Goal: Information Seeking & Learning: Compare options

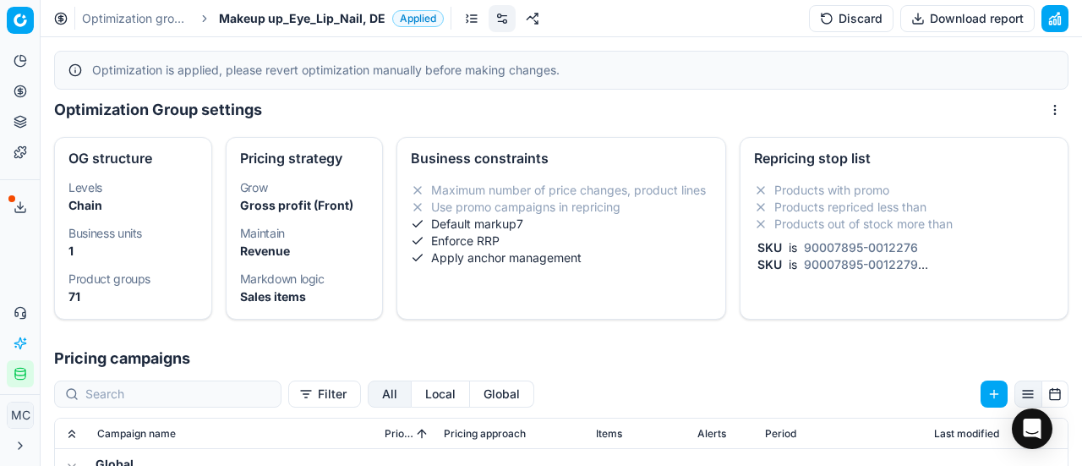
click at [269, 19] on span "Makeup up_Eye_Lip_Nail, DE" at bounding box center [302, 18] width 166 height 17
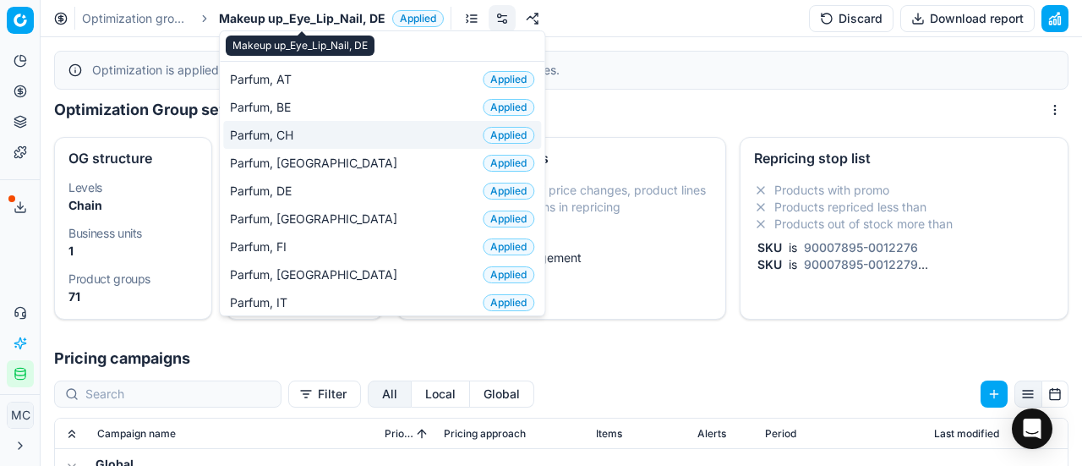
scroll to position [169, 0]
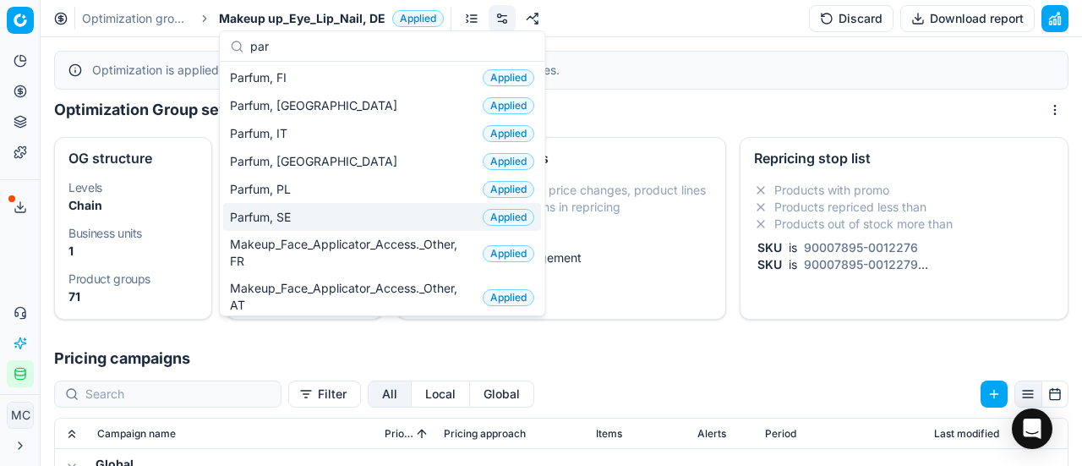
type input "par"
click at [327, 218] on div "Parfum, SE Applied" at bounding box center [382, 217] width 318 height 28
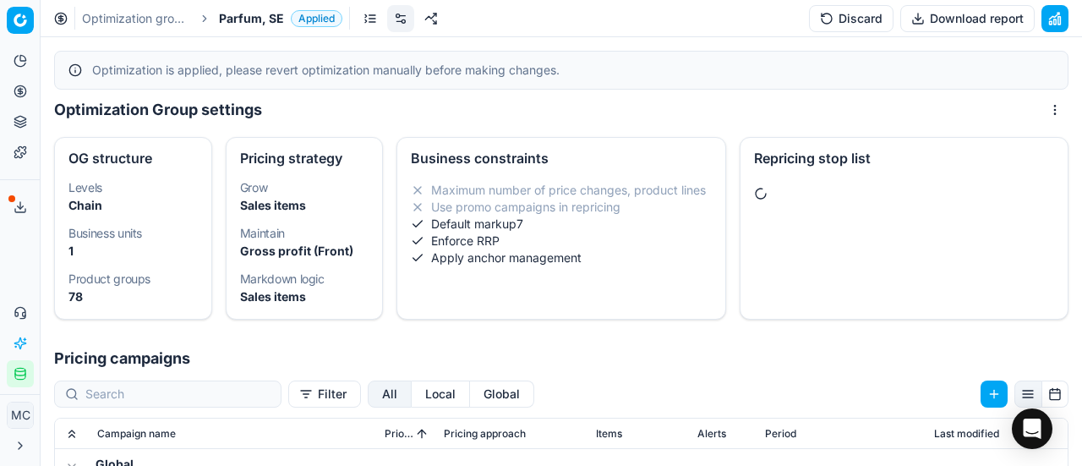
click at [362, 19] on link at bounding box center [370, 18] width 27 height 27
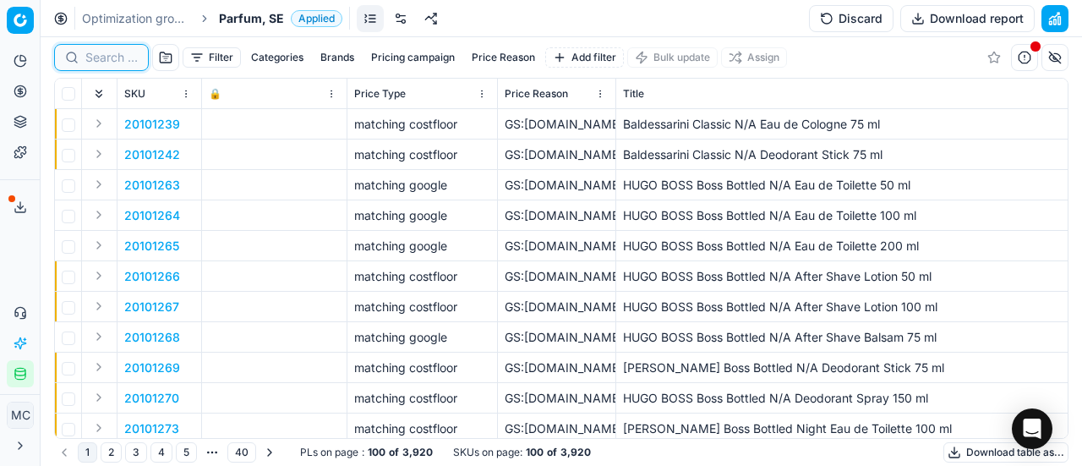
click at [88, 56] on input at bounding box center [111, 57] width 52 height 17
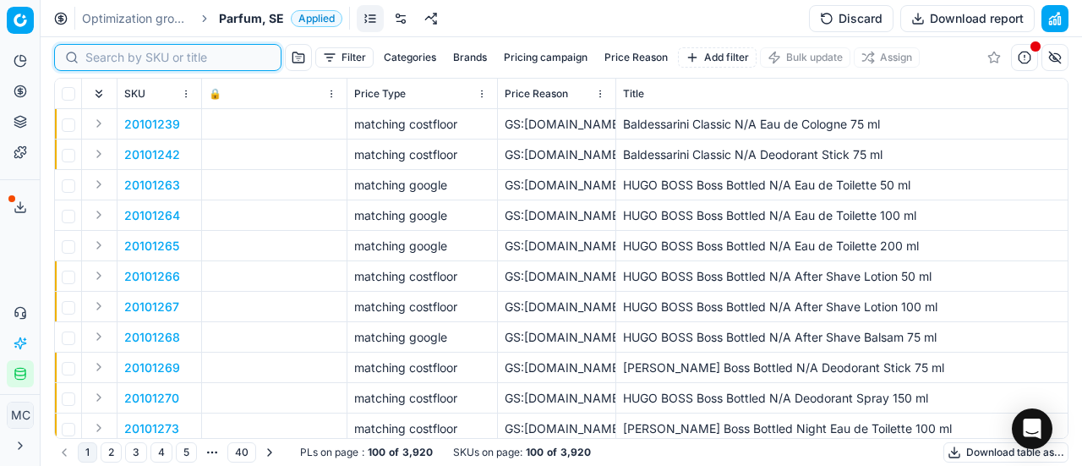
paste input "80024760-100"
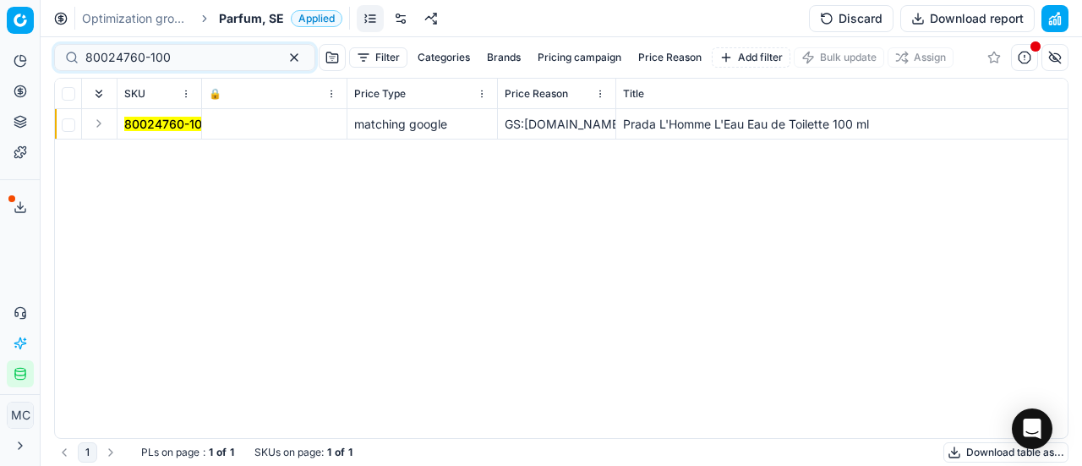
click at [106, 131] on button "Expand" at bounding box center [99, 123] width 20 height 20
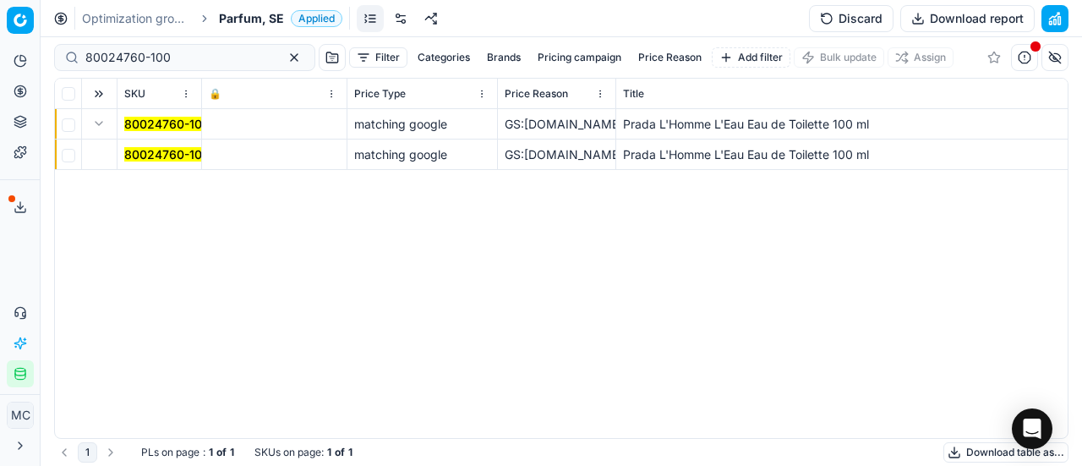
click at [167, 147] on mark "80024760-100" at bounding box center [166, 154] width 85 height 14
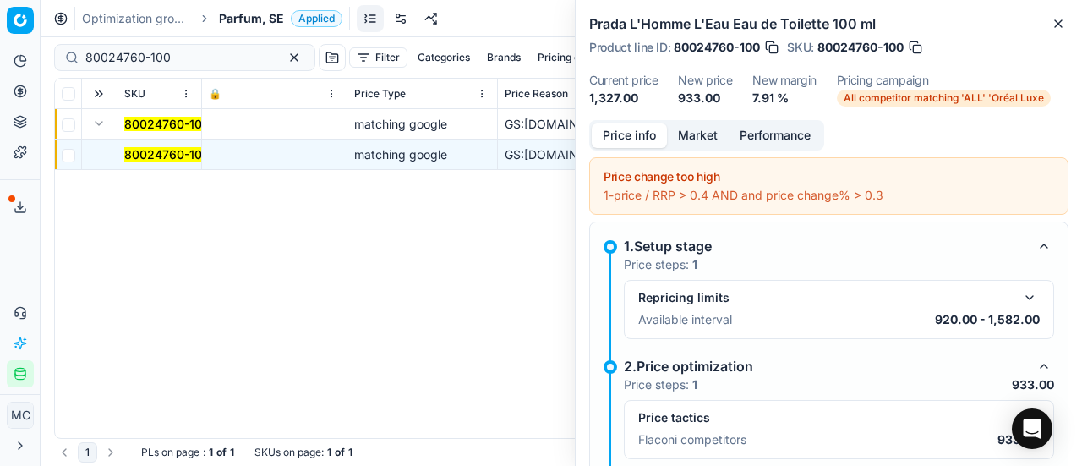
scroll to position [76, 0]
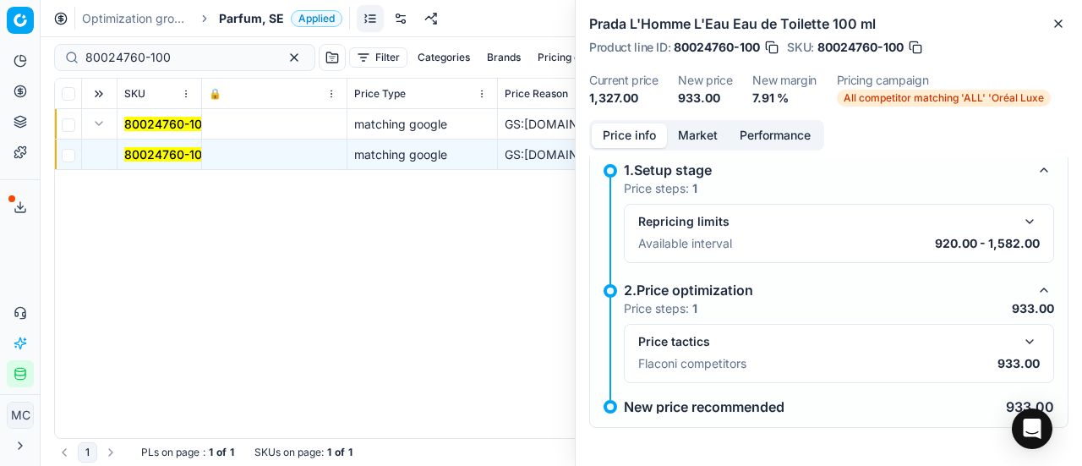
click at [1019, 334] on button "button" at bounding box center [1029, 341] width 20 height 20
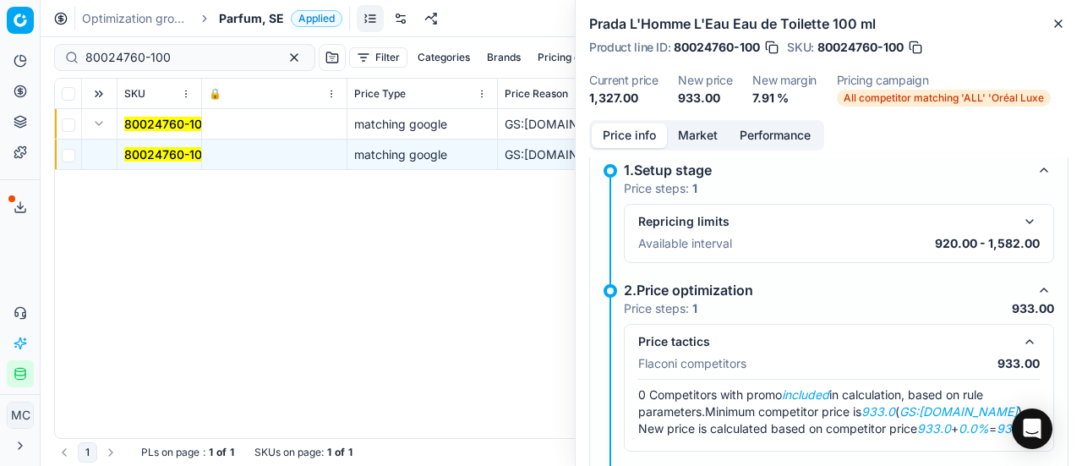
click at [691, 123] on button "Market" at bounding box center [698, 135] width 62 height 25
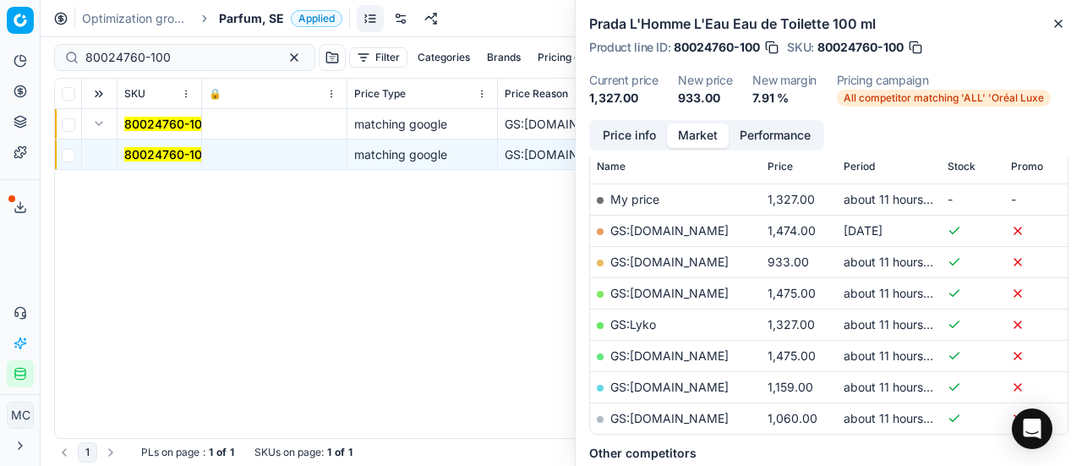
scroll to position [254, 0]
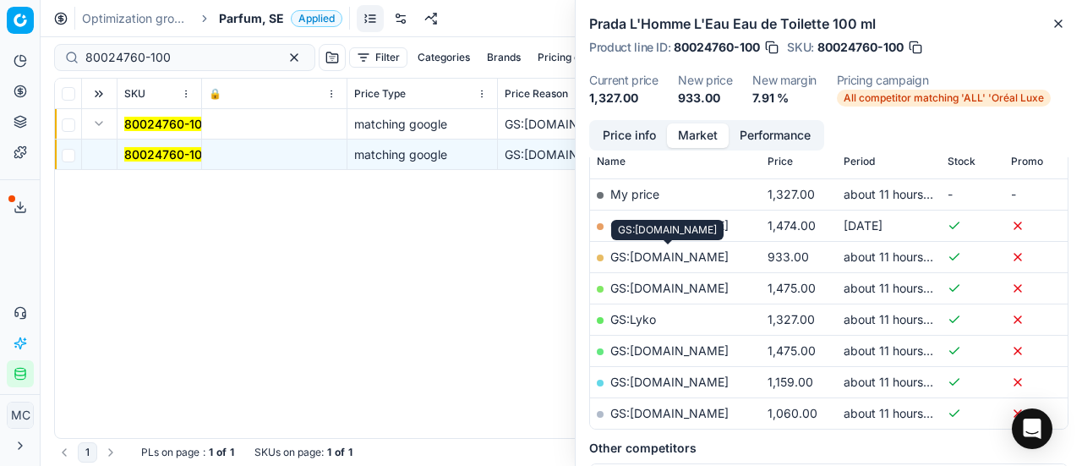
click at [707, 258] on link "GS:ComputerSalg.se" at bounding box center [669, 256] width 118 height 14
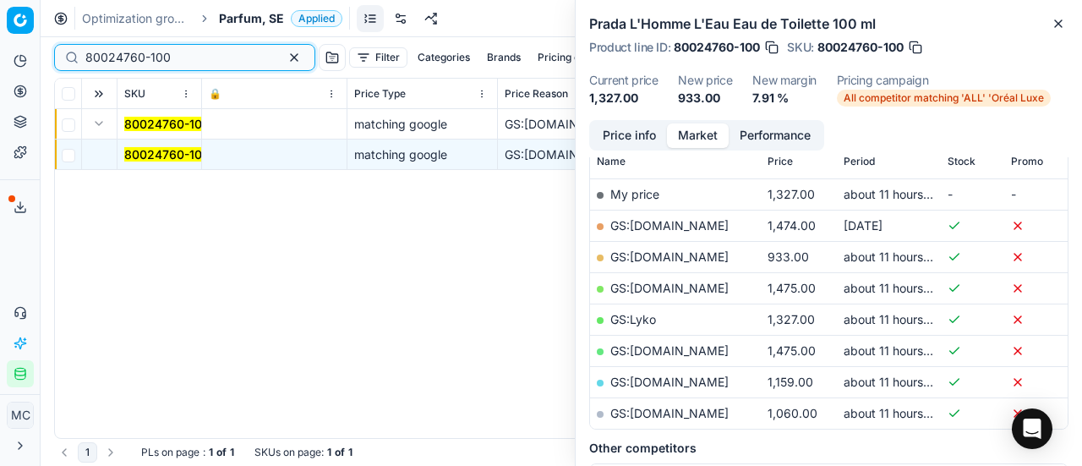
drag, startPoint x: 194, startPoint y: 57, endPoint x: 0, endPoint y: 79, distance: 194.8
click at [0, 83] on div "Pricing platform Analytics Pricing Product portfolio Templates Export service 1…" at bounding box center [541, 233] width 1082 height 466
paste input "10171"
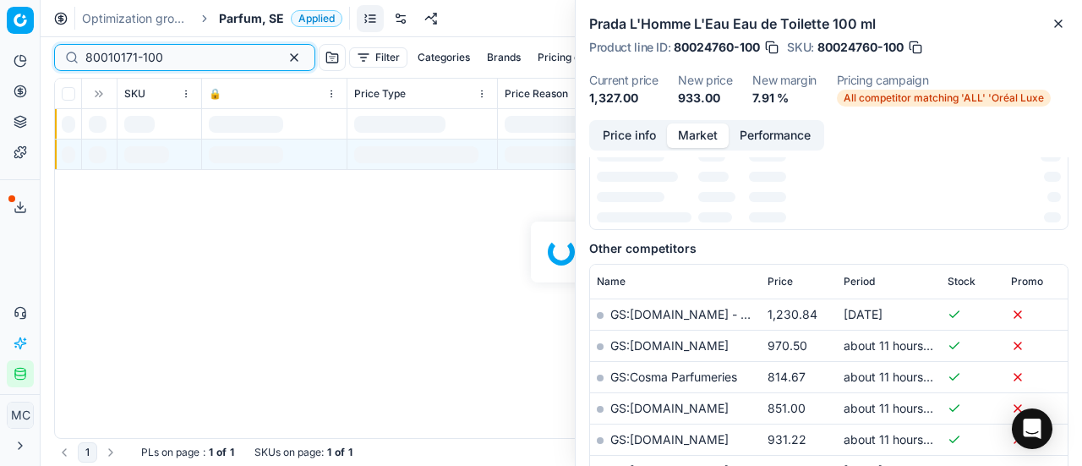
scroll to position [254, 0]
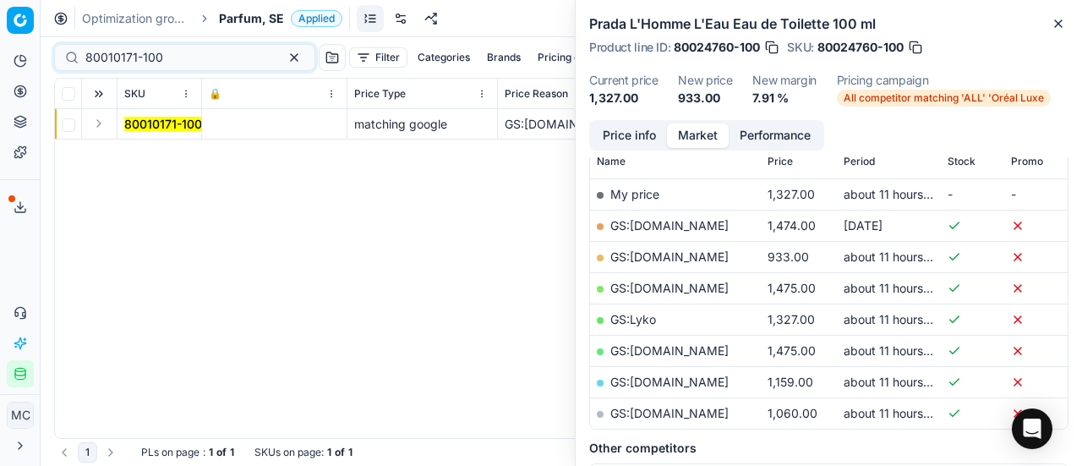
click at [102, 126] on button "Expand" at bounding box center [99, 123] width 20 height 20
click at [141, 154] on mark "80010171-100" at bounding box center [163, 154] width 78 height 14
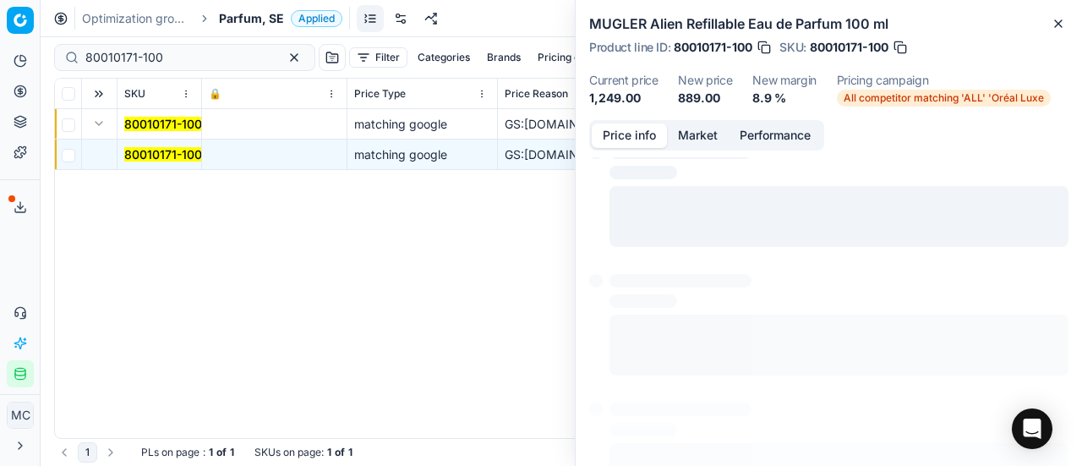
click at [643, 131] on button "Price info" at bounding box center [629, 135] width 75 height 25
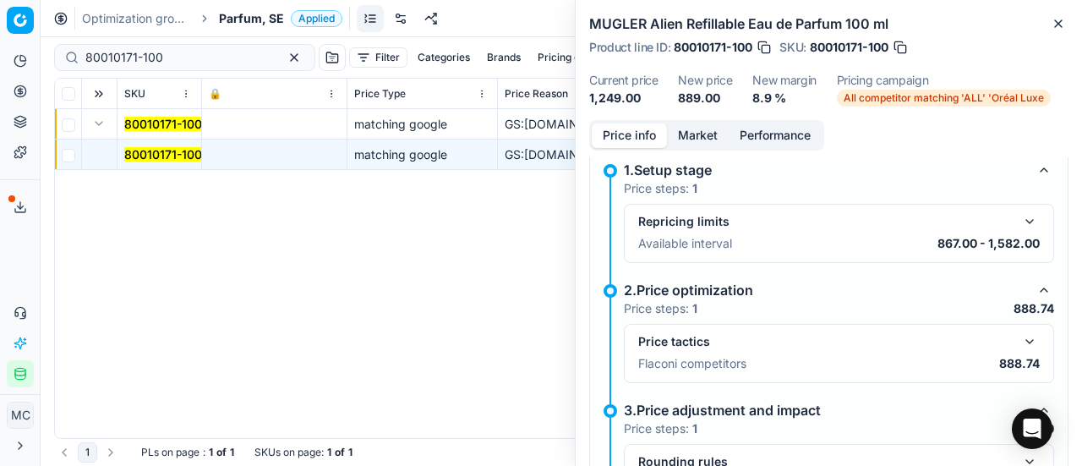
drag, startPoint x: 1018, startPoint y: 335, endPoint x: 892, endPoint y: 221, distance: 169.4
click at [1019, 335] on button "button" at bounding box center [1029, 341] width 20 height 20
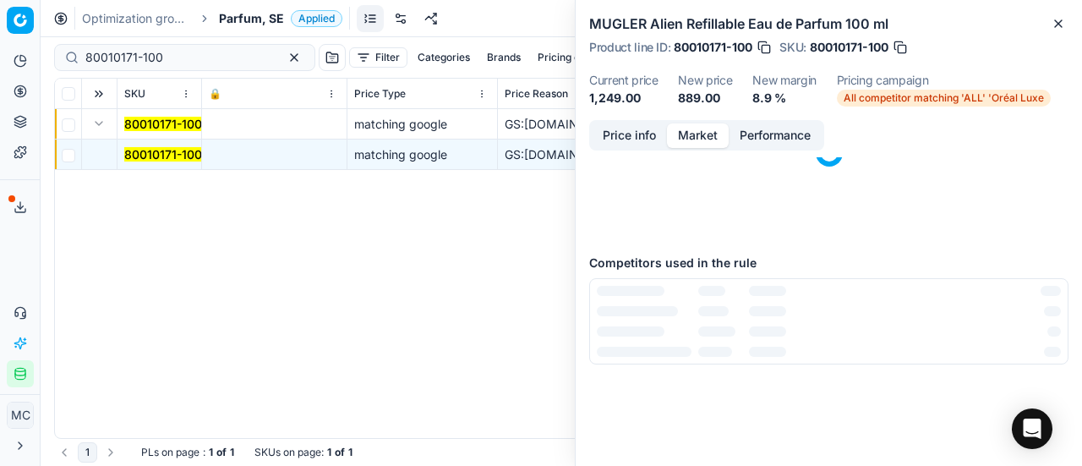
click at [715, 131] on button "Market" at bounding box center [698, 135] width 62 height 25
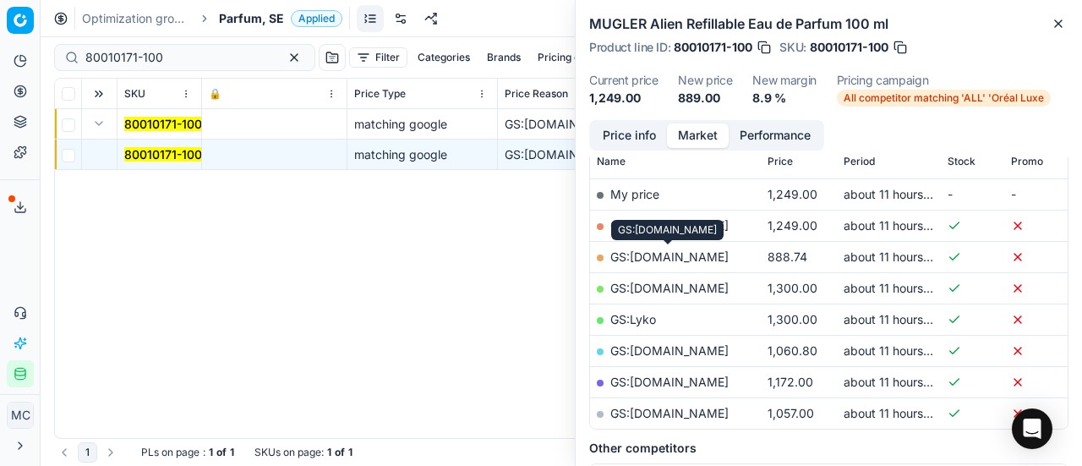
click at [714, 257] on link "GS:ComputerSalg.se" at bounding box center [669, 256] width 118 height 14
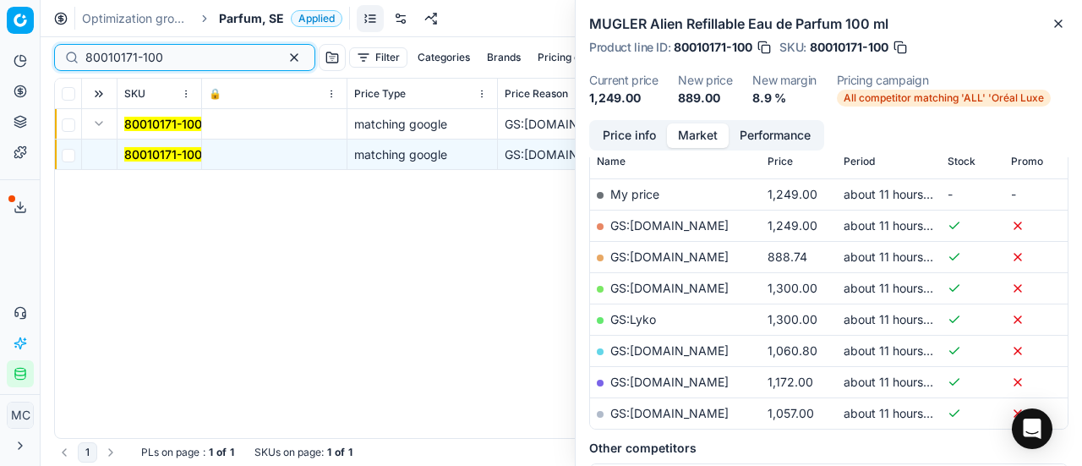
drag, startPoint x: 212, startPoint y: 57, endPoint x: 0, endPoint y: -14, distance: 224.0
click at [0, 0] on html "Pricing platform Analytics Pricing Product portfolio Templates Export service 1…" at bounding box center [541, 233] width 1082 height 466
paste input "7-5"
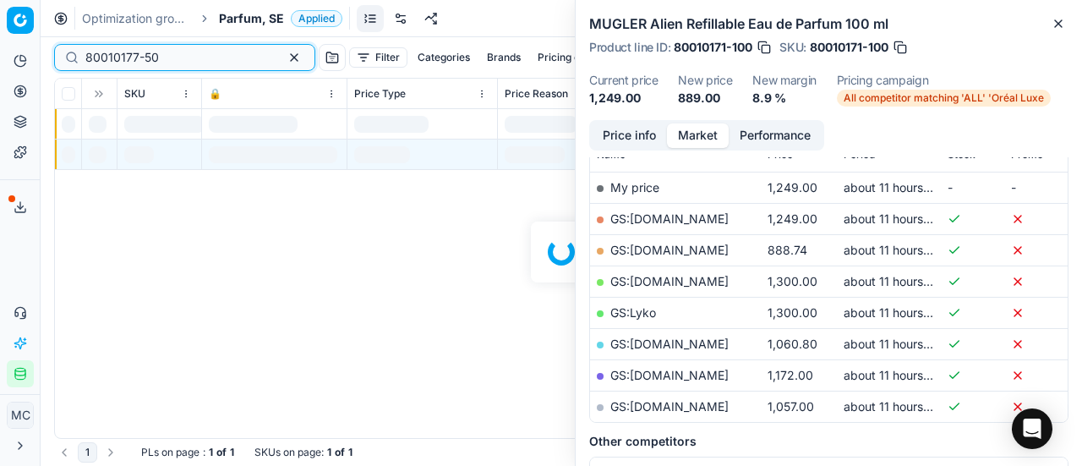
scroll to position [254, 0]
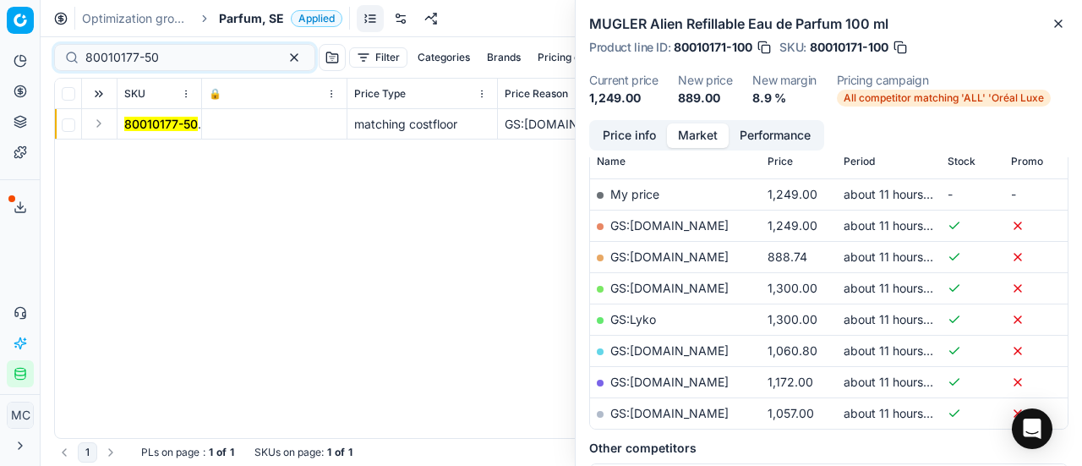
click at [101, 131] on button "Expand" at bounding box center [99, 123] width 20 height 20
click at [144, 160] on mark "80010177-50" at bounding box center [161, 154] width 74 height 14
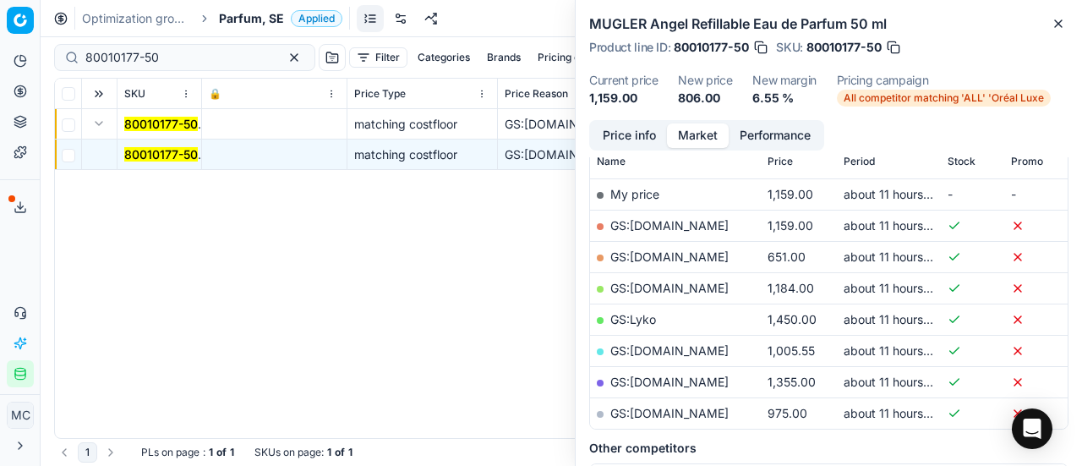
click at [641, 136] on button "Price info" at bounding box center [629, 135] width 75 height 25
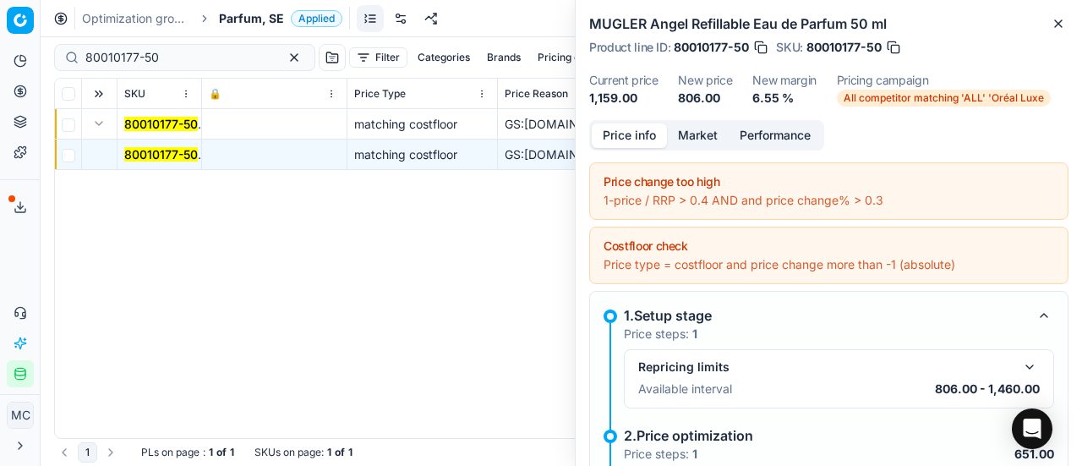
scroll to position [245, 0]
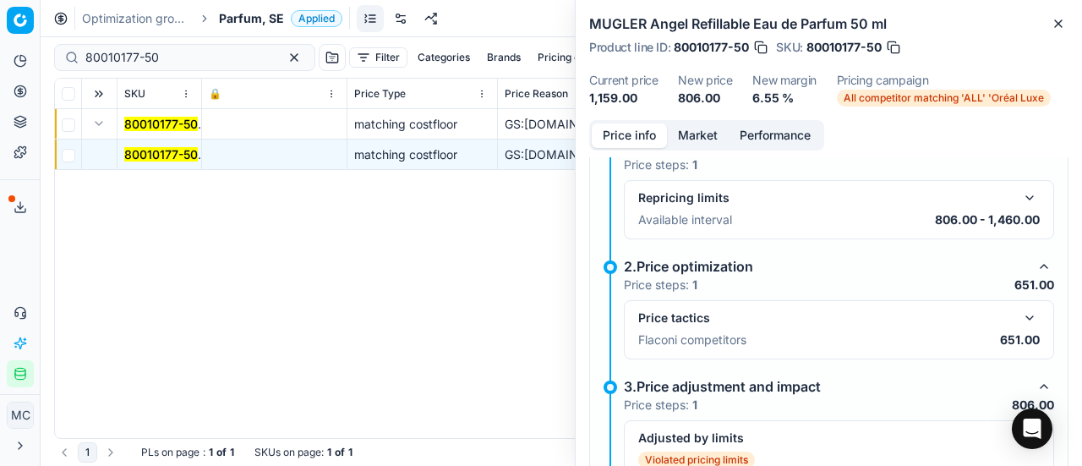
click at [1019, 317] on button "button" at bounding box center [1029, 318] width 20 height 20
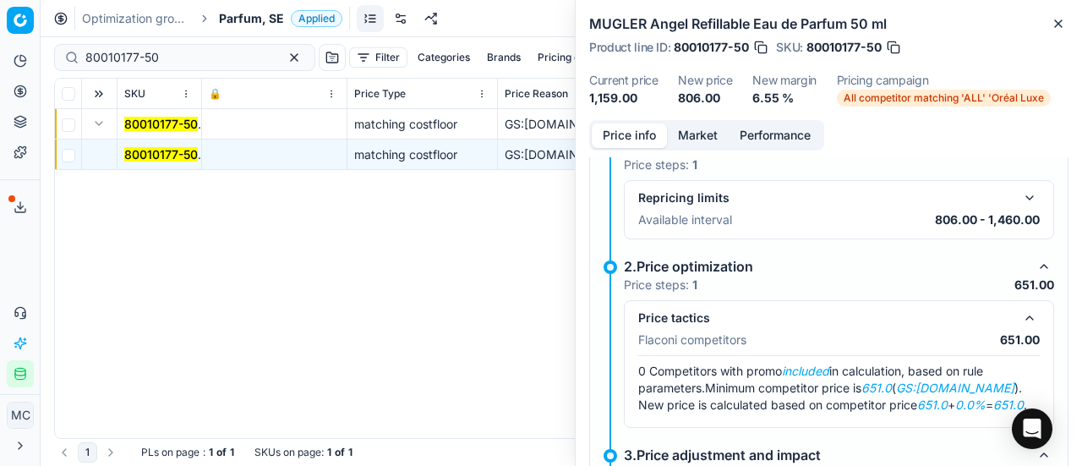
click at [693, 134] on button "Market" at bounding box center [698, 135] width 62 height 25
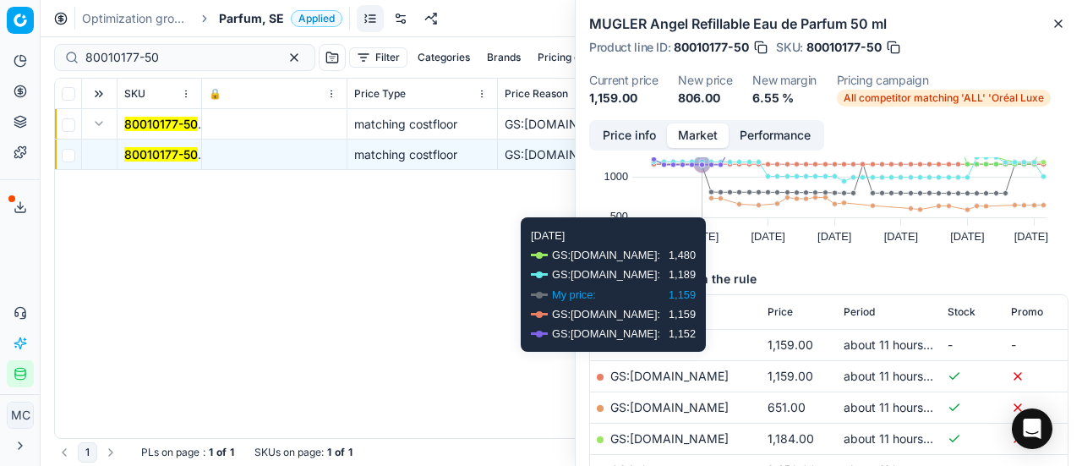
scroll to position [254, 0]
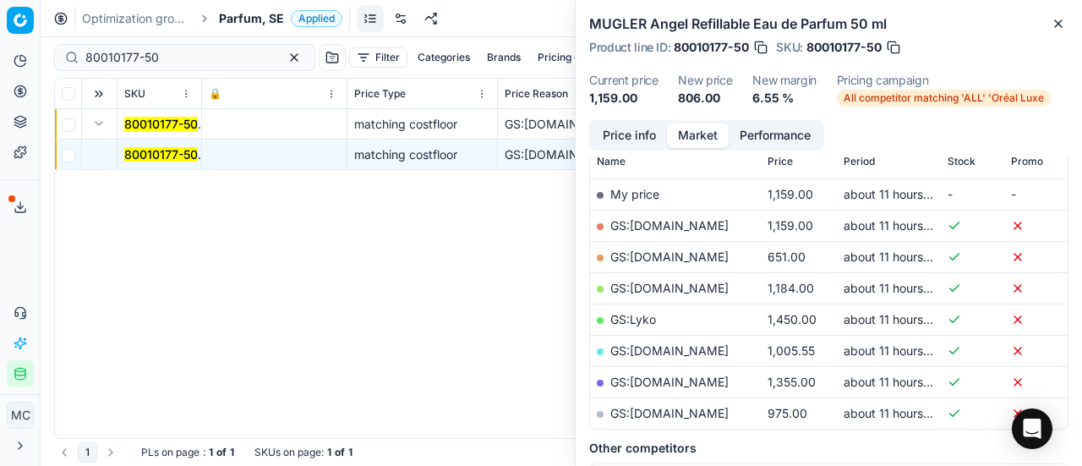
click at [689, 257] on link "GS:ComputerSalg.se" at bounding box center [669, 256] width 118 height 14
drag, startPoint x: 193, startPoint y: 62, endPoint x: 0, endPoint y: 63, distance: 192.7
click at [0, 63] on div "Pricing platform Analytics Pricing Product portfolio Templates Export service 1…" at bounding box center [541, 233] width 1082 height 466
paste input "90008699-0013415"
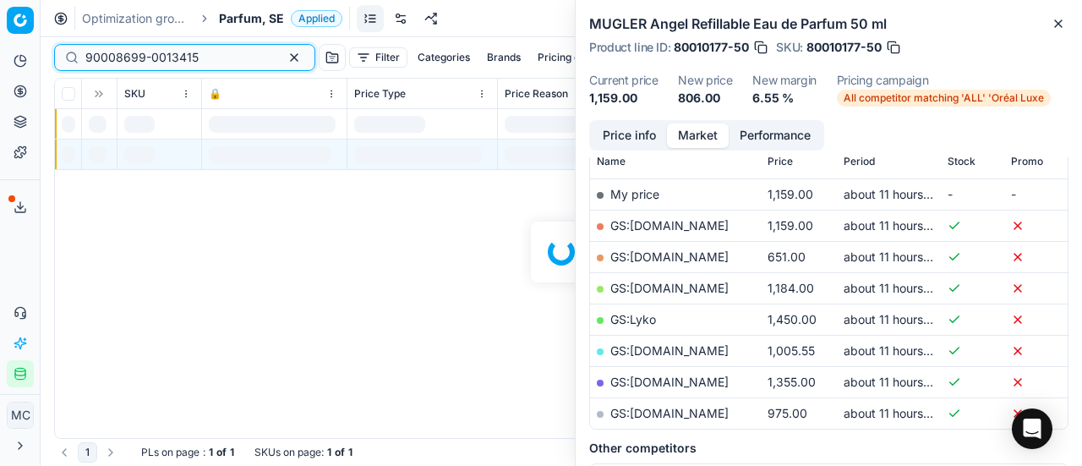
scroll to position [254, 0]
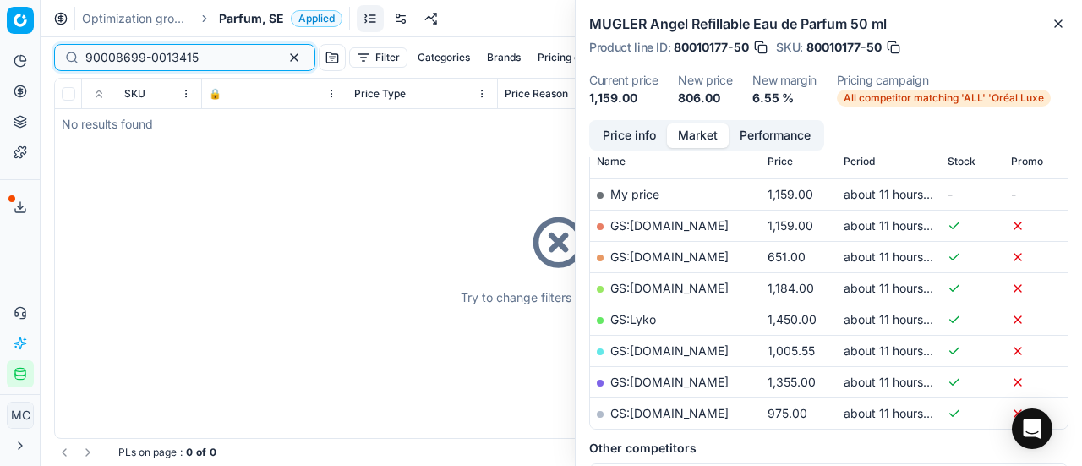
type input "90008699-0013415"
click at [250, 34] on div "Optimization groups Parfum, SE Applied Discard Download report" at bounding box center [561, 18] width 1041 height 37
click at [250, 27] on div "Optimization groups Parfum, SE Applied Discard Download report" at bounding box center [561, 18] width 1041 height 37
click at [250, 14] on span "Parfum, SE" at bounding box center [251, 18] width 65 height 17
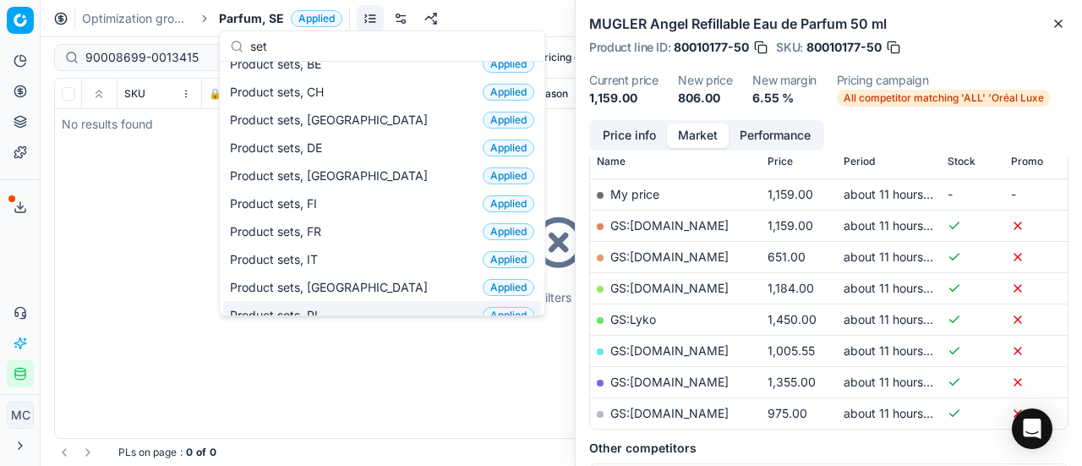
scroll to position [0, 0]
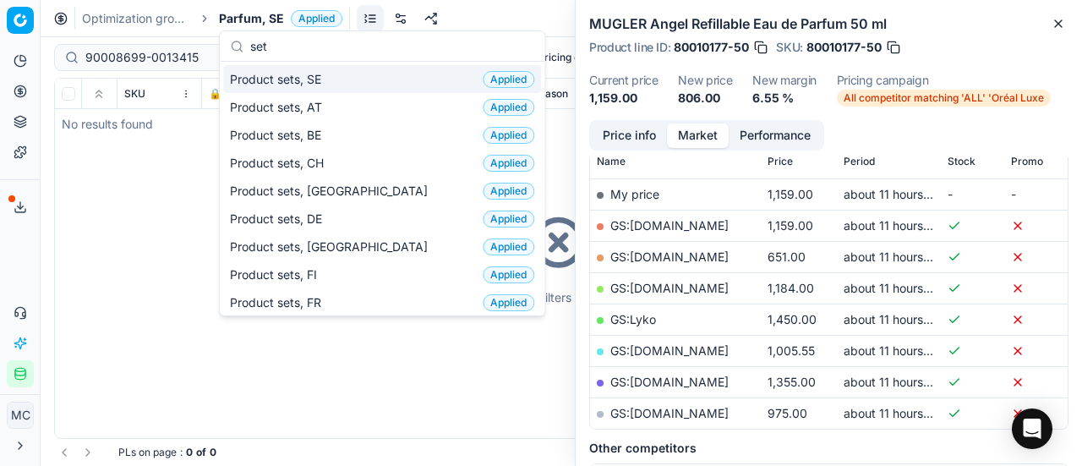
type input "set"
click at [331, 82] on div "Product sets, SE Applied" at bounding box center [382, 79] width 318 height 28
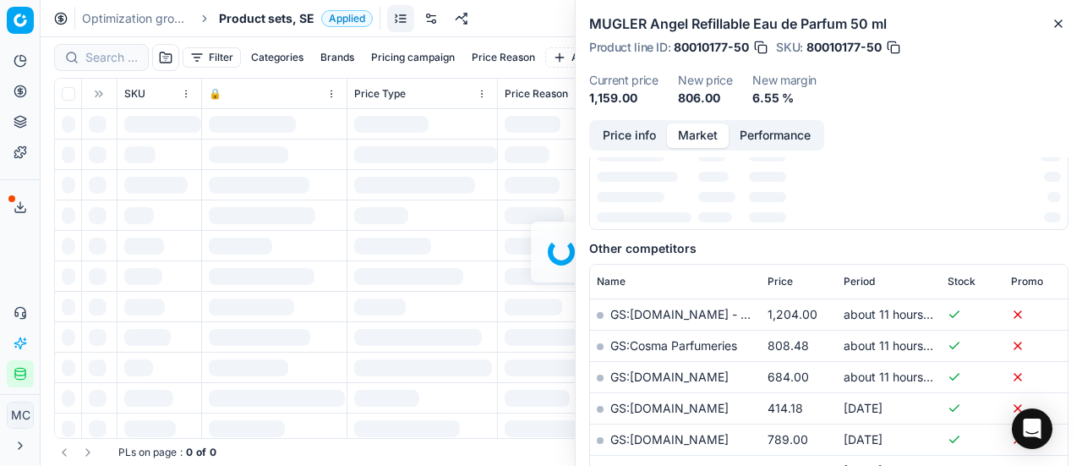
scroll to position [254, 0]
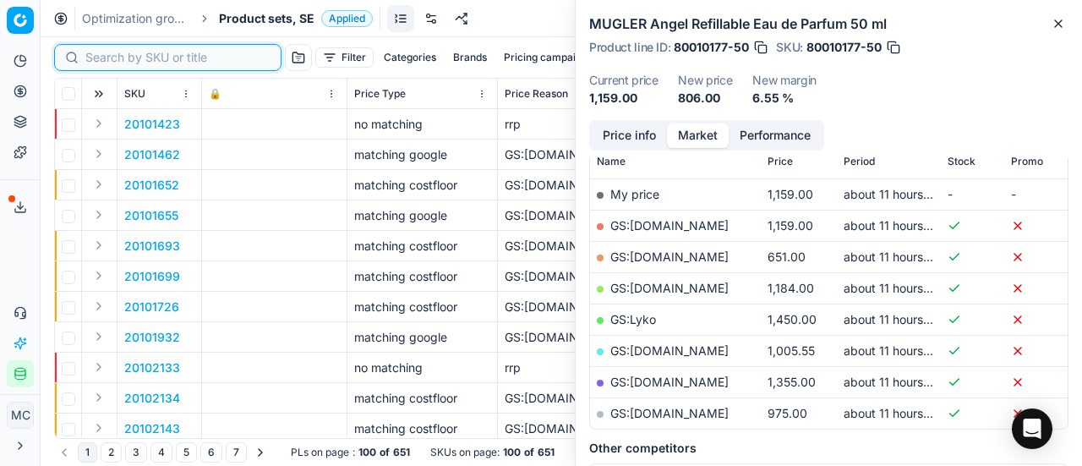
click at [106, 57] on input at bounding box center [177, 57] width 185 height 17
paste input "90008699-0013415"
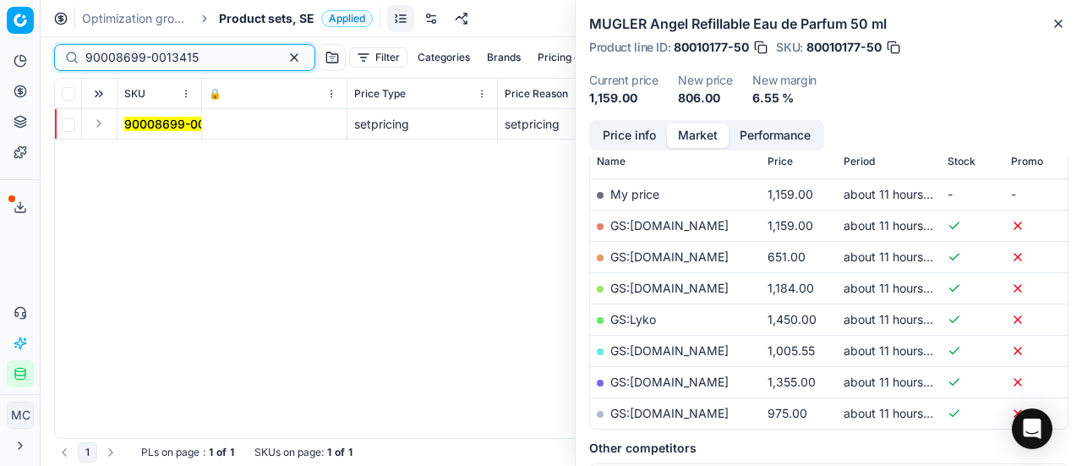
scroll to position [254, 0]
type input "90008699-0013415"
click at [95, 128] on button "Expand" at bounding box center [99, 123] width 20 height 20
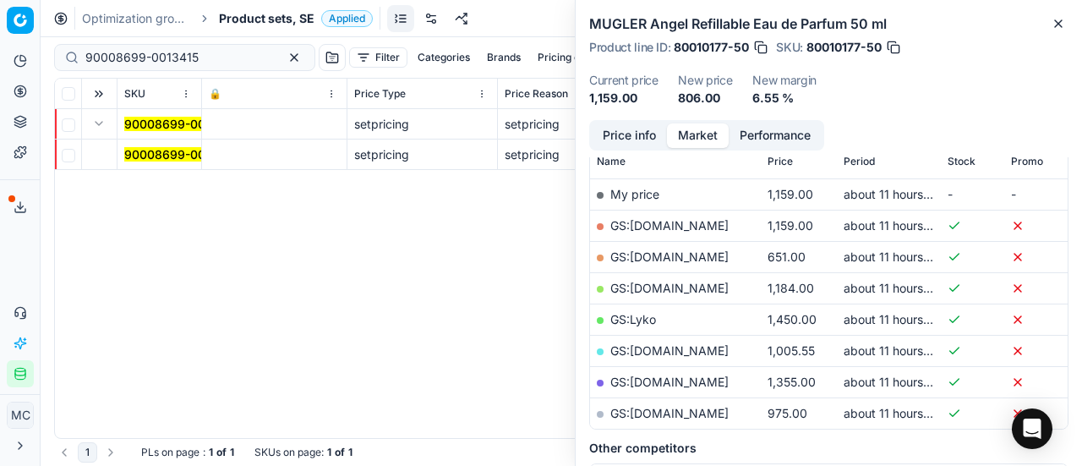
click at [174, 155] on mark "90008699-0013415" at bounding box center [180, 154] width 113 height 14
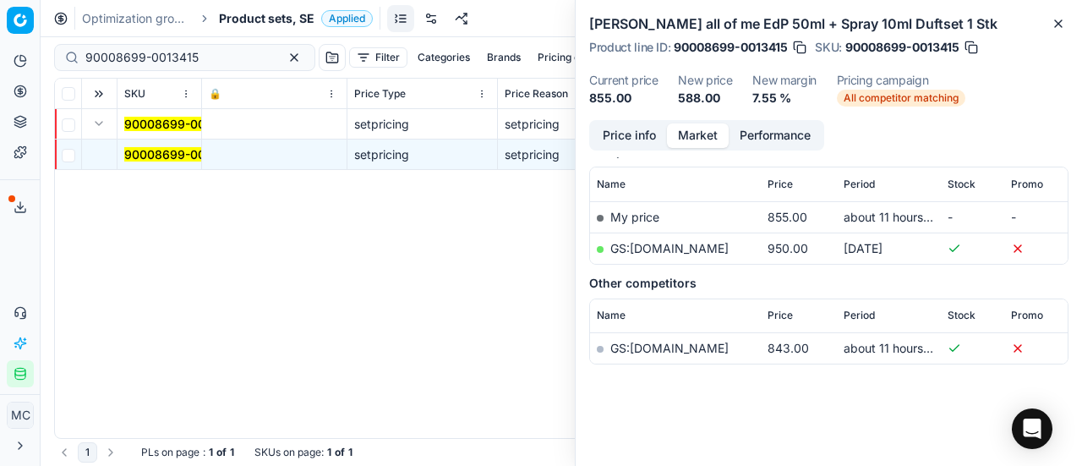
scroll to position [228, 0]
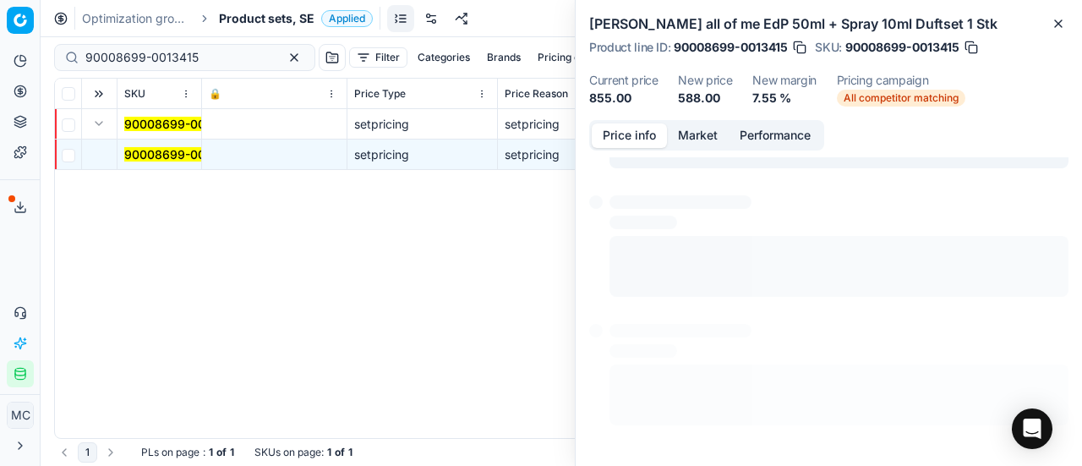
click at [631, 137] on button "Price info" at bounding box center [629, 135] width 75 height 25
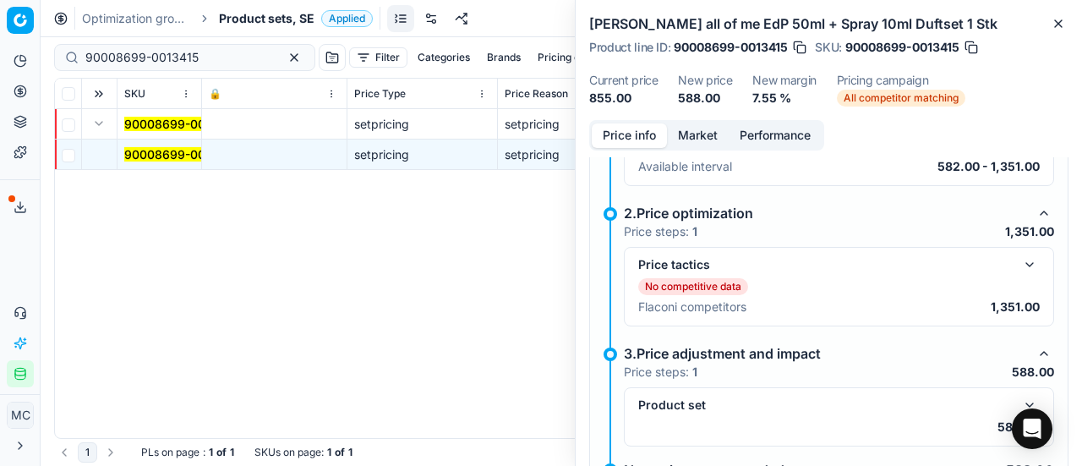
click at [1021, 261] on button "button" at bounding box center [1029, 264] width 20 height 20
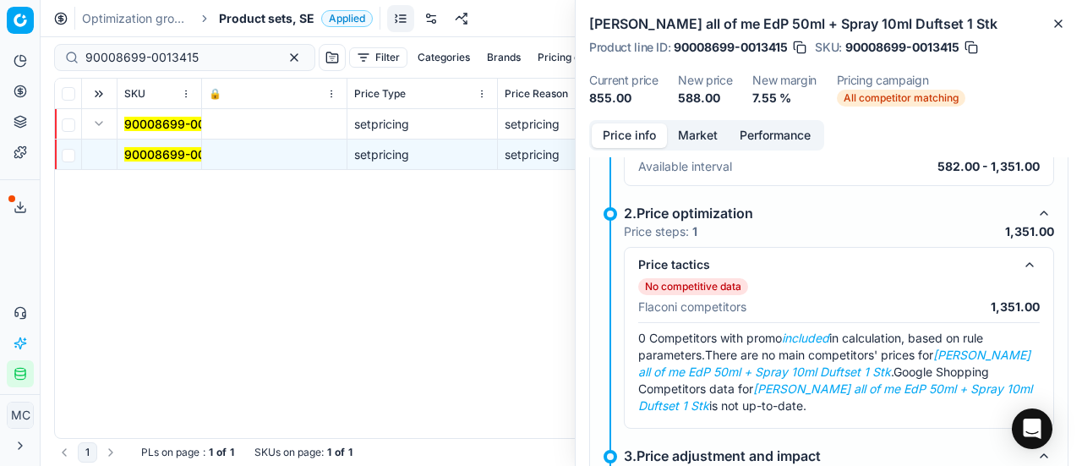
click at [708, 141] on button "Market" at bounding box center [698, 135] width 62 height 25
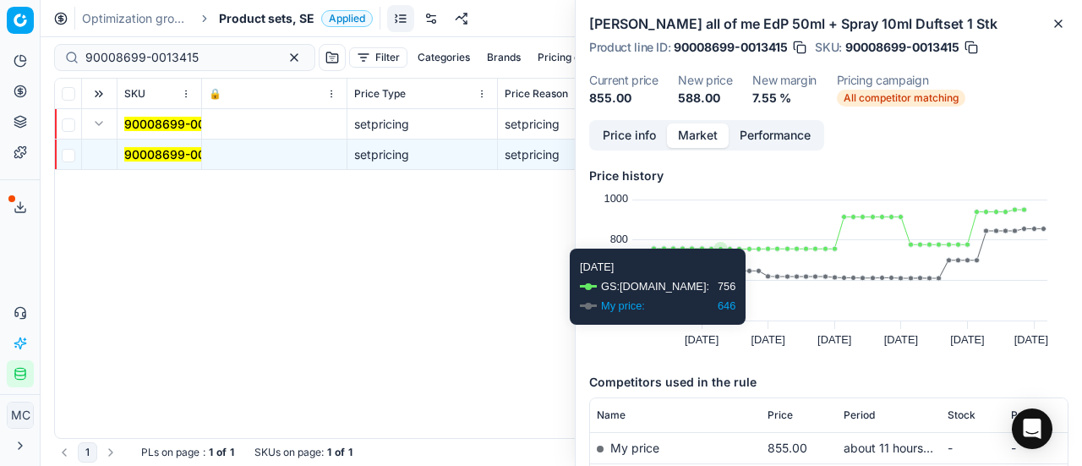
scroll to position [169, 0]
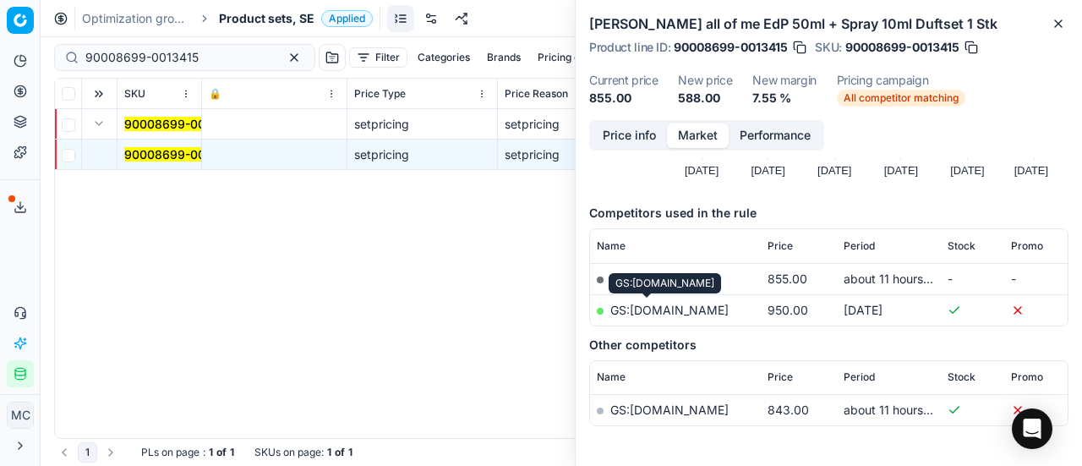
click at [636, 310] on link "GS:Notino.se" at bounding box center [669, 310] width 118 height 14
click at [255, 24] on span "Product sets, SE" at bounding box center [266, 18] width 95 height 17
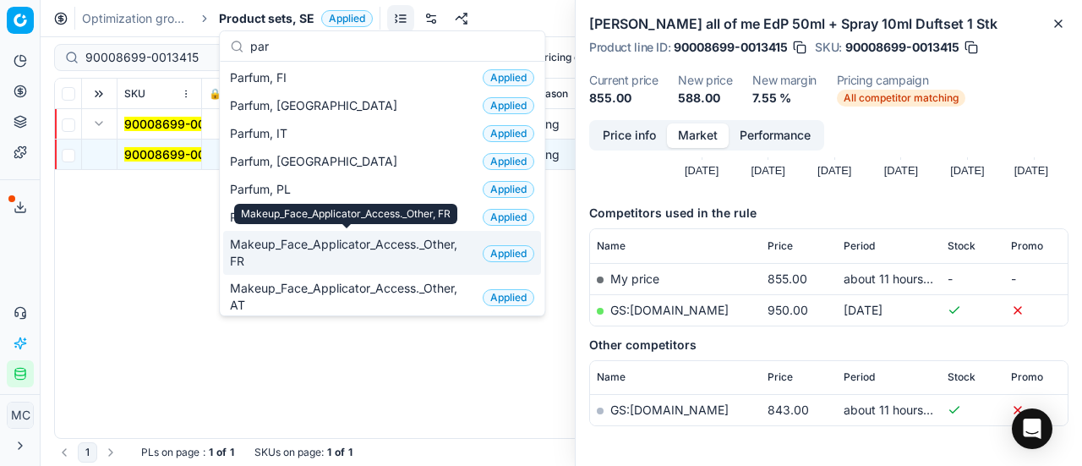
type input "par"
click at [298, 219] on div "Makeup_Face_Applicator_Access._Other, FR" at bounding box center [345, 214] width 223 height 20
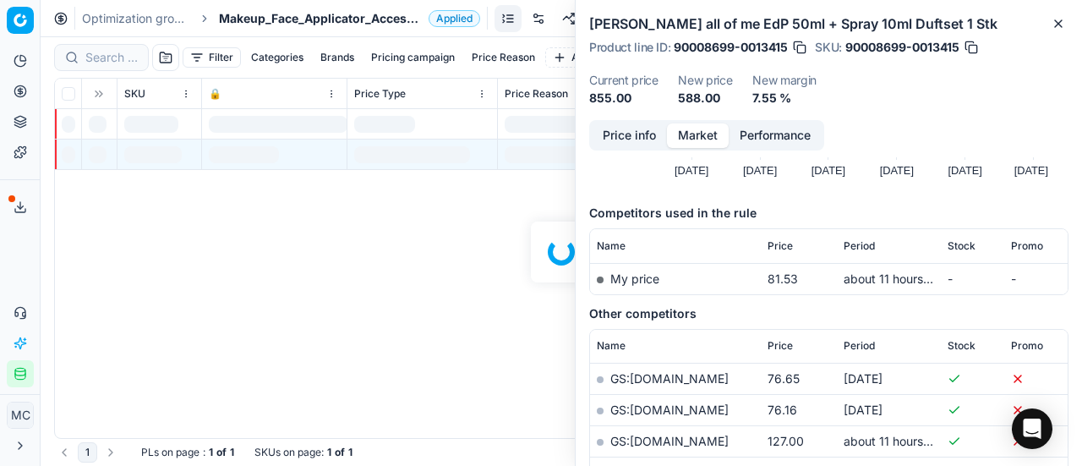
click at [289, 20] on span "Makeup_Face_Applicator_Access._Other, FR" at bounding box center [320, 18] width 203 height 17
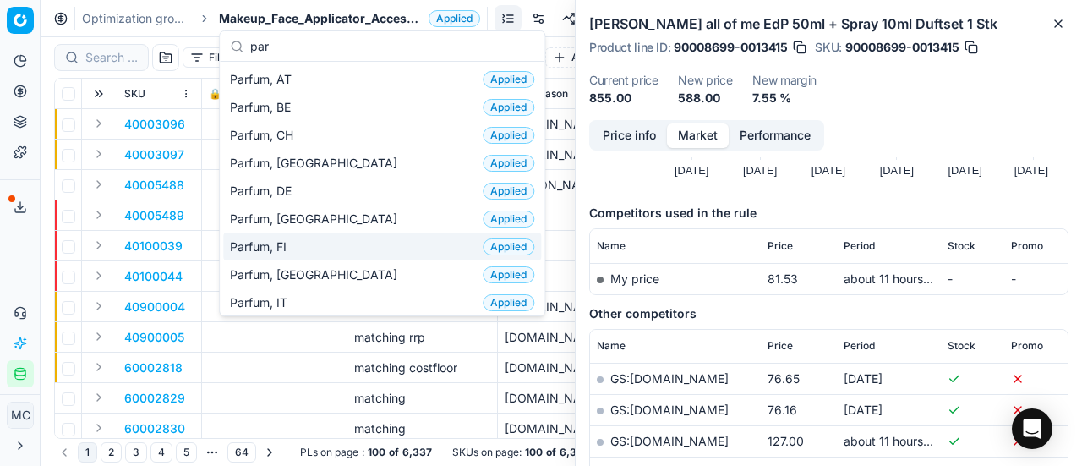
scroll to position [85, 0]
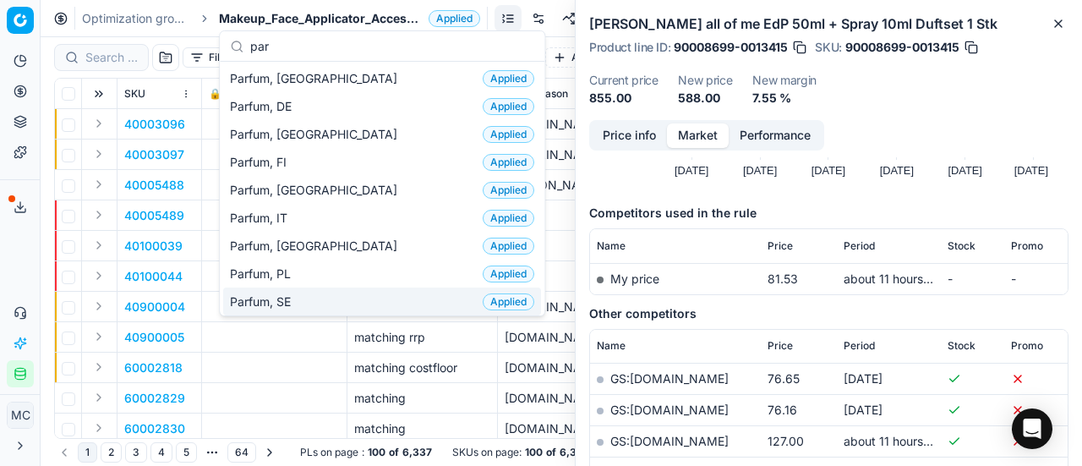
type input "par"
click at [310, 289] on div "Parfum, SE Applied" at bounding box center [382, 301] width 318 height 28
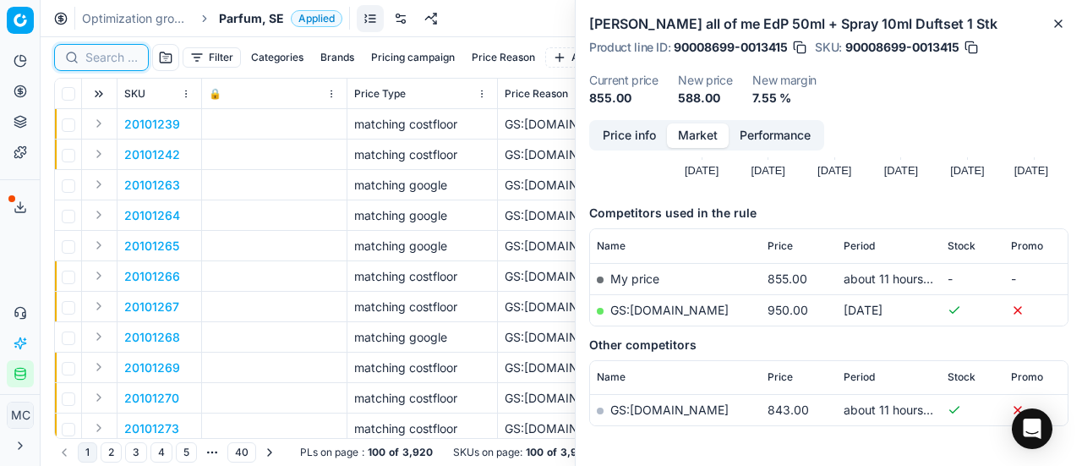
click at [94, 51] on input at bounding box center [111, 57] width 52 height 17
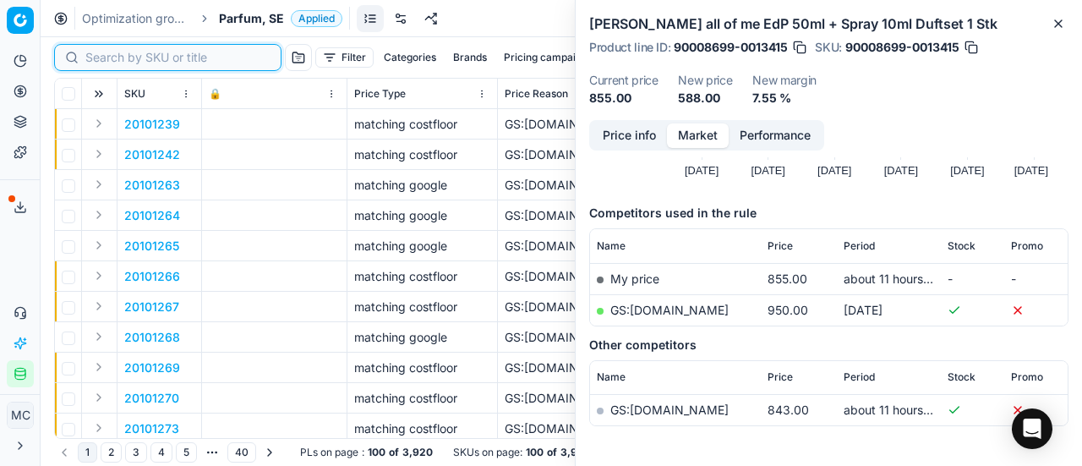
paste input "30103149-0011002"
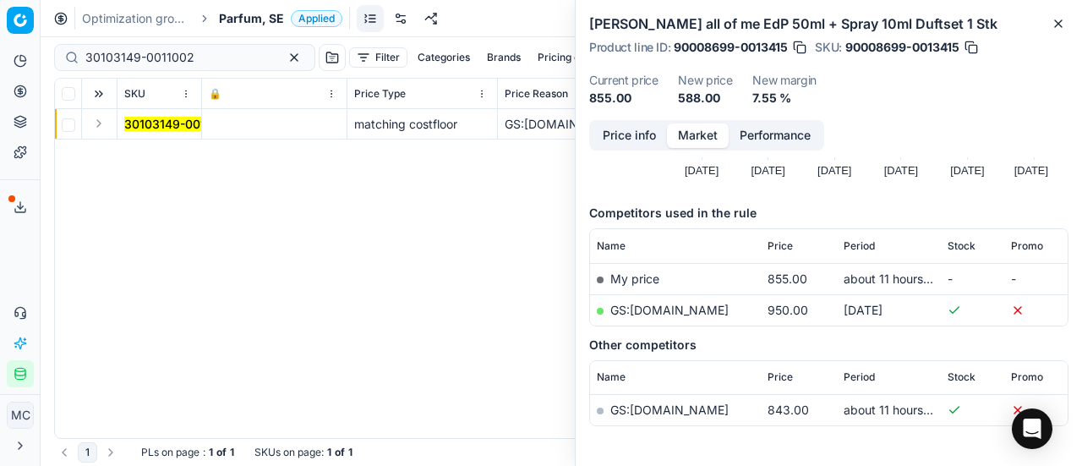
click at [96, 124] on button "Expand" at bounding box center [99, 123] width 20 height 20
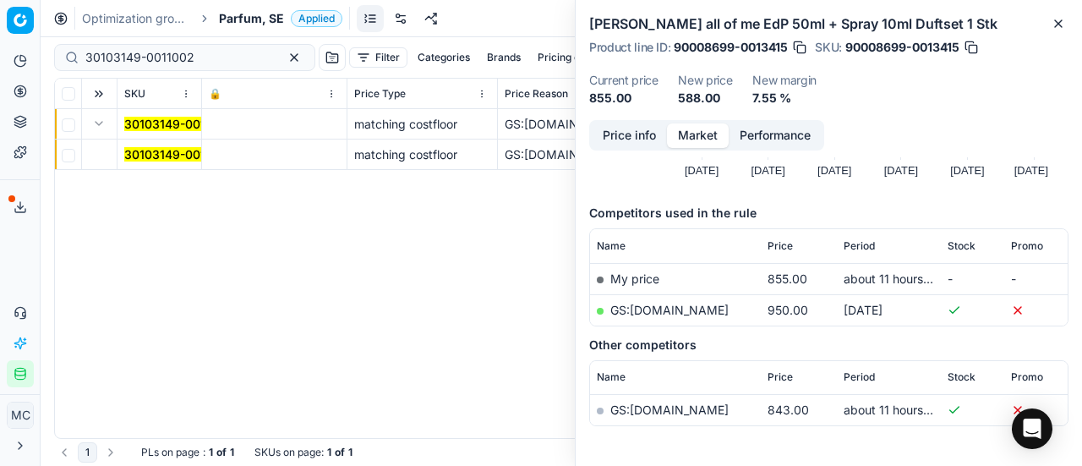
click at [155, 154] on mark "30103149-0011002" at bounding box center [178, 154] width 109 height 14
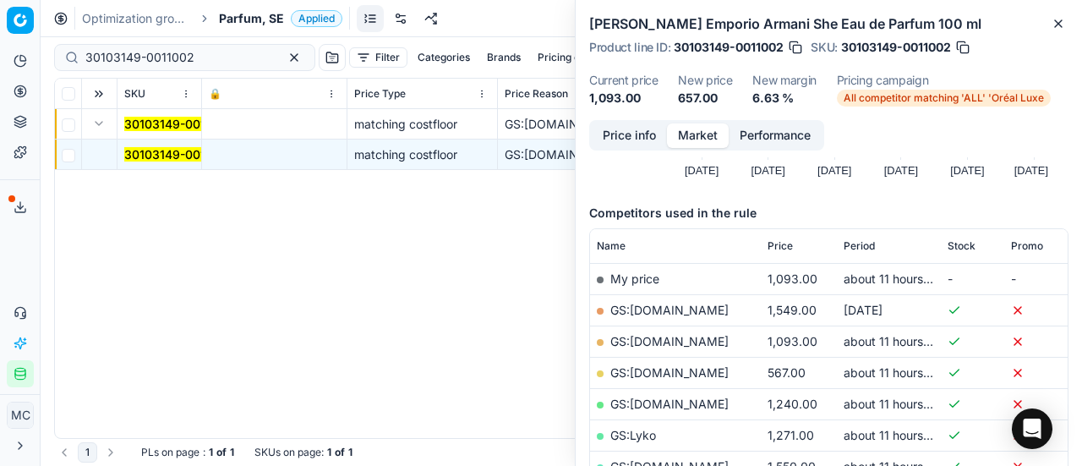
click at [635, 134] on button "Price info" at bounding box center [629, 135] width 75 height 25
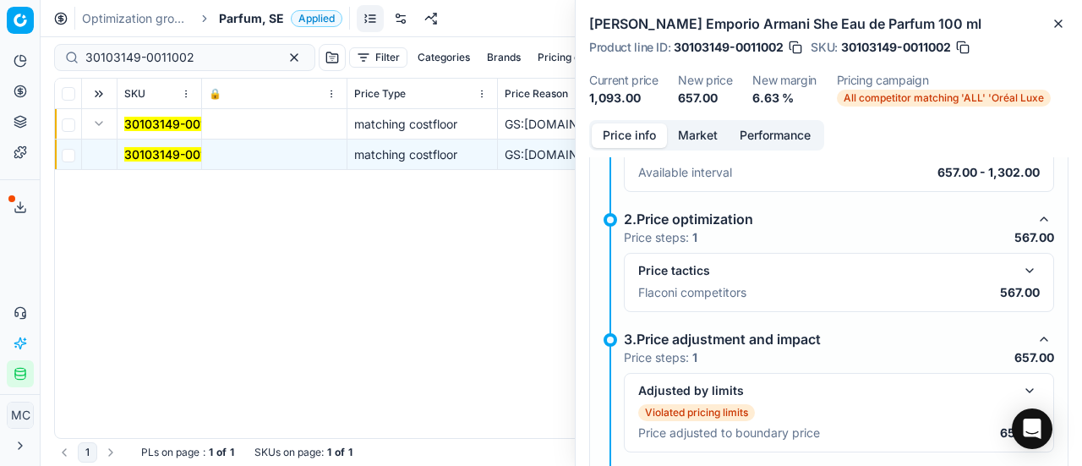
scroll to position [319, 0]
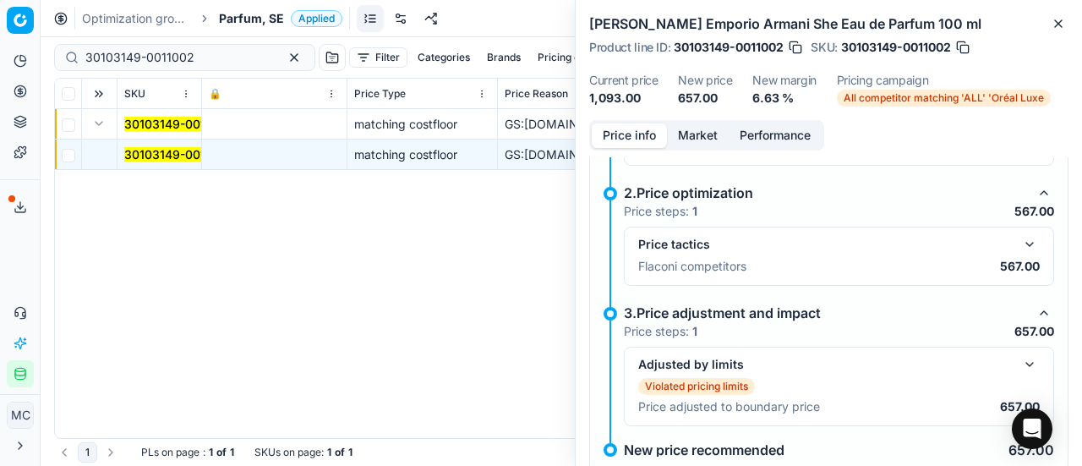
click at [1019, 237] on button "button" at bounding box center [1029, 244] width 20 height 20
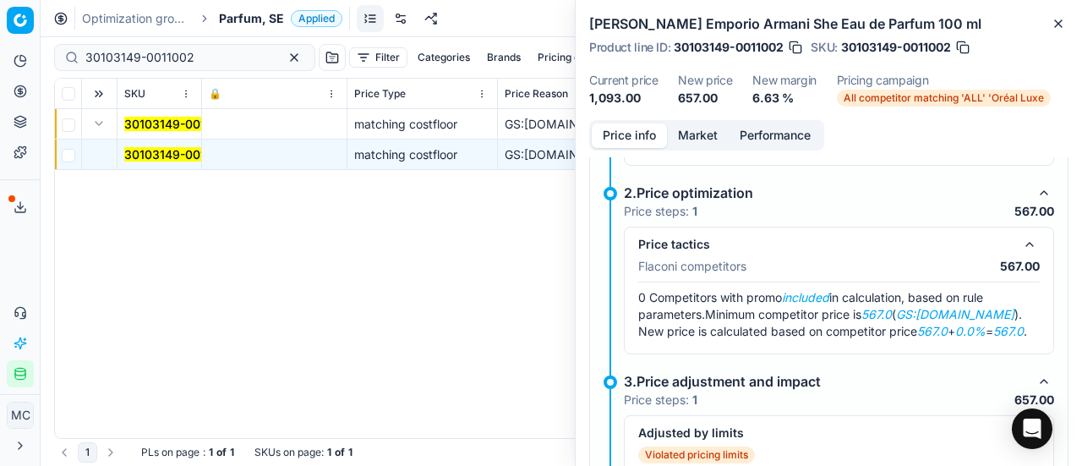
click at [701, 133] on button "Market" at bounding box center [698, 135] width 62 height 25
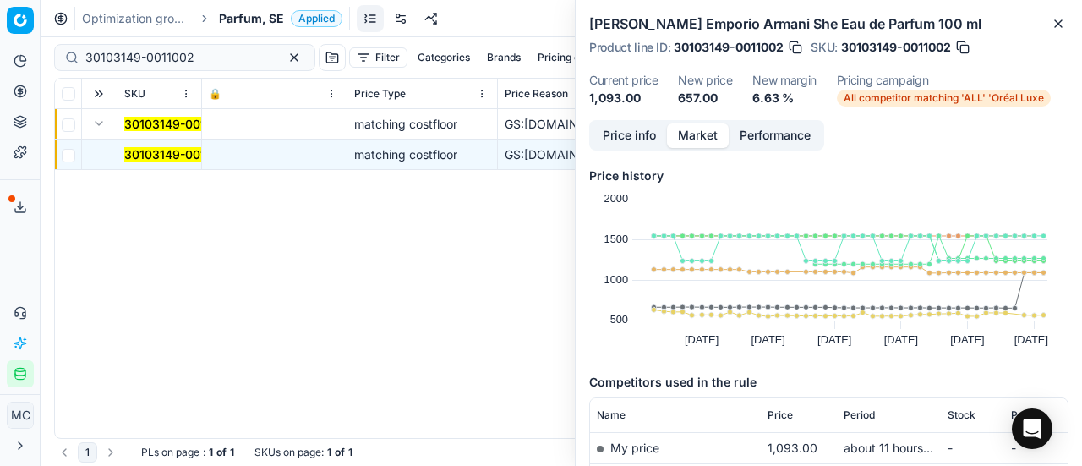
scroll to position [169, 0]
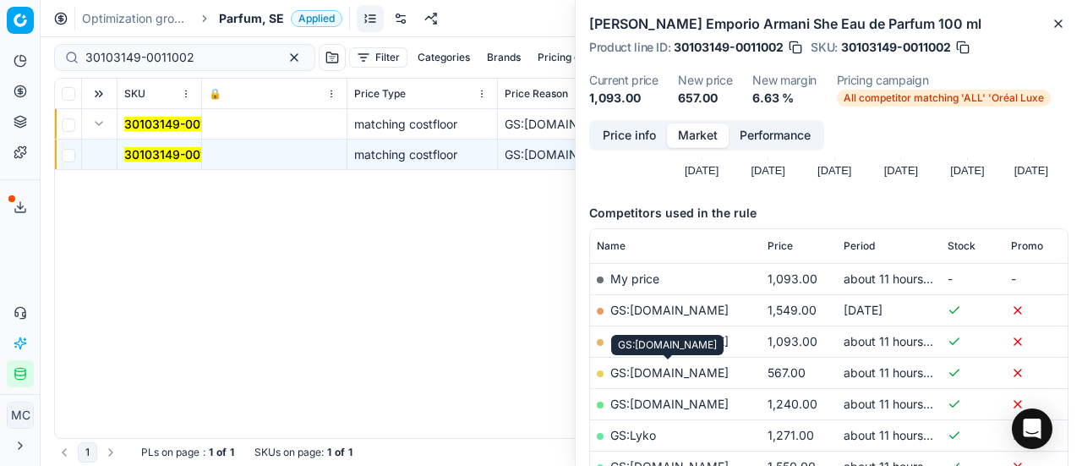
click at [678, 369] on link "GS:ComputerSalg.se" at bounding box center [669, 372] width 118 height 14
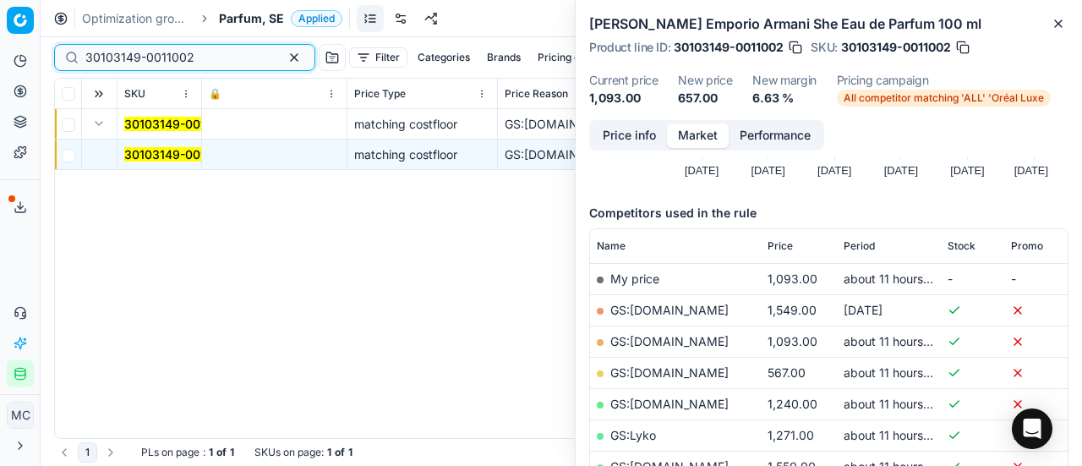
drag, startPoint x: 210, startPoint y: 50, endPoint x: 0, endPoint y: -3, distance: 216.9
click at [0, 0] on html "Pricing platform Analytics Pricing Product portfolio Templates Export service 1…" at bounding box center [541, 233] width 1082 height 466
paste input "80057652-80"
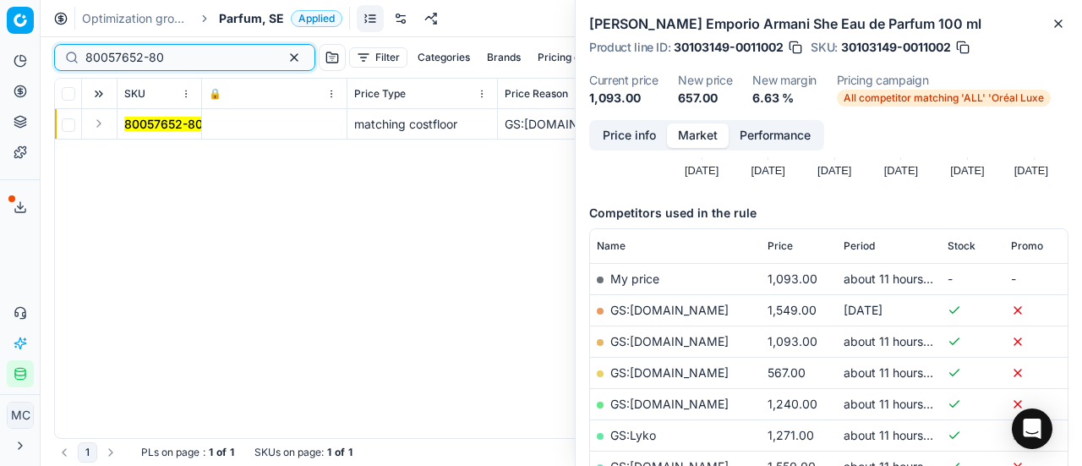
type input "80057652-80"
click at [108, 128] on td at bounding box center [99, 124] width 35 height 30
click at [100, 124] on button "Expand" at bounding box center [99, 123] width 20 height 20
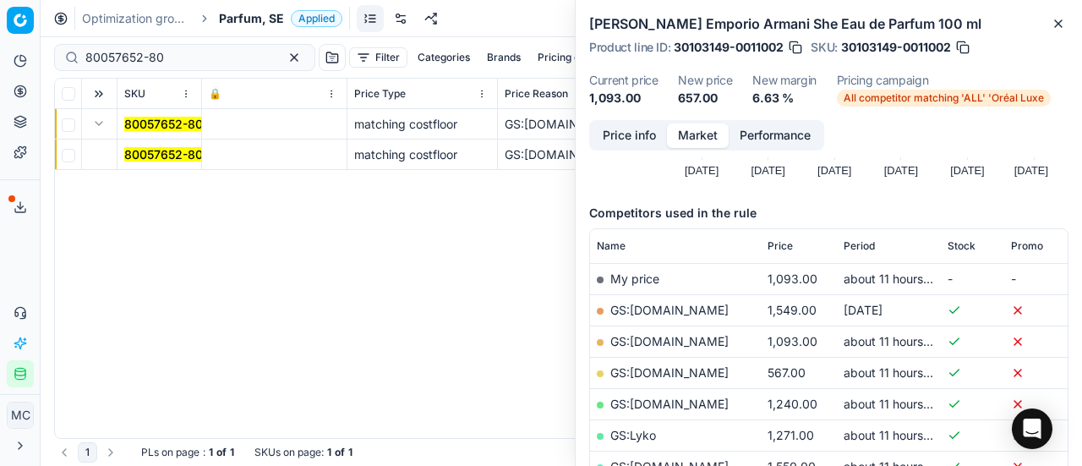
click at [164, 155] on mark "80057652-80" at bounding box center [163, 154] width 79 height 14
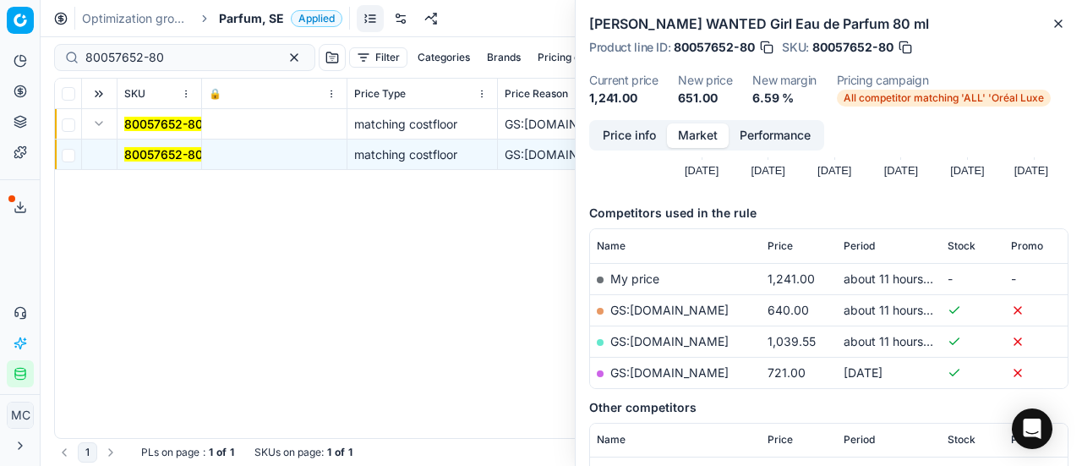
click at [625, 135] on button "Price info" at bounding box center [629, 135] width 75 height 25
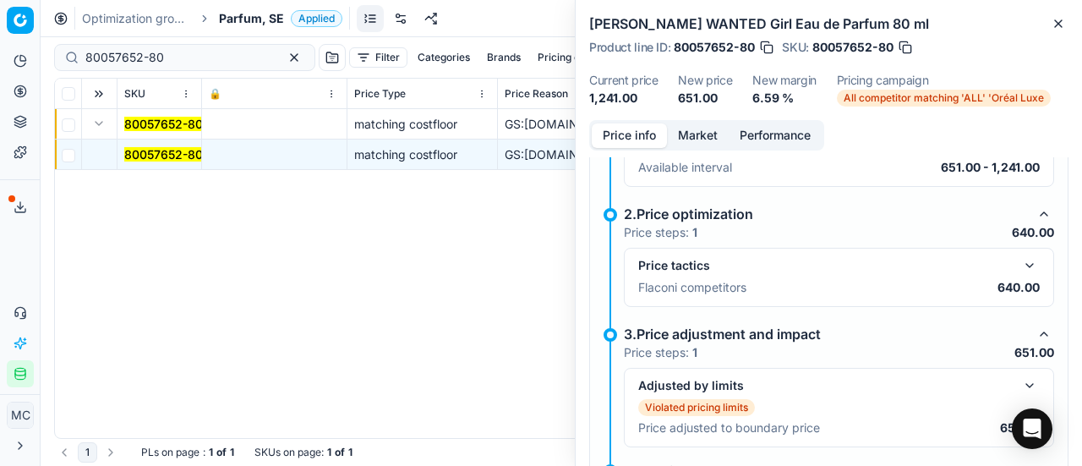
click at [1019, 263] on button "button" at bounding box center [1029, 265] width 20 height 20
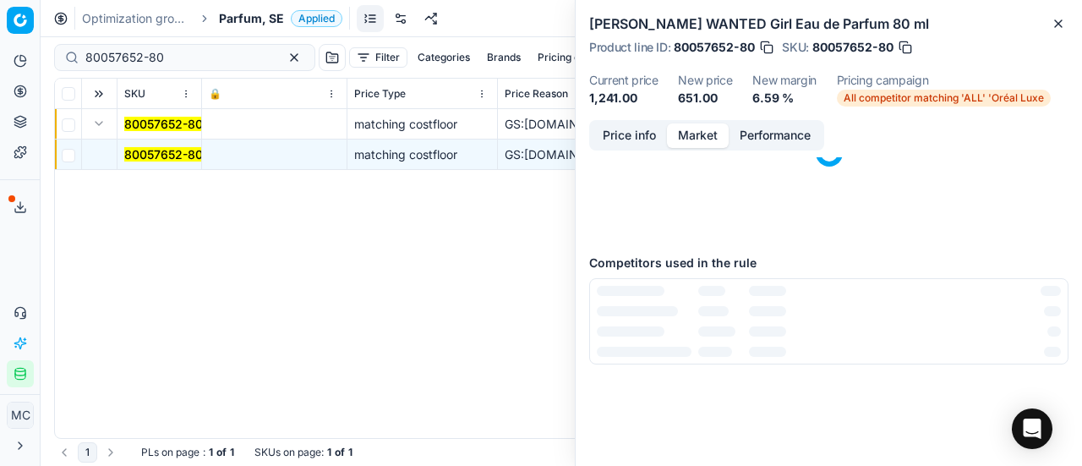
click at [693, 136] on button "Market" at bounding box center [698, 135] width 62 height 25
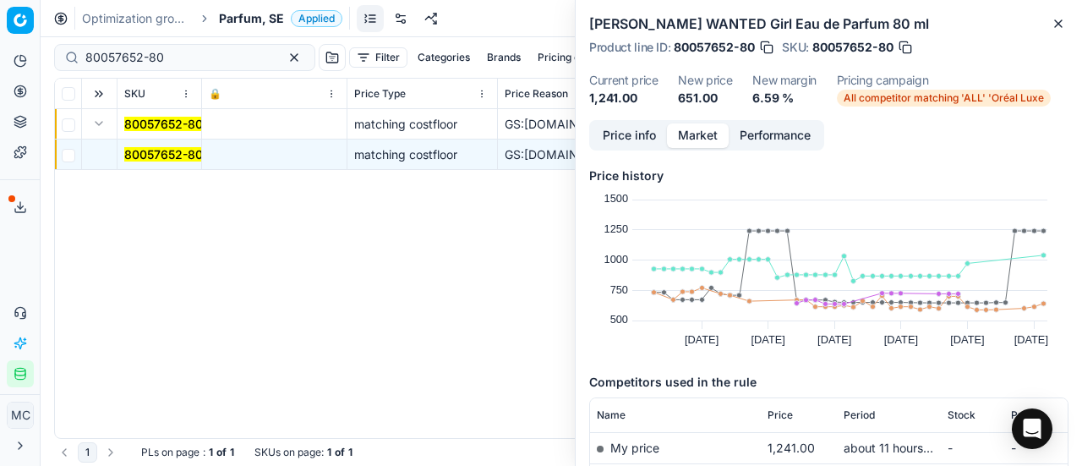
scroll to position [254, 0]
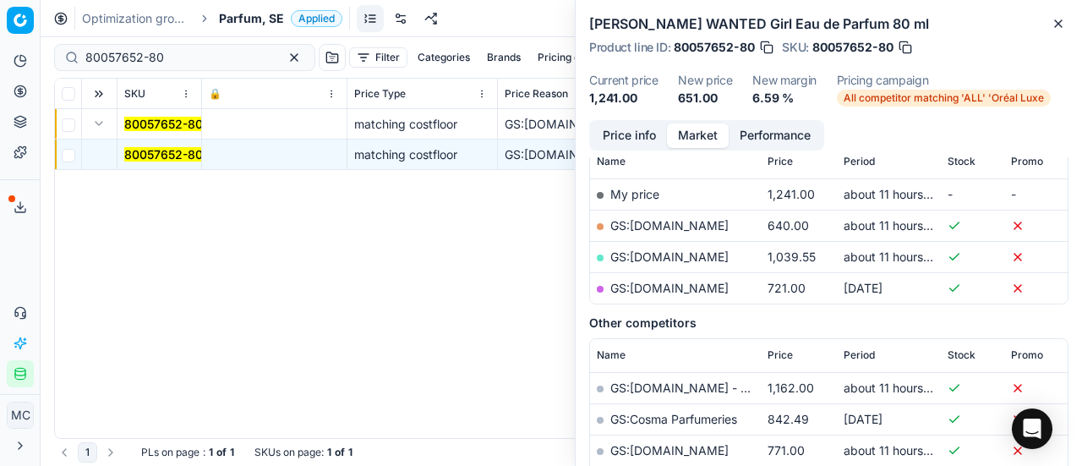
click at [696, 229] on link "GS:ComputerSalg.se" at bounding box center [669, 225] width 118 height 14
click at [237, 23] on span "Parfum, SE" at bounding box center [251, 18] width 65 height 17
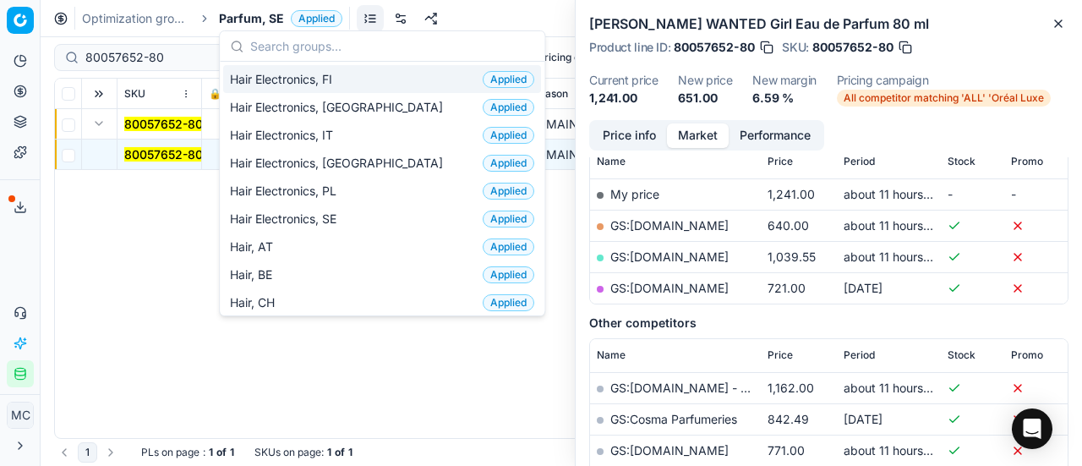
scroll to position [169, 0]
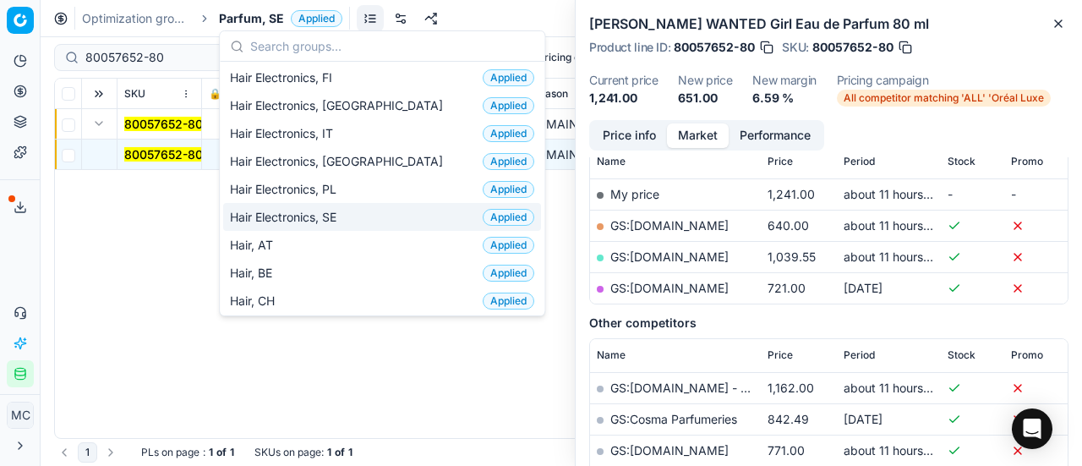
click at [370, 216] on div "Hair Electronics, SE Applied" at bounding box center [382, 217] width 318 height 28
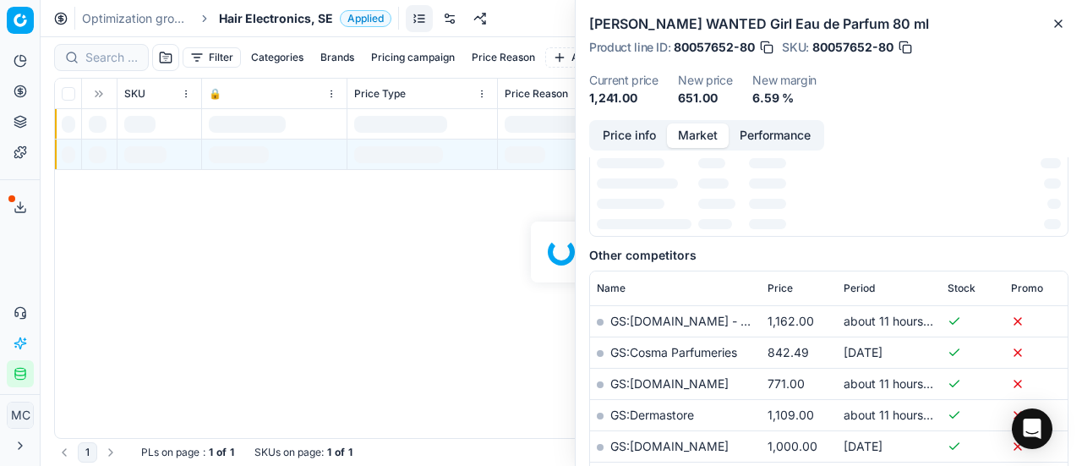
scroll to position [254, 0]
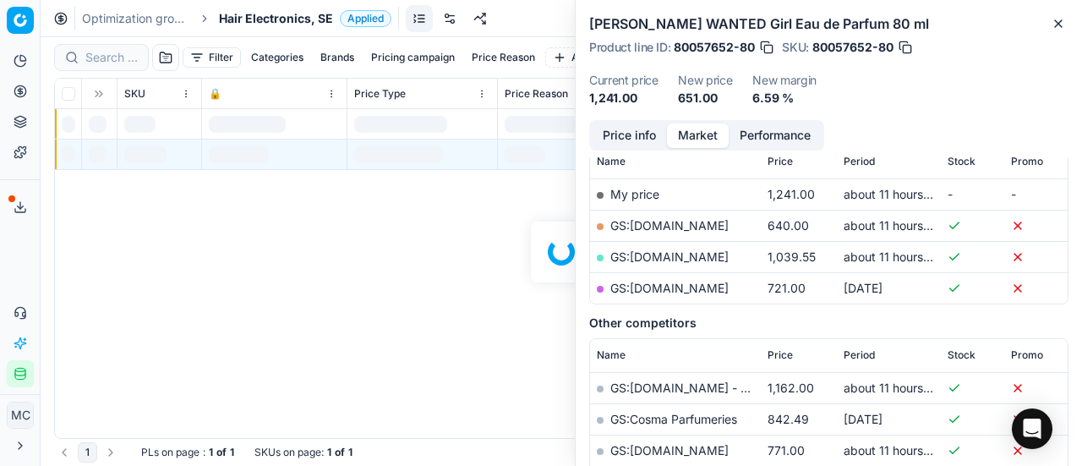
click at [126, 63] on div at bounding box center [561, 251] width 1041 height 428
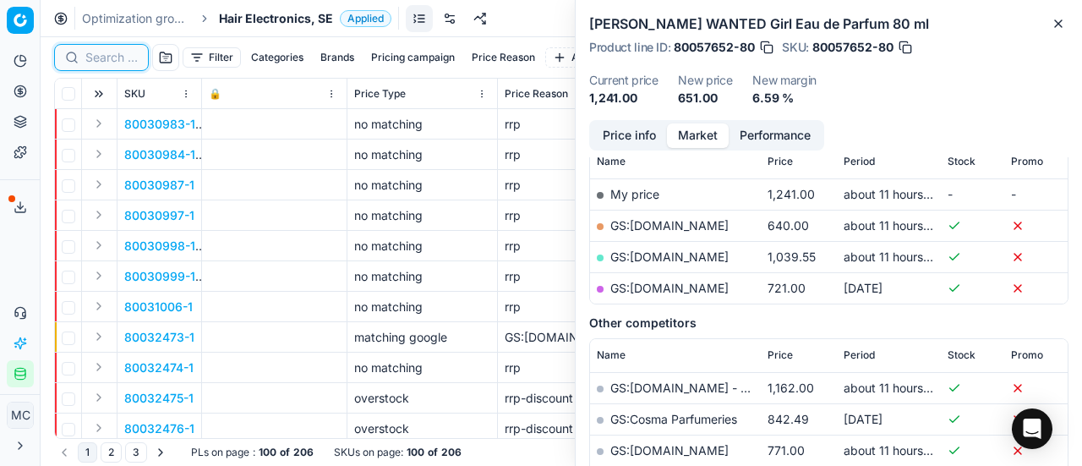
click at [125, 60] on input at bounding box center [111, 57] width 52 height 17
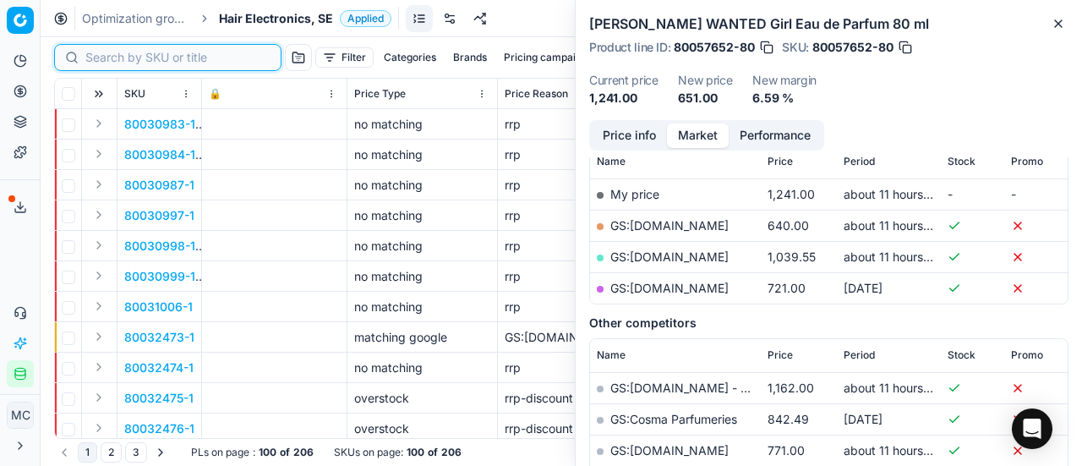
paste input "80054407-1"
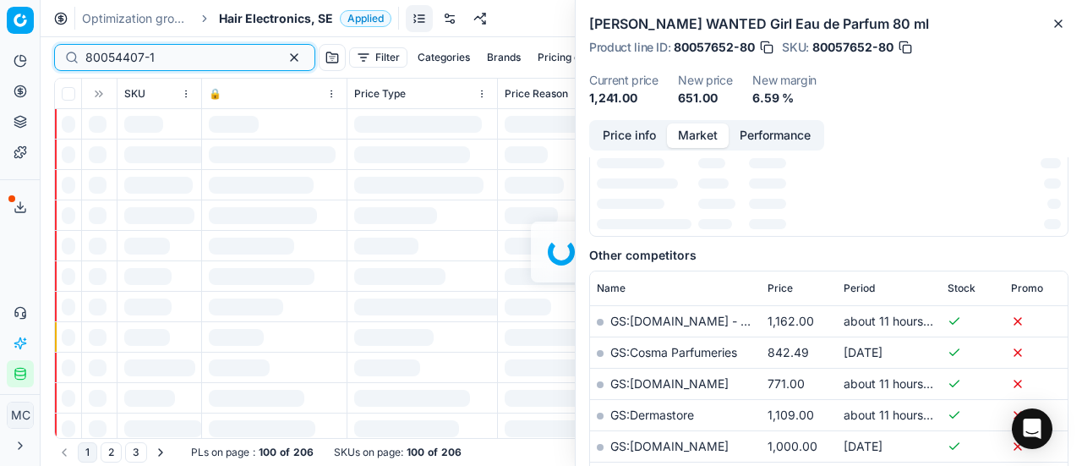
scroll to position [254, 0]
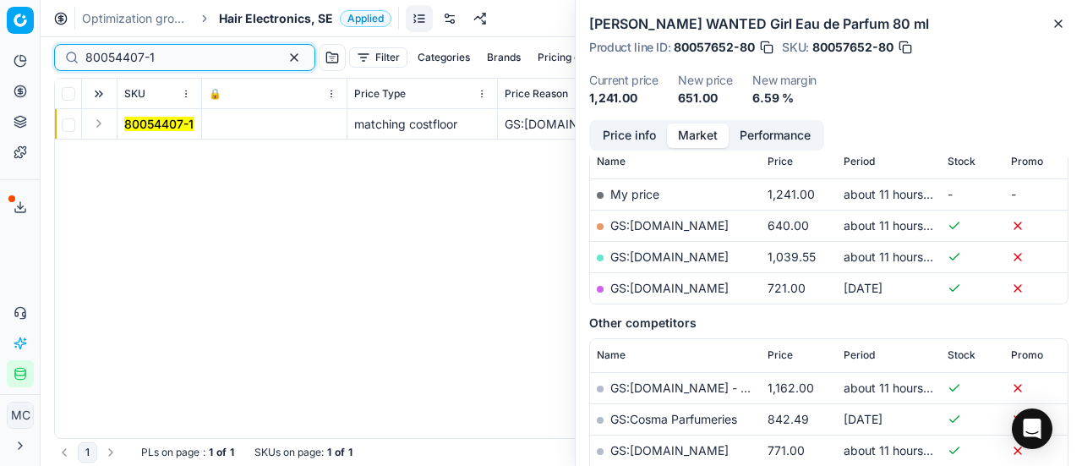
type input "80054407-1"
drag, startPoint x: 103, startPoint y: 129, endPoint x: 112, endPoint y: 137, distance: 11.4
click at [105, 131] on button "Expand" at bounding box center [99, 123] width 20 height 20
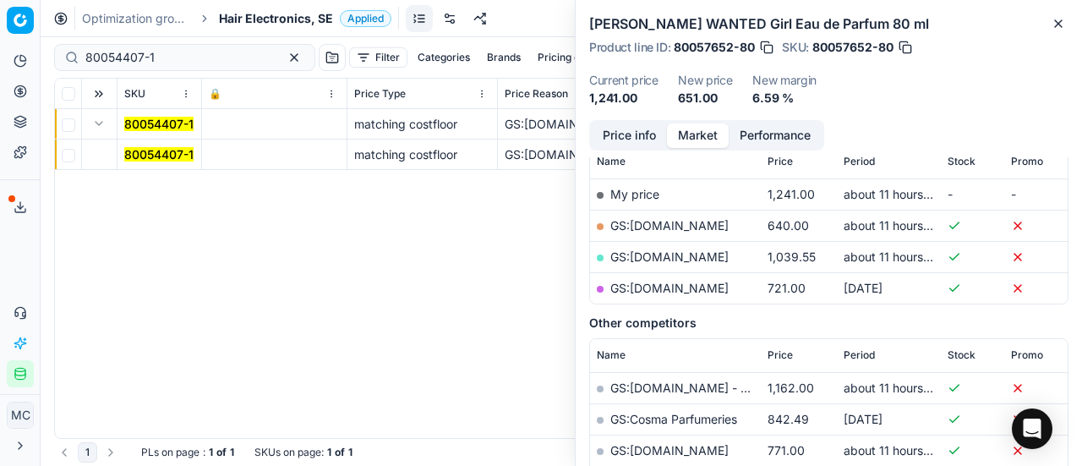
click at [161, 160] on mark "80054407-1" at bounding box center [158, 154] width 69 height 14
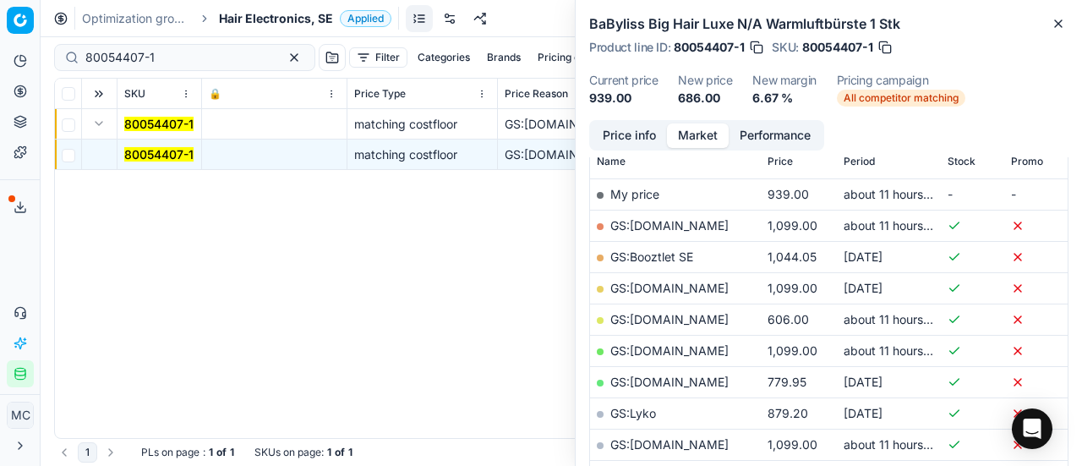
drag, startPoint x: 629, startPoint y: 135, endPoint x: 654, endPoint y: 150, distance: 29.6
click at [629, 136] on button "Price info" at bounding box center [629, 135] width 75 height 25
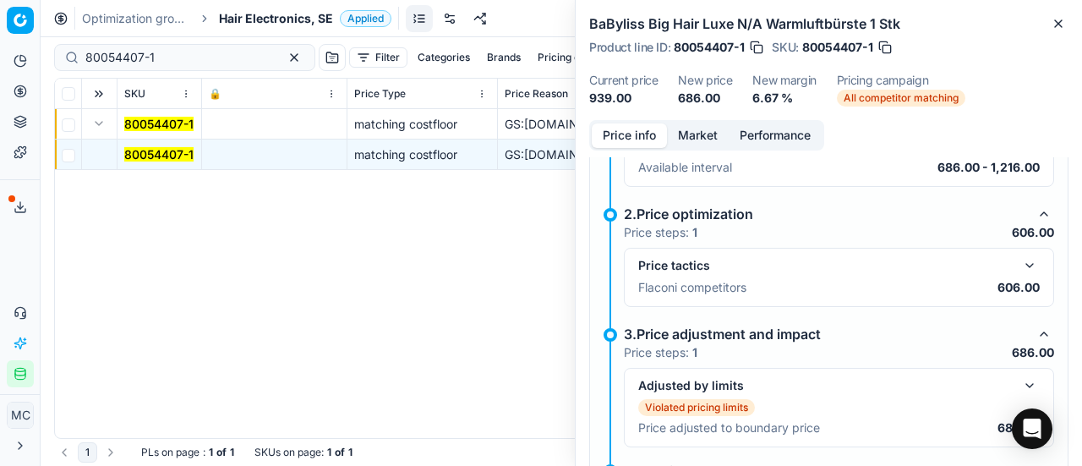
click at [1019, 263] on button "button" at bounding box center [1029, 265] width 20 height 20
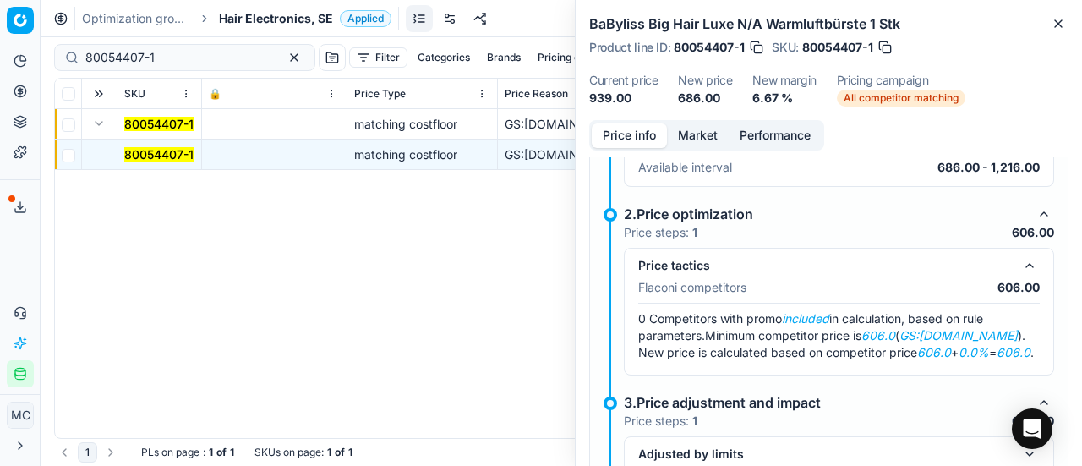
click at [693, 135] on button "Market" at bounding box center [698, 135] width 62 height 25
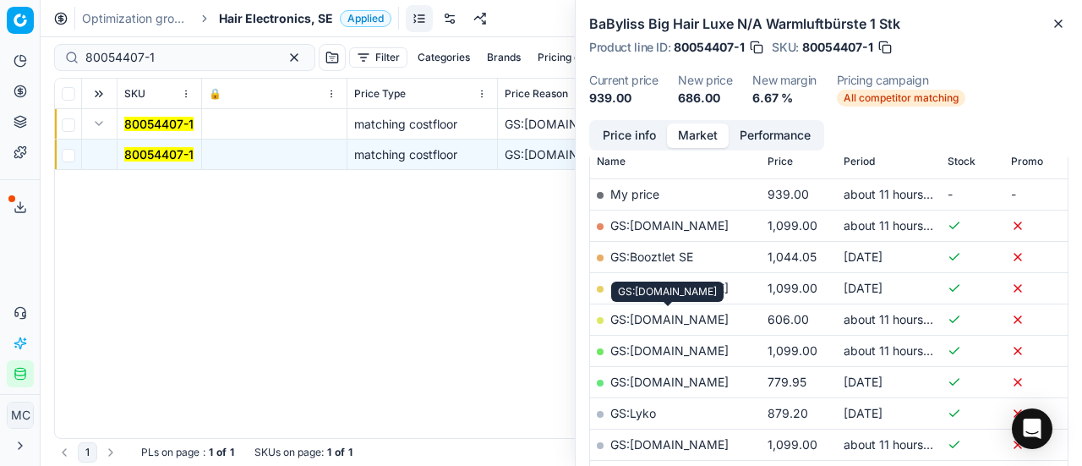
click at [683, 322] on link "GS:ComputerSalg.se" at bounding box center [669, 319] width 118 height 14
click at [228, 19] on span "Hair Electronics, SE" at bounding box center [276, 18] width 114 height 17
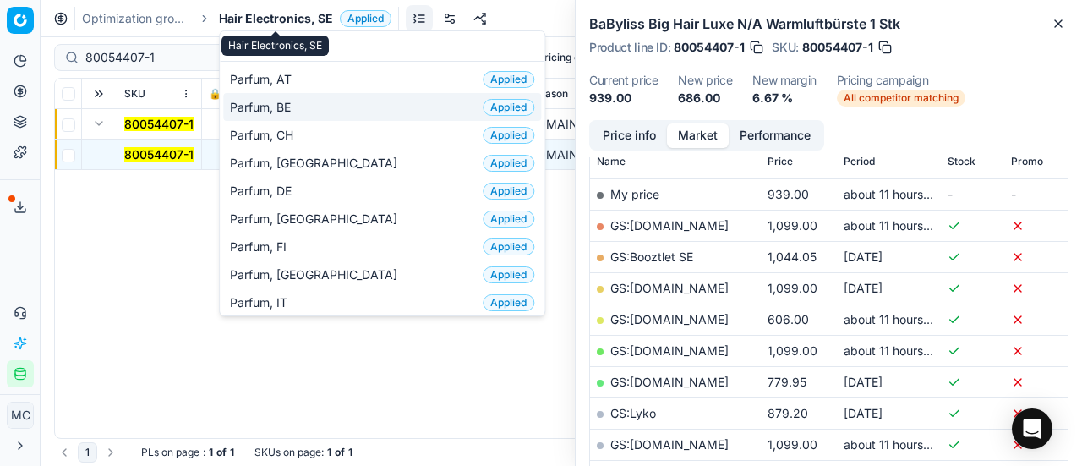
scroll to position [85, 0]
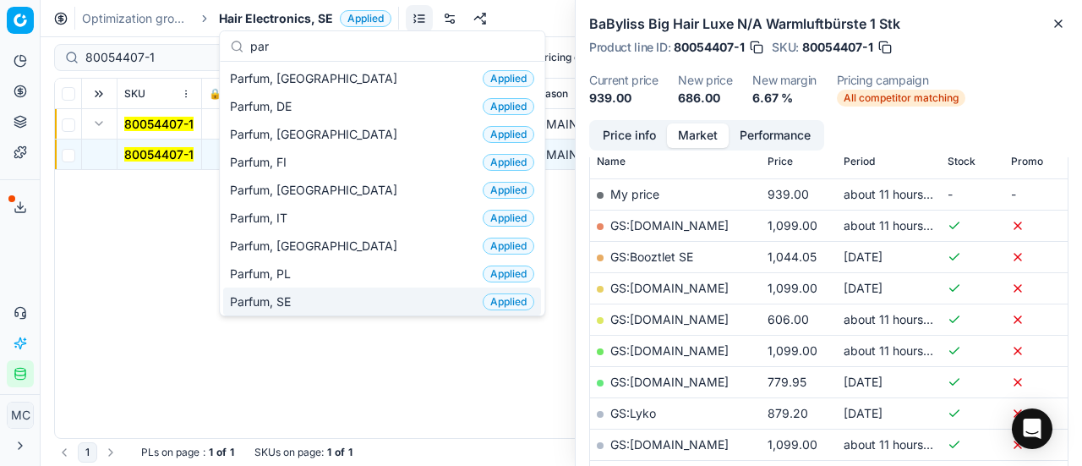
type input "par"
click at [310, 288] on div "Parfum, SE Applied" at bounding box center [382, 301] width 318 height 28
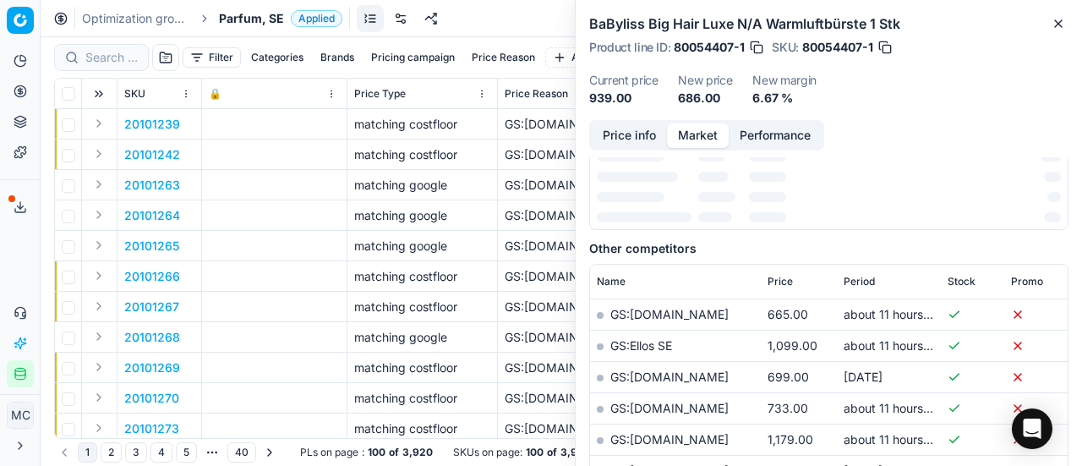
scroll to position [254, 0]
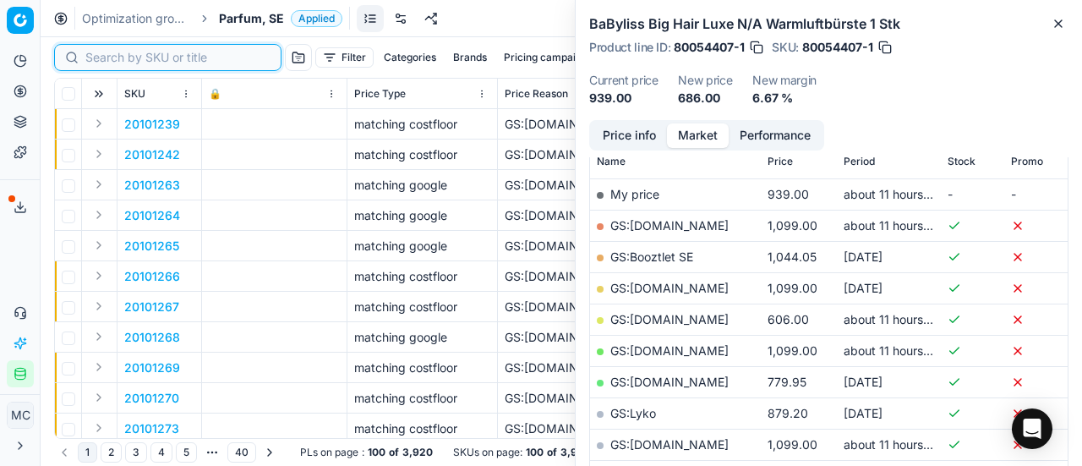
click at [105, 50] on input at bounding box center [177, 57] width 185 height 17
paste input "30103146-0011003"
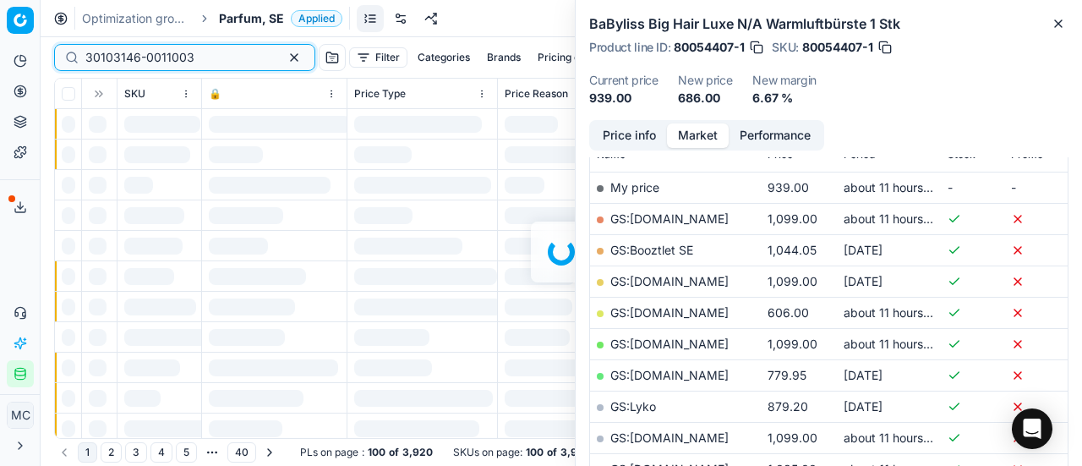
scroll to position [254, 0]
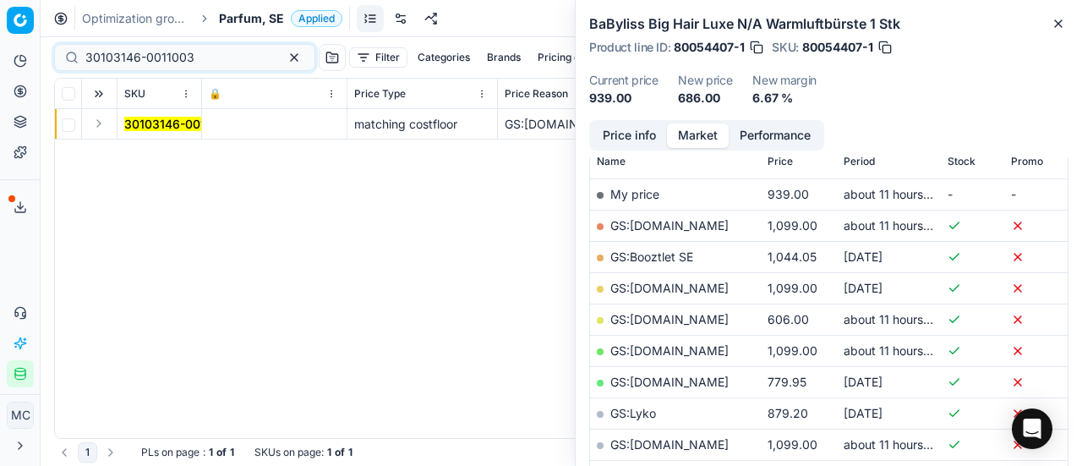
click at [103, 122] on button "Expand" at bounding box center [99, 123] width 20 height 20
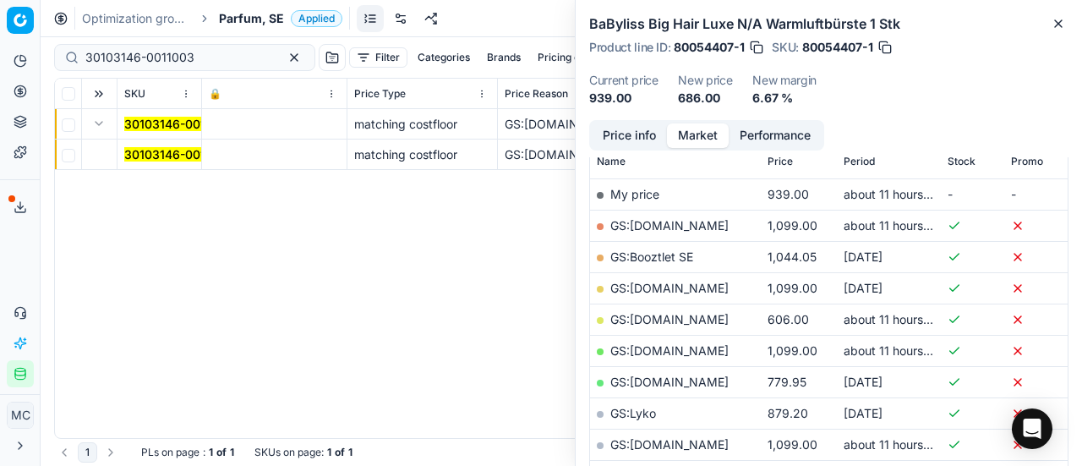
click at [172, 157] on mark "30103146-0011003" at bounding box center [178, 154] width 109 height 14
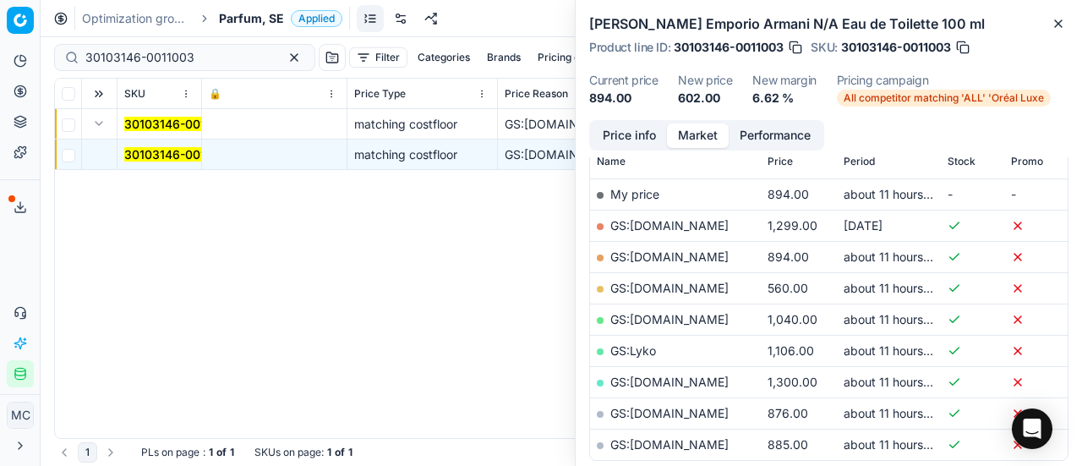
click at [641, 133] on button "Price info" at bounding box center [629, 135] width 75 height 25
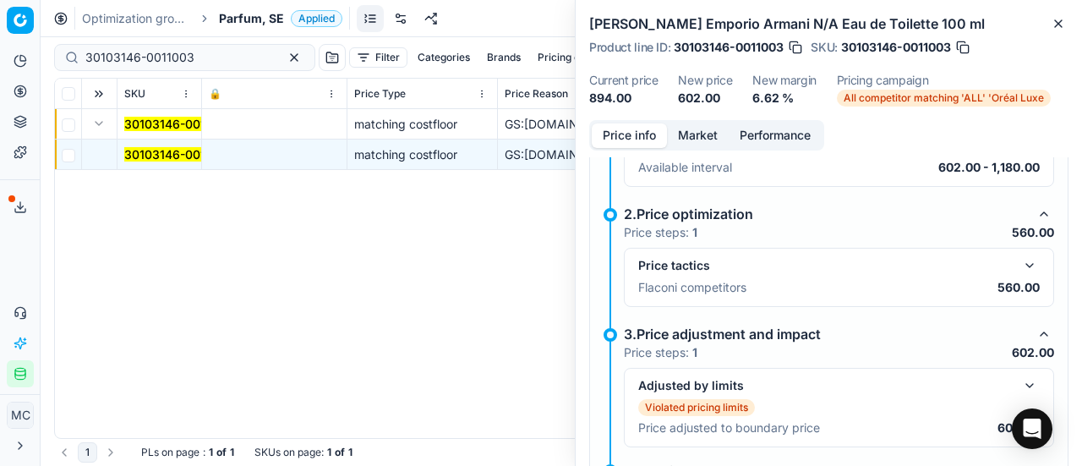
click at [1019, 266] on button "button" at bounding box center [1029, 265] width 20 height 20
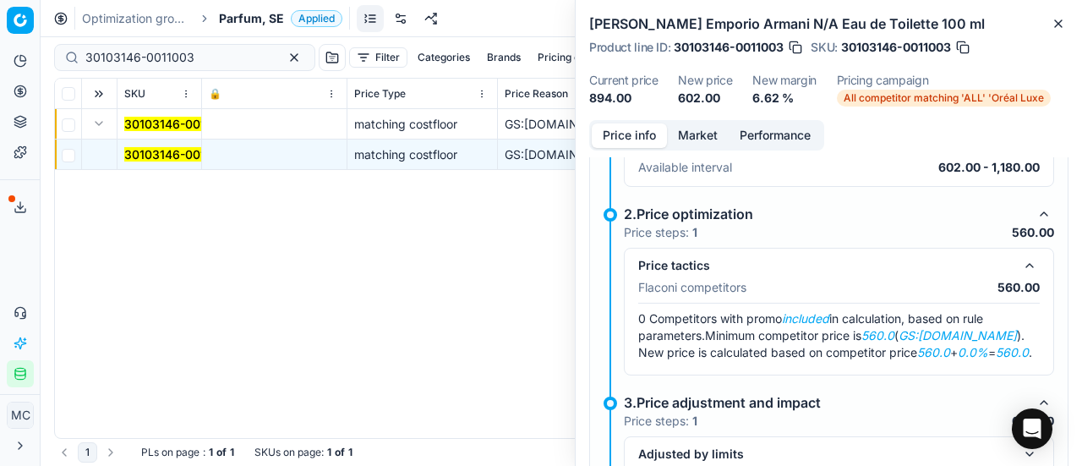
click at [696, 167] on p "Available interval" at bounding box center [685, 167] width 94 height 17
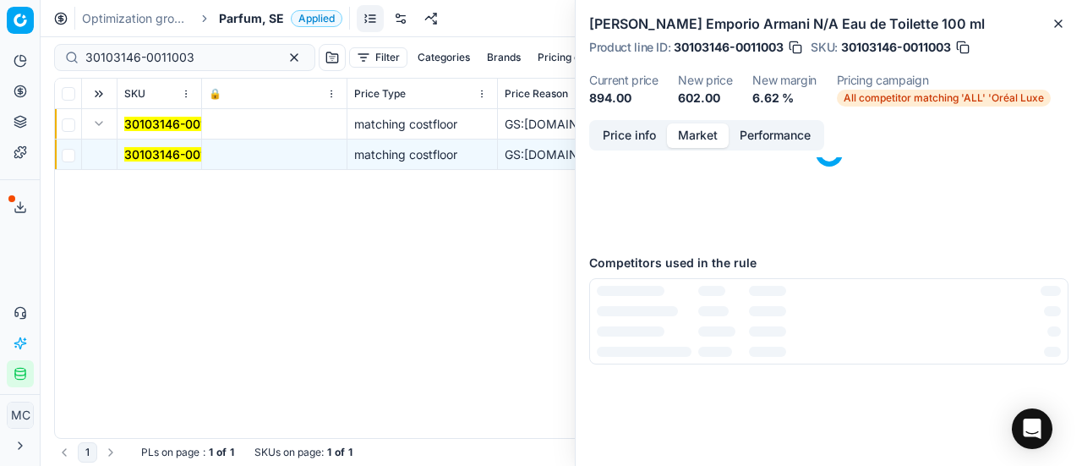
click at [696, 136] on button "Market" at bounding box center [698, 135] width 62 height 25
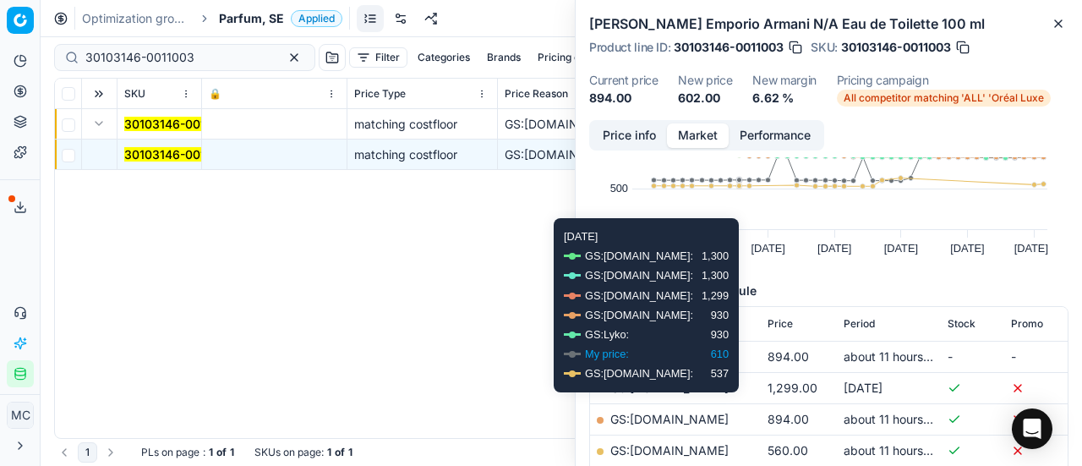
scroll to position [169, 0]
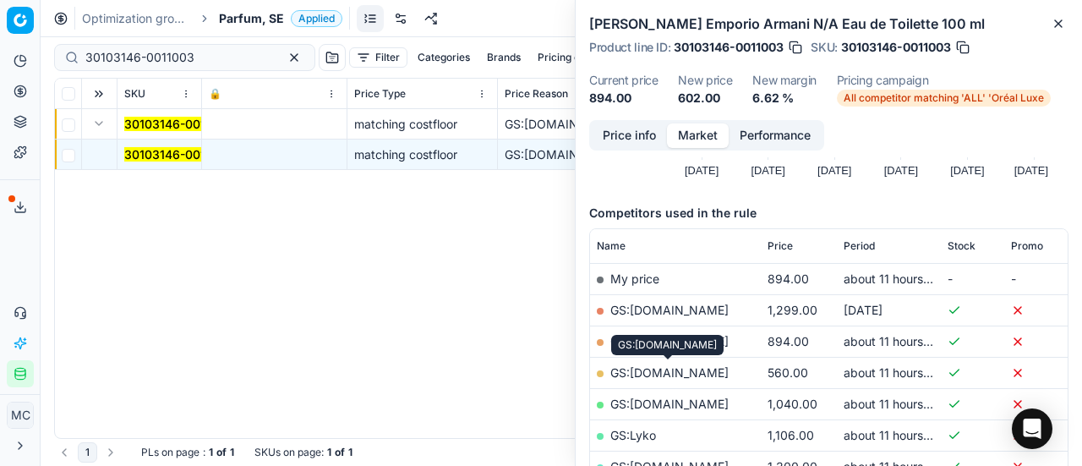
click at [715, 366] on link "GS:ComputerSalg.se" at bounding box center [669, 372] width 118 height 14
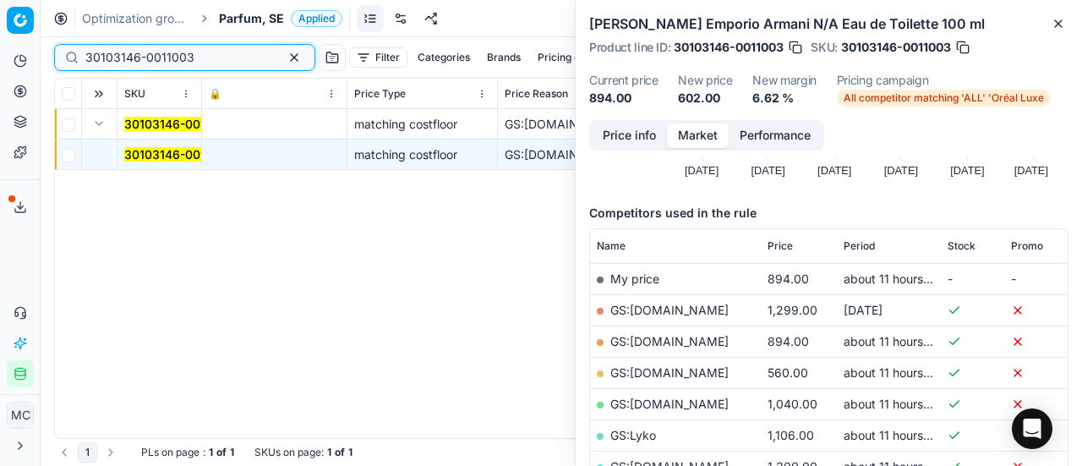
drag, startPoint x: 206, startPoint y: 55, endPoint x: 0, endPoint y: 40, distance: 206.8
click at [0, 41] on div "Pricing platform Analytics Pricing Product portfolio Templates Export service 1…" at bounding box center [541, 233] width 1082 height 466
paste input "80061830-100"
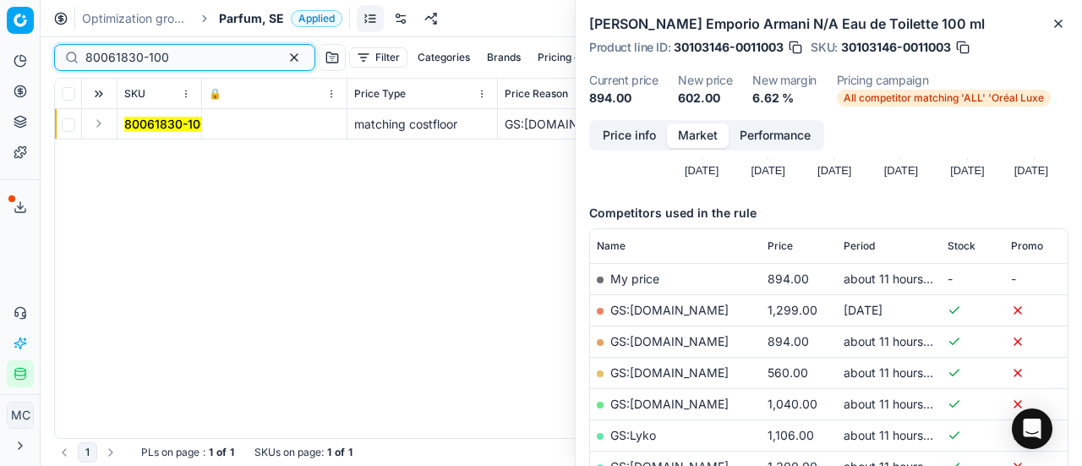
type input "80061830-100"
click at [95, 124] on button "Expand" at bounding box center [99, 123] width 20 height 20
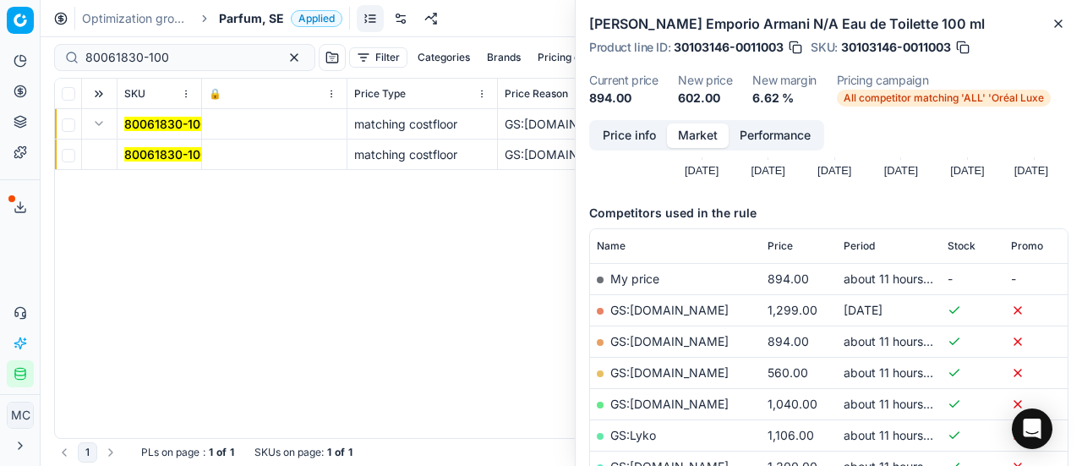
click at [176, 155] on mark "80061830-100" at bounding box center [166, 154] width 84 height 14
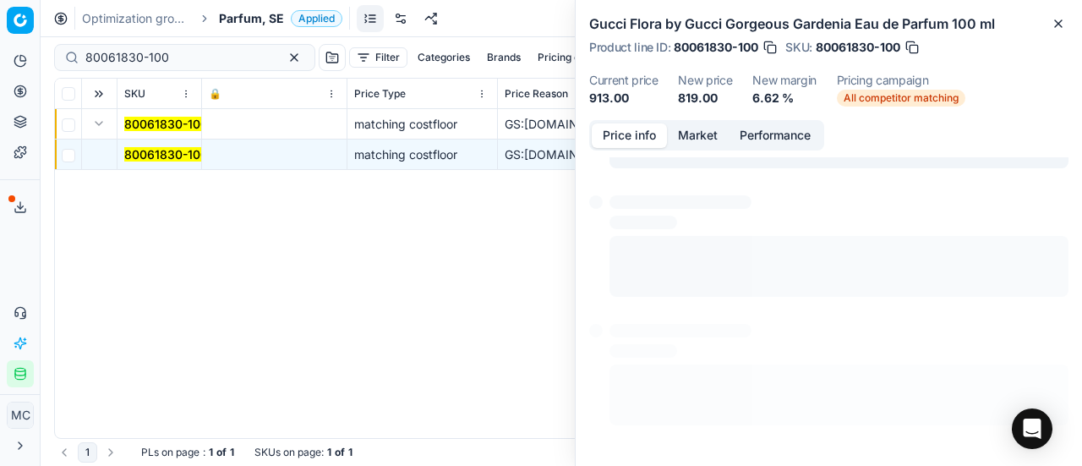
click at [608, 134] on button "Price info" at bounding box center [629, 135] width 75 height 25
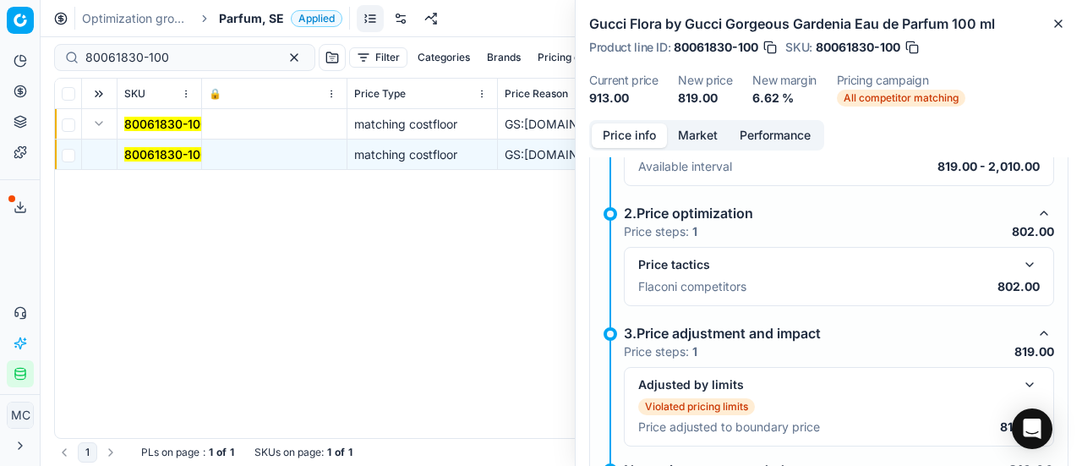
click at [1019, 260] on button "button" at bounding box center [1029, 264] width 20 height 20
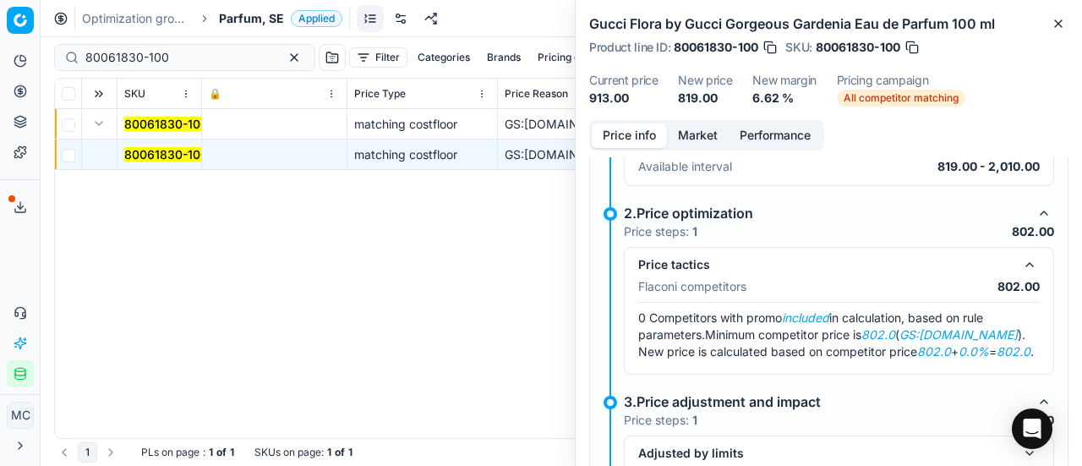
click at [713, 152] on div "Price info Market Performance Violated pricing limits Recommended price has vio…" at bounding box center [829, 293] width 506 height 346
click at [707, 132] on button "Market" at bounding box center [698, 135] width 62 height 25
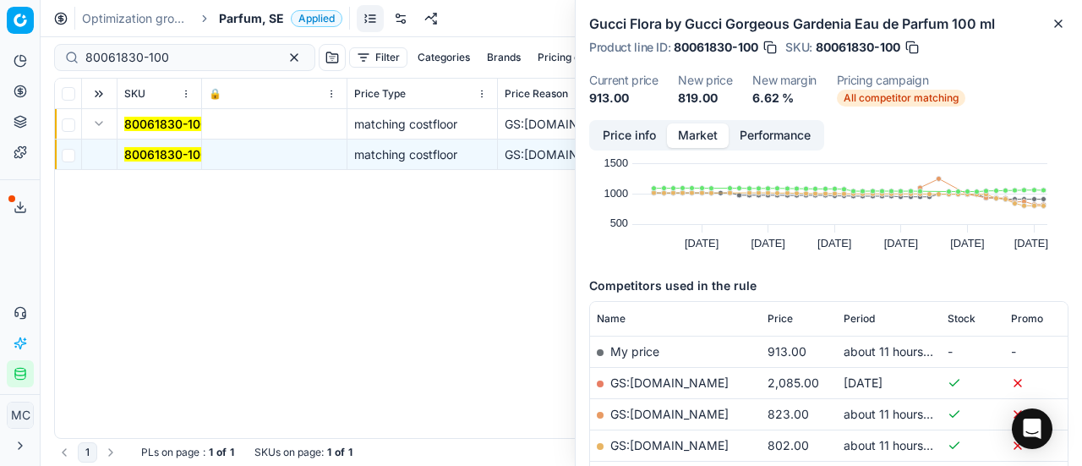
scroll to position [169, 0]
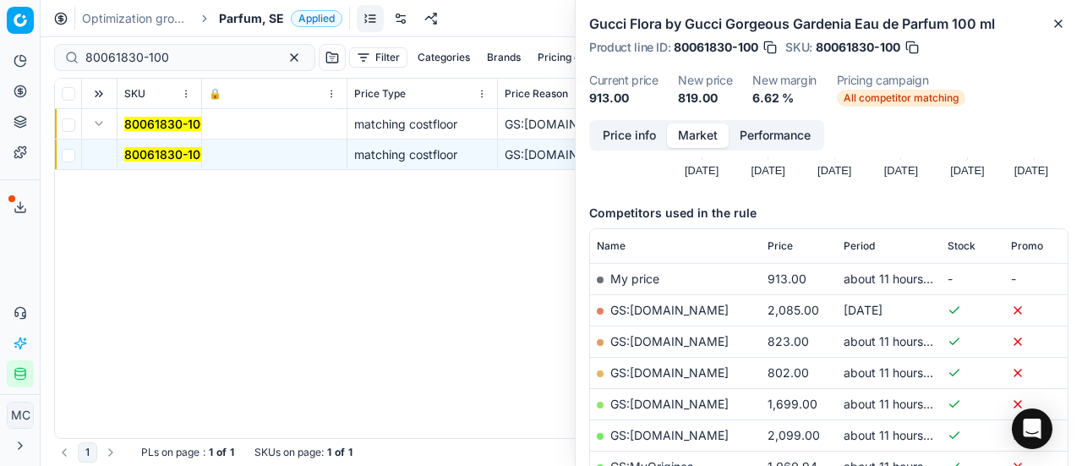
click at [673, 369] on link "GS:Deloox.se" at bounding box center [669, 372] width 118 height 14
click at [248, 18] on span "Parfum, SE" at bounding box center [251, 18] width 65 height 17
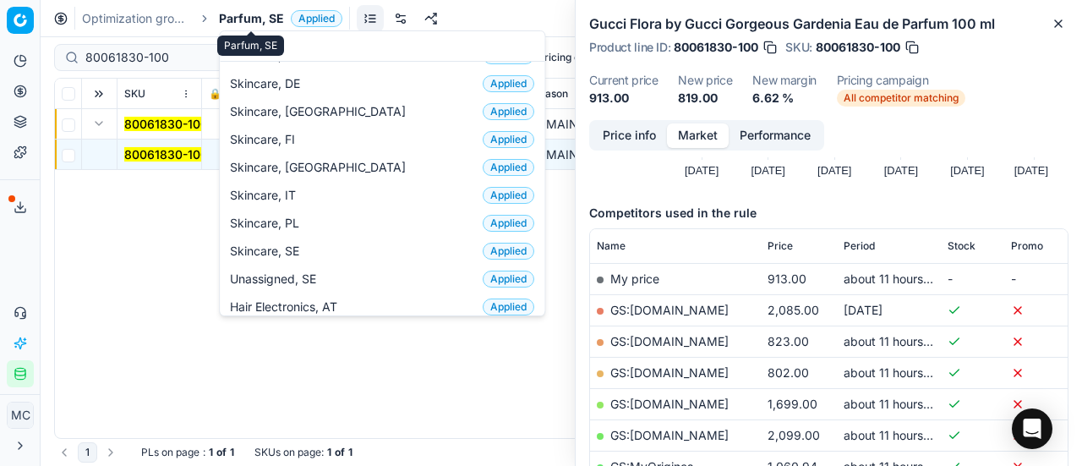
scroll to position [211, 0]
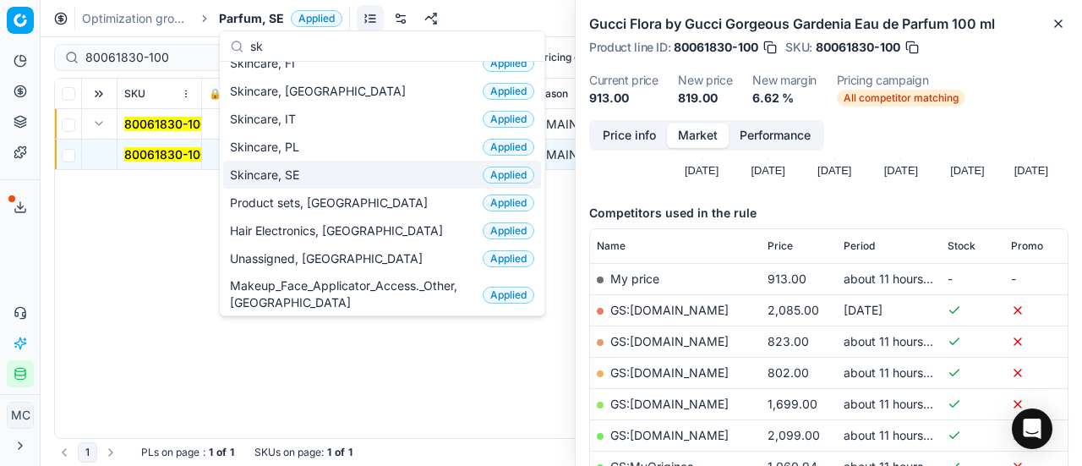
type input "sk"
click at [272, 166] on span "Skincare, SE" at bounding box center [268, 174] width 76 height 17
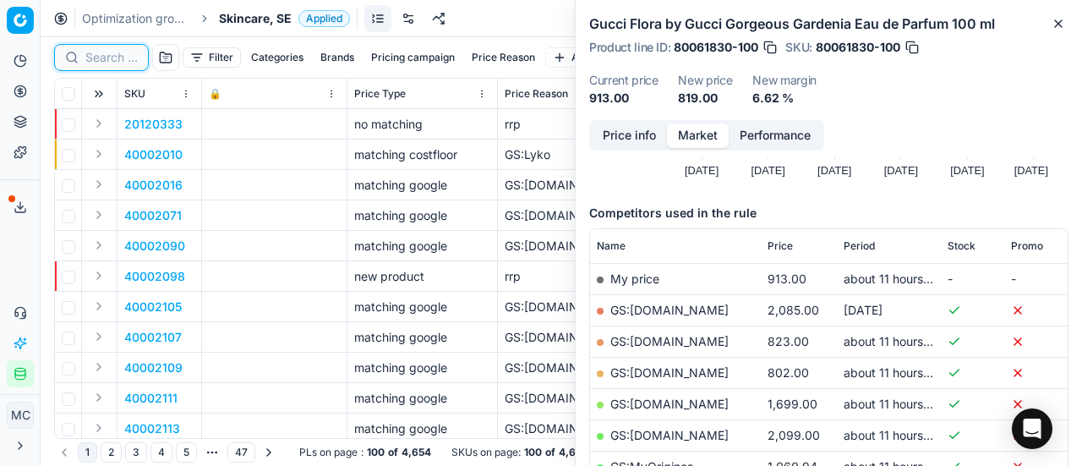
click at [101, 57] on input at bounding box center [111, 57] width 52 height 17
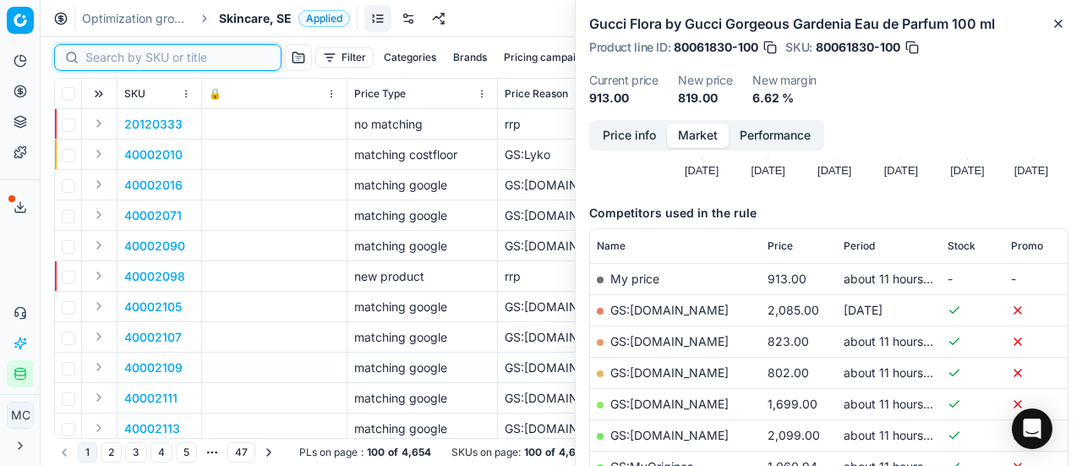
paste input "90011205-0017727"
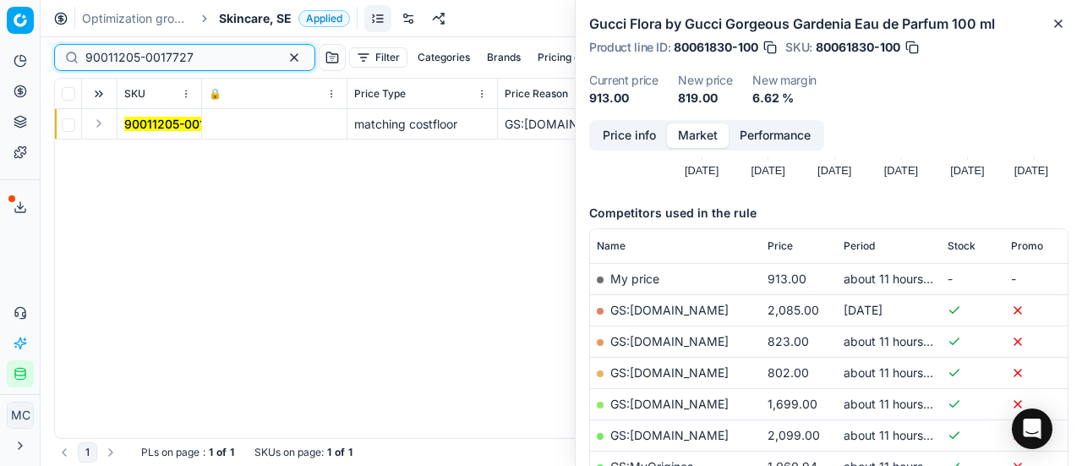
type input "90011205-0017727"
click at [99, 119] on button "Expand" at bounding box center [99, 123] width 20 height 20
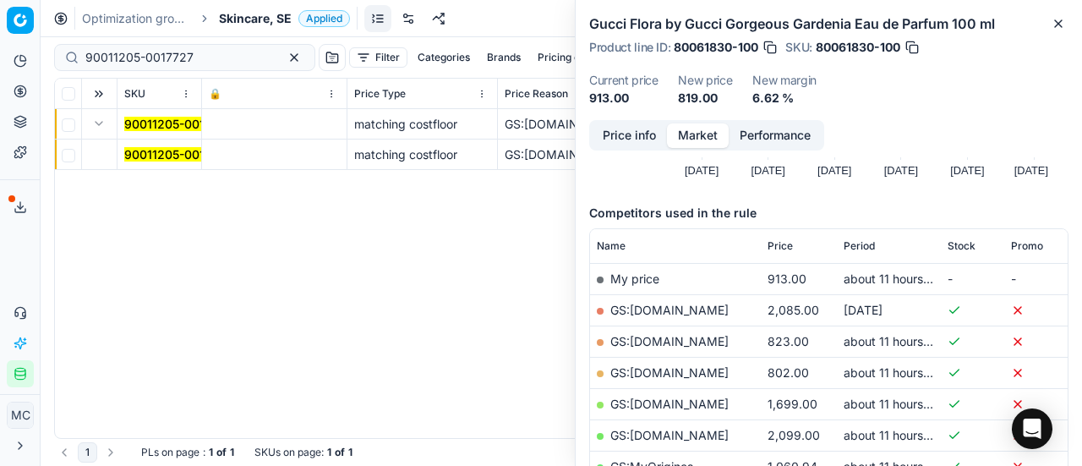
click at [170, 161] on mark "90011205-0017727" at bounding box center [178, 154] width 108 height 14
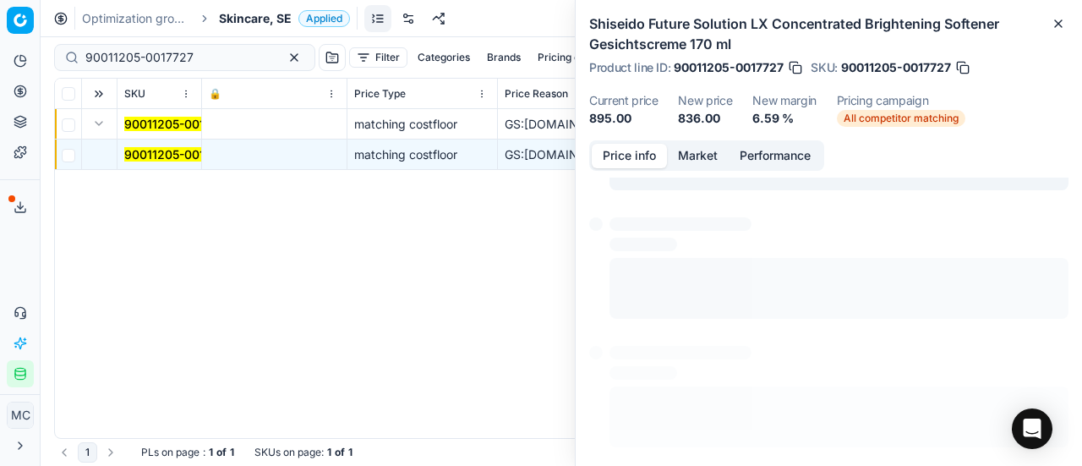
click at [636, 151] on button "Price info" at bounding box center [629, 156] width 75 height 25
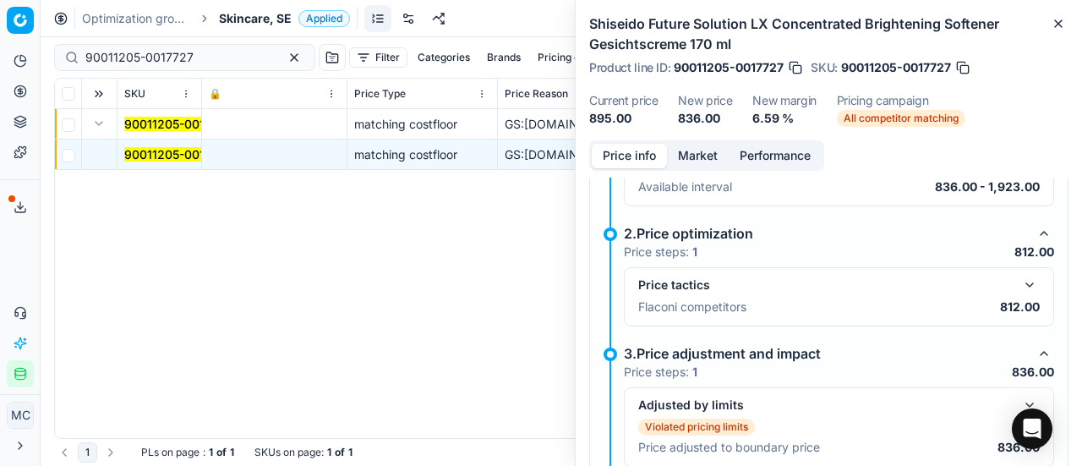
click at [1023, 281] on button "button" at bounding box center [1029, 285] width 20 height 20
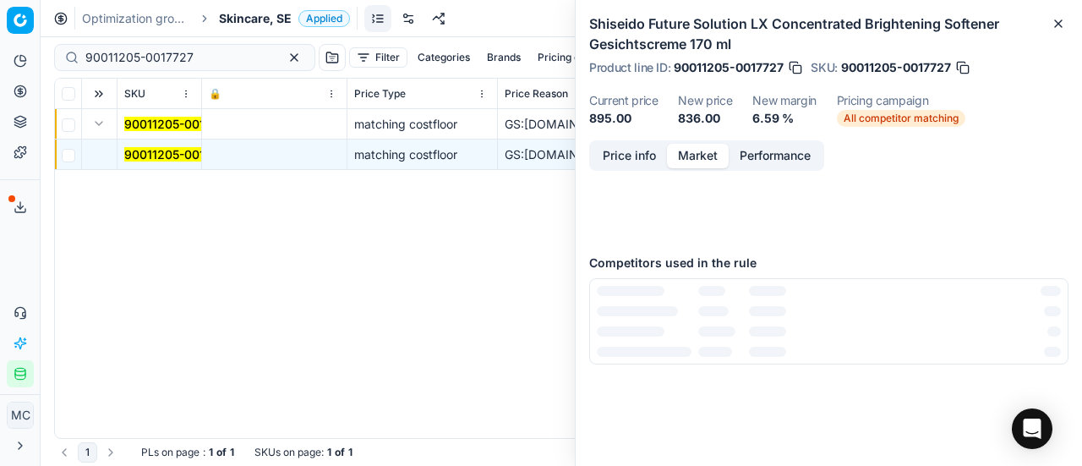
click at [699, 149] on button "Market" at bounding box center [698, 156] width 62 height 25
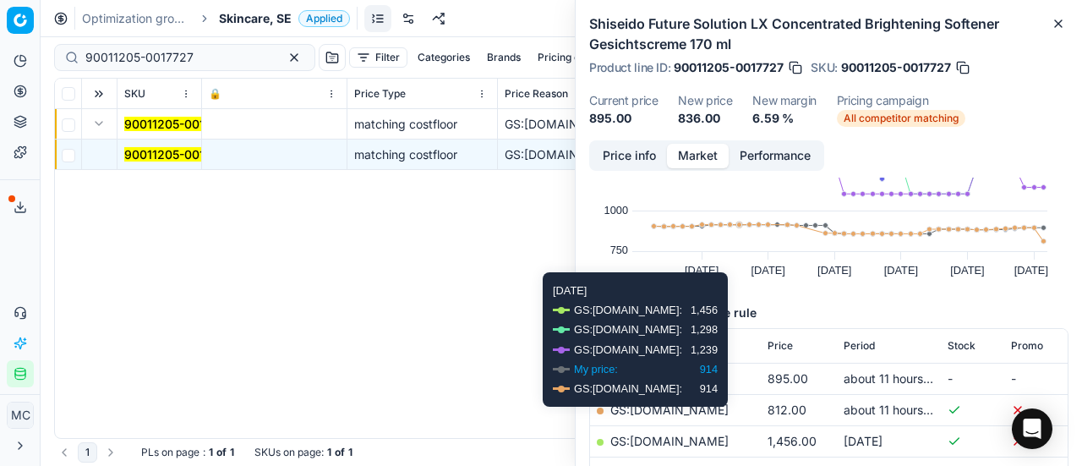
scroll to position [169, 0]
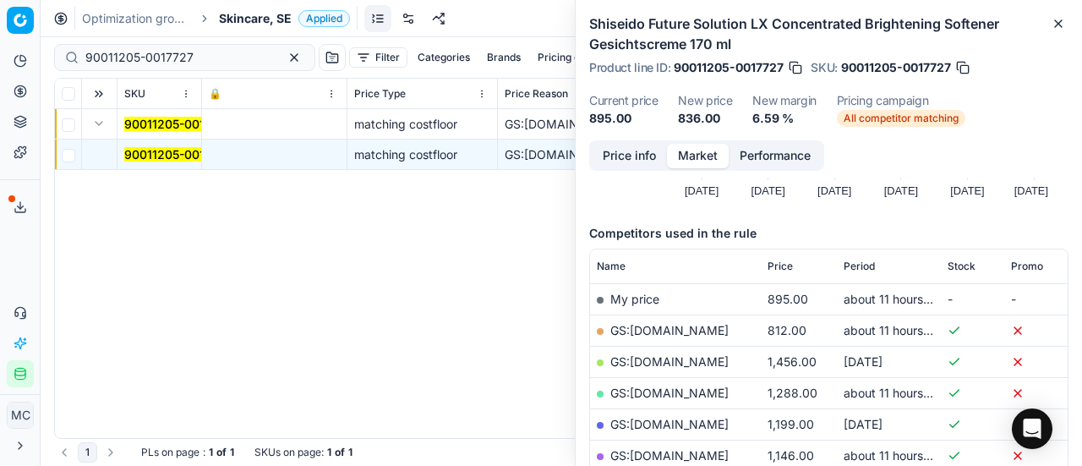
click at [679, 332] on link "GS:Deloox.se" at bounding box center [669, 330] width 118 height 14
click at [262, 27] on div "Optimization groups Skincare, SE Applied Discard Download report" at bounding box center [561, 18] width 1041 height 37
click at [262, 17] on span "Skincare, SE" at bounding box center [255, 18] width 73 height 17
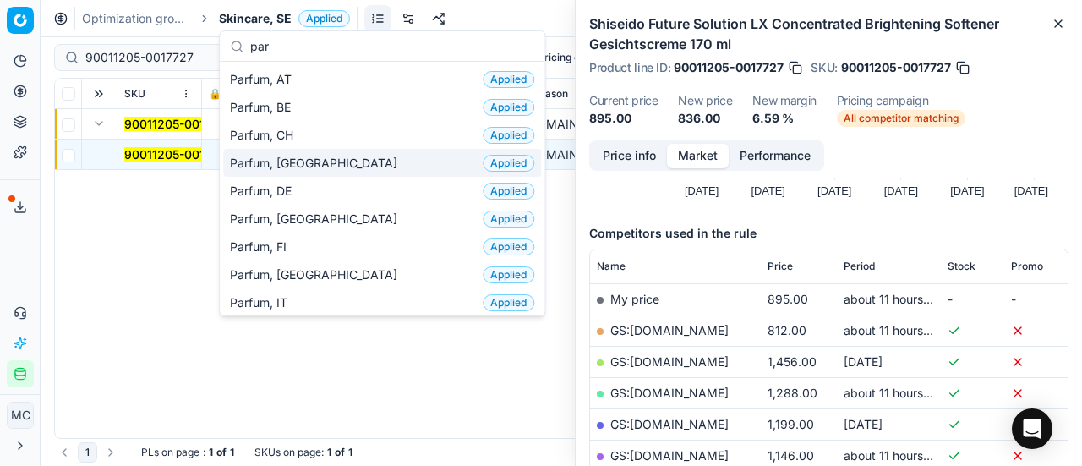
scroll to position [85, 0]
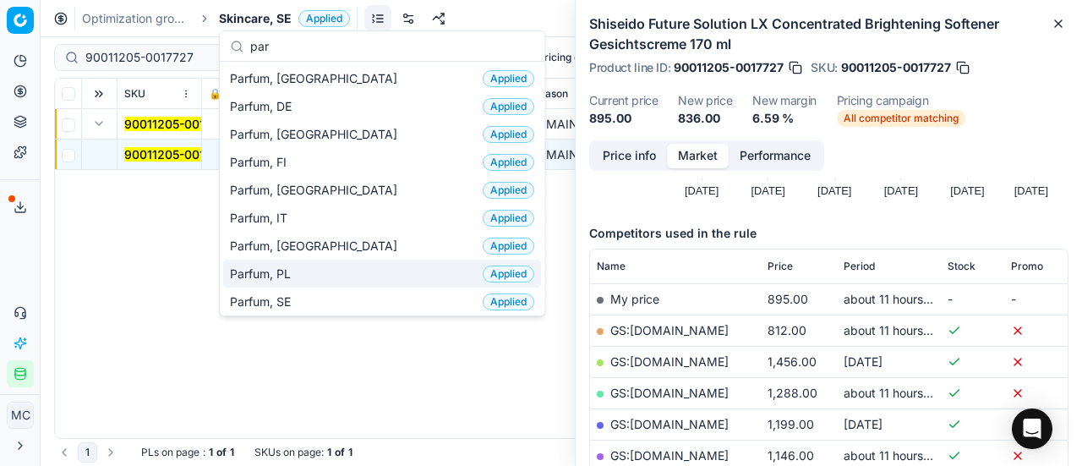
type input "par"
click at [306, 283] on div "Parfum, PL Applied" at bounding box center [382, 273] width 318 height 28
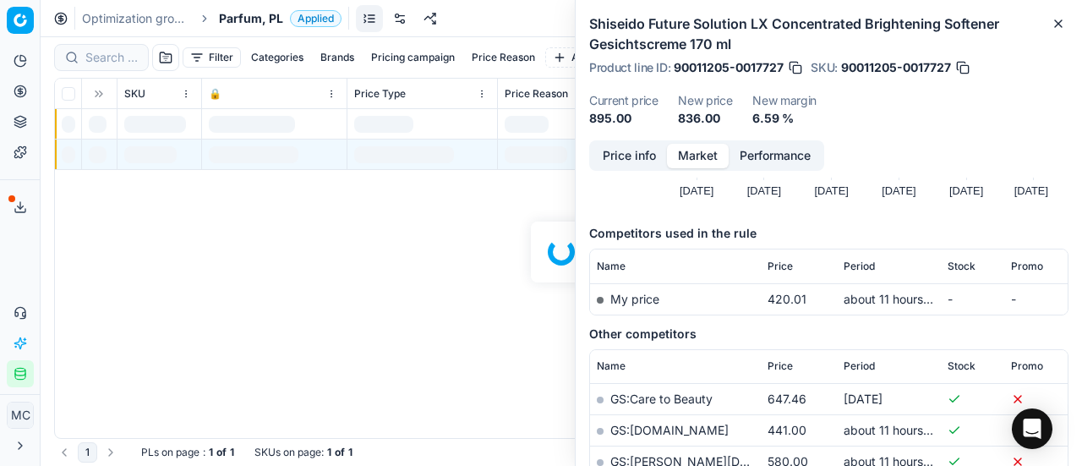
click at [264, 17] on span "Parfum, PL" at bounding box center [251, 18] width 64 height 17
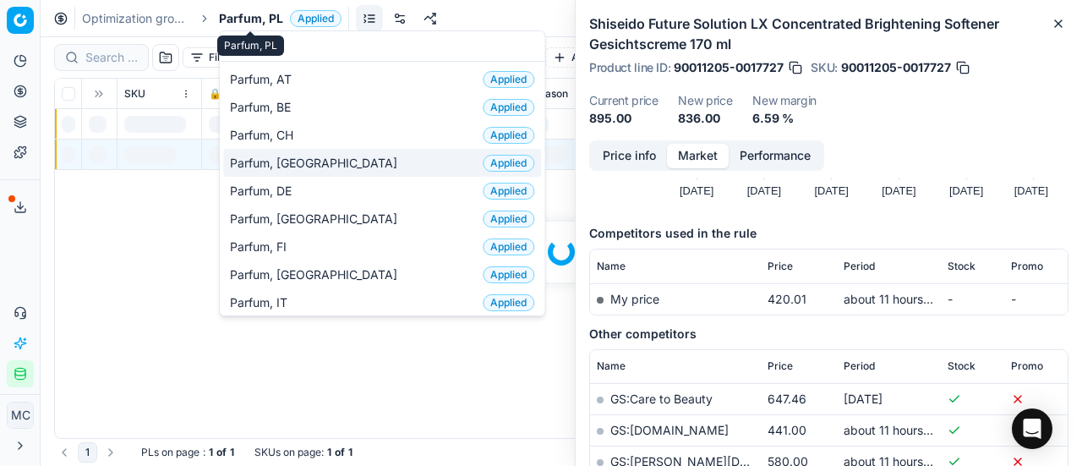
scroll to position [169, 0]
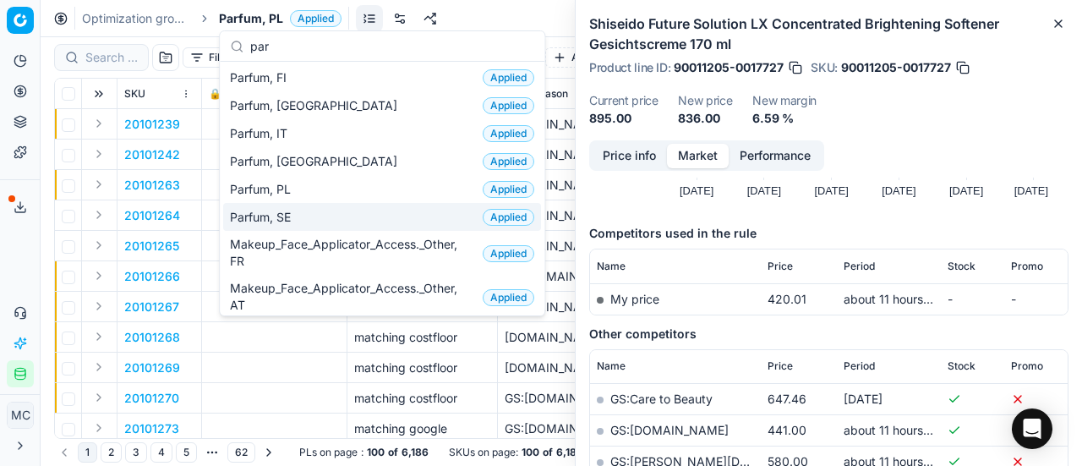
type input "par"
click at [315, 218] on div "Parfum, SE Applied" at bounding box center [382, 217] width 318 height 28
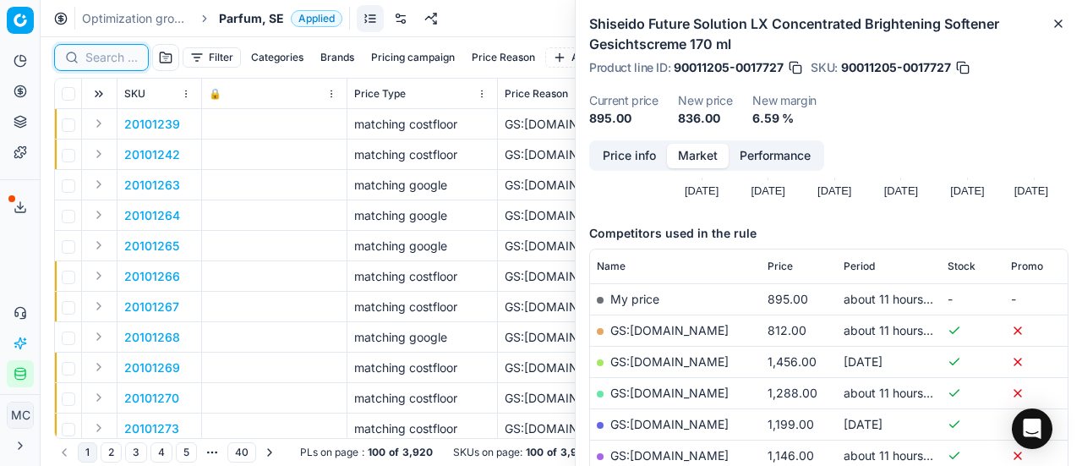
click at [118, 60] on input at bounding box center [111, 57] width 52 height 17
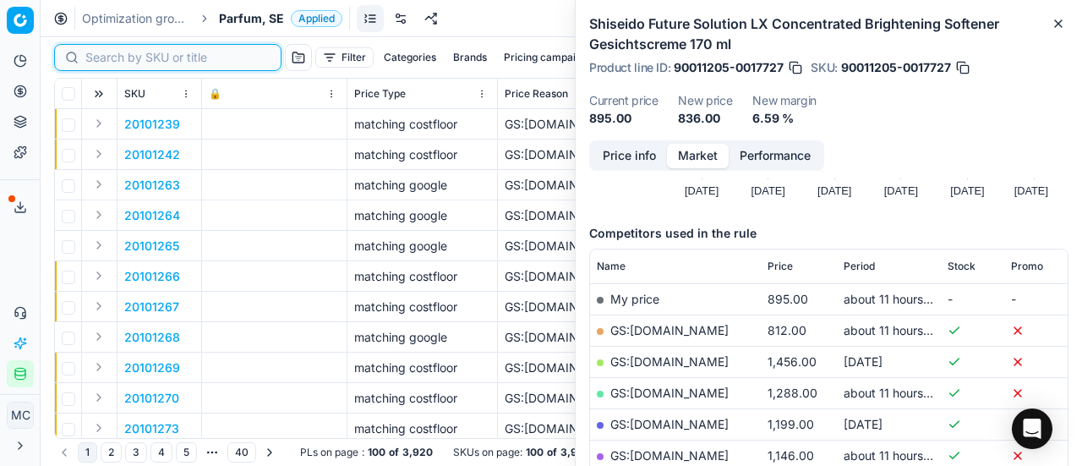
paste input "90004896-0007405"
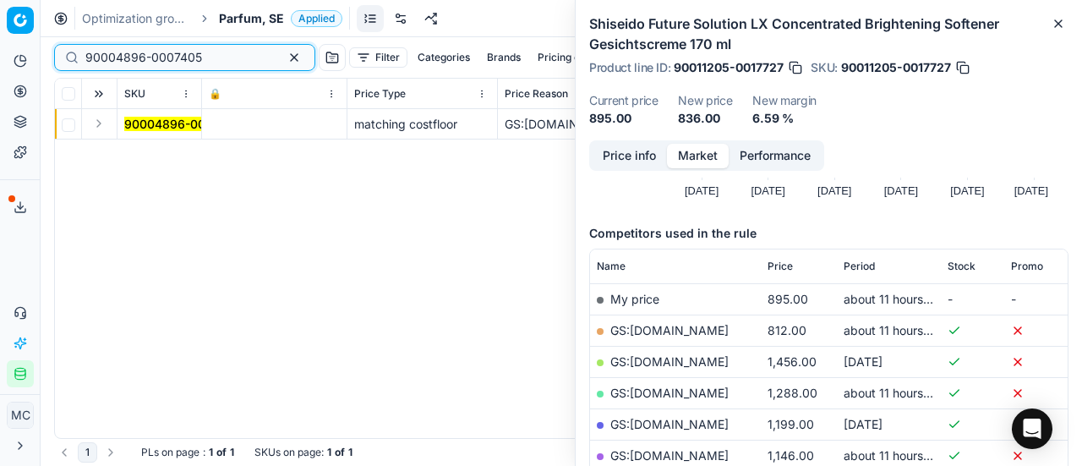
type input "90004896-0007405"
click at [101, 120] on button "Expand" at bounding box center [99, 123] width 20 height 20
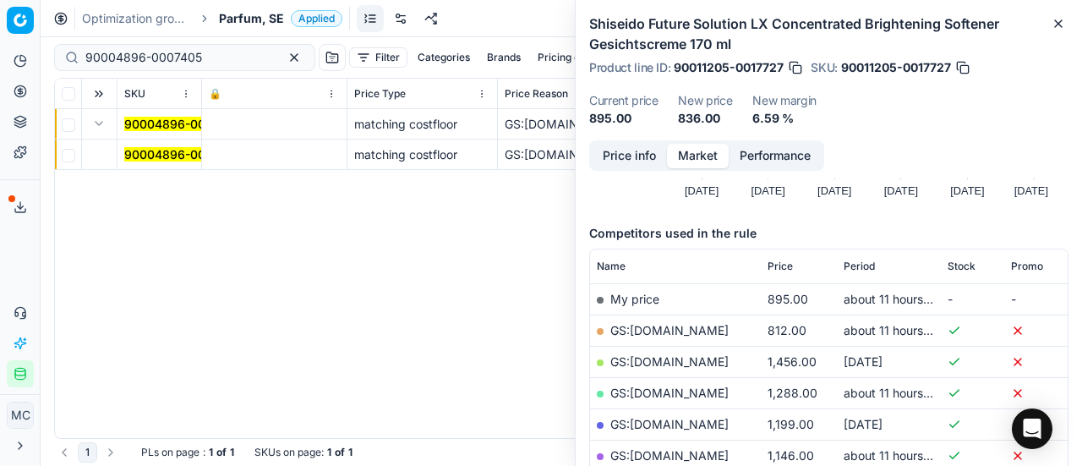
click at [150, 148] on span "90004896-0007405" at bounding box center [182, 154] width 117 height 17
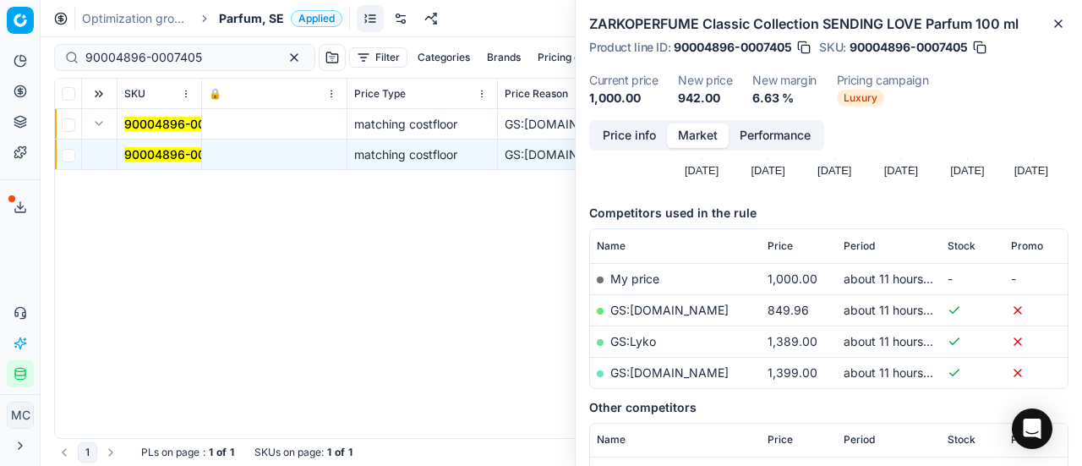
click at [641, 127] on button "Price info" at bounding box center [629, 135] width 75 height 25
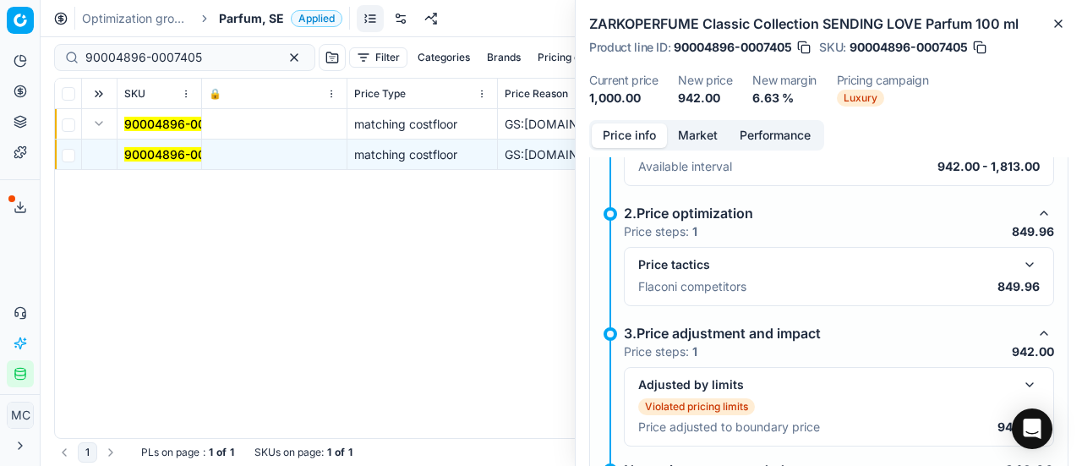
click at [1019, 263] on button "button" at bounding box center [1029, 264] width 20 height 20
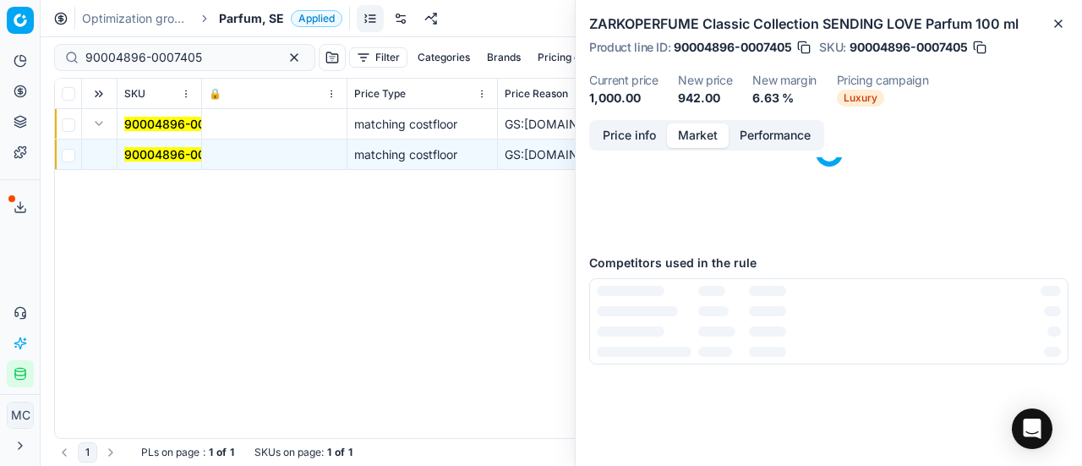
click at [699, 134] on button "Market" at bounding box center [698, 135] width 62 height 25
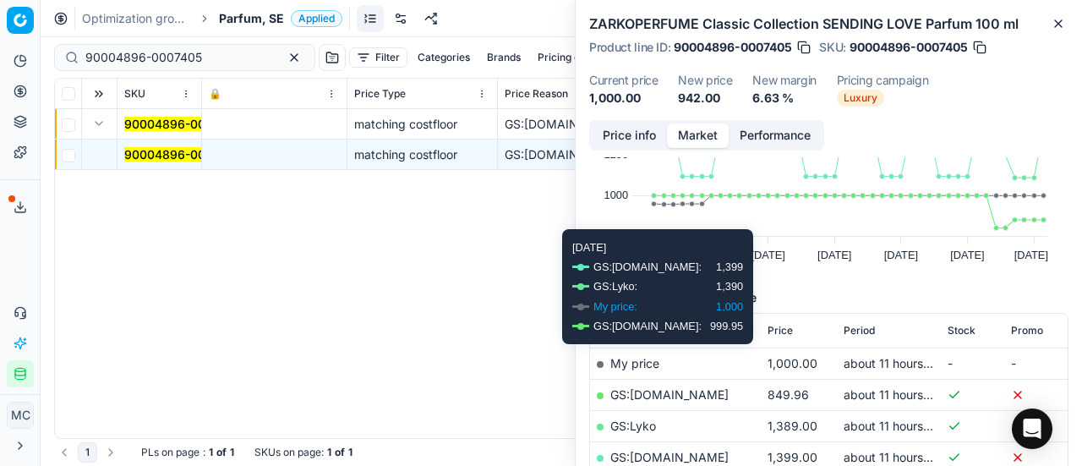
scroll to position [169, 0]
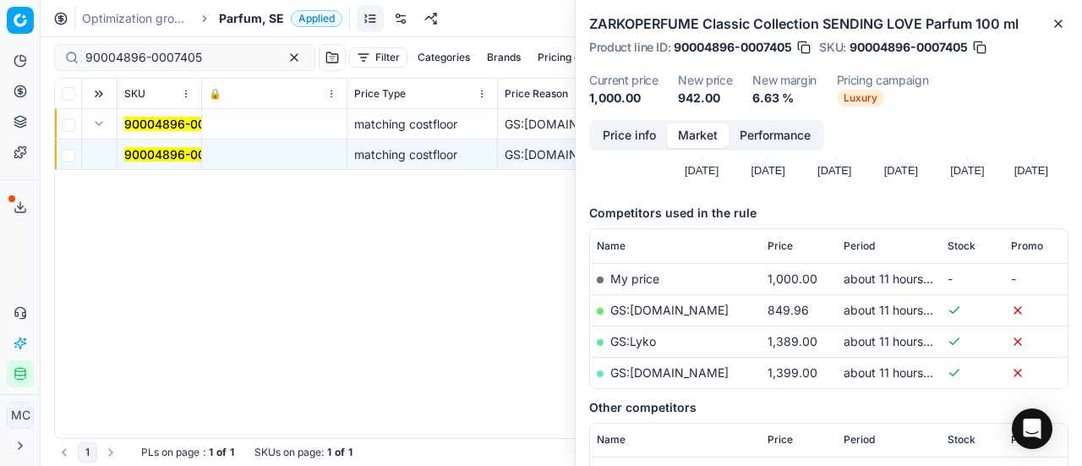
click at [663, 309] on link "GS:Luxplus.se" at bounding box center [669, 310] width 118 height 14
click at [265, 18] on span "Parfum, SE" at bounding box center [251, 18] width 65 height 17
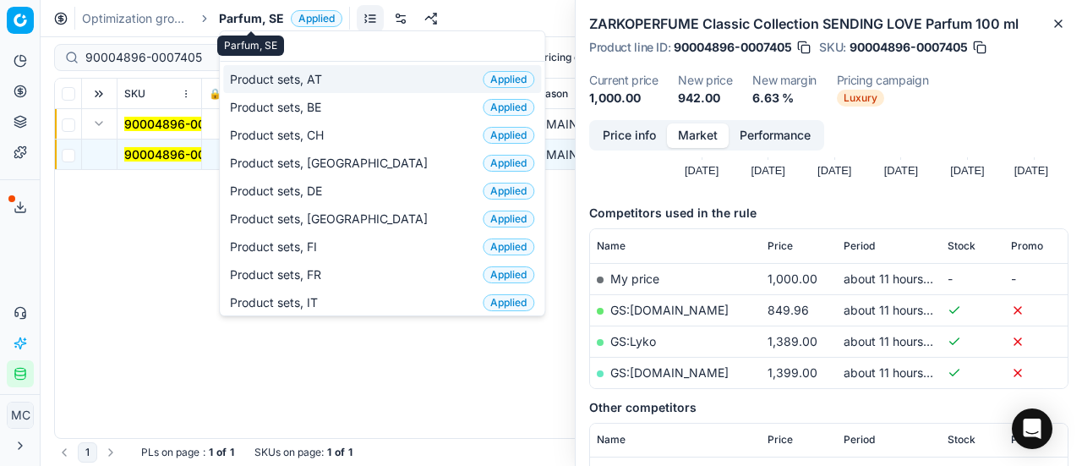
scroll to position [211, 0]
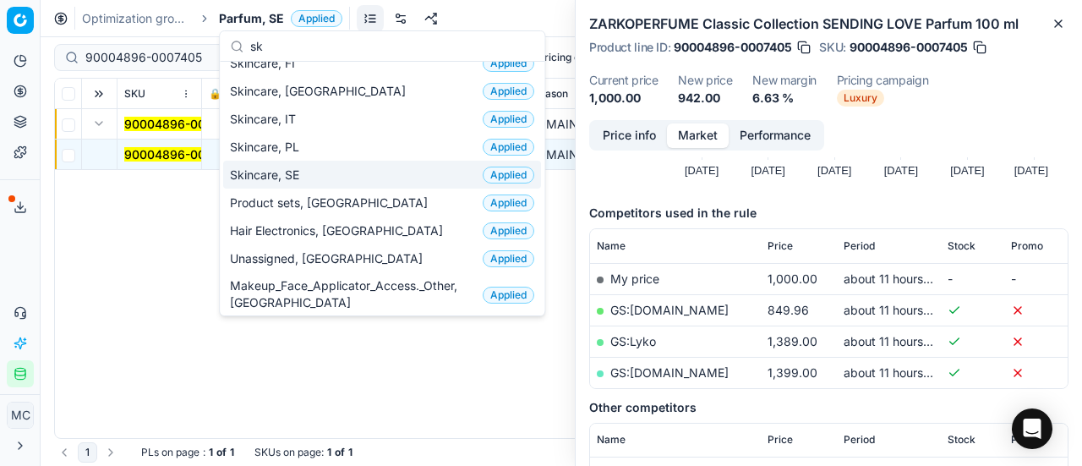
type input "sk"
click at [330, 175] on div "Skincare, SE Applied" at bounding box center [382, 175] width 318 height 28
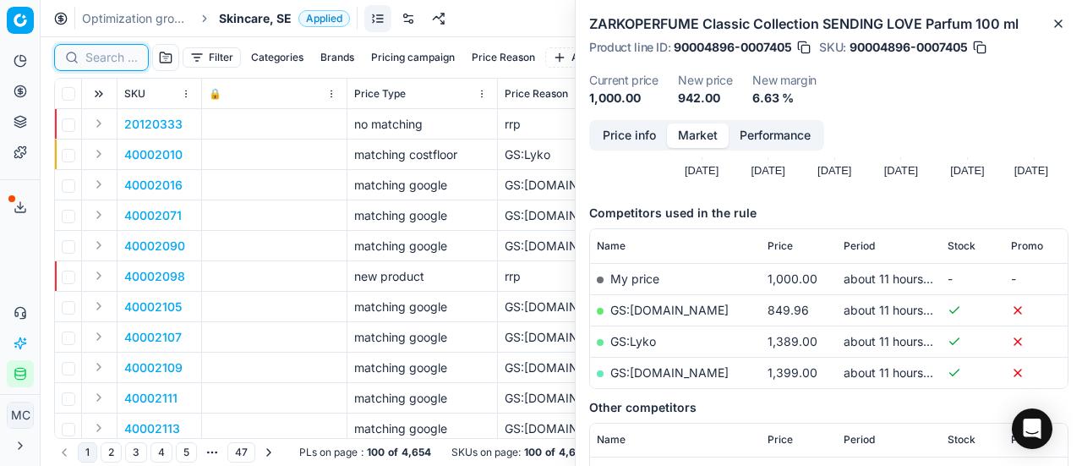
click at [105, 57] on input at bounding box center [111, 57] width 52 height 17
paste input "80075668-1"
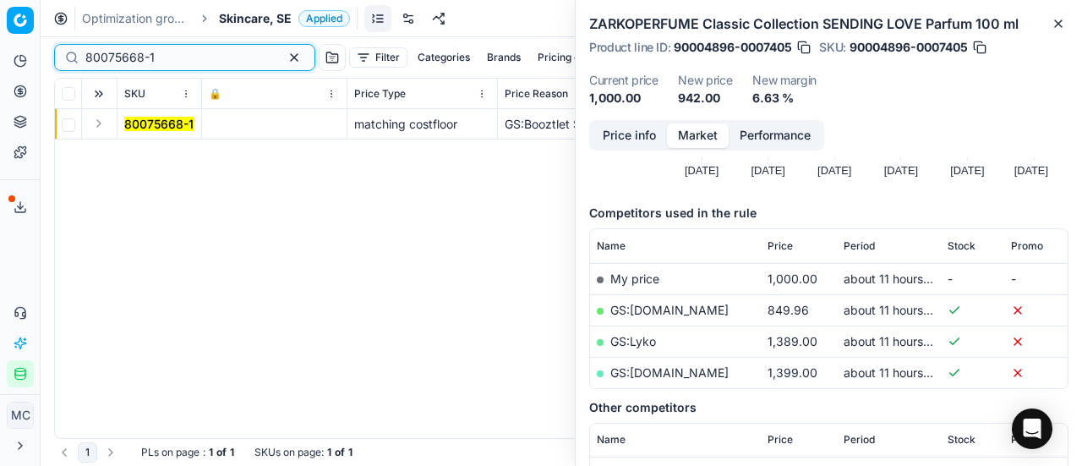
type input "80075668-1"
click at [98, 128] on button "Expand" at bounding box center [99, 123] width 20 height 20
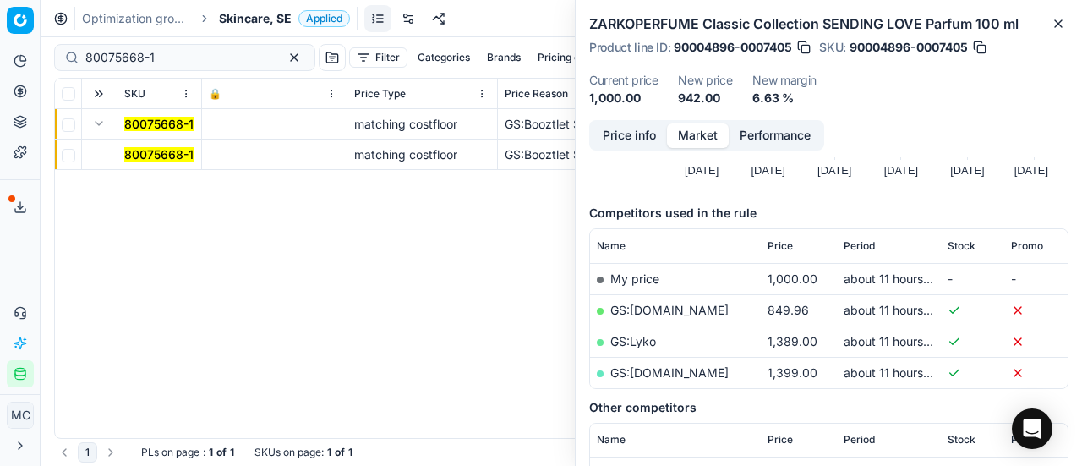
click at [156, 149] on mark "80075668-1" at bounding box center [158, 154] width 69 height 14
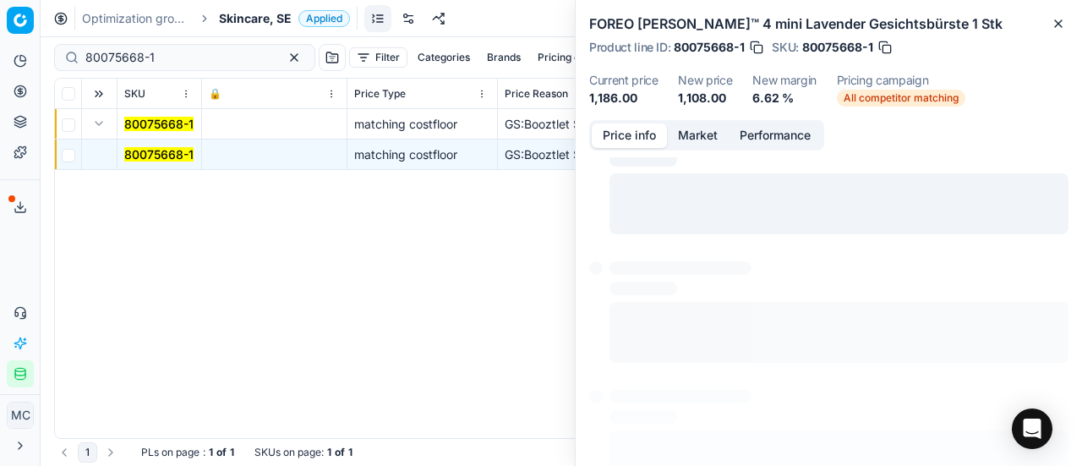
click at [636, 145] on button "Price info" at bounding box center [629, 135] width 75 height 25
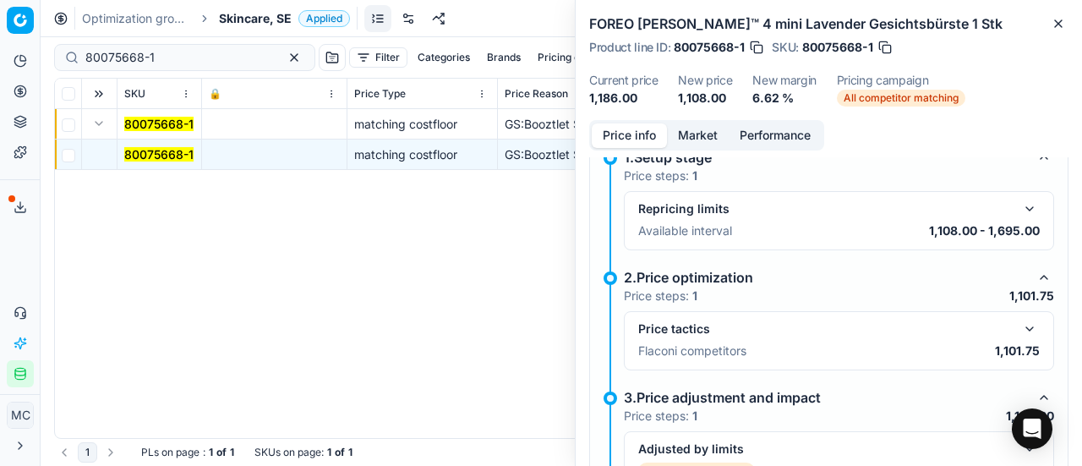
click at [1023, 330] on button "button" at bounding box center [1029, 329] width 20 height 20
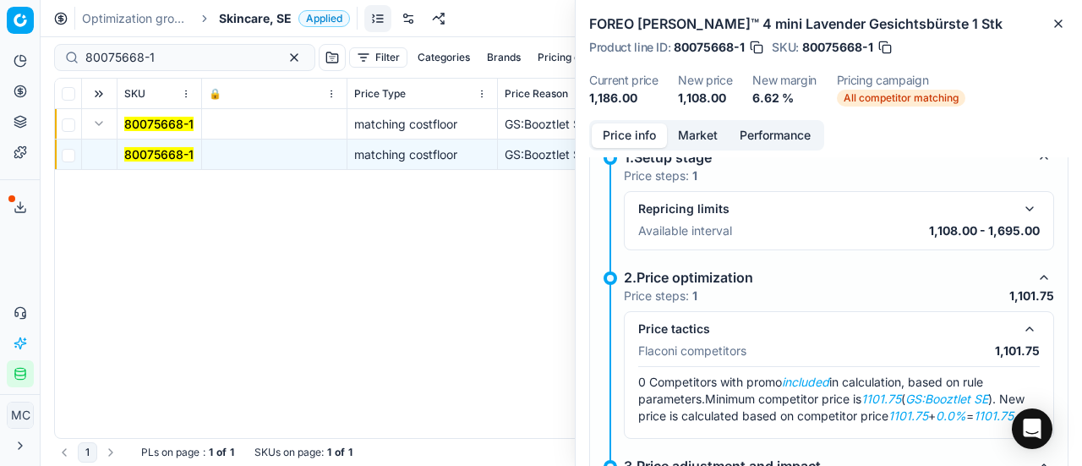
click at [711, 129] on button "Market" at bounding box center [698, 135] width 62 height 25
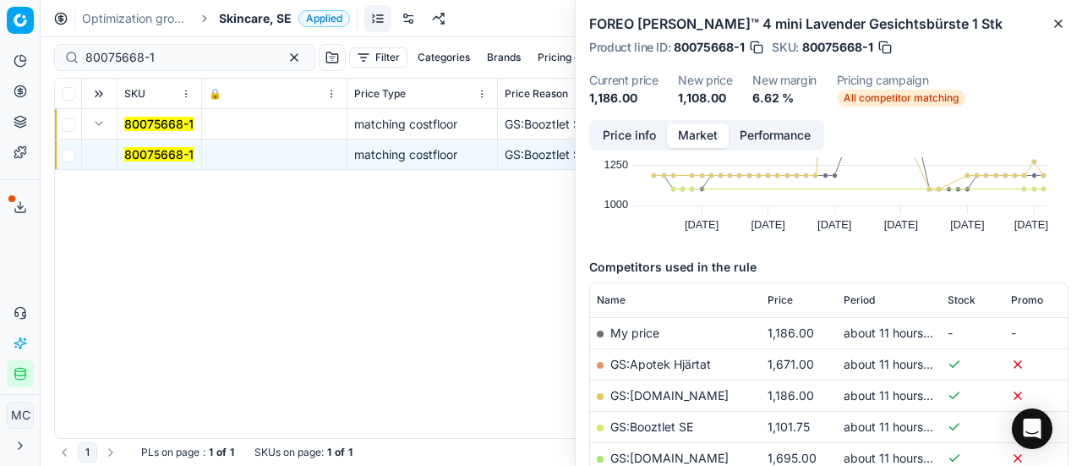
scroll to position [254, 0]
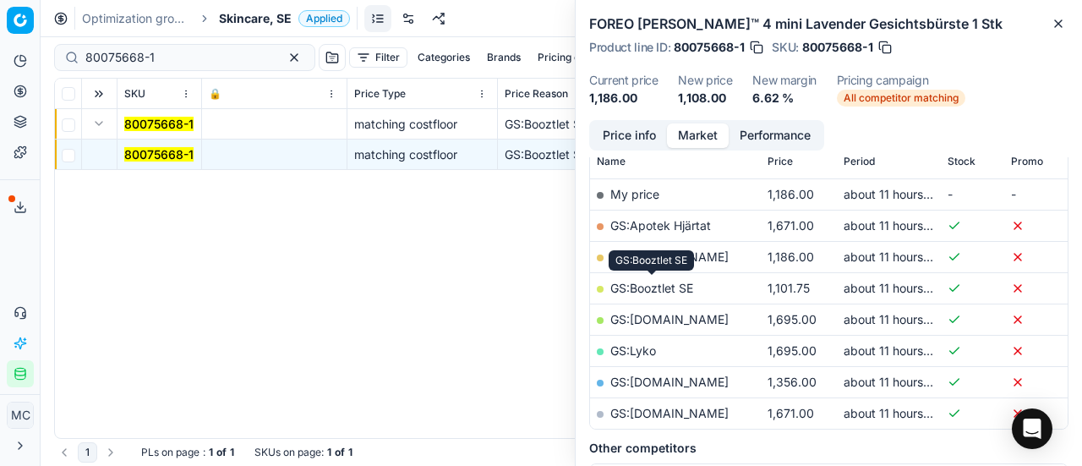
click at [664, 285] on link "GS:Booztlet SE" at bounding box center [651, 288] width 83 height 14
click at [267, 25] on span "Skincare, SE" at bounding box center [255, 18] width 73 height 17
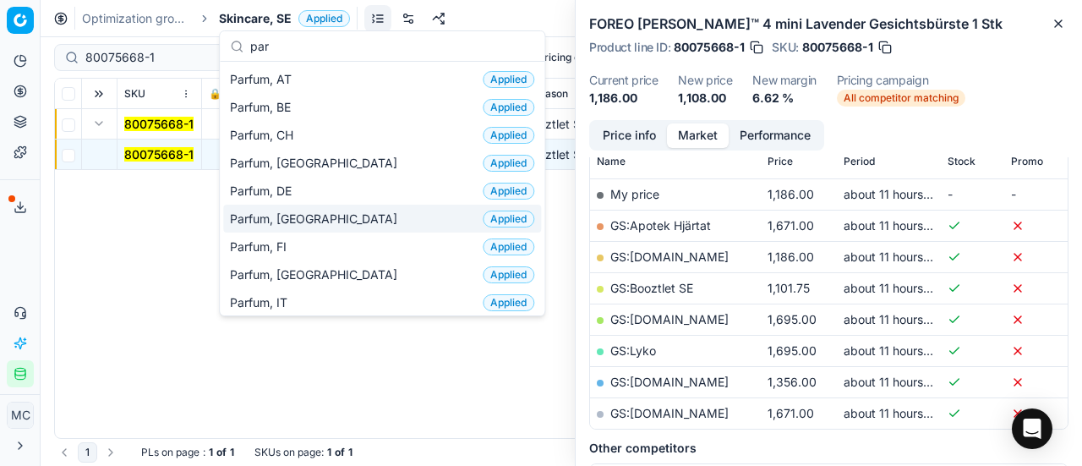
scroll to position [169, 0]
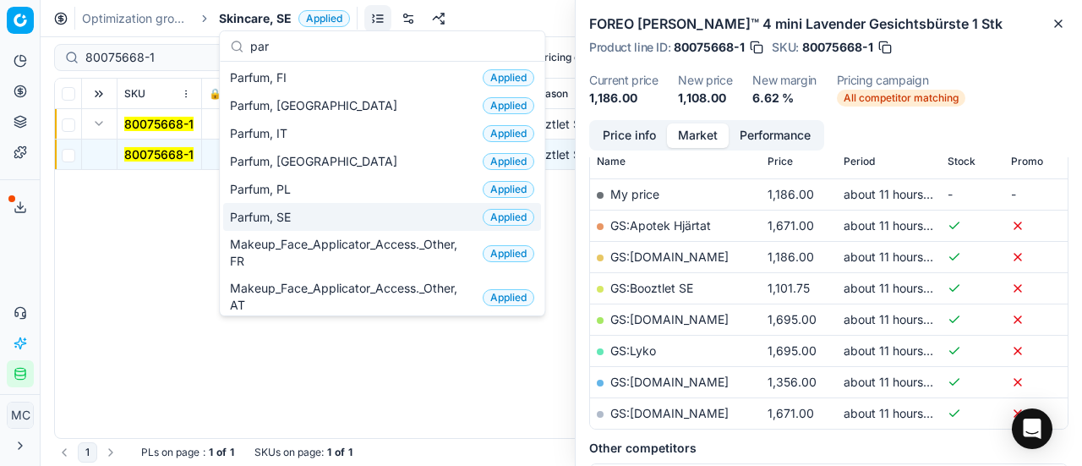
type input "par"
click at [315, 219] on div "Parfum, SE Applied" at bounding box center [382, 217] width 318 height 28
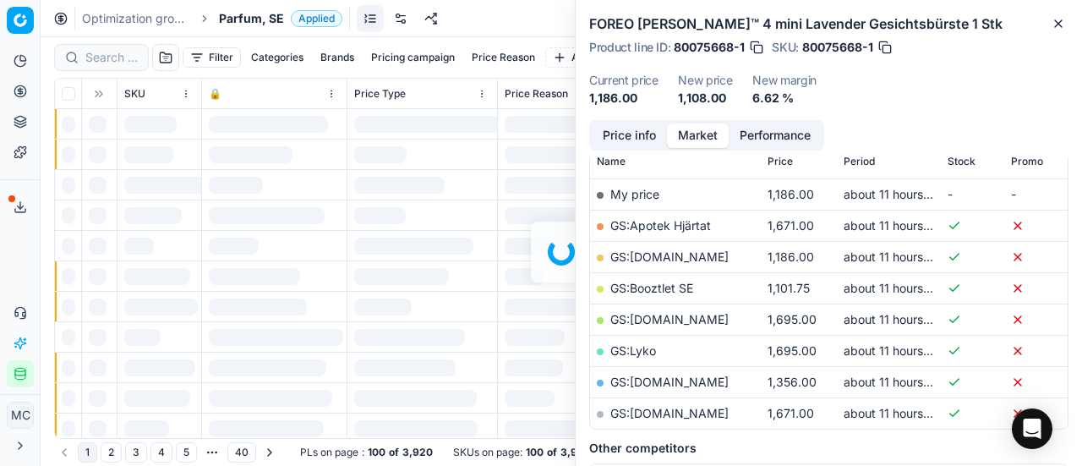
scroll to position [254, 0]
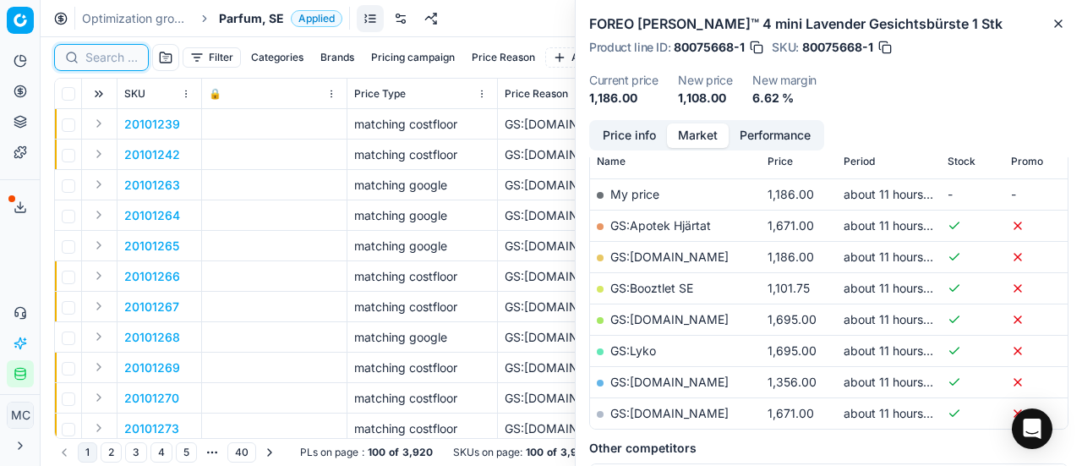
click at [114, 58] on input at bounding box center [111, 57] width 52 height 17
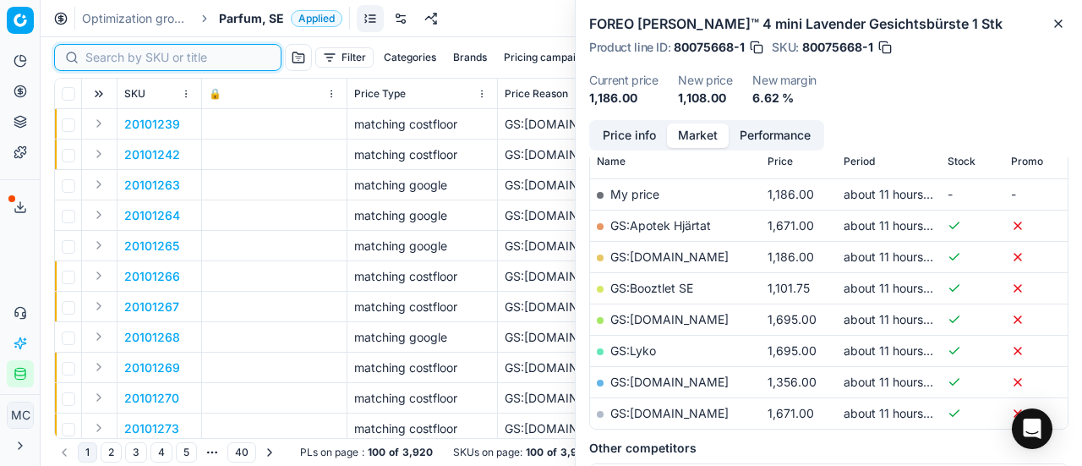
paste input "80044663-90"
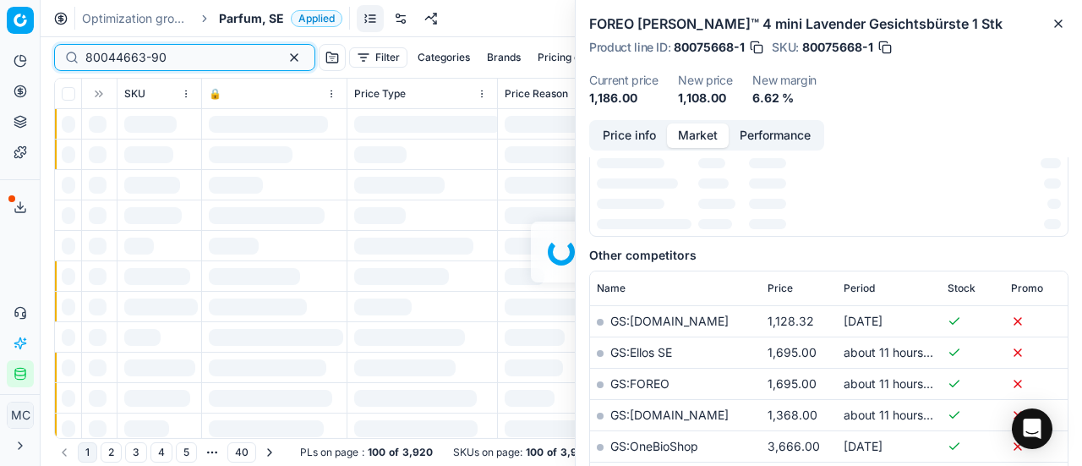
scroll to position [254, 0]
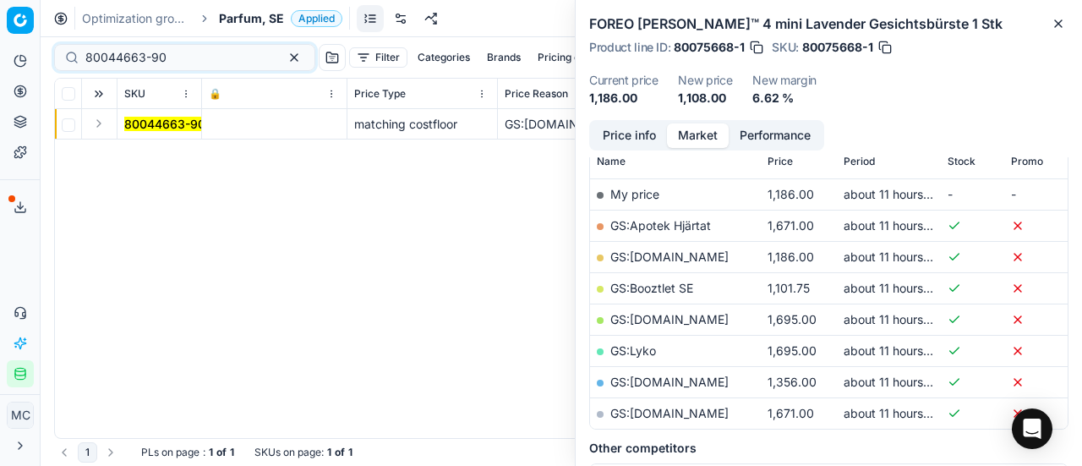
drag, startPoint x: 98, startPoint y: 124, endPoint x: 106, endPoint y: 134, distance: 12.7
click at [98, 125] on button "Expand" at bounding box center [99, 123] width 20 height 20
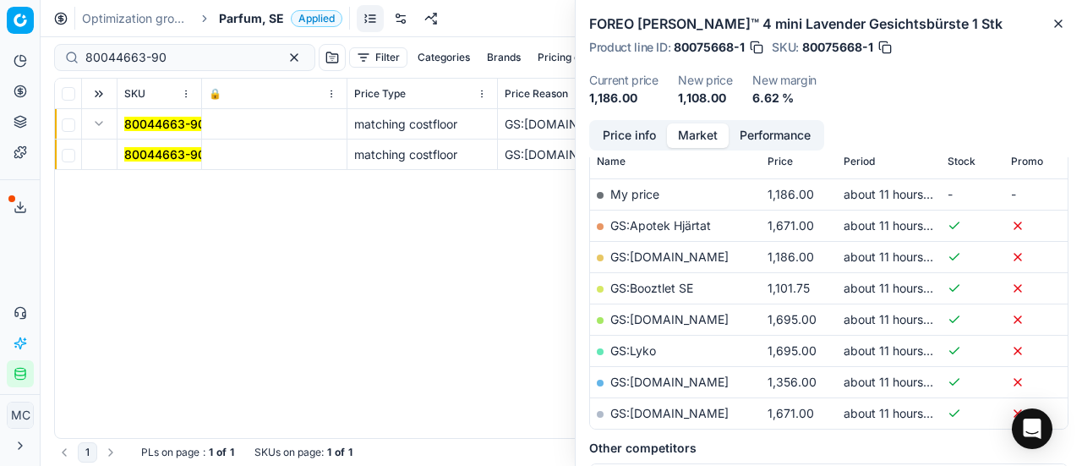
click at [166, 156] on mark "80044663-90" at bounding box center [164, 154] width 81 height 14
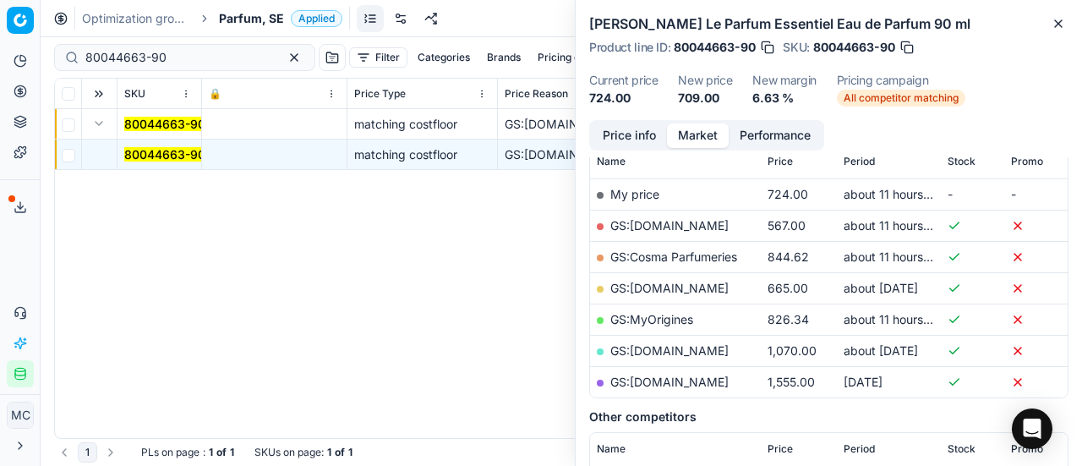
click at [626, 134] on button "Price info" at bounding box center [629, 135] width 75 height 25
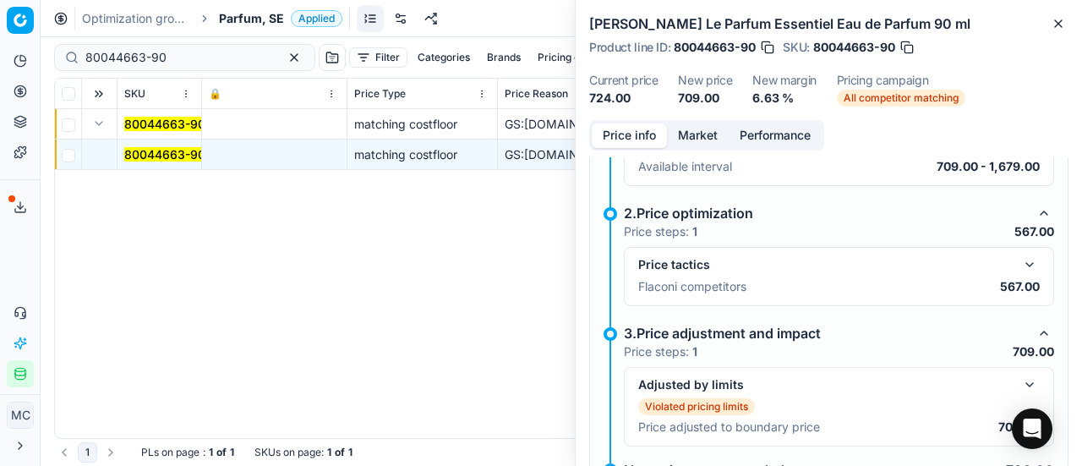
click at [1019, 260] on button "button" at bounding box center [1029, 264] width 20 height 20
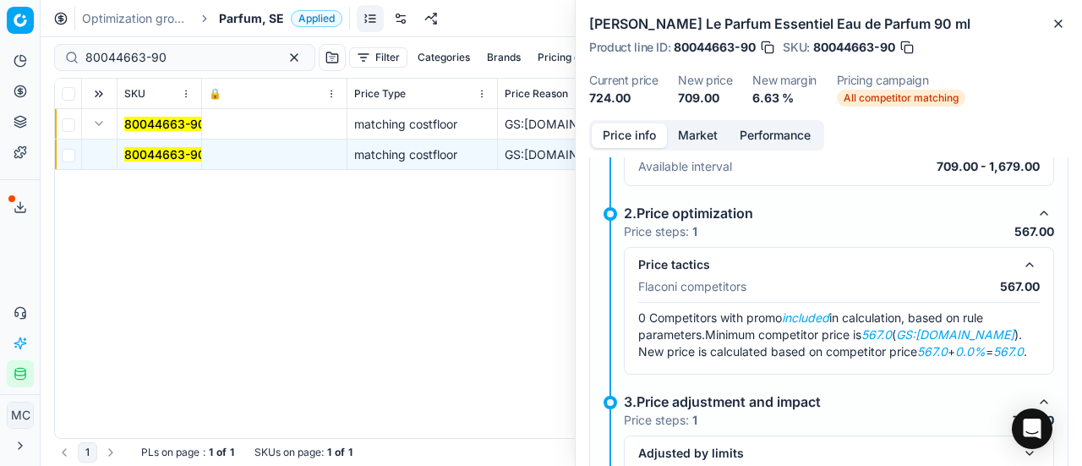
click at [679, 128] on button "Market" at bounding box center [698, 135] width 62 height 25
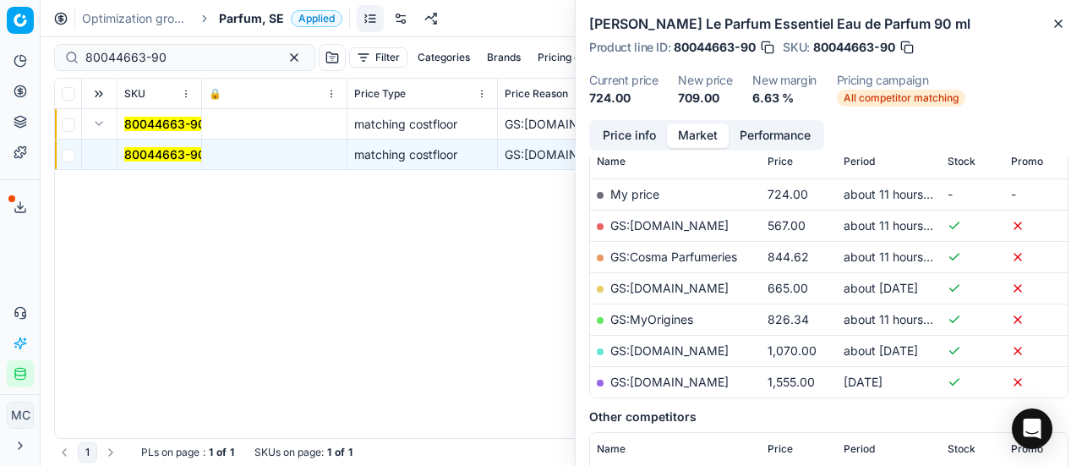
click at [674, 227] on link "GS:ComputerSalg.se" at bounding box center [669, 225] width 118 height 14
drag, startPoint x: 200, startPoint y: 52, endPoint x: 0, endPoint y: 13, distance: 204.2
click at [0, 13] on div "Pricing platform Analytics Pricing Product portfolio Templates Export service 1…" at bounding box center [541, 233] width 1082 height 466
paste input "8918-8"
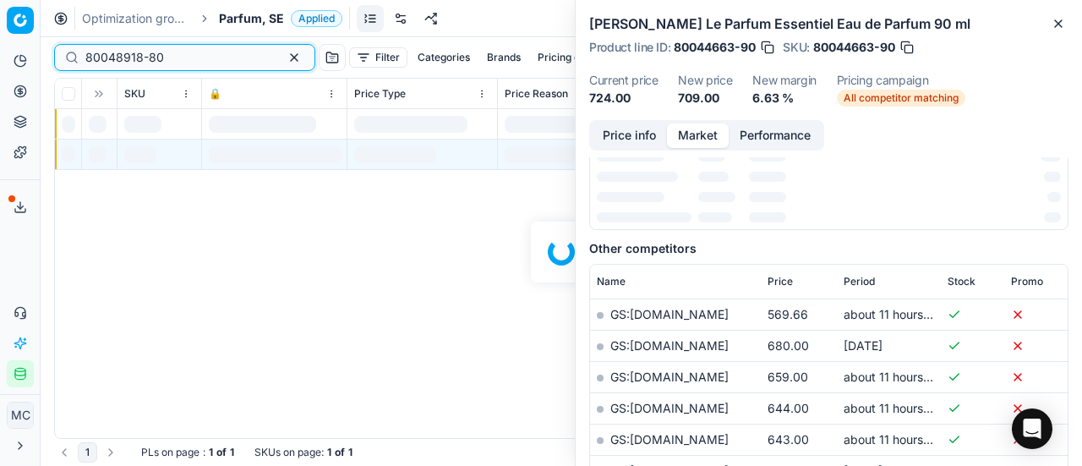
scroll to position [254, 0]
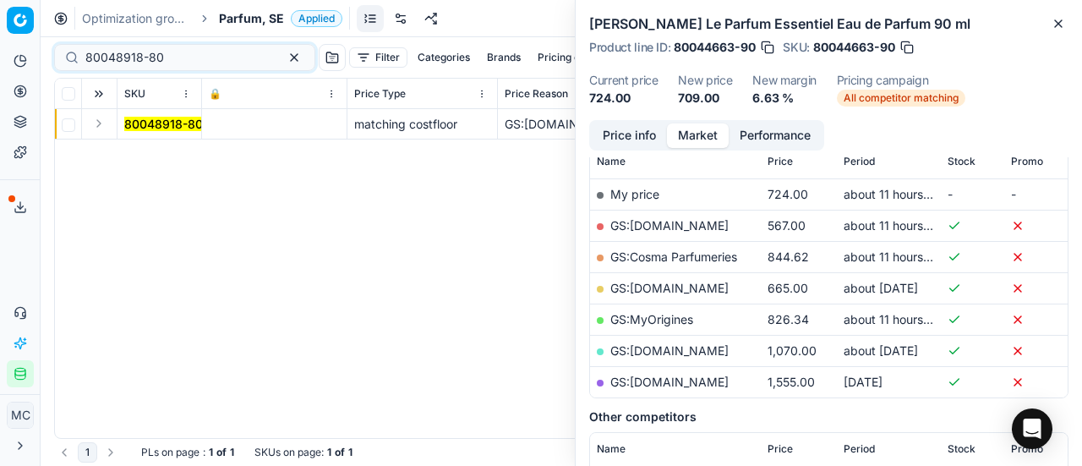
click at [106, 125] on button "Expand" at bounding box center [99, 123] width 20 height 20
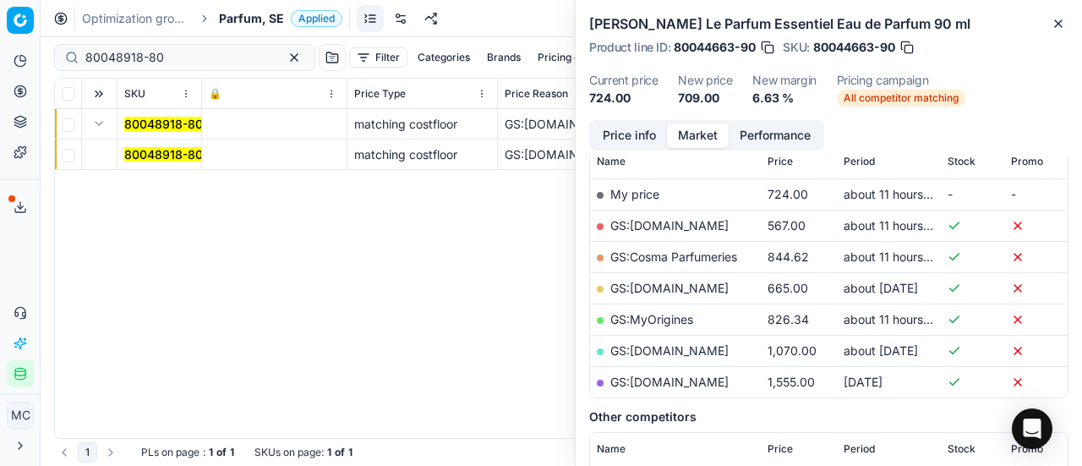
click at [161, 153] on mark "80048918-80" at bounding box center [163, 154] width 79 height 14
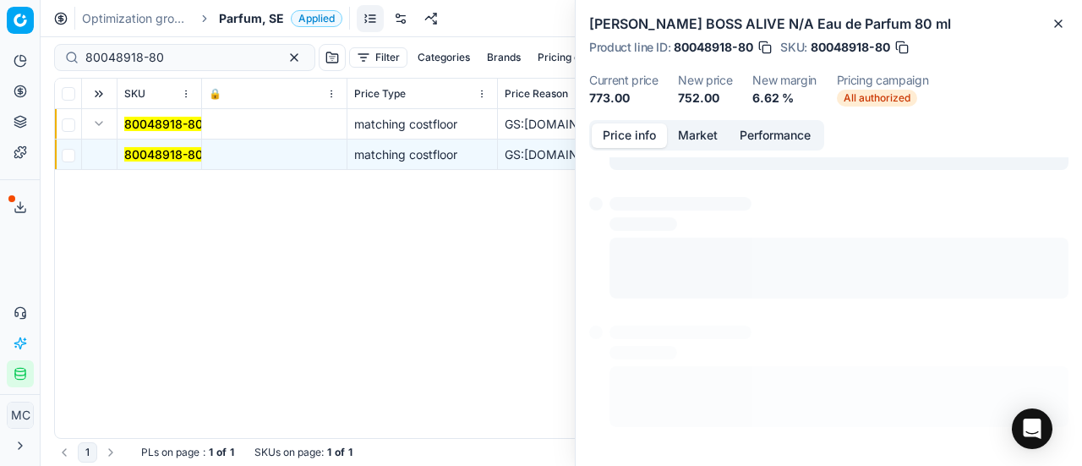
click at [617, 133] on button "Price info" at bounding box center [629, 135] width 75 height 25
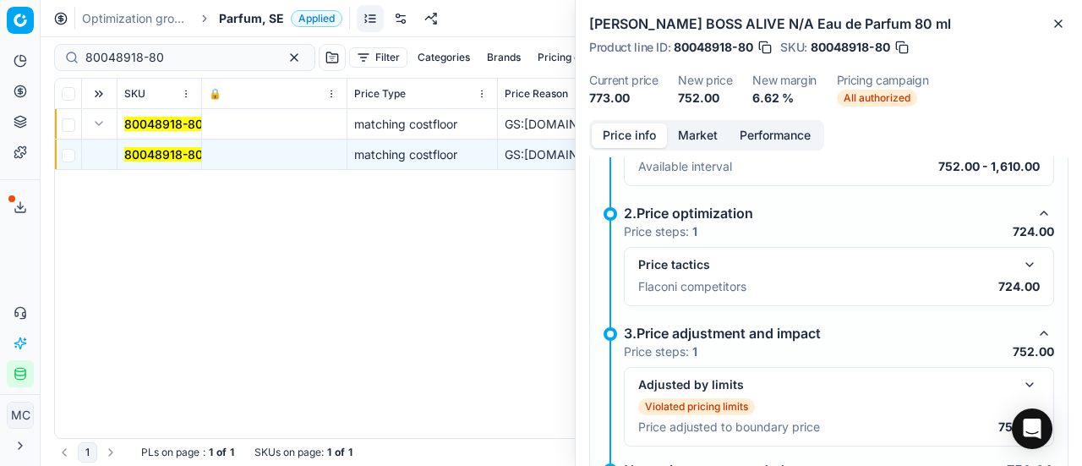
click at [1023, 263] on button "button" at bounding box center [1029, 264] width 20 height 20
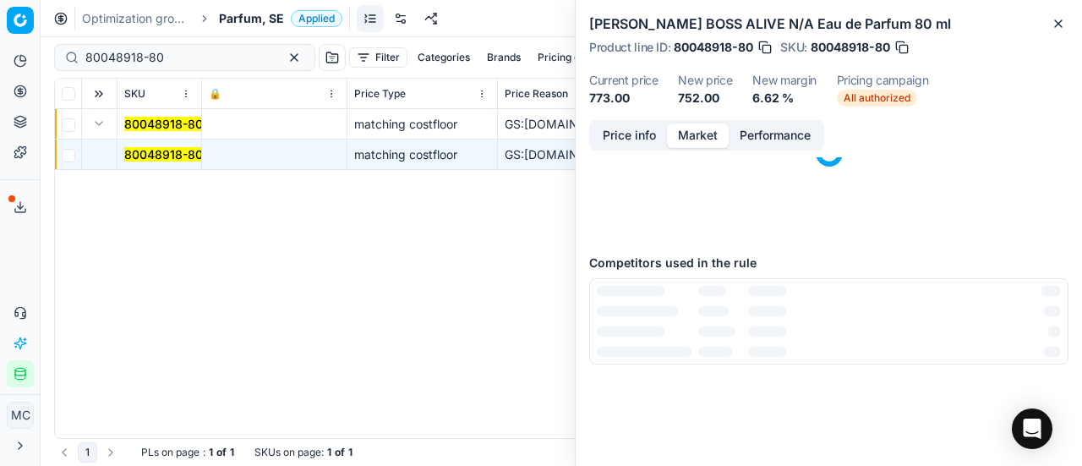
scroll to position [0, 0]
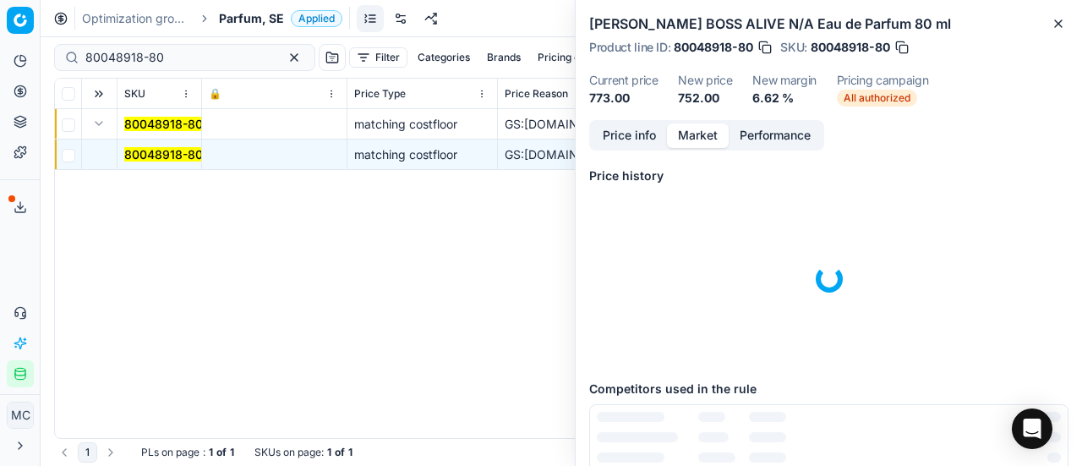
click at [700, 139] on button "Market" at bounding box center [698, 135] width 62 height 25
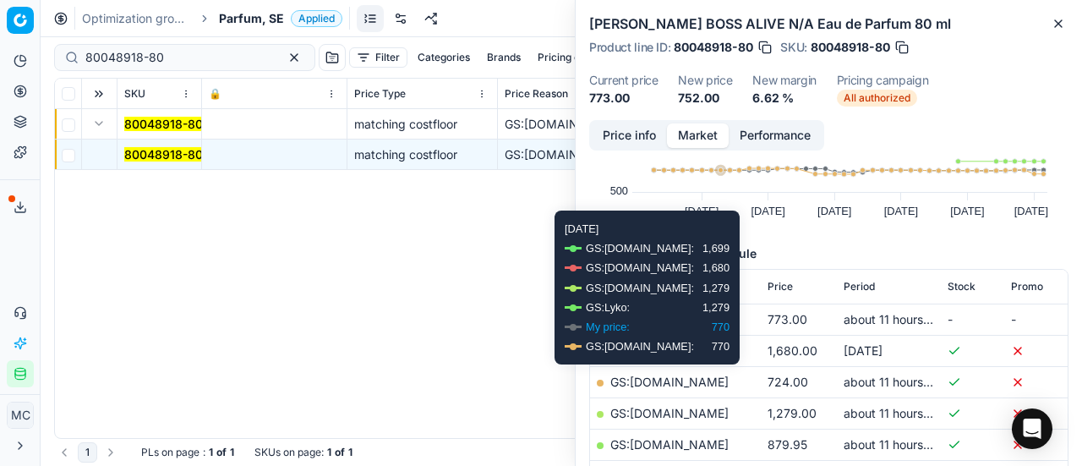
scroll to position [254, 0]
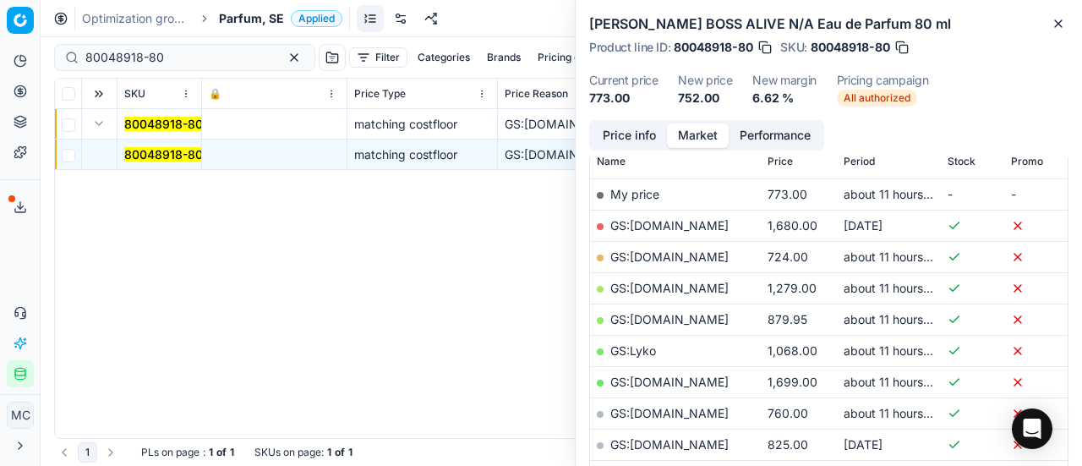
click at [672, 256] on link "GS:Deloox.se" at bounding box center [669, 256] width 118 height 14
drag, startPoint x: 213, startPoint y: 55, endPoint x: 0, endPoint y: 29, distance: 214.6
click at [0, 29] on div "Pricing platform Analytics Pricing Product portfolio Templates Export service 1…" at bounding box center [541, 233] width 1082 height 466
paste input "90005032-0007579"
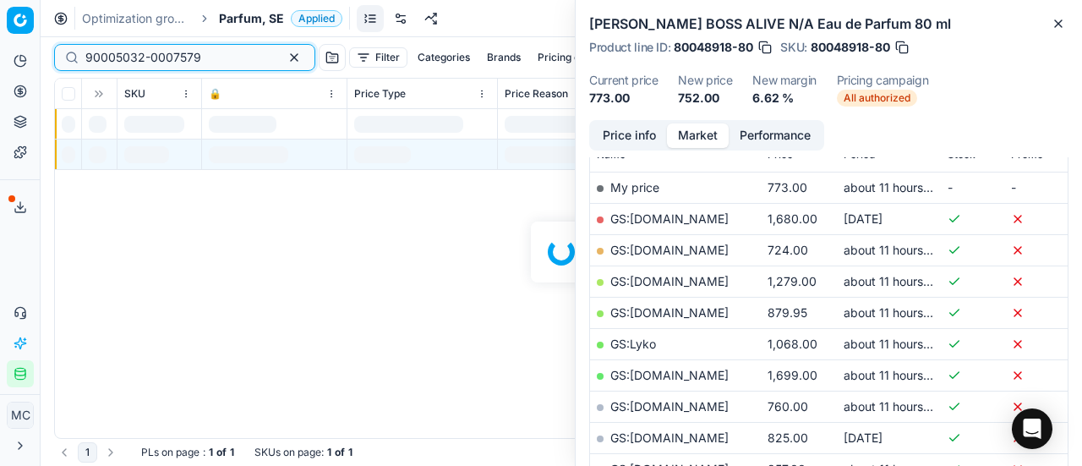
scroll to position [254, 0]
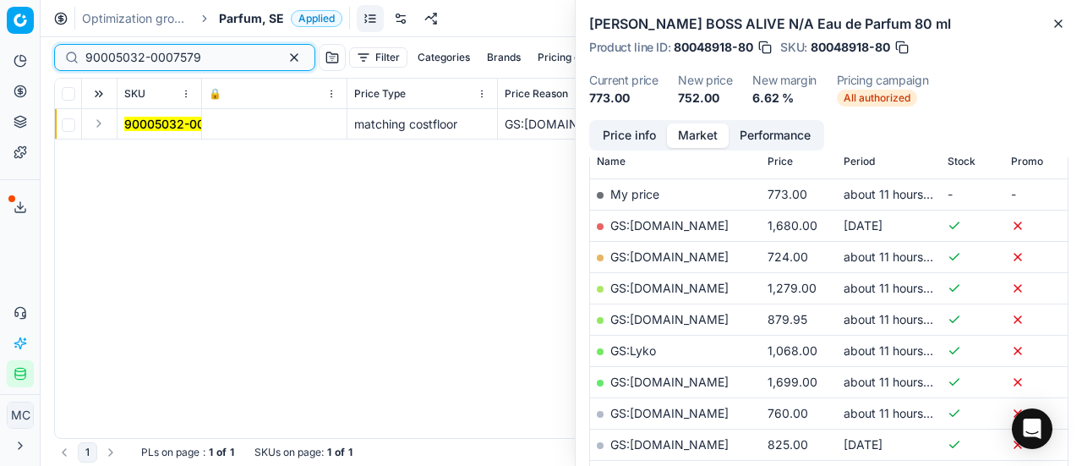
type input "90005032-0007579"
click at [110, 126] on td at bounding box center [99, 124] width 35 height 30
click at [96, 133] on td at bounding box center [99, 124] width 35 height 30
click at [96, 128] on button "Expand" at bounding box center [99, 123] width 20 height 20
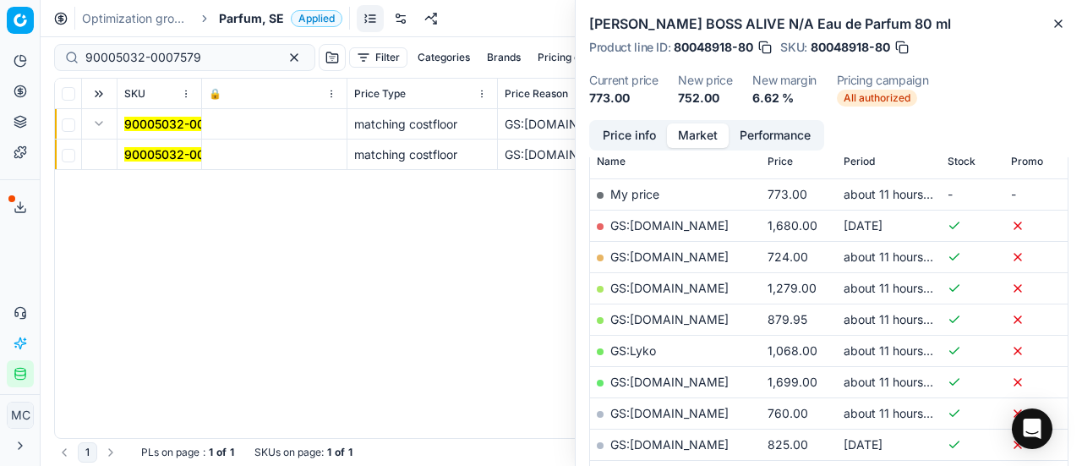
click at [144, 149] on mark "90005032-0007579" at bounding box center [182, 154] width 116 height 14
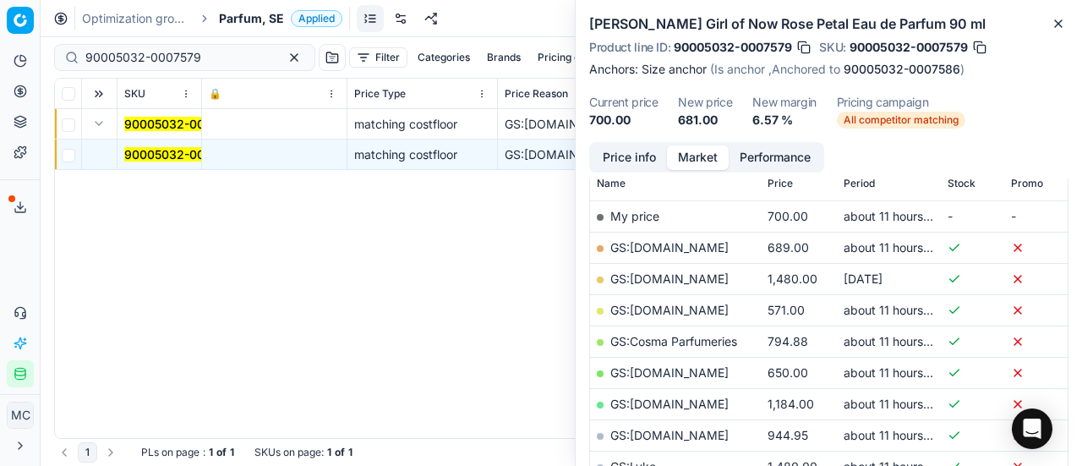
click at [627, 156] on button "Price info" at bounding box center [629, 157] width 75 height 25
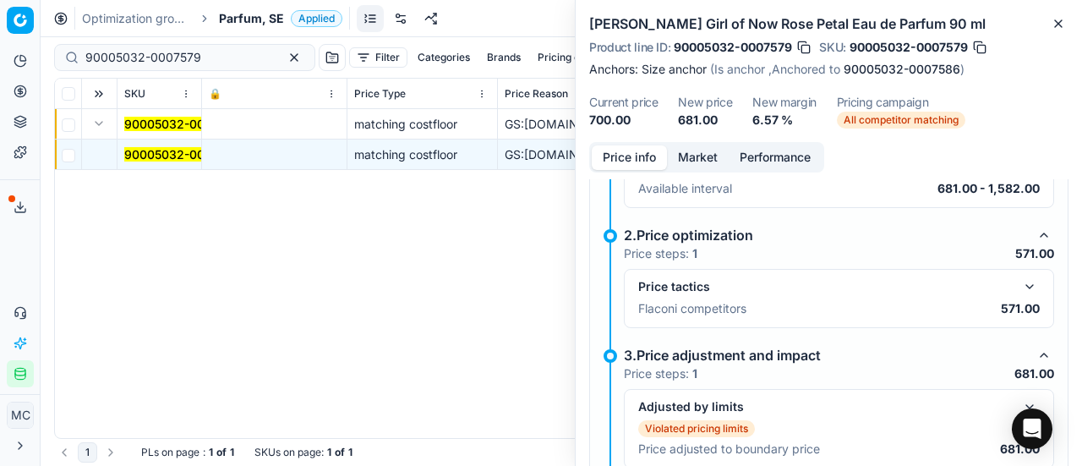
click at [1019, 290] on button "button" at bounding box center [1029, 286] width 20 height 20
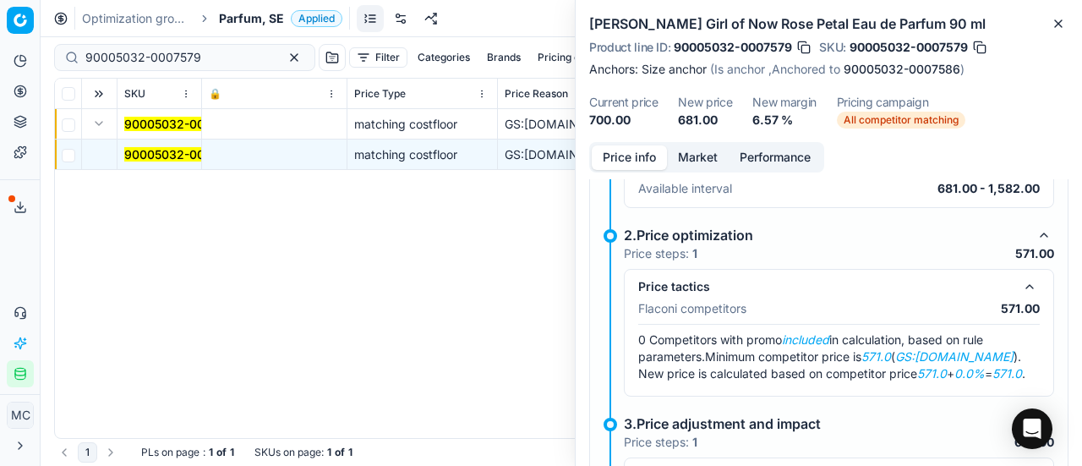
click at [693, 165] on button "Market" at bounding box center [698, 157] width 62 height 25
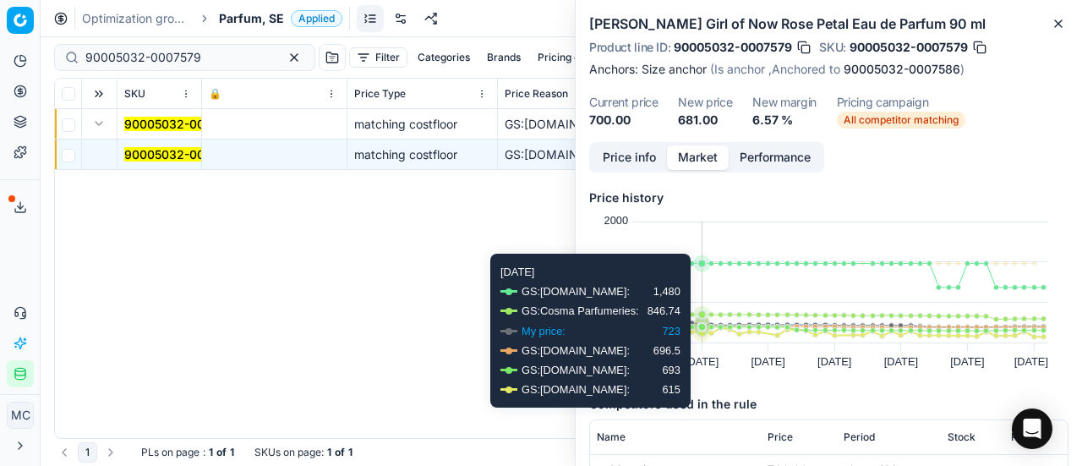
scroll to position [169, 0]
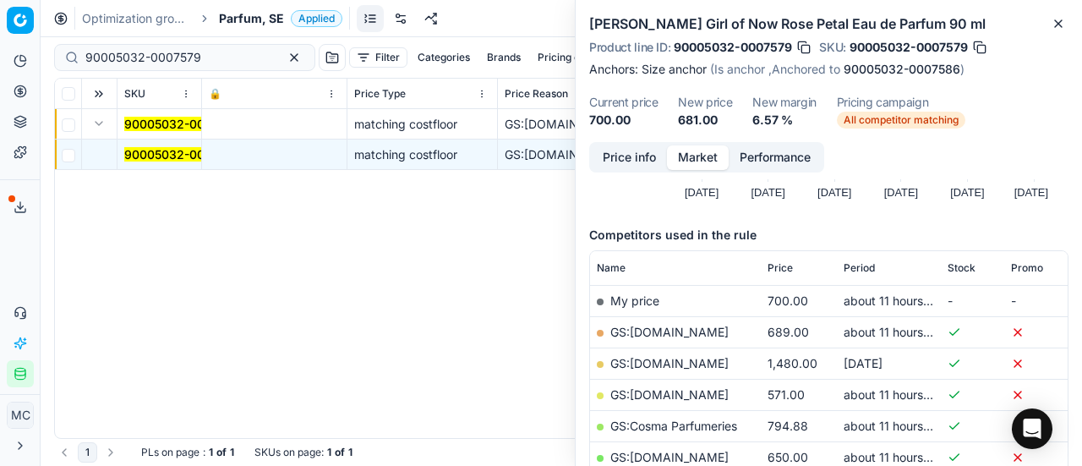
click at [692, 390] on link "GS:ComputerSalg.se" at bounding box center [669, 394] width 118 height 14
click at [261, 21] on span "Parfum, SE" at bounding box center [251, 18] width 65 height 17
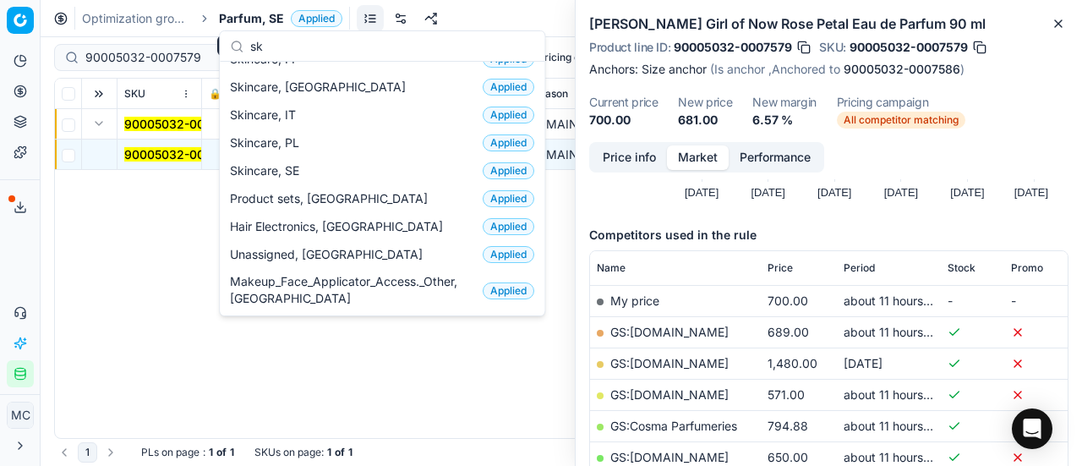
scroll to position [211, 0]
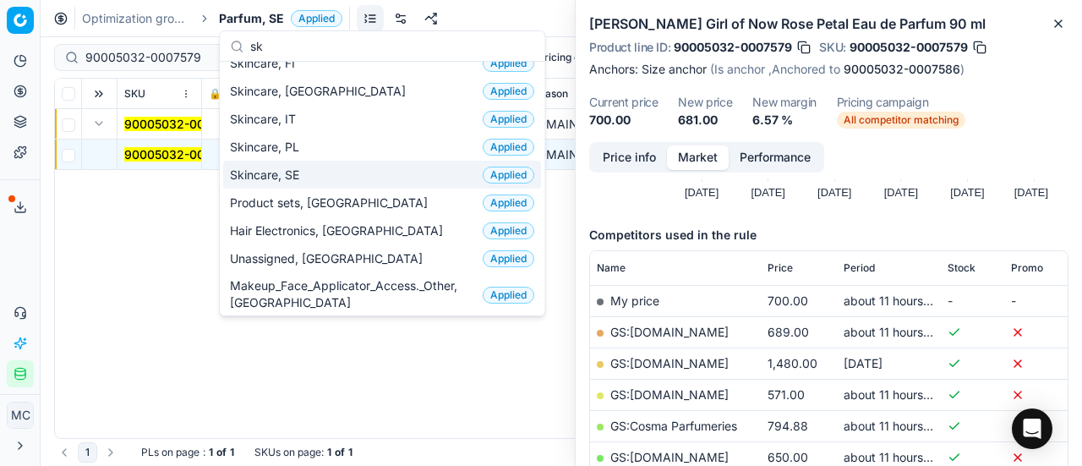
type input "sk"
click at [313, 174] on div "Skincare, SE Applied" at bounding box center [382, 175] width 318 height 28
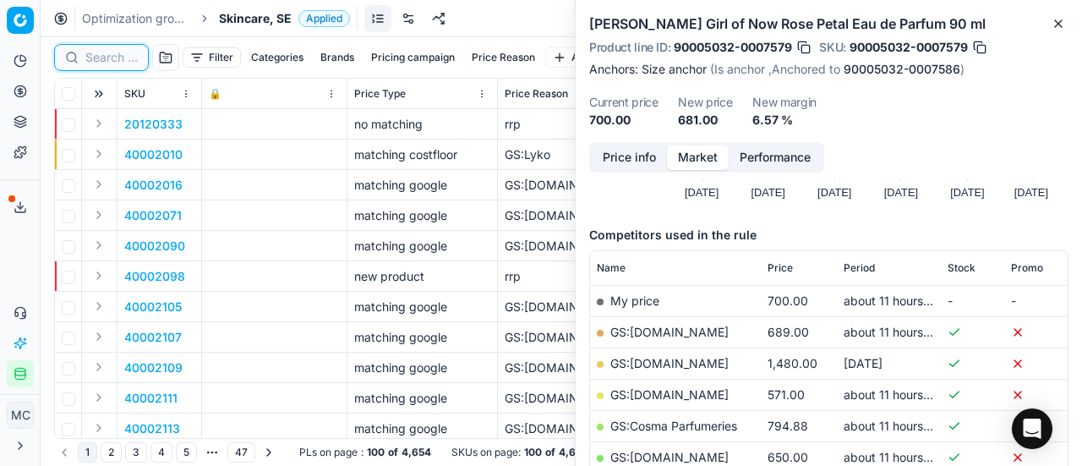
click at [122, 61] on input at bounding box center [111, 57] width 52 height 17
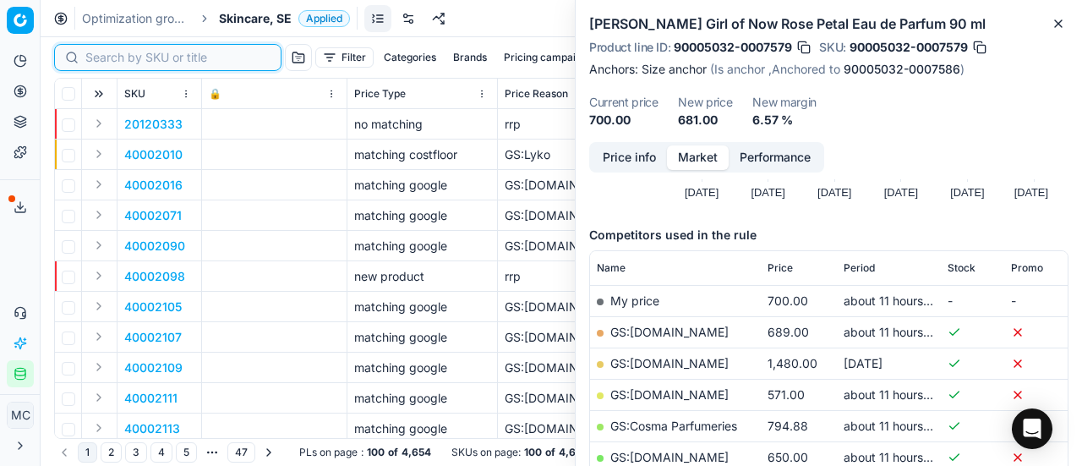
paste input "80060046-1"
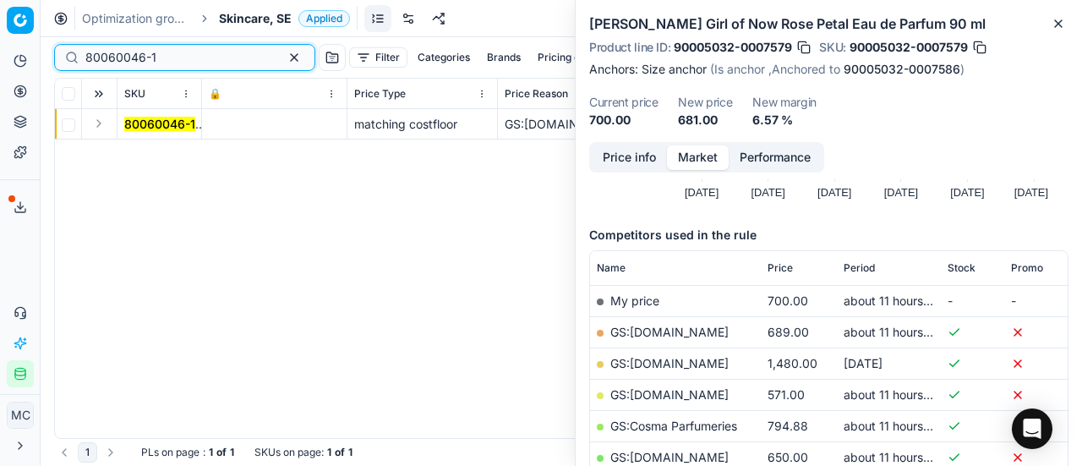
type input "80060046-1"
click at [101, 123] on button "Expand" at bounding box center [99, 123] width 20 height 20
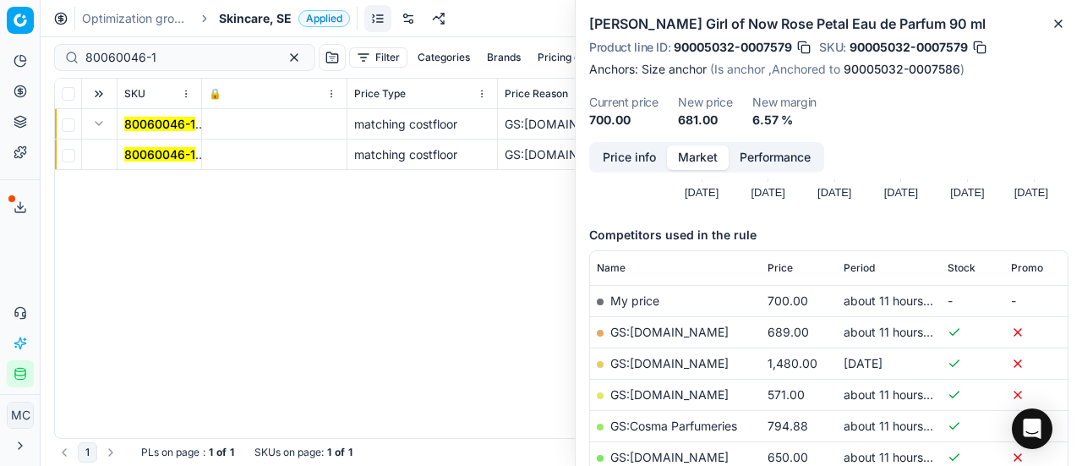
click at [171, 150] on mark "80060046-1" at bounding box center [159, 154] width 71 height 14
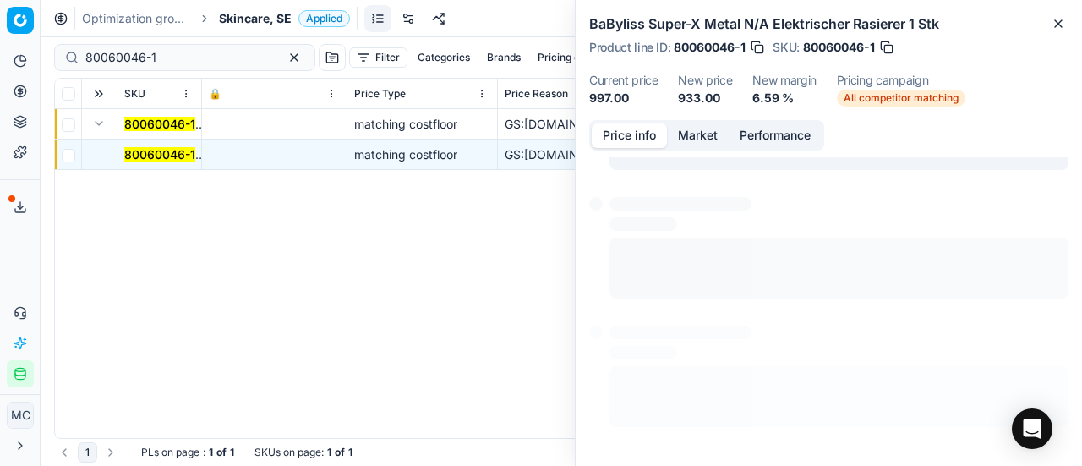
click at [605, 139] on button "Price info" at bounding box center [629, 135] width 75 height 25
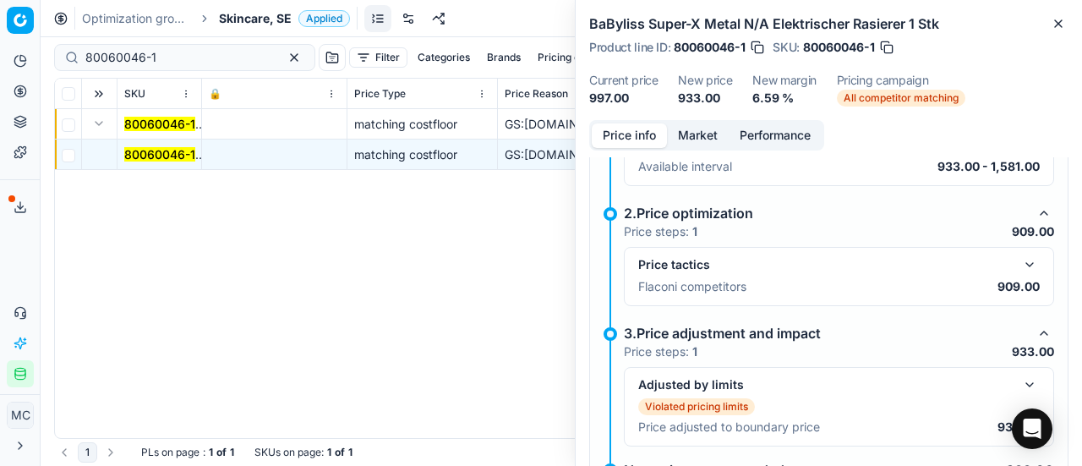
click at [1019, 265] on button "button" at bounding box center [1029, 264] width 20 height 20
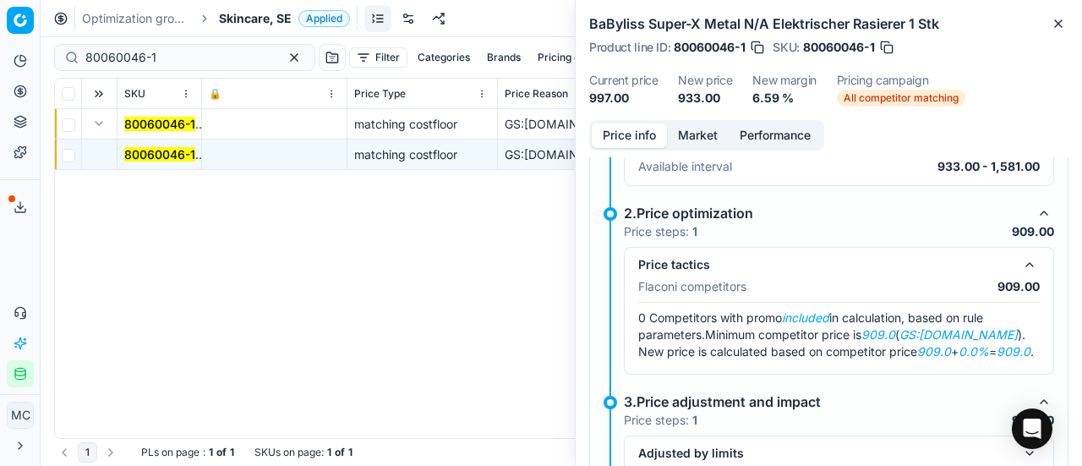
click at [688, 136] on button "Market" at bounding box center [698, 135] width 62 height 25
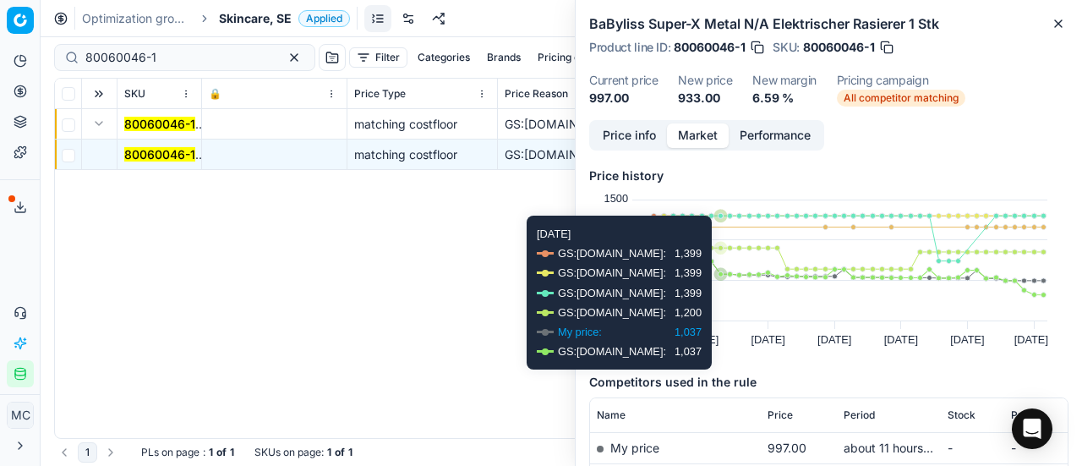
scroll to position [169, 0]
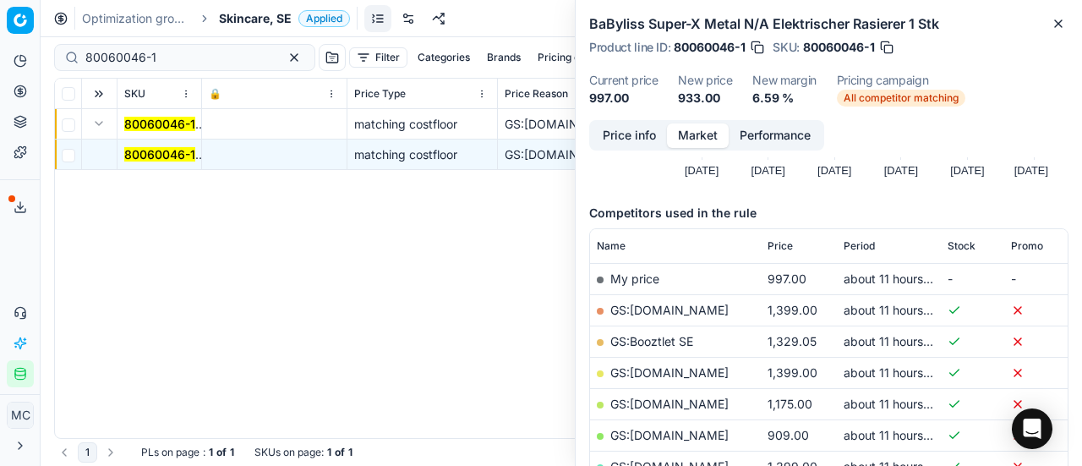
click at [678, 432] on link "GS:ComputerSalg.se" at bounding box center [669, 435] width 118 height 14
click at [286, 23] on span "Skincare, SE" at bounding box center [255, 18] width 73 height 17
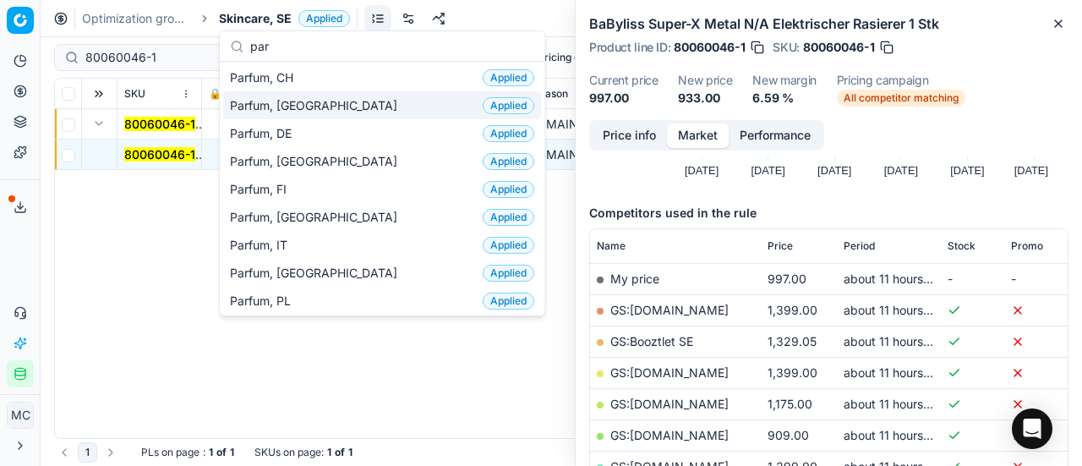
scroll to position [85, 0]
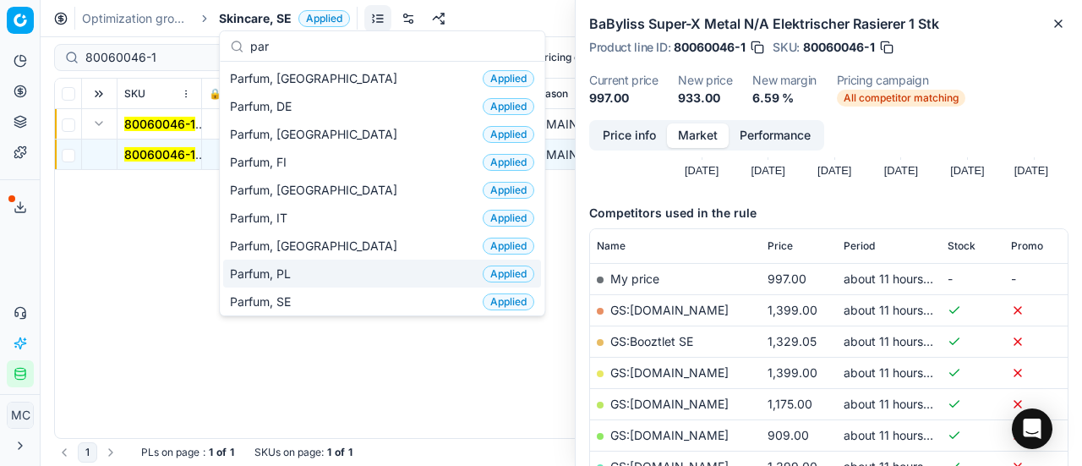
type input "par"
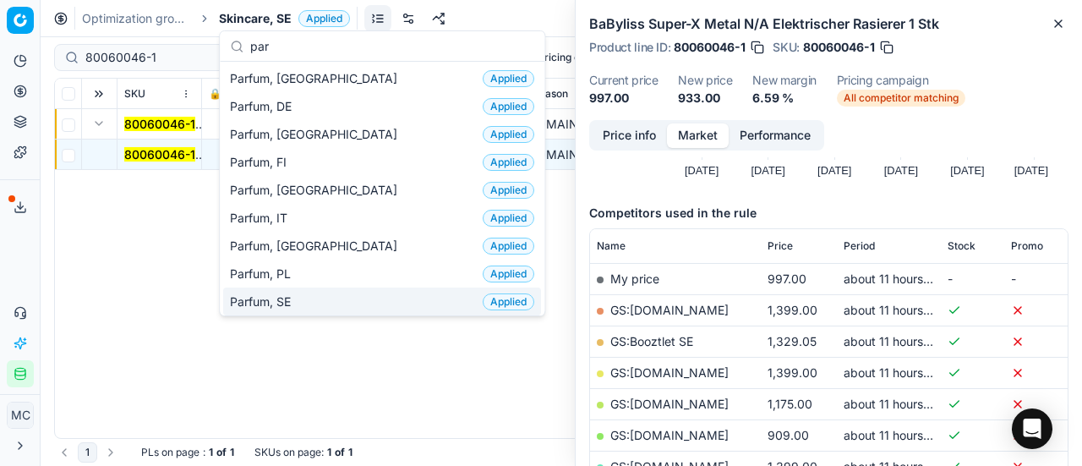
click at [301, 290] on div "Parfum, SE Applied" at bounding box center [382, 301] width 318 height 28
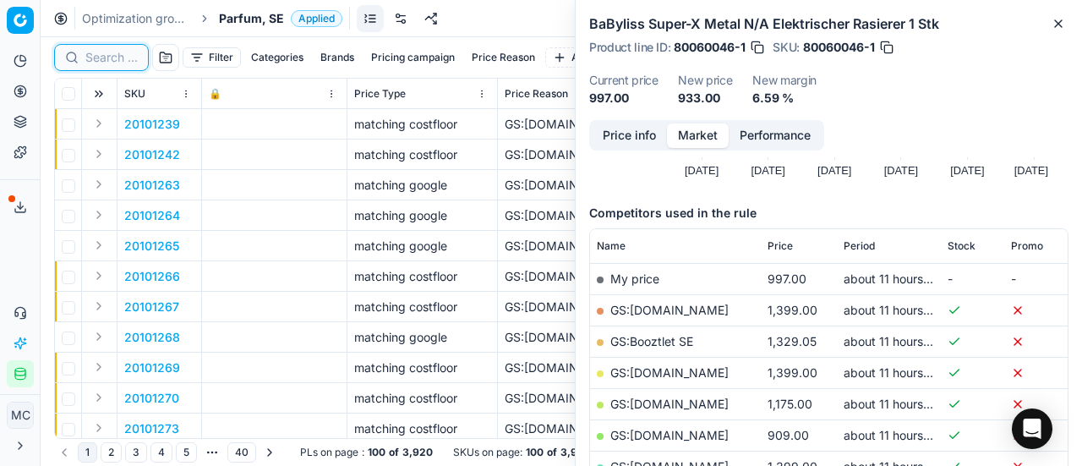
click at [91, 51] on input at bounding box center [111, 57] width 52 height 17
paste input "80011596-100"
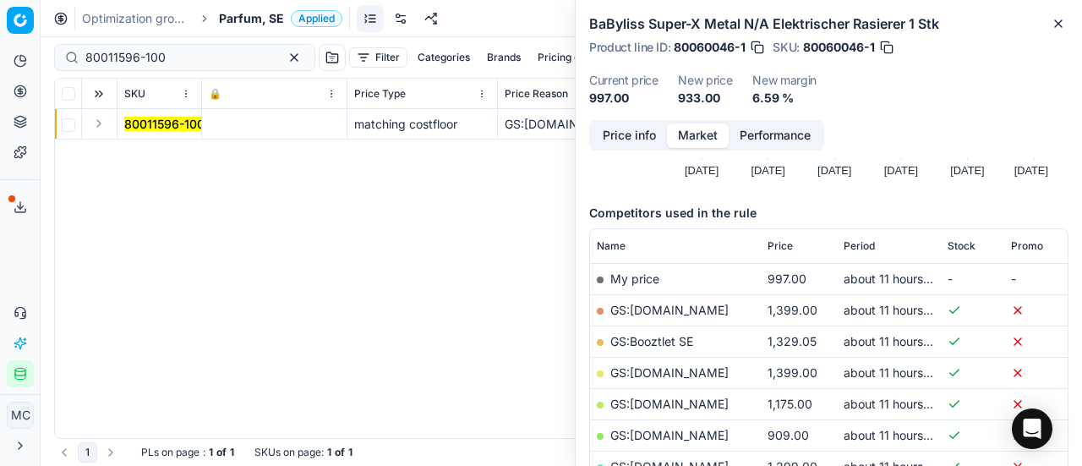
click at [98, 119] on button "Expand" at bounding box center [99, 123] width 20 height 20
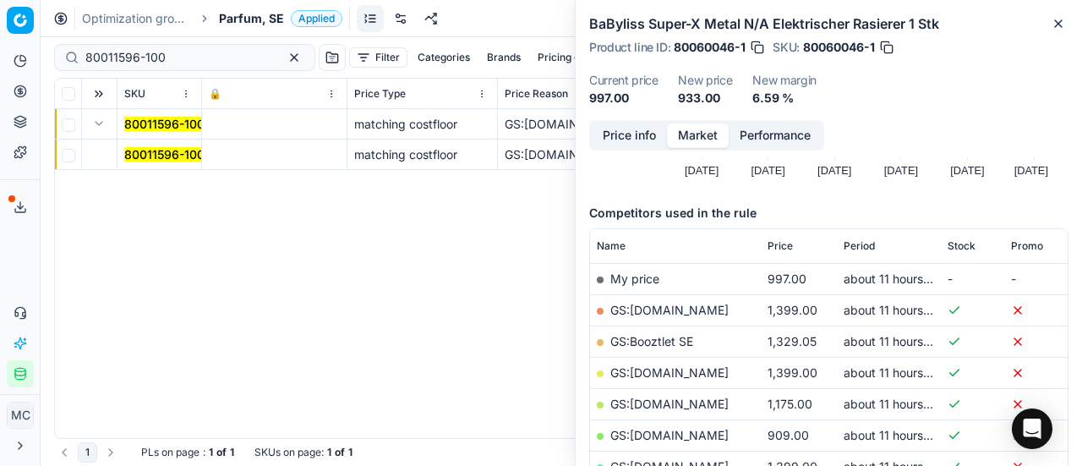
click at [146, 151] on mark "80011596-100" at bounding box center [164, 154] width 80 height 14
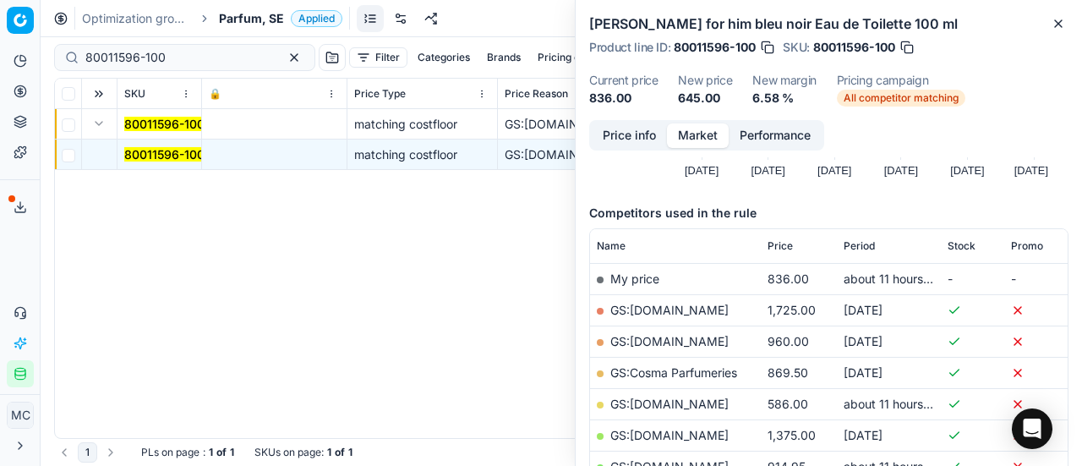
click at [642, 136] on button "Price info" at bounding box center [629, 135] width 75 height 25
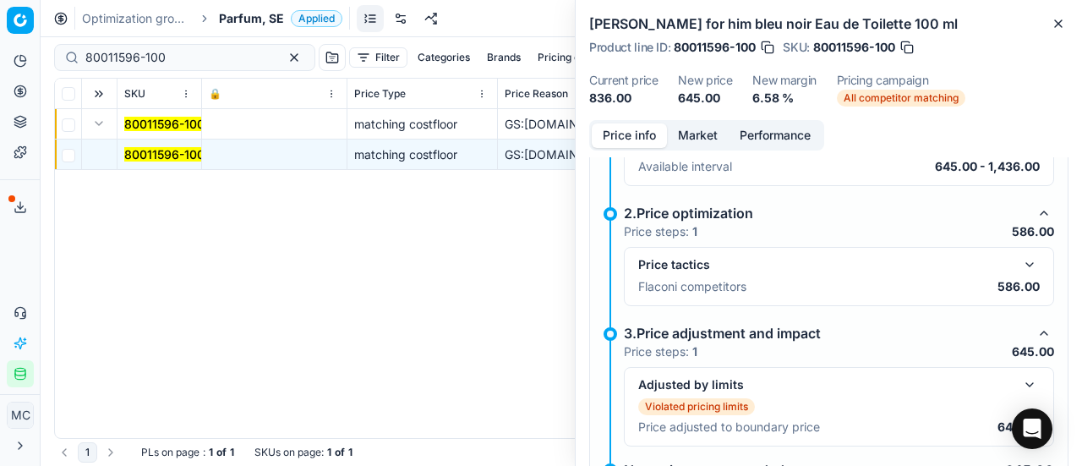
click at [1026, 261] on button "button" at bounding box center [1029, 264] width 20 height 20
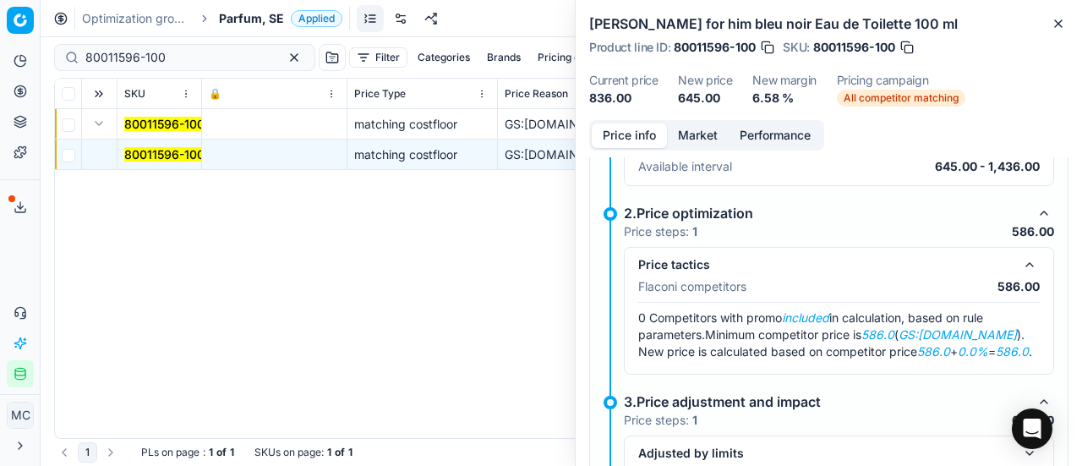
click at [717, 136] on button "Market" at bounding box center [698, 135] width 62 height 25
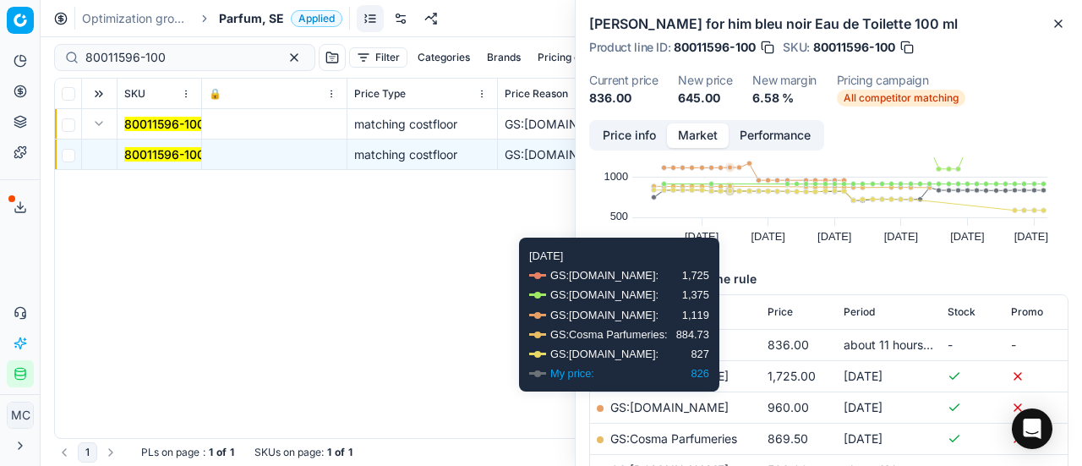
scroll to position [254, 0]
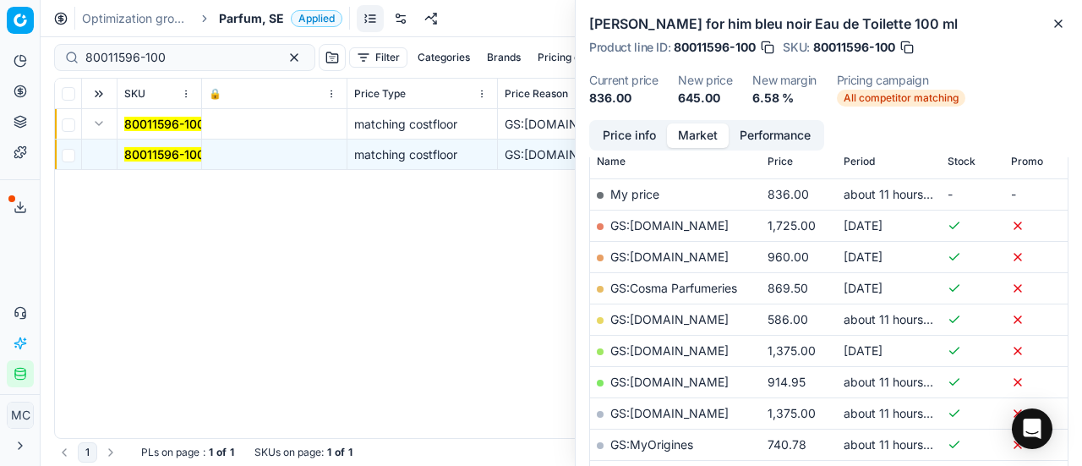
click at [669, 319] on link "GS:Deloox.se" at bounding box center [669, 319] width 118 height 14
click at [241, 20] on span "Parfum, SE" at bounding box center [251, 18] width 65 height 17
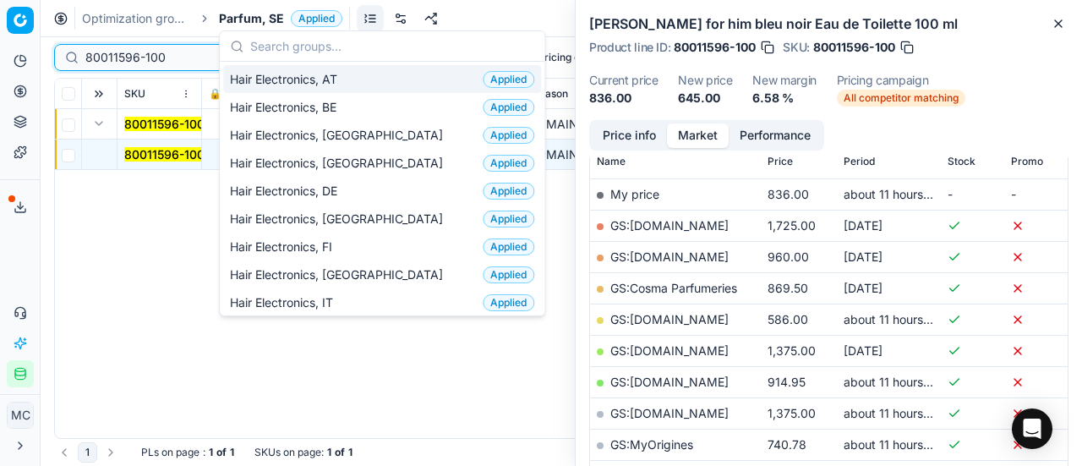
drag, startPoint x: 178, startPoint y: 62, endPoint x: 0, endPoint y: 35, distance: 180.2
click at [0, 35] on div "Pricing platform Analytics Pricing Product portfolio Templates Export service 1…" at bounding box center [541, 233] width 1082 height 466
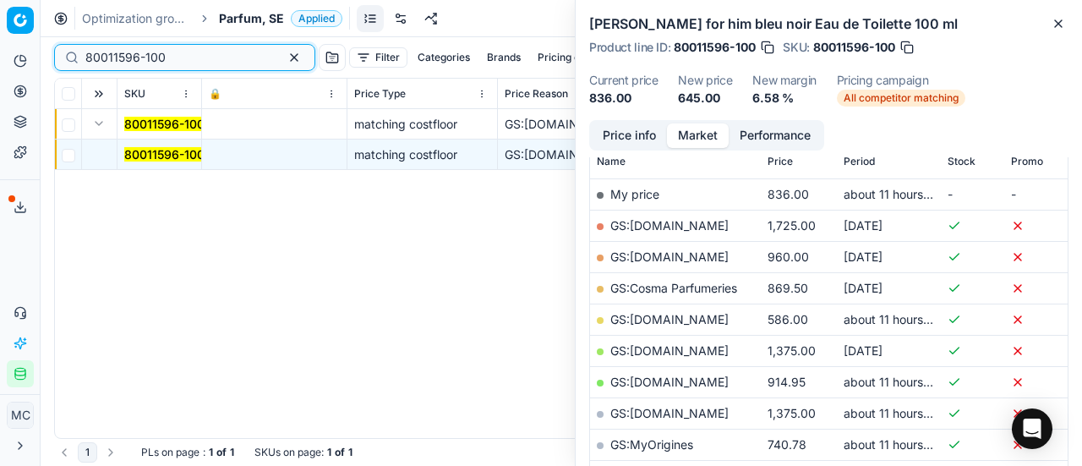
paste input "90008797-0013651"
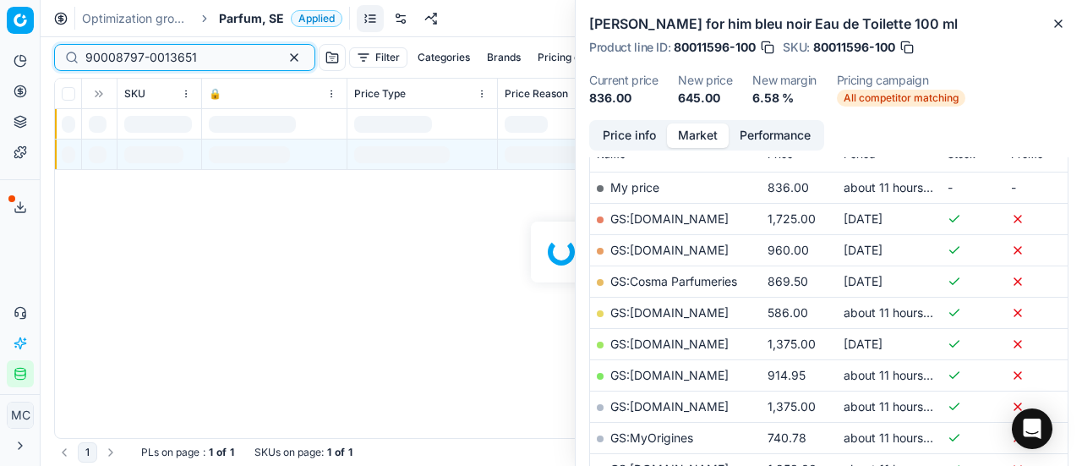
scroll to position [254, 0]
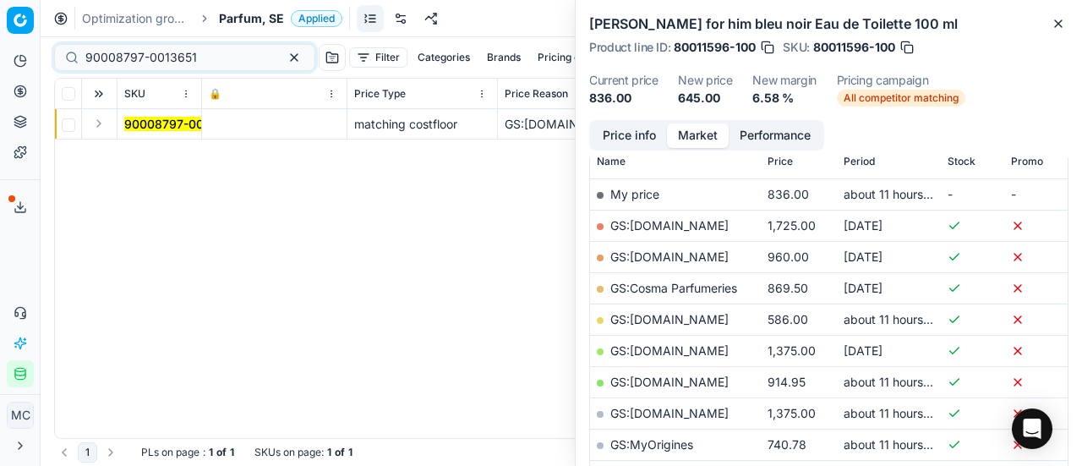
click at [103, 128] on button "Expand" at bounding box center [99, 123] width 20 height 20
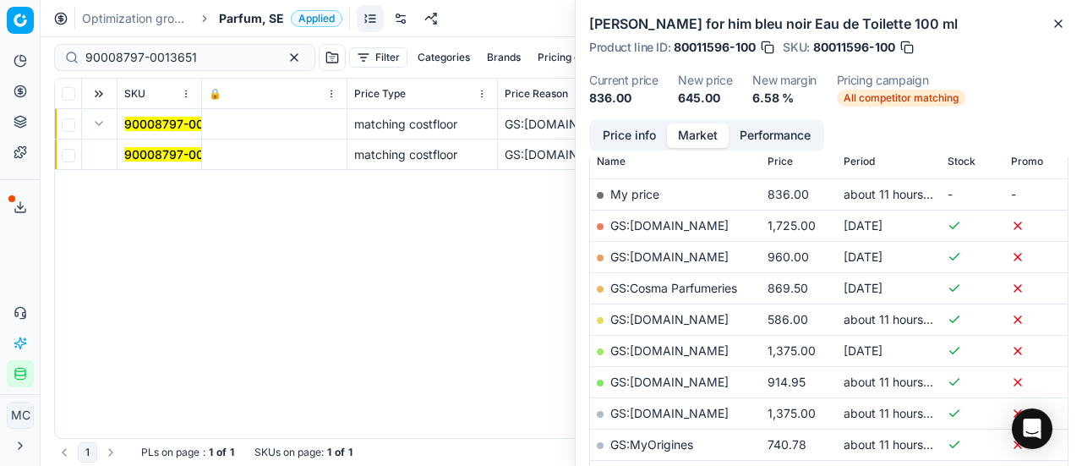
click at [156, 158] on mark "90008797-0013651" at bounding box center [180, 154] width 112 height 14
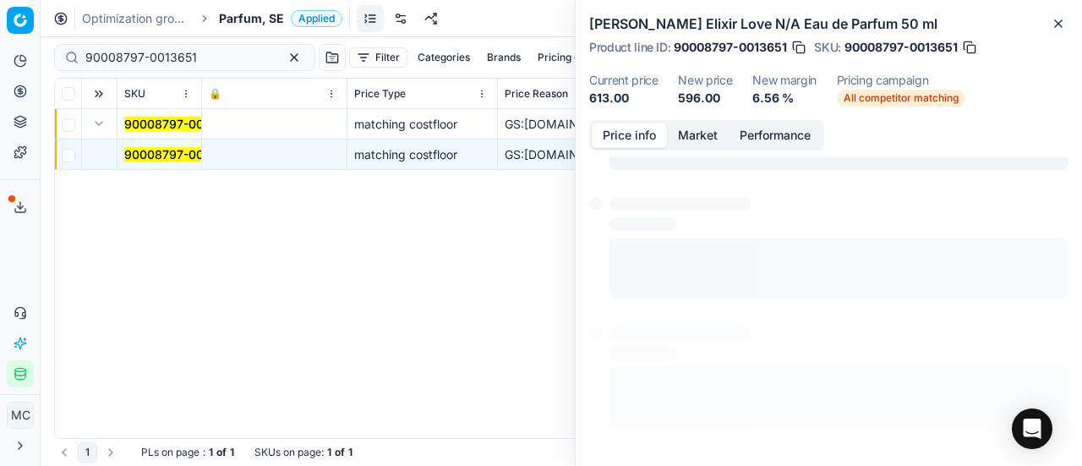
drag, startPoint x: 603, startPoint y: 132, endPoint x: 795, endPoint y: 191, distance: 201.6
click at [603, 133] on button "Price info" at bounding box center [629, 135] width 75 height 25
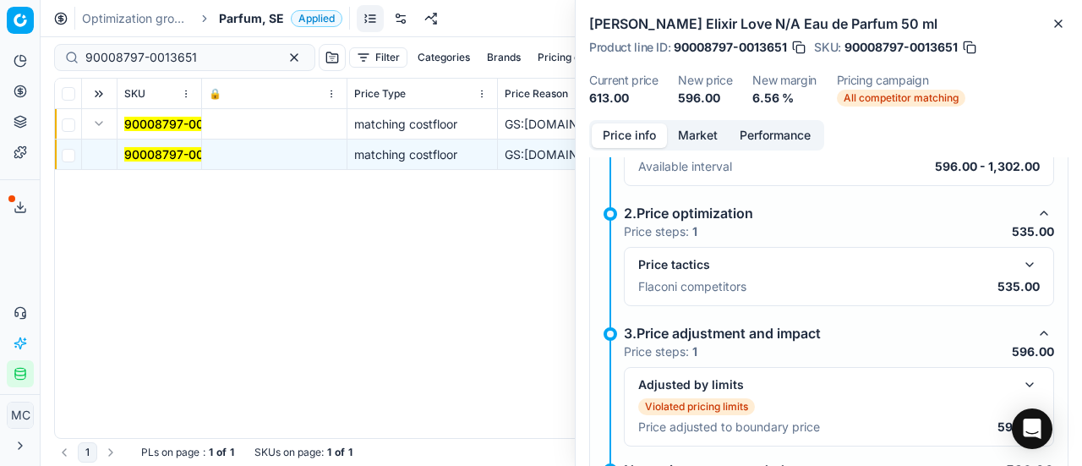
click at [1023, 259] on button "button" at bounding box center [1029, 264] width 20 height 20
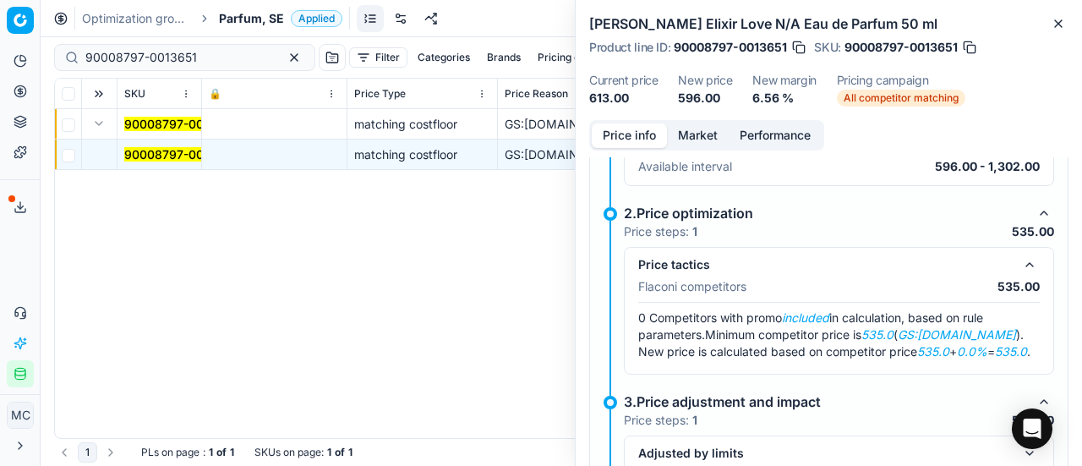
click at [700, 131] on button "Market" at bounding box center [698, 135] width 62 height 25
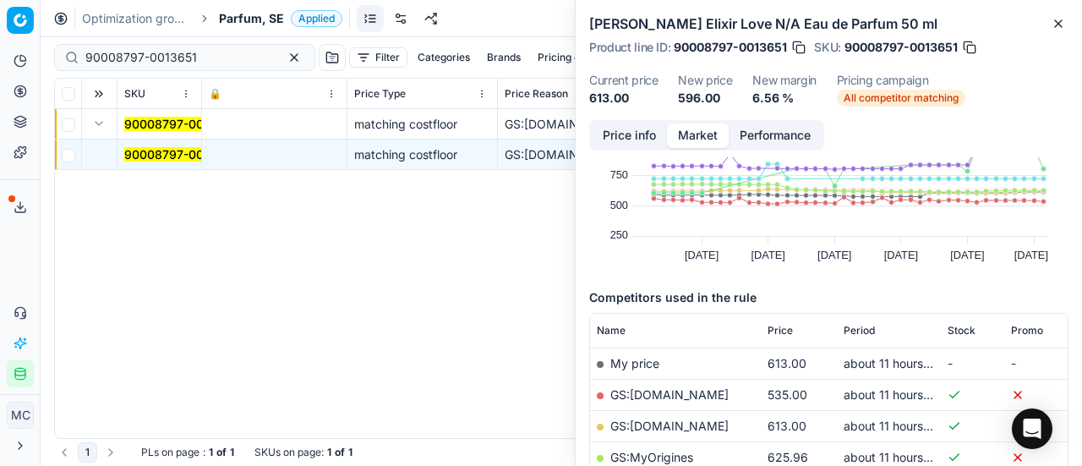
scroll to position [169, 0]
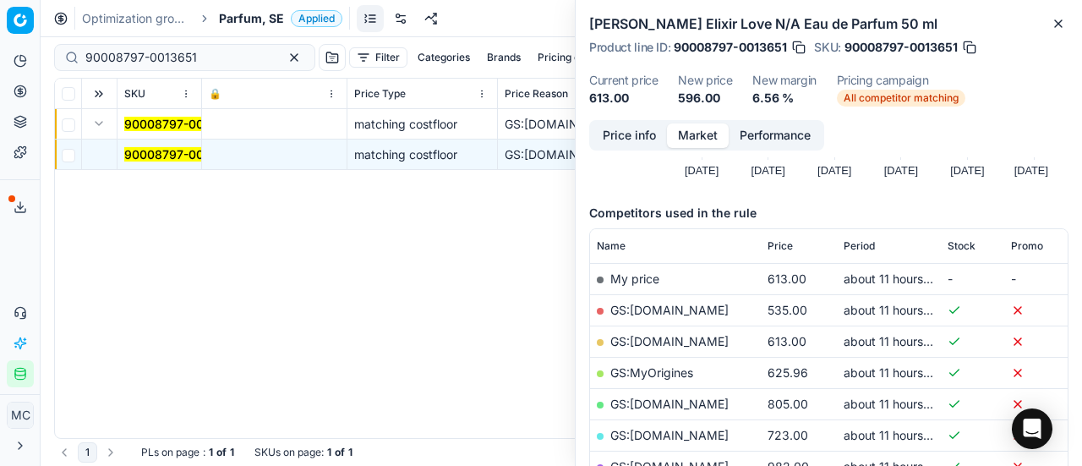
click at [689, 308] on link "GS:ComputerSalg.se" at bounding box center [669, 310] width 118 height 14
drag, startPoint x: 212, startPoint y: 62, endPoint x: 0, endPoint y: 46, distance: 212.7
click at [0, 46] on div "Pricing platform Analytics Pricing Product portfolio Templates Export service 1…" at bounding box center [541, 233] width 1082 height 466
paste input "6745-0010222"
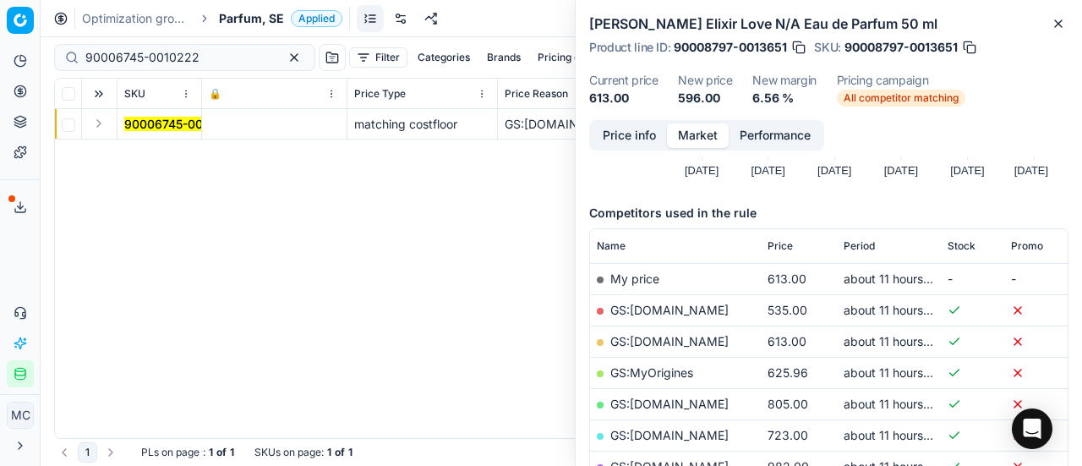
click at [96, 127] on button "Expand" at bounding box center [99, 123] width 20 height 20
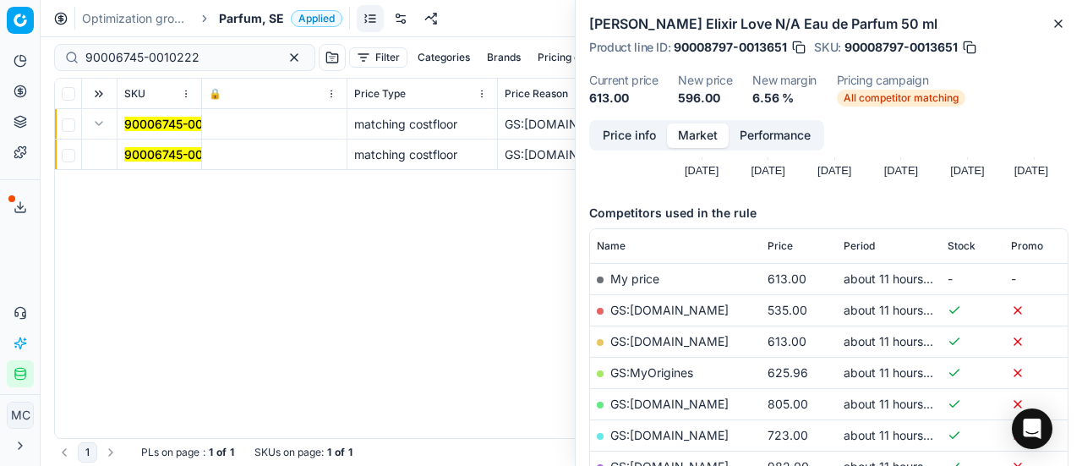
click at [188, 163] on td "90006745-0010222" at bounding box center [159, 154] width 85 height 30
click at [180, 161] on span "90006745-0010222" at bounding box center [181, 154] width 114 height 17
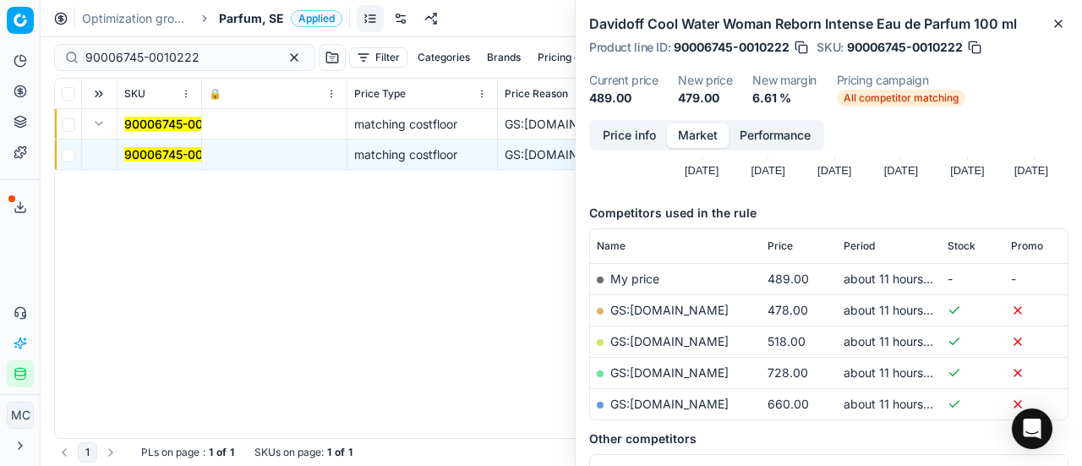
click at [620, 139] on button "Price info" at bounding box center [629, 135] width 75 height 25
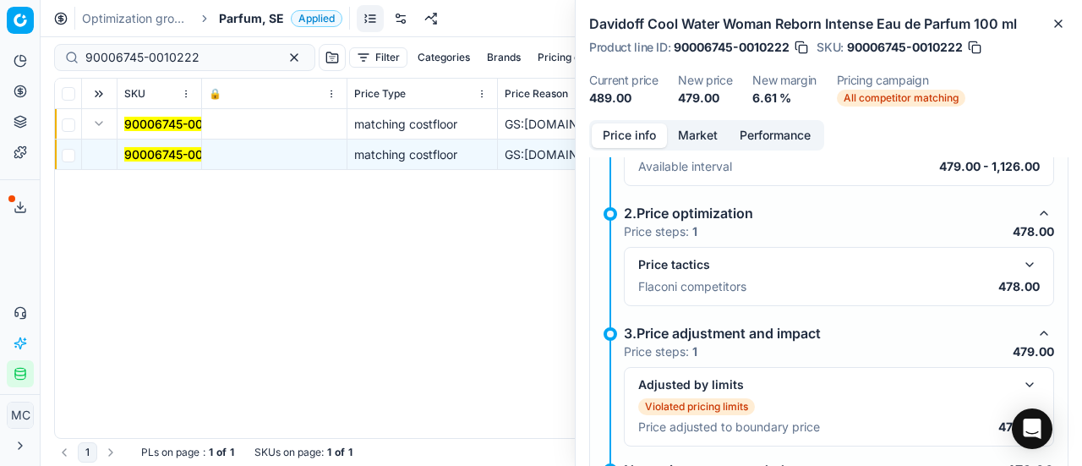
click at [1021, 269] on button "button" at bounding box center [1029, 264] width 20 height 20
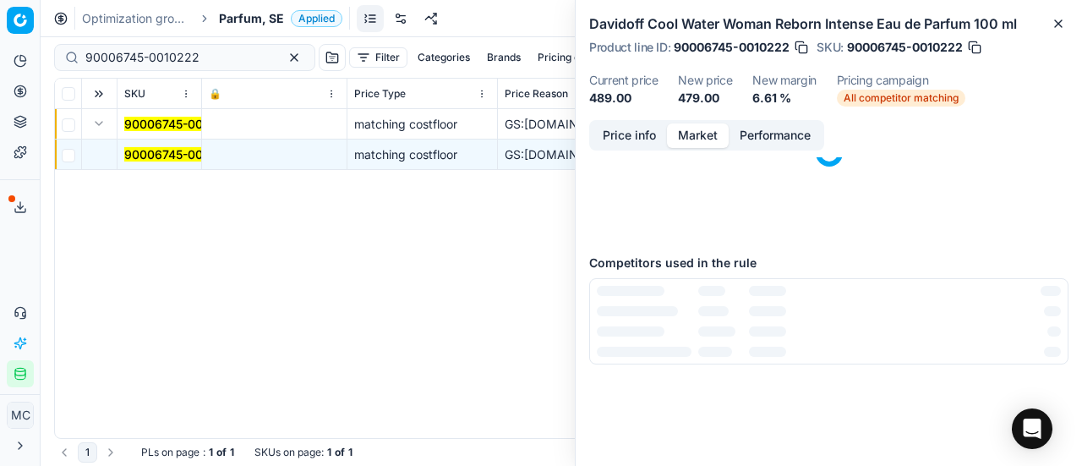
click at [705, 139] on button "Market" at bounding box center [698, 135] width 62 height 25
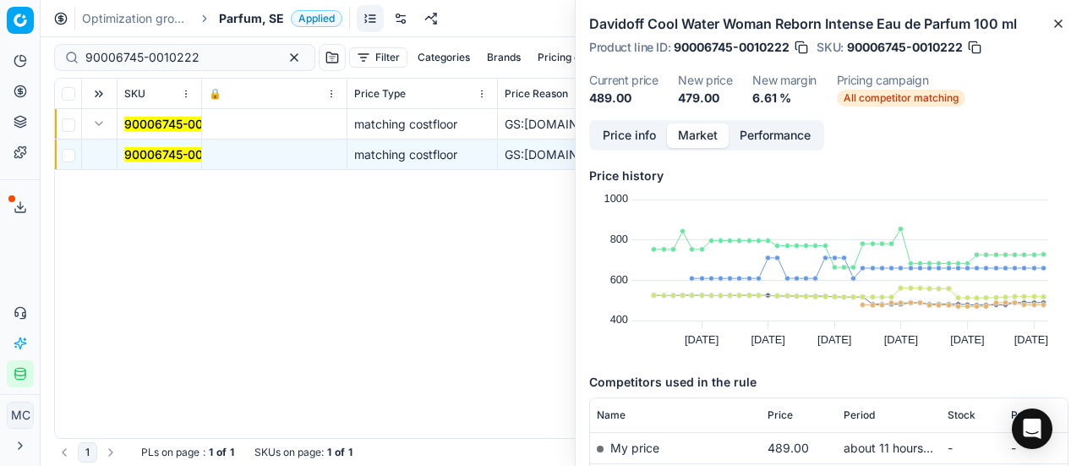
scroll to position [169, 0]
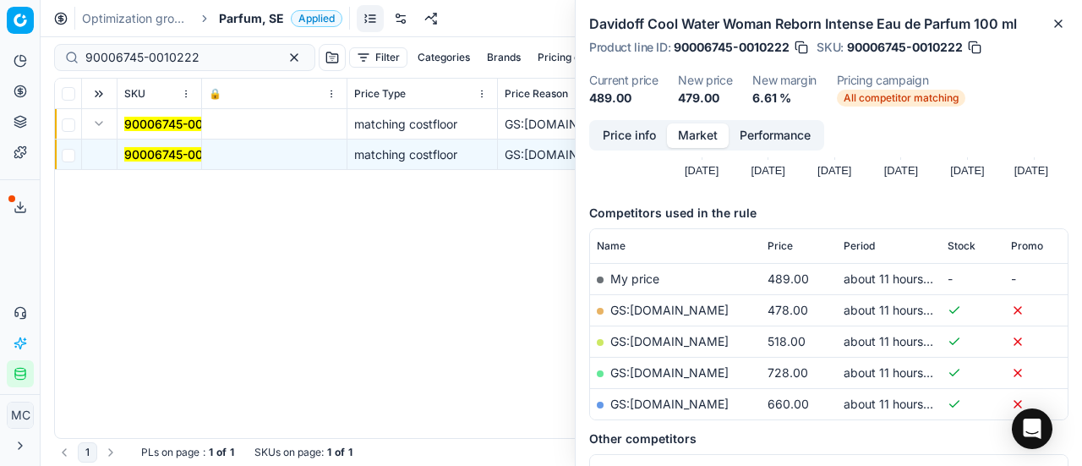
click at [719, 314] on link "GS:ComputerSalg.se" at bounding box center [669, 310] width 118 height 14
drag, startPoint x: 222, startPoint y: 62, endPoint x: 0, endPoint y: 13, distance: 227.6
click at [0, 13] on div "Pricing platform Analytics Pricing Product portfolio Templates Export service 1…" at bounding box center [541, 233] width 1082 height 466
paste input "4694-0007048"
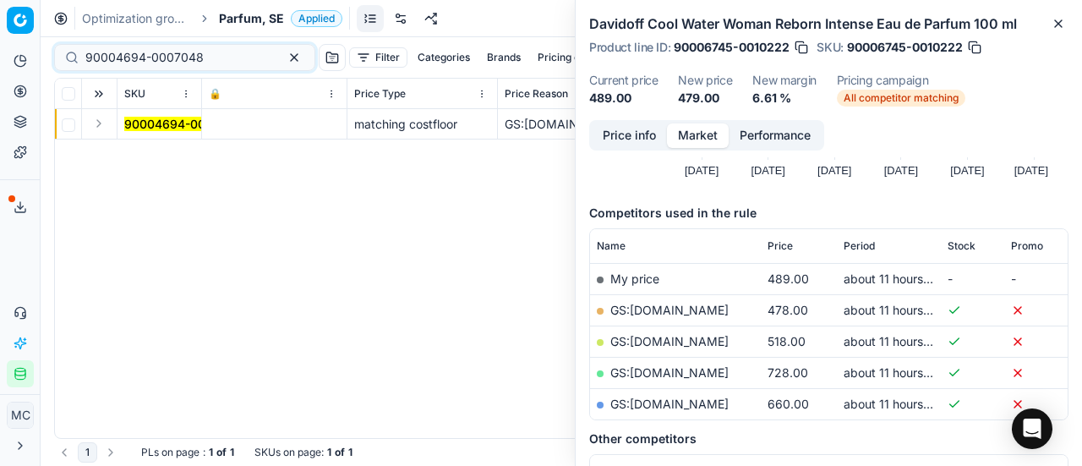
click at [101, 124] on button "Expand" at bounding box center [99, 123] width 20 height 20
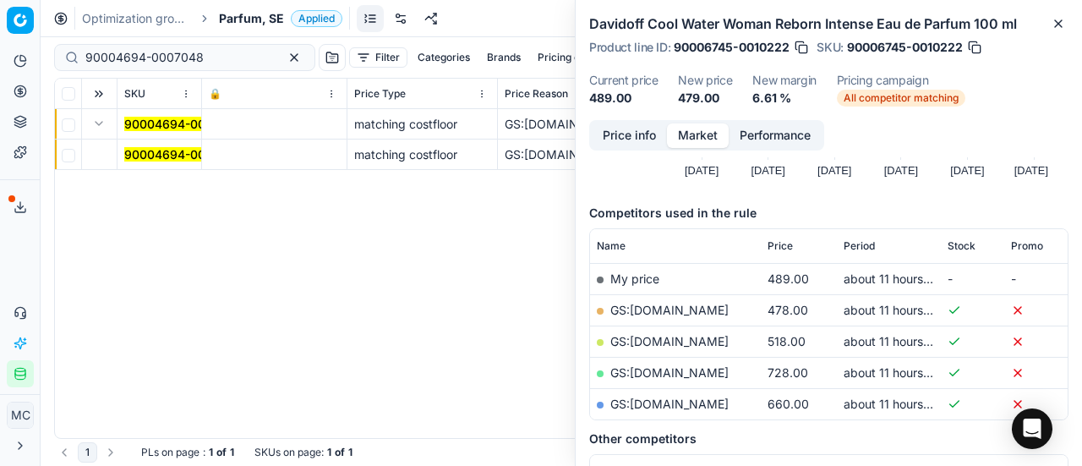
drag, startPoint x: 153, startPoint y: 158, endPoint x: 289, endPoint y: 151, distance: 136.2
click at [155, 158] on mark "90004694-0007048" at bounding box center [183, 154] width 118 height 14
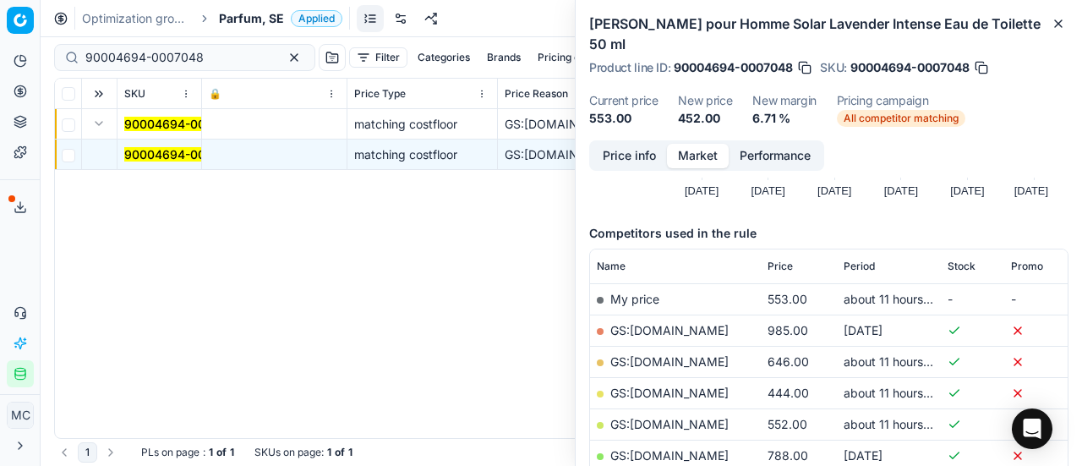
click at [641, 151] on button "Price info" at bounding box center [629, 156] width 75 height 25
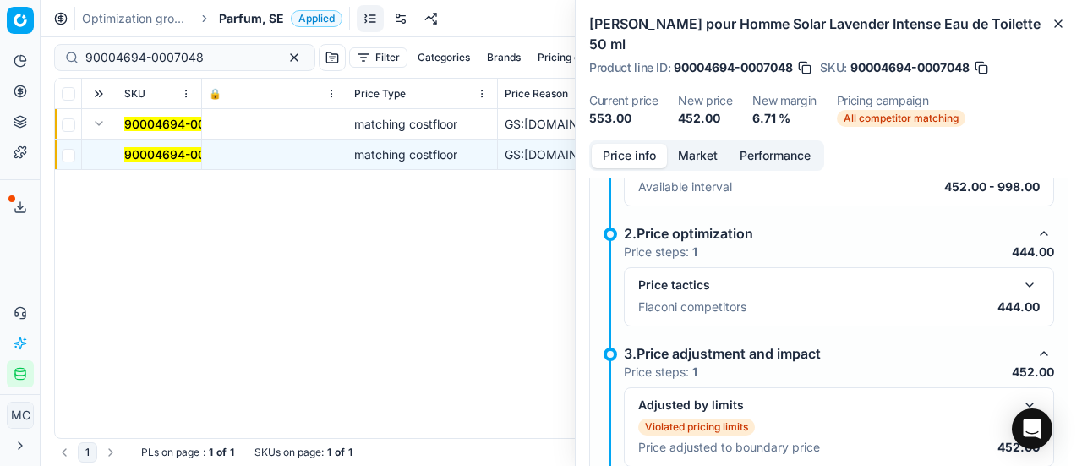
click at [1019, 290] on button "button" at bounding box center [1029, 285] width 20 height 20
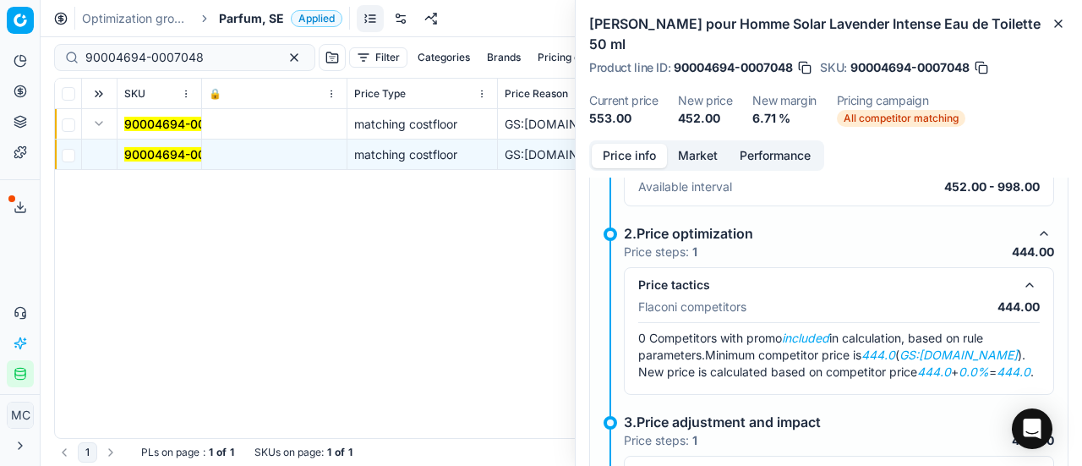
click at [699, 160] on button "Market" at bounding box center [698, 156] width 62 height 25
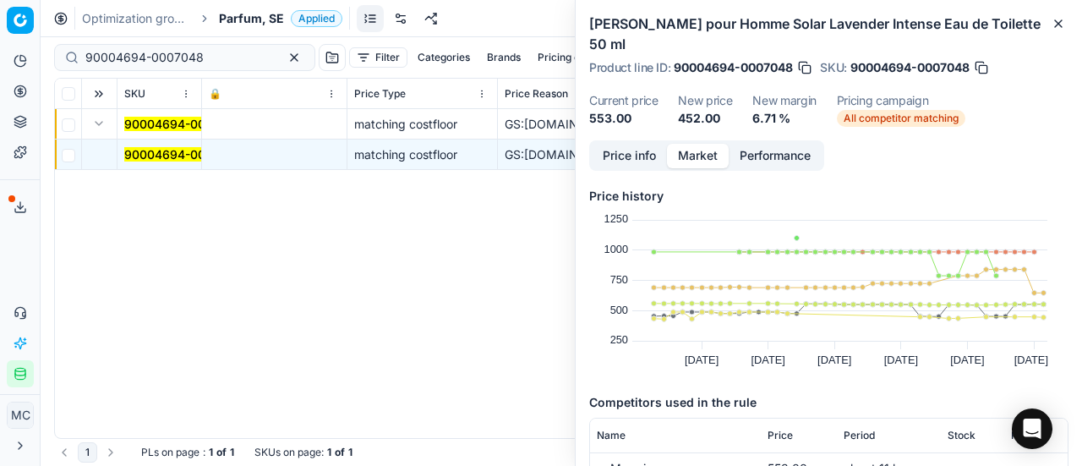
scroll to position [169, 0]
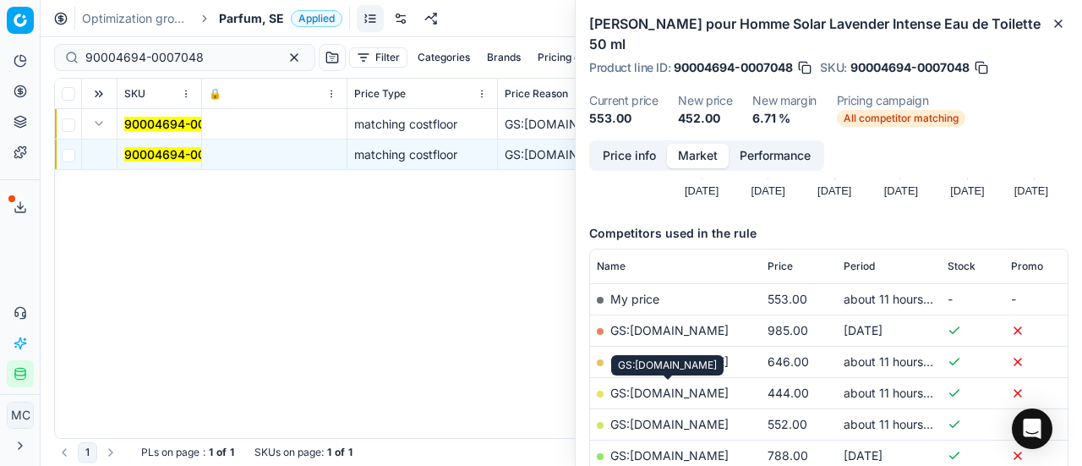
click at [697, 393] on link "GS:ComputerSalg.se" at bounding box center [669, 392] width 118 height 14
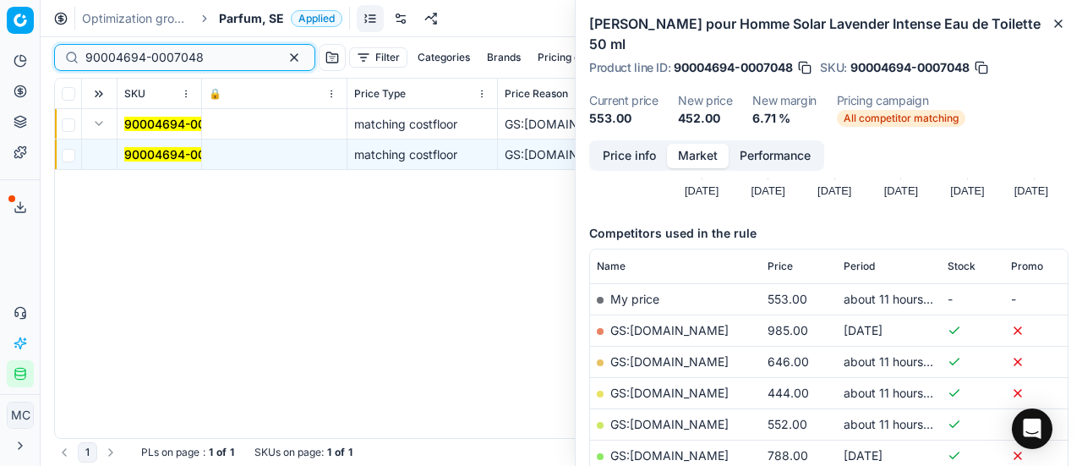
drag, startPoint x: 233, startPoint y: 59, endPoint x: 0, endPoint y: 51, distance: 233.4
click at [0, 45] on div "Pricing platform Analytics Pricing Product portfolio Templates Export service 1…" at bounding box center [541, 233] width 1082 height 466
paste input "7237-0010991"
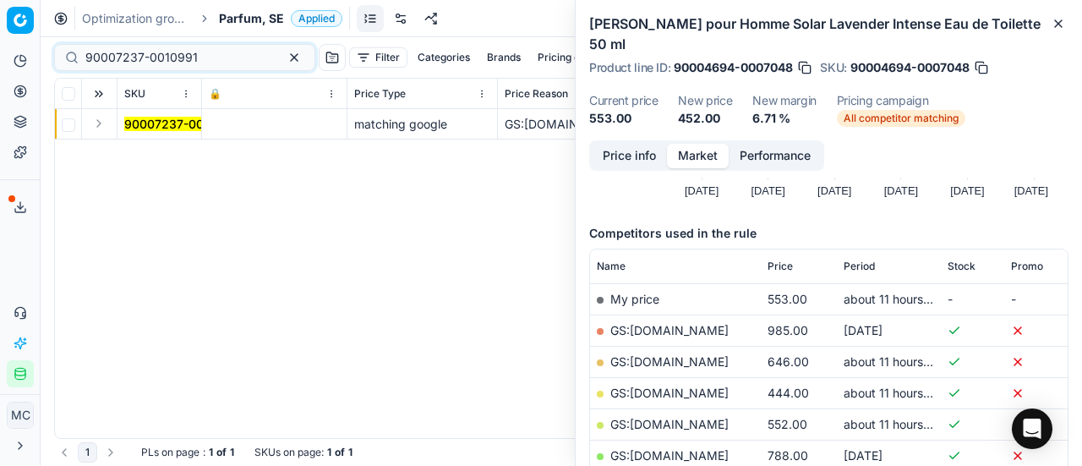
click at [101, 126] on button "Expand" at bounding box center [99, 123] width 20 height 20
click at [150, 158] on mark "90007237-0010991" at bounding box center [180, 154] width 112 height 14
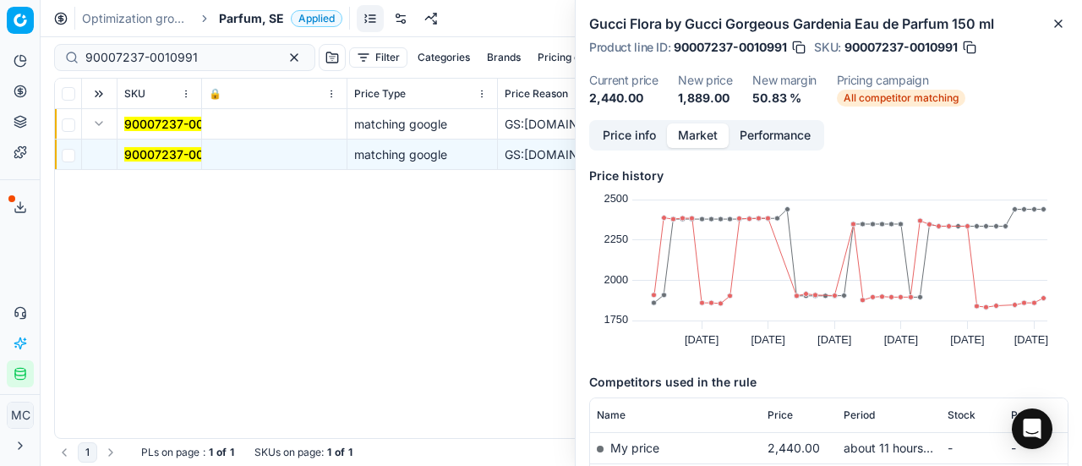
click at [641, 140] on button "Price info" at bounding box center [629, 135] width 75 height 25
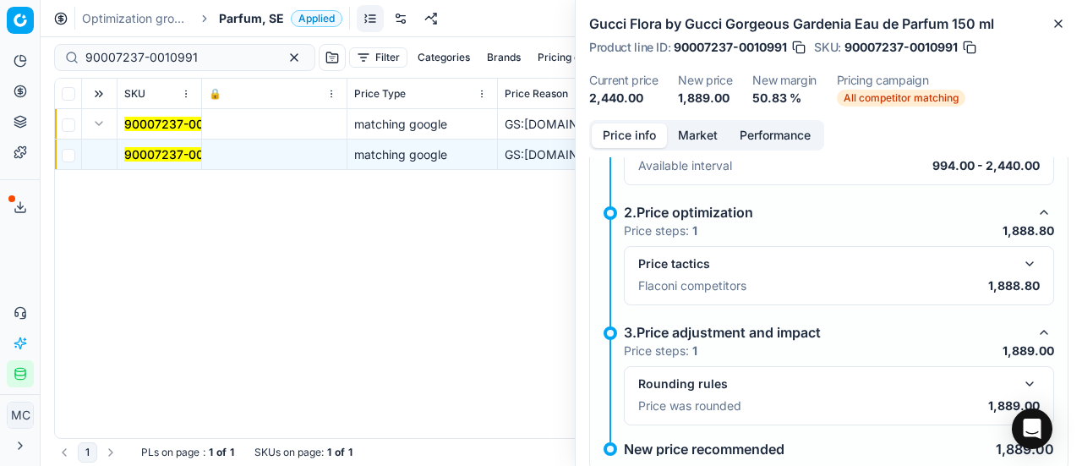
click at [1019, 254] on button "button" at bounding box center [1029, 264] width 20 height 20
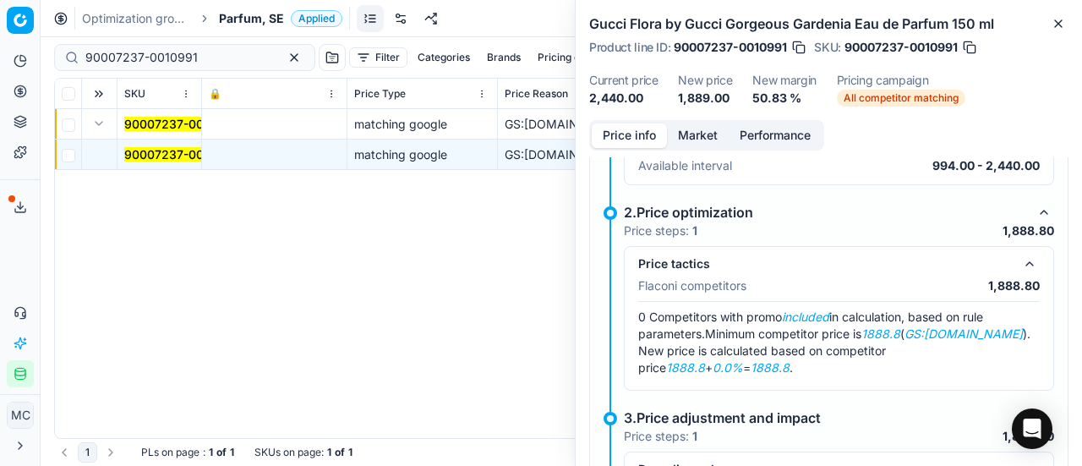
click at [708, 128] on button "Market" at bounding box center [698, 135] width 62 height 25
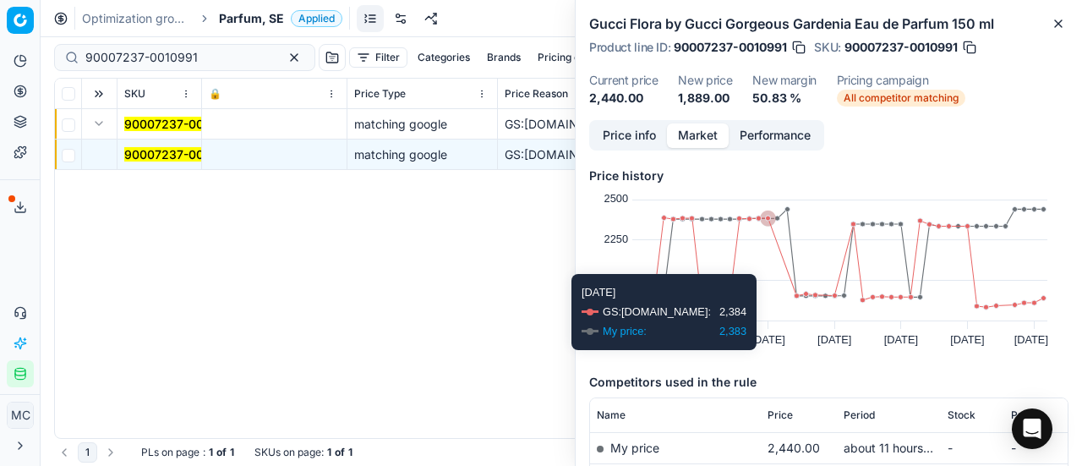
scroll to position [129, 0]
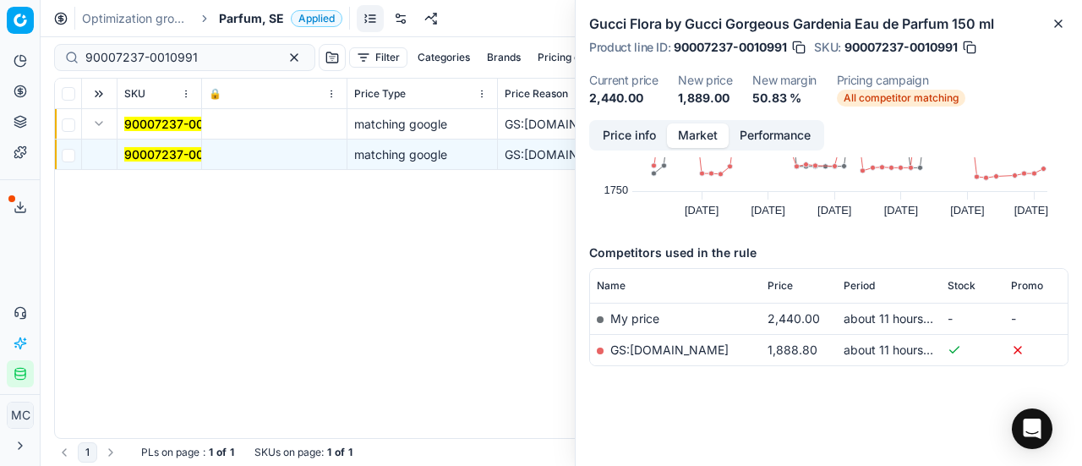
click at [701, 346] on link "GS:parfumdreams.SE" at bounding box center [669, 349] width 118 height 14
drag, startPoint x: 212, startPoint y: 57, endPoint x: 0, endPoint y: 55, distance: 212.1
click at [0, 55] on div "Pricing platform Analytics Pricing Product portfolio Templates Export service 1…" at bounding box center [541, 233] width 1082 height 466
paste input "80066206-0005782"
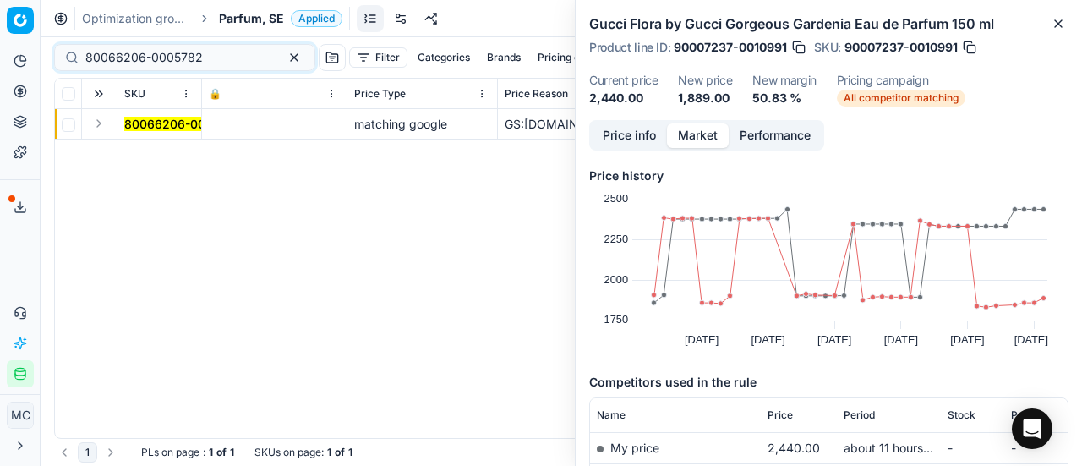
drag, startPoint x: 96, startPoint y: 120, endPoint x: 109, endPoint y: 133, distance: 17.9
click at [96, 121] on button "Expand" at bounding box center [99, 123] width 20 height 20
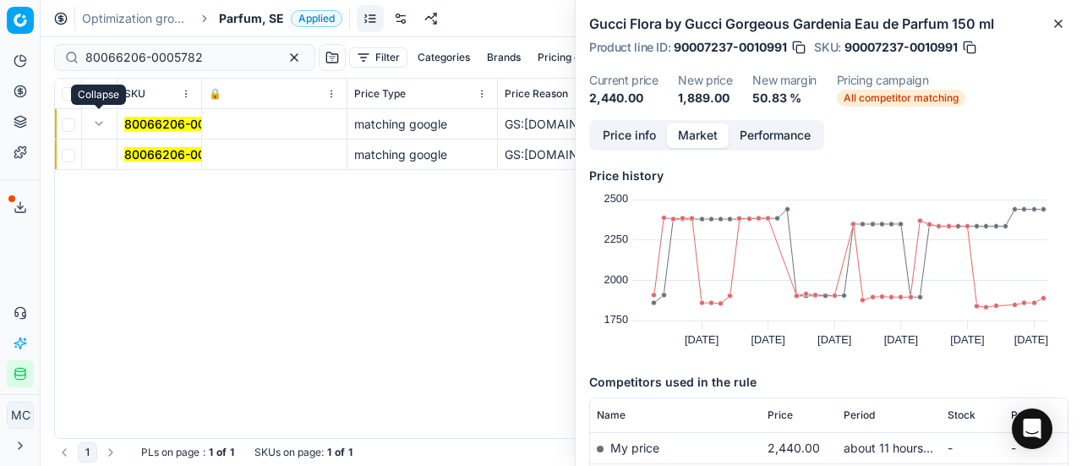
click at [150, 161] on span "80066206-0005782" at bounding box center [182, 154] width 117 height 17
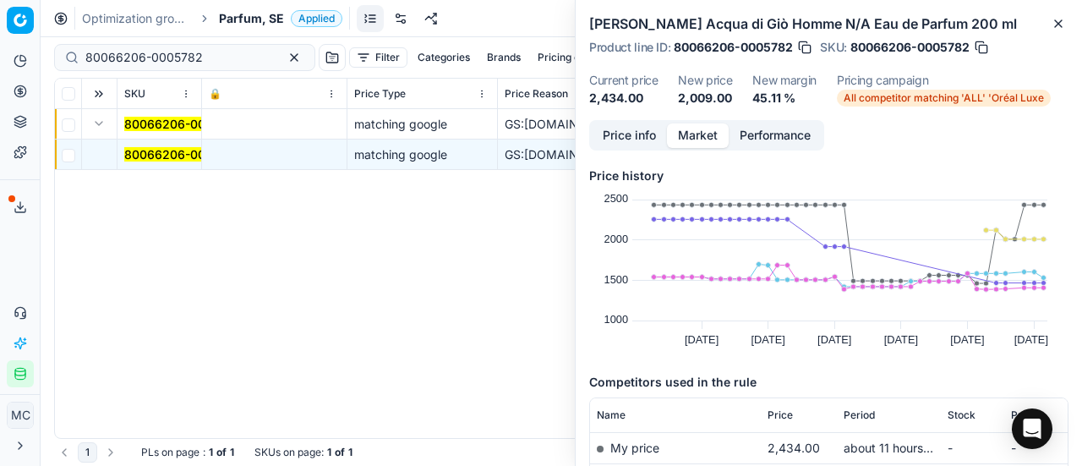
drag, startPoint x: 609, startPoint y: 128, endPoint x: 639, endPoint y: 143, distance: 33.3
click at [609, 128] on button "Price info" at bounding box center [629, 135] width 75 height 25
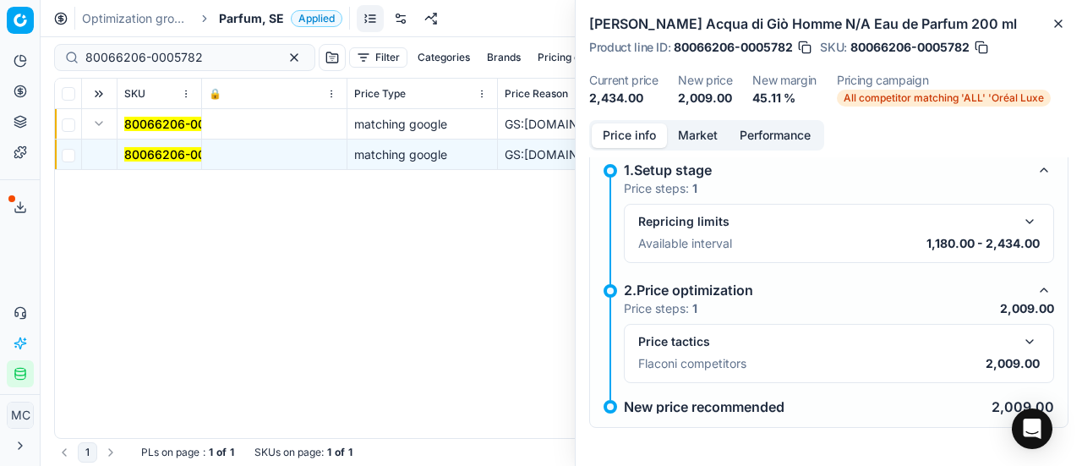
click at [1023, 334] on button "button" at bounding box center [1029, 341] width 20 height 20
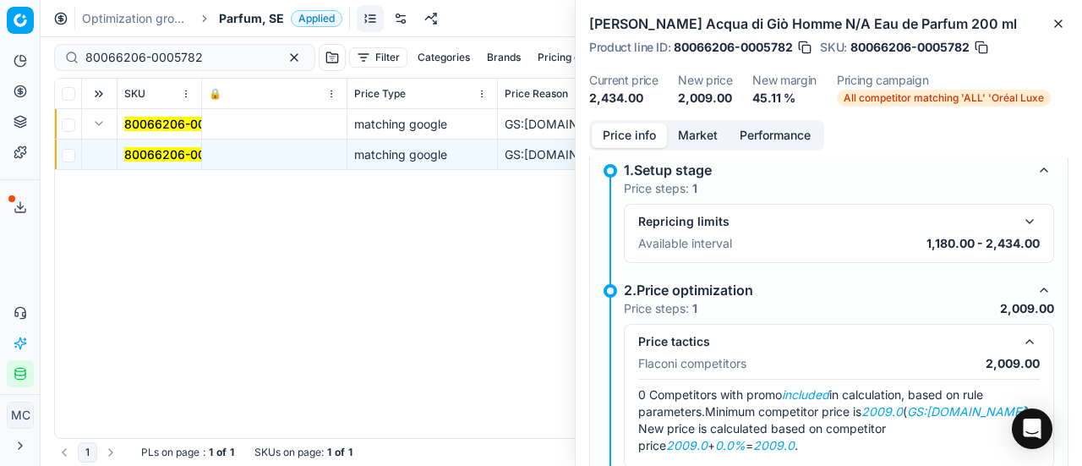
click at [701, 133] on button "Market" at bounding box center [698, 135] width 62 height 25
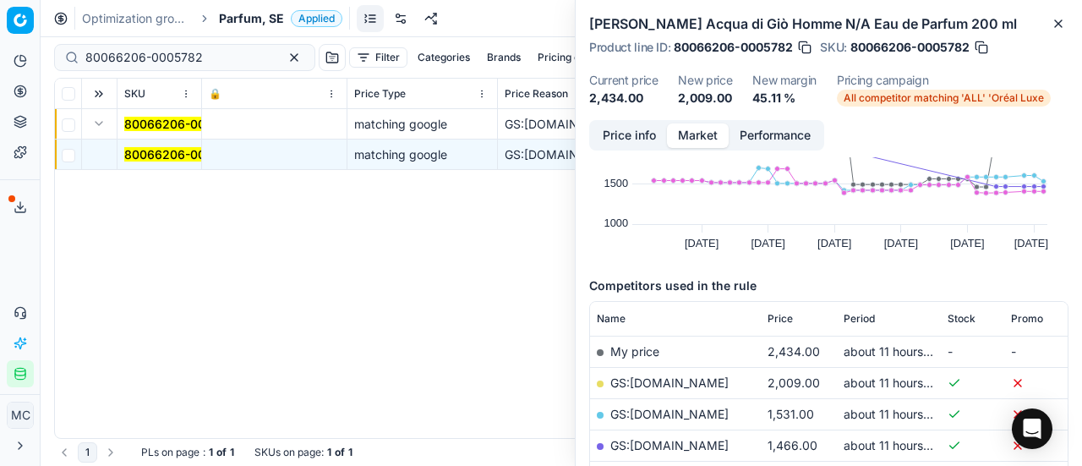
scroll to position [254, 0]
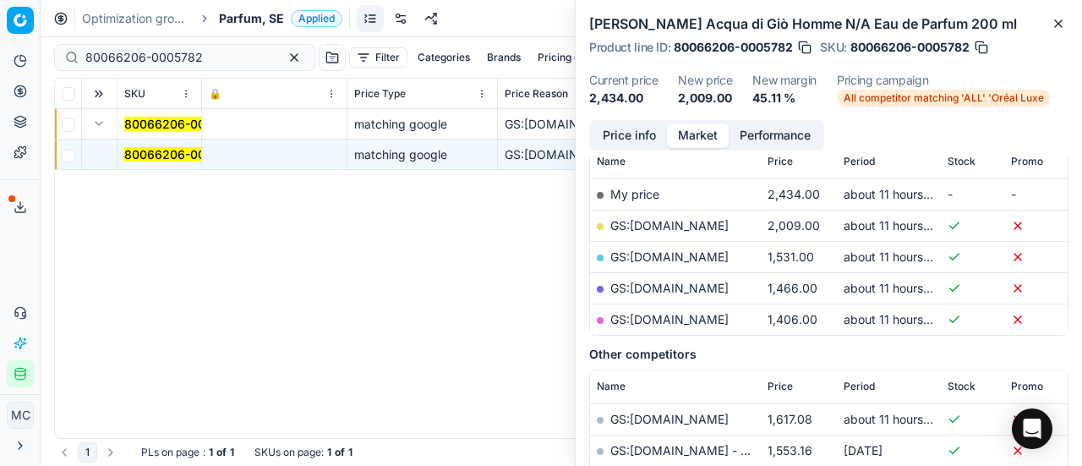
click at [695, 227] on link "GS:Cocopanda.se" at bounding box center [669, 225] width 118 height 14
drag, startPoint x: 220, startPoint y: 62, endPoint x: 0, endPoint y: 21, distance: 223.4
click at [0, 21] on div "Pricing platform Analytics Pricing Product portfolio Templates Export service 1…" at bounding box center [541, 233] width 1082 height 466
paste input "90011079-0017551"
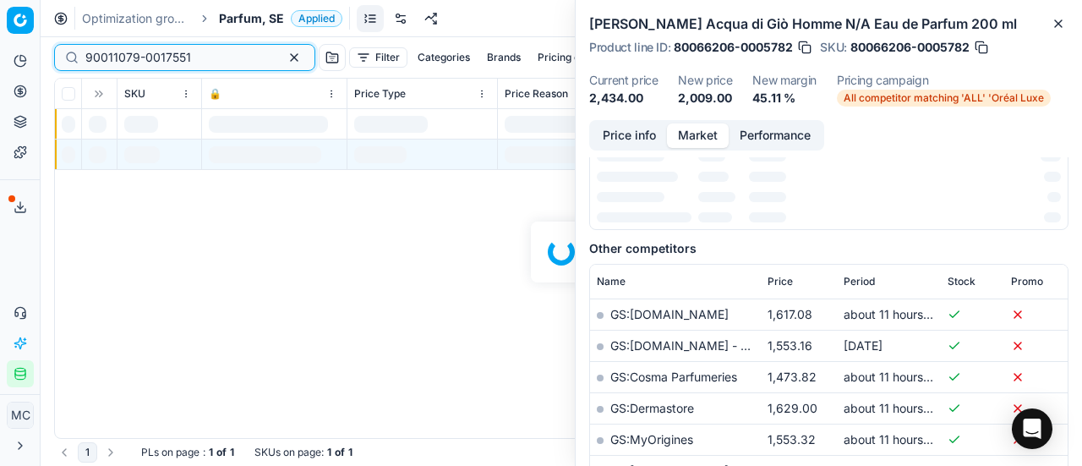
scroll to position [254, 0]
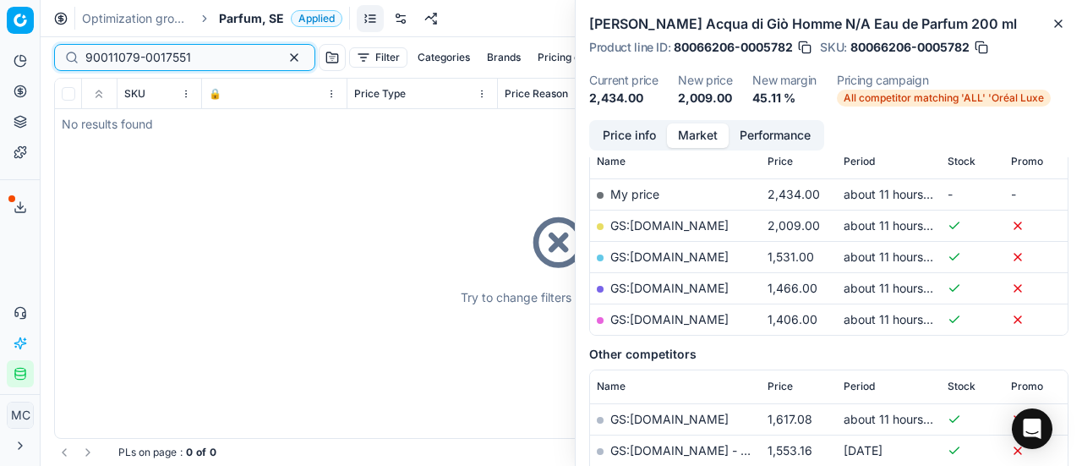
type input "90011079-0017551"
click at [96, 123] on div "Try to change filters or search query" at bounding box center [561, 258] width 1012 height 359
click at [247, 19] on span "Parfum, SE" at bounding box center [251, 18] width 65 height 17
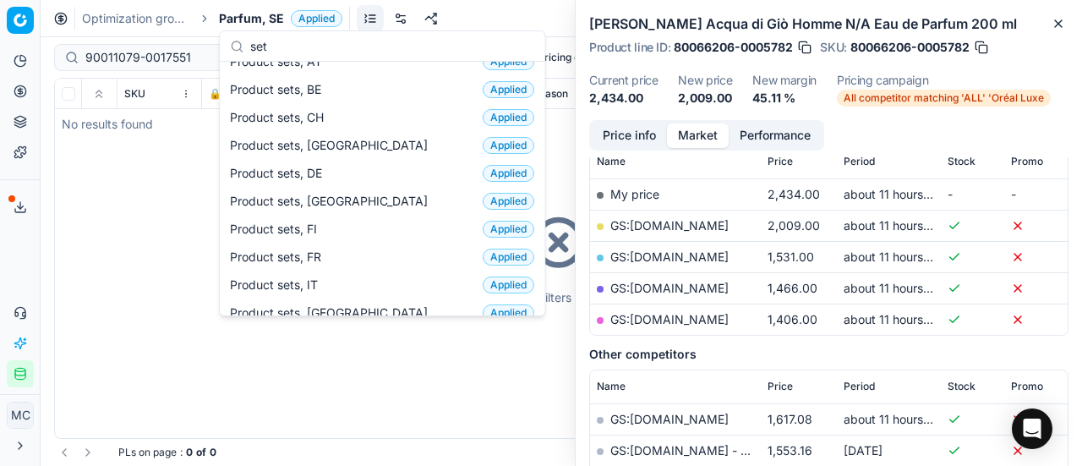
scroll to position [0, 0]
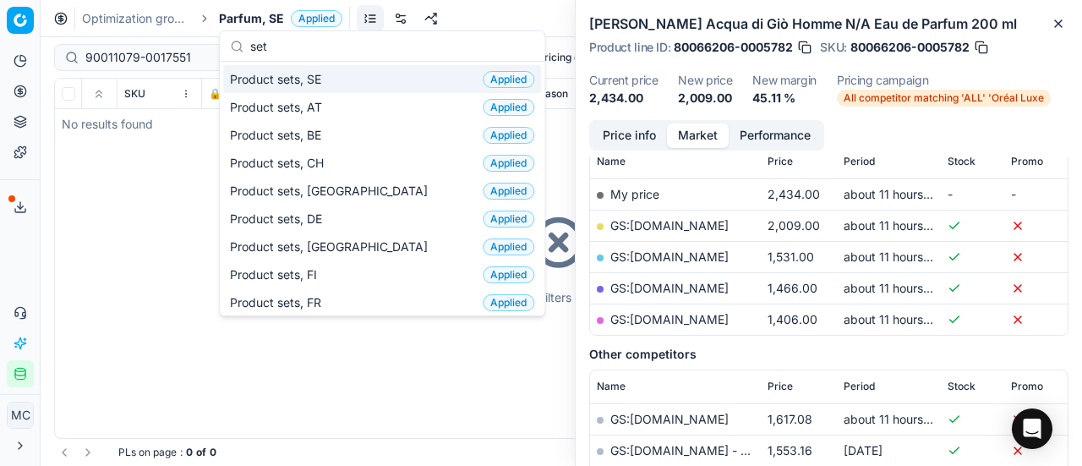
type input "set"
click at [334, 80] on div "Product sets, SE Applied" at bounding box center [382, 79] width 318 height 28
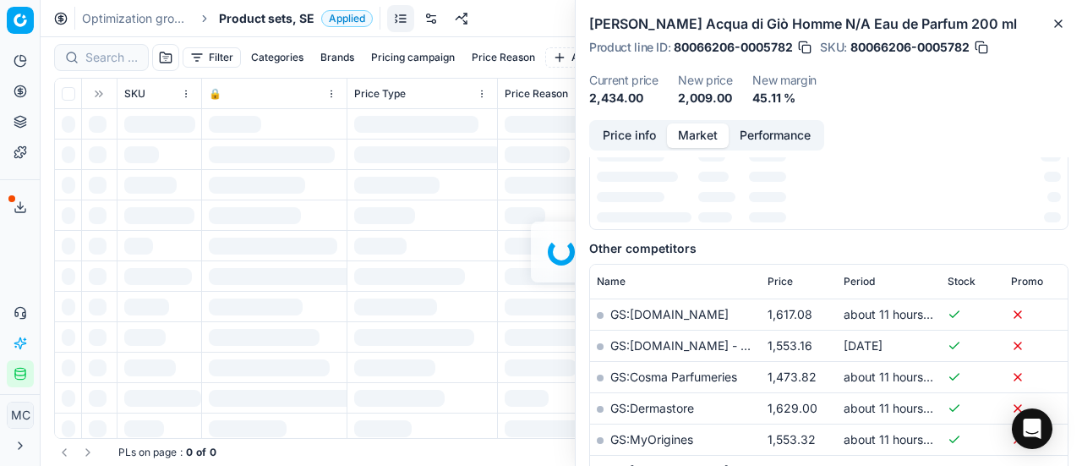
scroll to position [254, 0]
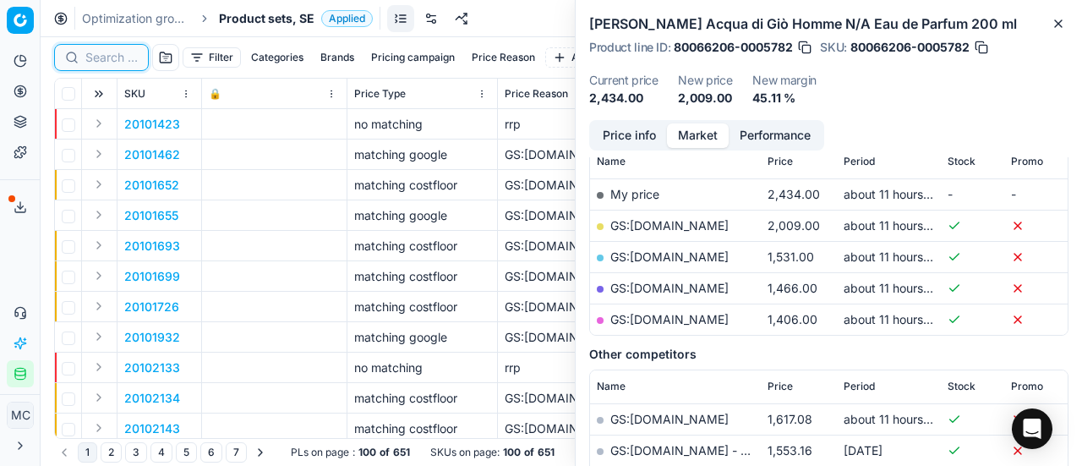
click at [116, 59] on input at bounding box center [111, 57] width 52 height 17
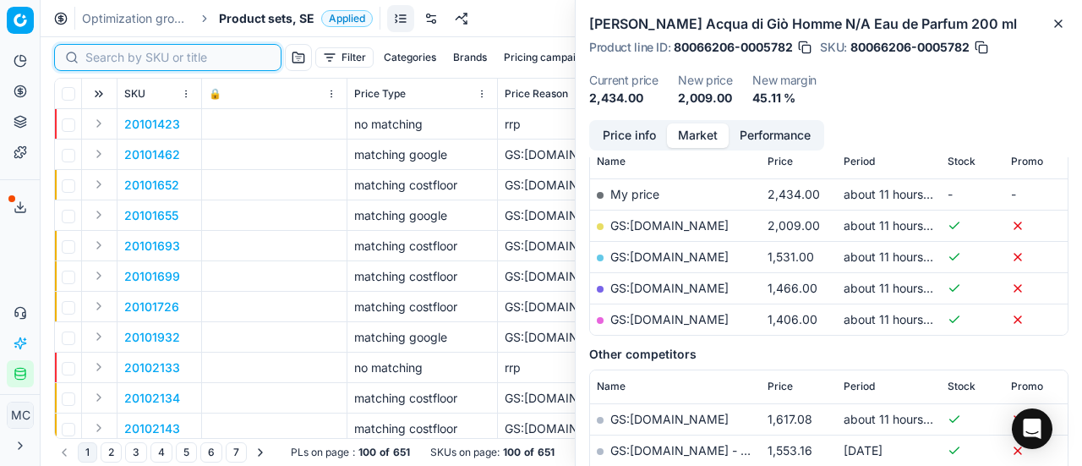
paste input "90011079-0017551"
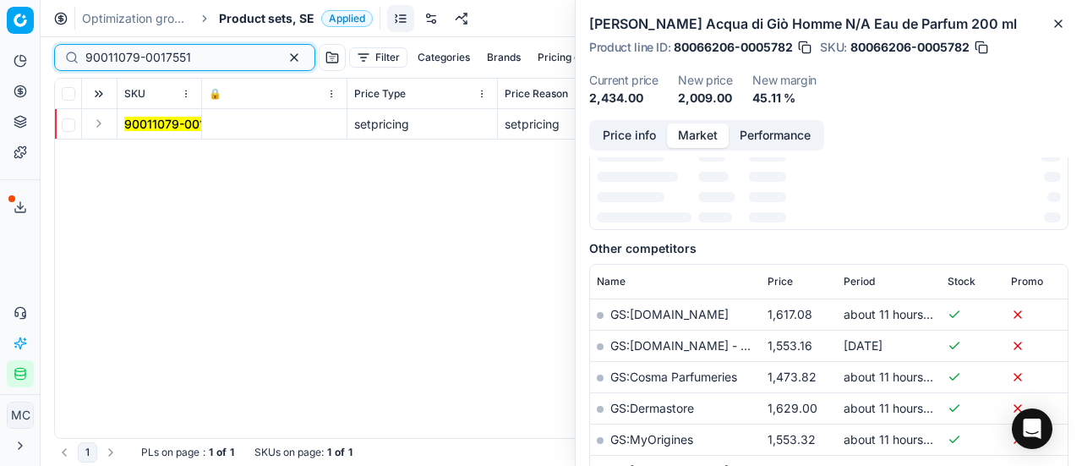
scroll to position [254, 0]
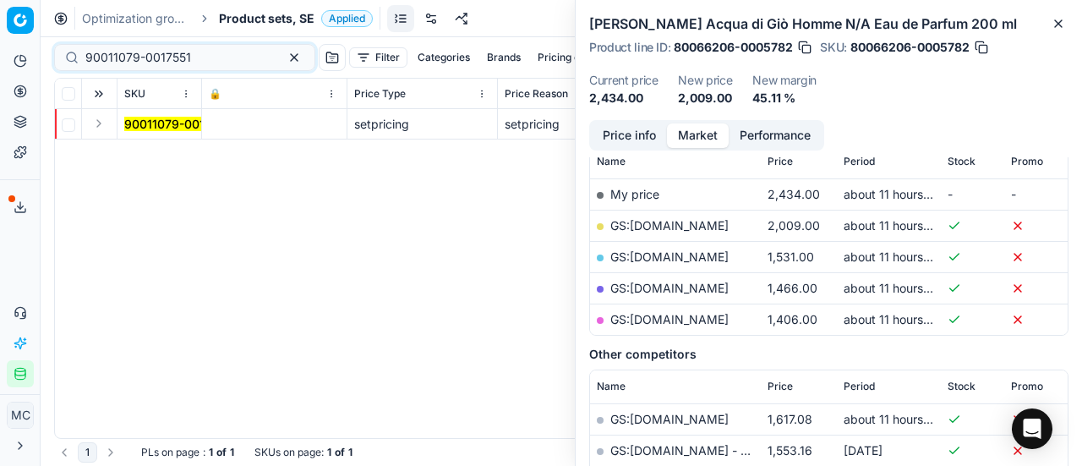
click at [98, 134] on td at bounding box center [99, 124] width 35 height 30
click at [100, 117] on button "Expand" at bounding box center [99, 123] width 20 height 20
click at [164, 148] on mark "90011079-0017551" at bounding box center [177, 154] width 106 height 14
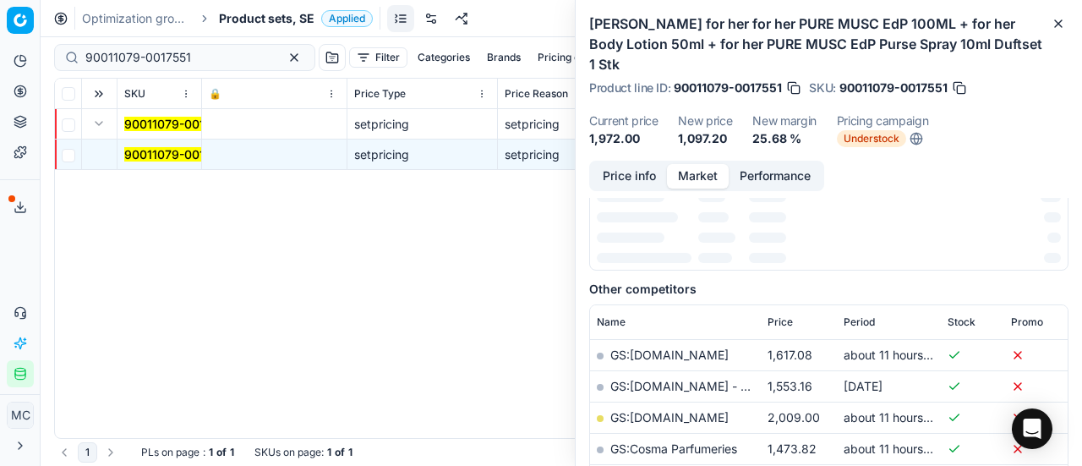
scroll to position [238, 0]
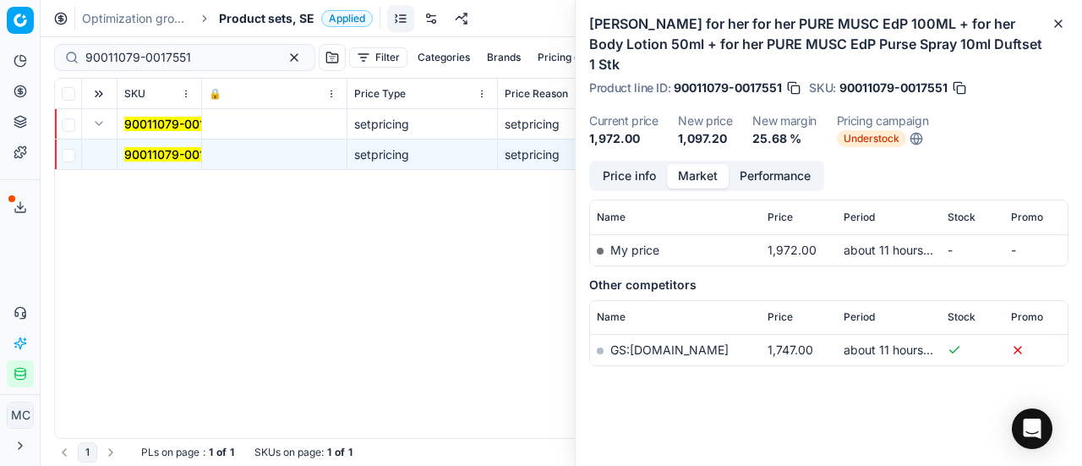
click at [640, 164] on button "Price info" at bounding box center [629, 176] width 75 height 25
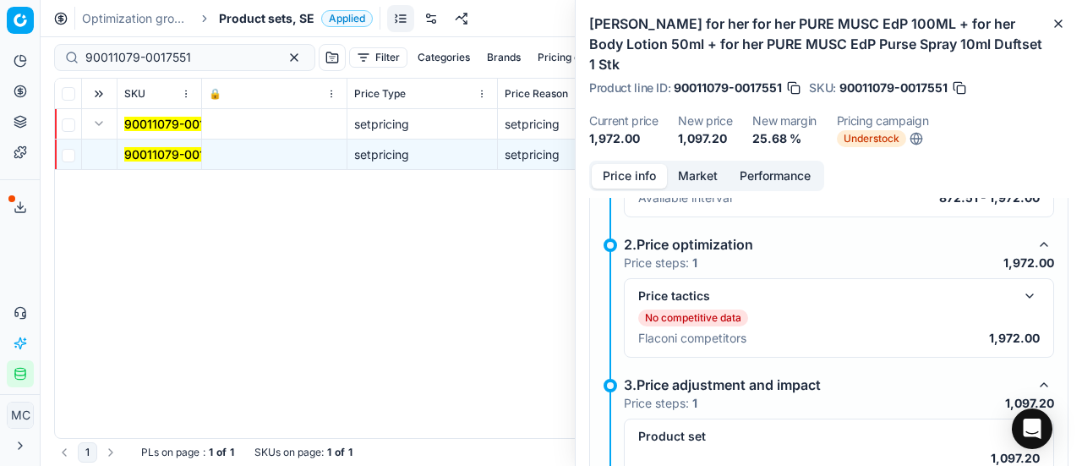
scroll to position [245, 0]
click at [1019, 288] on button "button" at bounding box center [1029, 294] width 20 height 20
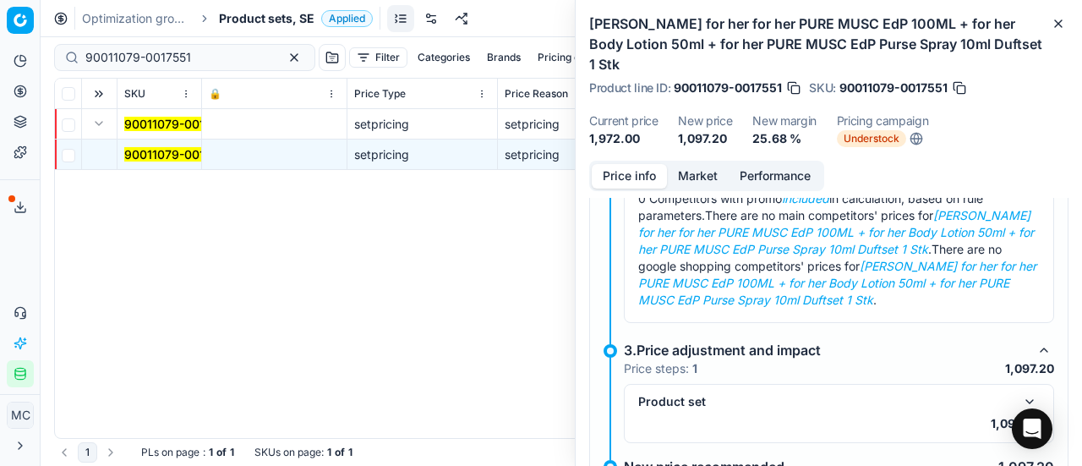
scroll to position [489, 0]
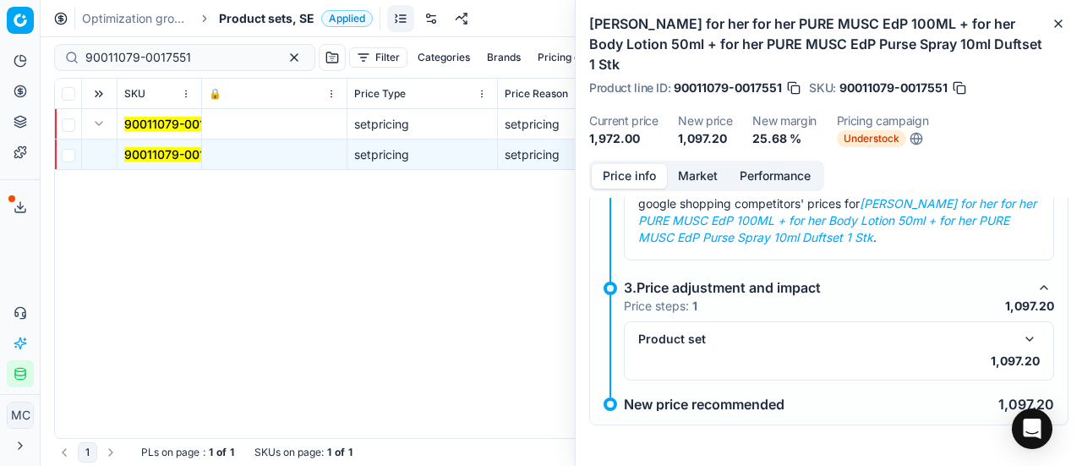
click at [698, 177] on button "Market" at bounding box center [698, 176] width 62 height 25
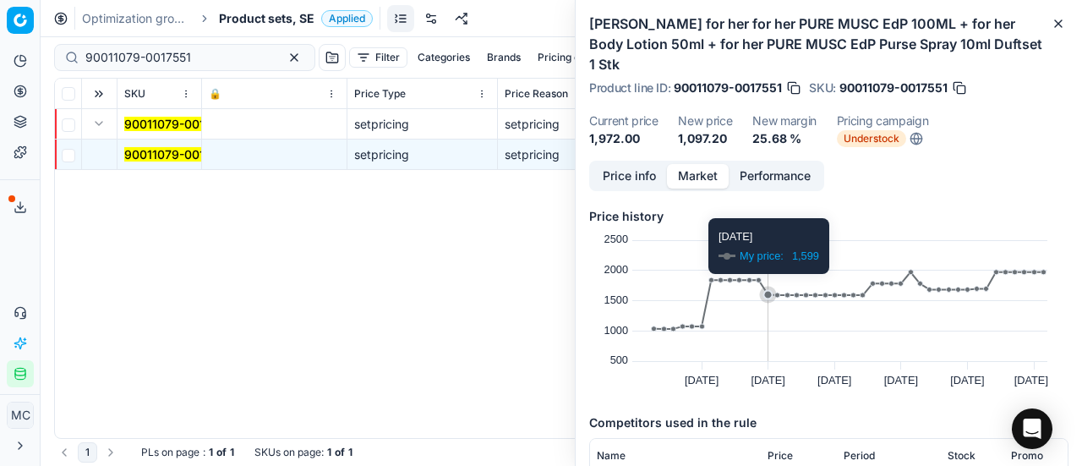
scroll to position [169, 0]
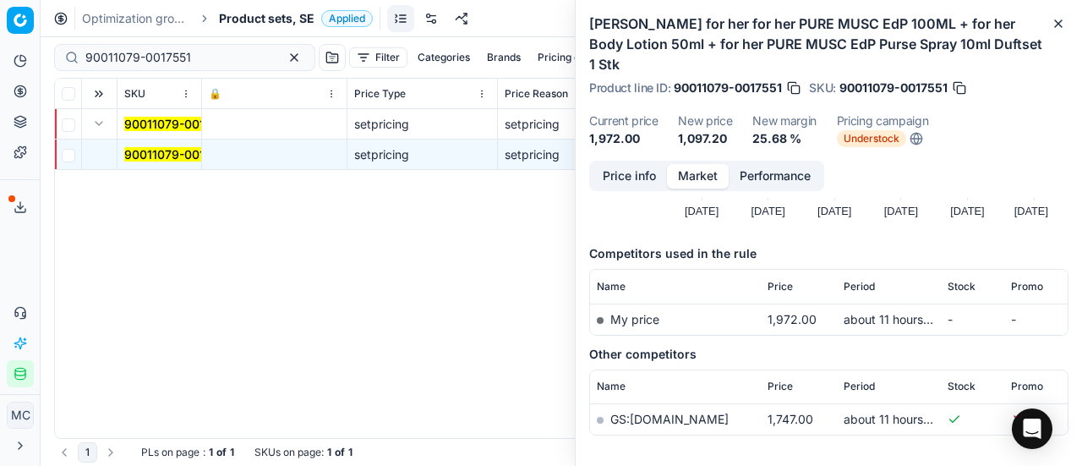
click at [623, 178] on button "Price info" at bounding box center [629, 176] width 75 height 25
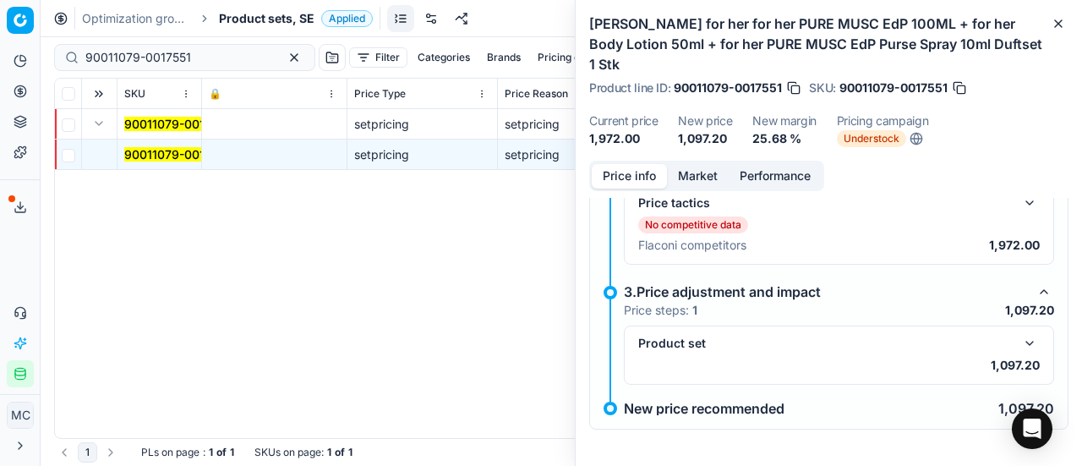
click at [1021, 340] on button "button" at bounding box center [1029, 343] width 20 height 20
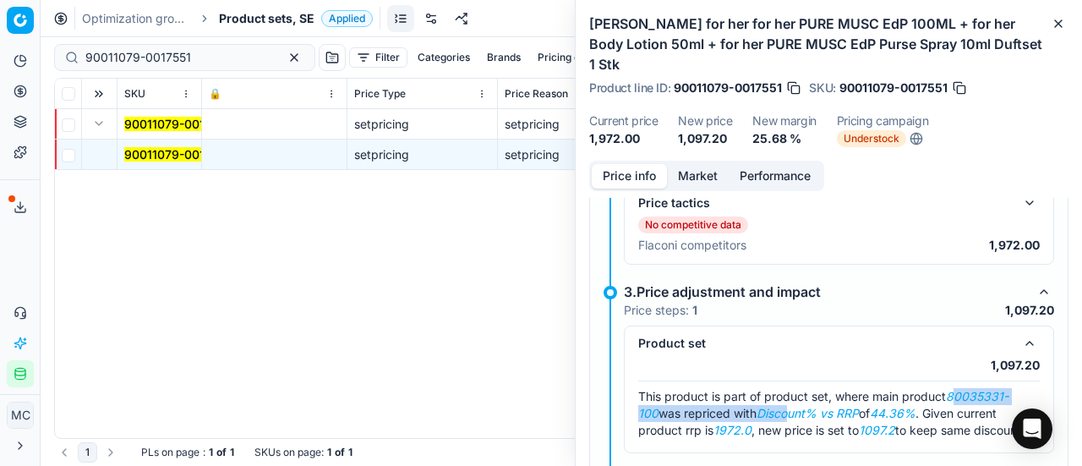
drag, startPoint x: 953, startPoint y: 388, endPoint x: 926, endPoint y: 403, distance: 31.0
click at [798, 410] on span "This product is part of product set, where main product 80035331-100 was repric…" at bounding box center [831, 413] width 386 height 48
drag, startPoint x: 952, startPoint y: 390, endPoint x: 654, endPoint y: 413, distance: 298.4
click at [654, 413] on em "80035331-100" at bounding box center [823, 404] width 370 height 31
copy em "80035331-100"
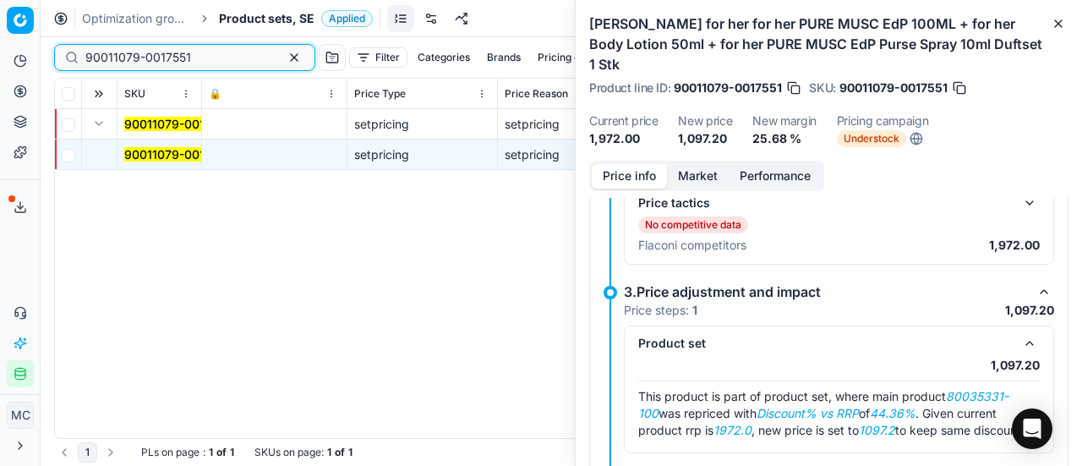
drag, startPoint x: 203, startPoint y: 55, endPoint x: 0, endPoint y: 14, distance: 206.8
click at [0, 16] on div "Pricing platform Analytics Pricing Product portfolio Templates Export service 1…" at bounding box center [541, 233] width 1082 height 466
paste input "80035331-100"
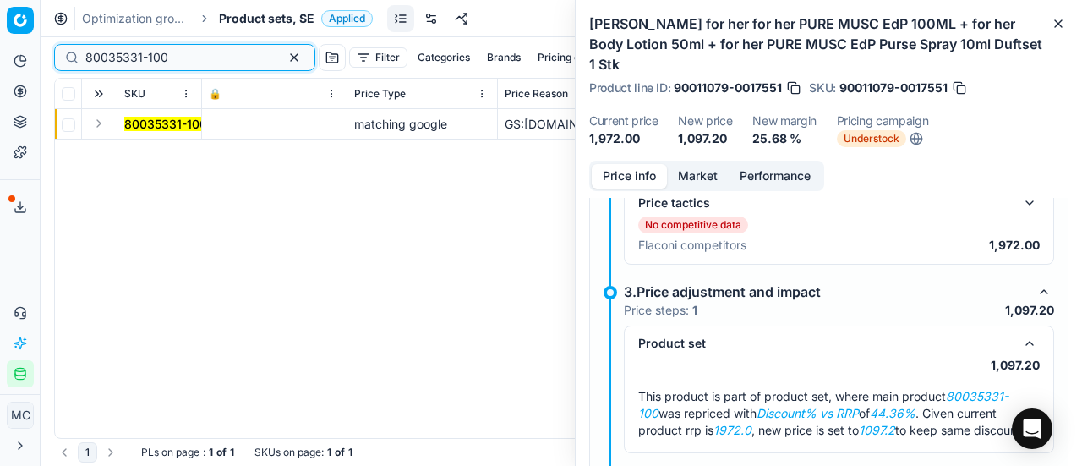
type input "80035331-100"
click at [93, 128] on button "Expand" at bounding box center [99, 123] width 20 height 20
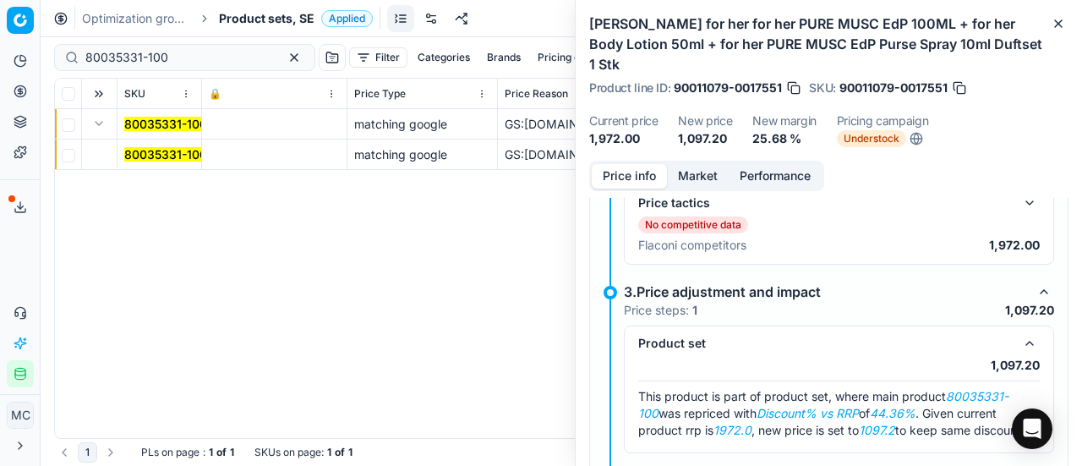
click at [149, 149] on mark "80035331-100" at bounding box center [165, 154] width 83 height 14
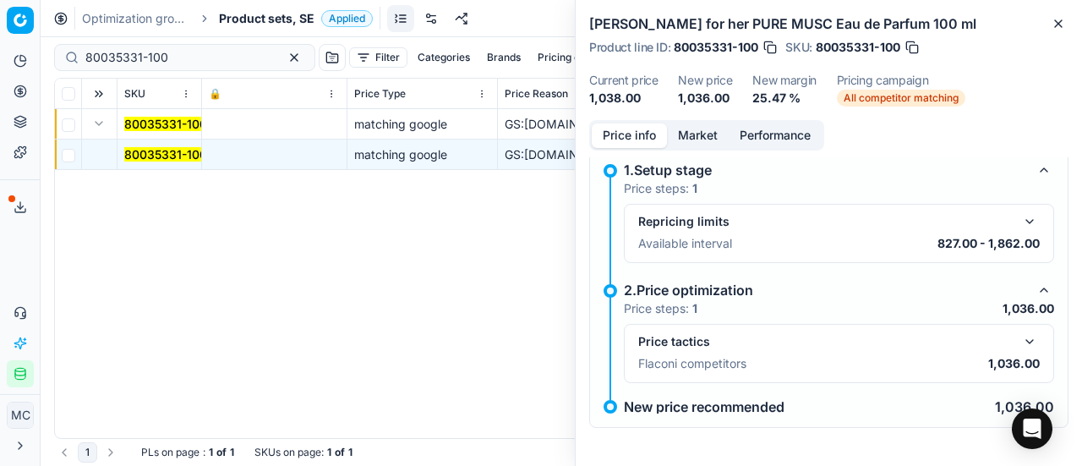
click at [1021, 336] on button "button" at bounding box center [1029, 341] width 20 height 20
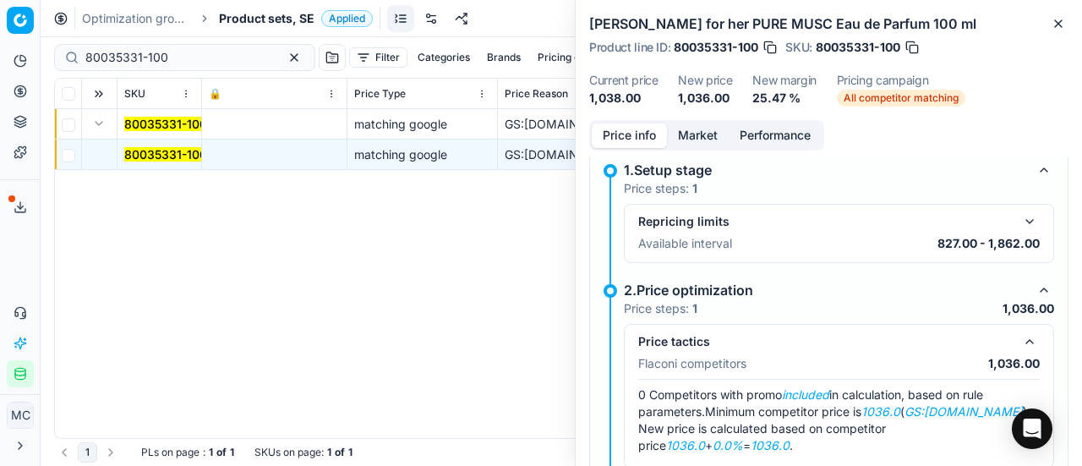
click at [701, 133] on button "Market" at bounding box center [698, 135] width 62 height 25
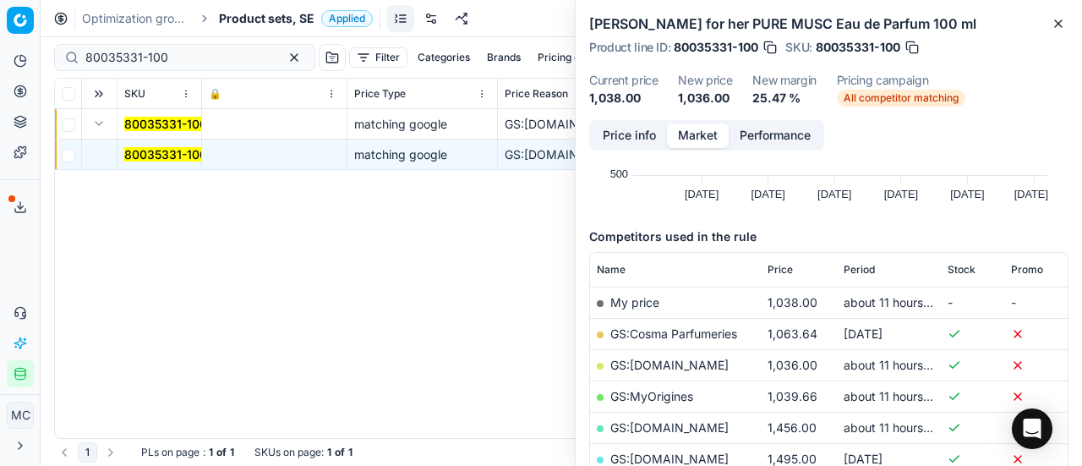
scroll to position [254, 0]
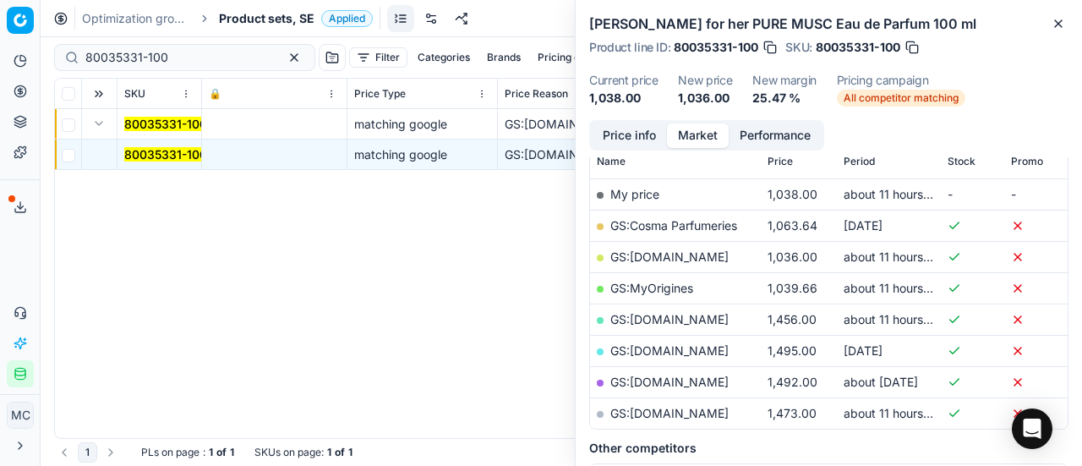
click at [658, 256] on link "GS:Deloox.se" at bounding box center [669, 256] width 118 height 14
click at [231, 19] on span "Product sets, SE" at bounding box center [266, 18] width 95 height 17
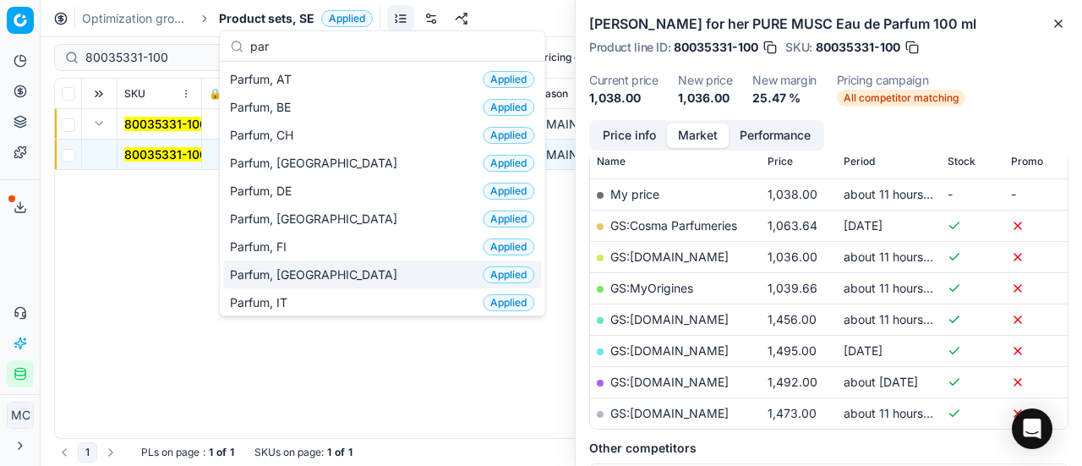
scroll to position [85, 0]
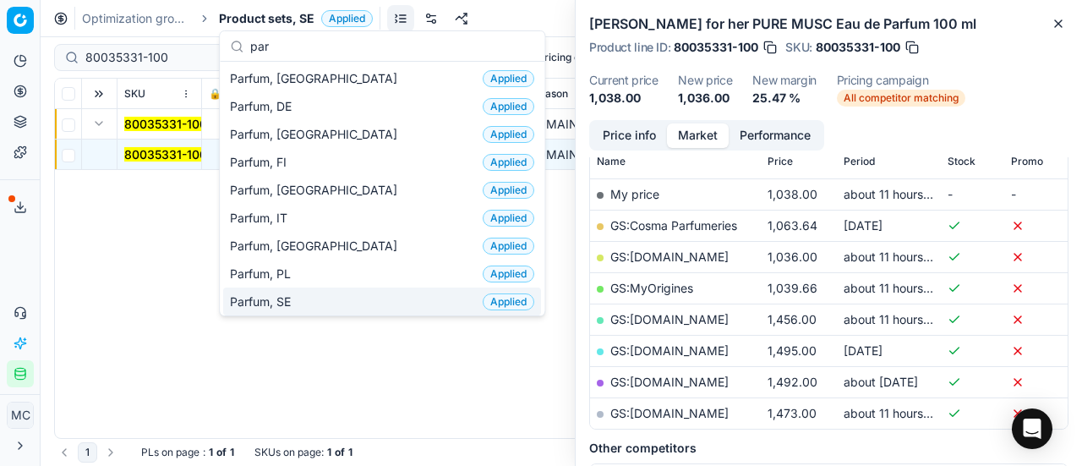
type input "par"
click at [337, 296] on div "Parfum, SE Applied" at bounding box center [382, 301] width 318 height 28
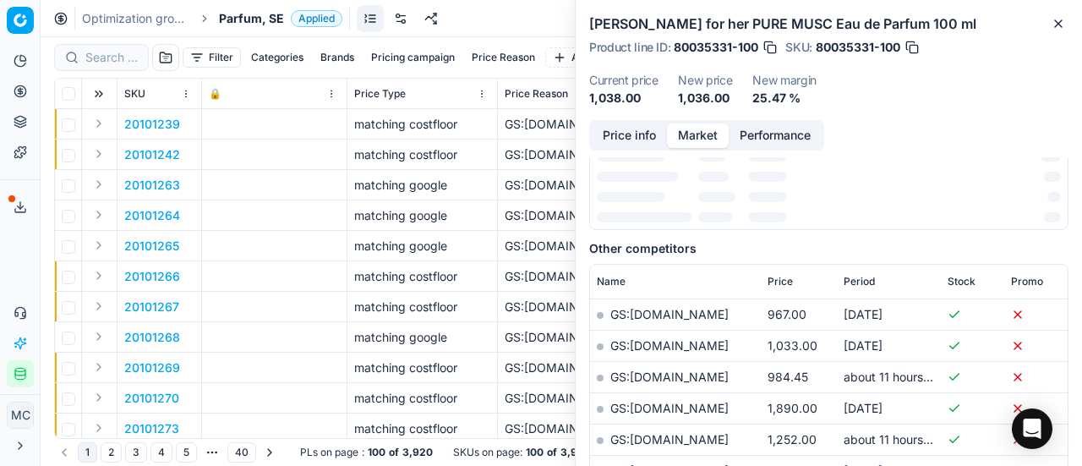
scroll to position [254, 0]
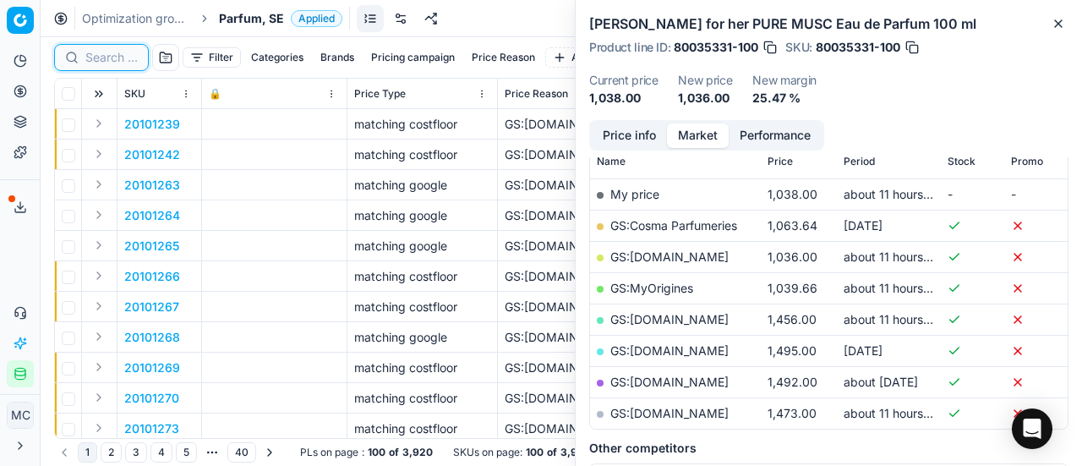
click at [110, 49] on input at bounding box center [111, 57] width 52 height 17
paste input "80010912-90"
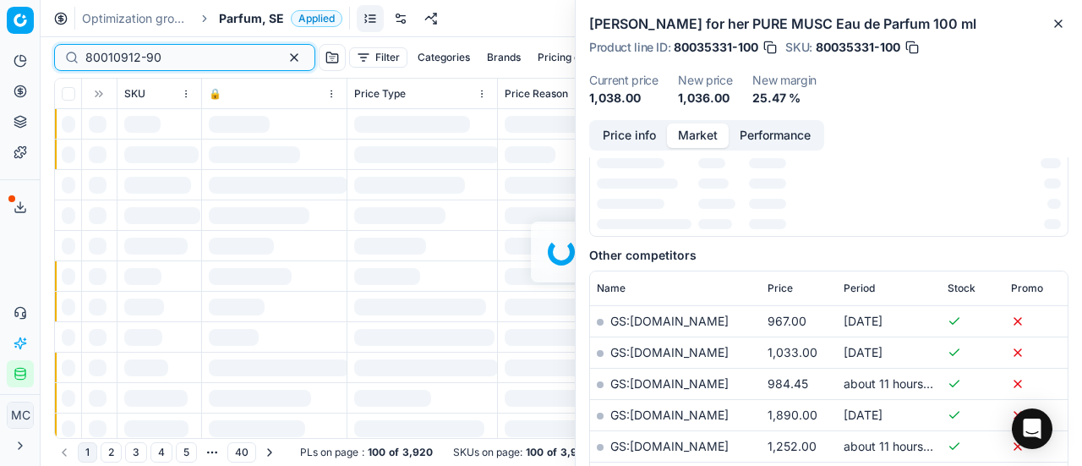
scroll to position [254, 0]
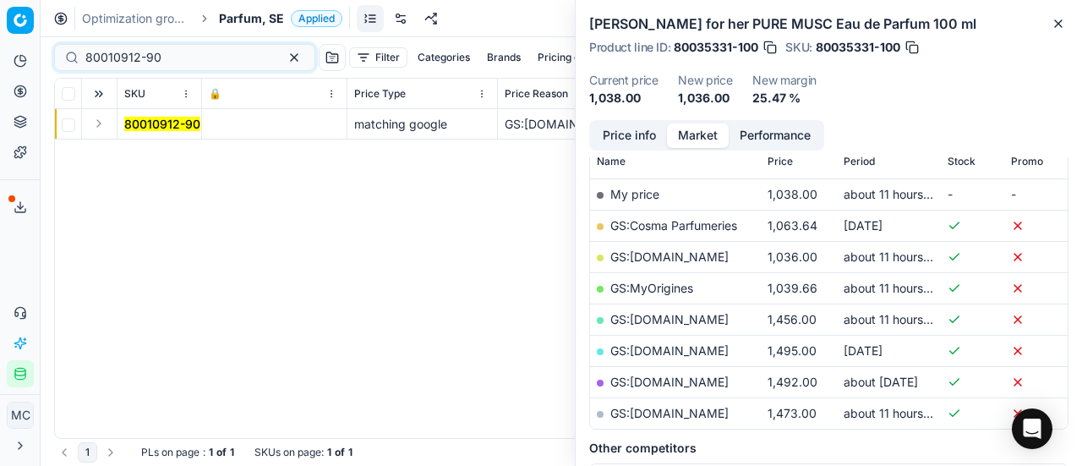
drag, startPoint x: 90, startPoint y: 139, endPoint x: 229, endPoint y: 188, distance: 148.1
click at [100, 124] on button "Expand" at bounding box center [99, 123] width 20 height 20
click at [169, 155] on mark "80010912-90" at bounding box center [162, 154] width 76 height 14
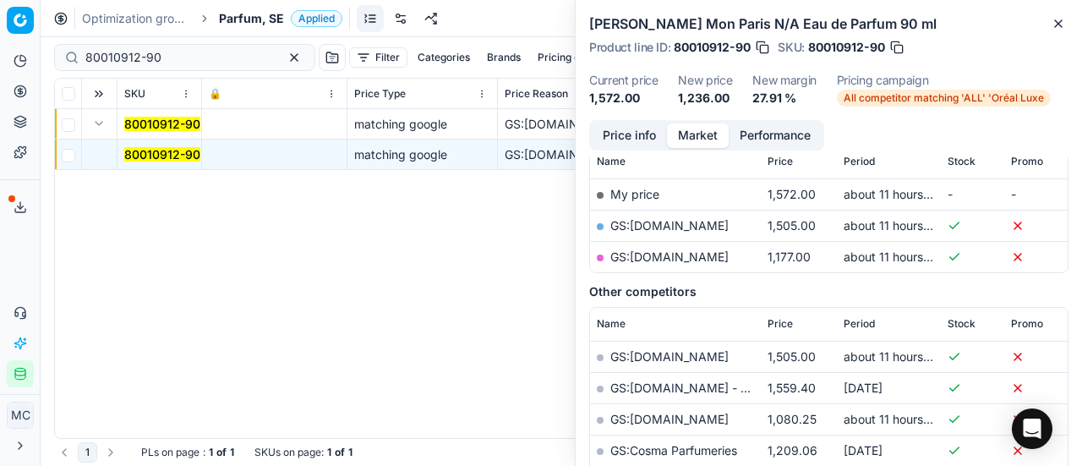
click at [606, 134] on button "Price info" at bounding box center [629, 135] width 75 height 25
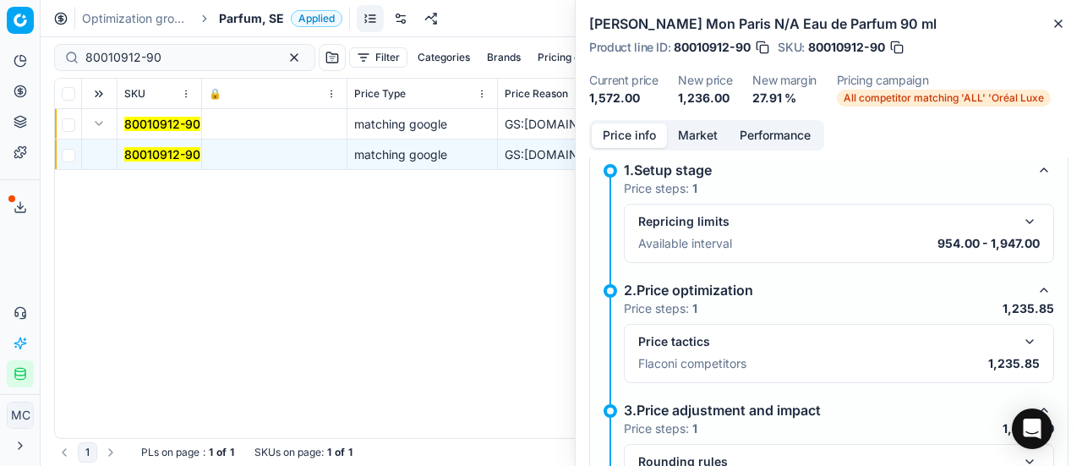
drag, startPoint x: 1016, startPoint y: 332, endPoint x: 837, endPoint y: 237, distance: 203.0
click at [1019, 332] on button "button" at bounding box center [1029, 341] width 20 height 20
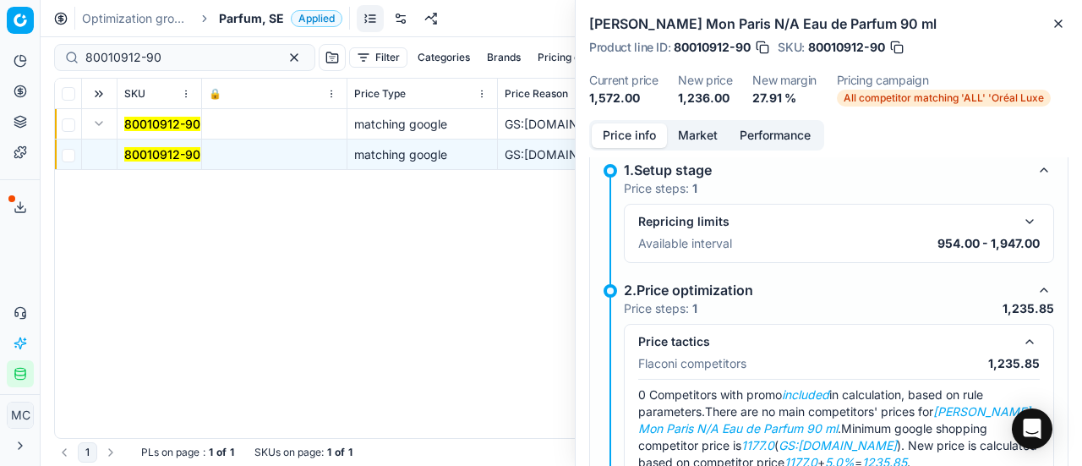
click at [698, 136] on button "Market" at bounding box center [698, 135] width 62 height 25
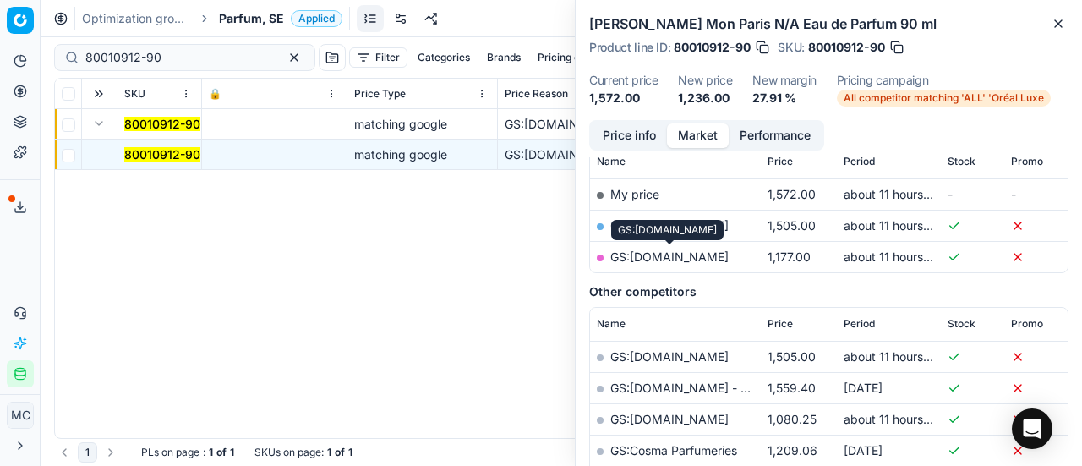
click at [674, 258] on link "GS:parfumdreams.SE" at bounding box center [669, 256] width 118 height 14
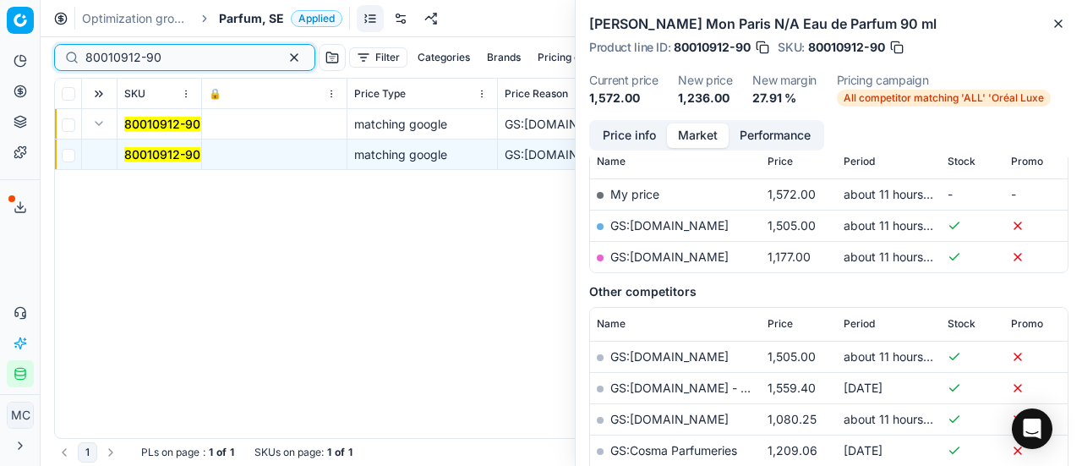
drag, startPoint x: 191, startPoint y: 63, endPoint x: 0, endPoint y: 30, distance: 193.7
click at [0, 30] on div "Pricing platform Analytics Pricing Product portfolio Templates Export service 1…" at bounding box center [541, 233] width 1082 height 466
paste input "90001699-0002405"
type input "90001699-0002405"
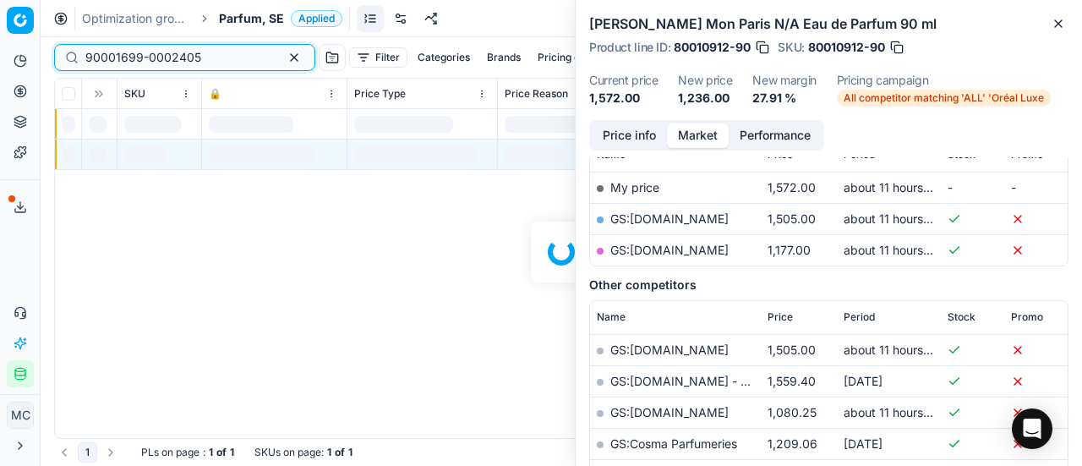
scroll to position [254, 0]
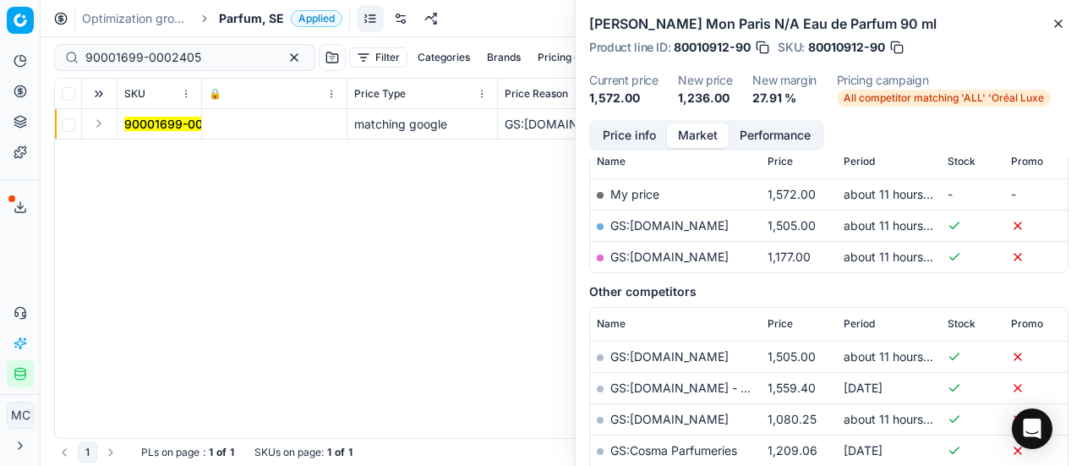
click at [95, 129] on button "Expand" at bounding box center [99, 123] width 20 height 20
click at [167, 155] on mark "90001699-0002405" at bounding box center [182, 154] width 116 height 14
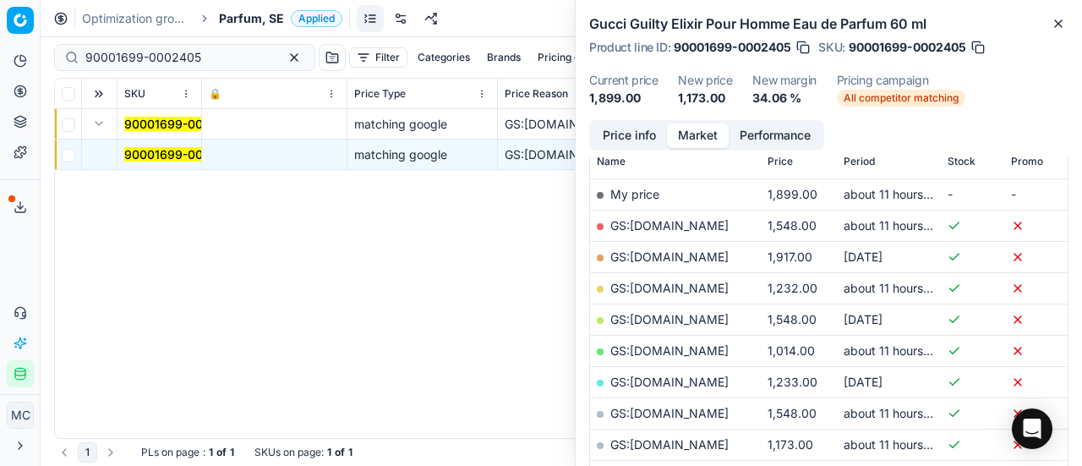
scroll to position [254, 0]
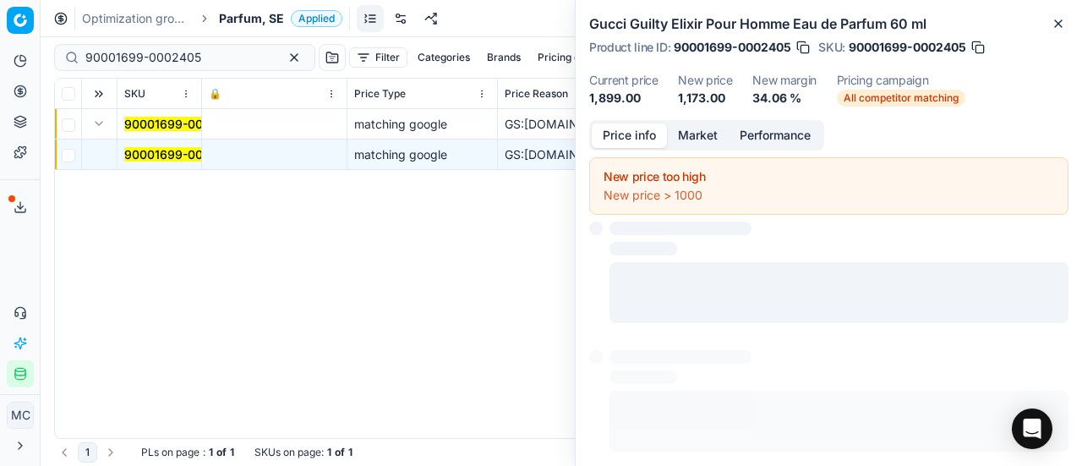
click at [614, 129] on button "Price info" at bounding box center [629, 135] width 75 height 25
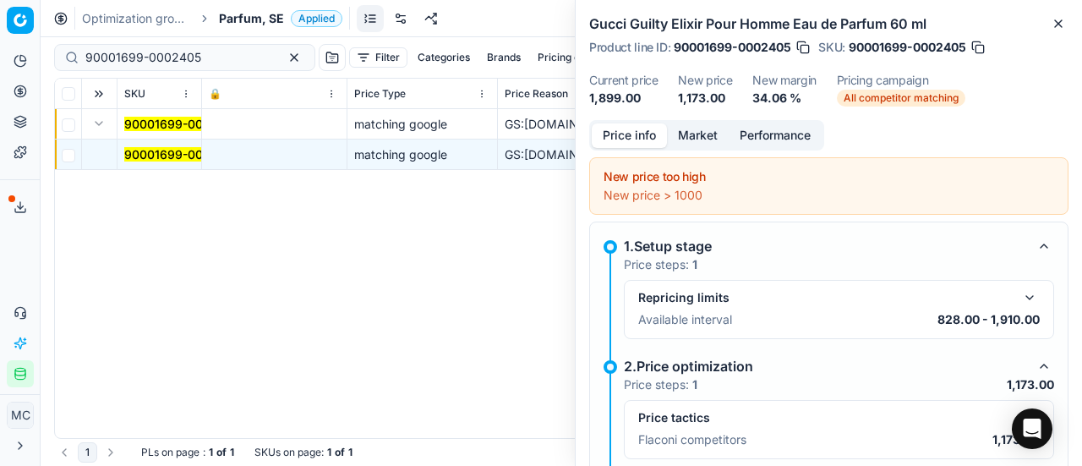
click at [1019, 407] on button "button" at bounding box center [1029, 417] width 20 height 20
click at [715, 126] on button "Market" at bounding box center [698, 135] width 62 height 25
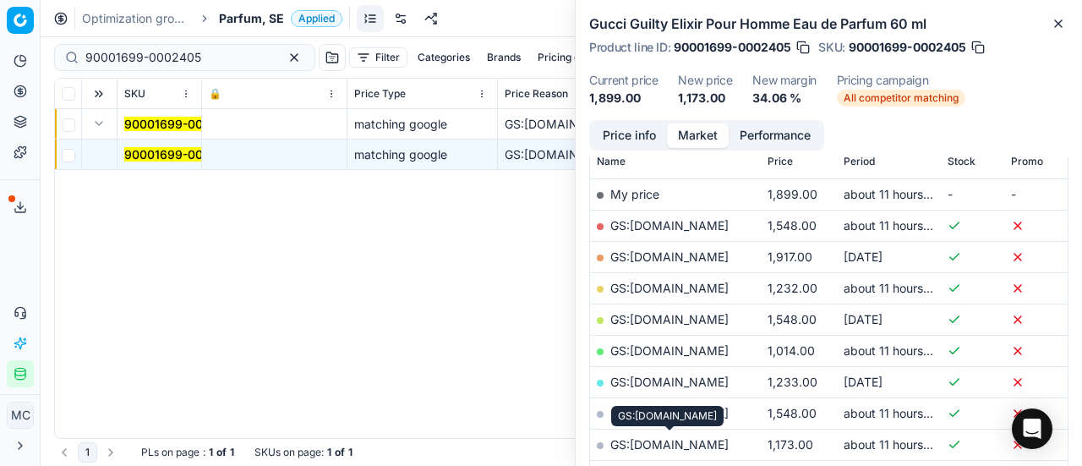
click at [688, 437] on link "GS:parfumdreams.SE" at bounding box center [669, 444] width 118 height 14
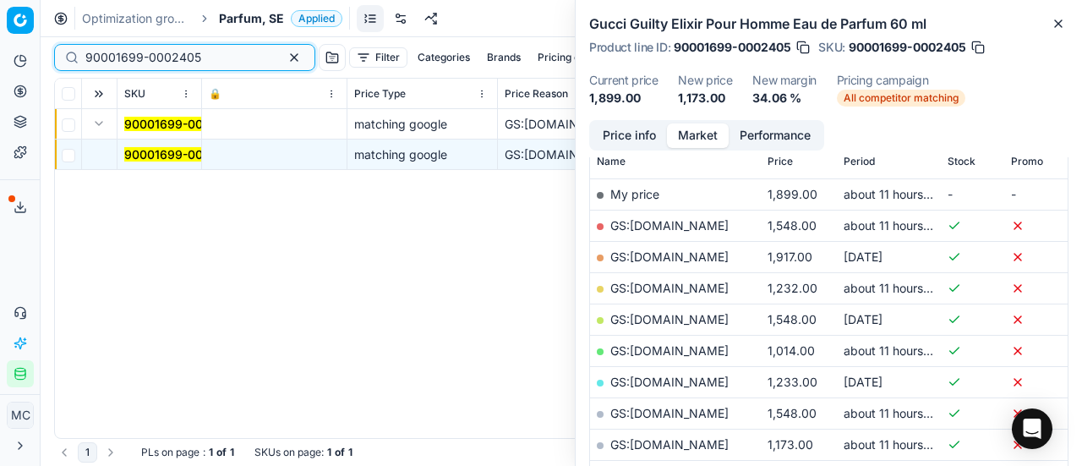
drag, startPoint x: 216, startPoint y: 59, endPoint x: 14, endPoint y: 76, distance: 202.7
click at [0, 82] on div "Pricing platform Analytics Pricing Product portfolio Templates Export service 1…" at bounding box center [541, 233] width 1082 height 466
paste input "6390-0009727"
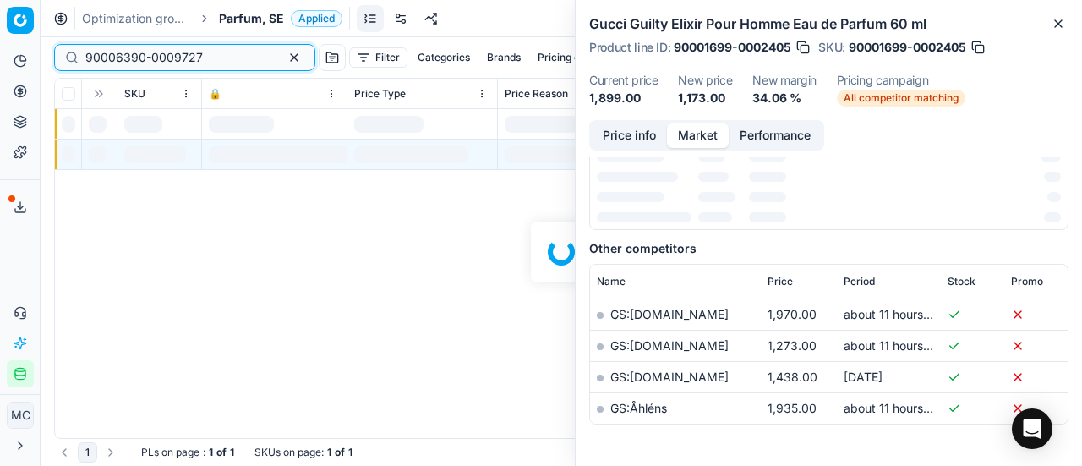
scroll to position [254, 0]
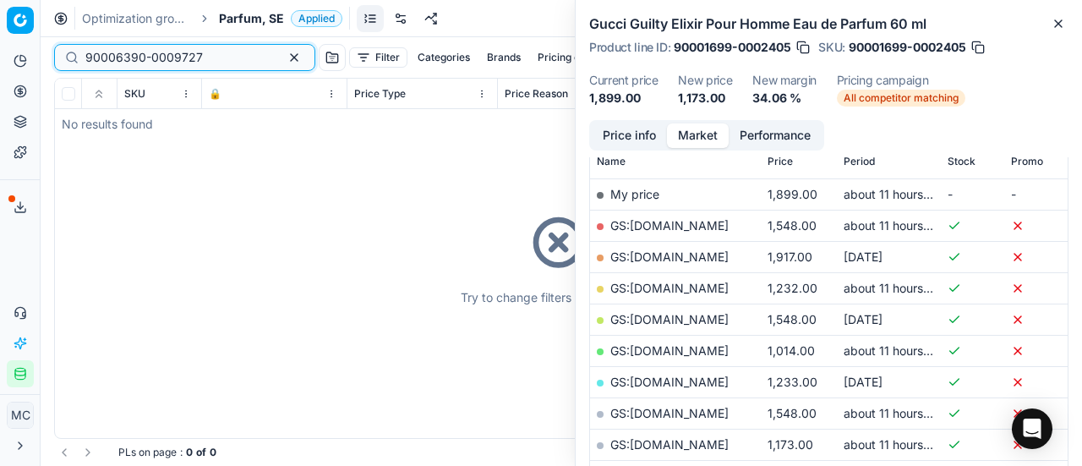
type input "90006390-0009727"
click at [264, 14] on span "Parfum, SE" at bounding box center [251, 18] width 65 height 17
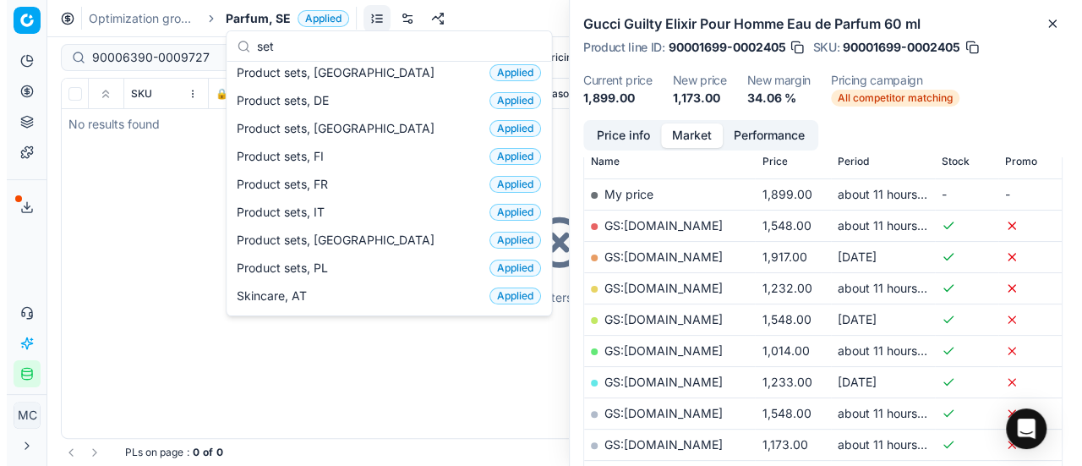
scroll to position [0, 0]
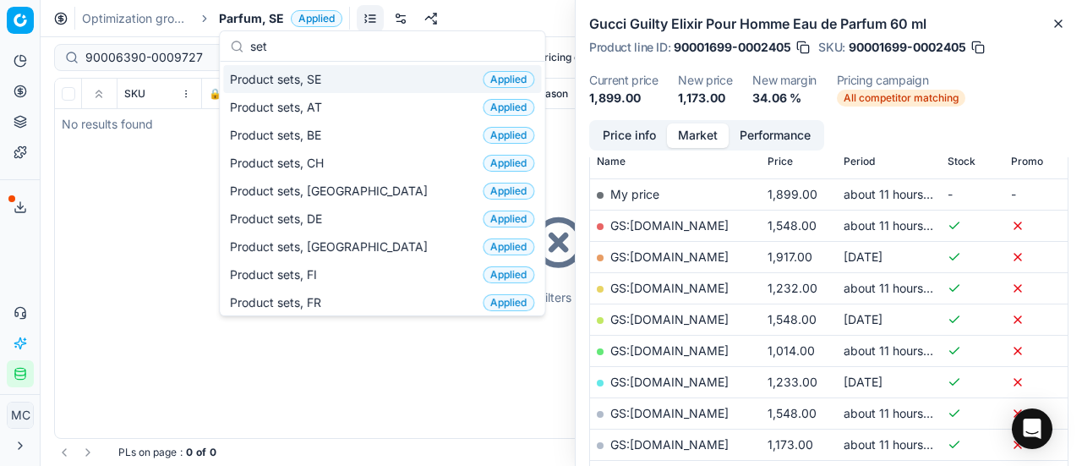
type input "set"
drag, startPoint x: 347, startPoint y: 82, endPoint x: 174, endPoint y: 46, distance: 176.8
click at [347, 82] on div "Product sets, SE Applied" at bounding box center [382, 79] width 318 height 28
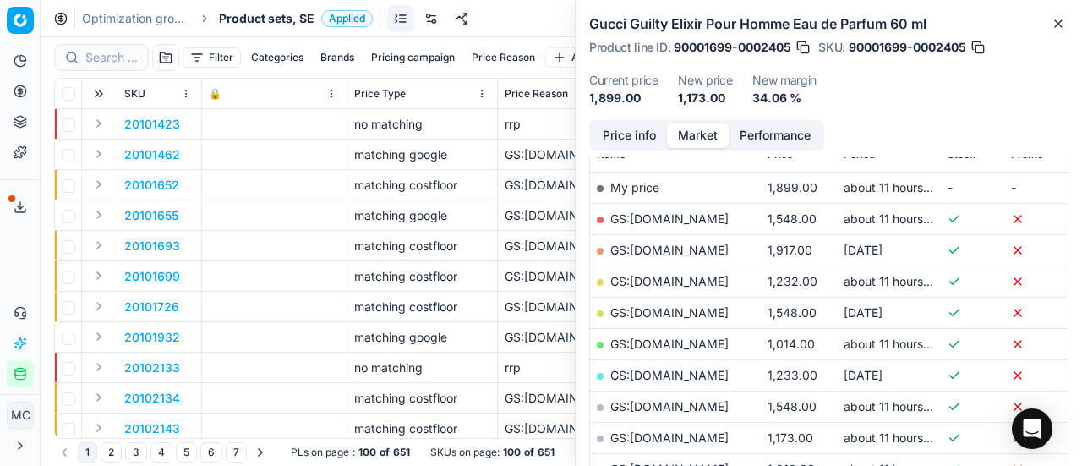
scroll to position [254, 0]
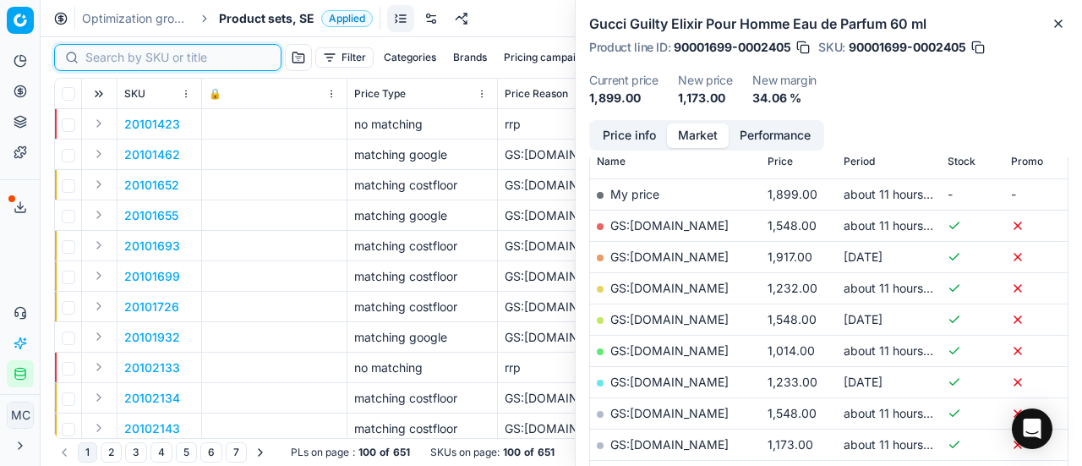
click at [123, 61] on input at bounding box center [177, 57] width 185 height 17
paste input "90006390-0009727"
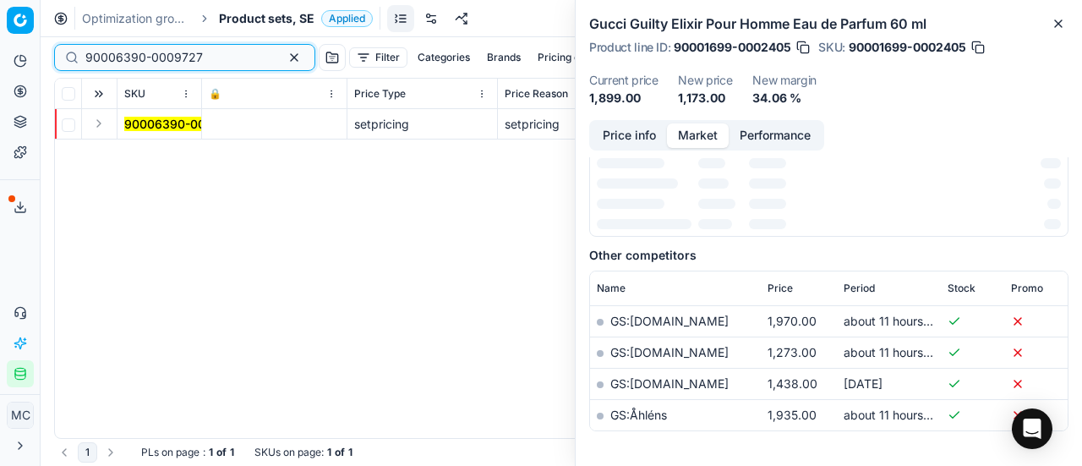
scroll to position [254, 0]
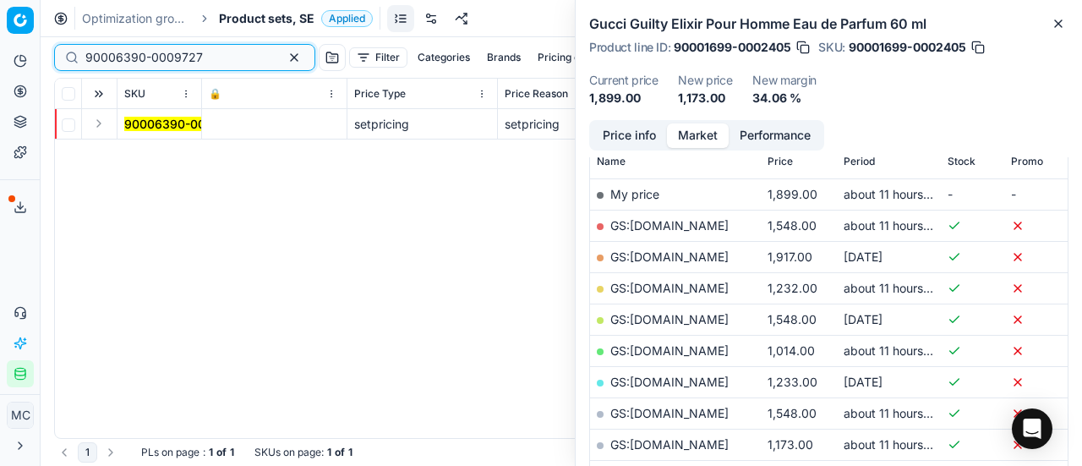
type input "90006390-0009727"
click at [98, 118] on button "Expand" at bounding box center [99, 123] width 20 height 20
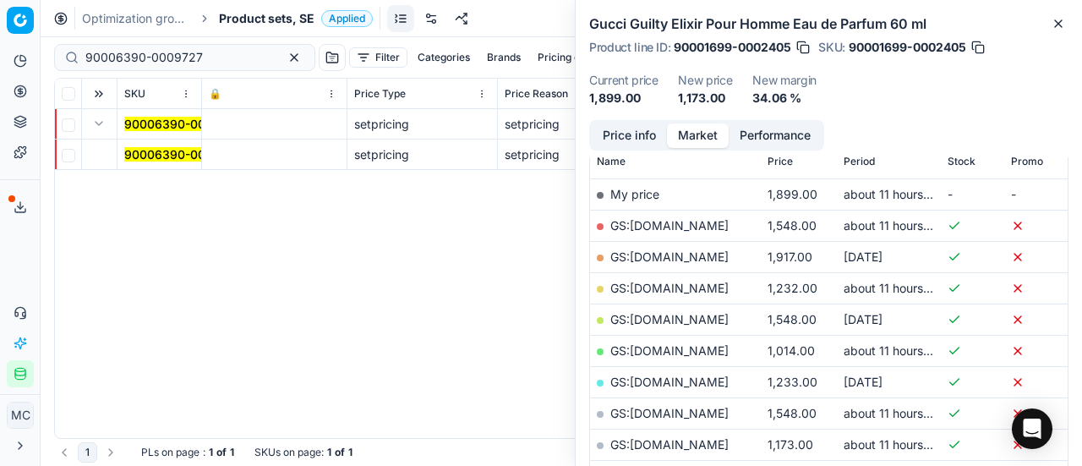
drag, startPoint x: 137, startPoint y: 138, endPoint x: 821, endPoint y: 123, distance: 683.8
click at [183, 156] on mark "90006390-0009727" at bounding box center [182, 154] width 117 height 14
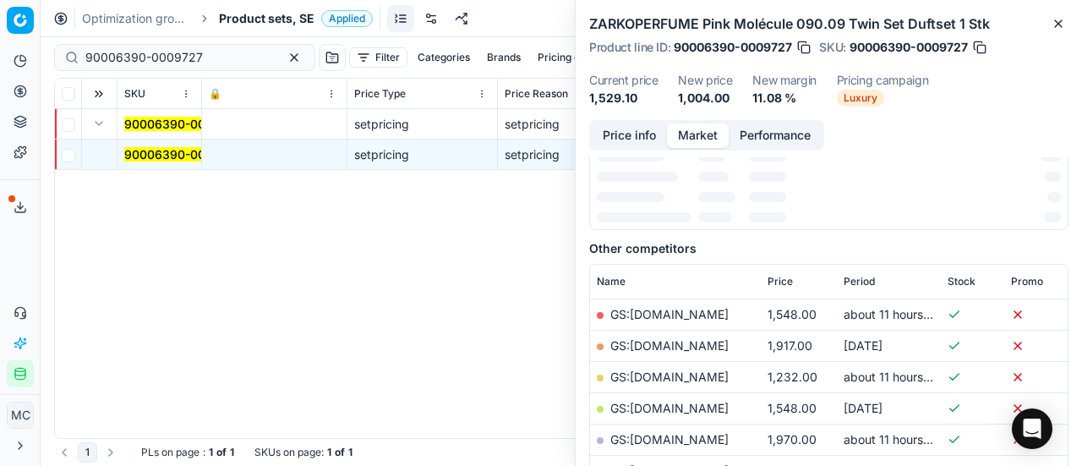
scroll to position [228, 0]
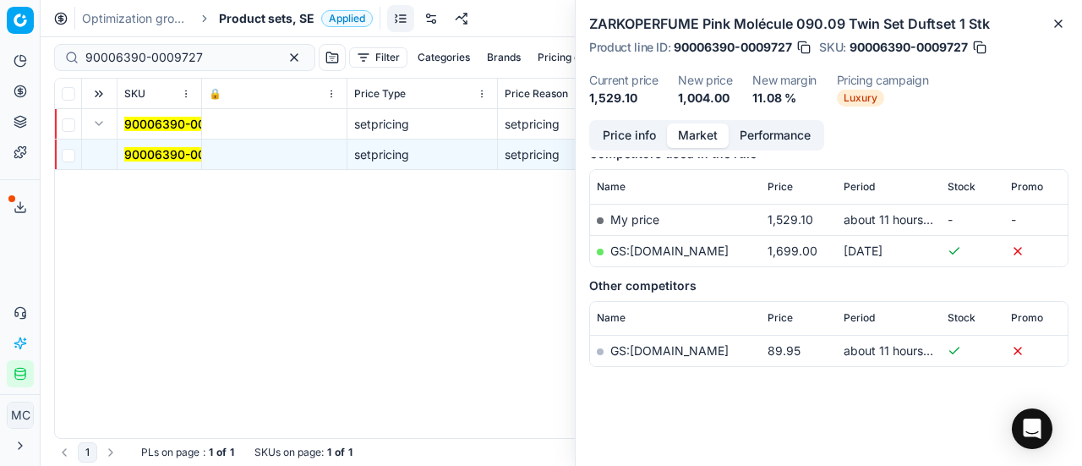
click at [630, 133] on button "Price info" at bounding box center [629, 135] width 75 height 25
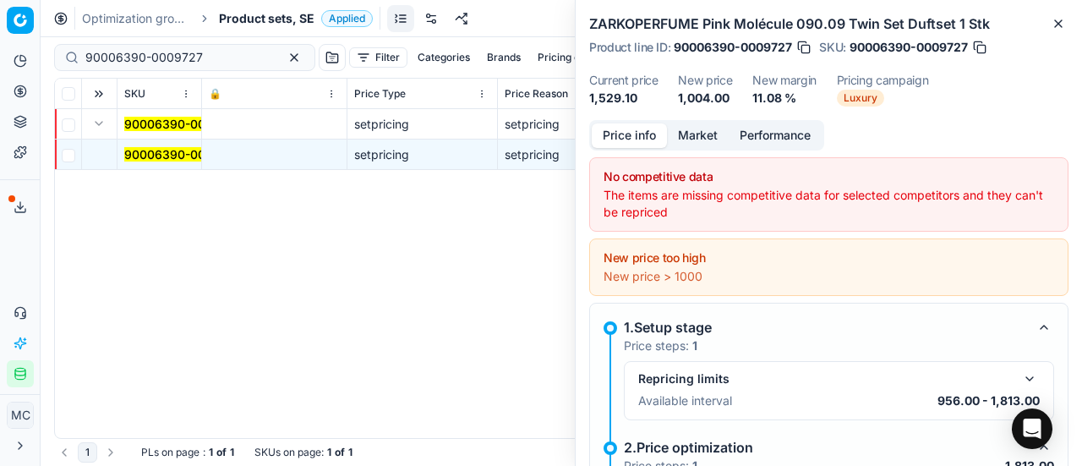
scroll to position [161, 0]
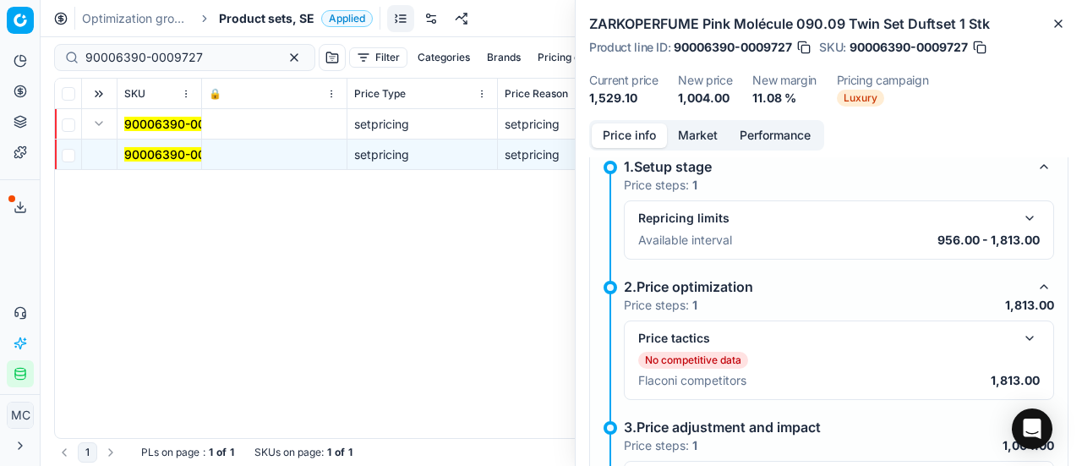
click at [1019, 328] on button "button" at bounding box center [1029, 338] width 20 height 20
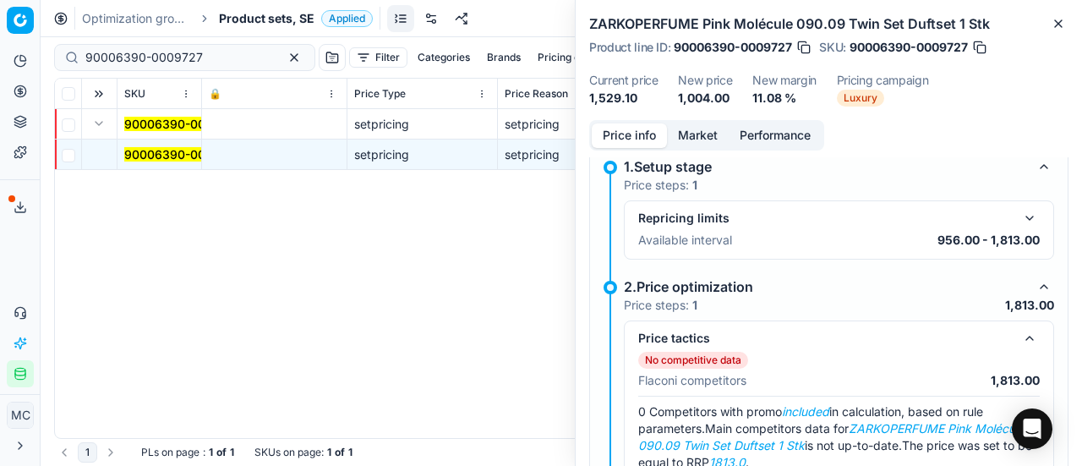
click at [693, 135] on button "Market" at bounding box center [698, 135] width 62 height 25
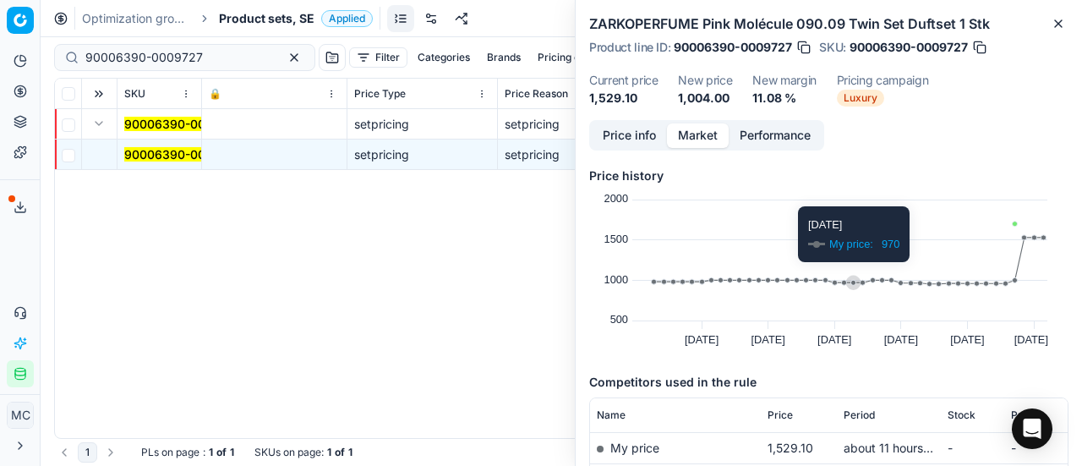
scroll to position [228, 0]
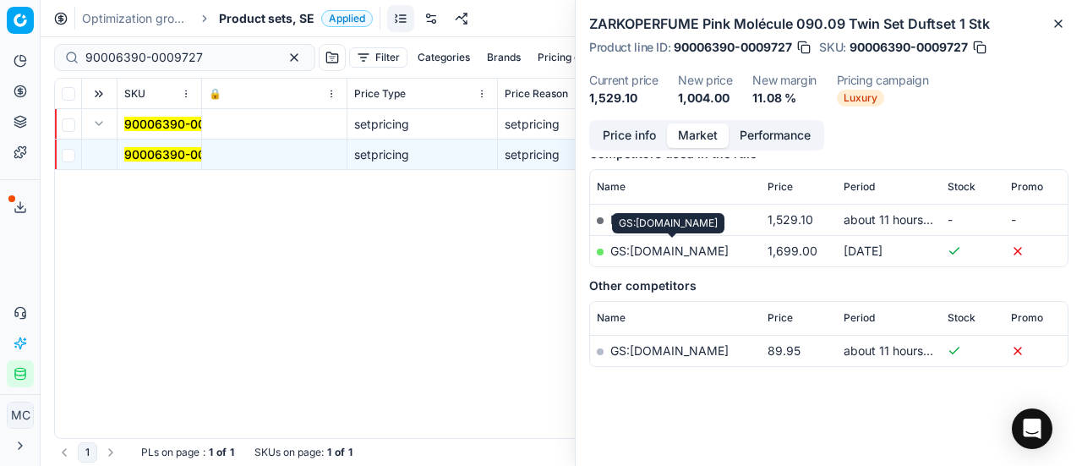
click at [715, 249] on link "GS:Niche-Beauty.com" at bounding box center [669, 250] width 118 height 14
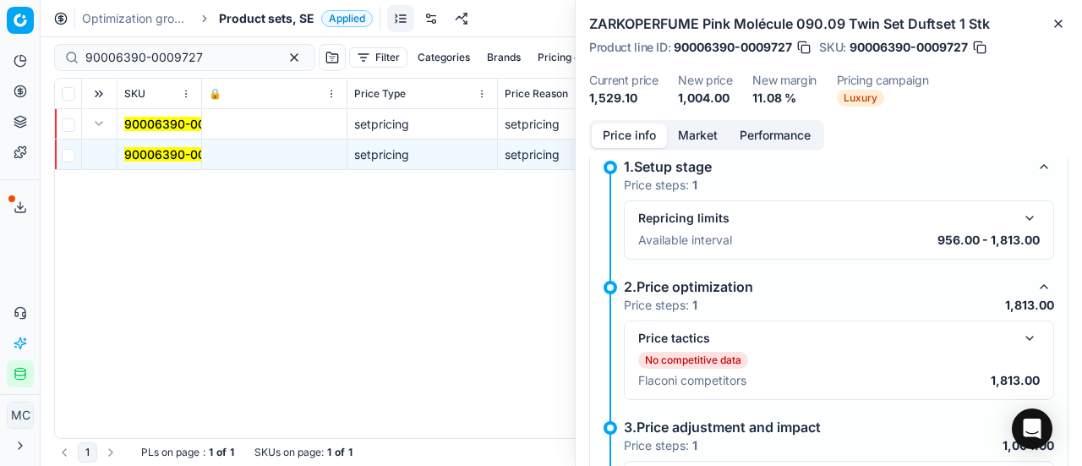
click at [641, 136] on button "Price info" at bounding box center [629, 135] width 75 height 25
click at [238, 17] on span "Product sets, SE" at bounding box center [266, 18] width 95 height 17
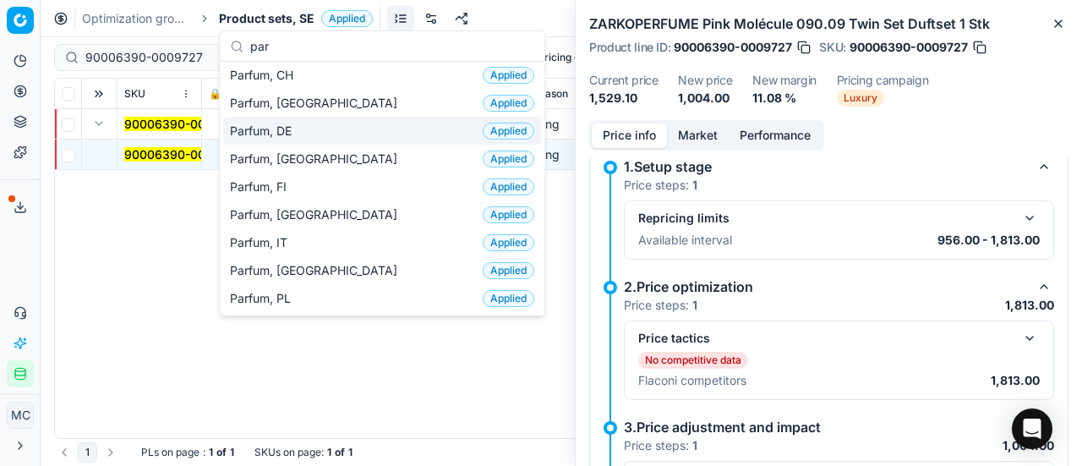
scroll to position [85, 0]
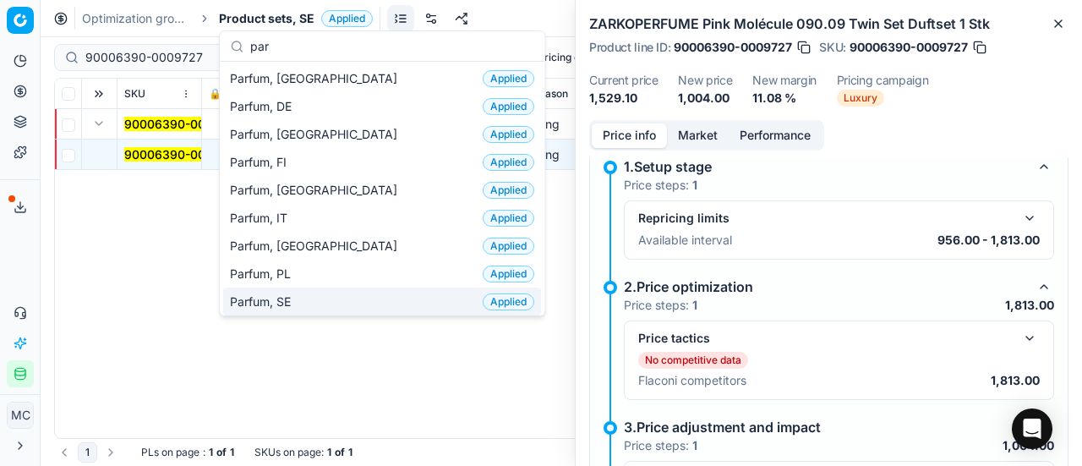
type input "par"
click at [318, 292] on div "Parfum, SE Applied" at bounding box center [382, 301] width 318 height 28
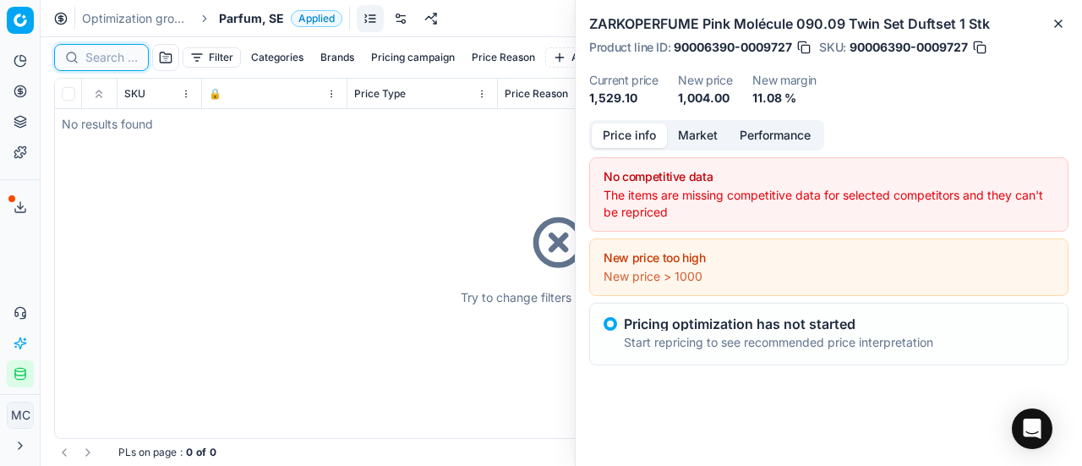
click at [127, 59] on input at bounding box center [111, 57] width 52 height 17
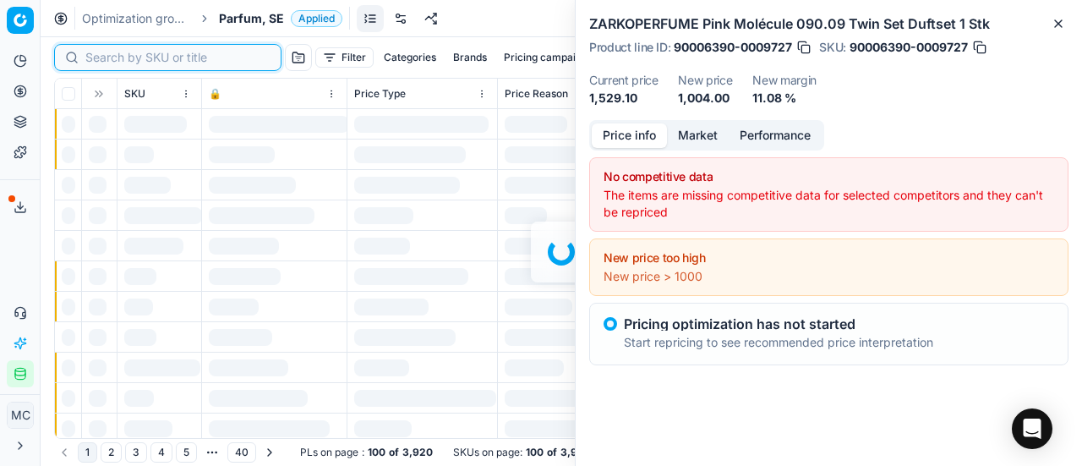
paste input "80075522-100"
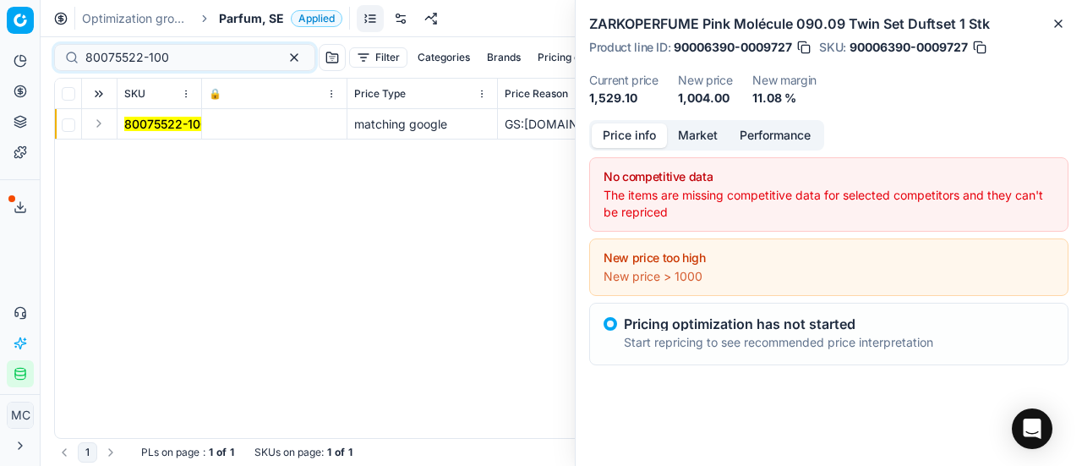
click at [99, 123] on button "Expand" at bounding box center [99, 123] width 20 height 20
click at [150, 157] on mark "80075522-100" at bounding box center [166, 154] width 84 height 14
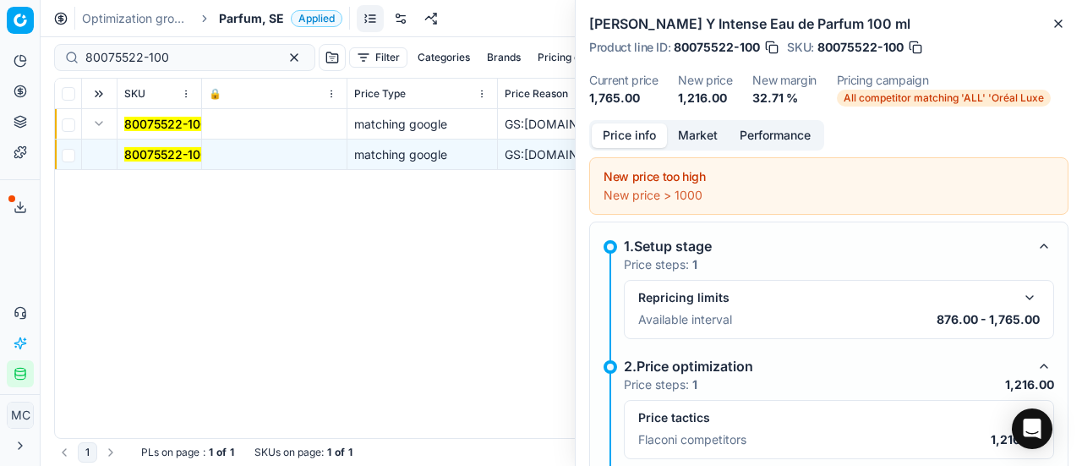
scroll to position [76, 0]
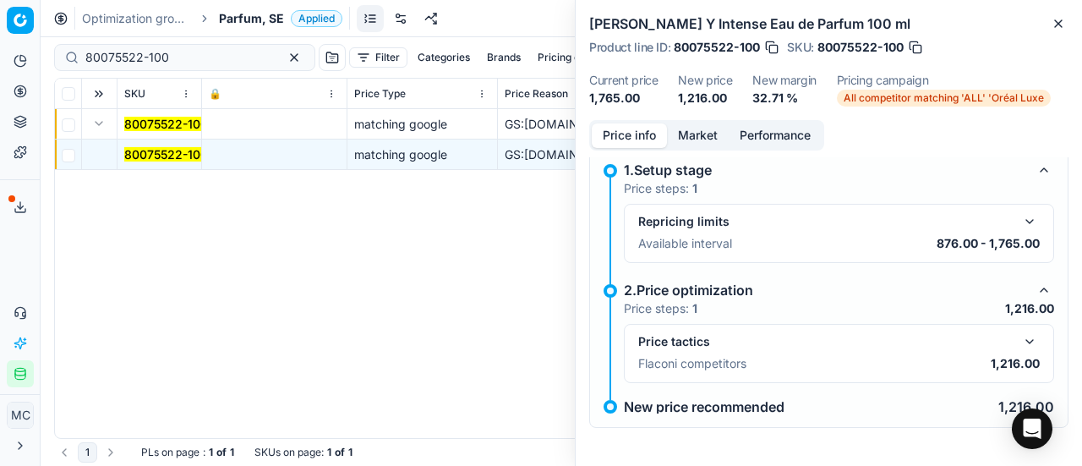
click at [1020, 336] on button "button" at bounding box center [1029, 341] width 20 height 20
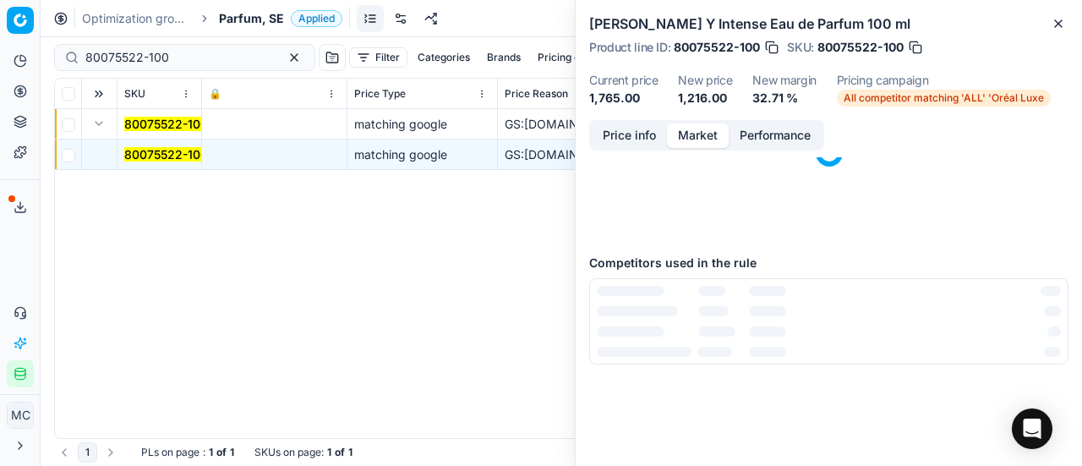
click at [708, 133] on button "Market" at bounding box center [698, 135] width 62 height 25
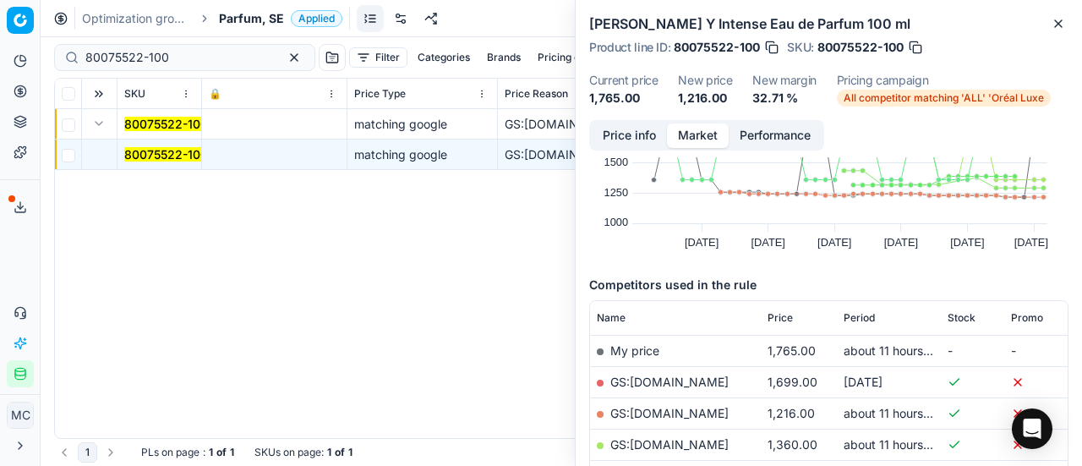
scroll to position [169, 0]
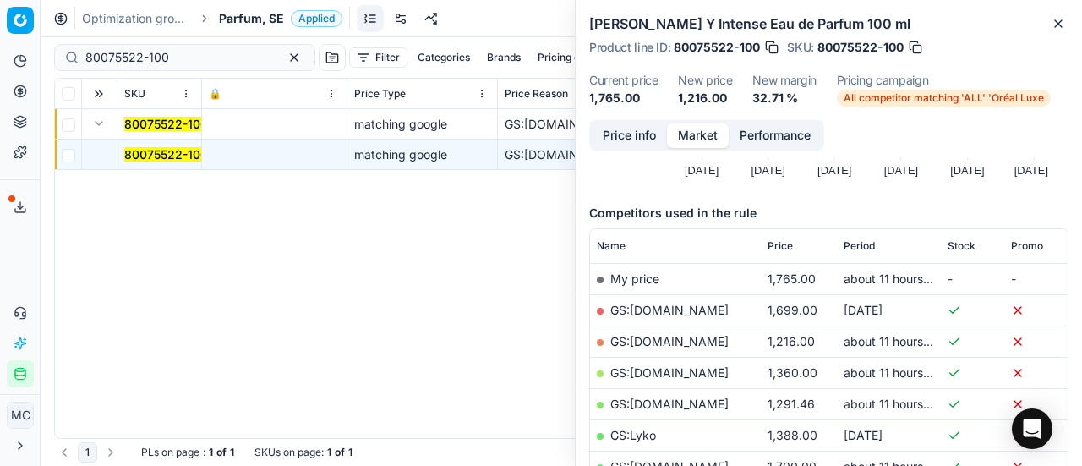
click at [691, 344] on link "GS:Cocopanda.se" at bounding box center [669, 341] width 118 height 14
click at [650, 403] on link "GS:Luxplus.se" at bounding box center [669, 403] width 118 height 14
drag, startPoint x: 227, startPoint y: 50, endPoint x: 0, endPoint y: 50, distance: 227.3
click at [0, 50] on div "Pricing platform Analytics Pricing Product portfolio Templates Export service 1…" at bounding box center [541, 233] width 1082 height 466
paste input "20514"
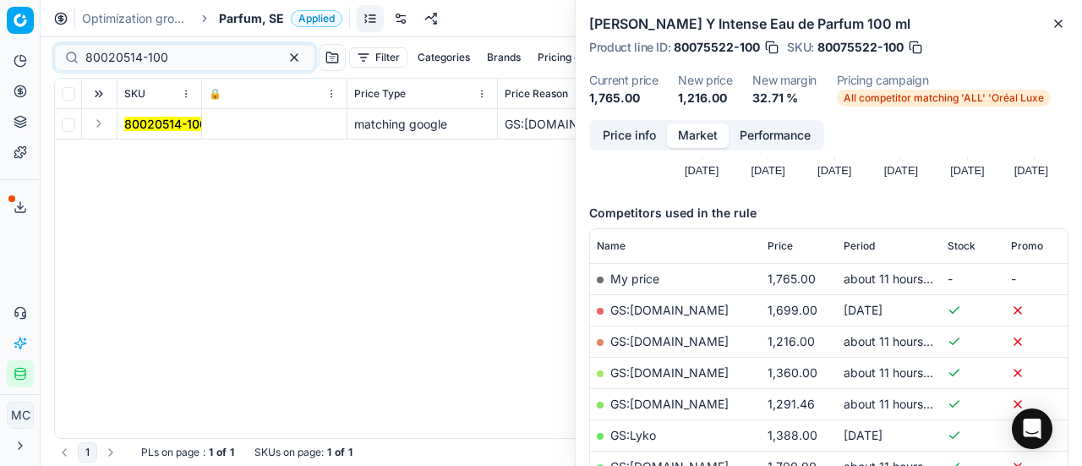
click at [100, 123] on button "Expand" at bounding box center [99, 123] width 20 height 20
click at [166, 154] on mark "80020514-100" at bounding box center [165, 154] width 83 height 14
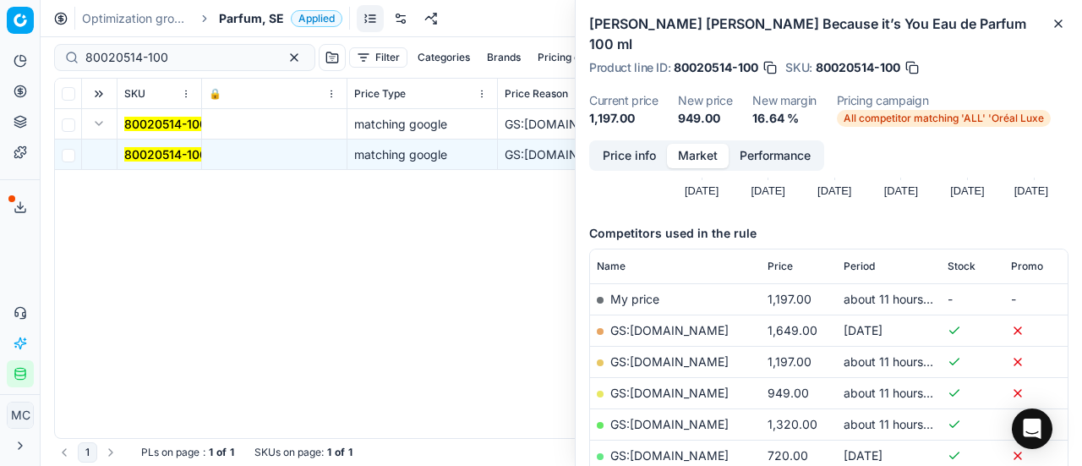
click at [625, 159] on button "Price info" at bounding box center [629, 156] width 75 height 25
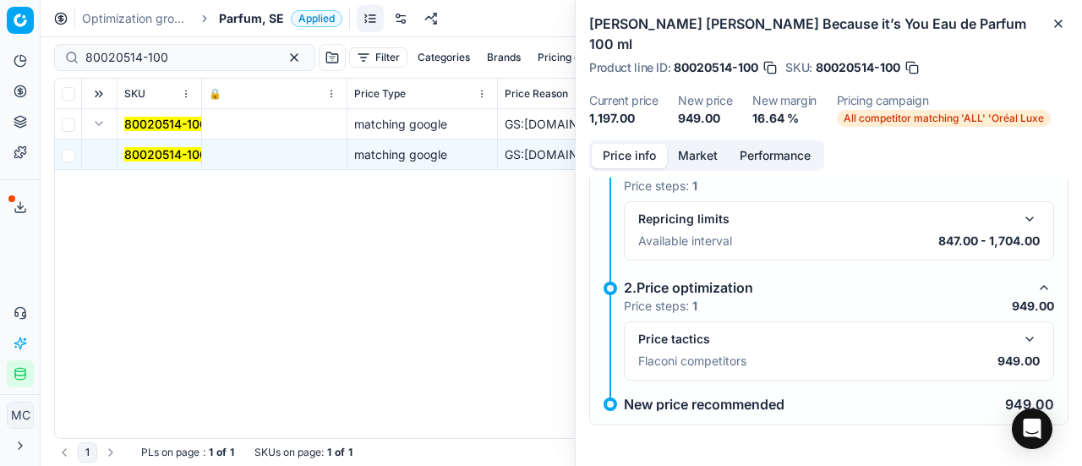
scroll to position [32, 0]
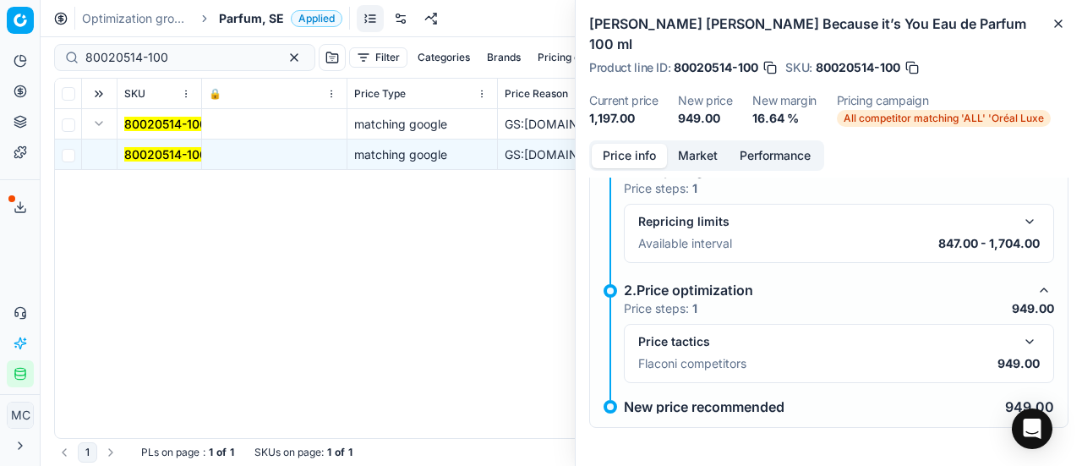
click at [1023, 338] on button "button" at bounding box center [1029, 341] width 20 height 20
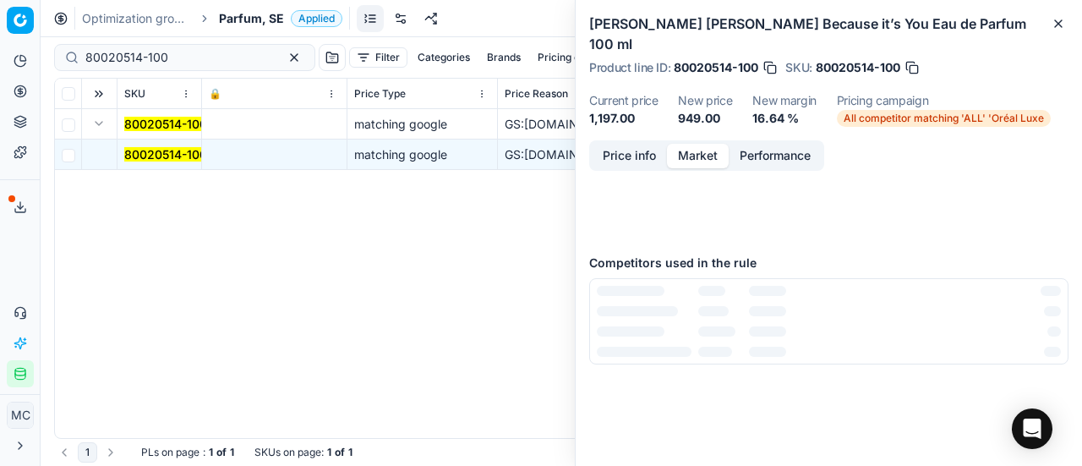
click at [696, 154] on button "Market" at bounding box center [698, 156] width 62 height 25
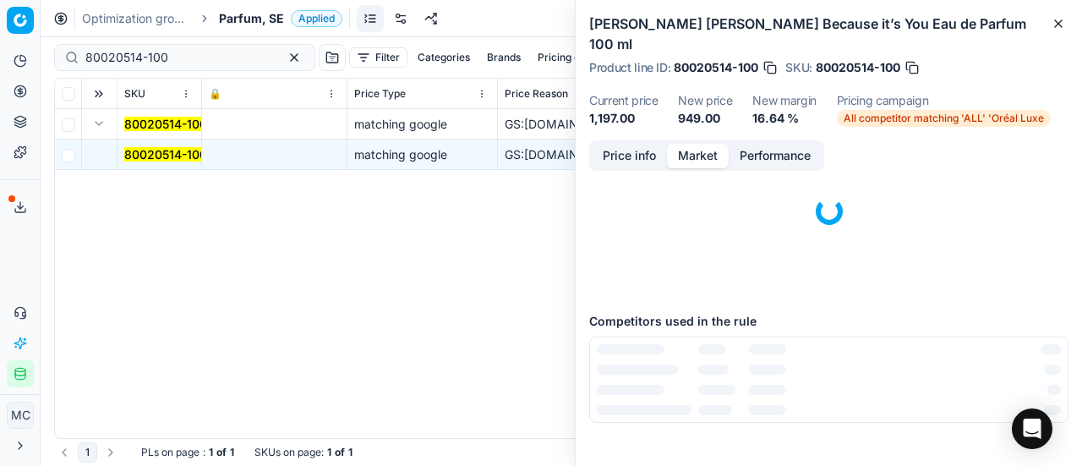
scroll to position [145, 0]
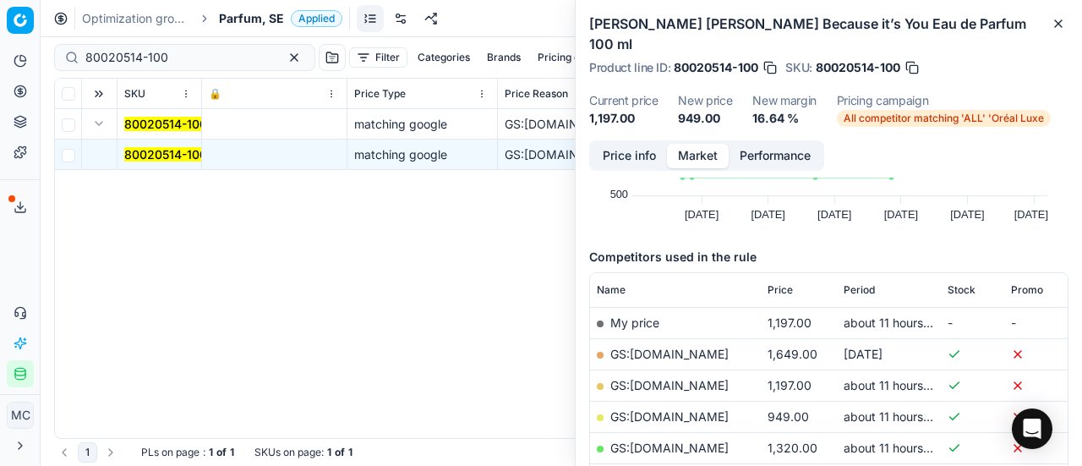
click at [684, 410] on link "GS:ComputerSalg.se" at bounding box center [669, 416] width 118 height 14
drag, startPoint x: 199, startPoint y: 53, endPoint x: 0, endPoint y: 21, distance: 202.0
click at [0, 21] on div "Pricing platform Analytics Pricing Product portfolio Templates Export service 1…" at bounding box center [541, 233] width 1082 height 466
paste input "02037"
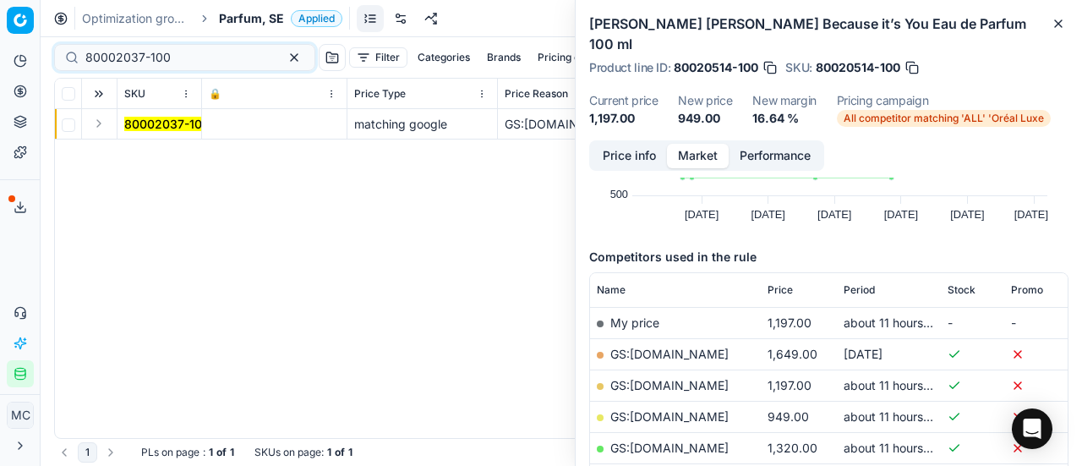
click at [91, 126] on button "Expand" at bounding box center [99, 123] width 20 height 20
click at [160, 155] on mark "80002037-100" at bounding box center [166, 154] width 85 height 14
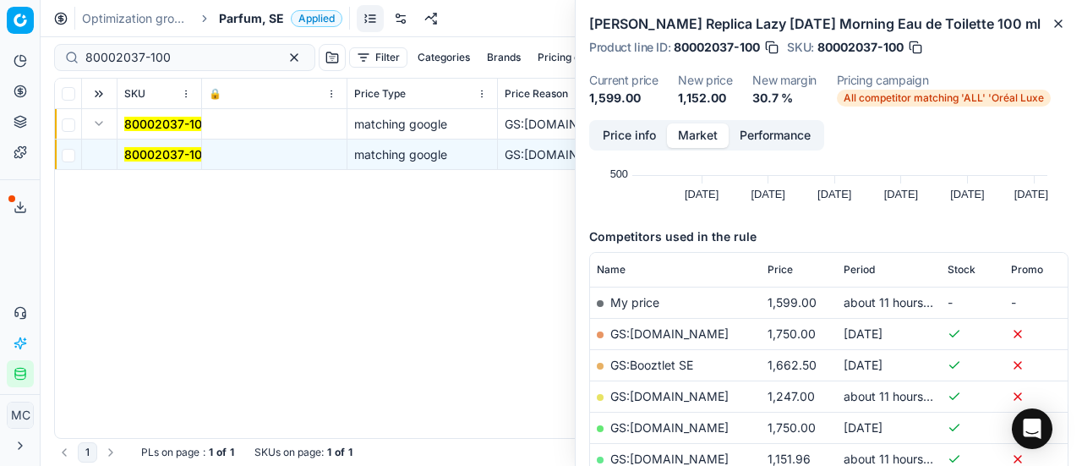
click at [674, 137] on button "Market" at bounding box center [698, 135] width 62 height 25
click at [622, 137] on button "Price info" at bounding box center [629, 135] width 75 height 25
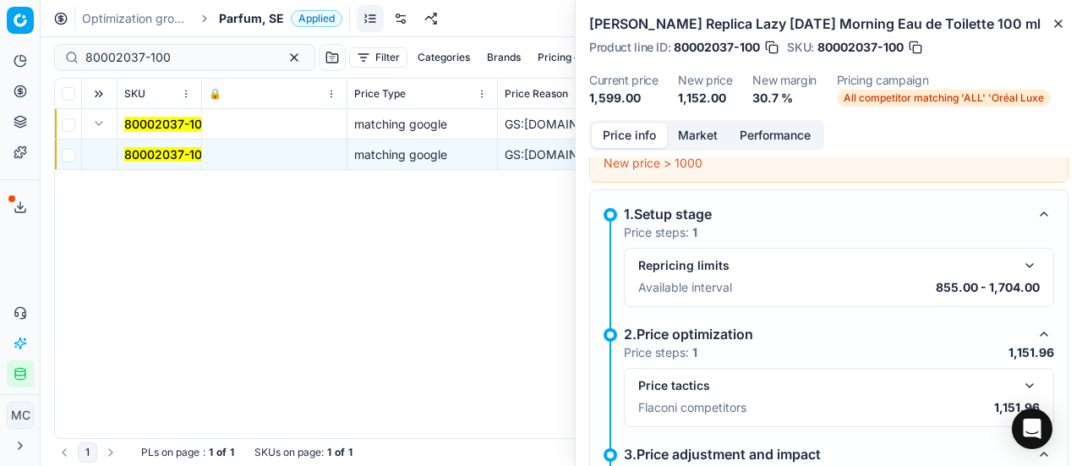
click at [1019, 379] on button "button" at bounding box center [1029, 385] width 20 height 20
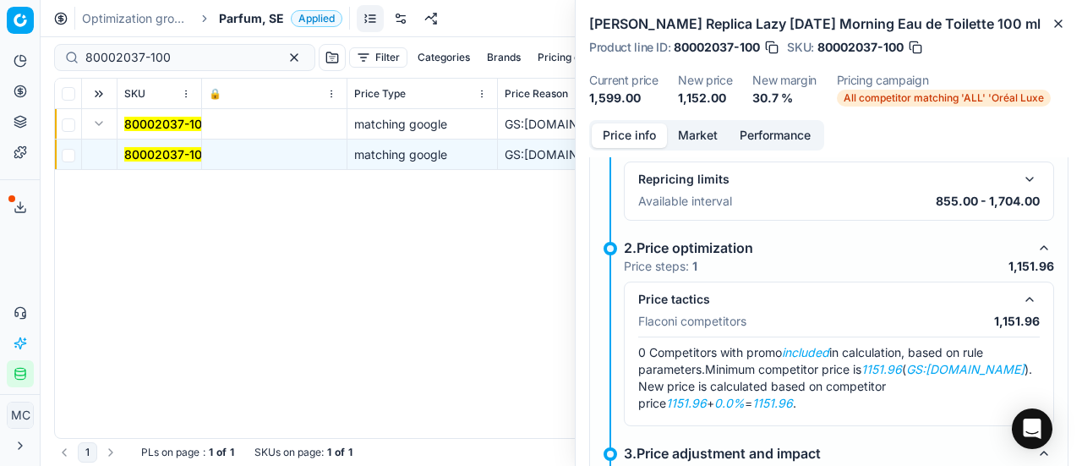
scroll to position [201, 0]
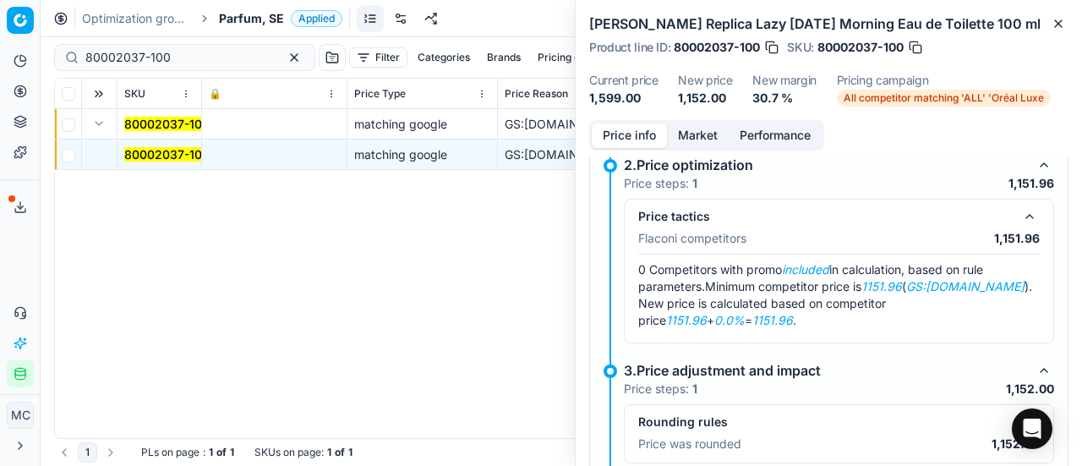
click at [689, 139] on button "Market" at bounding box center [698, 135] width 62 height 25
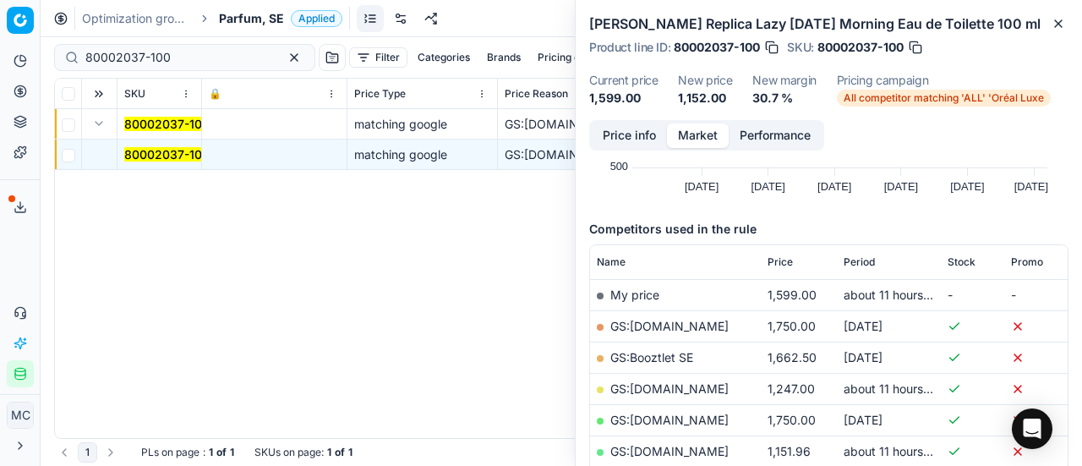
scroll to position [254, 0]
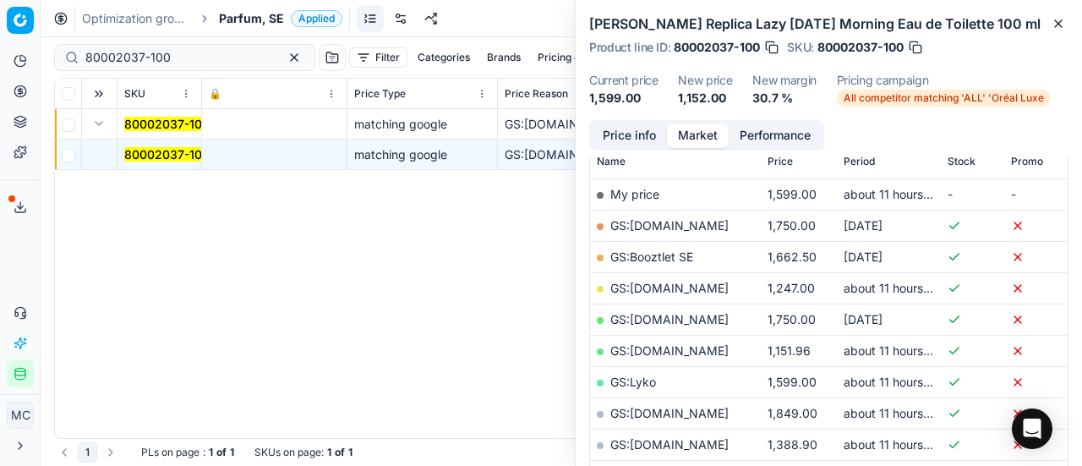
click at [658, 346] on link "GS:Luxplus.se" at bounding box center [669, 350] width 118 height 14
drag, startPoint x: 183, startPoint y: 59, endPoint x: 35, endPoint y: 12, distance: 156.1
click at [0, 25] on div "Pricing platform Analytics Pricing Product portfolio Templates Export service 1…" at bounding box center [541, 233] width 1082 height 466
paste input "36067-0012865"
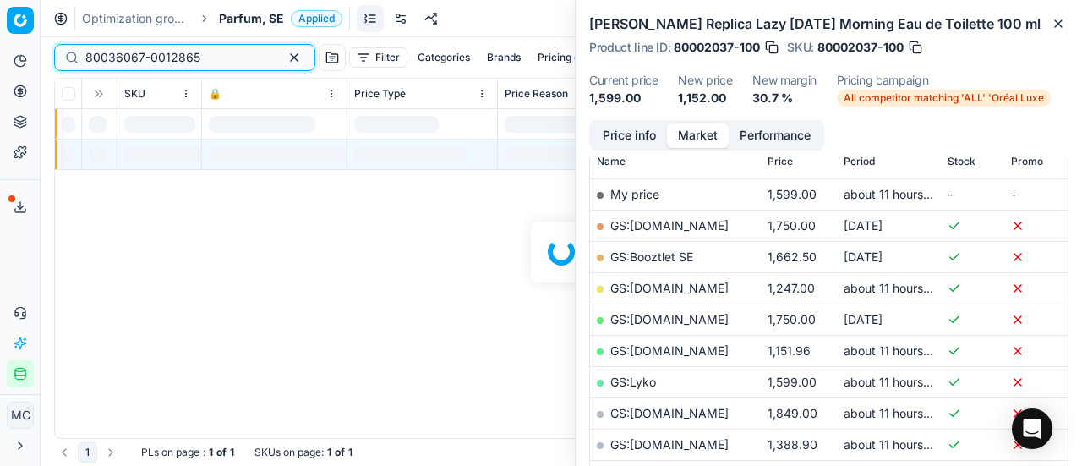
scroll to position [254, 0]
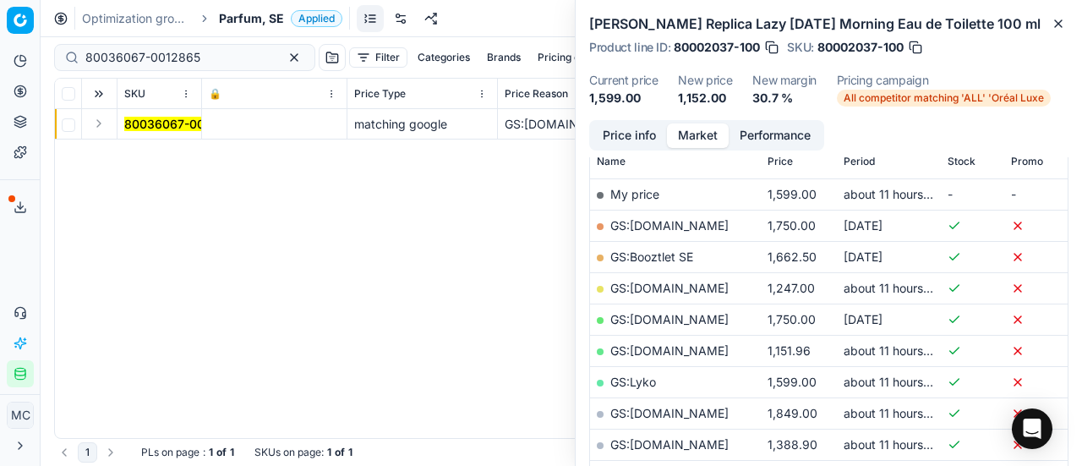
click at [113, 131] on td at bounding box center [99, 124] width 35 height 30
click at [107, 125] on button "Expand" at bounding box center [99, 123] width 20 height 20
click at [183, 146] on span "80036067-0012865" at bounding box center [181, 154] width 115 height 17
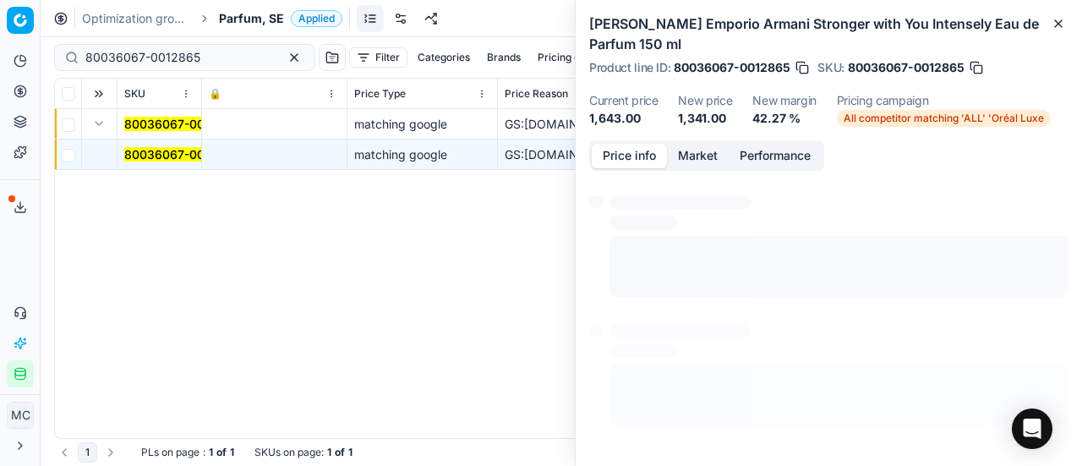
click at [612, 150] on button "Price info" at bounding box center [629, 156] width 75 height 25
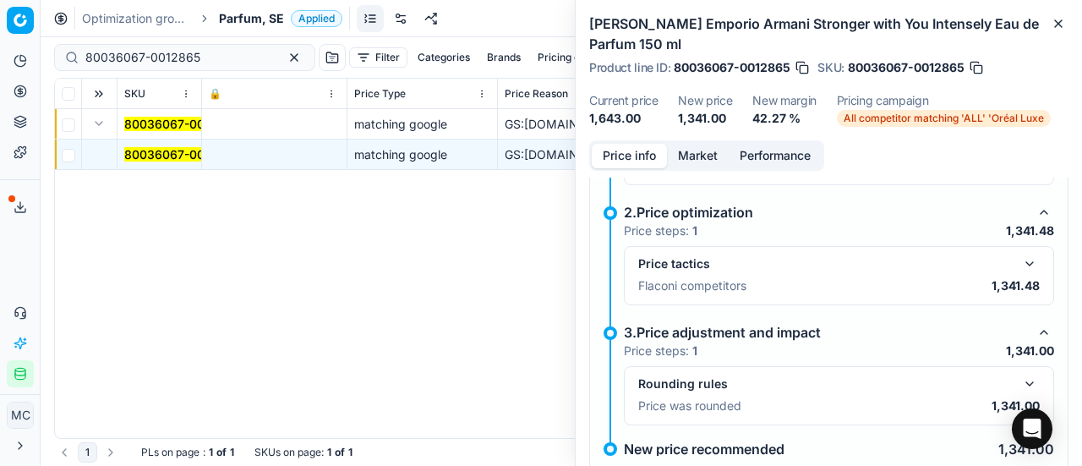
click at [1020, 258] on button "button" at bounding box center [1029, 264] width 20 height 20
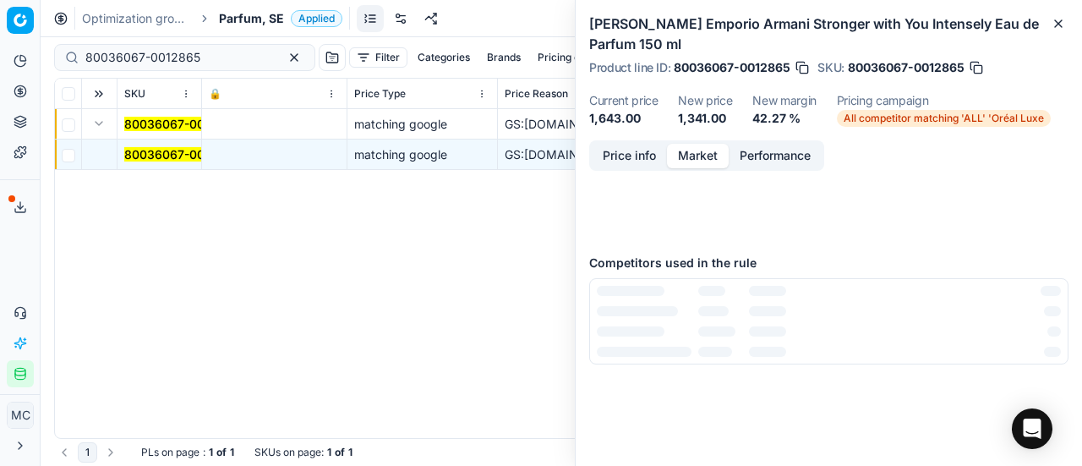
click at [701, 150] on button "Market" at bounding box center [698, 156] width 62 height 25
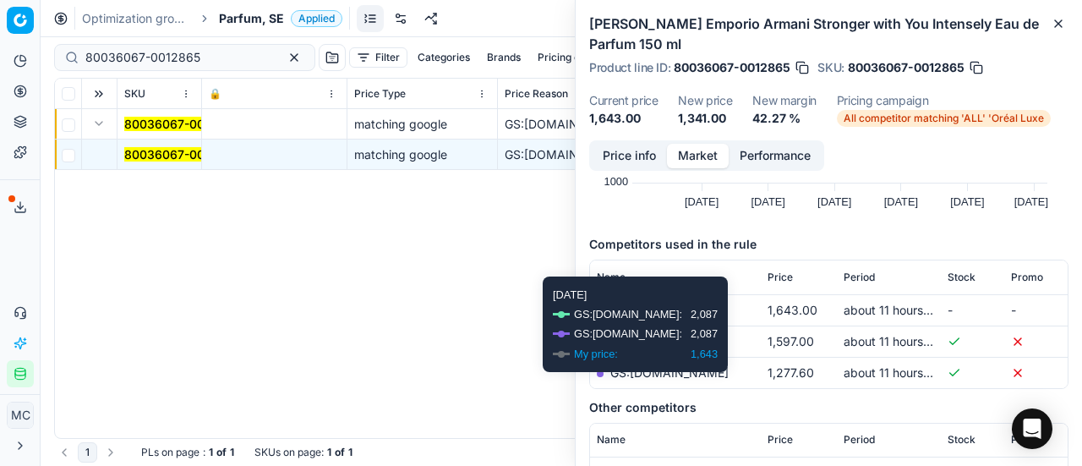
scroll to position [254, 0]
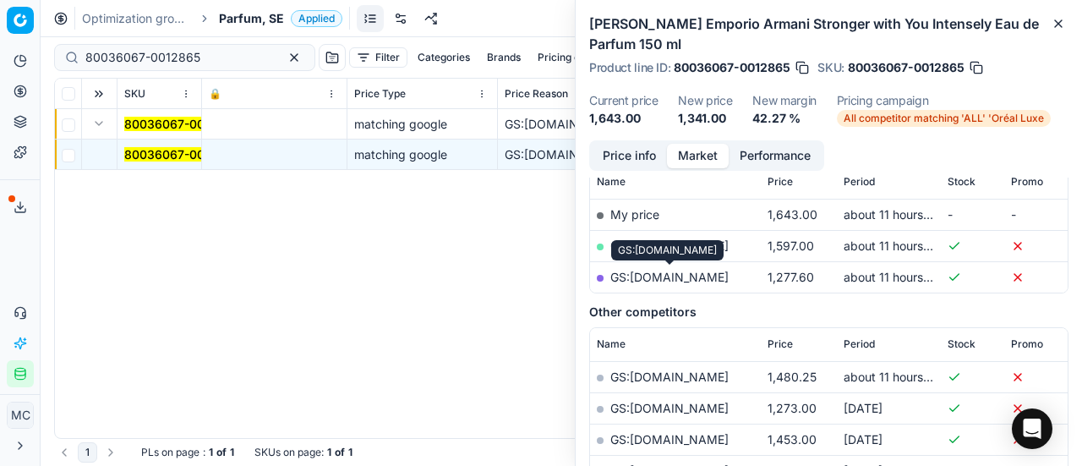
click at [691, 277] on link "GS:parfumdreams.SE" at bounding box center [669, 277] width 118 height 14
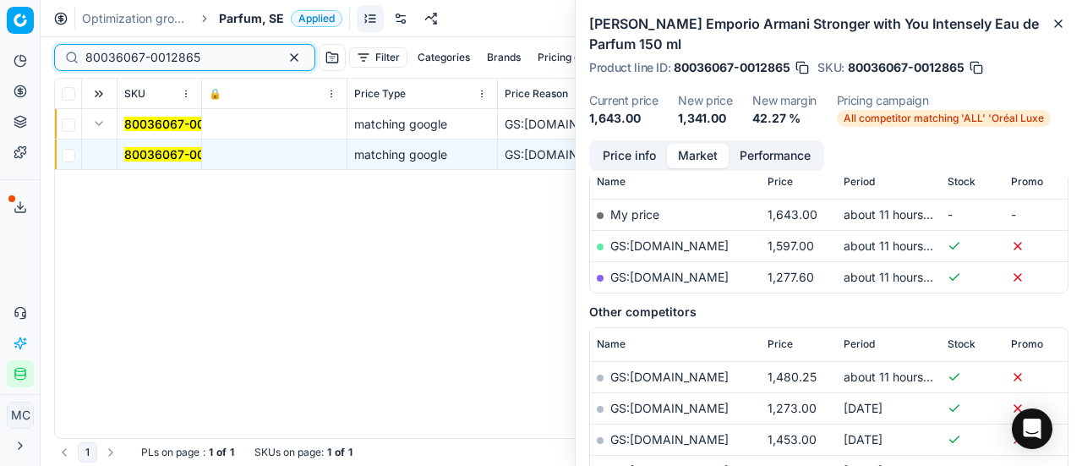
drag, startPoint x: 205, startPoint y: 51, endPoint x: 0, endPoint y: 21, distance: 206.6
click at [0, 21] on div "Pricing platform Analytics Pricing Product portfolio Templates Export service 1…" at bounding box center [541, 233] width 1082 height 466
paste input "90004213-0006314"
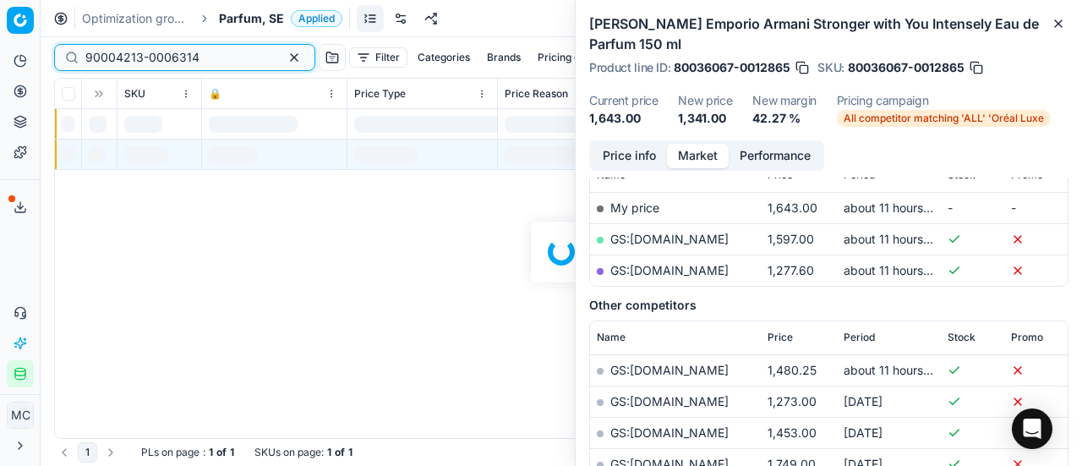
scroll to position [254, 0]
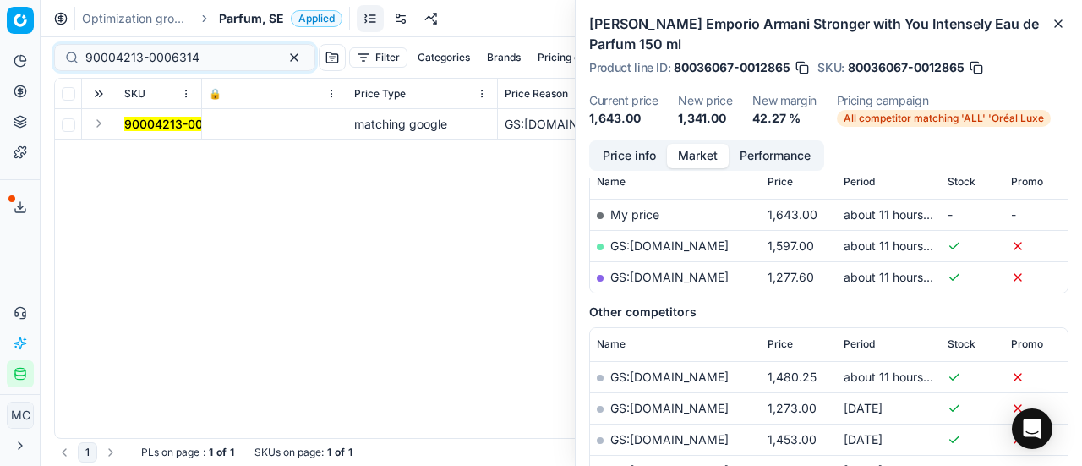
click at [95, 122] on button "Expand" at bounding box center [99, 123] width 20 height 20
click at [158, 156] on mark "90004213-0006314" at bounding box center [181, 154] width 114 height 14
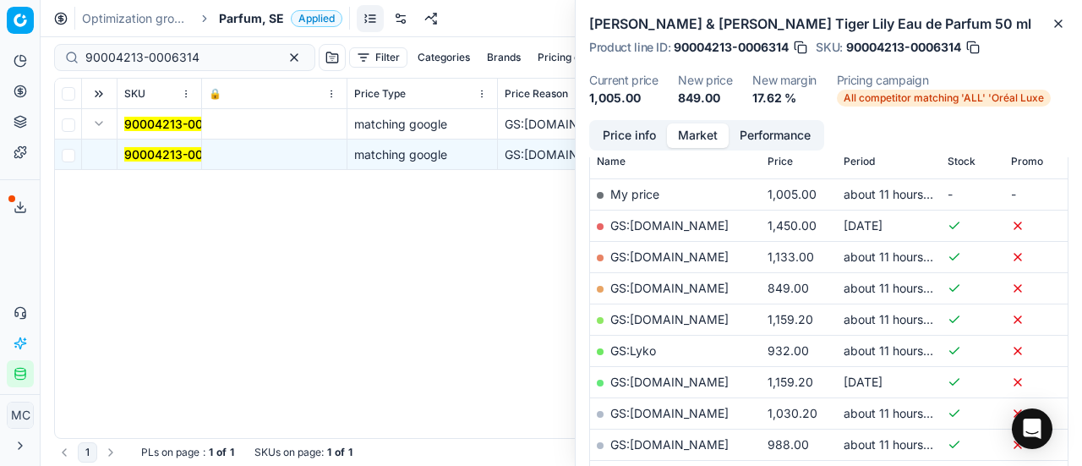
click at [612, 141] on button "Price info" at bounding box center [629, 135] width 75 height 25
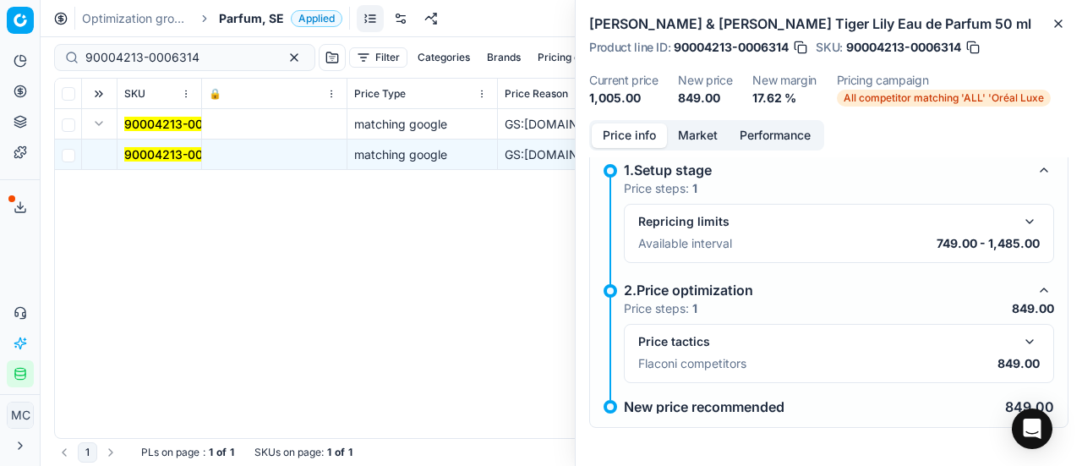
scroll to position [12, 0]
click at [1021, 336] on button "button" at bounding box center [1029, 341] width 20 height 20
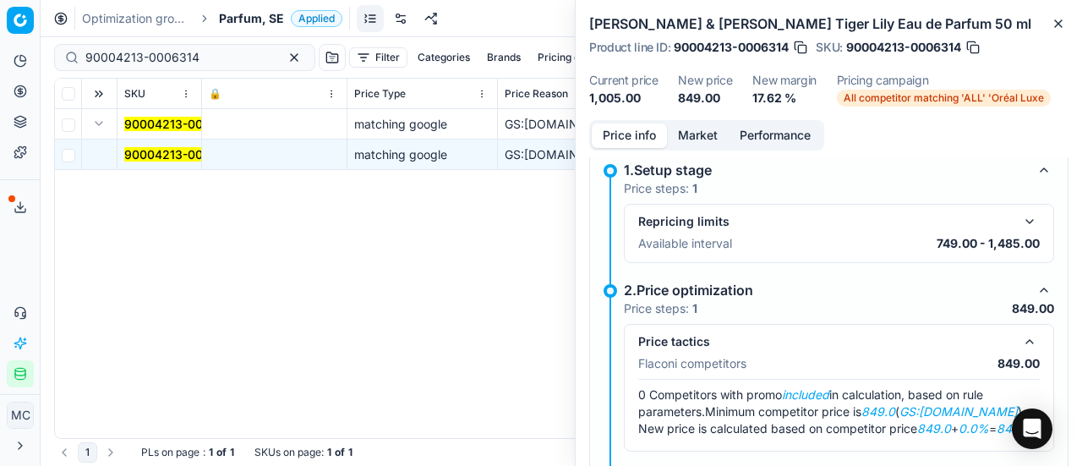
click at [703, 131] on button "Market" at bounding box center [698, 135] width 62 height 25
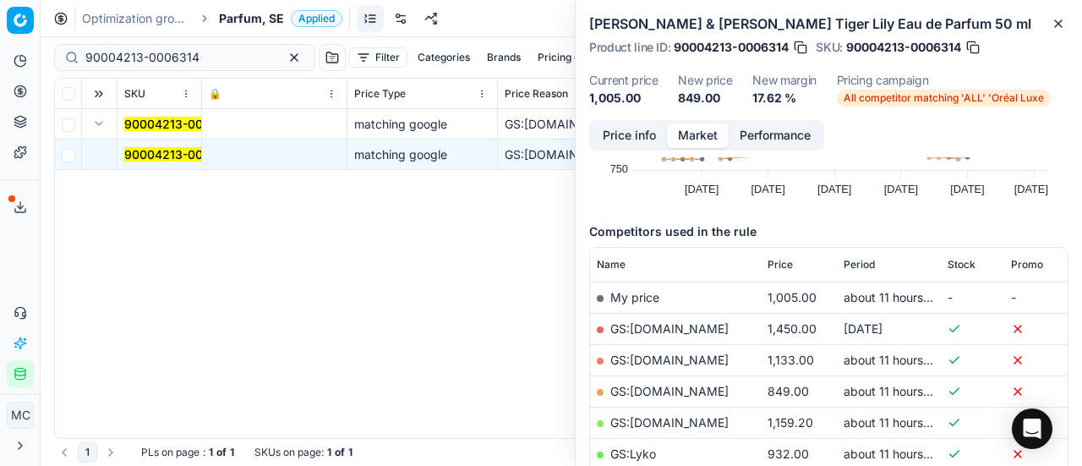
scroll to position [254, 0]
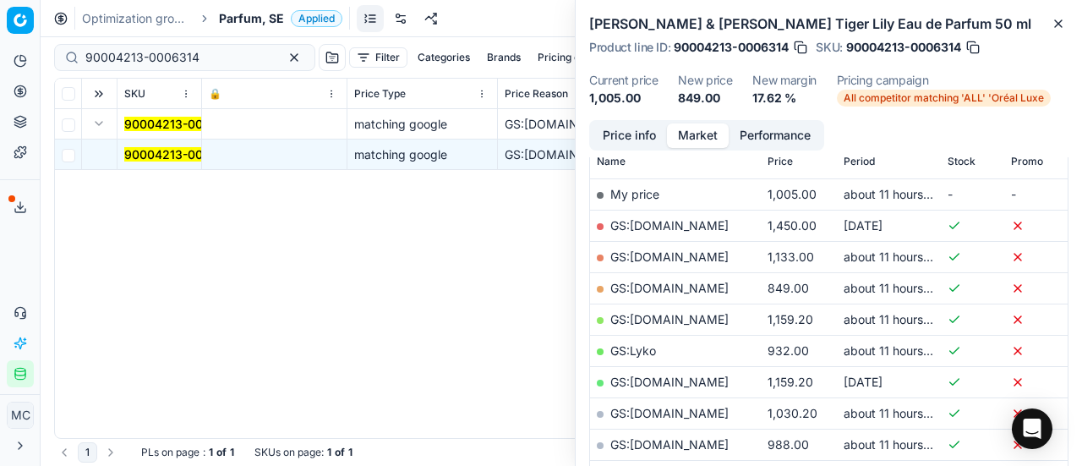
click at [708, 285] on link "GS:ComputerSalg.se" at bounding box center [669, 288] width 118 height 14
drag, startPoint x: 218, startPoint y: 57, endPoint x: 5, endPoint y: 21, distance: 216.0
click at [0, 23] on div "Pricing platform Analytics Pricing Product portfolio Templates Export service 1…" at bounding box center [541, 233] width 1082 height 466
paste input "20101969"
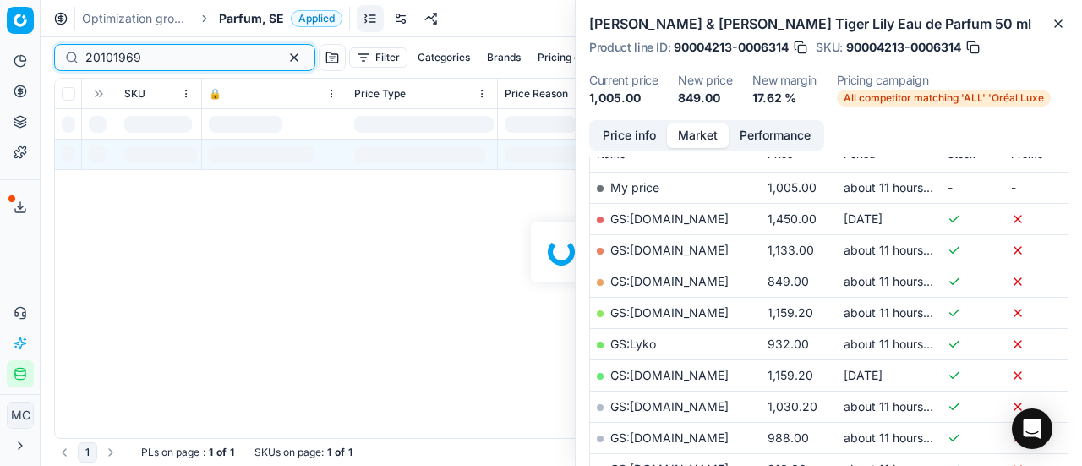
scroll to position [254, 0]
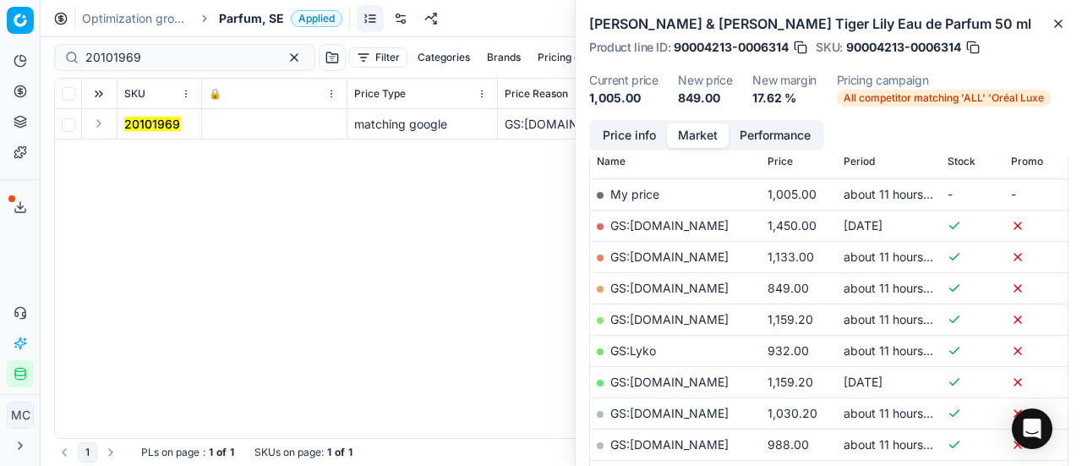
click at [96, 128] on button "Expand" at bounding box center [99, 123] width 20 height 20
click at [143, 161] on mark "20101969" at bounding box center [152, 154] width 56 height 14
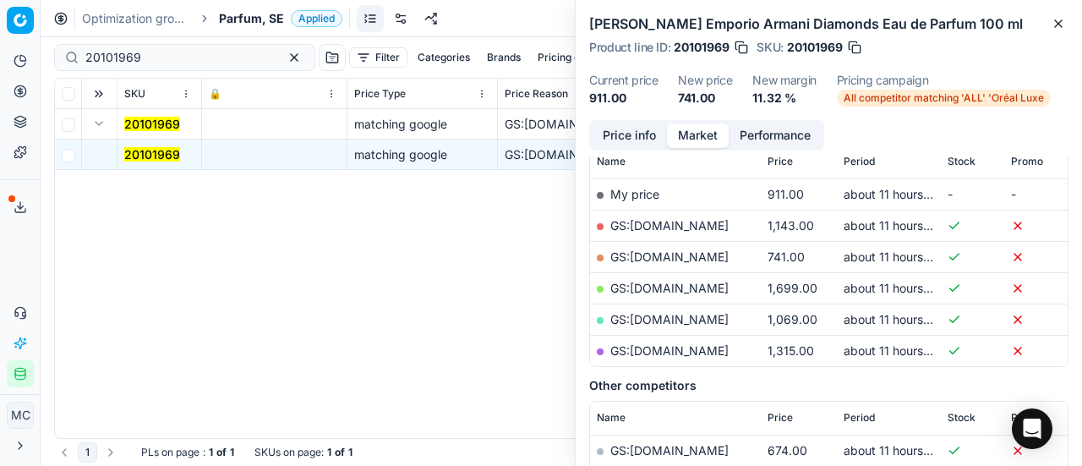
click at [644, 134] on button "Price info" at bounding box center [629, 135] width 75 height 25
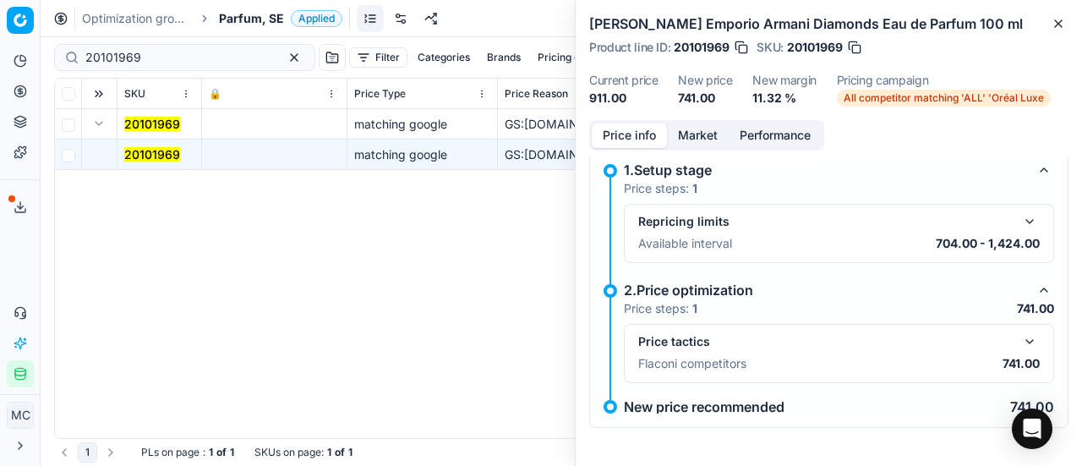
click at [1019, 340] on button "button" at bounding box center [1029, 341] width 20 height 20
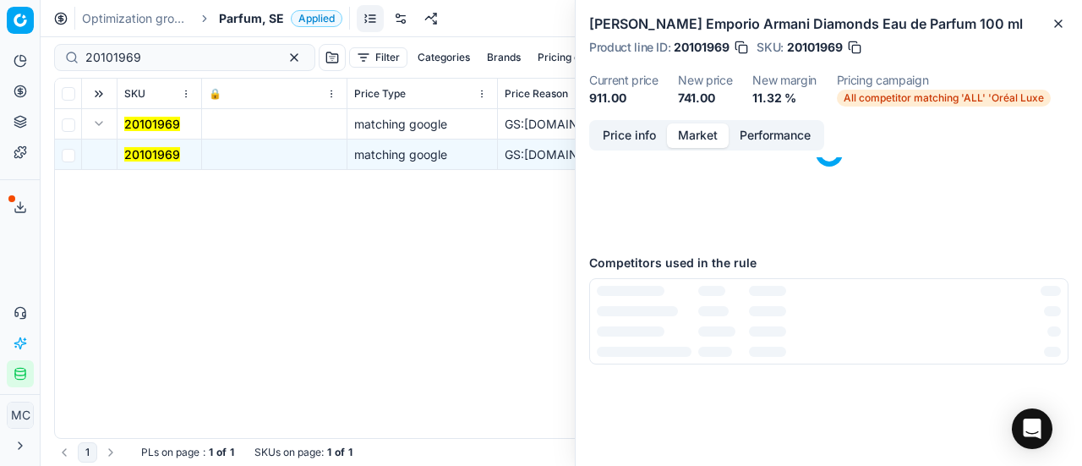
click at [696, 142] on button "Market" at bounding box center [698, 135] width 62 height 25
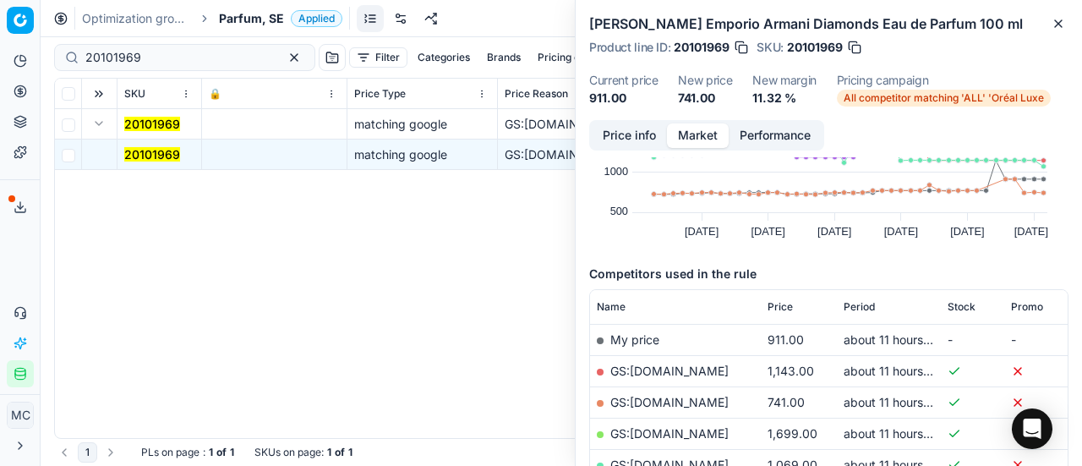
scroll to position [169, 0]
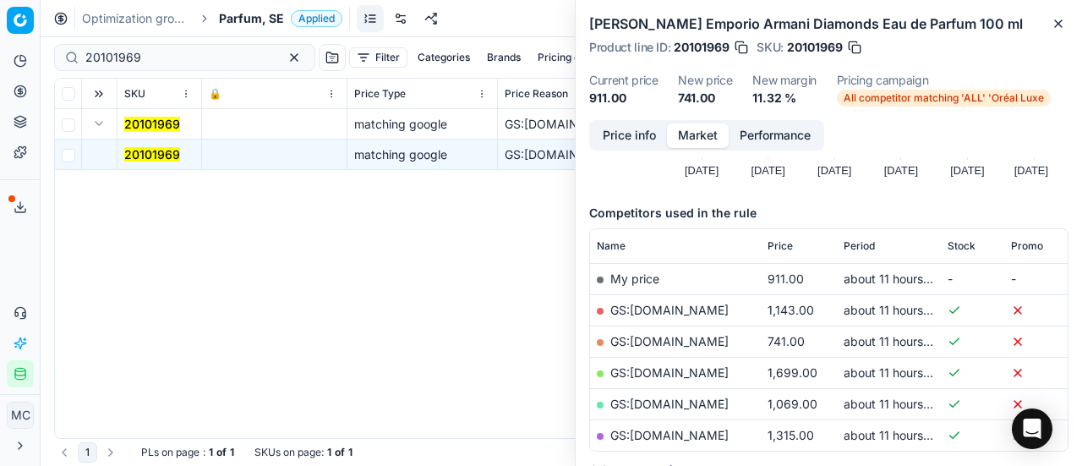
click at [699, 337] on link "GS:ComputerSalg.se" at bounding box center [669, 341] width 118 height 14
drag, startPoint x: 206, startPoint y: 57, endPoint x: 0, endPoint y: 1, distance: 213.6
click at [0, 8] on div "Pricing platform Analytics Pricing Product portfolio Templates Export service 1…" at bounding box center [541, 233] width 1082 height 466
paste input "90007488-0011442"
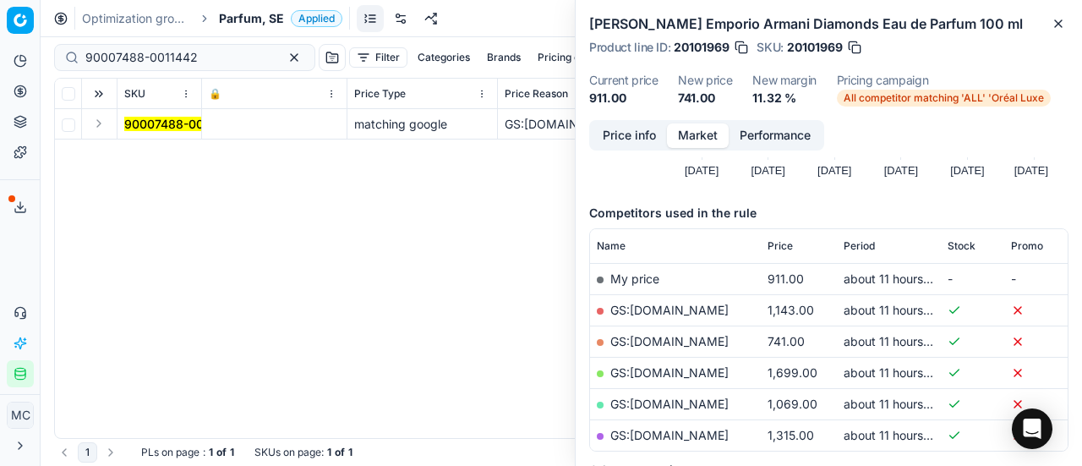
click at [95, 123] on button "Expand" at bounding box center [99, 123] width 20 height 20
click at [149, 156] on mark "90007488-0011442" at bounding box center [180, 154] width 112 height 14
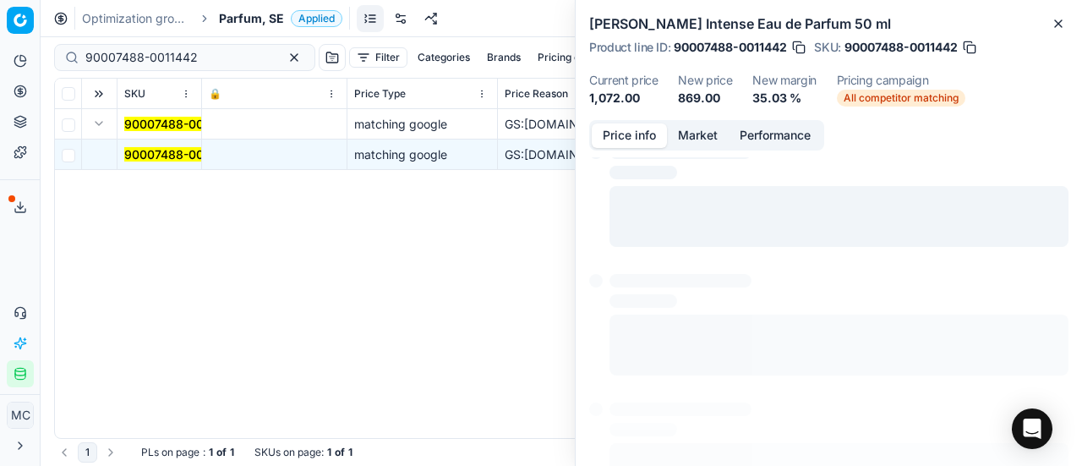
click at [628, 138] on button "Price info" at bounding box center [629, 135] width 75 height 25
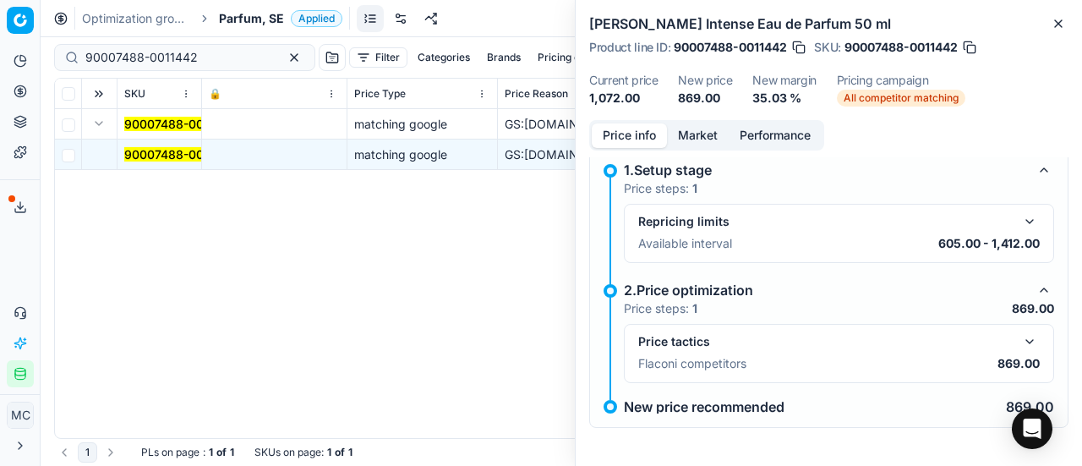
click at [1019, 336] on button "button" at bounding box center [1029, 341] width 20 height 20
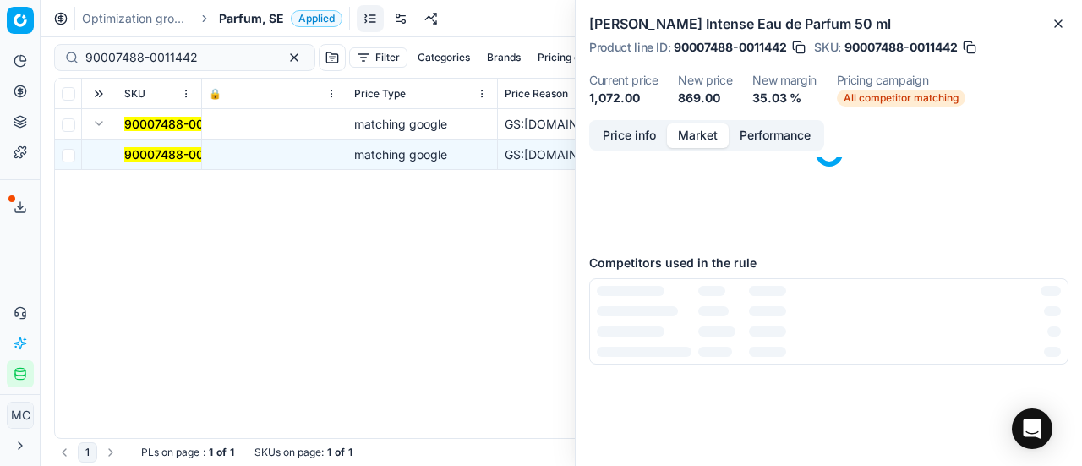
click at [712, 138] on button "Market" at bounding box center [698, 135] width 62 height 25
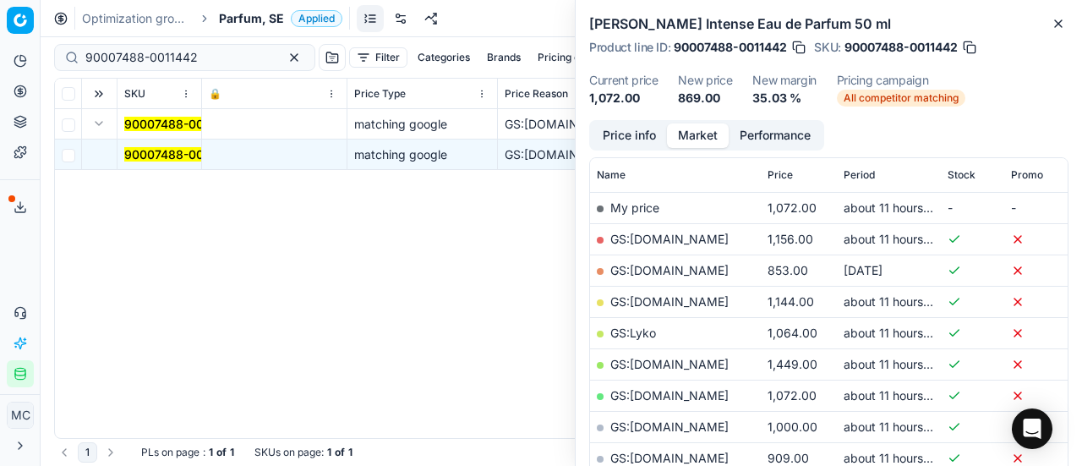
scroll to position [338, 0]
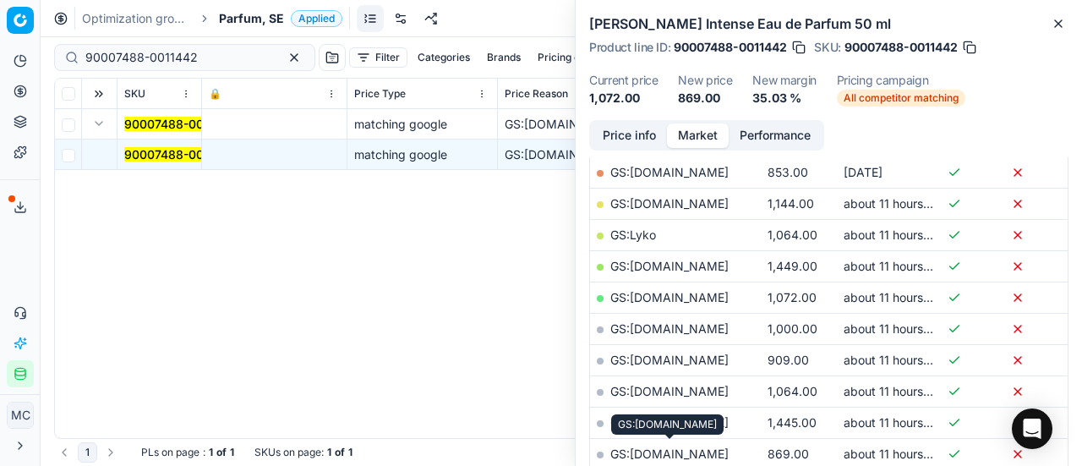
click at [716, 448] on link "GS:parfumdreams.SE" at bounding box center [669, 453] width 118 height 14
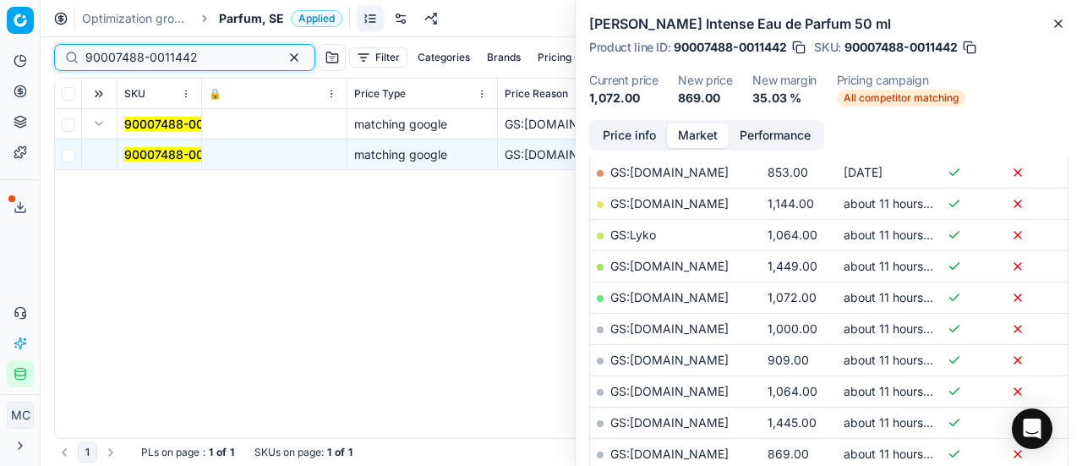
drag, startPoint x: 222, startPoint y: 60, endPoint x: 0, endPoint y: 12, distance: 227.4
click at [0, 31] on div "Pricing platform Analytics Pricing Product portfolio Templates Export service 1…" at bounding box center [541, 233] width 1082 height 466
paste input "8709-0013424"
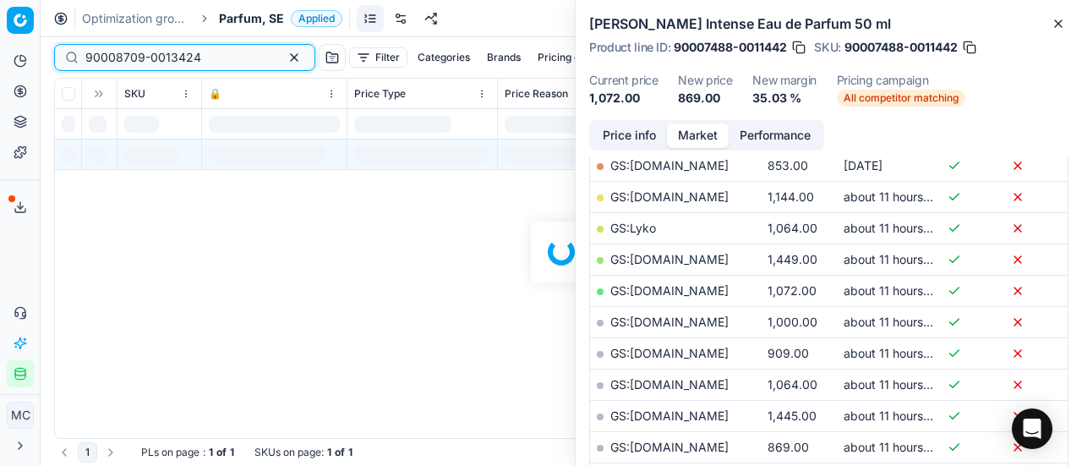
scroll to position [338, 0]
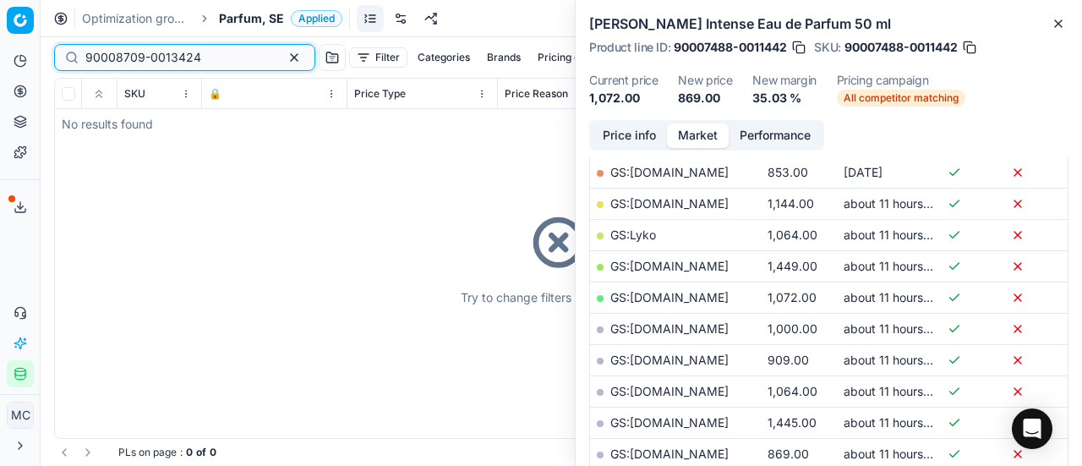
type input "90008709-0013424"
click at [246, 21] on span "Parfum, SE" at bounding box center [251, 18] width 65 height 17
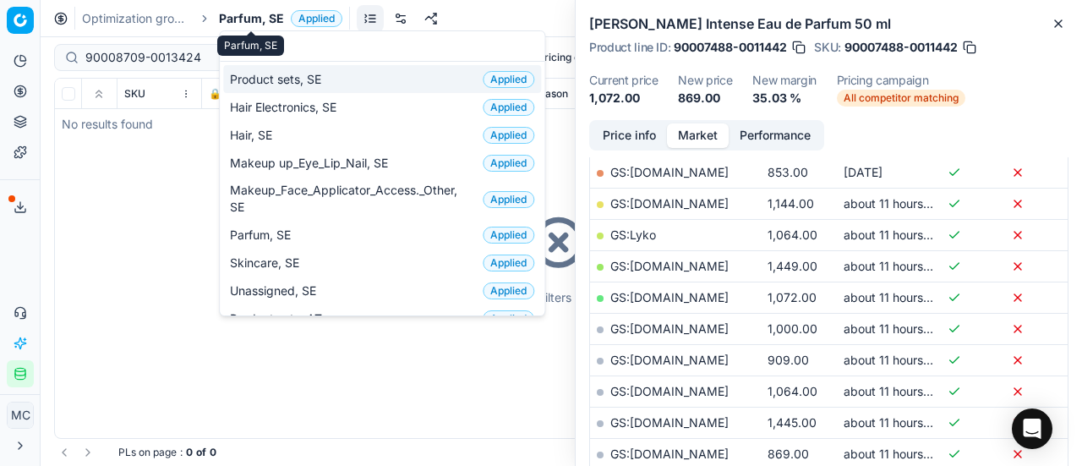
scroll to position [237, 0]
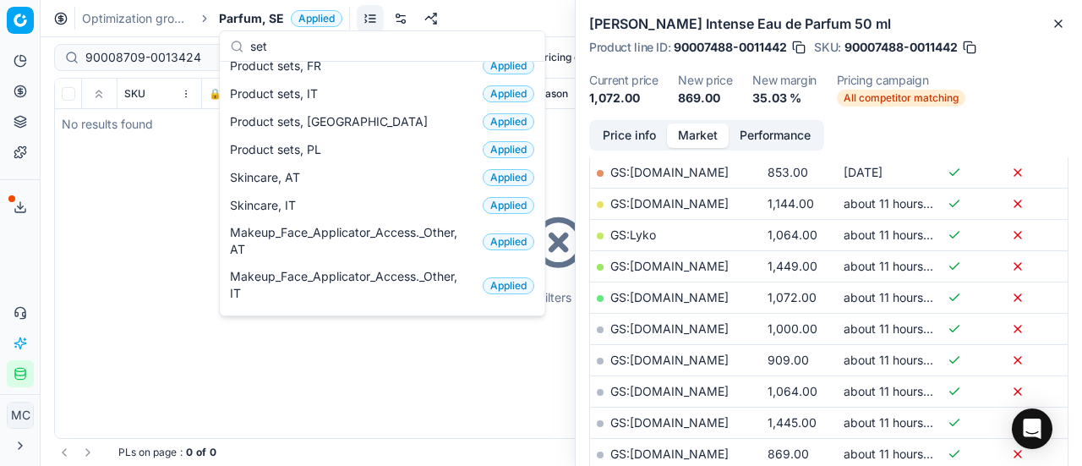
type input "set"
drag, startPoint x: 189, startPoint y: 62, endPoint x: 216, endPoint y: 63, distance: 26.2
click at [189, 62] on input "90008709-0013424" at bounding box center [177, 57] width 185 height 17
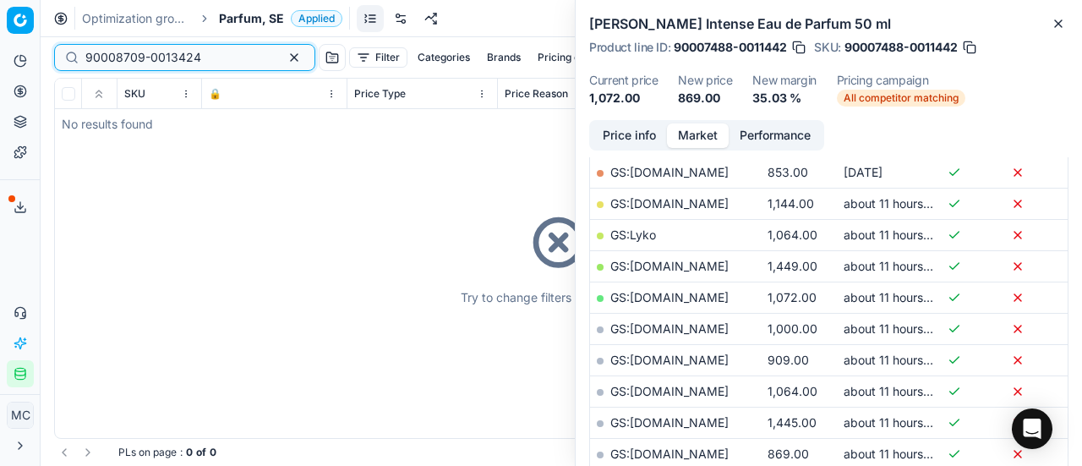
drag, startPoint x: 215, startPoint y: 58, endPoint x: 0, endPoint y: 9, distance: 220.2
click at [0, 13] on div "Pricing platform Analytics Pricing Product portfolio Templates Export service 1…" at bounding box center [541, 233] width 1082 height 466
paste input "80052110-50"
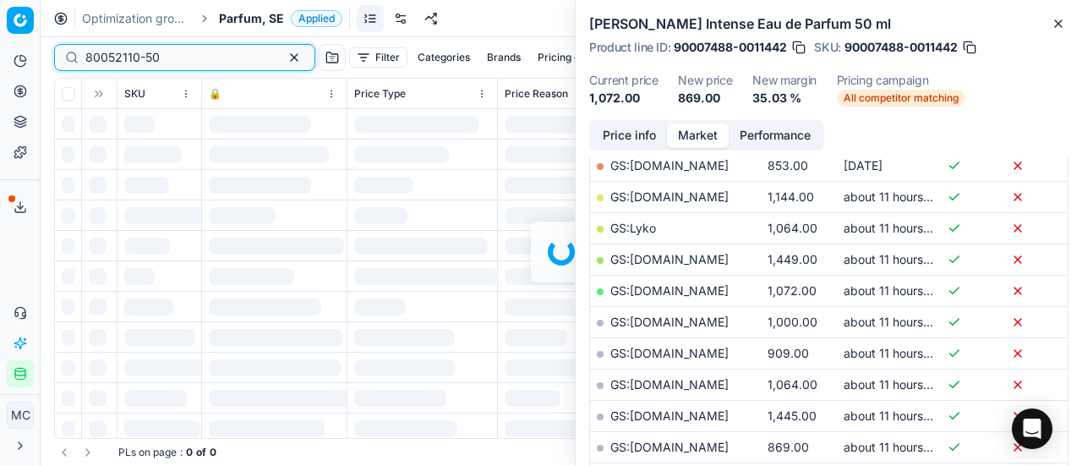
scroll to position [338, 0]
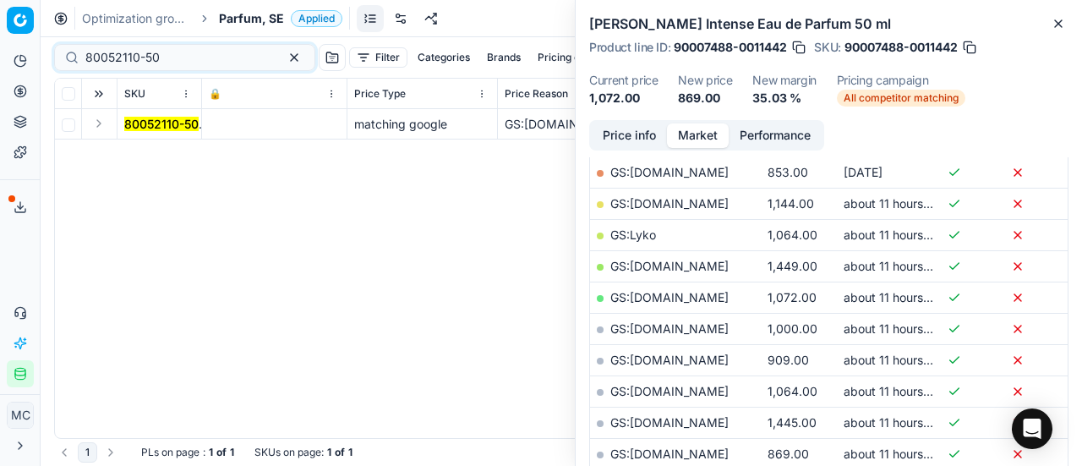
click at [95, 124] on button "Expand" at bounding box center [99, 123] width 20 height 20
click at [159, 155] on mark "80052110-50" at bounding box center [161, 154] width 74 height 14
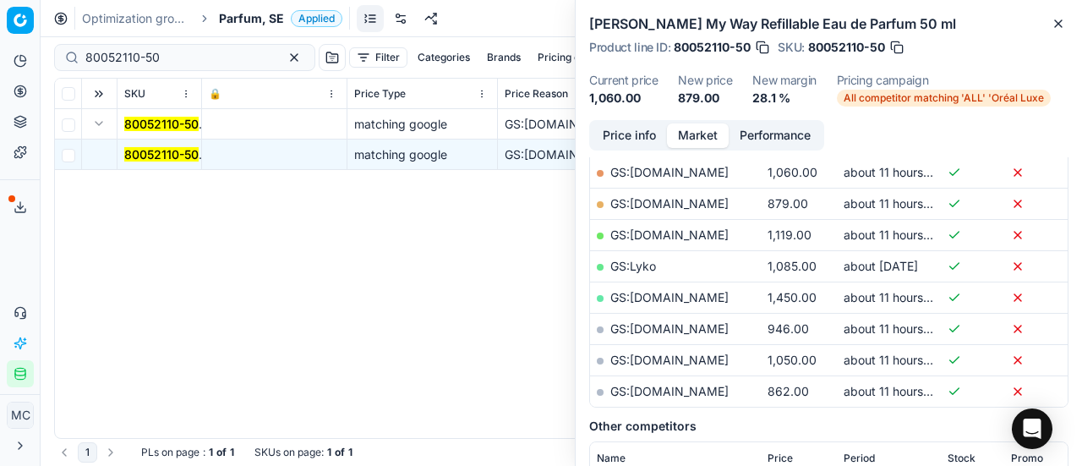
click at [632, 136] on button "Price info" at bounding box center [629, 135] width 75 height 25
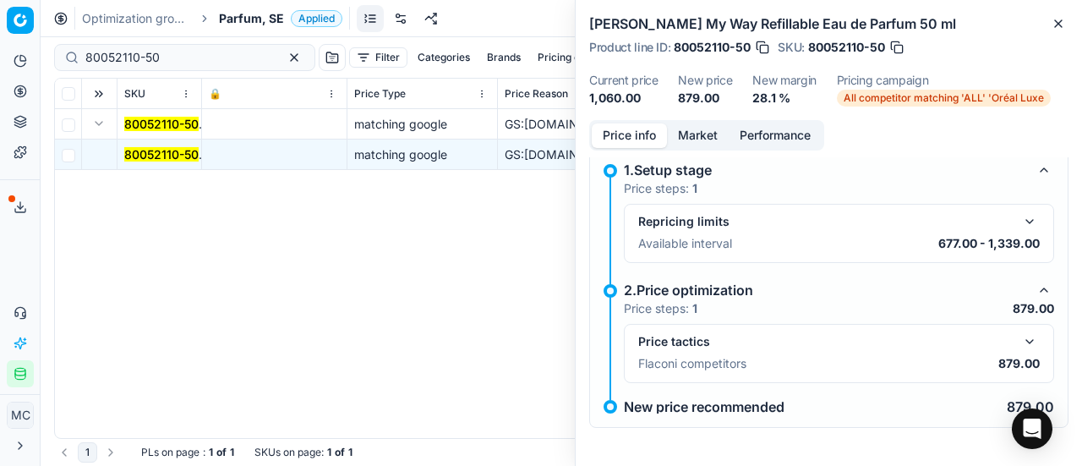
click at [1019, 338] on button "button" at bounding box center [1029, 341] width 20 height 20
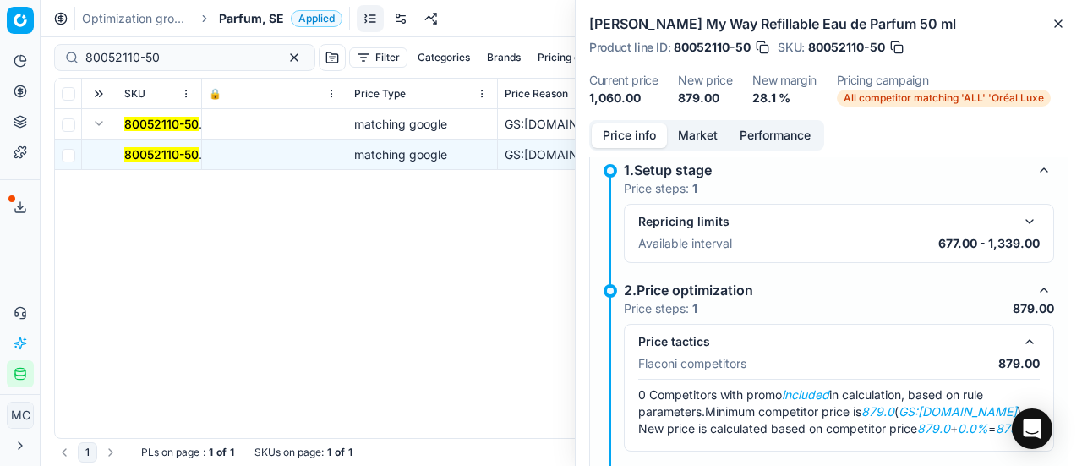
click at [701, 148] on div "Price info Market Performance" at bounding box center [706, 135] width 235 height 30
click at [703, 138] on button "Market" at bounding box center [698, 135] width 62 height 25
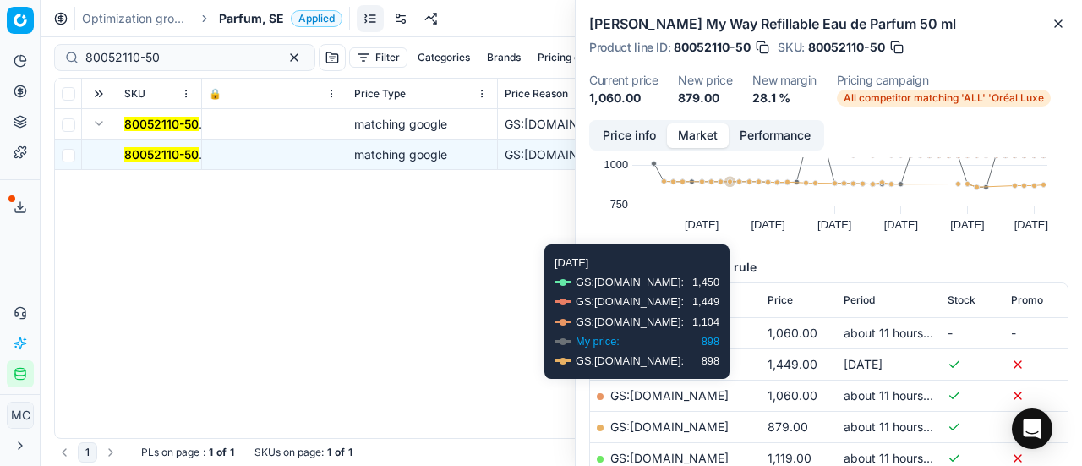
scroll to position [254, 0]
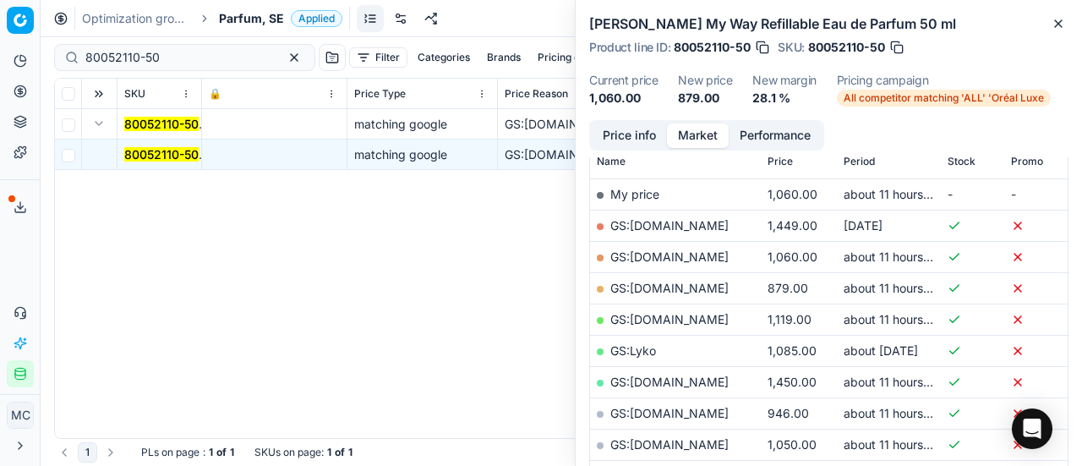
click at [695, 287] on link "GS:ComputerSalg.se" at bounding box center [669, 288] width 118 height 14
drag, startPoint x: 210, startPoint y: 48, endPoint x: 0, endPoint y: 44, distance: 209.6
click at [0, 45] on div "Pricing platform Analytics Pricing Product portfolio Templates Export service 1…" at bounding box center [541, 233] width 1082 height 466
paste input "15581-20"
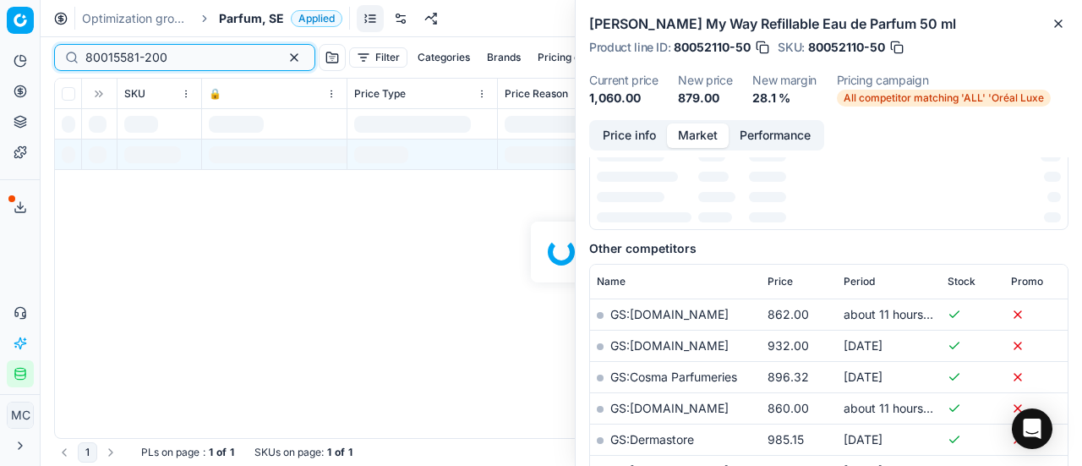
scroll to position [254, 0]
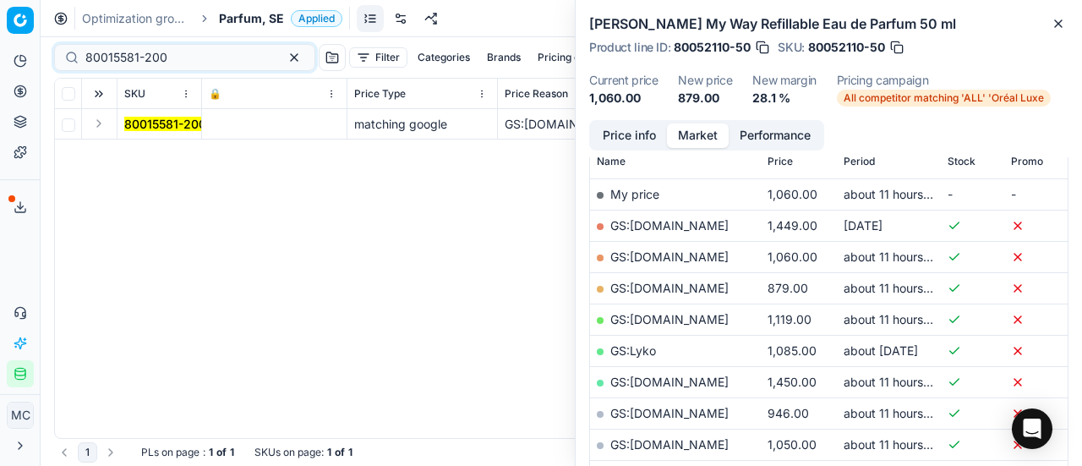
click at [100, 126] on button "Expand" at bounding box center [99, 123] width 20 height 20
click at [159, 155] on mark "80015581-200" at bounding box center [165, 154] width 82 height 14
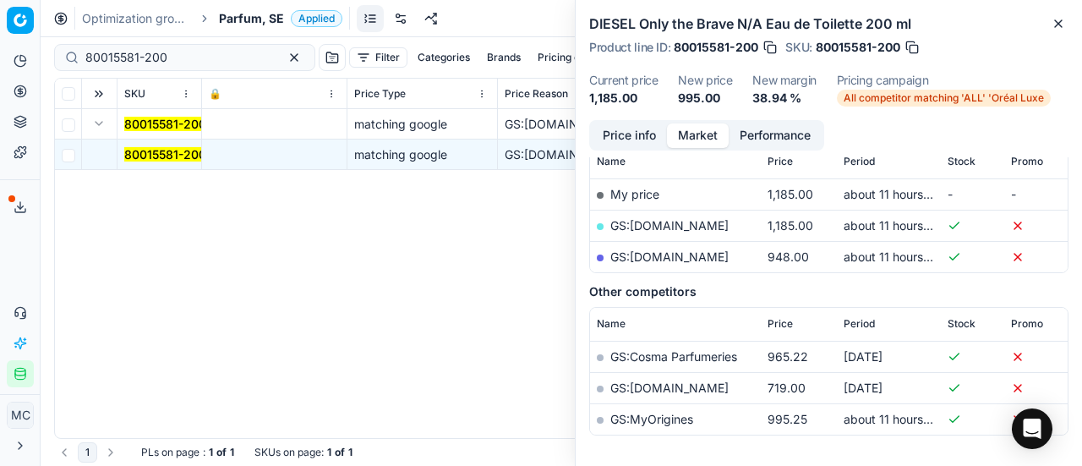
click at [633, 124] on button "Price info" at bounding box center [629, 135] width 75 height 25
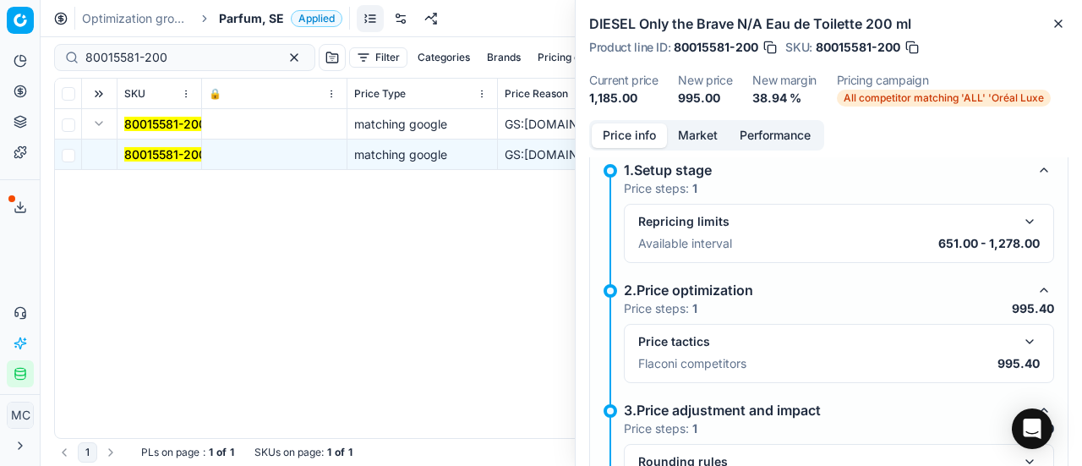
click at [1032, 342] on div "Price tactics Flaconi competitors 995.40" at bounding box center [839, 353] width 430 height 59
click at [1023, 342] on button "button" at bounding box center [1029, 341] width 20 height 20
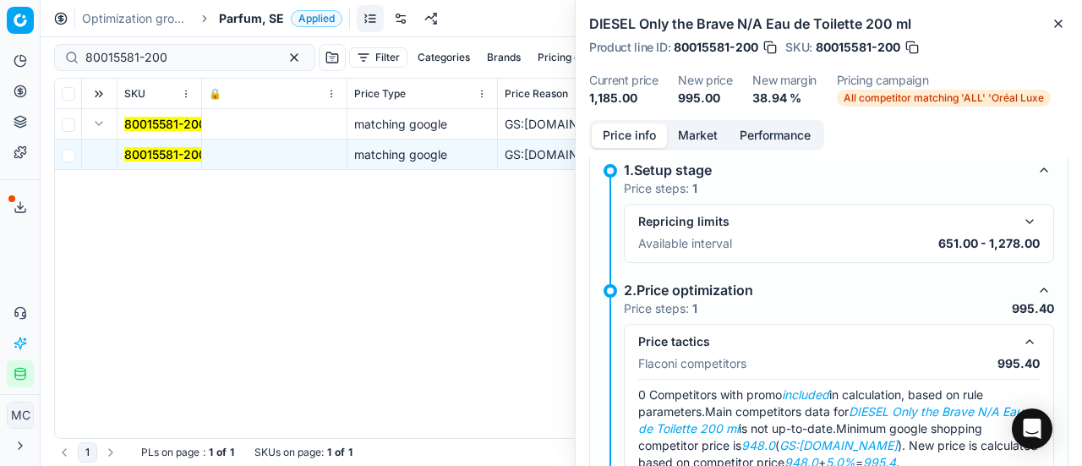
click at [704, 133] on button "Market" at bounding box center [698, 135] width 62 height 25
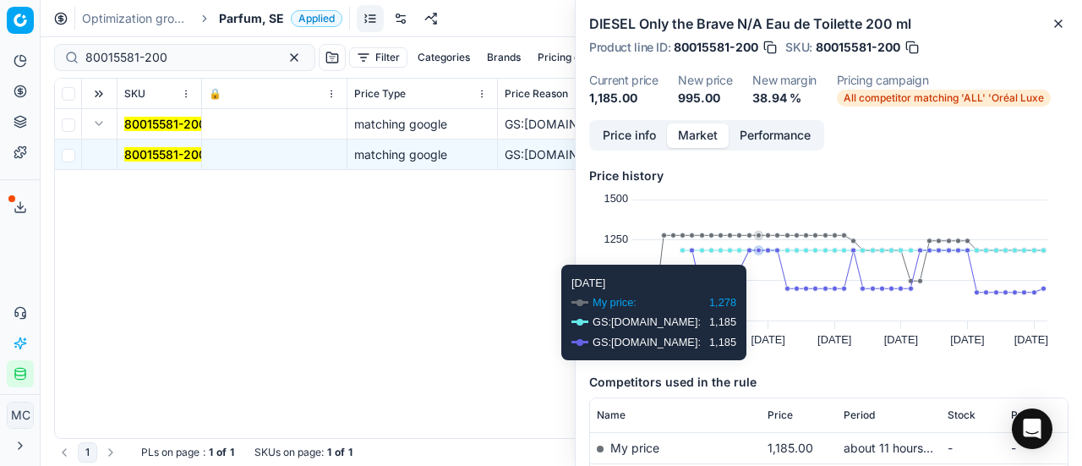
scroll to position [169, 0]
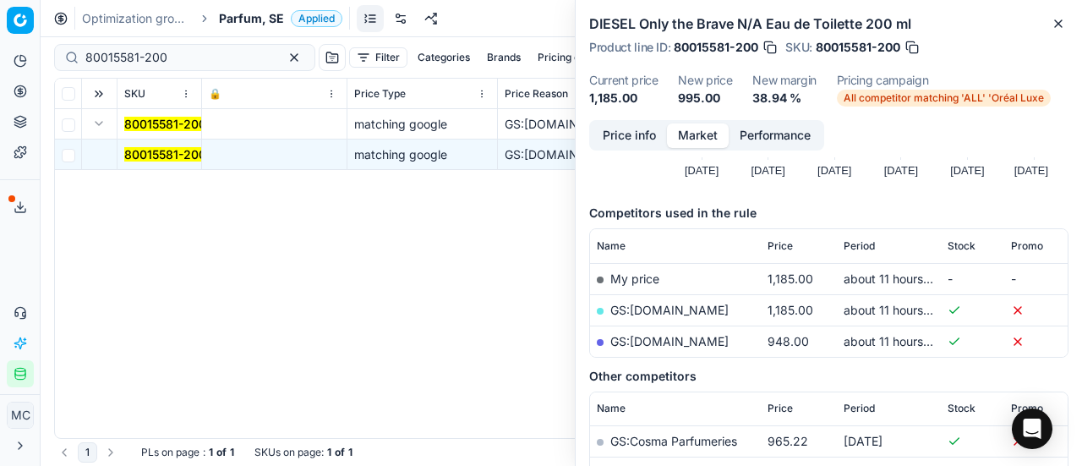
click at [648, 341] on link "GS:parfumdreams.SE" at bounding box center [669, 341] width 118 height 14
drag, startPoint x: 183, startPoint y: 58, endPoint x: 0, endPoint y: 22, distance: 186.1
click at [0, 22] on div "Pricing platform Analytics Pricing Product portfolio Templates Export service 1…" at bounding box center [541, 233] width 1082 height 466
paste input "52305-1"
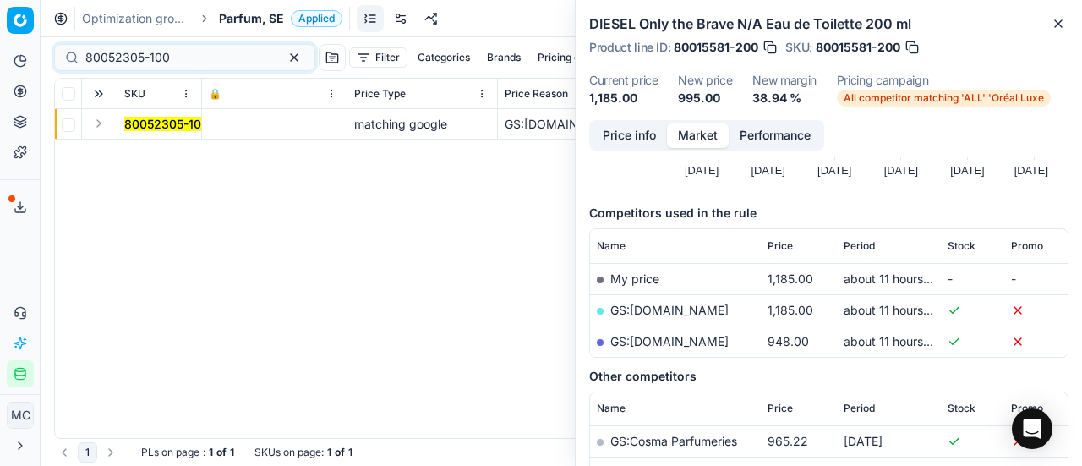
click at [101, 123] on button "Expand" at bounding box center [99, 123] width 20 height 20
click at [155, 152] on mark "80052305-100" at bounding box center [166, 154] width 85 height 14
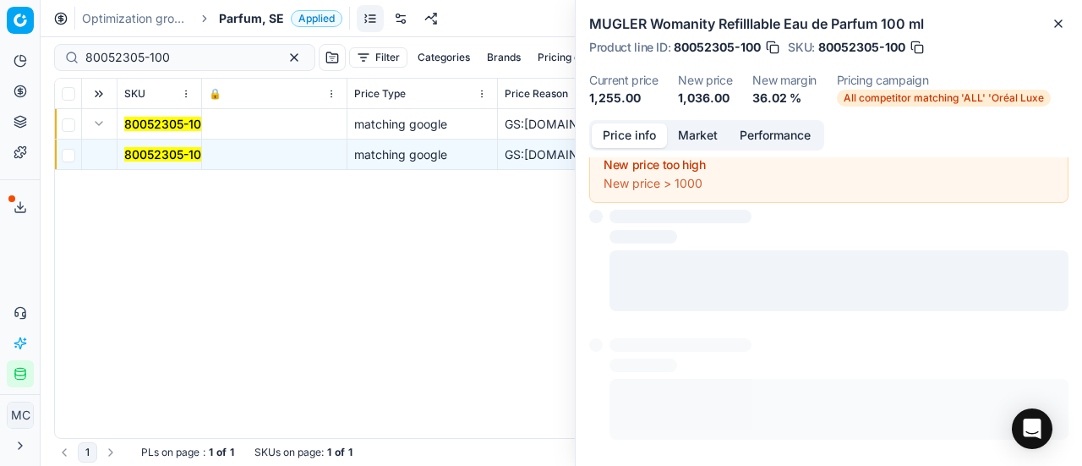
click at [611, 139] on button "Price info" at bounding box center [629, 135] width 75 height 25
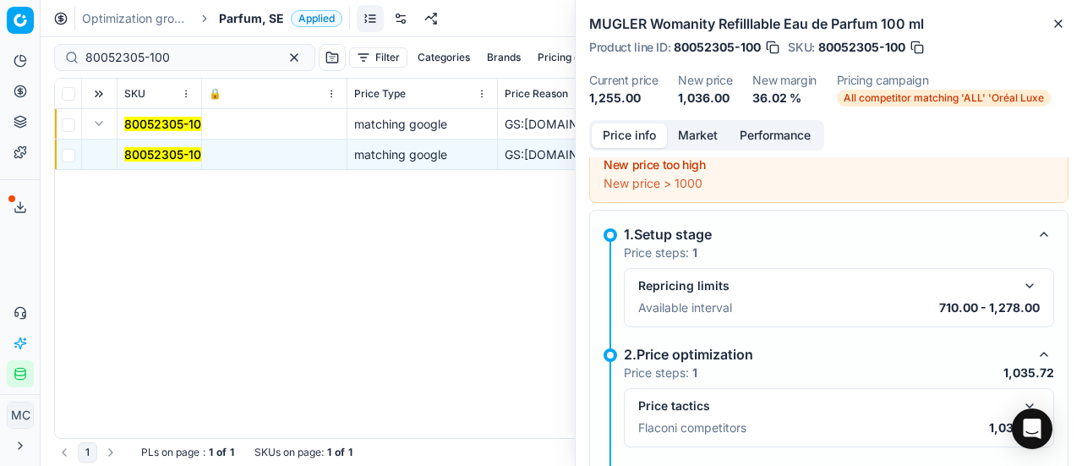
scroll to position [181, 0]
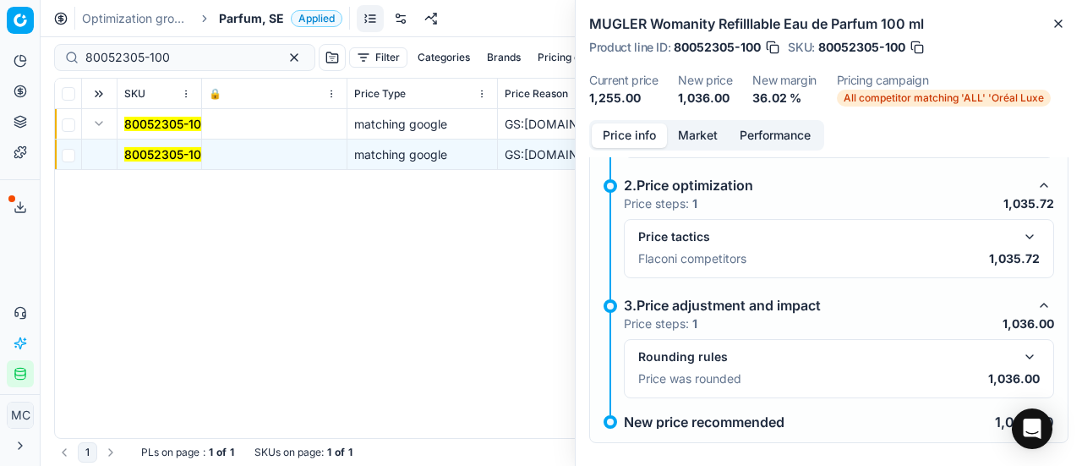
click at [1019, 232] on button "button" at bounding box center [1029, 236] width 20 height 20
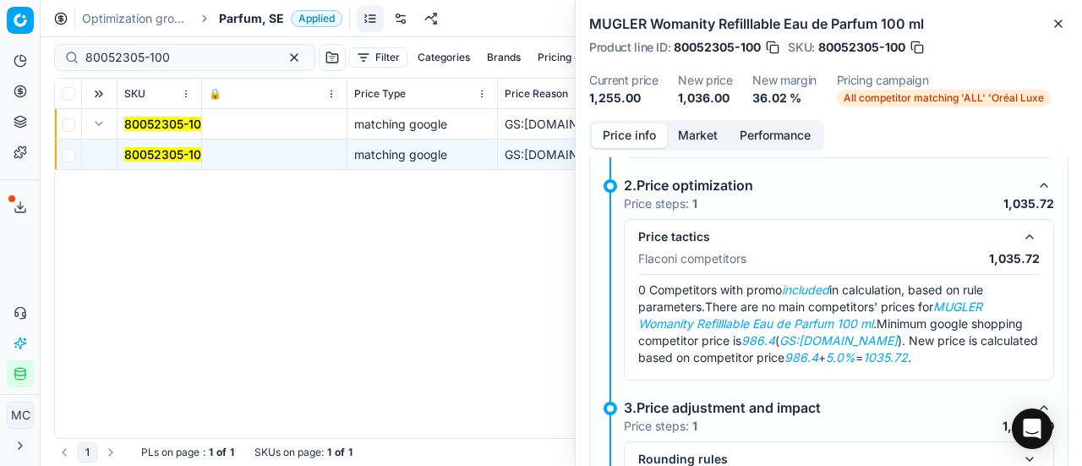
drag, startPoint x: 696, startPoint y: 135, endPoint x: 705, endPoint y: 156, distance: 22.8
click at [697, 138] on button "Market" at bounding box center [698, 135] width 62 height 25
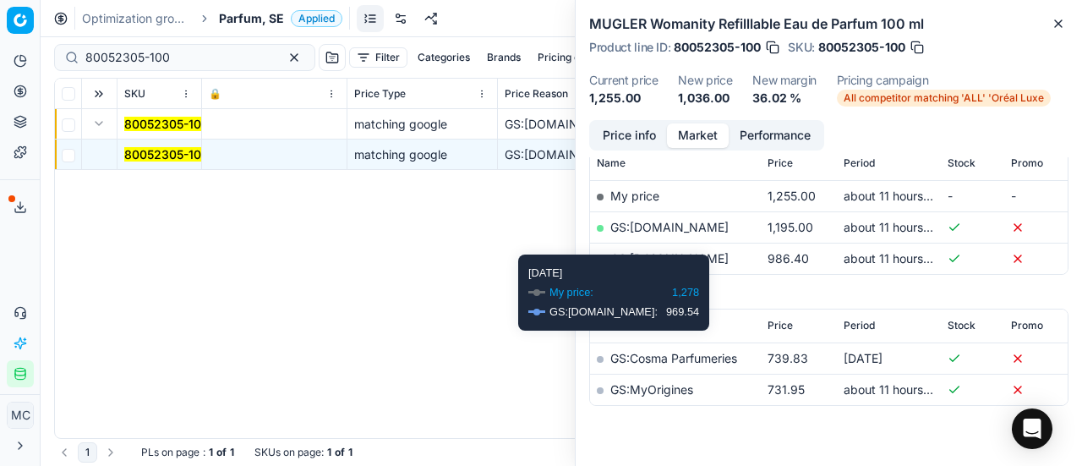
scroll to position [254, 0]
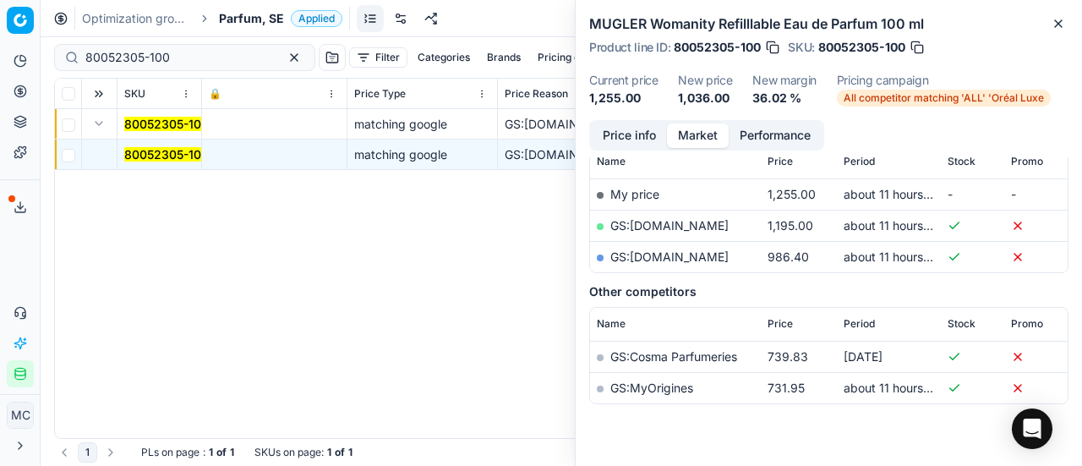
click at [693, 259] on link "GS:parfumdreams.SE" at bounding box center [669, 256] width 118 height 14
click at [647, 226] on link "GS:Zalando.se" at bounding box center [669, 225] width 118 height 14
drag, startPoint x: 198, startPoint y: 62, endPoint x: 0, endPoint y: 73, distance: 198.1
click at [0, 73] on div "Pricing platform Analytics Pricing Product portfolio Templates Export service 1…" at bounding box center [541, 233] width 1082 height 466
paste input "90005859-0008753"
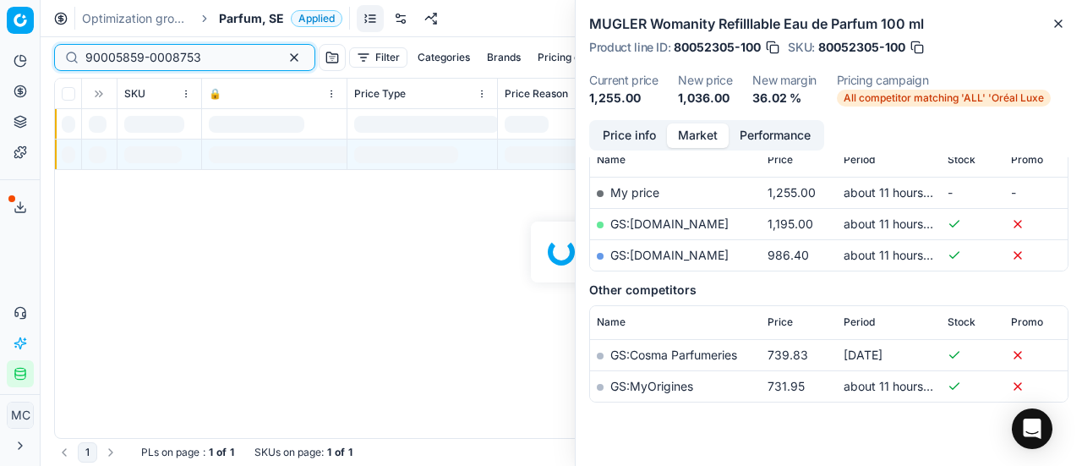
scroll to position [254, 0]
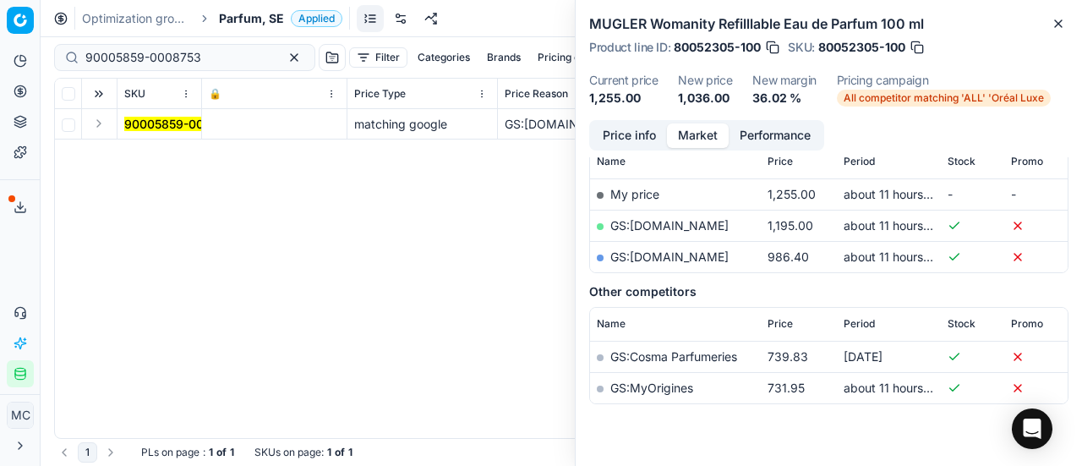
drag, startPoint x: 95, startPoint y: 125, endPoint x: 106, endPoint y: 137, distance: 16.7
click at [100, 131] on button "Expand" at bounding box center [99, 123] width 20 height 20
drag, startPoint x: 106, startPoint y: 137, endPoint x: 290, endPoint y: 155, distance: 184.2
click at [151, 160] on mark "90005859-0008753" at bounding box center [182, 154] width 116 height 14
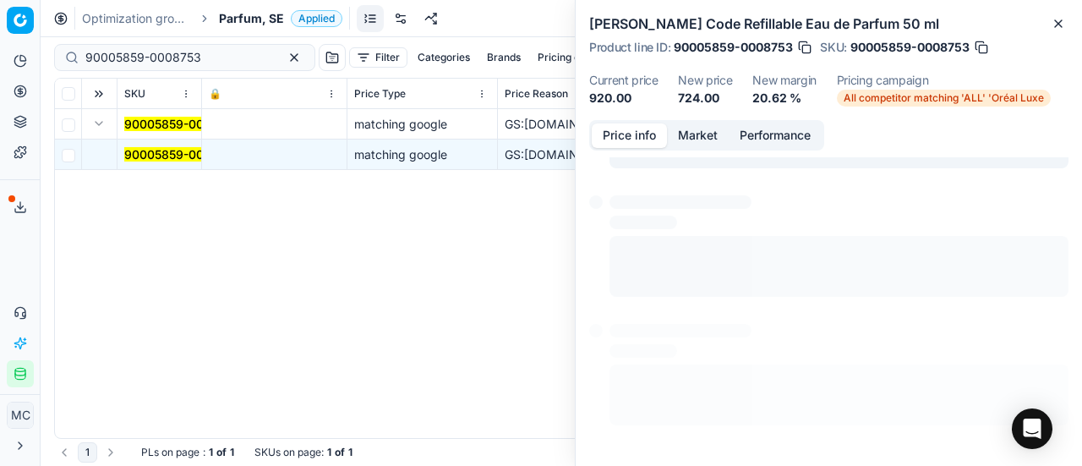
click at [614, 139] on button "Price info" at bounding box center [629, 135] width 75 height 25
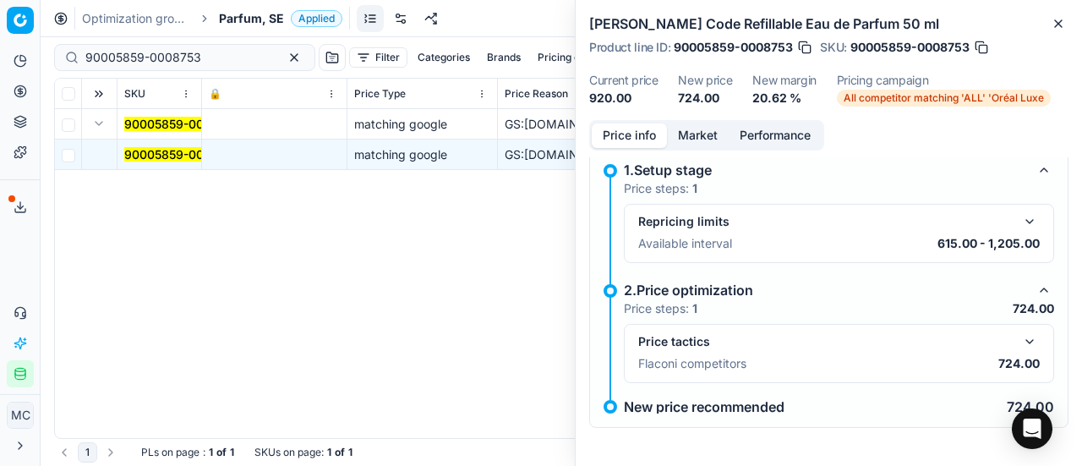
click at [1019, 344] on button "button" at bounding box center [1029, 341] width 20 height 20
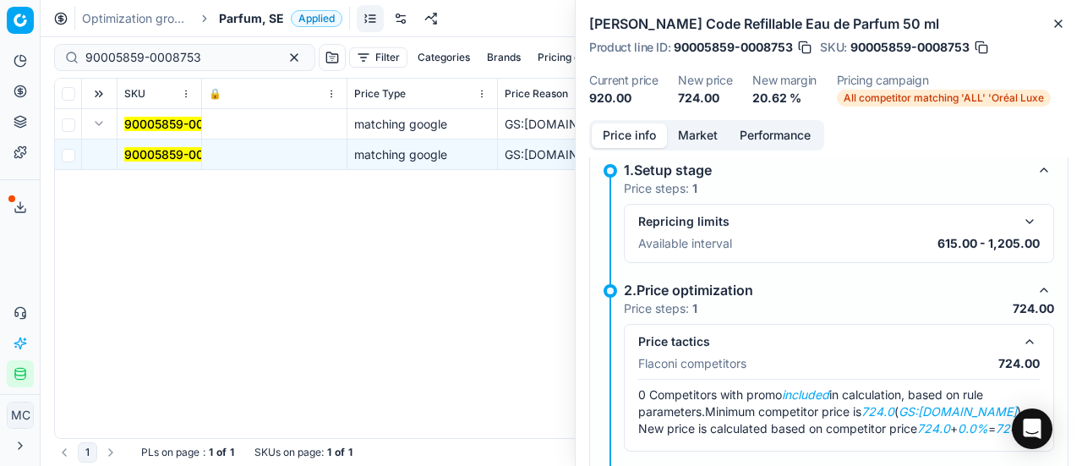
click at [700, 133] on button "Market" at bounding box center [698, 135] width 62 height 25
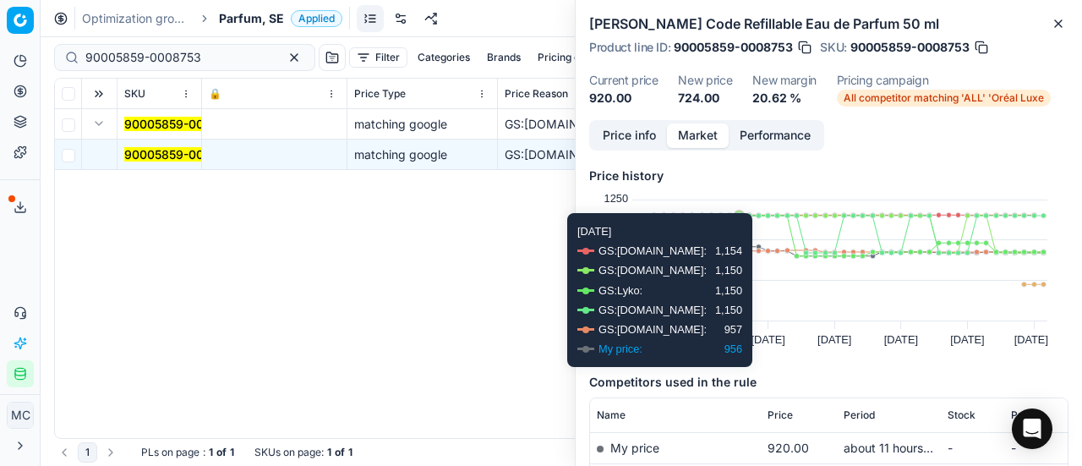
scroll to position [169, 0]
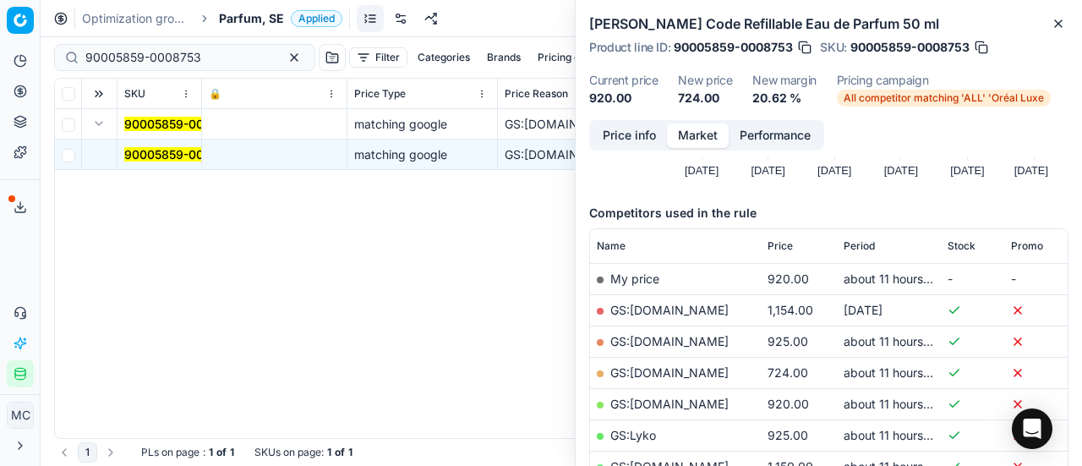
click at [701, 373] on link "GS:ComputerSalg.se" at bounding box center [669, 372] width 118 height 14
drag, startPoint x: 215, startPoint y: 60, endPoint x: 24, endPoint y: 26, distance: 194.0
click at [0, 46] on div "Pricing platform Analytics Pricing Product portfolio Templates Export service 1…" at bounding box center [541, 233] width 1082 height 466
paste input "20101729"
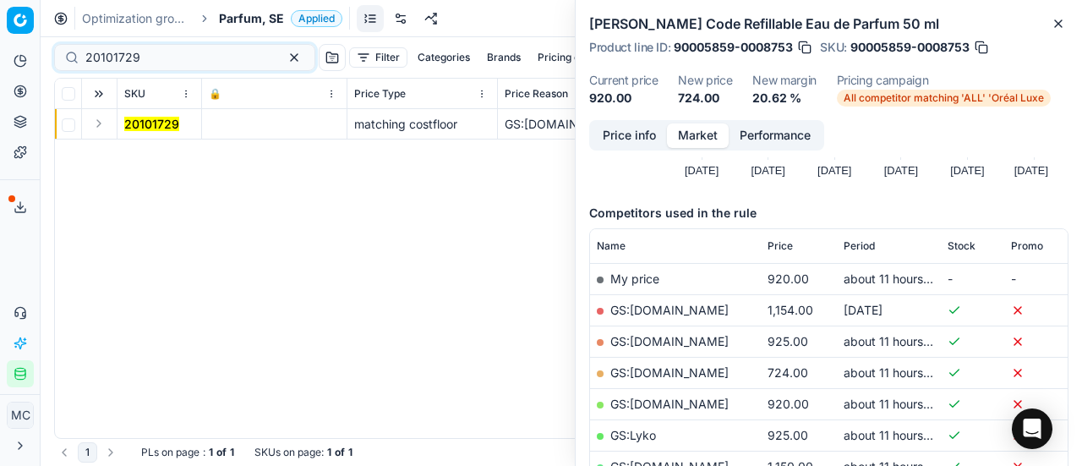
click at [105, 132] on button "Expand" at bounding box center [99, 123] width 20 height 20
click at [157, 157] on mark "20101729" at bounding box center [151, 154] width 55 height 14
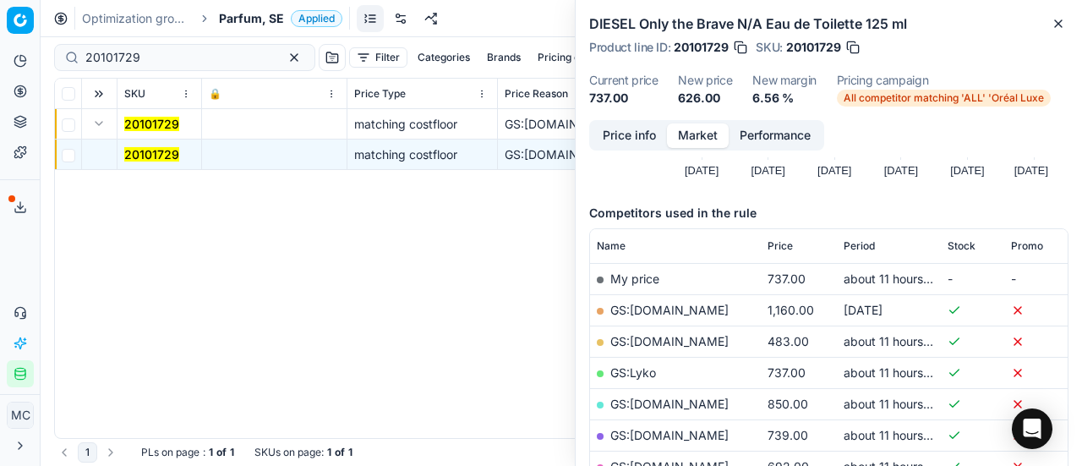
click at [625, 132] on button "Price info" at bounding box center [629, 135] width 75 height 25
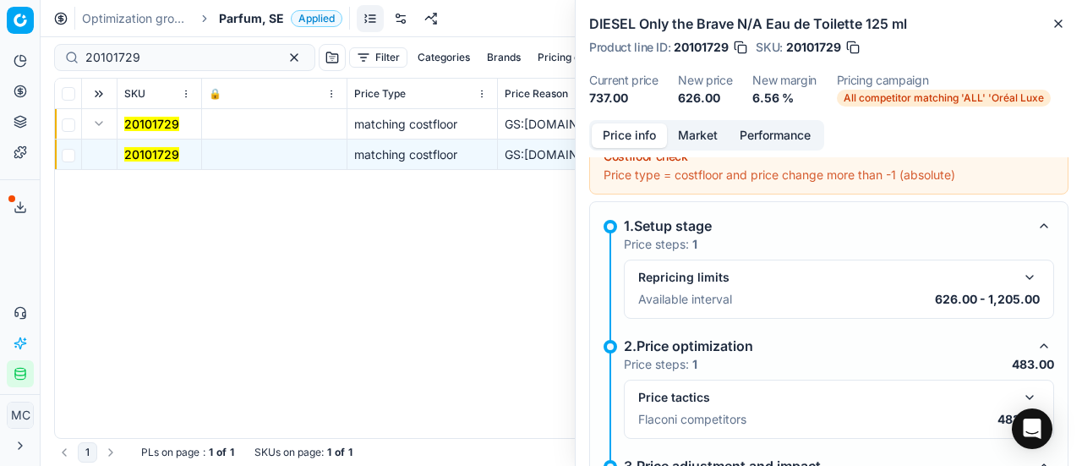
scroll to position [265, 0]
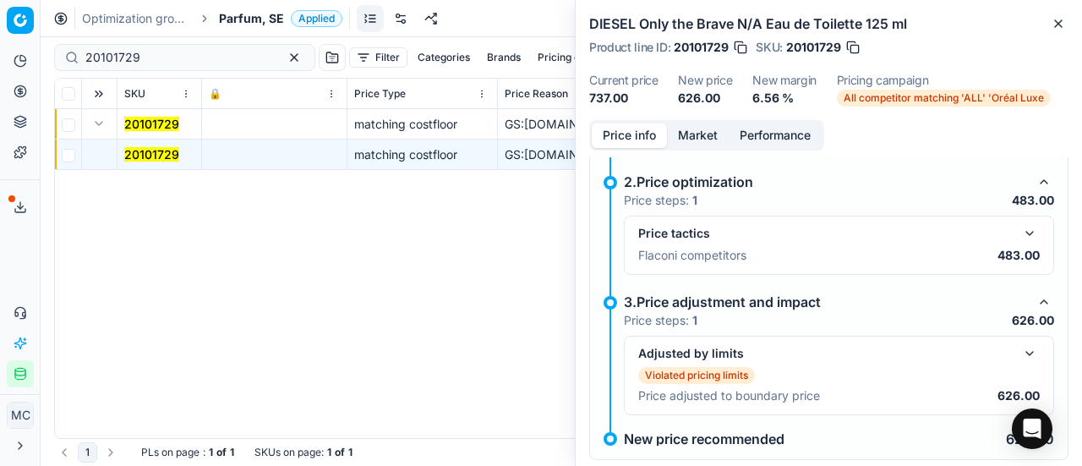
click at [1019, 229] on button "button" at bounding box center [1029, 233] width 20 height 20
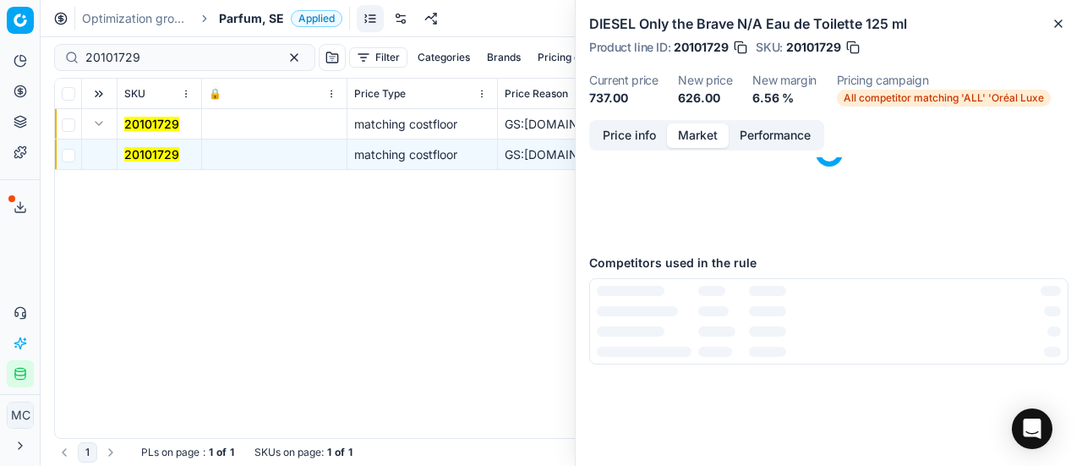
scroll to position [0, 0]
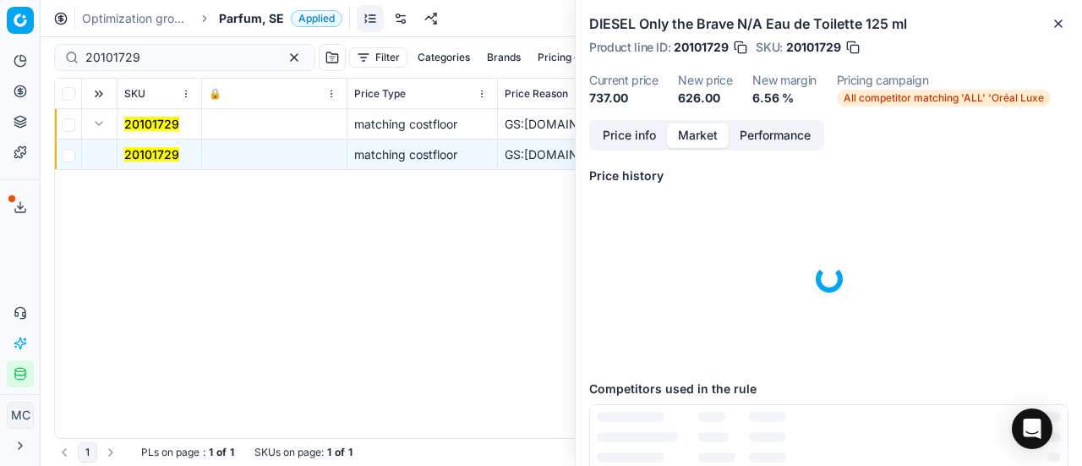
click at [685, 128] on button "Market" at bounding box center [698, 135] width 62 height 25
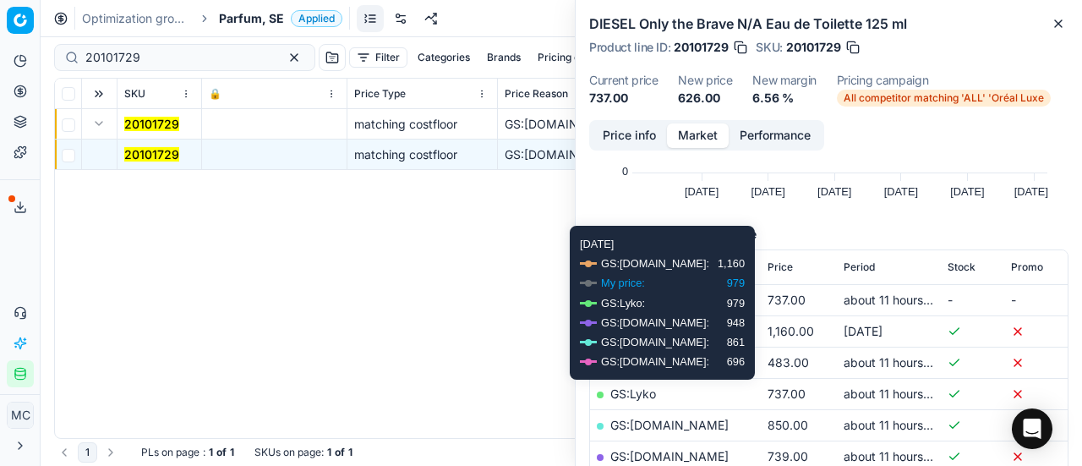
scroll to position [254, 0]
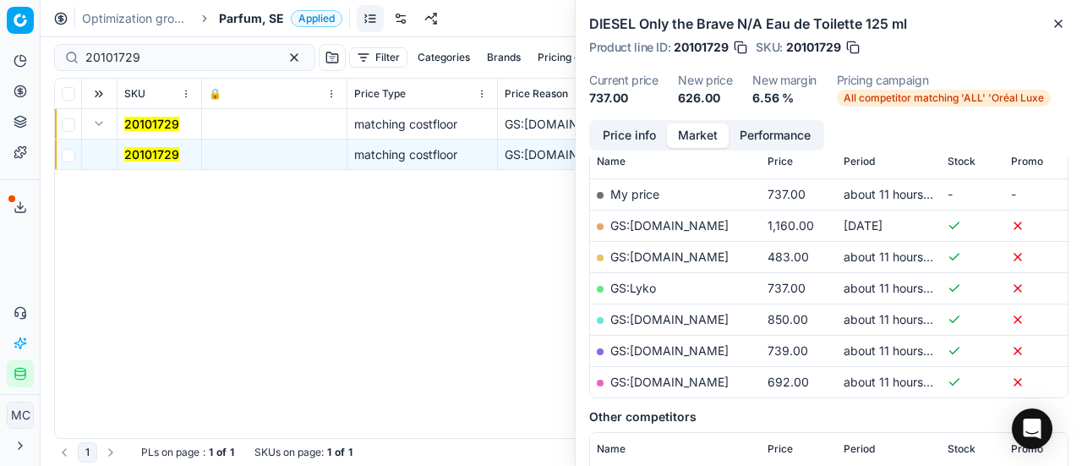
click at [671, 256] on link "GS:ComputerSalg.se" at bounding box center [669, 256] width 118 height 14
drag, startPoint x: 187, startPoint y: 52, endPoint x: 0, endPoint y: 39, distance: 187.2
click at [0, 39] on div "Pricing platform Analytics Pricing Product portfolio Templates Export service 1…" at bounding box center [541, 233] width 1082 height 466
paste input "235"
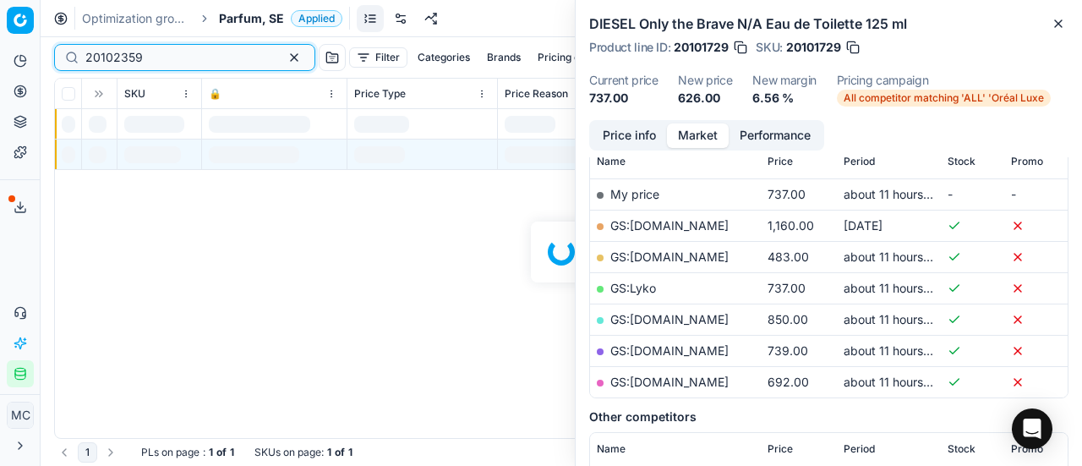
scroll to position [254, 0]
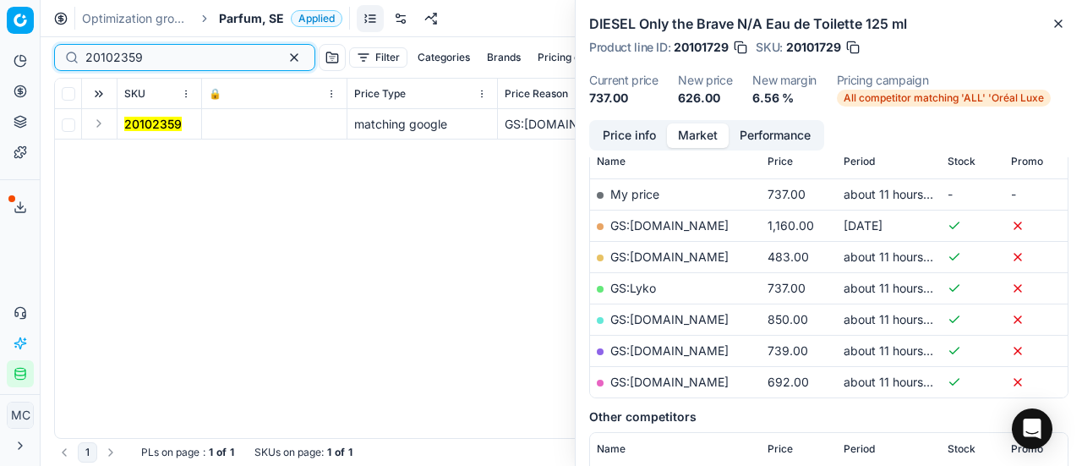
type input "20102359"
click at [103, 128] on button "Expand" at bounding box center [99, 123] width 20 height 20
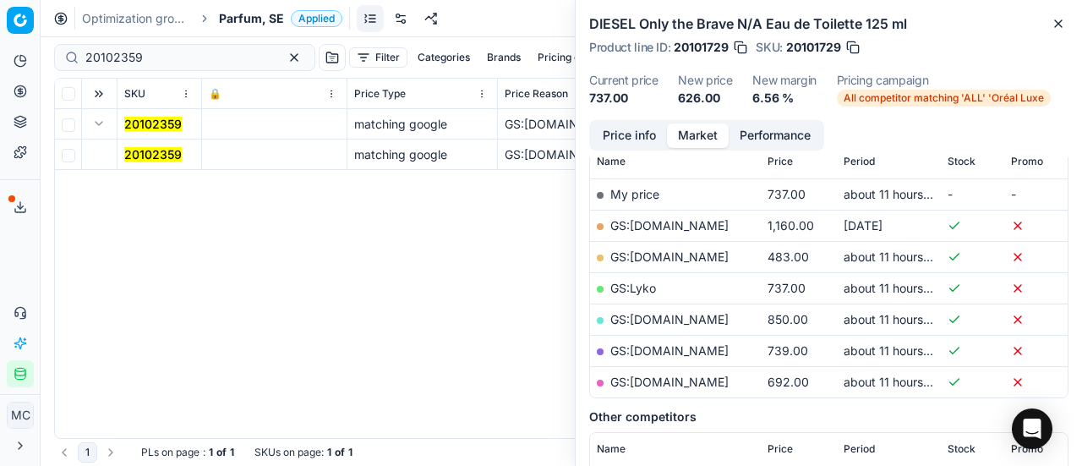
click at [165, 155] on mark "20102359" at bounding box center [152, 154] width 57 height 14
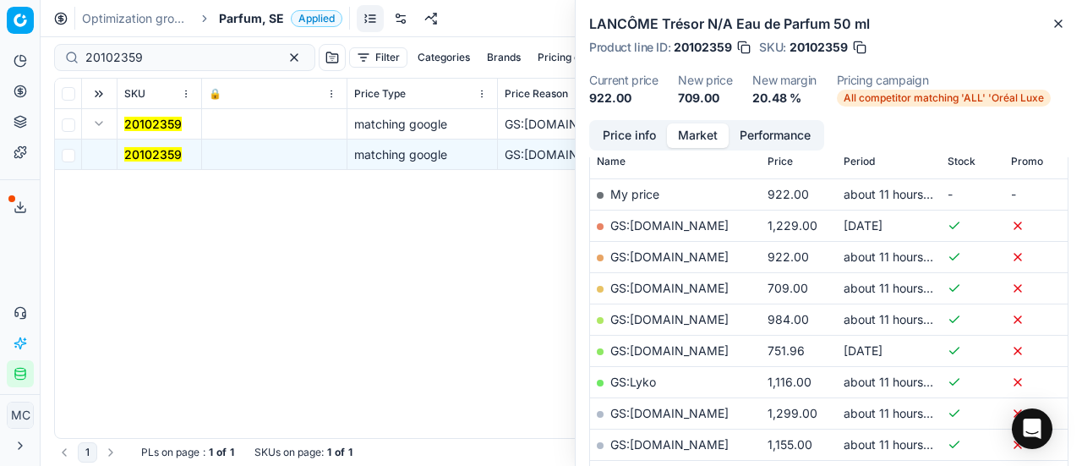
click at [660, 140] on button "Price info" at bounding box center [629, 135] width 75 height 25
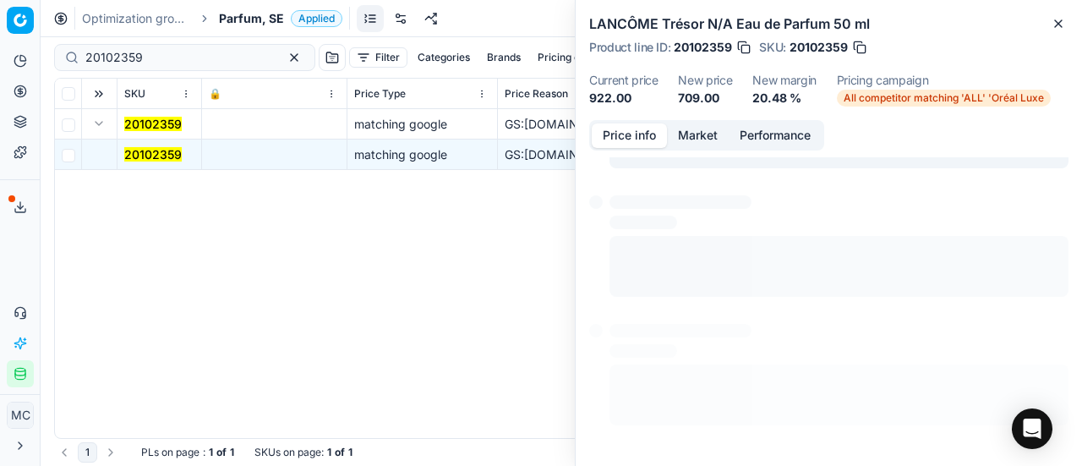
scroll to position [12, 0]
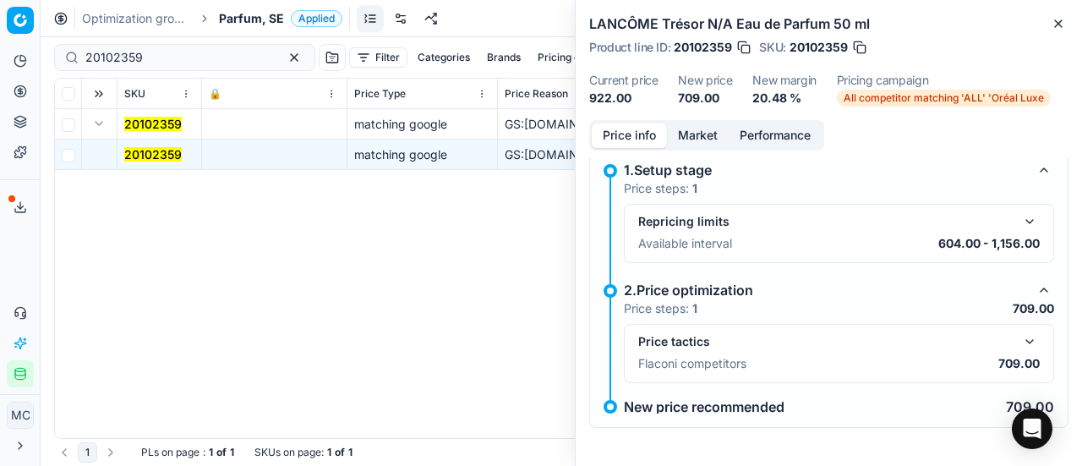
click at [1026, 337] on button "button" at bounding box center [1029, 341] width 20 height 20
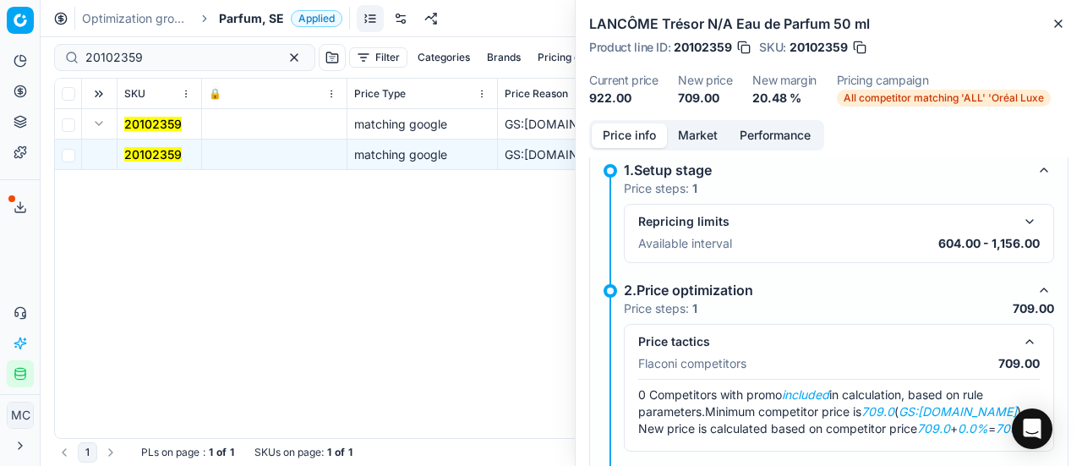
click at [685, 130] on button "Market" at bounding box center [698, 135] width 62 height 25
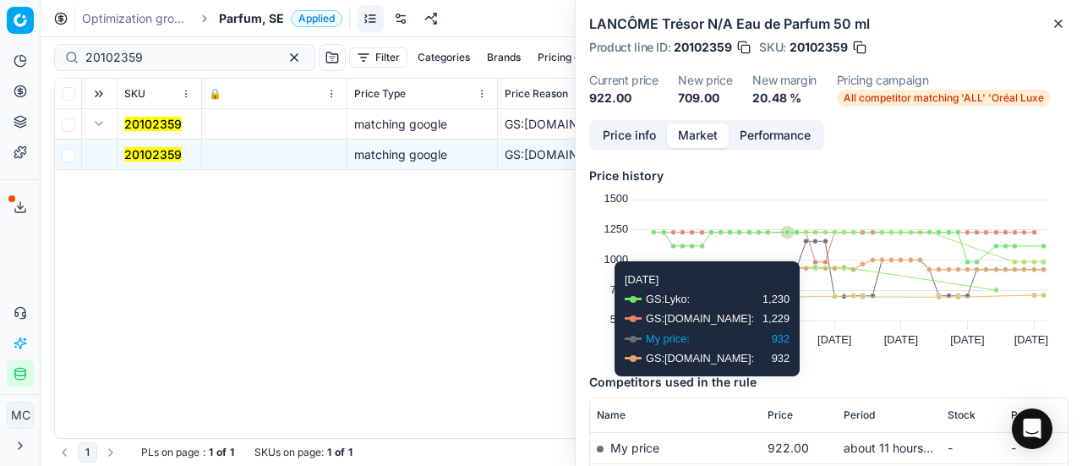
scroll to position [169, 0]
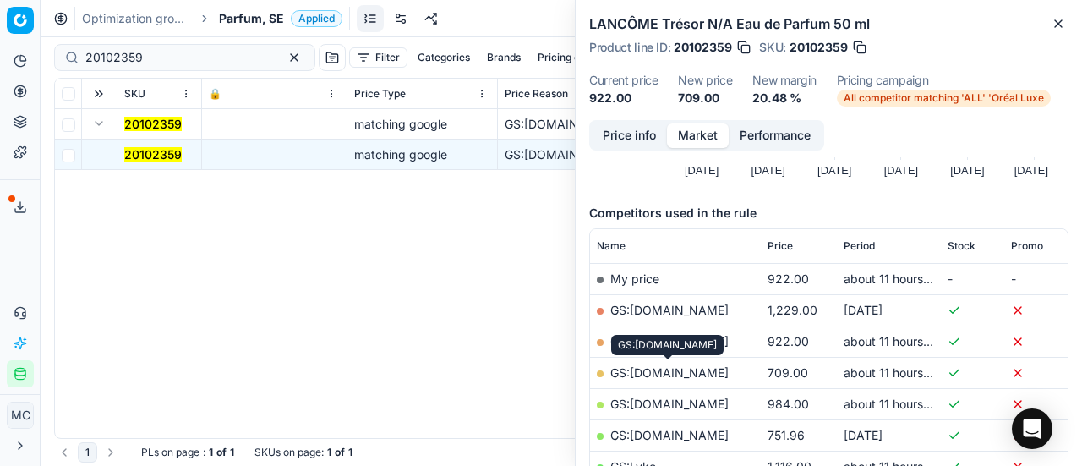
click at [681, 371] on link "GS:ComputerSalg.se" at bounding box center [669, 372] width 118 height 14
click at [247, 15] on span "Parfum, SE" at bounding box center [251, 18] width 65 height 17
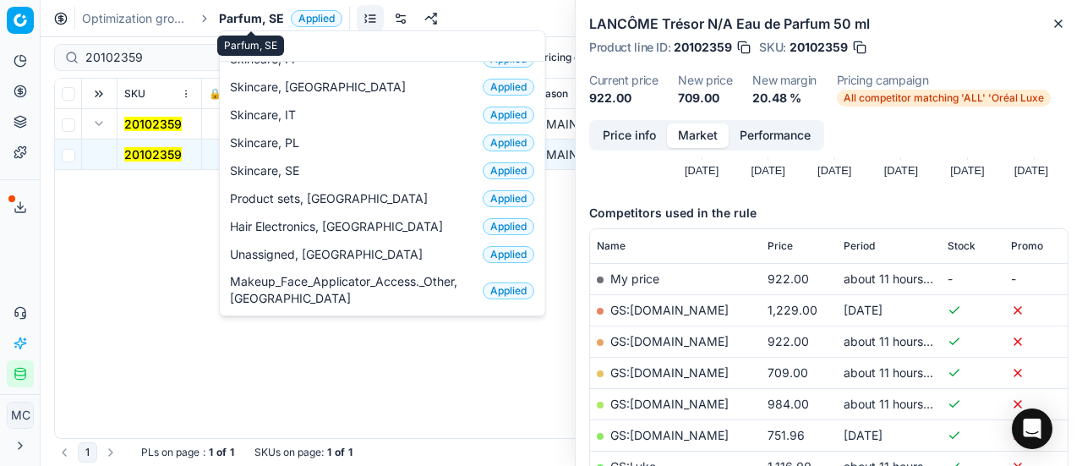
scroll to position [211, 0]
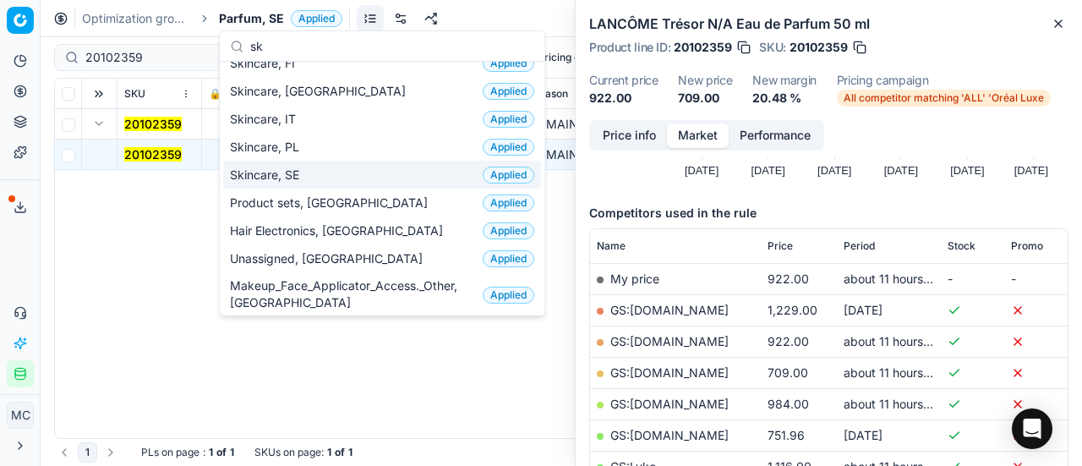
type input "sk"
click at [301, 166] on span "Skincare, SE" at bounding box center [268, 174] width 76 height 17
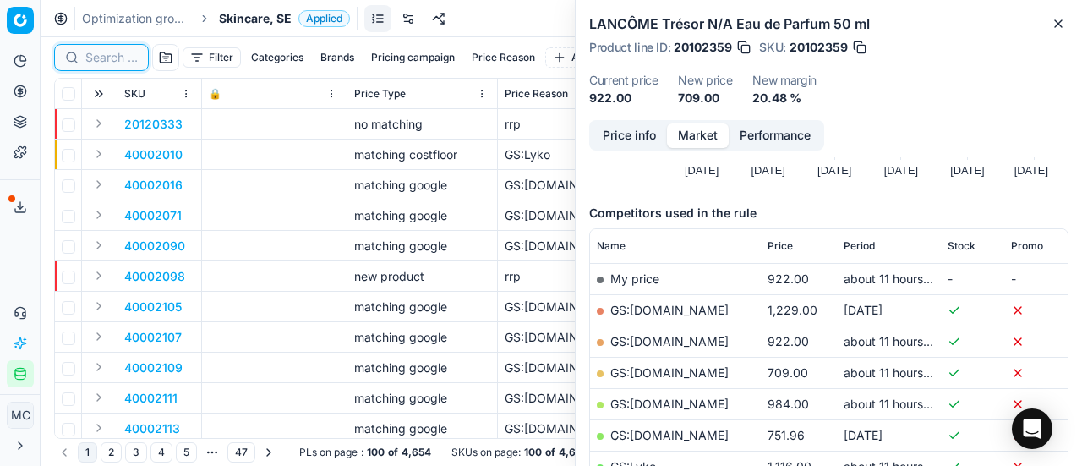
click at [123, 57] on input at bounding box center [111, 57] width 52 height 17
paste input "80052850-15"
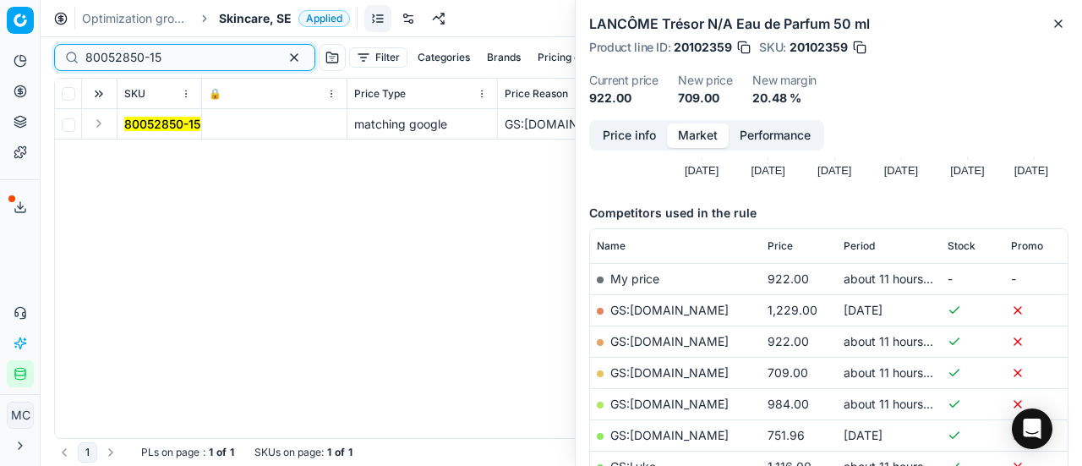
type input "80052850-15"
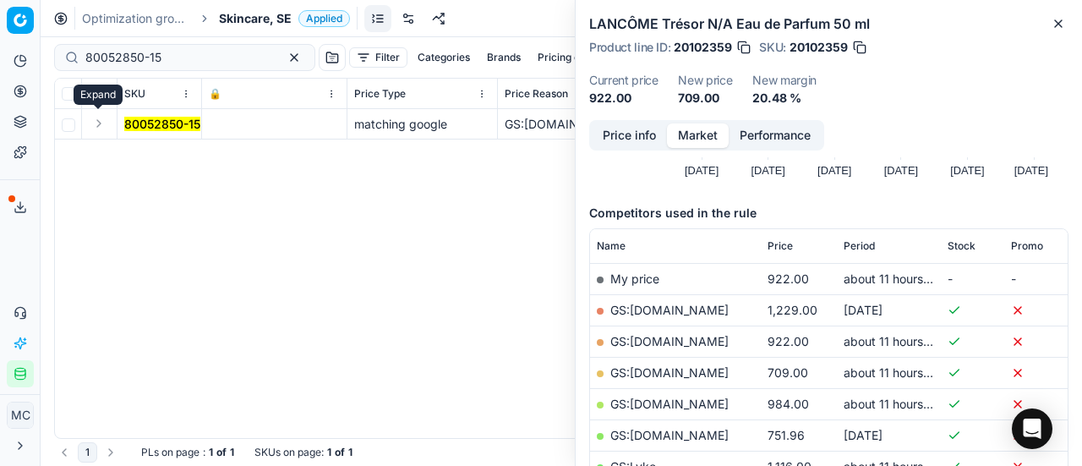
drag, startPoint x: 101, startPoint y: 126, endPoint x: 118, endPoint y: 136, distance: 20.4
click at [101, 126] on button "Expand" at bounding box center [99, 123] width 20 height 20
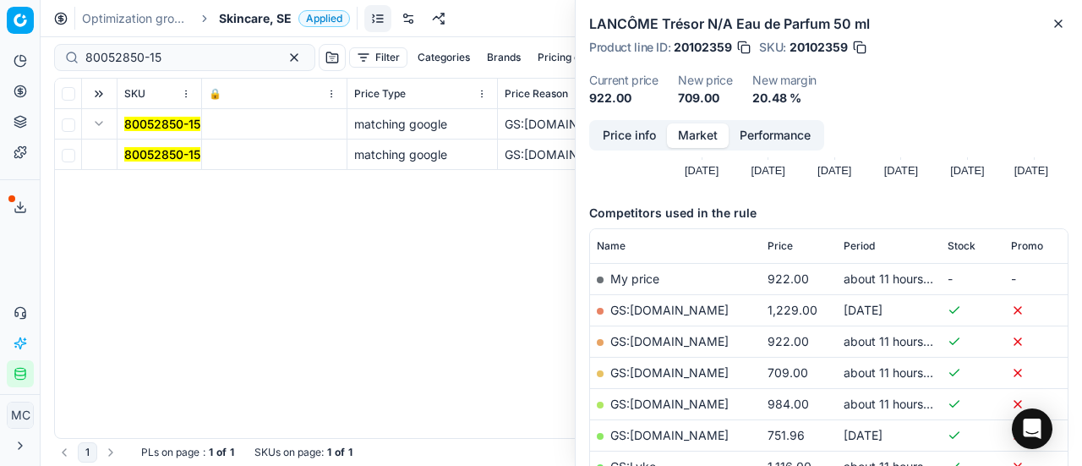
click at [150, 147] on mark "80052850-15" at bounding box center [162, 154] width 76 height 14
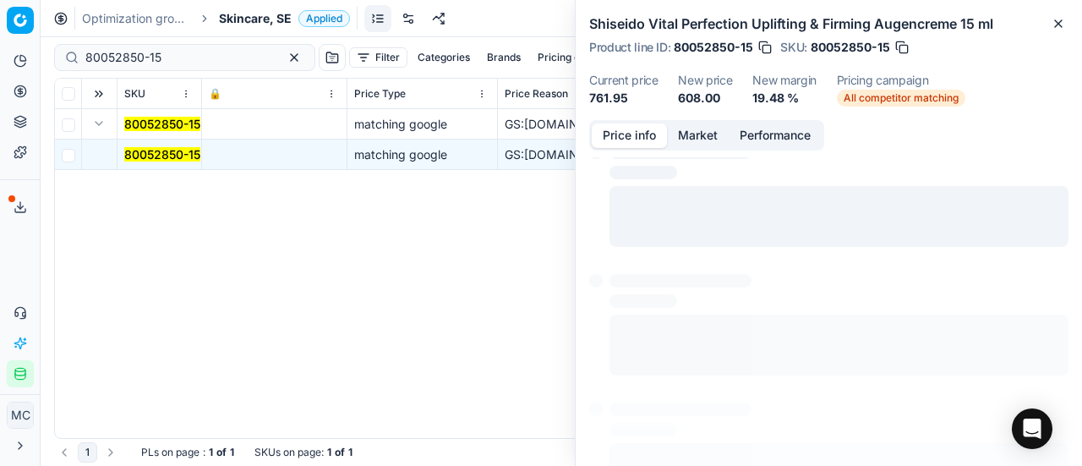
click at [627, 134] on button "Price info" at bounding box center [629, 135] width 75 height 25
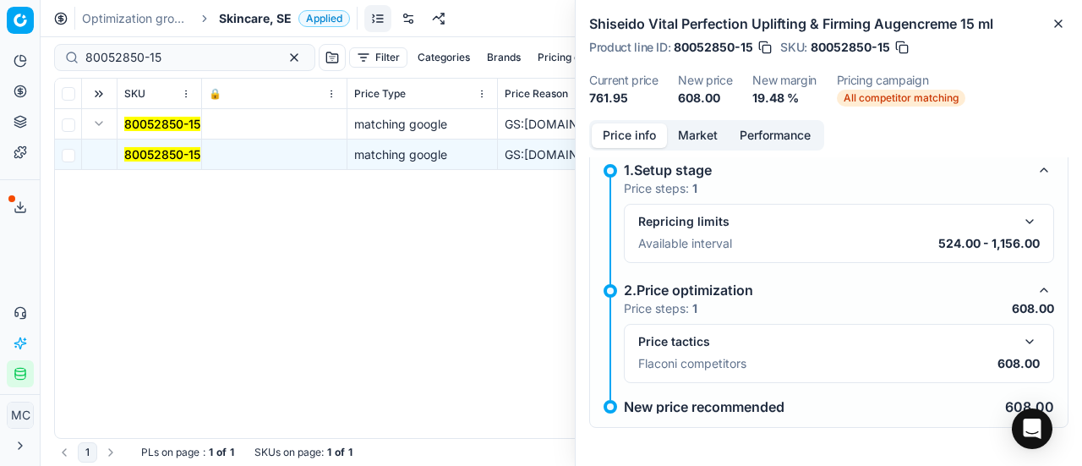
click at [1019, 341] on button "button" at bounding box center [1029, 341] width 20 height 20
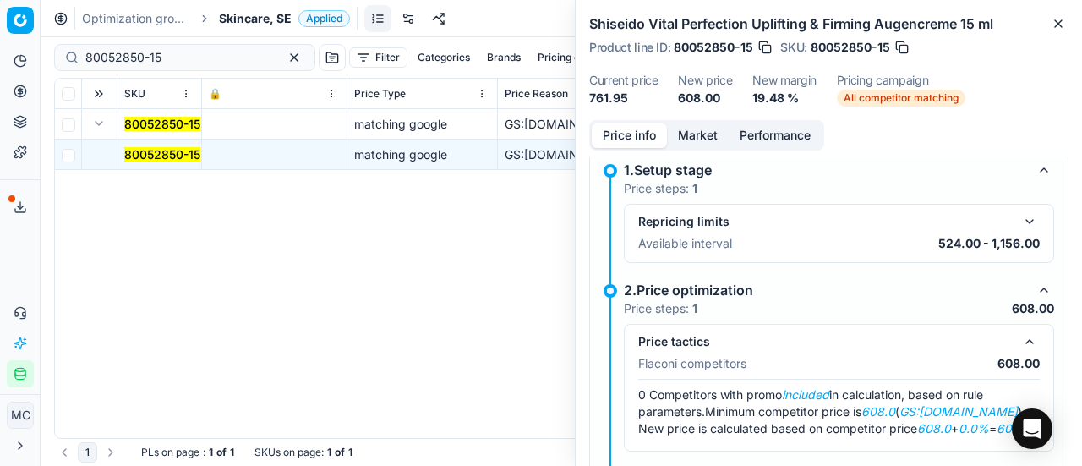
click at [686, 123] on button "Market" at bounding box center [698, 135] width 62 height 25
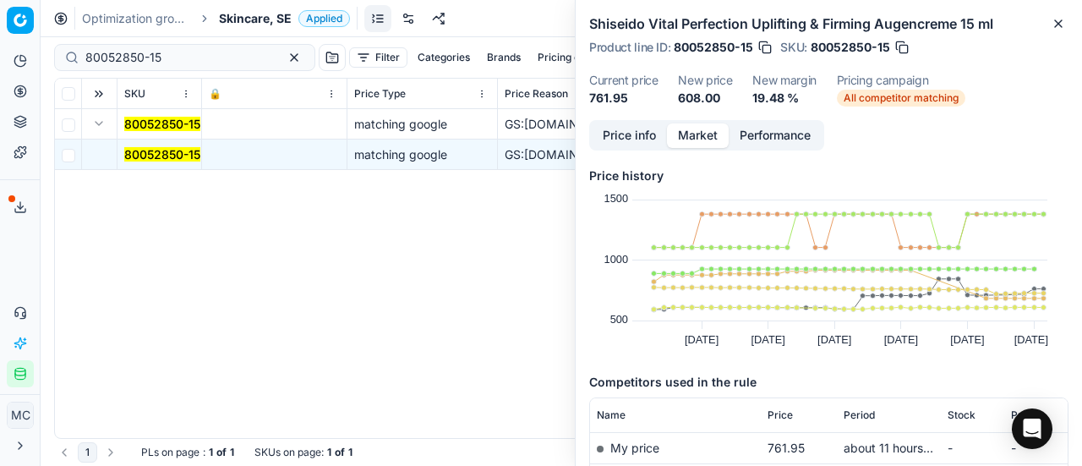
click at [686, 133] on button "Market" at bounding box center [698, 135] width 62 height 25
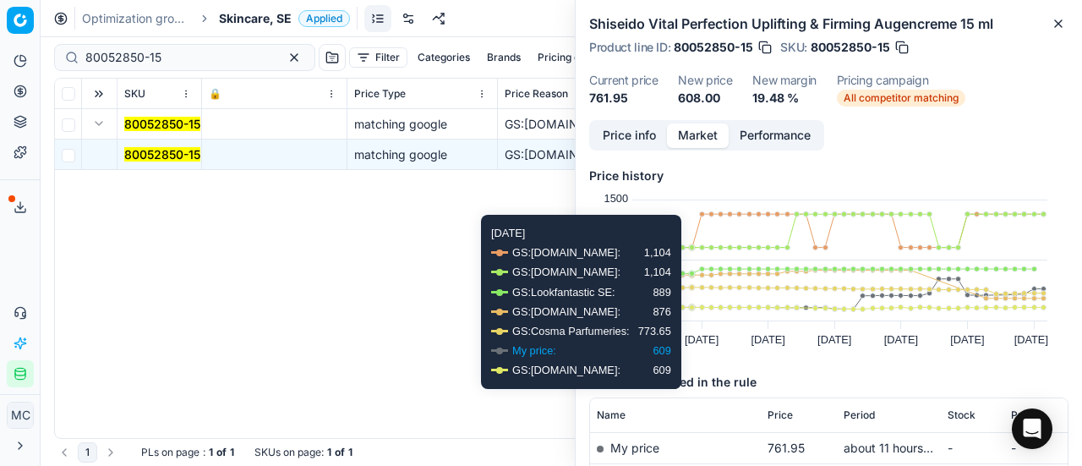
scroll to position [254, 0]
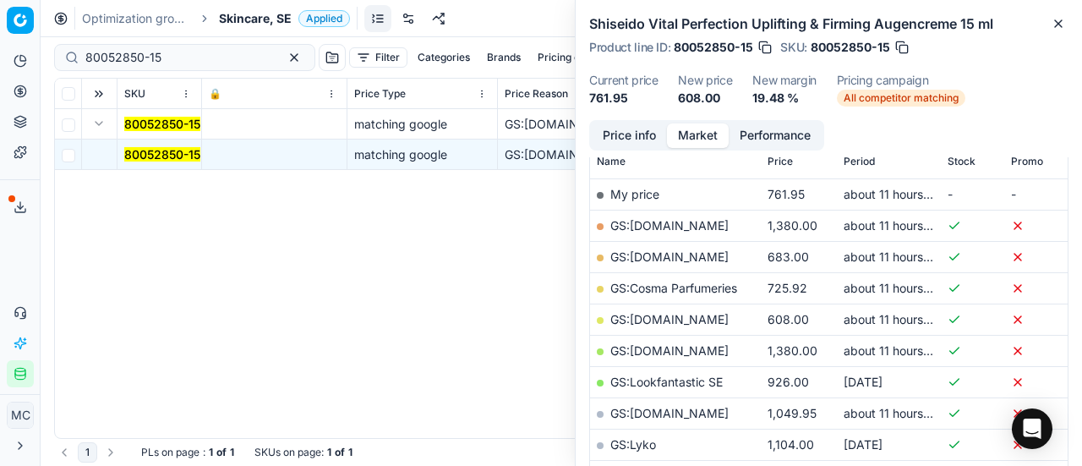
click at [667, 317] on link "GS:Deloox.se" at bounding box center [669, 319] width 118 height 14
click at [262, 11] on span "Skincare, SE" at bounding box center [255, 18] width 73 height 17
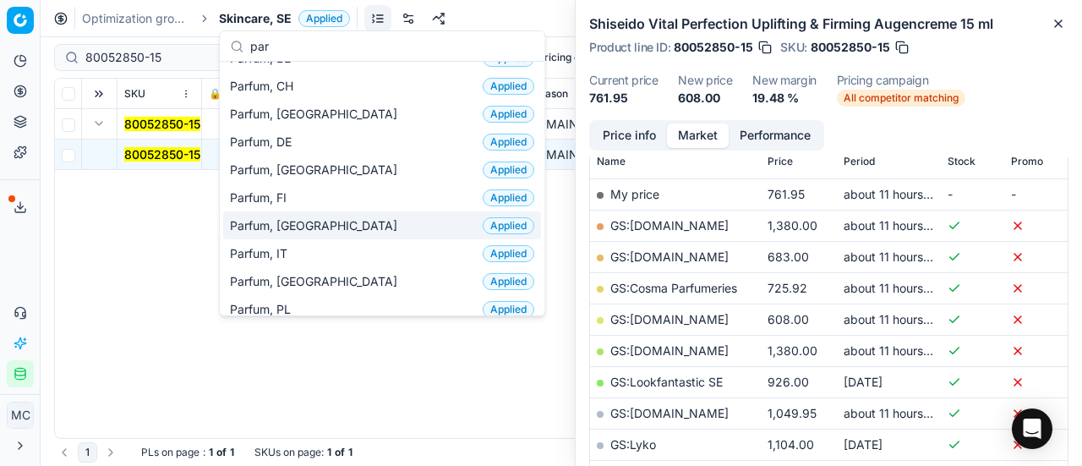
scroll to position [85, 0]
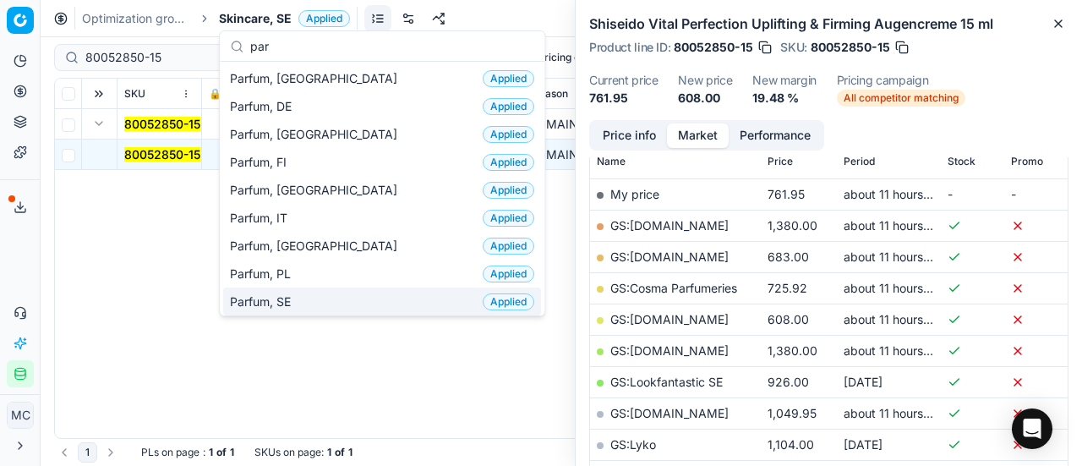
type input "par"
click at [336, 287] on div "Parfum, SE Applied" at bounding box center [382, 301] width 318 height 28
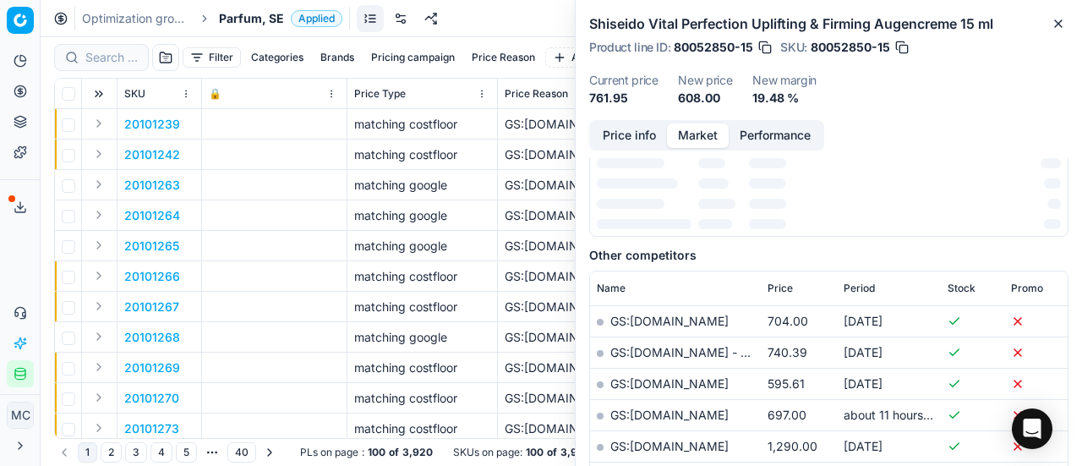
scroll to position [254, 0]
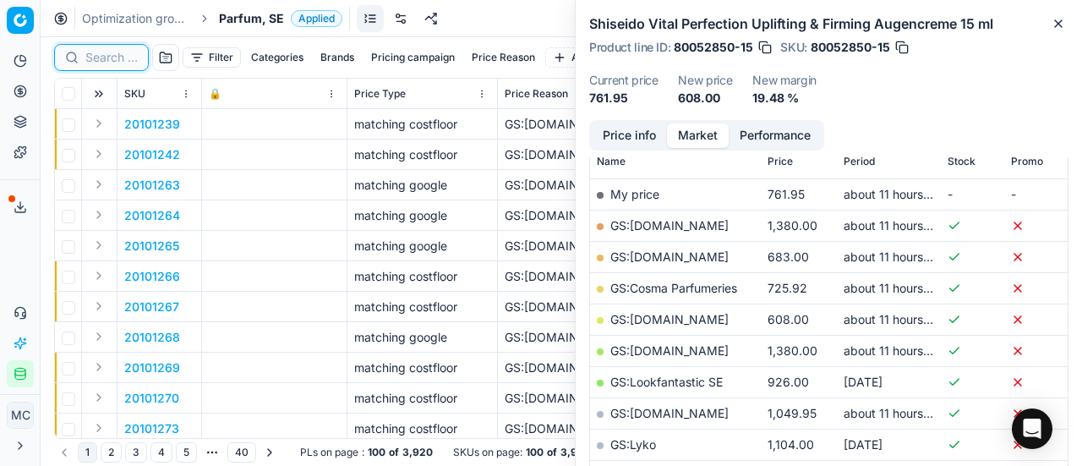
click at [118, 56] on input at bounding box center [111, 57] width 52 height 17
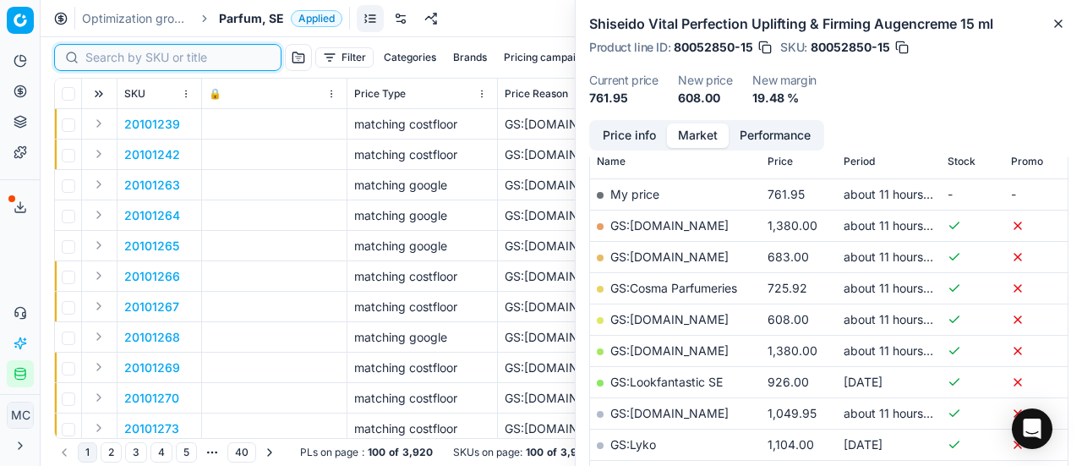
paste input "80023530-30"
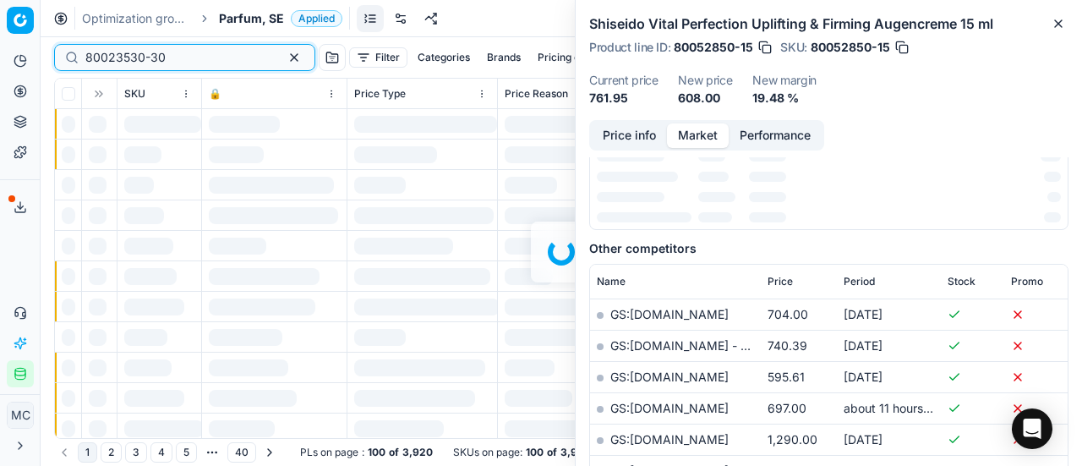
scroll to position [254, 0]
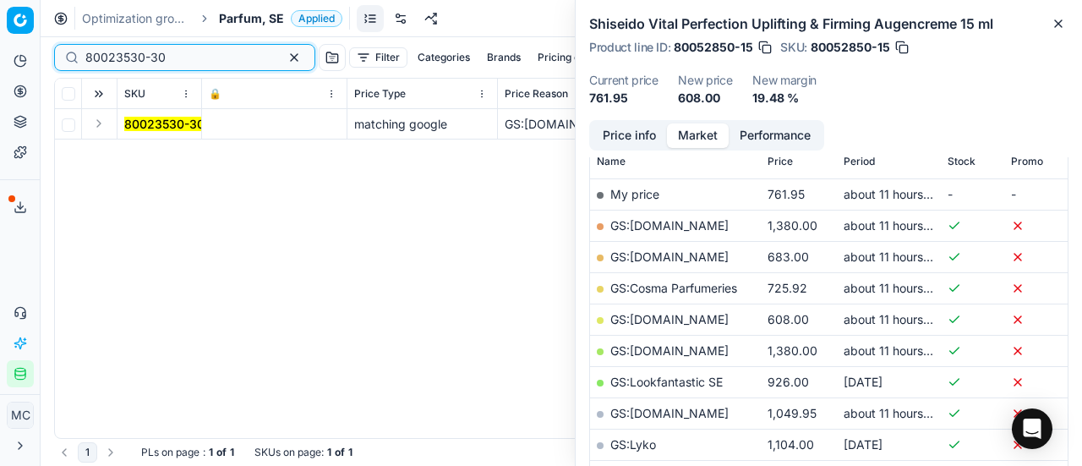
type input "80023530-30"
click at [102, 126] on button "Expand" at bounding box center [99, 123] width 20 height 20
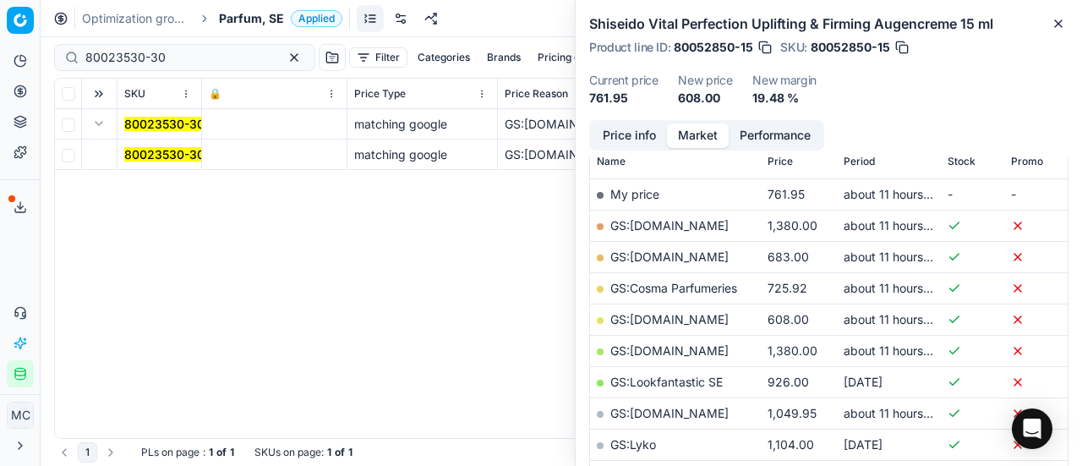
click at [149, 156] on mark "80023530-30" at bounding box center [164, 154] width 80 height 14
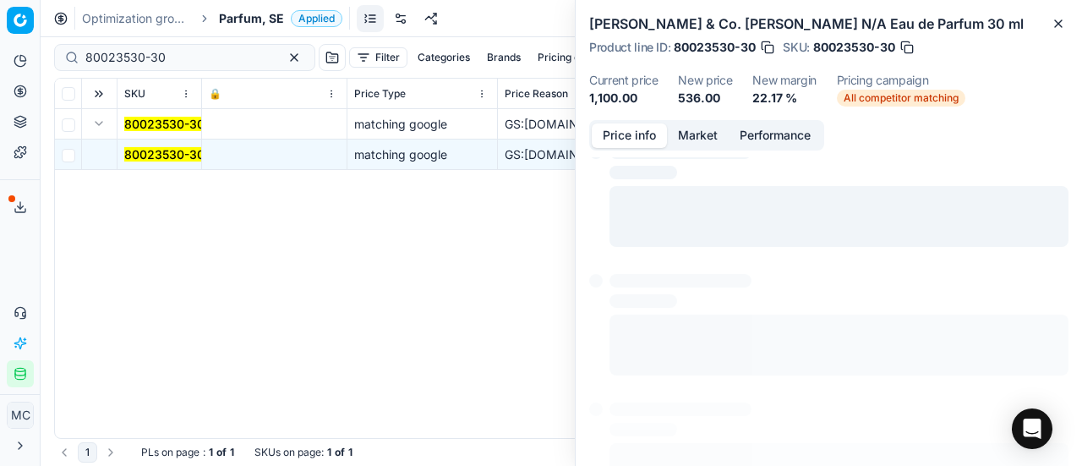
click at [634, 131] on button "Price info" at bounding box center [629, 135] width 75 height 25
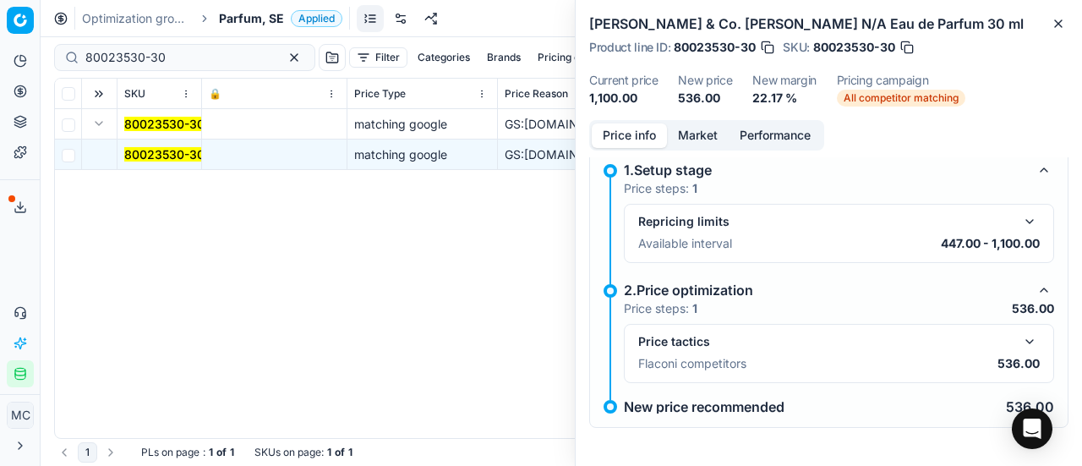
click at [1019, 334] on button "button" at bounding box center [1029, 341] width 20 height 20
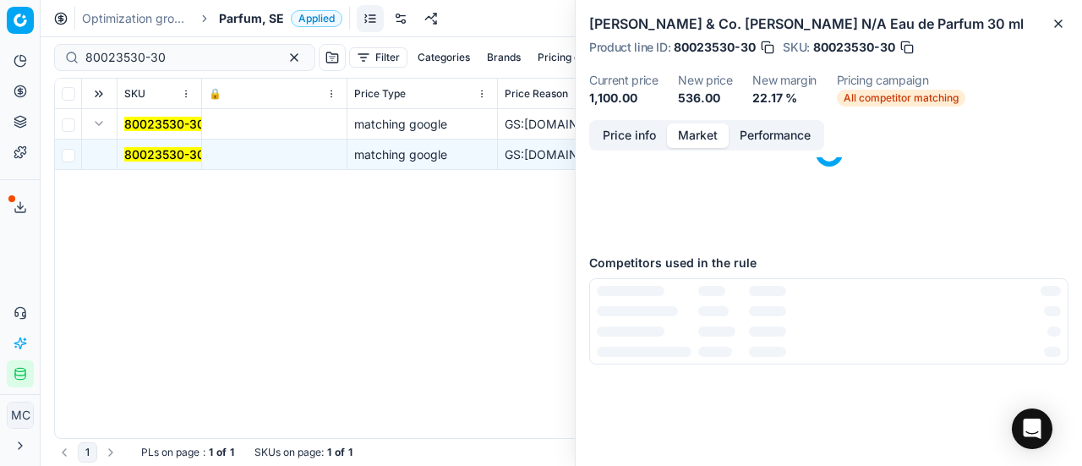
click at [698, 126] on button "Market" at bounding box center [698, 135] width 62 height 25
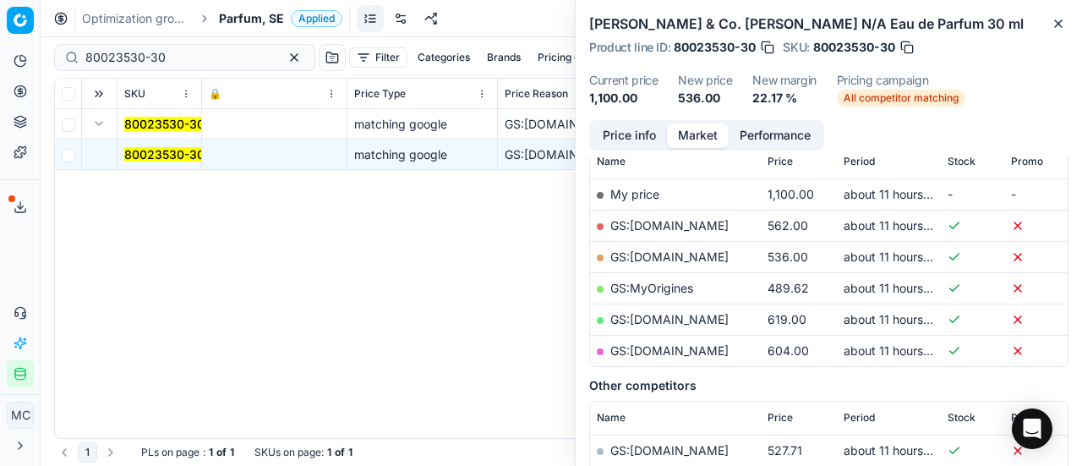
click at [673, 249] on link "GS:Deloox.se" at bounding box center [669, 256] width 118 height 14
click at [264, 16] on span "Parfum, SE" at bounding box center [251, 18] width 65 height 17
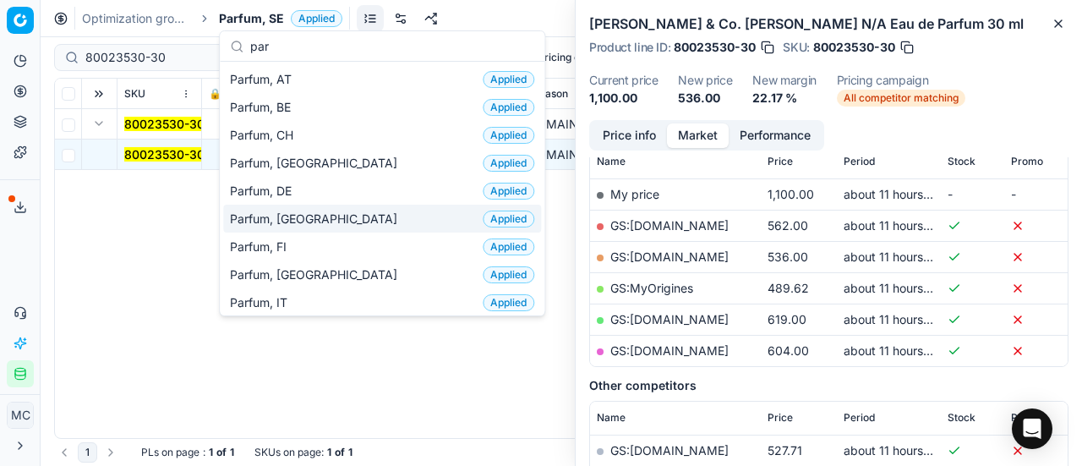
type input "par"
click at [313, 216] on div "Parfum, DK Applied" at bounding box center [382, 219] width 318 height 28
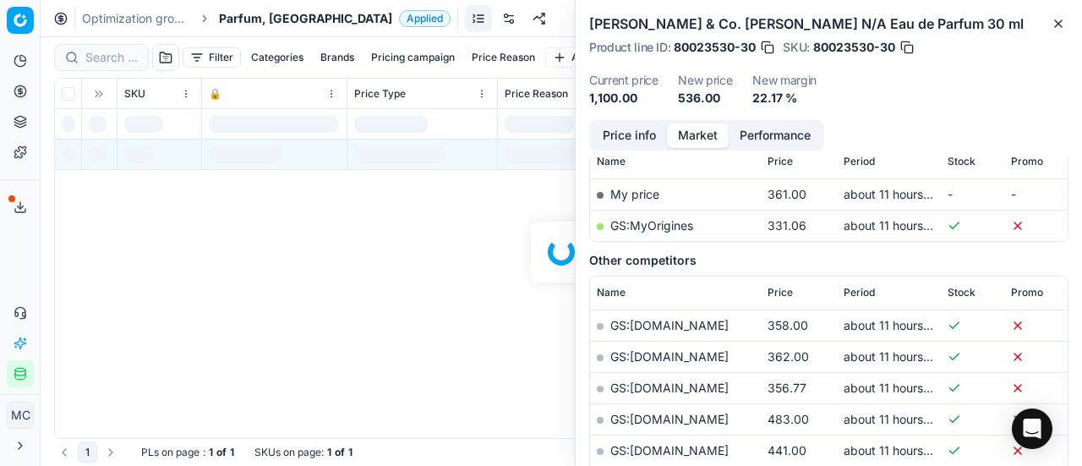
scroll to position [254, 0]
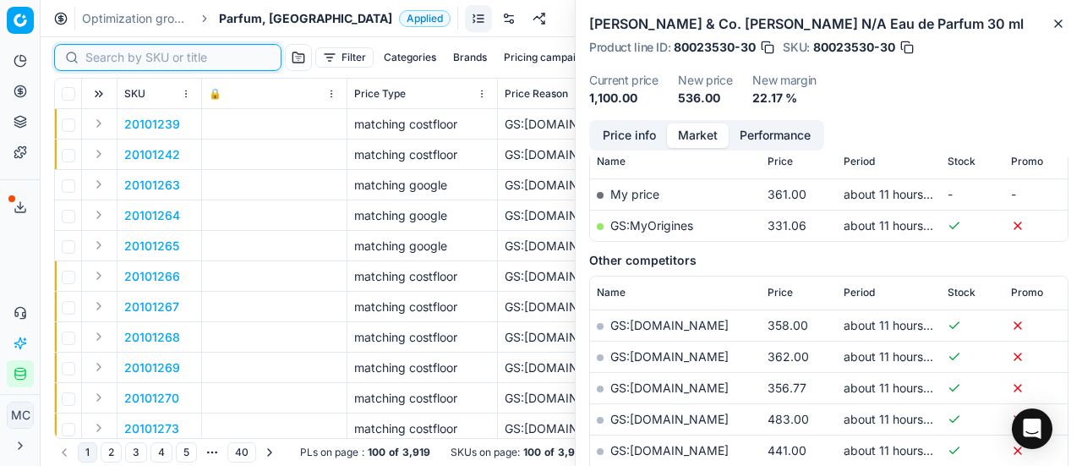
click at [118, 60] on input at bounding box center [177, 57] width 185 height 17
paste input "80020585-150"
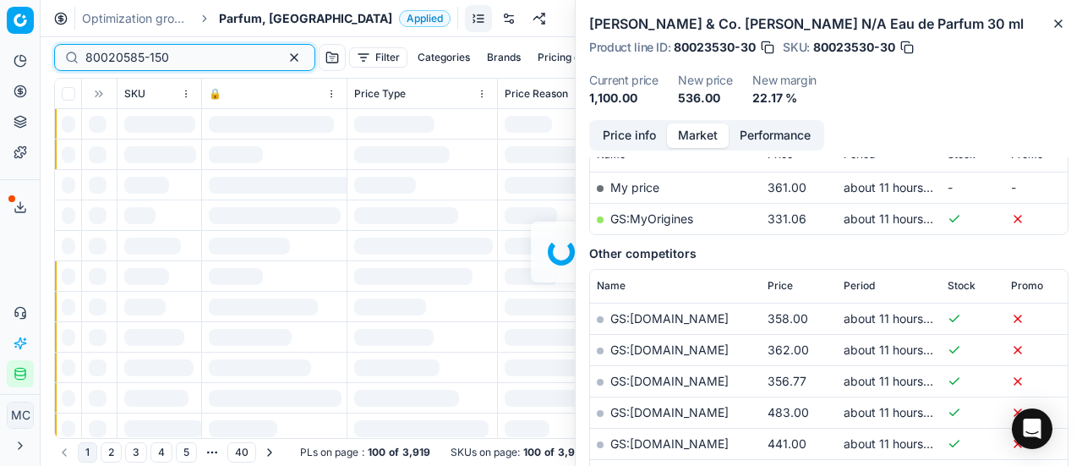
scroll to position [254, 0]
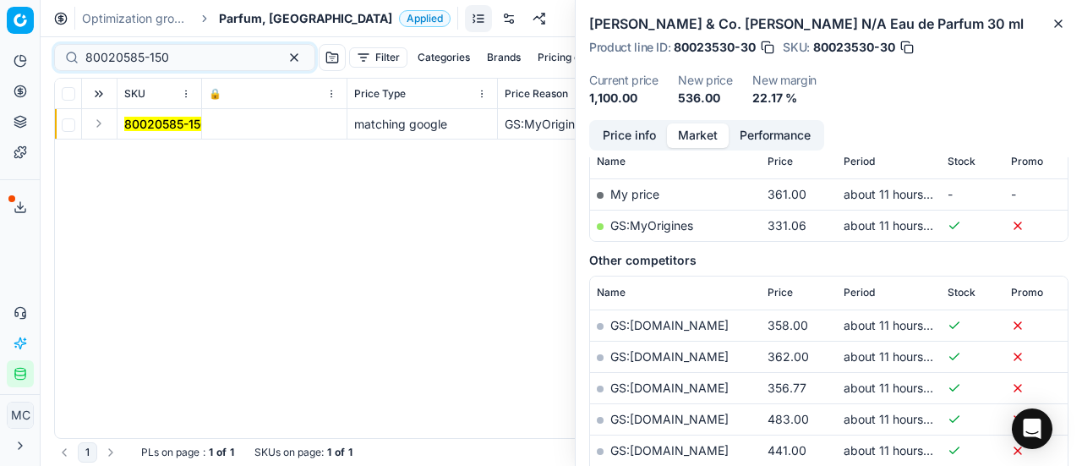
click at [98, 128] on button "Expand" at bounding box center [99, 123] width 20 height 20
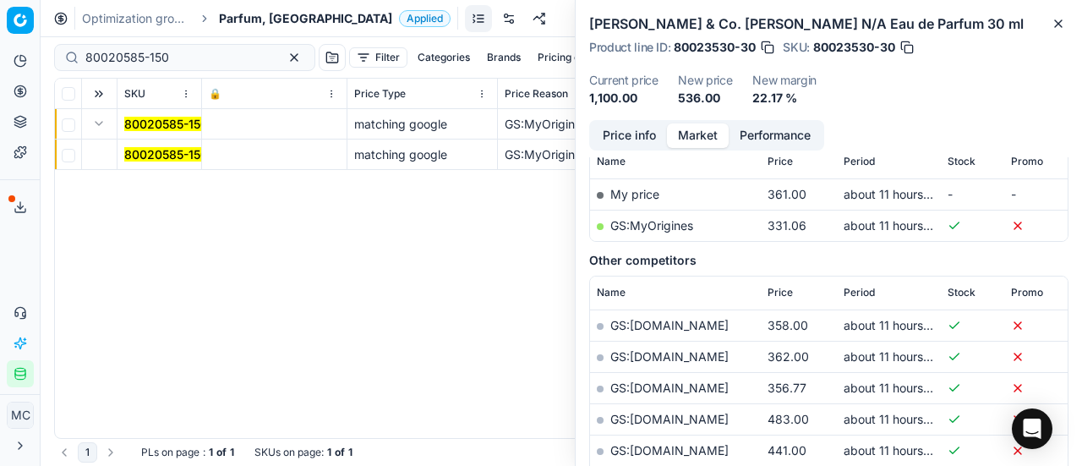
click at [168, 148] on mark "80020585-150" at bounding box center [166, 154] width 84 height 14
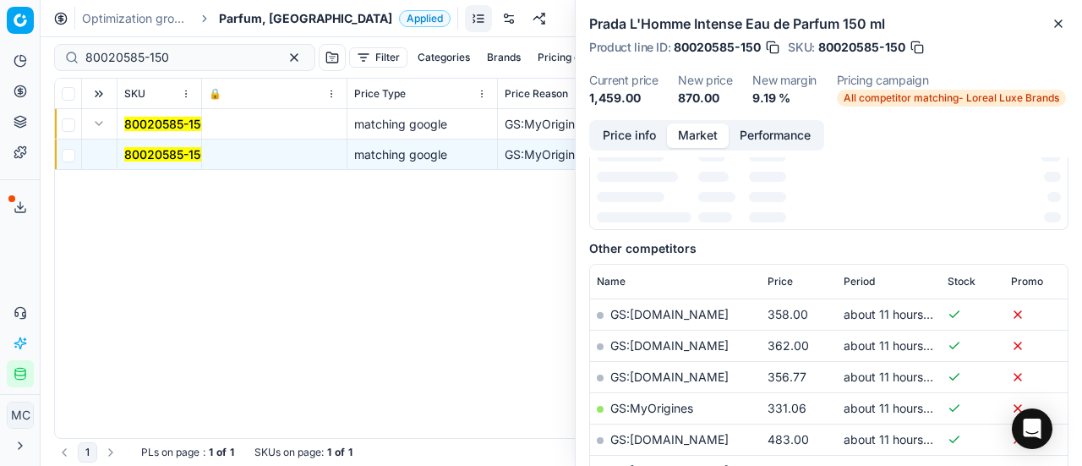
scroll to position [255, 0]
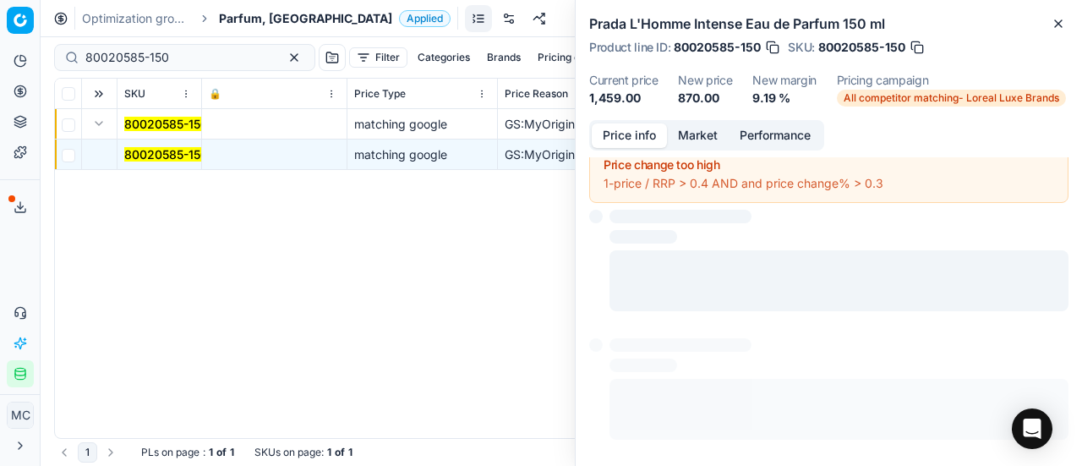
click at [614, 133] on button "Price info" at bounding box center [629, 135] width 75 height 25
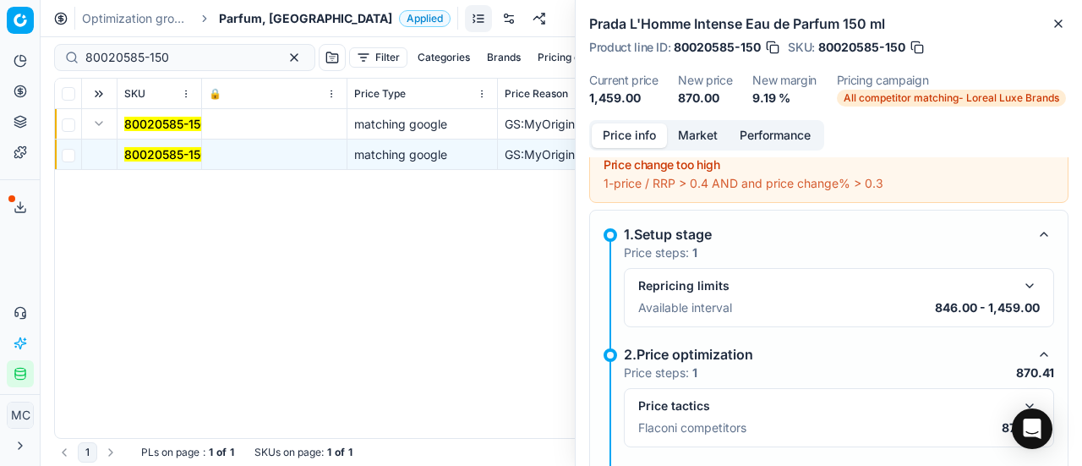
scroll to position [96, 0]
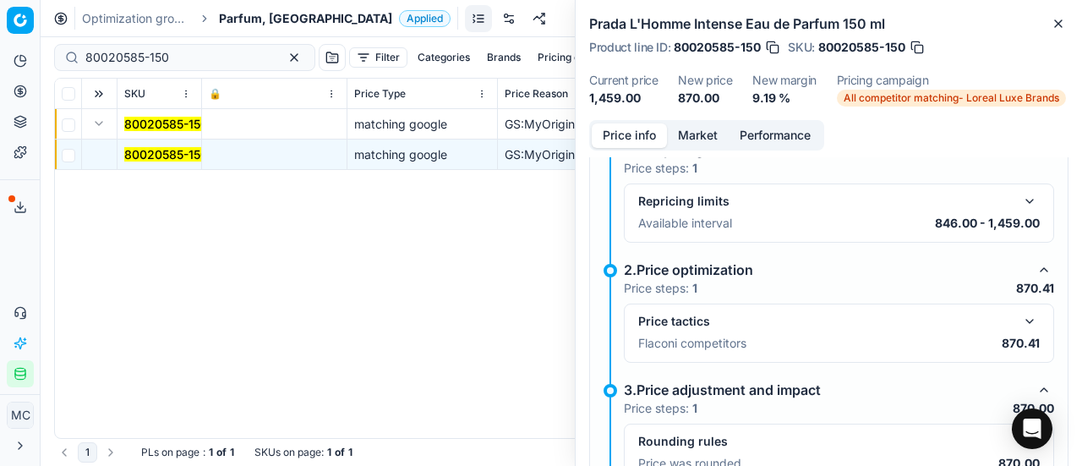
click at [1021, 318] on button "button" at bounding box center [1029, 321] width 20 height 20
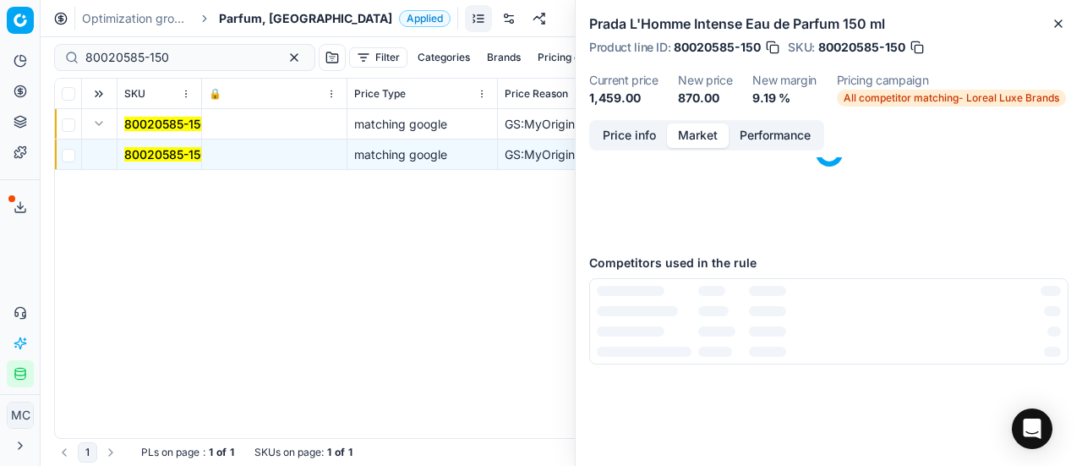
scroll to position [0, 0]
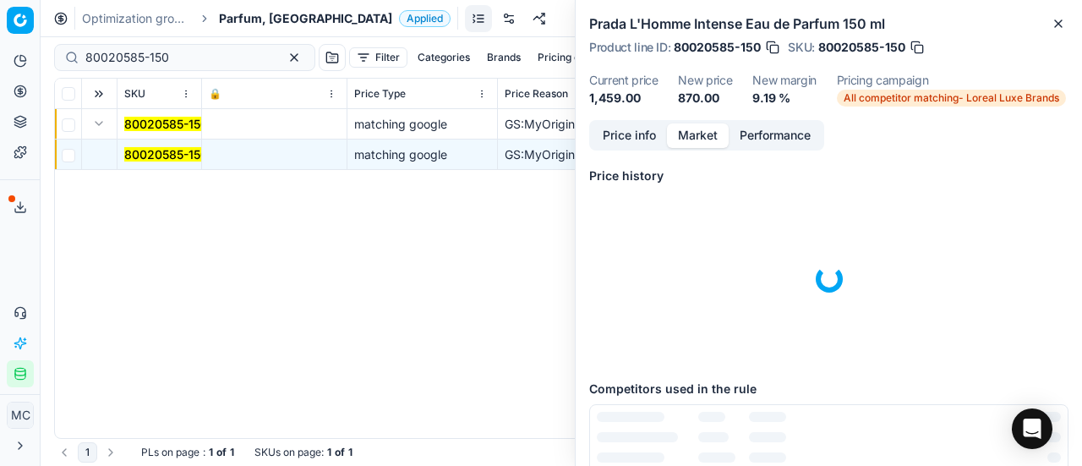
click at [703, 139] on button "Market" at bounding box center [698, 135] width 62 height 25
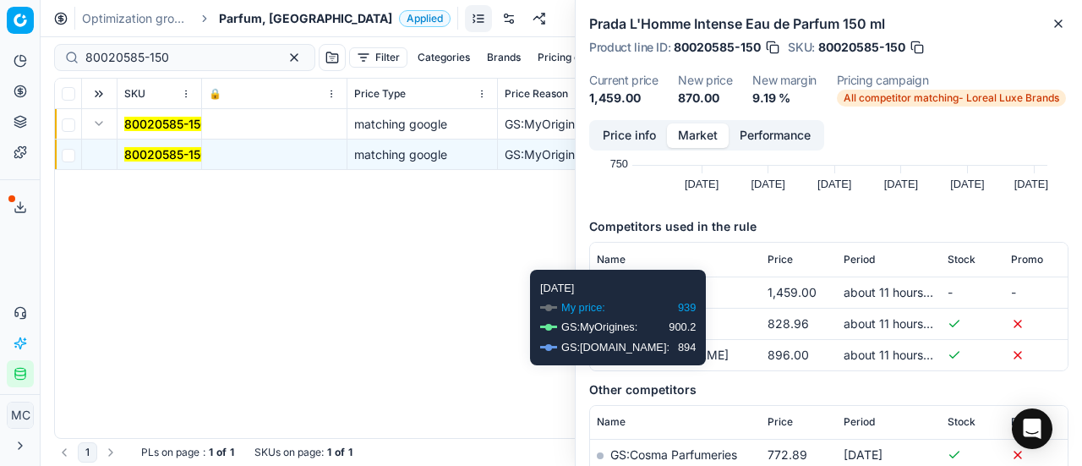
scroll to position [254, 0]
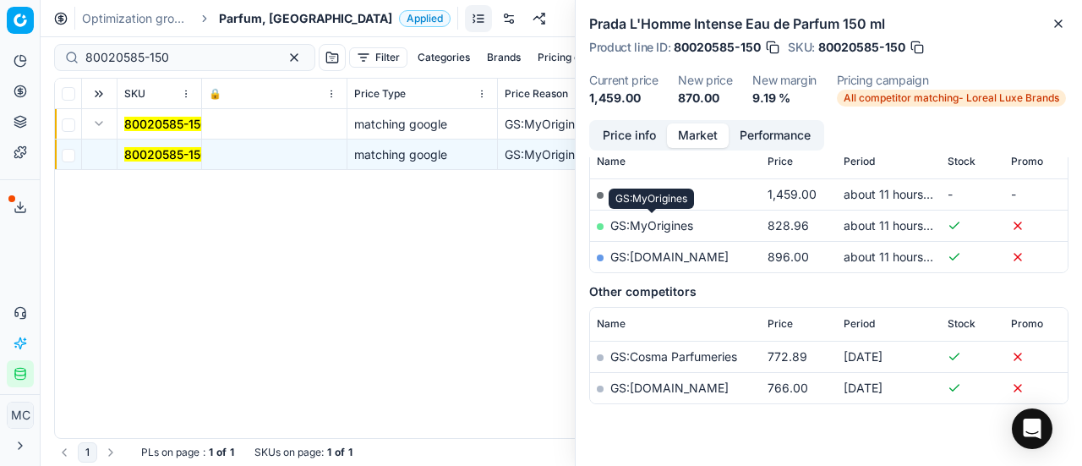
click at [666, 226] on link "GS:MyOrigines" at bounding box center [651, 225] width 83 height 14
click at [989, 94] on span "All competitor matching- Loreal Luxe Brands" at bounding box center [951, 98] width 229 height 17
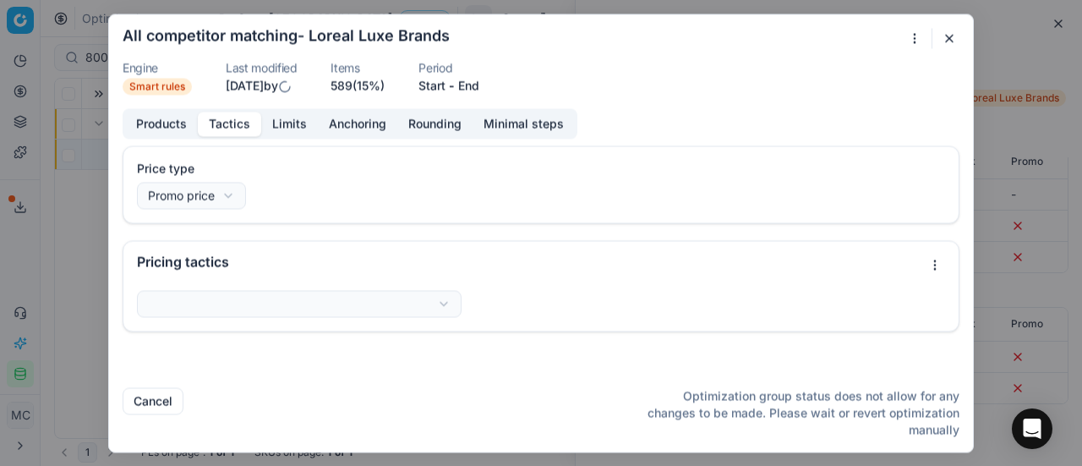
click at [226, 125] on button "Tactics" at bounding box center [229, 124] width 63 height 25
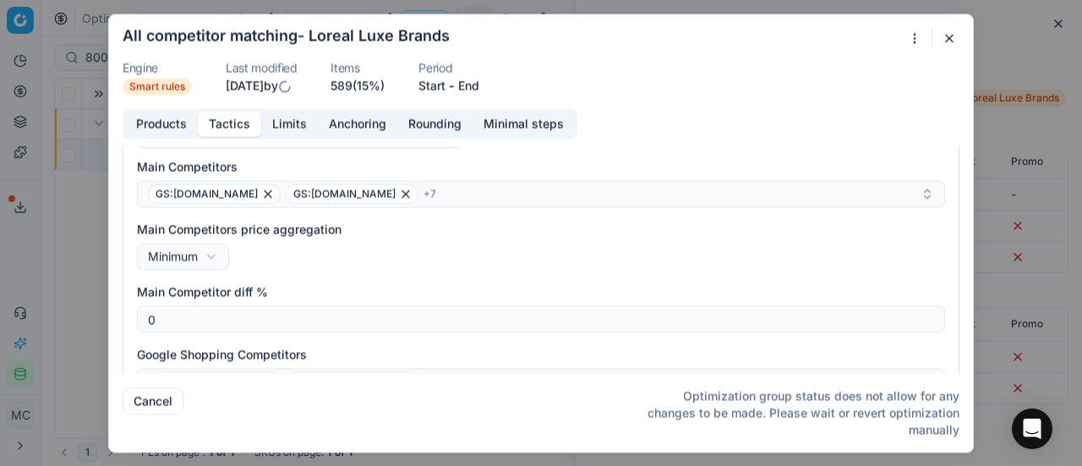
scroll to position [338, 0]
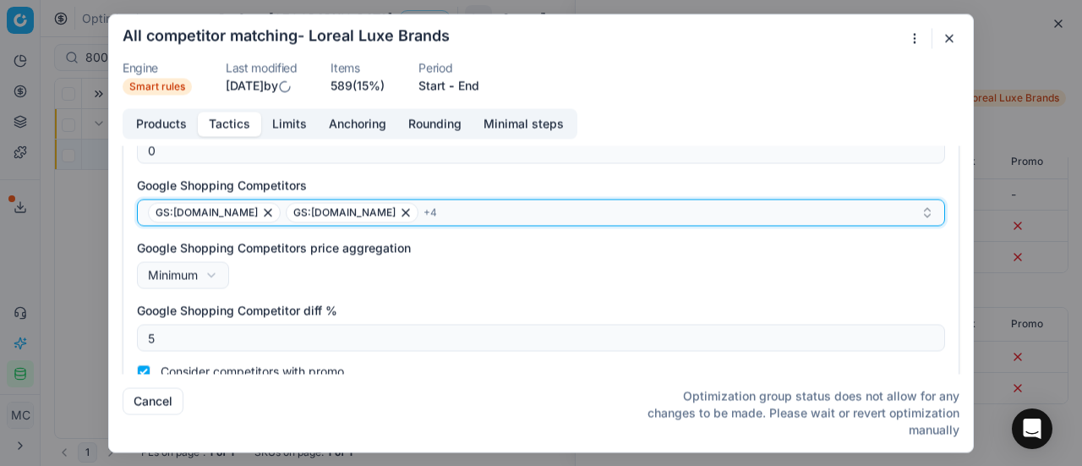
click at [585, 214] on div "GS:parfumdreams.DK GS:Zalando.dk + 4" at bounding box center [534, 212] width 772 height 20
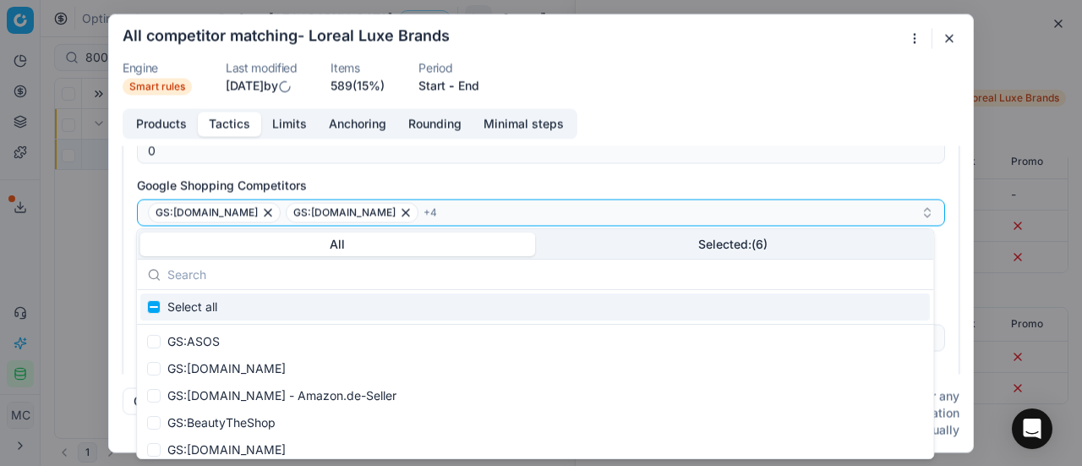
click at [756, 245] on button "Selected: ( 6 )" at bounding box center [733, 244] width 396 height 24
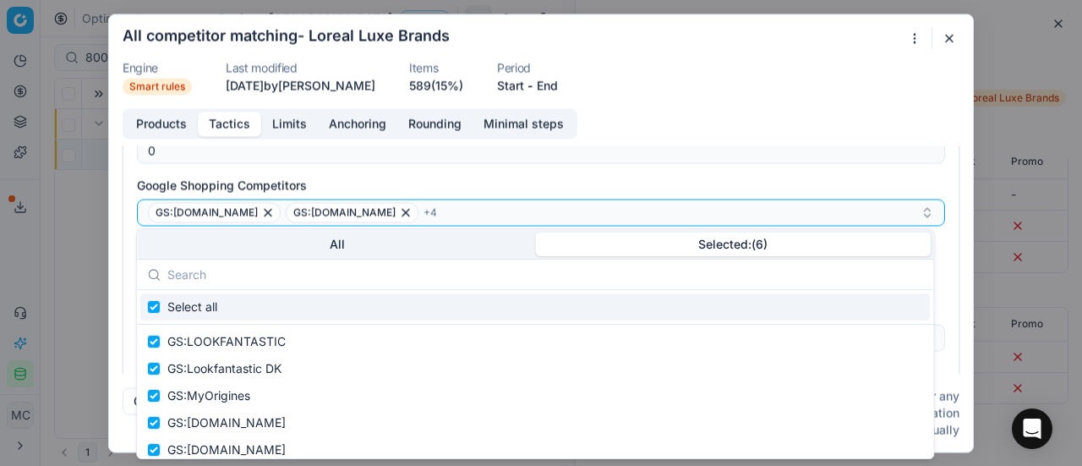
click at [952, 38] on button "button" at bounding box center [949, 38] width 20 height 20
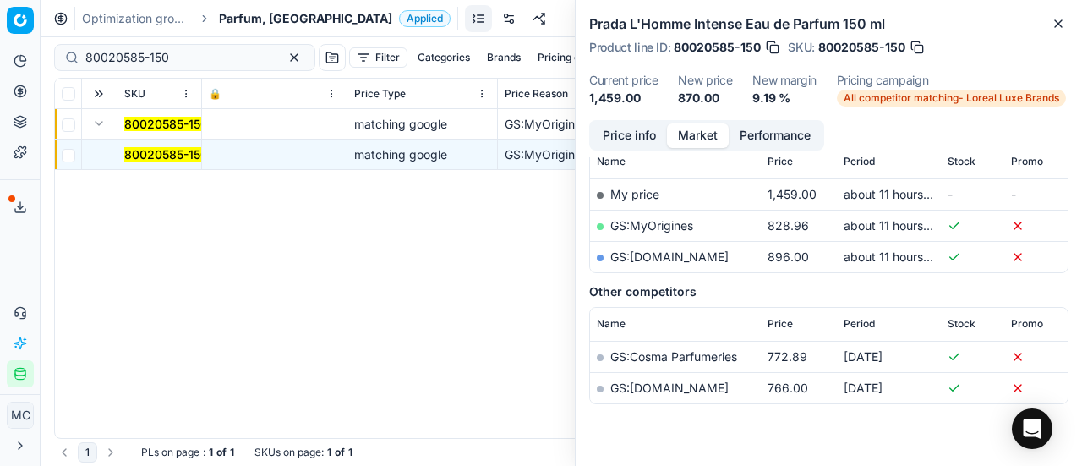
click at [987, 101] on span "All competitor matching- Loreal Luxe Brands" at bounding box center [951, 98] width 229 height 17
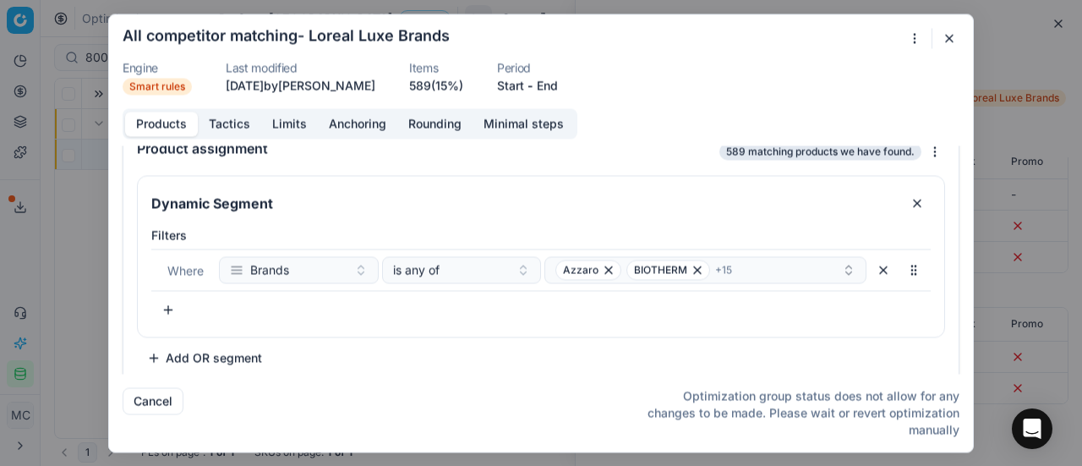
scroll to position [27, 0]
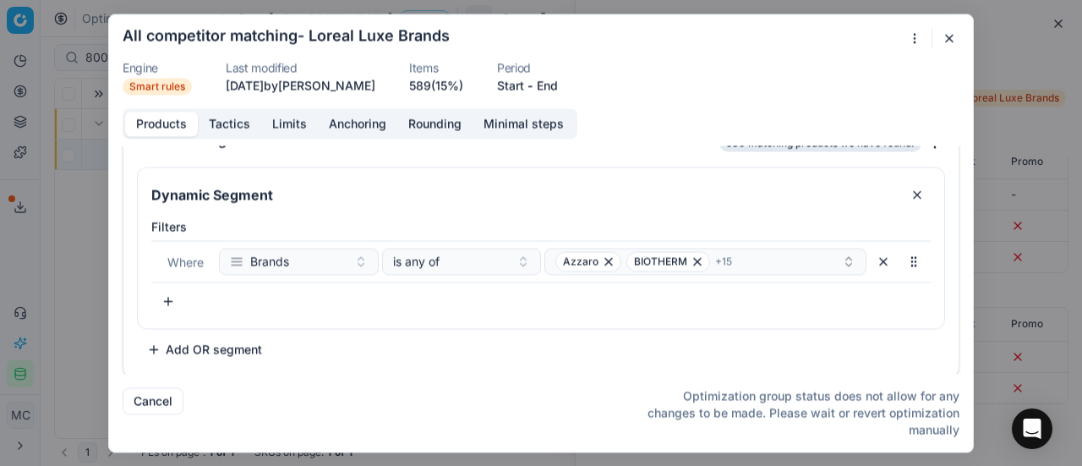
click at [242, 126] on button "Tactics" at bounding box center [229, 124] width 63 height 25
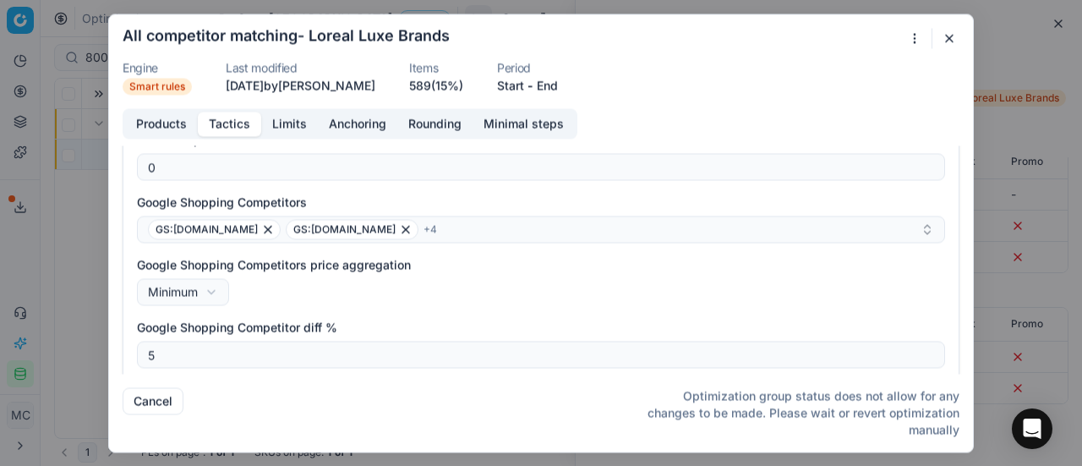
scroll to position [338, 0]
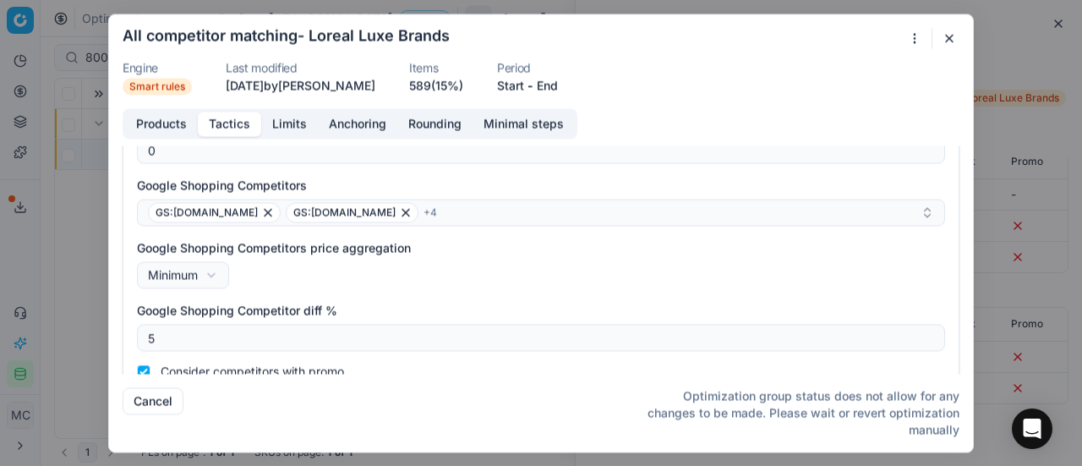
click at [942, 35] on button "button" at bounding box center [949, 38] width 20 height 20
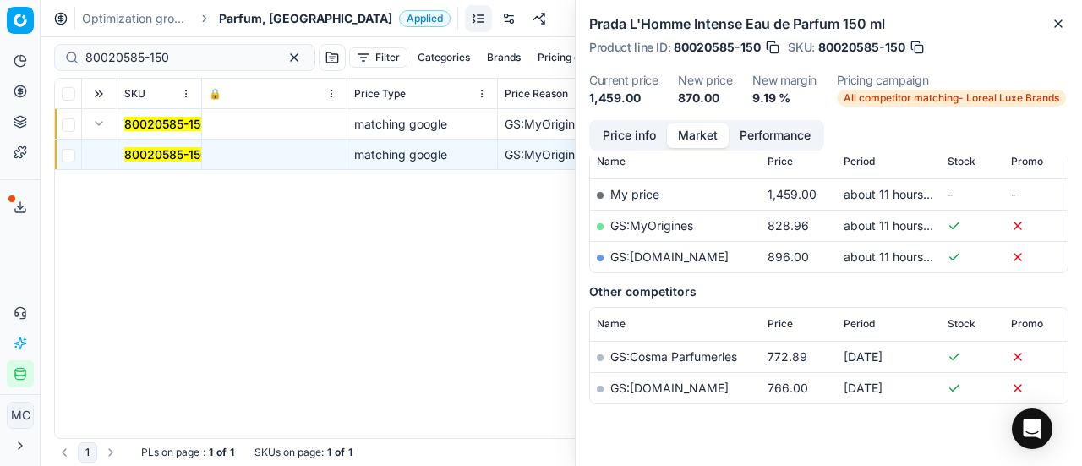
click at [716, 255] on link "GS:parfumdreams.DK" at bounding box center [669, 256] width 118 height 14
drag, startPoint x: 184, startPoint y: 50, endPoint x: 63, endPoint y: 56, distance: 121.8
click at [0, 50] on div "Pricing platform Analytics Pricing Product portfolio Templates Export service 1…" at bounding box center [541, 233] width 1082 height 466
paste input "90011090-0017563"
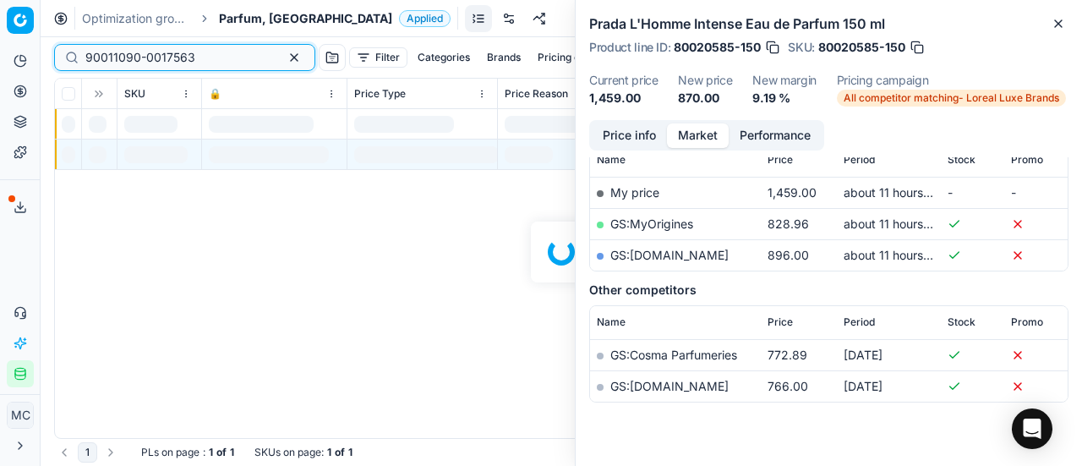
scroll to position [254, 0]
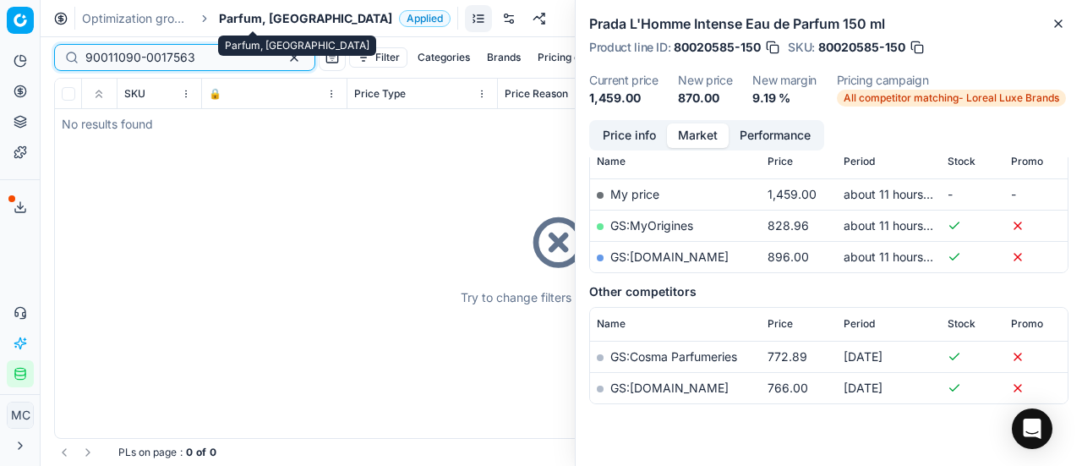
type input "90011090-0017563"
click at [262, 18] on span "Parfum, DK" at bounding box center [305, 18] width 173 height 17
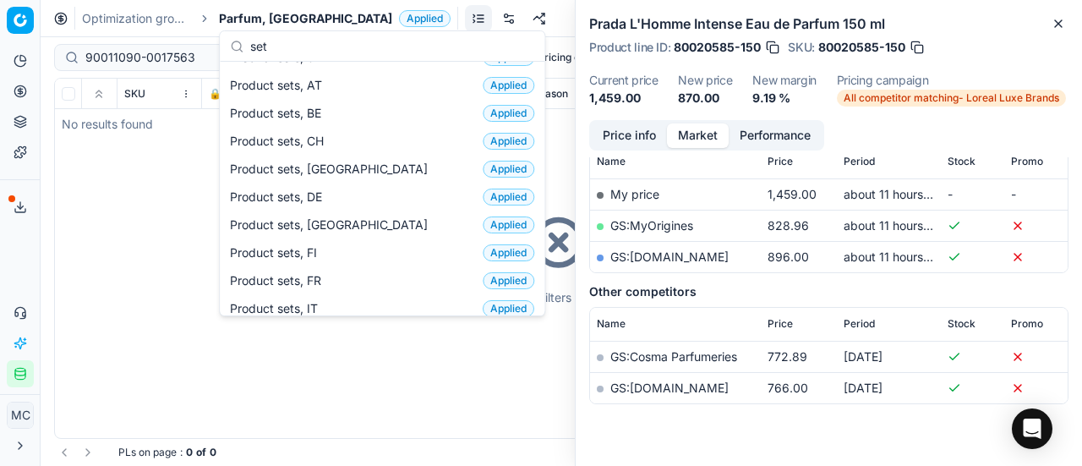
scroll to position [0, 0]
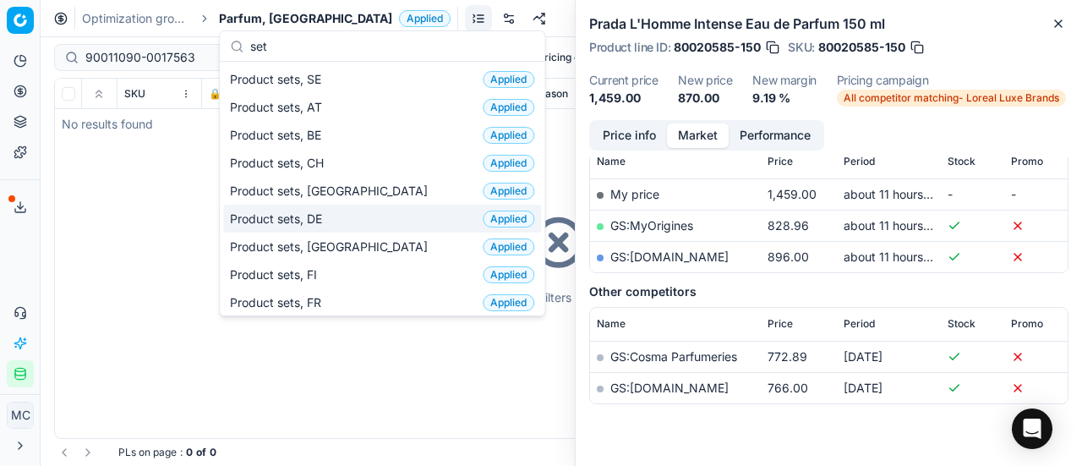
type input "set"
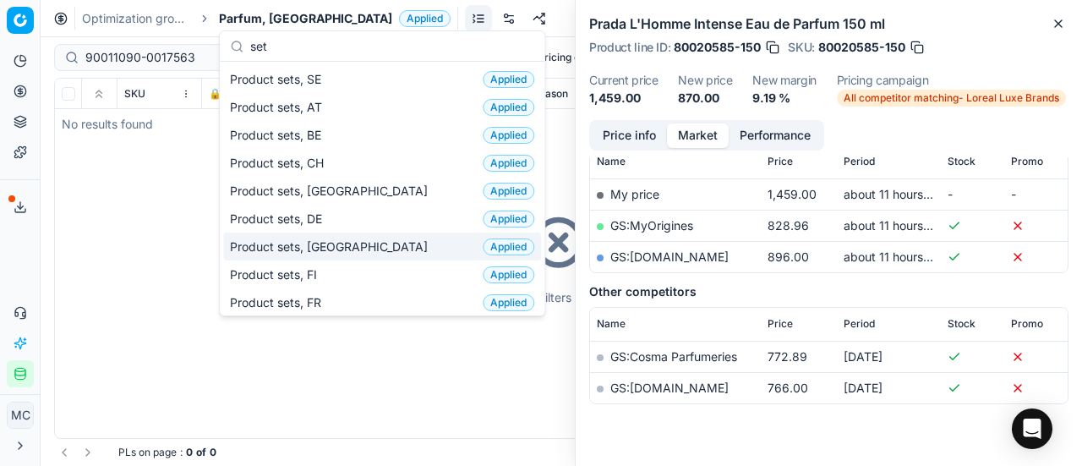
click at [312, 243] on span "Product sets, DK" at bounding box center [332, 246] width 205 height 17
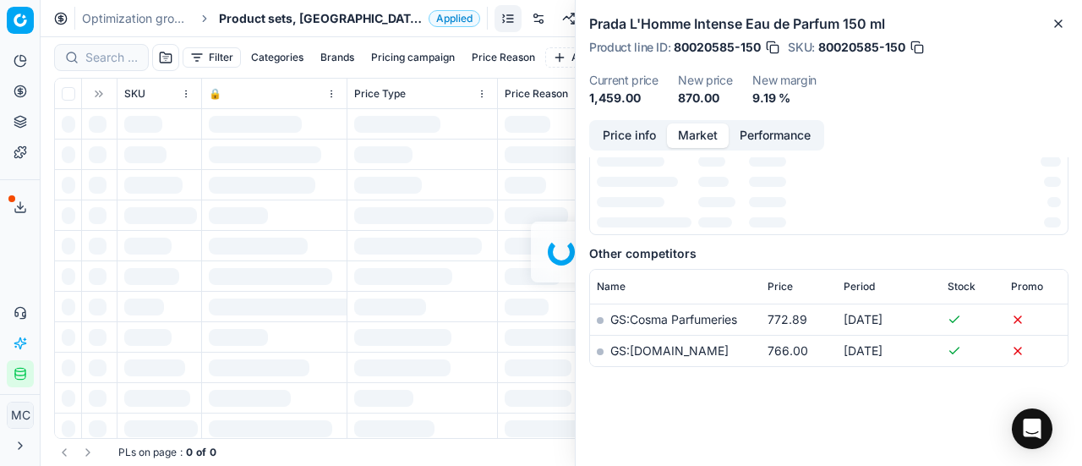
scroll to position [254, 0]
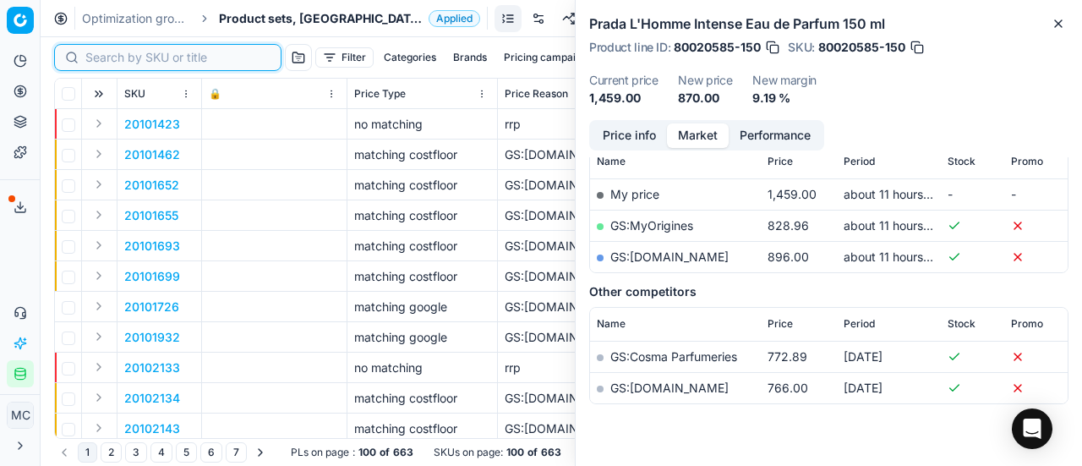
click at [123, 55] on input at bounding box center [177, 57] width 185 height 17
paste input "90011090-0017563"
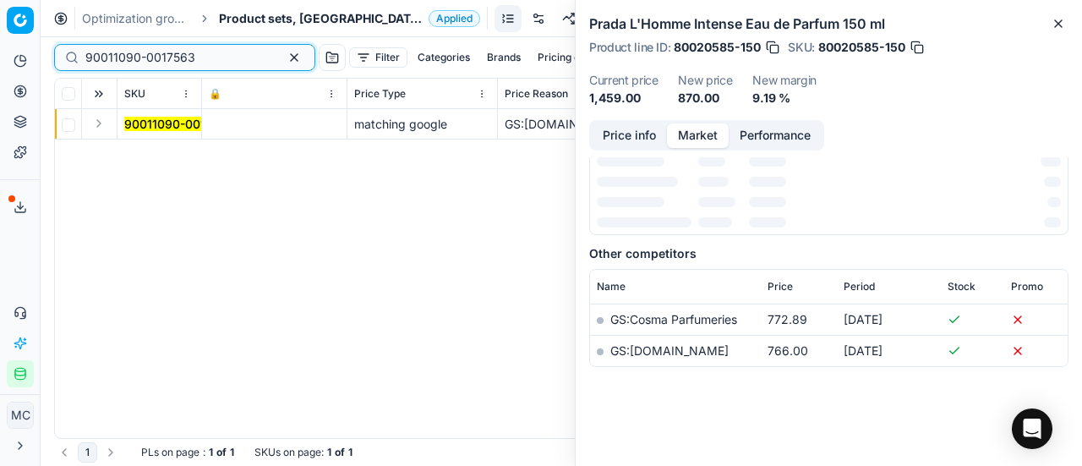
scroll to position [254, 0]
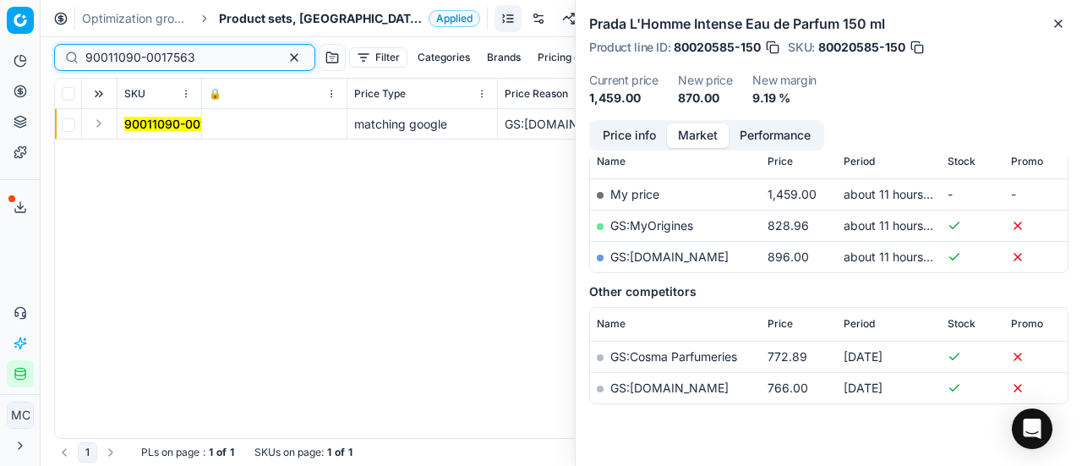
type input "90011090-0017563"
click at [97, 123] on button "Expand" at bounding box center [99, 123] width 20 height 20
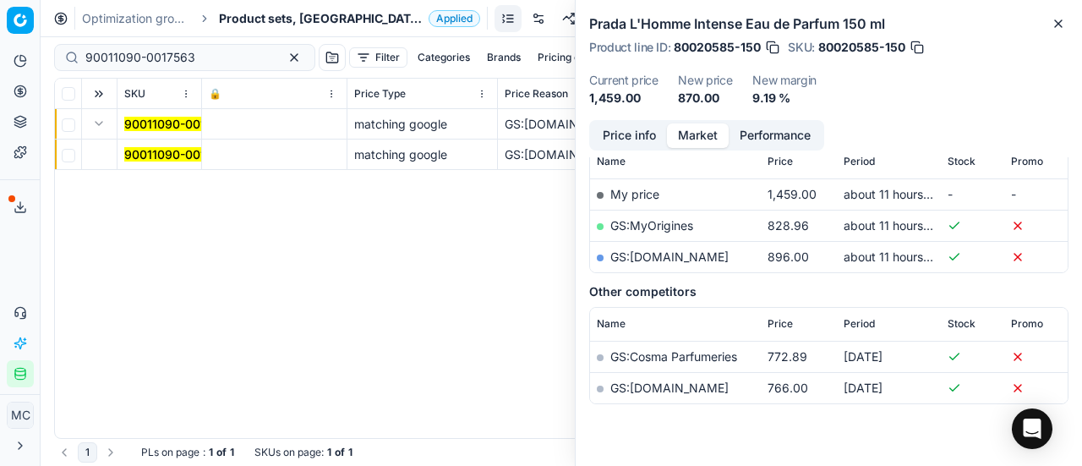
click at [145, 155] on mark "90011090-0017563" at bounding box center [179, 154] width 110 height 14
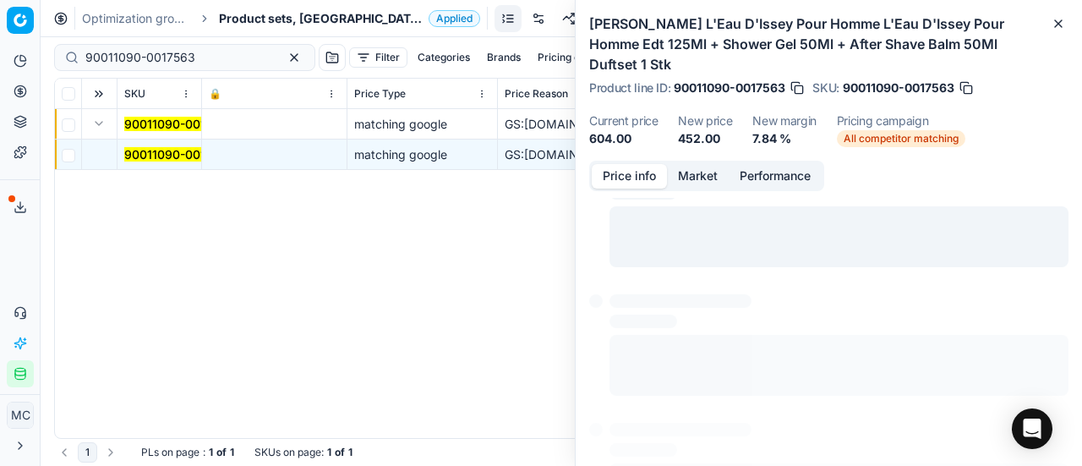
click at [655, 164] on button "Price info" at bounding box center [629, 176] width 75 height 25
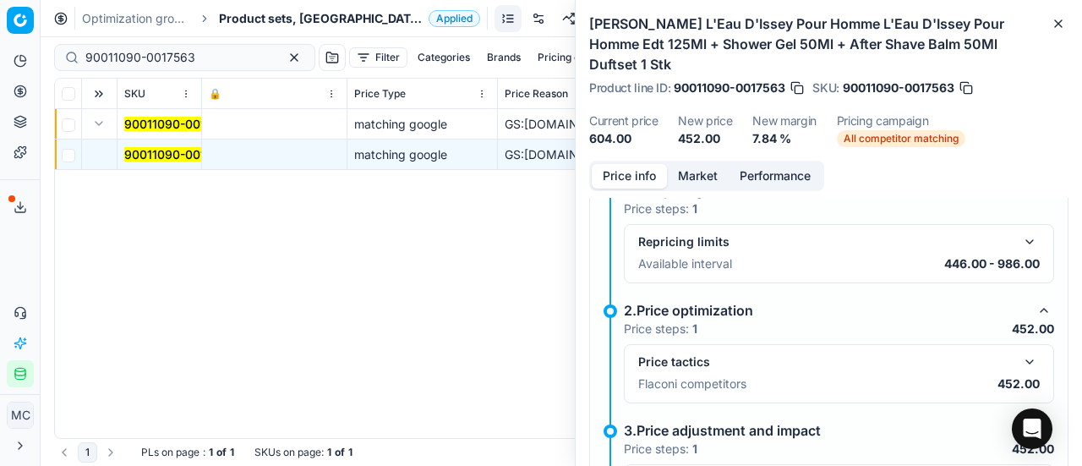
click at [1019, 352] on button "button" at bounding box center [1029, 362] width 20 height 20
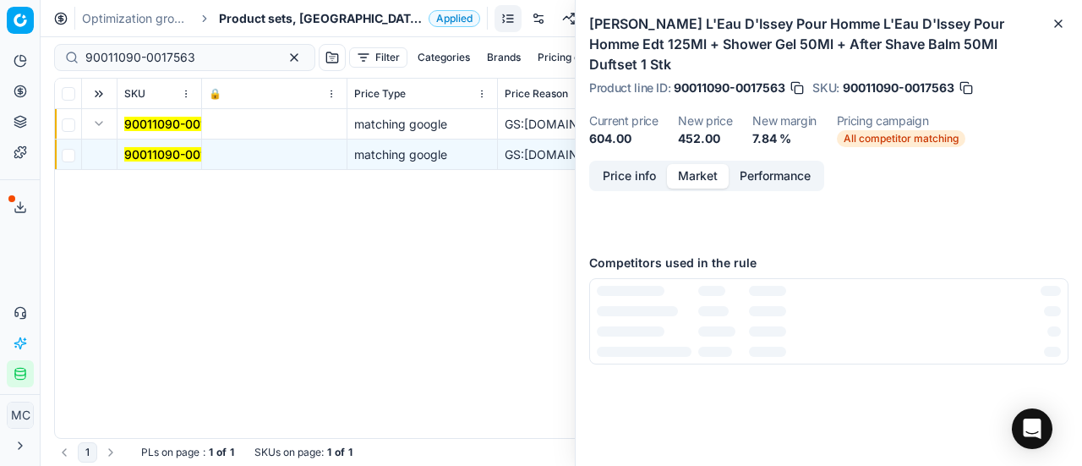
click at [700, 164] on button "Market" at bounding box center [698, 176] width 62 height 25
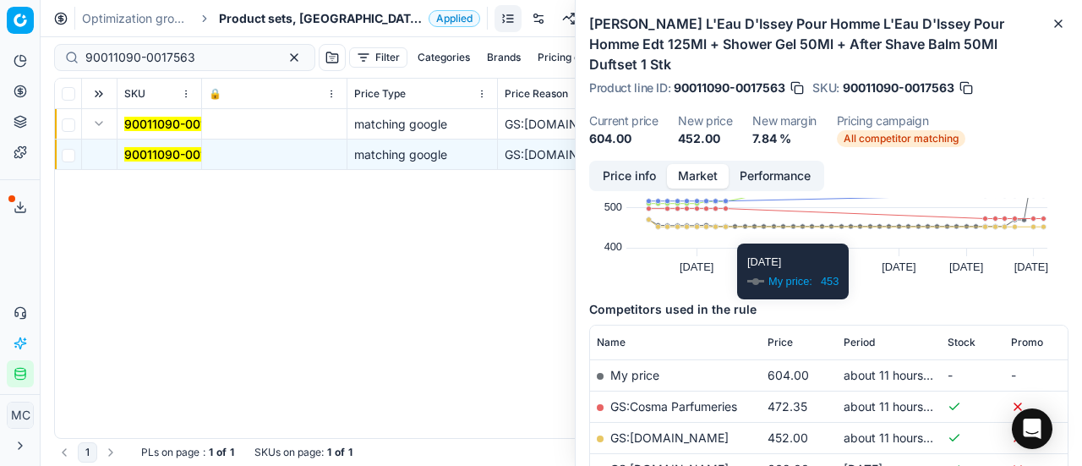
scroll to position [169, 0]
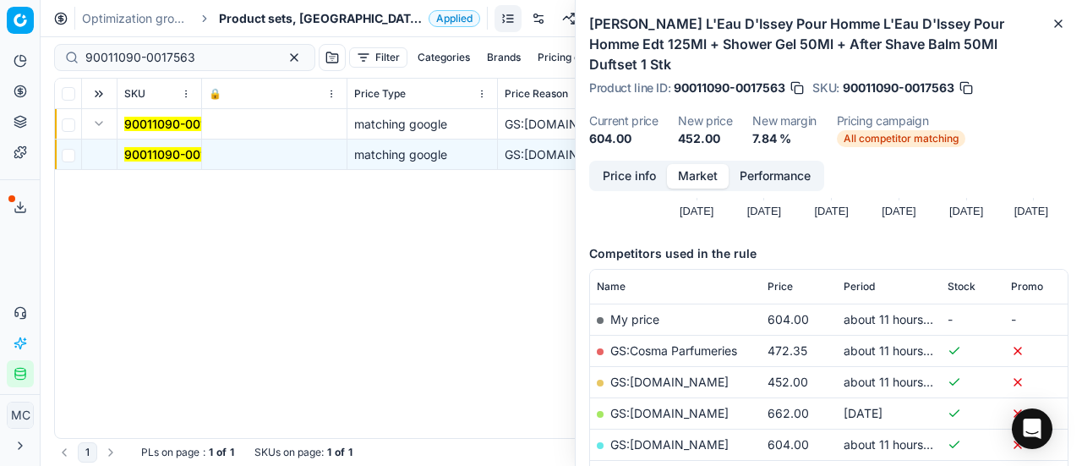
click at [662, 374] on link "GS:Deloox.dk" at bounding box center [669, 381] width 118 height 14
click at [260, 16] on span "Product sets, DK" at bounding box center [320, 18] width 203 height 17
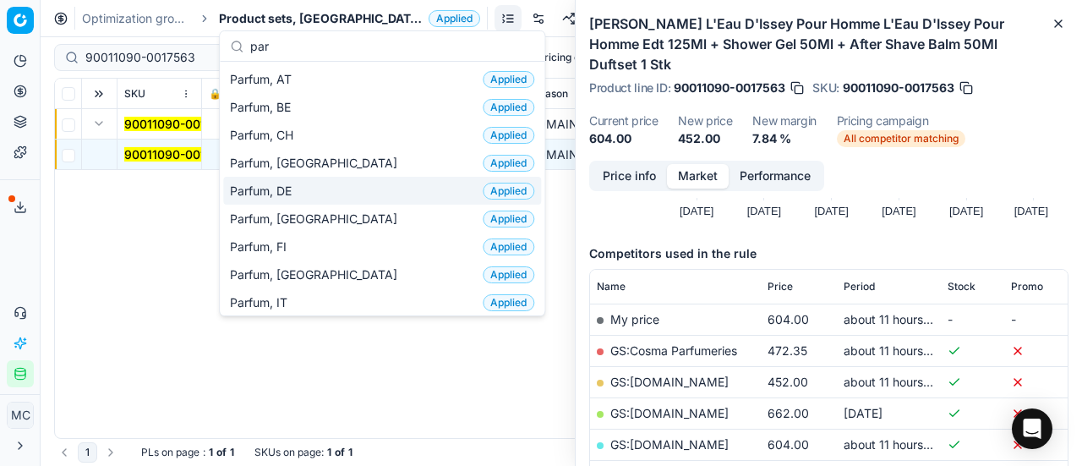
type input "par"
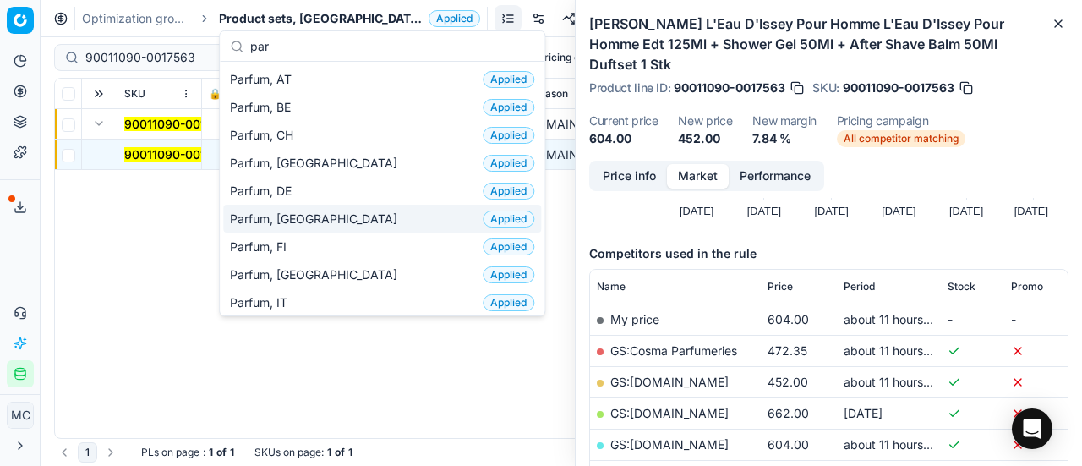
click at [299, 220] on span "Parfum, DK" at bounding box center [317, 218] width 174 height 17
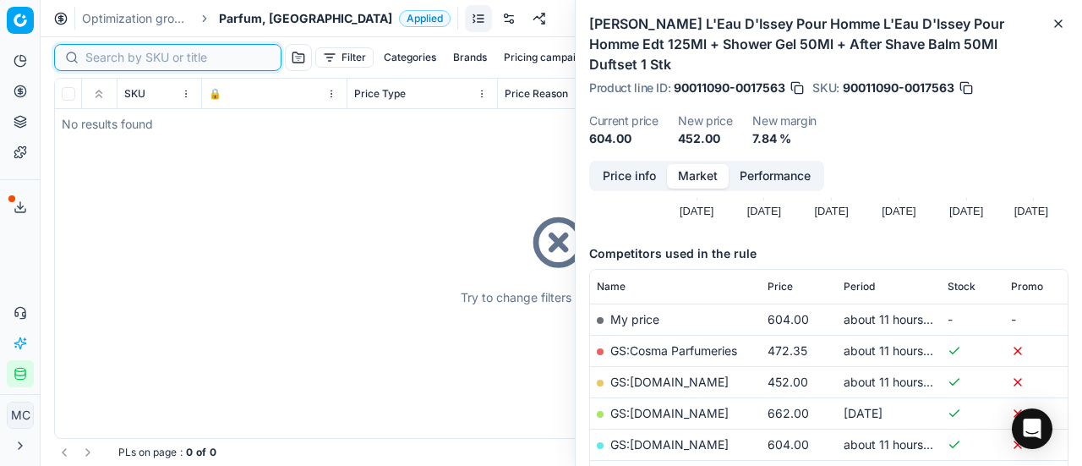
click at [112, 58] on input at bounding box center [177, 57] width 185 height 17
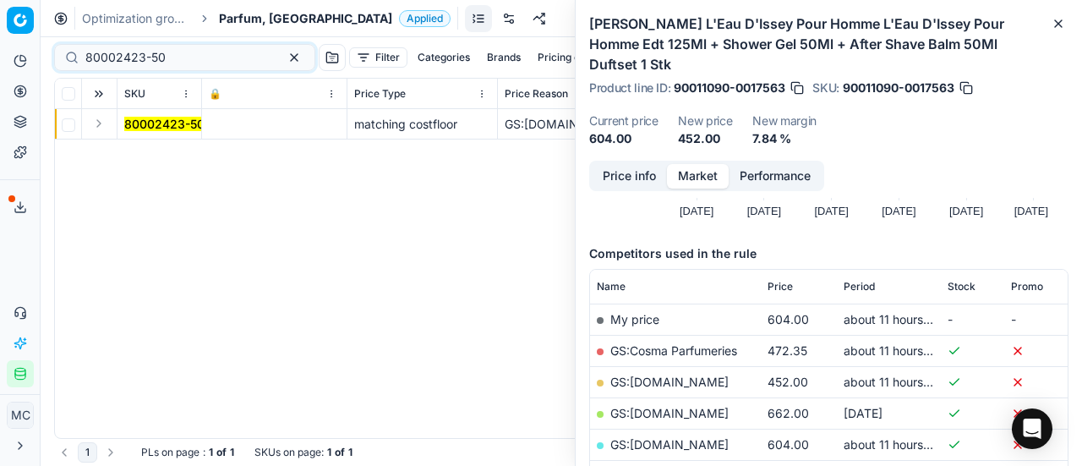
click at [103, 130] on button "Expand" at bounding box center [99, 123] width 20 height 20
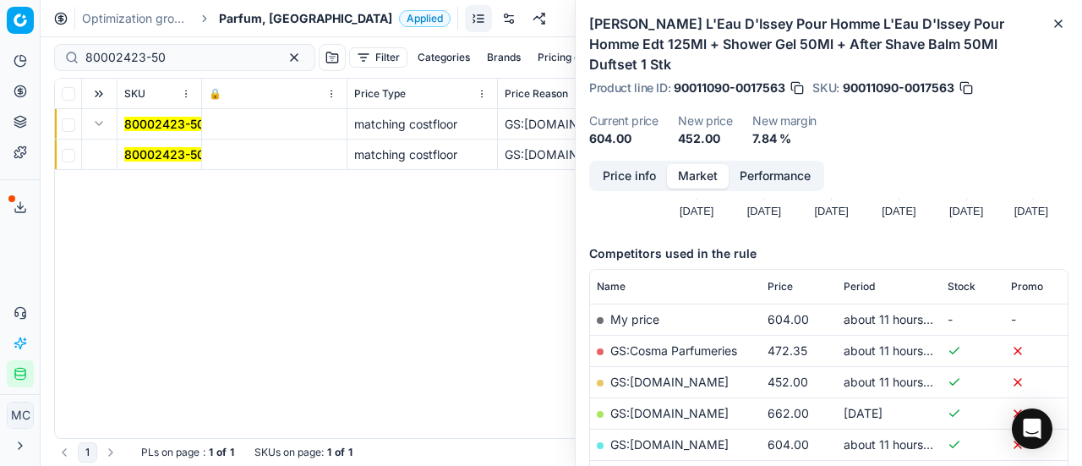
click at [150, 155] on mark "80002423-50" at bounding box center [164, 154] width 80 height 14
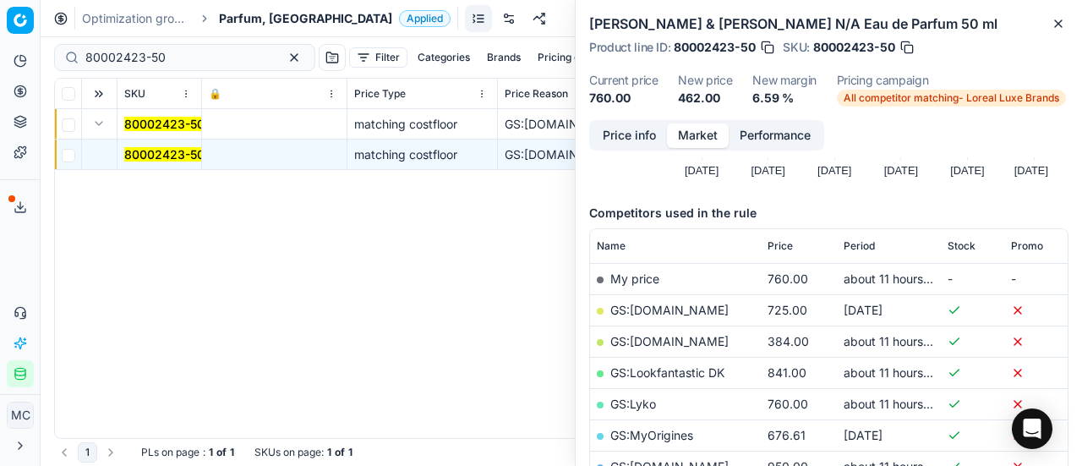
click at [603, 132] on button "Price info" at bounding box center [629, 135] width 75 height 25
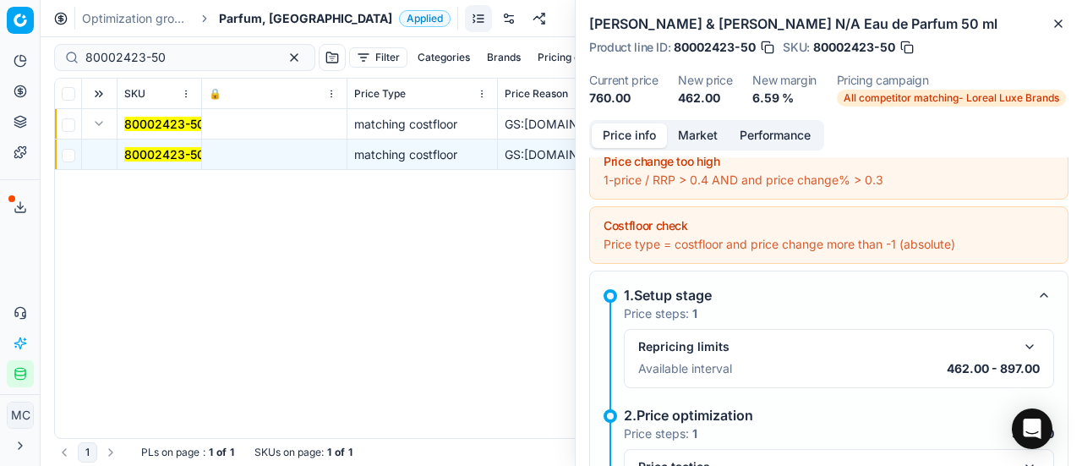
scroll to position [181, 0]
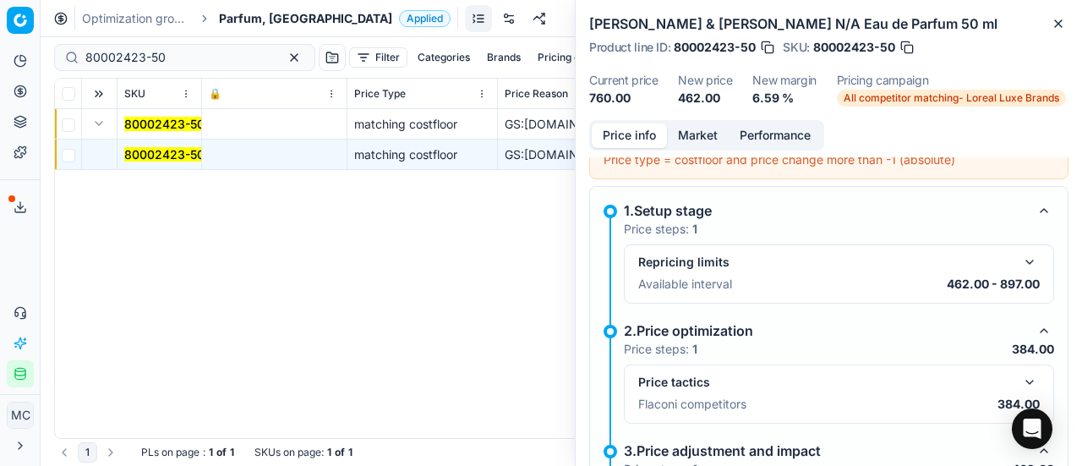
click at [1019, 377] on button "button" at bounding box center [1029, 382] width 20 height 20
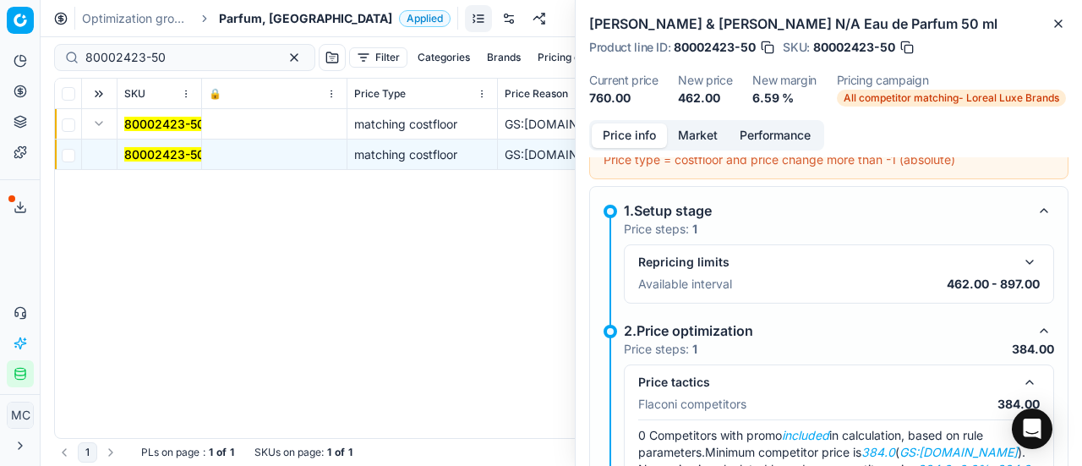
scroll to position [350, 0]
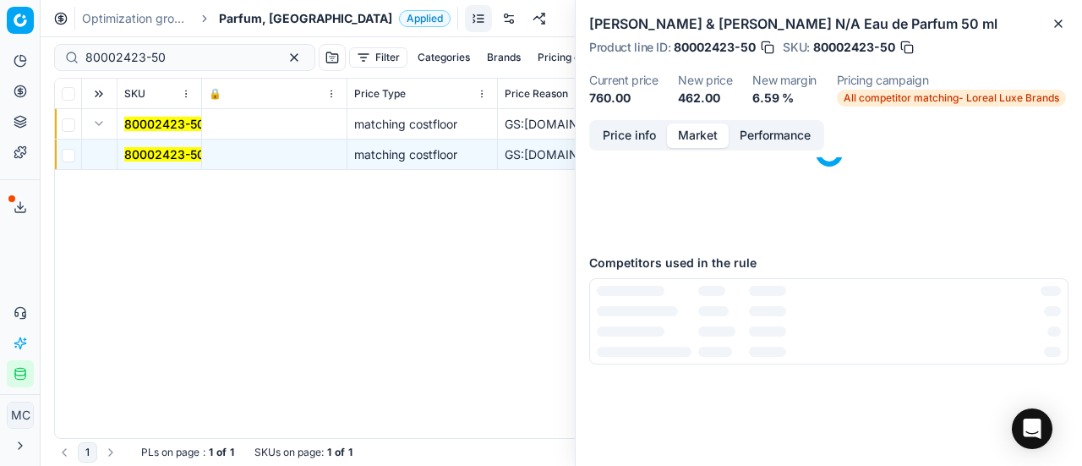
click at [715, 138] on button "Market" at bounding box center [698, 135] width 62 height 25
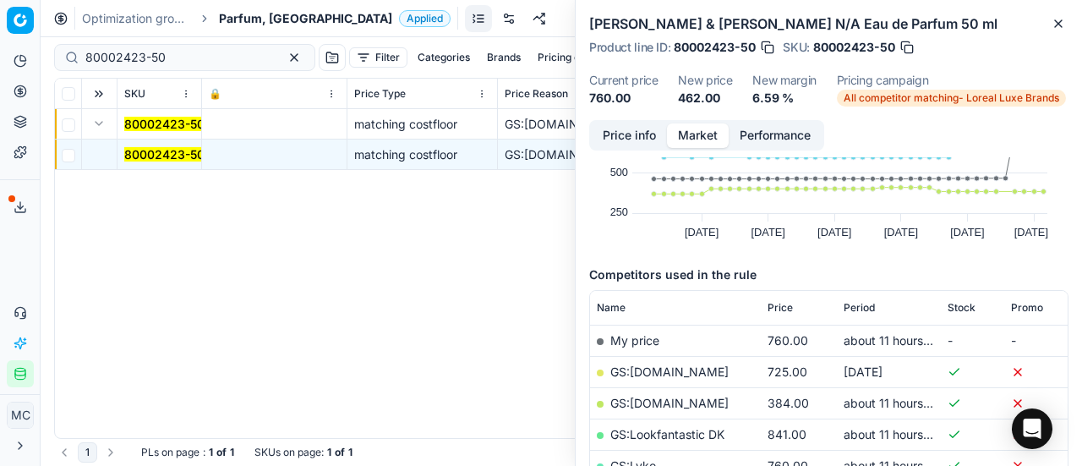
scroll to position [169, 0]
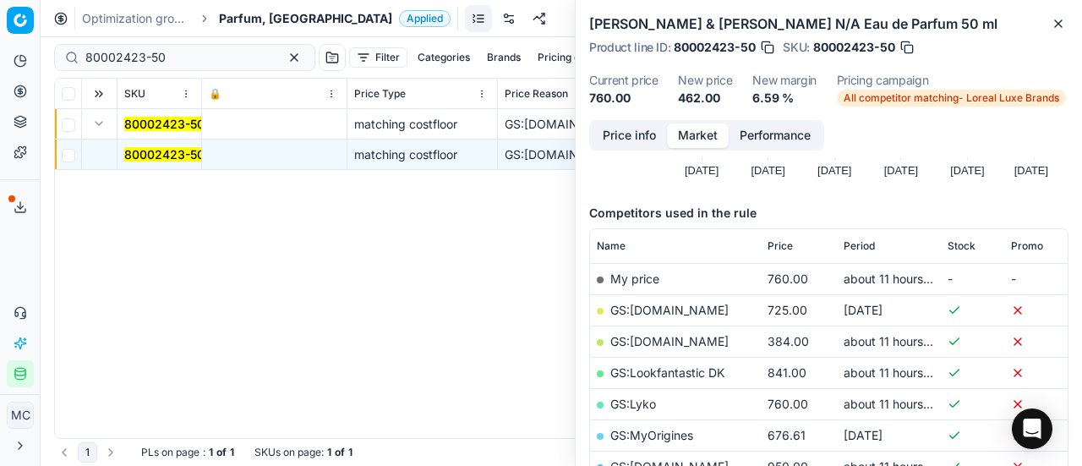
click at [710, 337] on link "GS:ComputerSalg.dk" at bounding box center [669, 341] width 118 height 14
drag, startPoint x: 208, startPoint y: 56, endPoint x: 0, endPoint y: 63, distance: 208.0
click at [0, 63] on div "Pricing platform Analytics Pricing Product portfolio Templates Export service 1…" at bounding box center [541, 233] width 1082 height 466
paste input "67059"
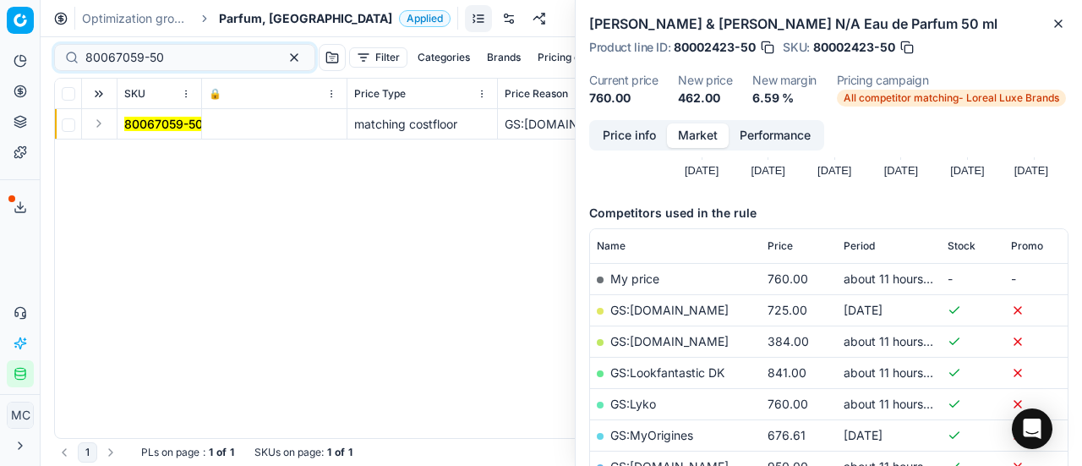
click at [98, 126] on button "Expand" at bounding box center [99, 123] width 20 height 20
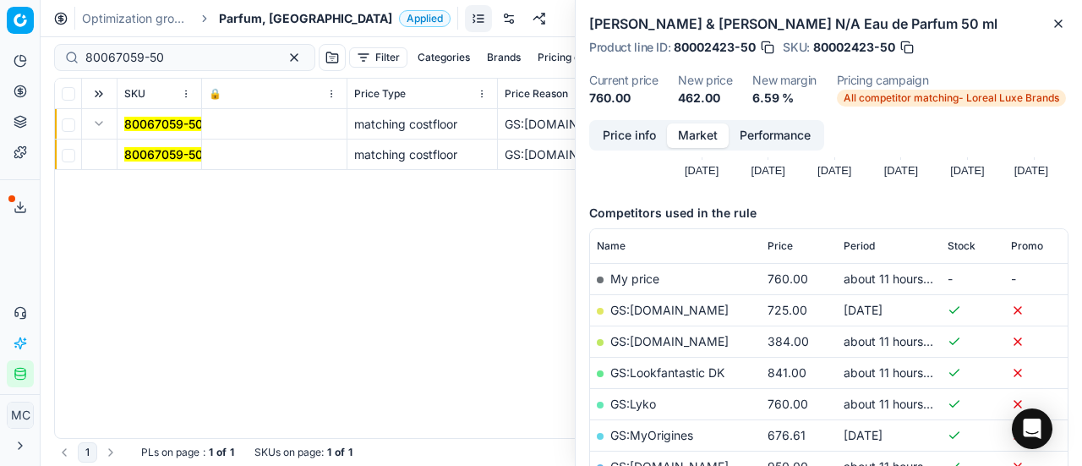
click at [150, 155] on mark "80067059-50" at bounding box center [163, 154] width 79 height 14
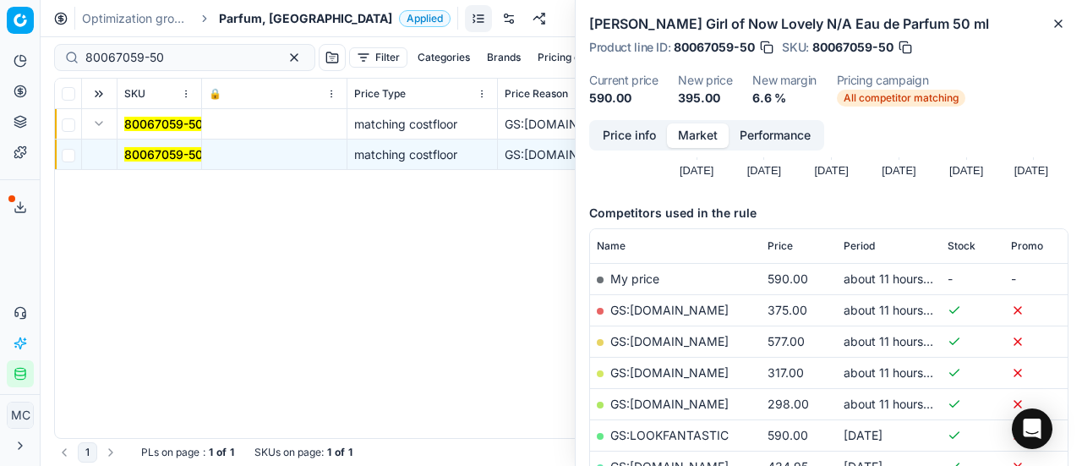
click at [600, 137] on button "Price info" at bounding box center [629, 135] width 75 height 25
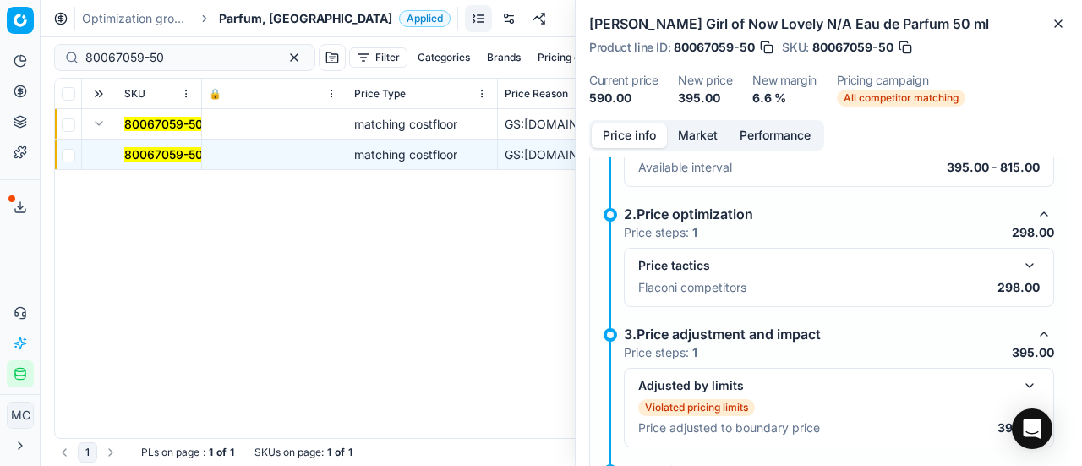
click at [1019, 264] on button "button" at bounding box center [1029, 265] width 20 height 20
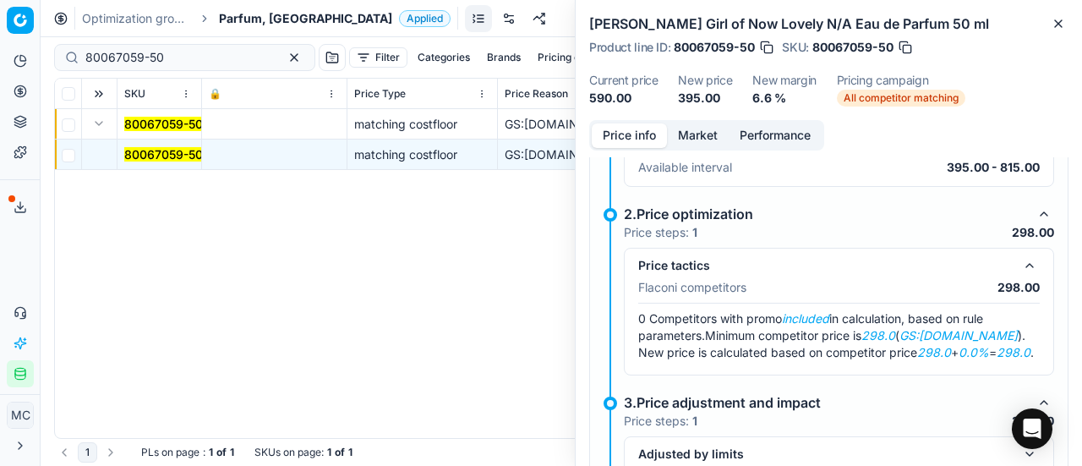
click at [688, 134] on button "Market" at bounding box center [698, 135] width 62 height 25
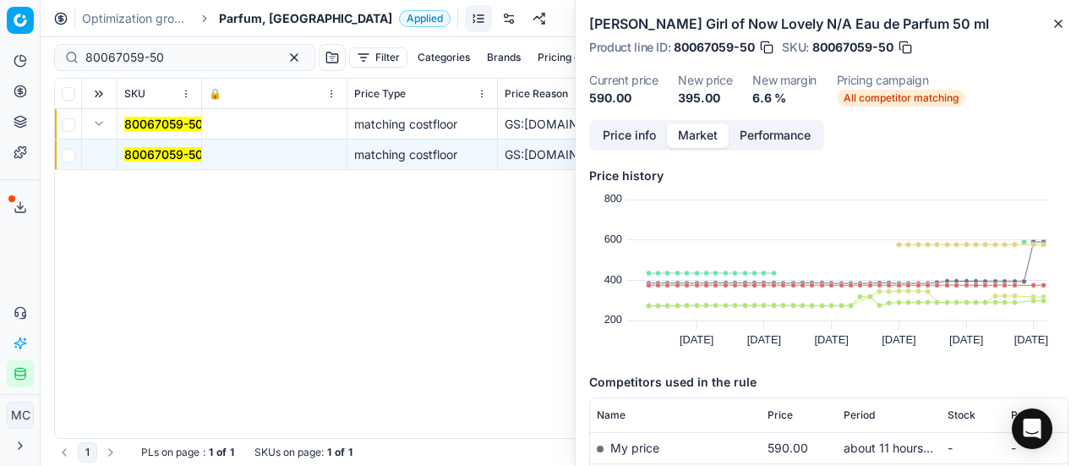
scroll to position [169, 0]
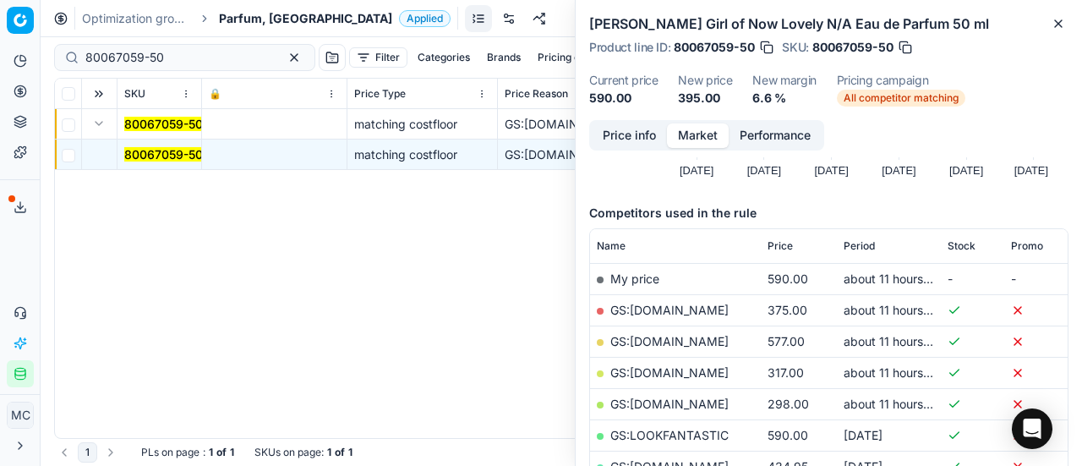
click at [665, 399] on link "GS:Deloox.dk" at bounding box center [669, 403] width 118 height 14
drag, startPoint x: 213, startPoint y: 65, endPoint x: 0, endPoint y: 35, distance: 215.0
click at [0, 38] on div "Pricing platform Analytics Pricing Product portfolio Templates Export service 1…" at bounding box center [541, 233] width 1082 height 466
paste input "30103146-0011003"
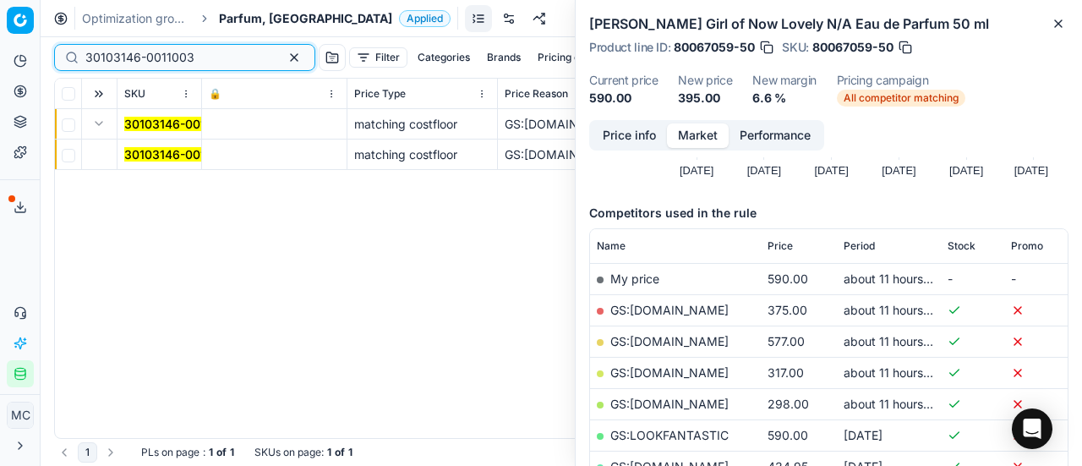
type input "30103146-0011003"
click at [169, 153] on mark "30103146-0011003" at bounding box center [178, 154] width 109 height 14
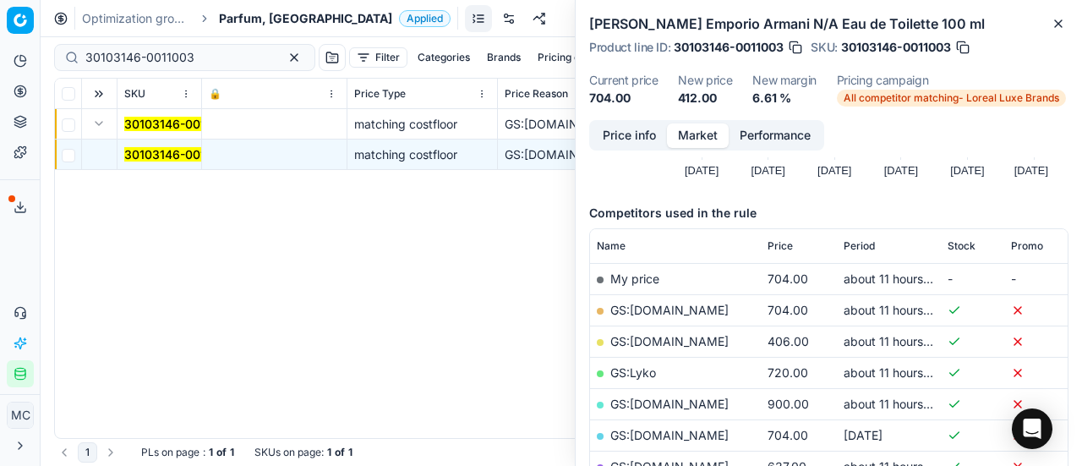
click at [618, 137] on button "Price info" at bounding box center [629, 135] width 75 height 25
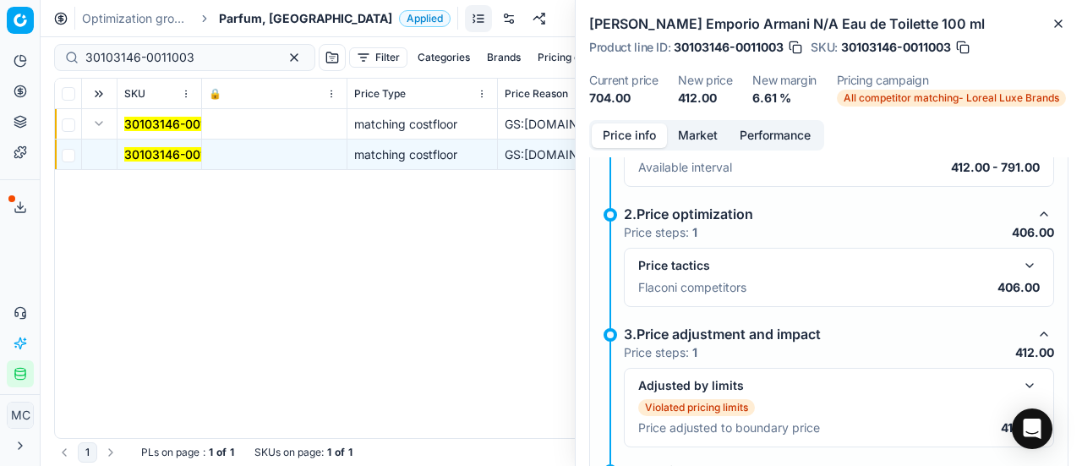
click at [1019, 259] on button "button" at bounding box center [1029, 265] width 20 height 20
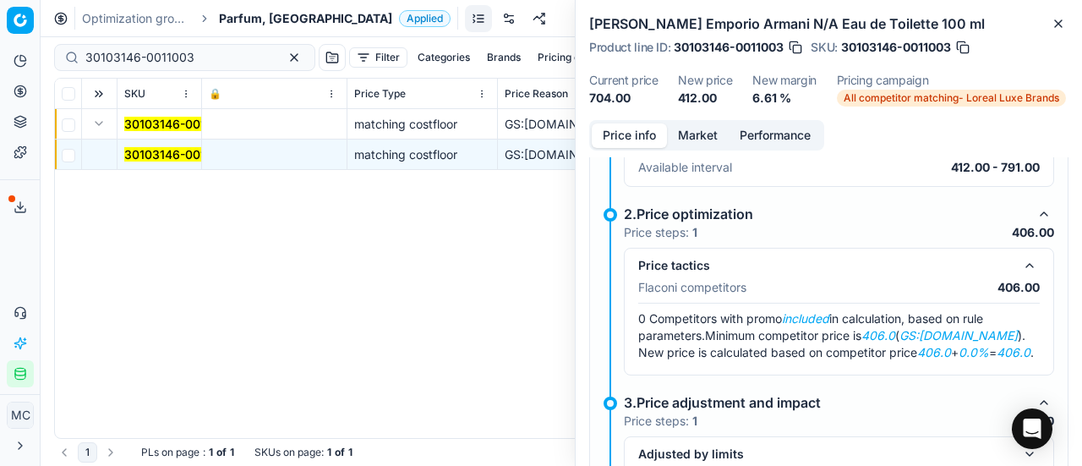
click at [702, 145] on button "Market" at bounding box center [698, 135] width 62 height 25
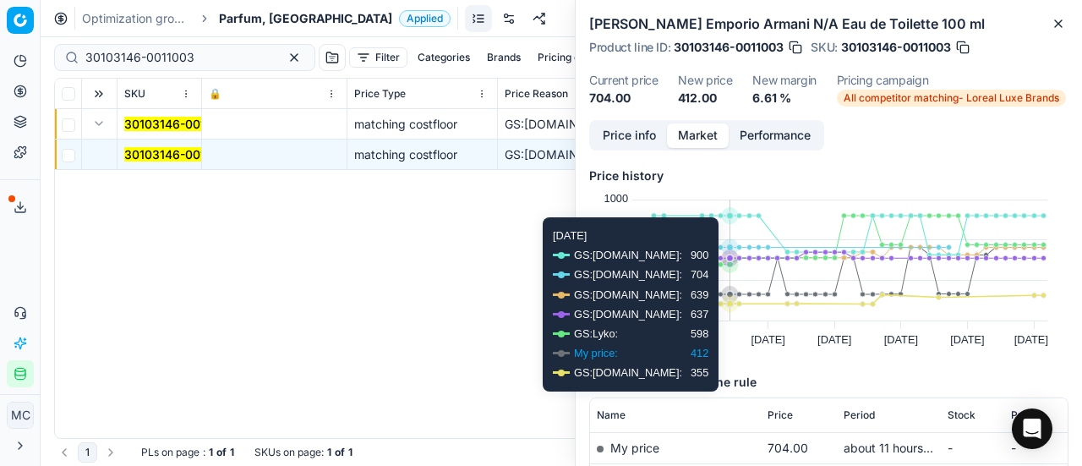
scroll to position [169, 0]
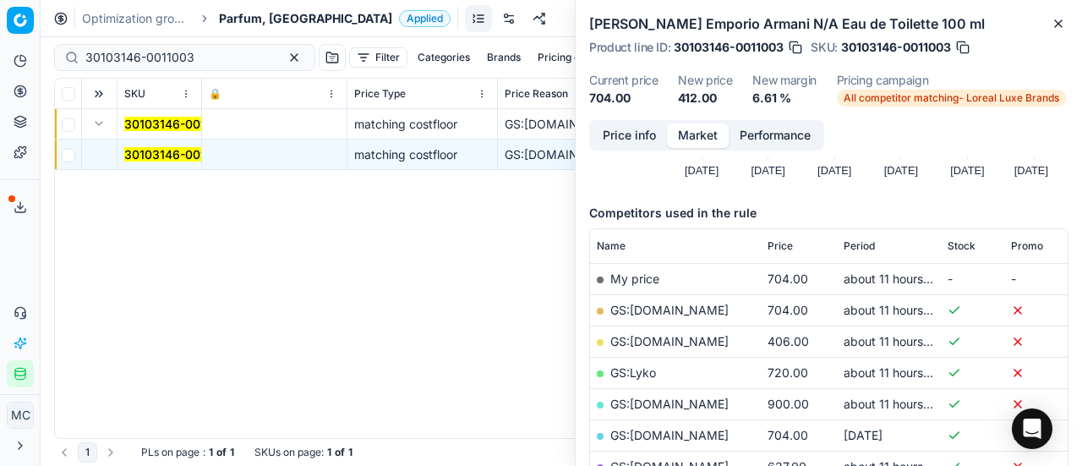
click at [703, 344] on link "GS:ComputerSalg.dk" at bounding box center [669, 341] width 118 height 14
click at [271, 17] on span "Parfum, DK" at bounding box center [305, 18] width 173 height 17
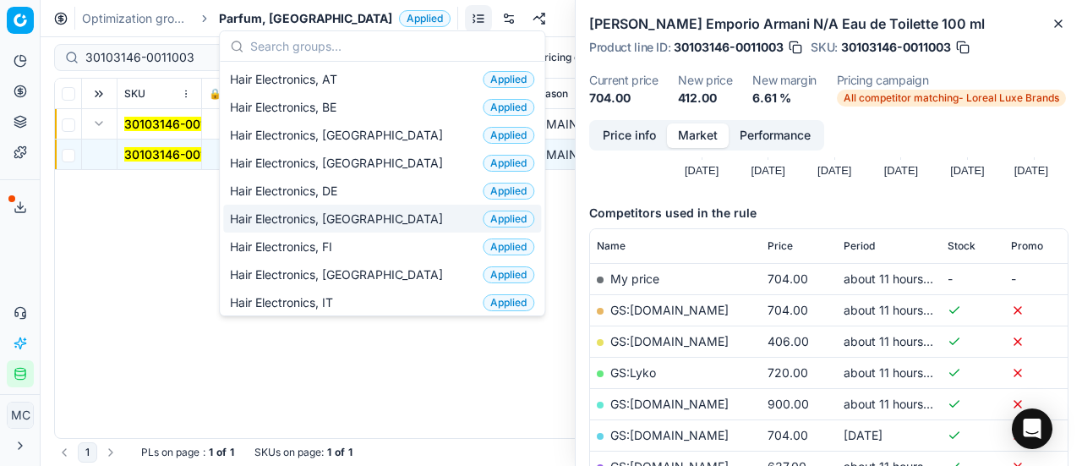
click at [377, 219] on div "Hair Electronics, DK Applied" at bounding box center [382, 219] width 318 height 28
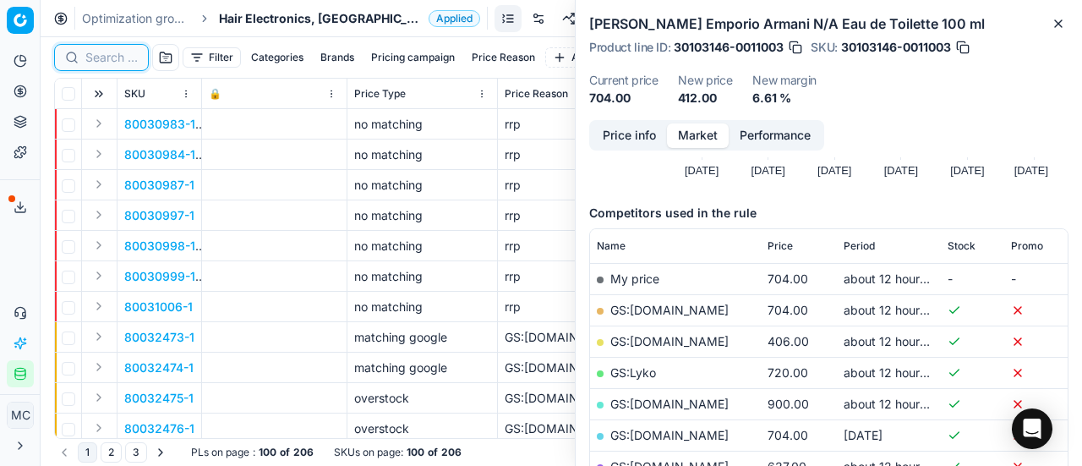
click at [118, 52] on input at bounding box center [111, 57] width 52 height 17
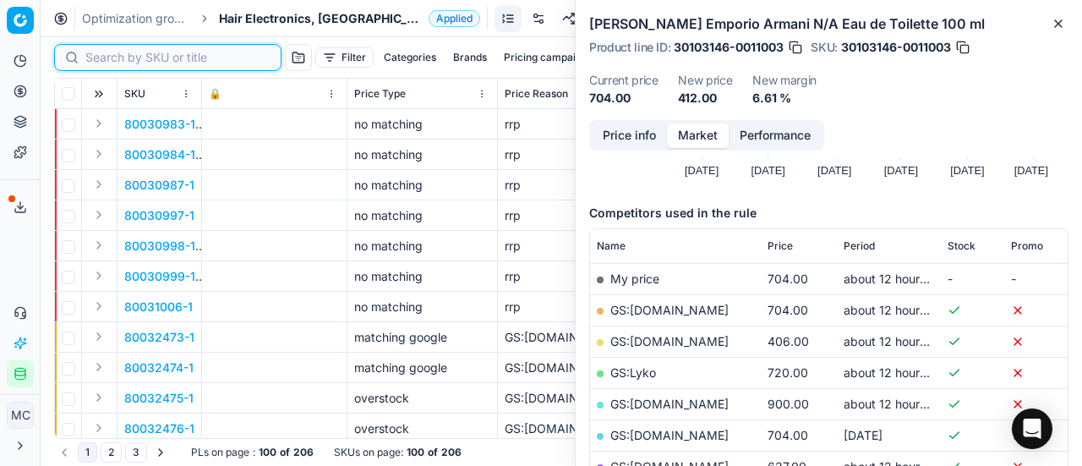
paste input "80072959-1"
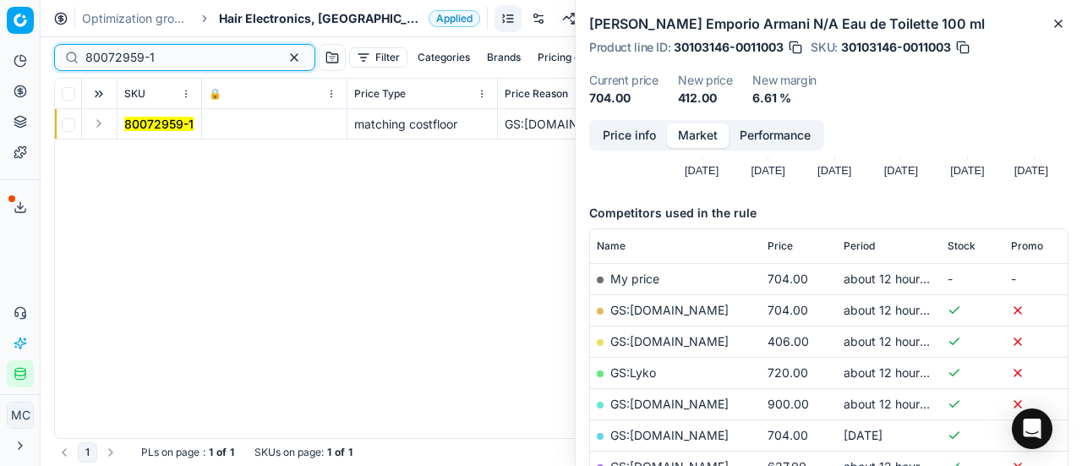
type input "80072959-1"
click at [104, 124] on button "Expand" at bounding box center [99, 123] width 20 height 20
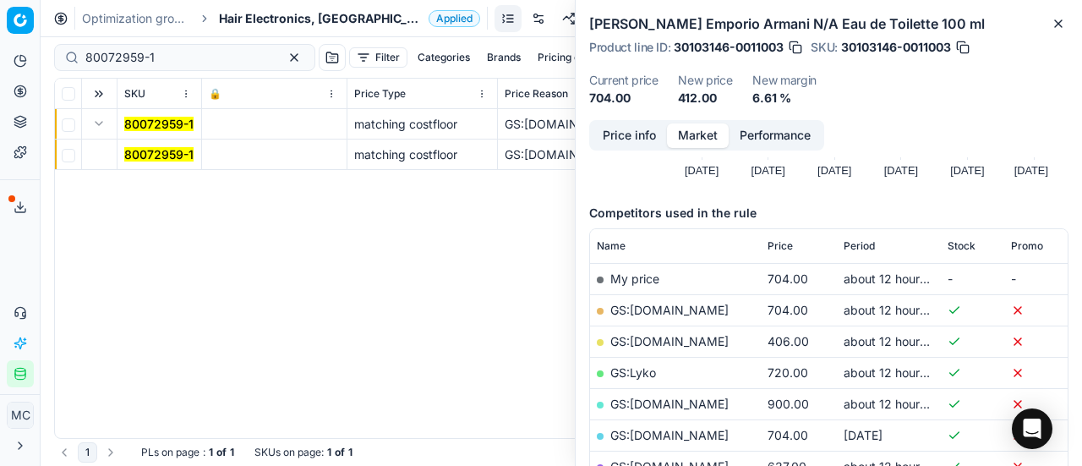
click at [137, 146] on span "80072959-1" at bounding box center [158, 154] width 69 height 17
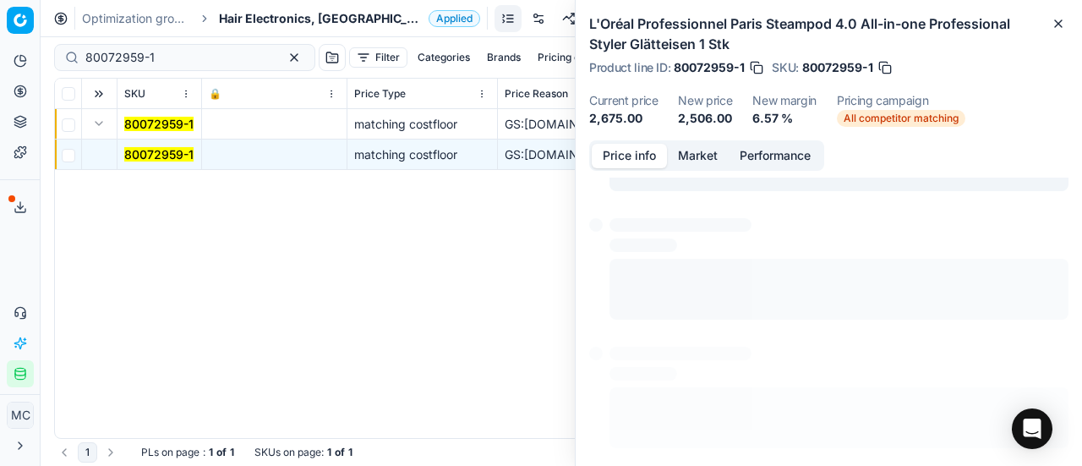
click at [622, 148] on button "Price info" at bounding box center [629, 156] width 75 height 25
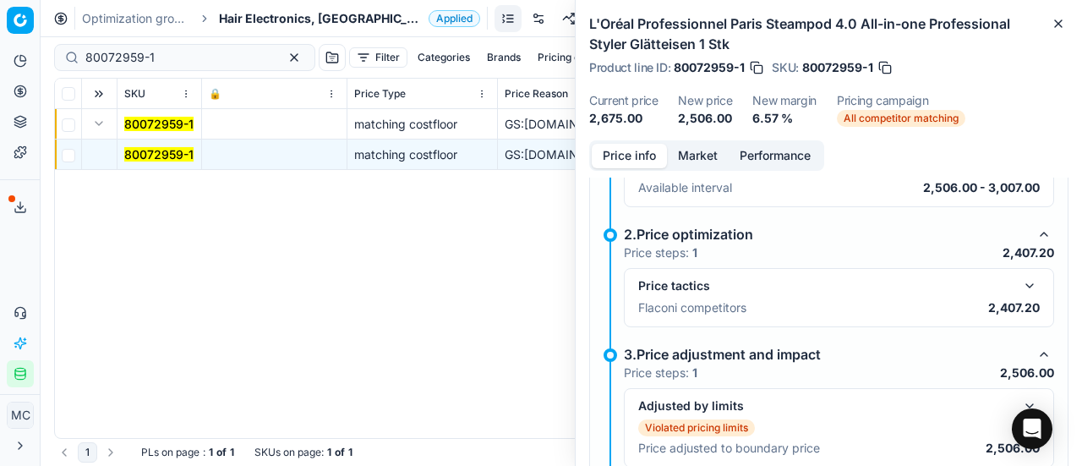
click at [1019, 288] on button "button" at bounding box center [1029, 286] width 20 height 20
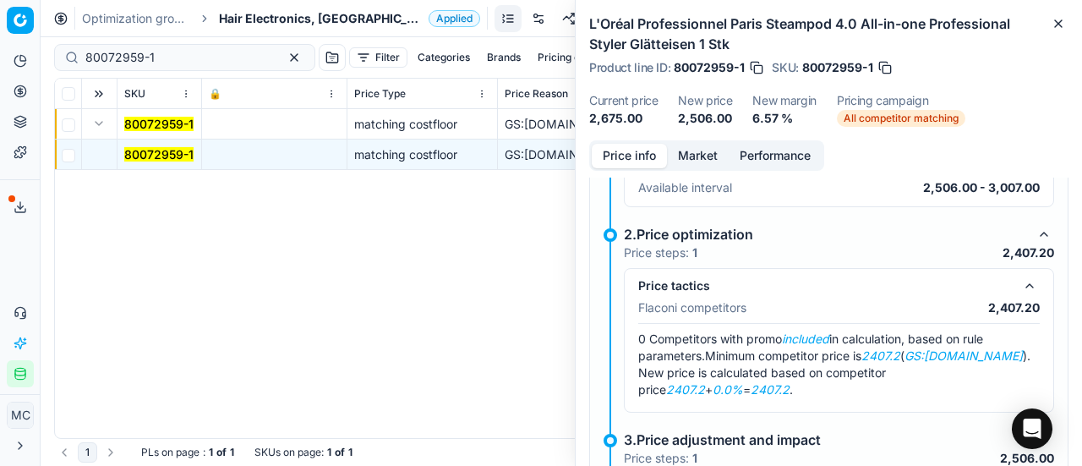
click at [716, 154] on button "Market" at bounding box center [698, 156] width 62 height 25
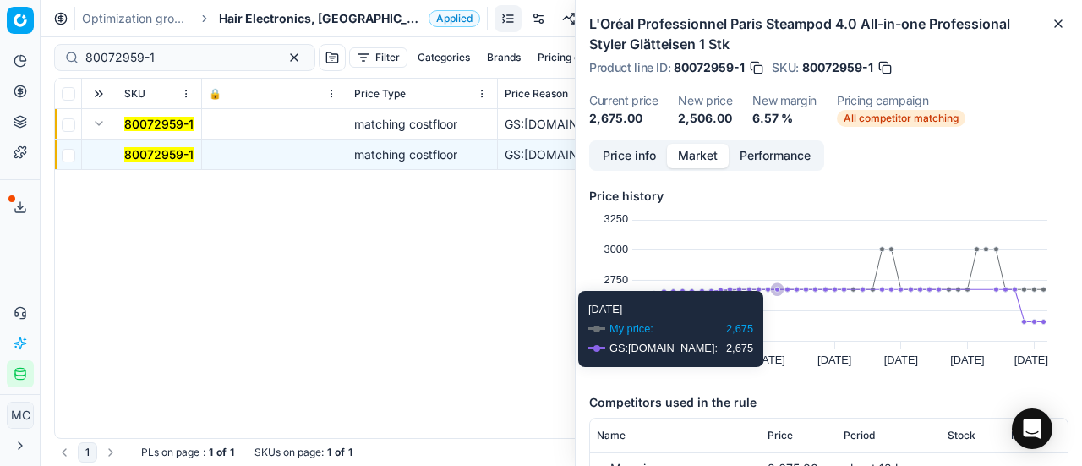
scroll to position [169, 0]
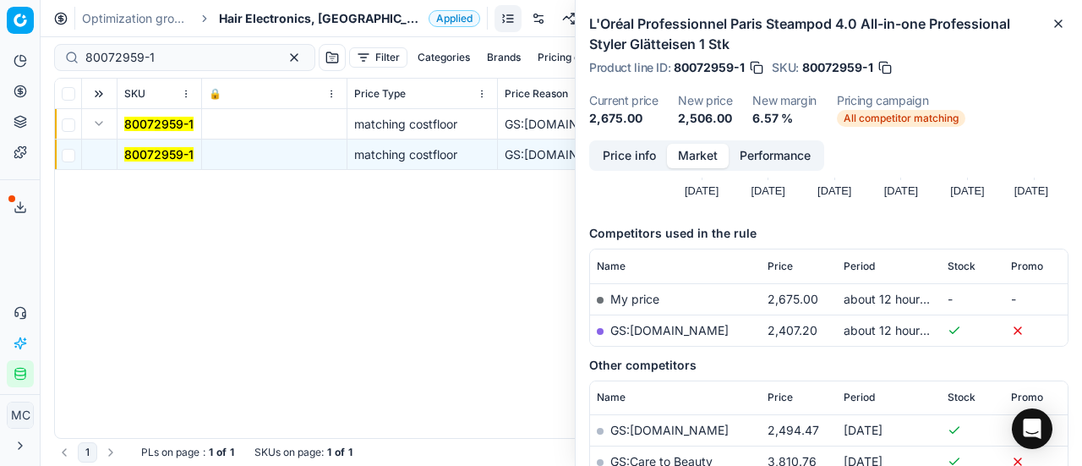
click at [702, 337] on td "GS:parfumdreams.DK" at bounding box center [675, 329] width 171 height 31
click at [701, 329] on link "GS:parfumdreams.DK" at bounding box center [669, 330] width 118 height 14
click at [259, 14] on span "Hair Electronics, [GEOGRAPHIC_DATA]" at bounding box center [320, 18] width 203 height 17
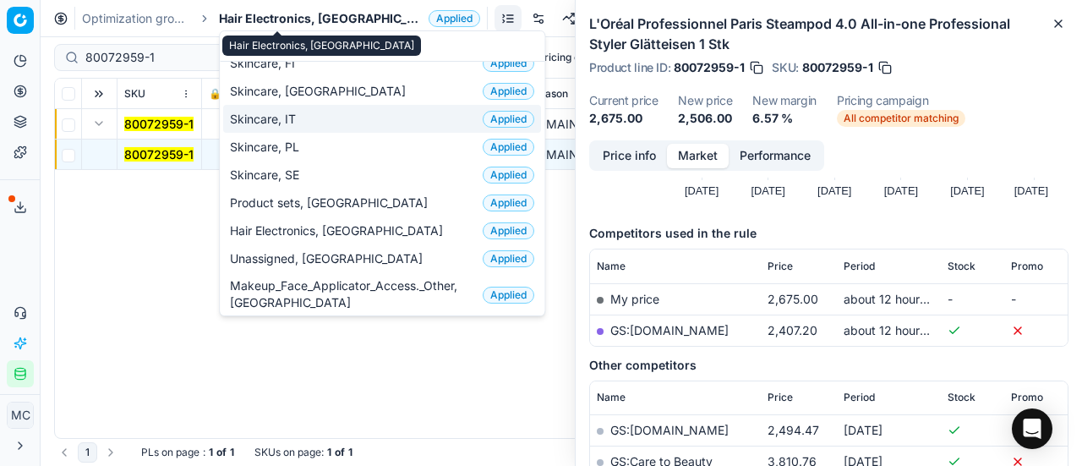
scroll to position [0, 0]
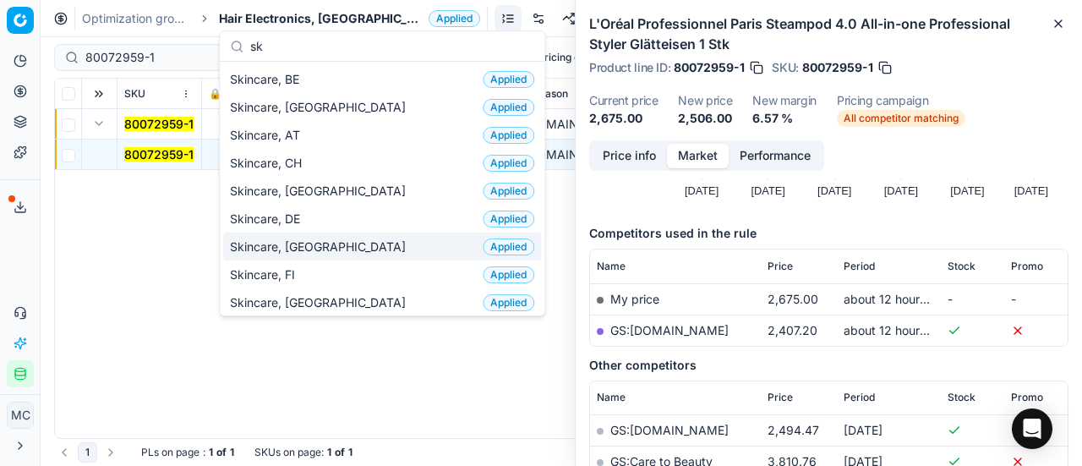
type input "sk"
click at [367, 246] on div "Skincare, DK Applied" at bounding box center [382, 246] width 318 height 28
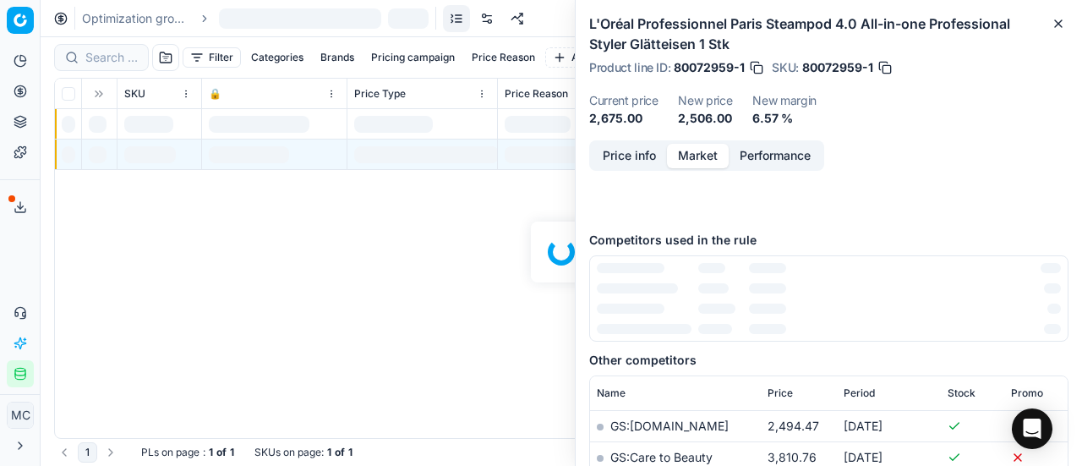
click at [120, 52] on div at bounding box center [561, 251] width 1041 height 428
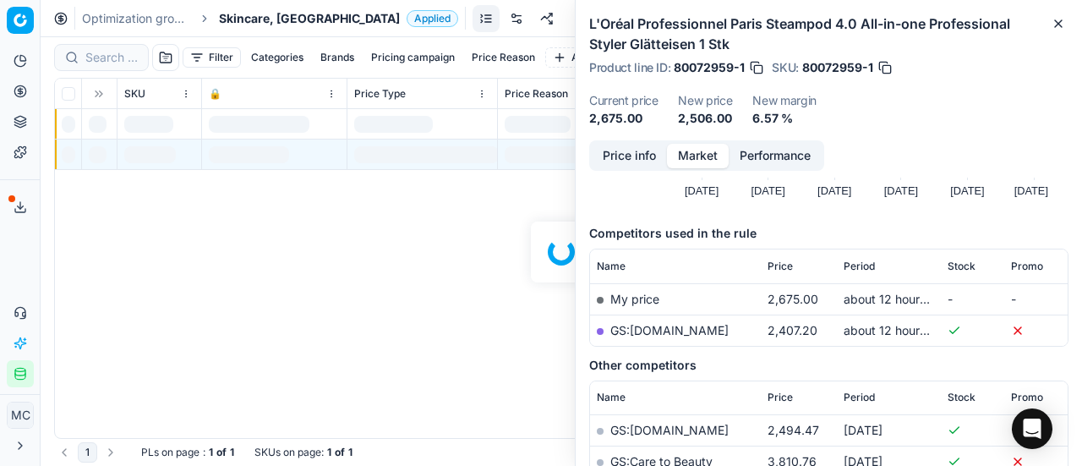
click at [120, 53] on div at bounding box center [561, 251] width 1041 height 428
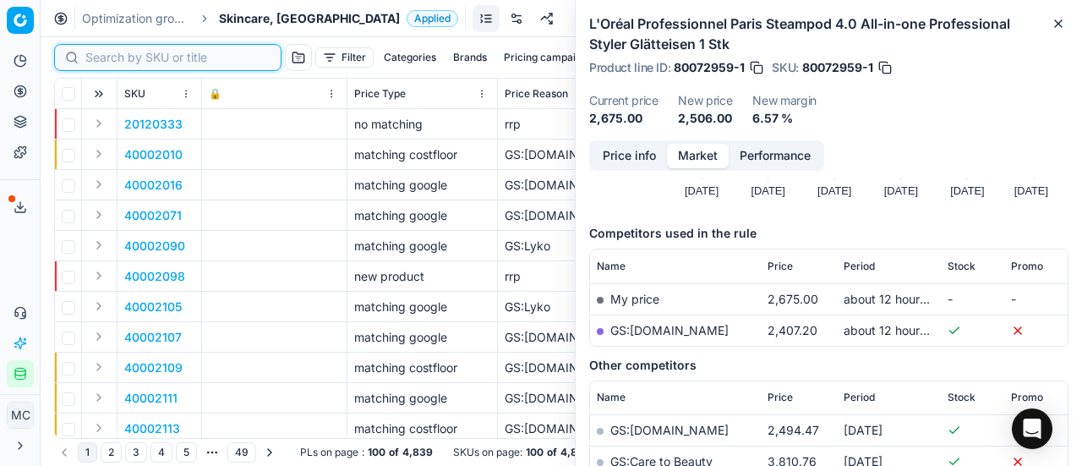
click at [122, 55] on input at bounding box center [177, 57] width 185 height 17
paste input "80072685-60"
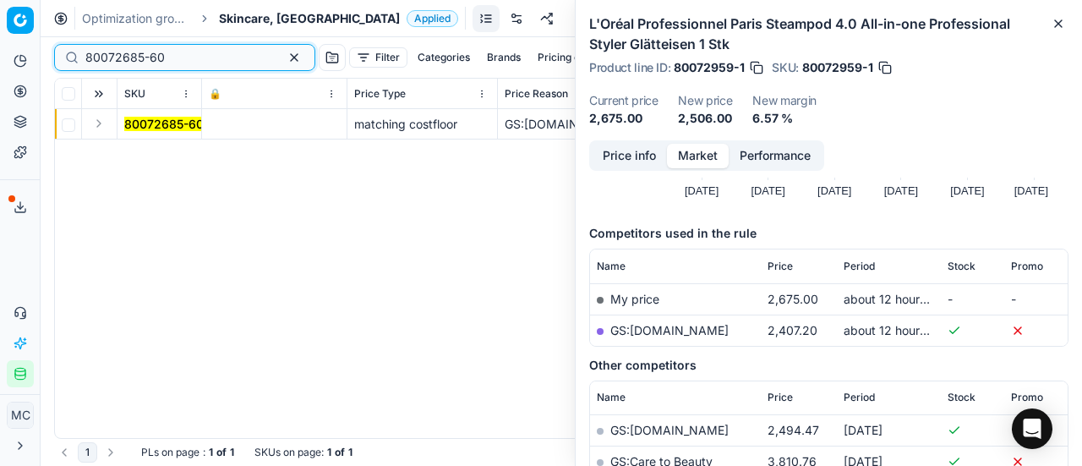
type input "80072685-60"
click at [103, 126] on button "Expand" at bounding box center [99, 123] width 20 height 20
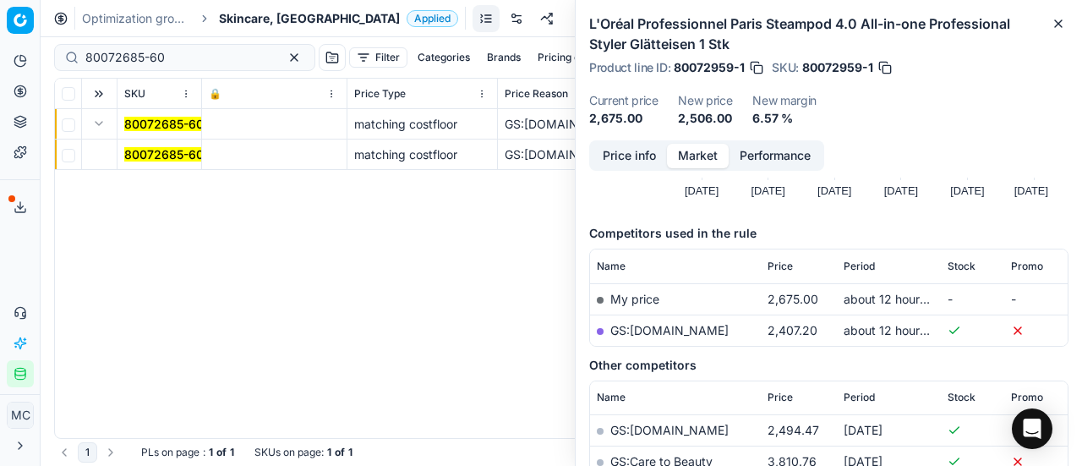
click at [165, 158] on mark "80072685-60" at bounding box center [163, 154] width 79 height 14
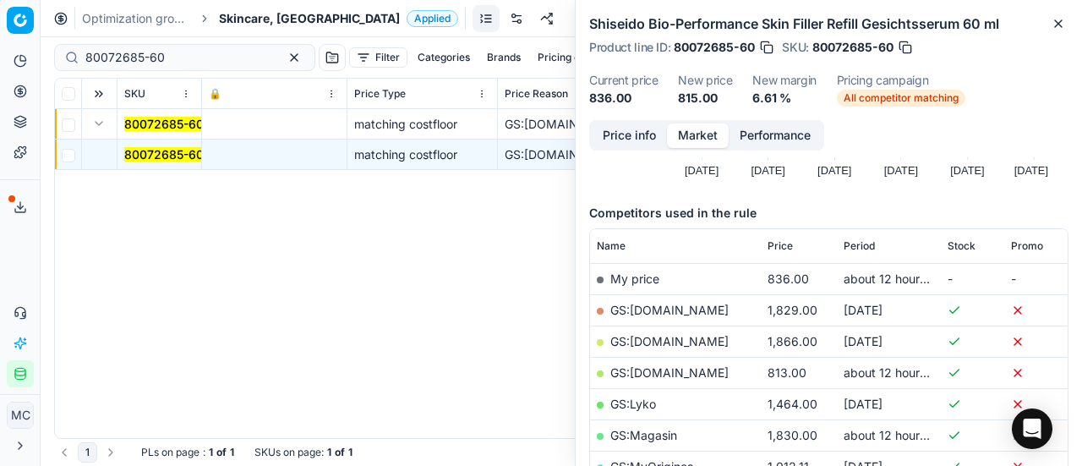
click at [632, 133] on button "Price info" at bounding box center [629, 135] width 75 height 25
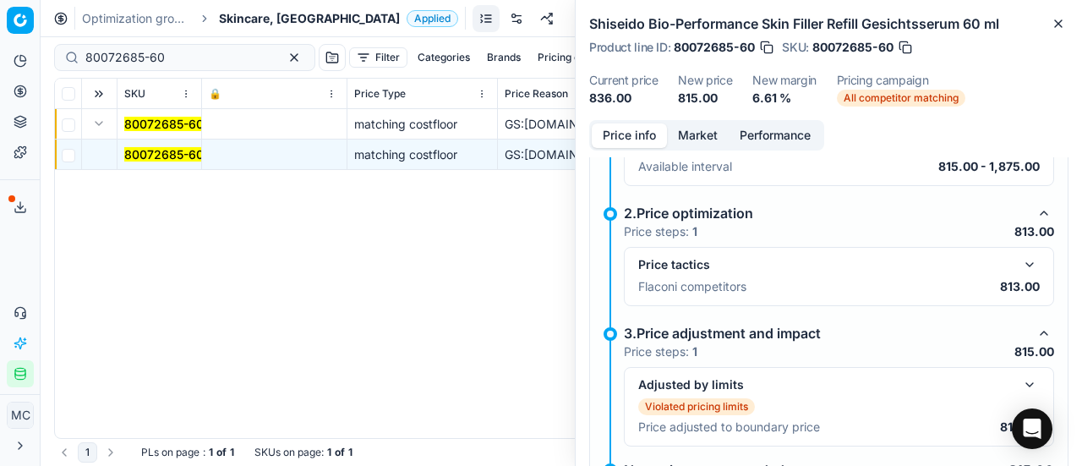
click at [1019, 264] on button "button" at bounding box center [1029, 264] width 20 height 20
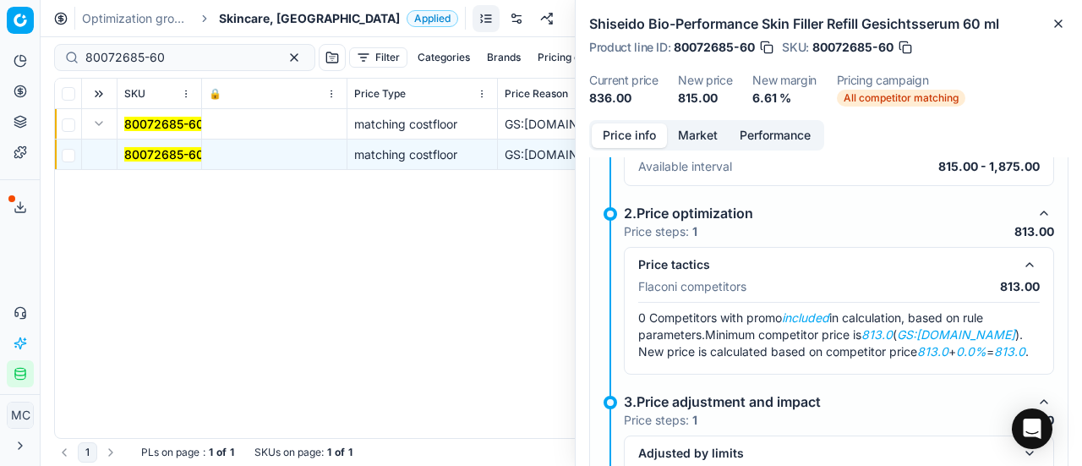
click at [690, 146] on button "Market" at bounding box center [698, 135] width 62 height 25
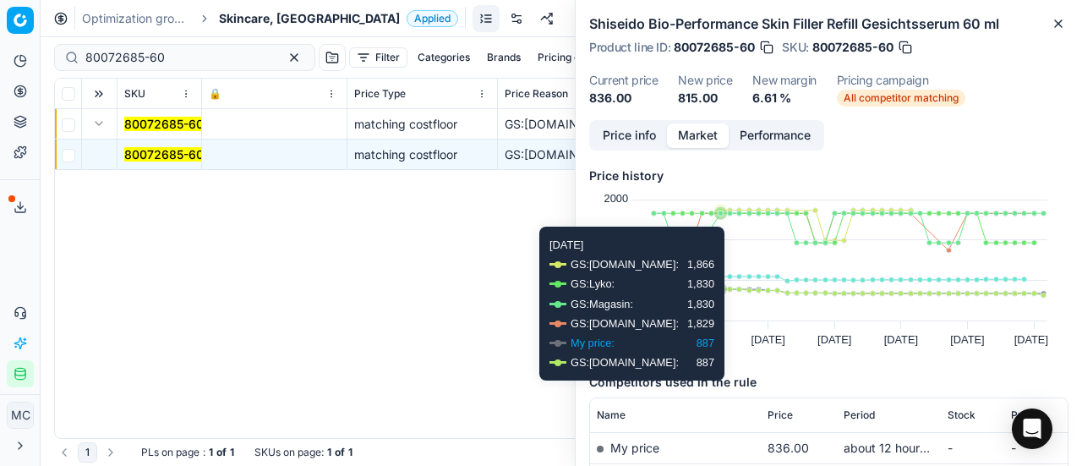
scroll to position [169, 0]
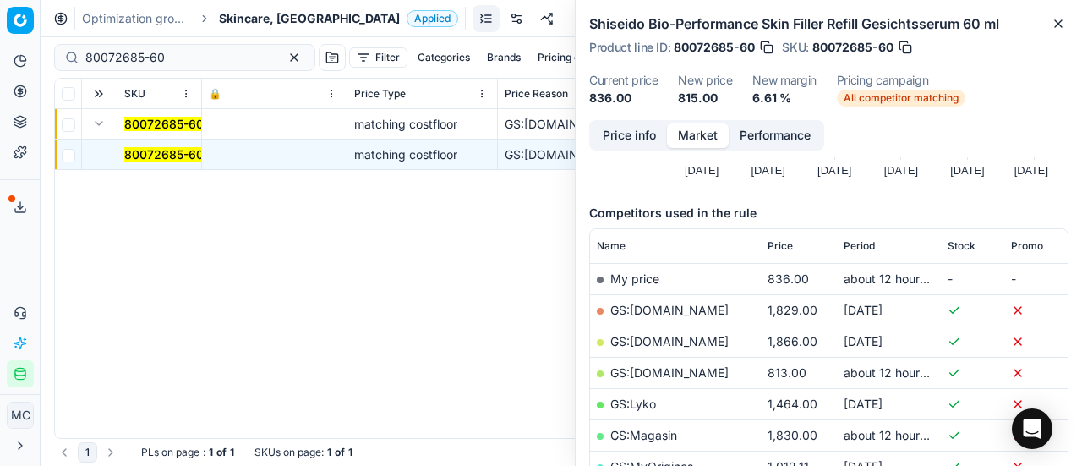
click at [652, 368] on link "GS:Deloox.dk" at bounding box center [669, 372] width 118 height 14
click at [255, 19] on span "Skincare, DK" at bounding box center [309, 18] width 181 height 17
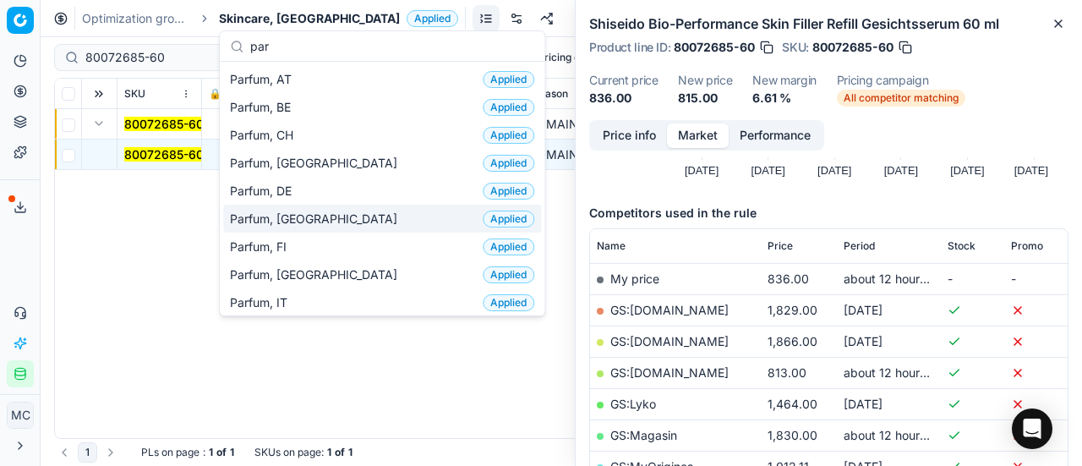
type input "par"
click at [291, 217] on span "Parfum, DK" at bounding box center [317, 218] width 174 height 17
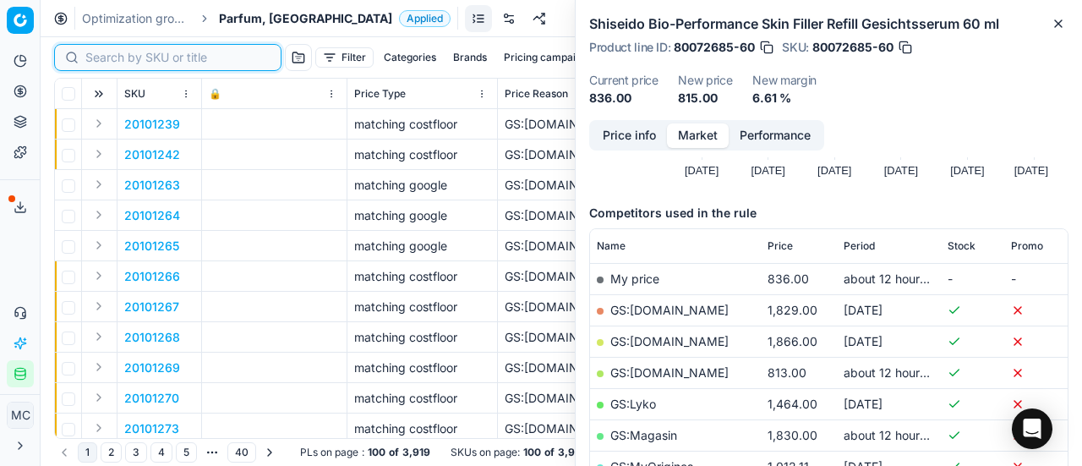
click at [128, 65] on input at bounding box center [177, 57] width 185 height 17
paste input "80061830-100"
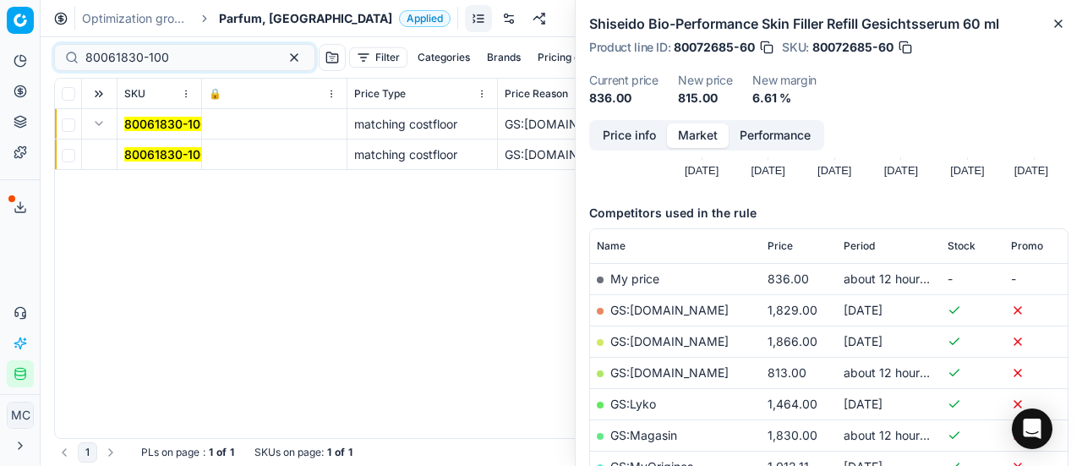
click at [101, 123] on button "Expand" at bounding box center [99, 123] width 20 height 20
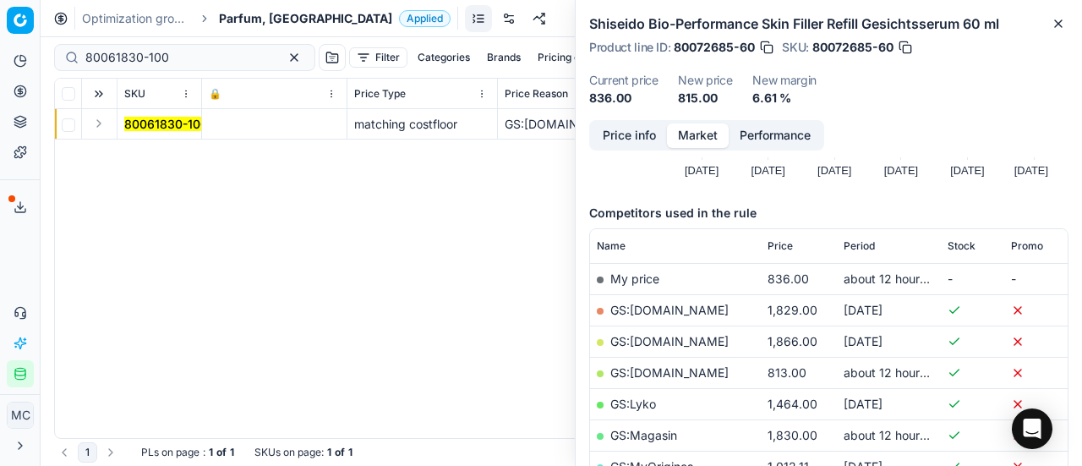
click at [102, 123] on button "Expand" at bounding box center [99, 123] width 20 height 20
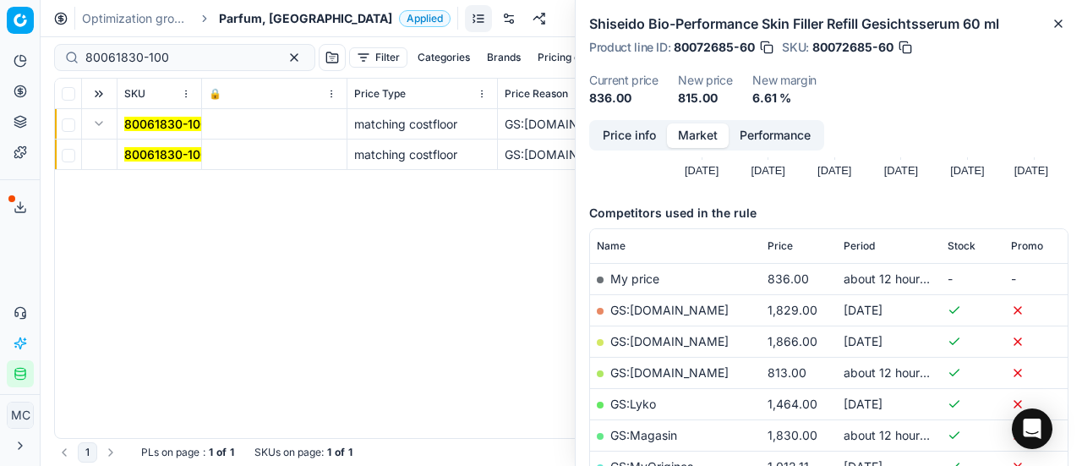
click at [184, 158] on mark "80061830-100" at bounding box center [166, 154] width 84 height 14
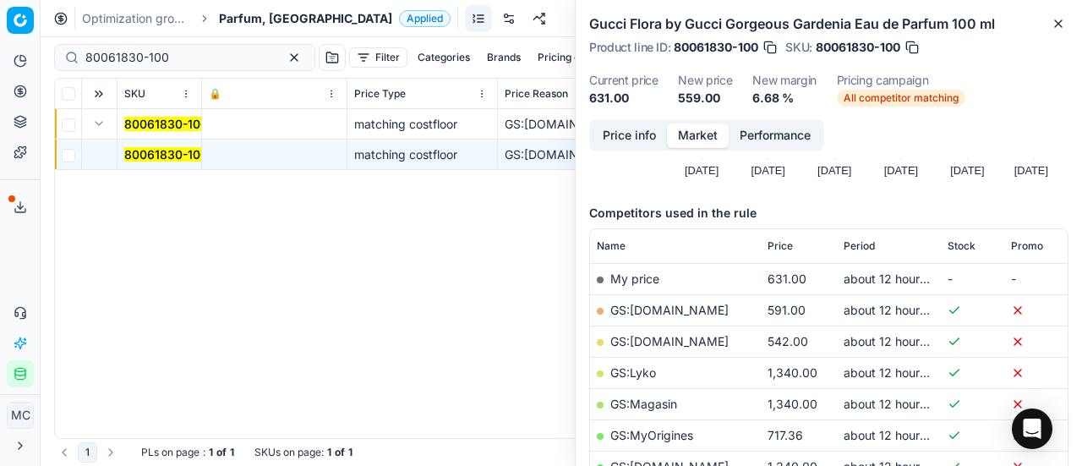
click at [642, 138] on button "Price info" at bounding box center [629, 135] width 75 height 25
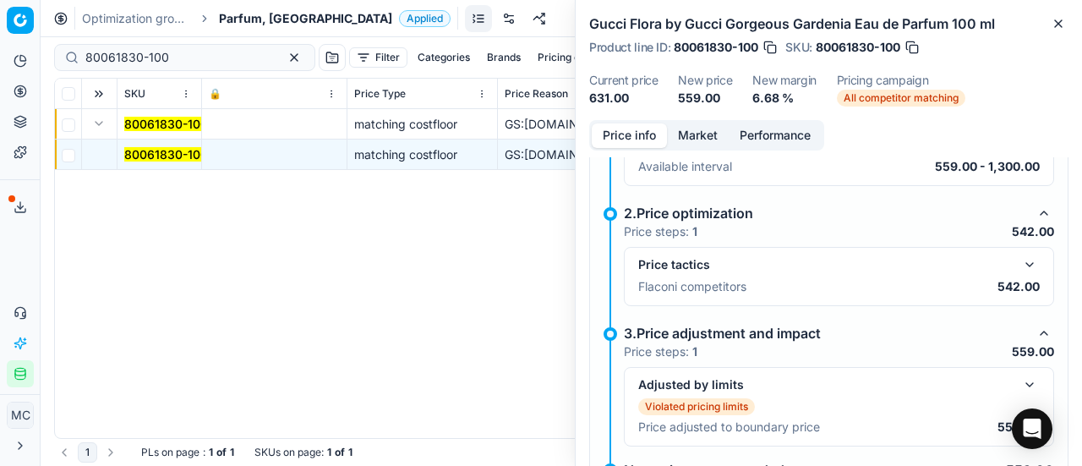
click at [1019, 265] on button "button" at bounding box center [1029, 264] width 20 height 20
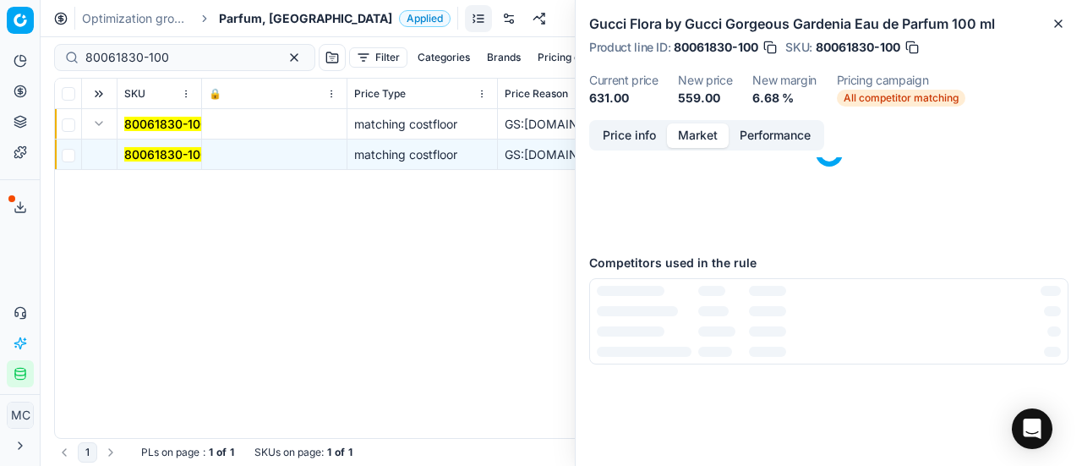
click at [698, 134] on button "Market" at bounding box center [698, 135] width 62 height 25
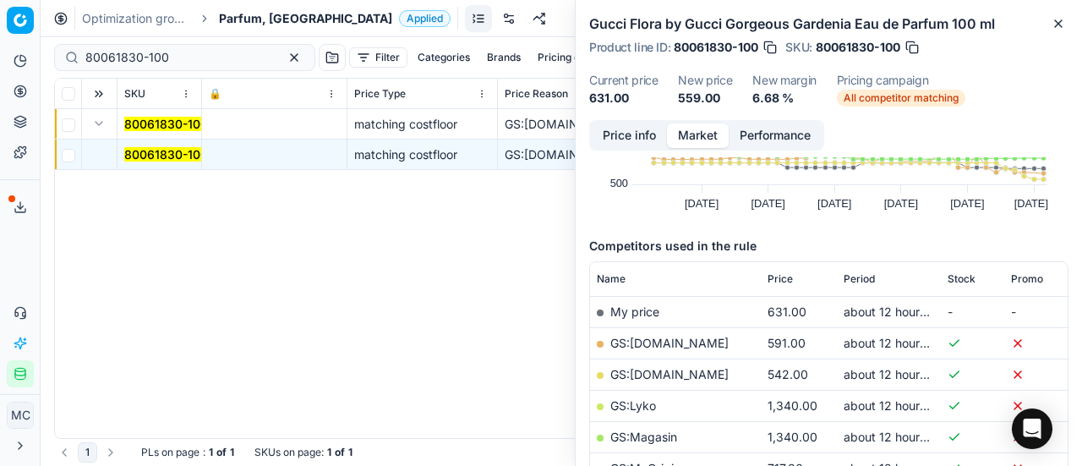
scroll to position [254, 0]
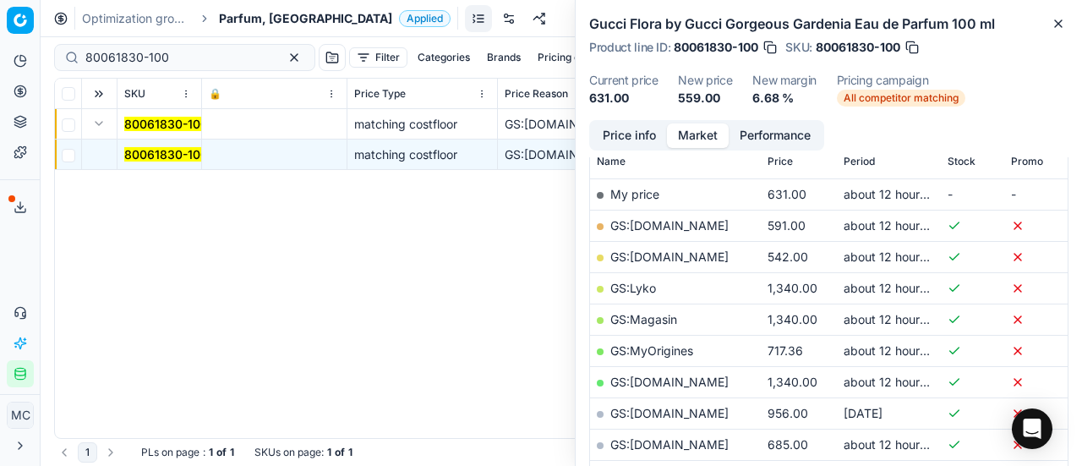
click at [679, 253] on link "GS:Deloox.dk" at bounding box center [669, 256] width 118 height 14
drag, startPoint x: 200, startPoint y: 58, endPoint x: 20, endPoint y: 23, distance: 183.5
click at [0, 31] on div "Pricing platform Analytics Pricing Product portfolio Templates Export service 1…" at bounding box center [541, 233] width 1082 height 466
paste input "44663-9"
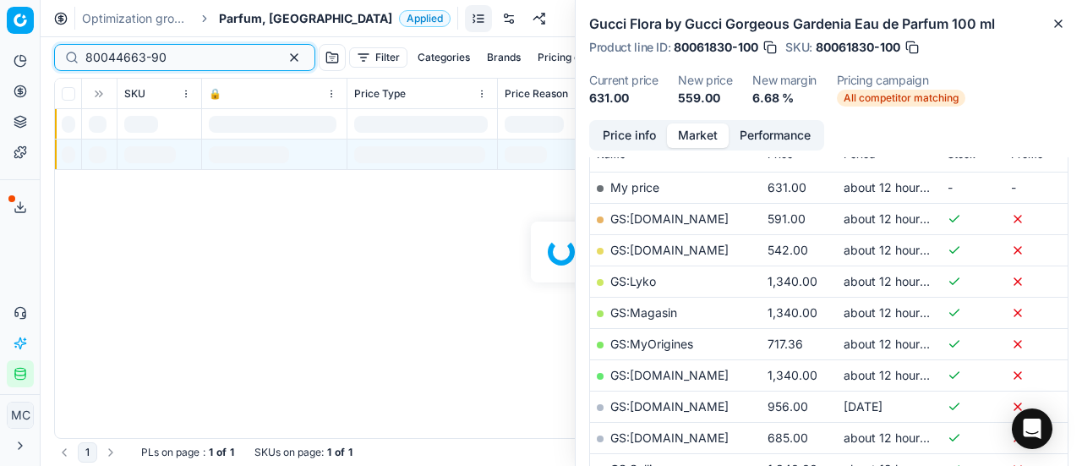
scroll to position [254, 0]
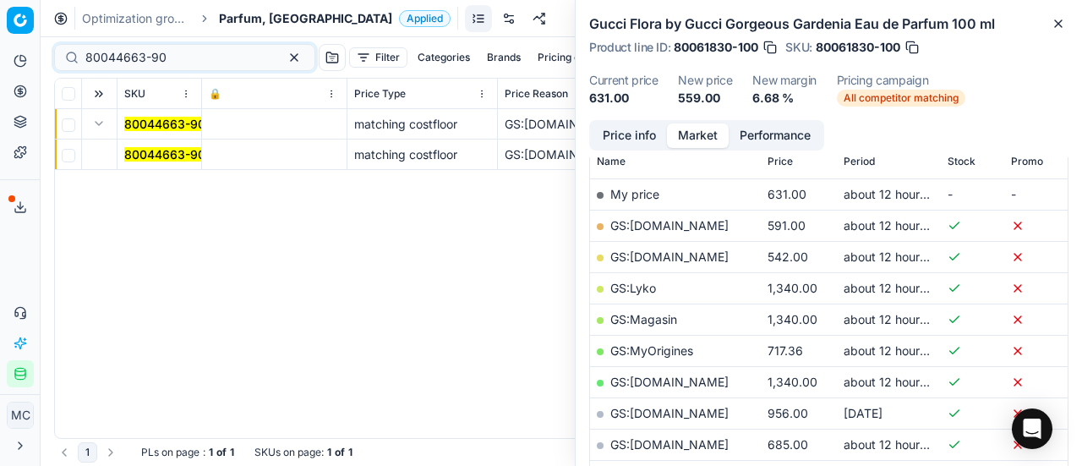
click at [147, 161] on span "80044663-90" at bounding box center [164, 154] width 81 height 17
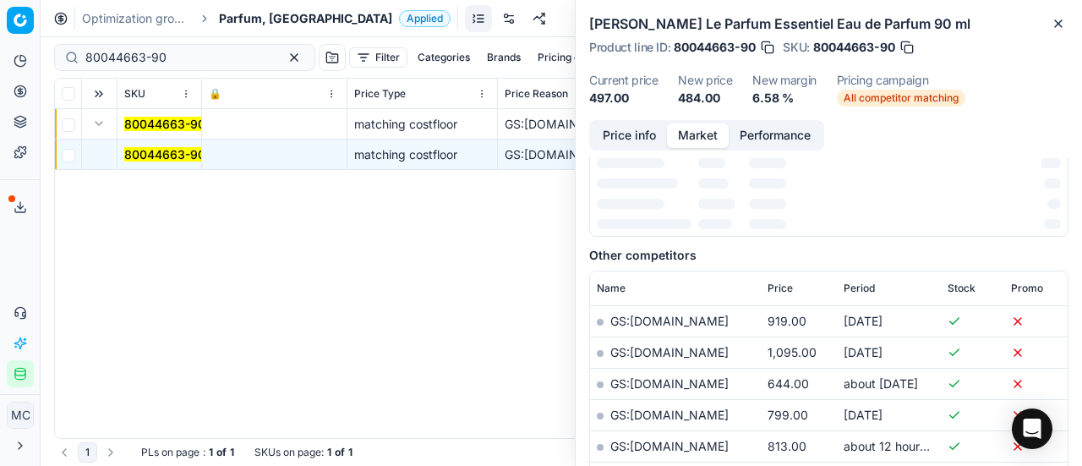
scroll to position [260, 0]
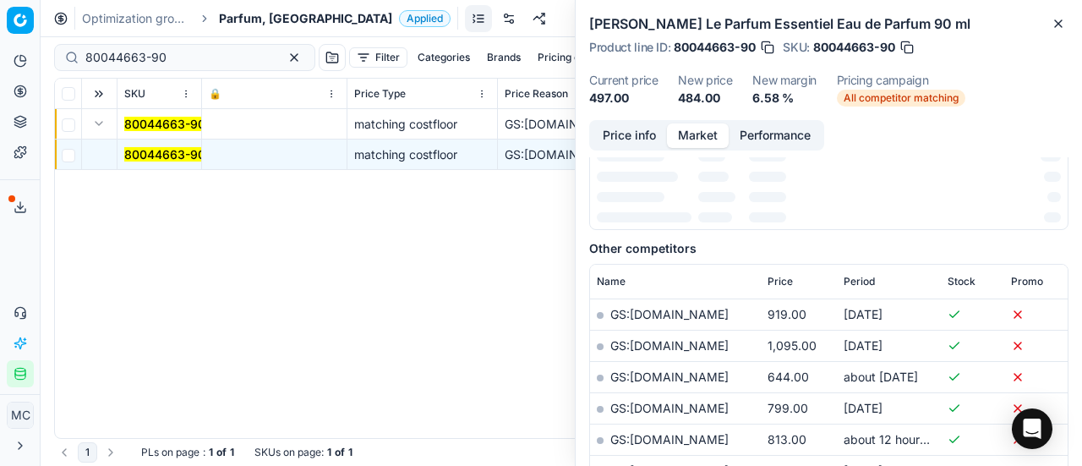
click at [626, 132] on button "Price info" at bounding box center [629, 135] width 75 height 25
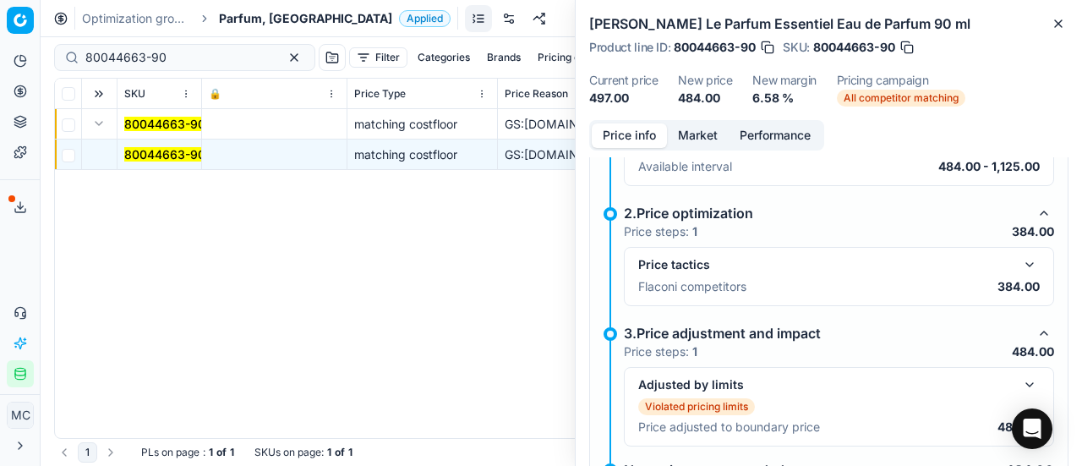
click at [1019, 265] on button "button" at bounding box center [1029, 264] width 20 height 20
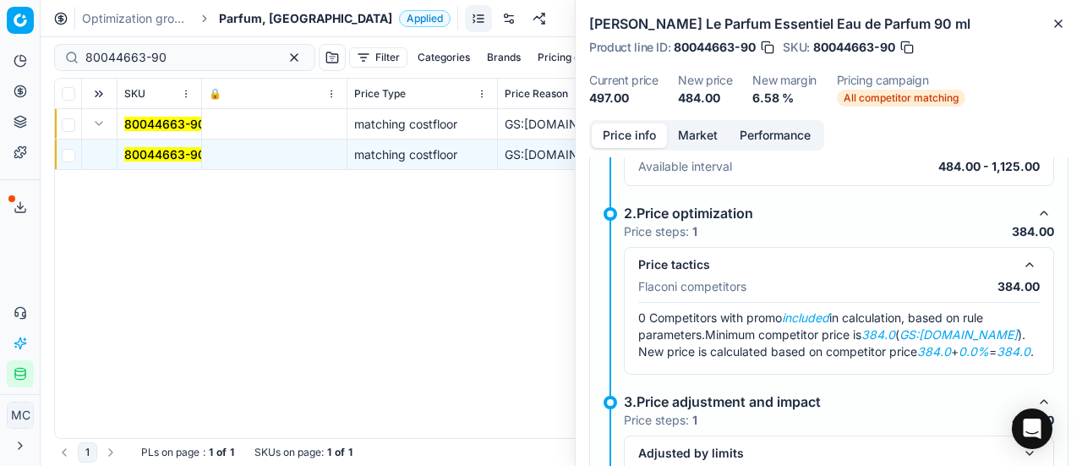
click at [703, 135] on button "Market" at bounding box center [698, 135] width 62 height 25
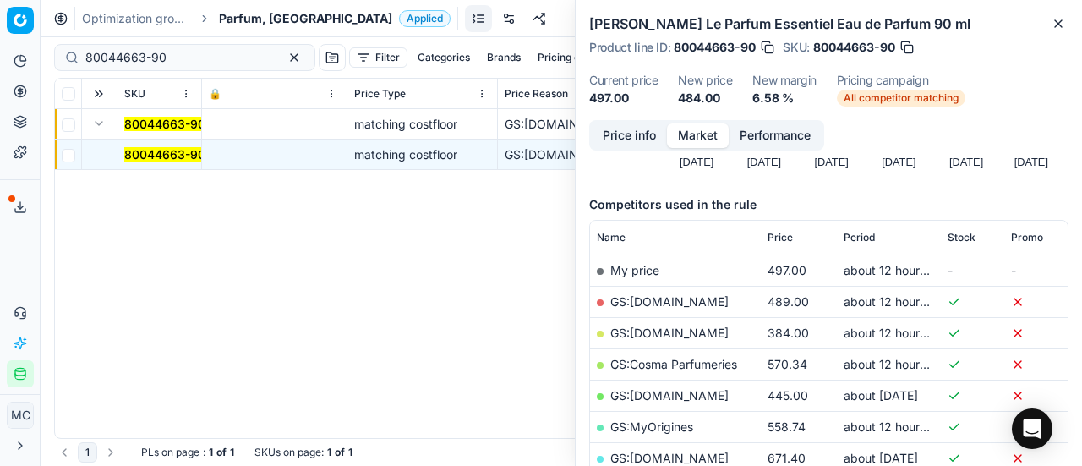
scroll to position [254, 0]
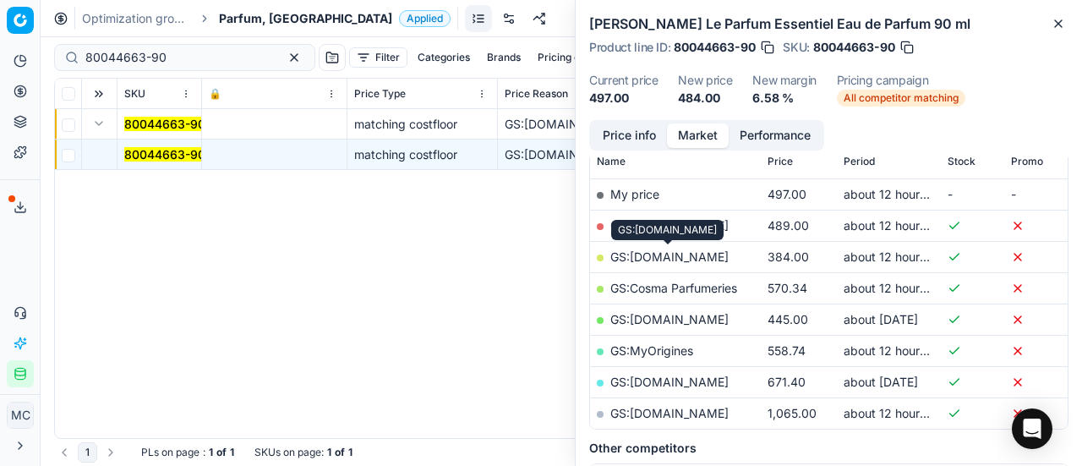
click at [676, 257] on link "GS:ComputerSalg.dk" at bounding box center [669, 256] width 118 height 14
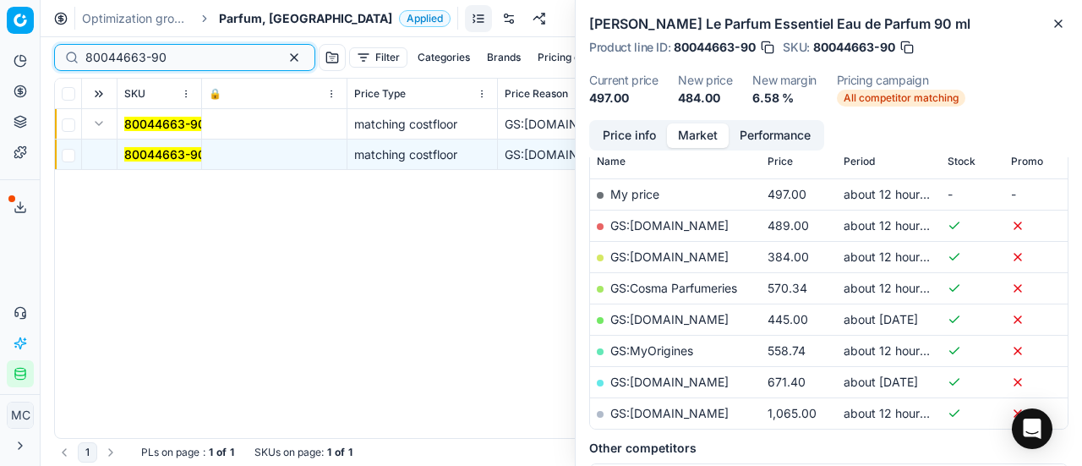
drag, startPoint x: 221, startPoint y: 57, endPoint x: 0, endPoint y: 20, distance: 224.4
click at [0, 25] on div "Pricing platform Analytics Pricing Product portfolio Templates Export service 1…" at bounding box center [541, 233] width 1082 height 466
paste input "90005032-0007579"
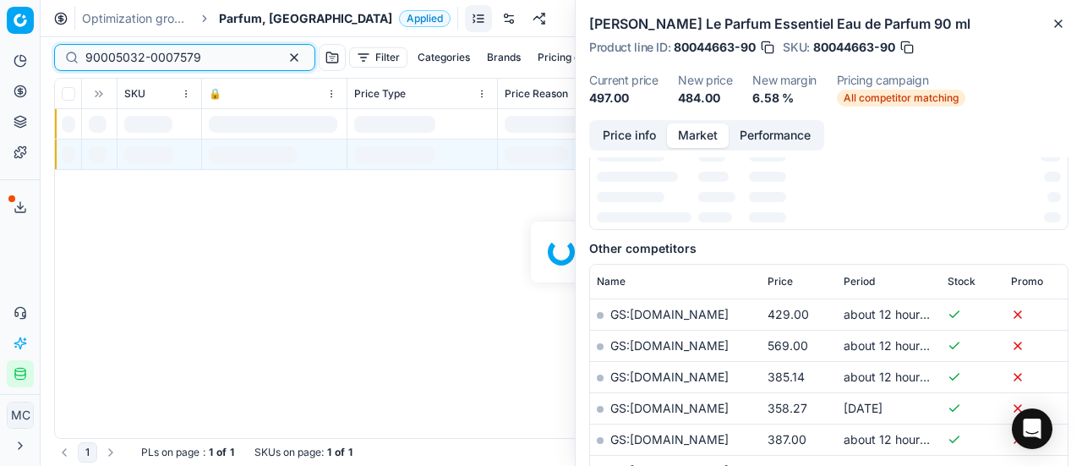
scroll to position [254, 0]
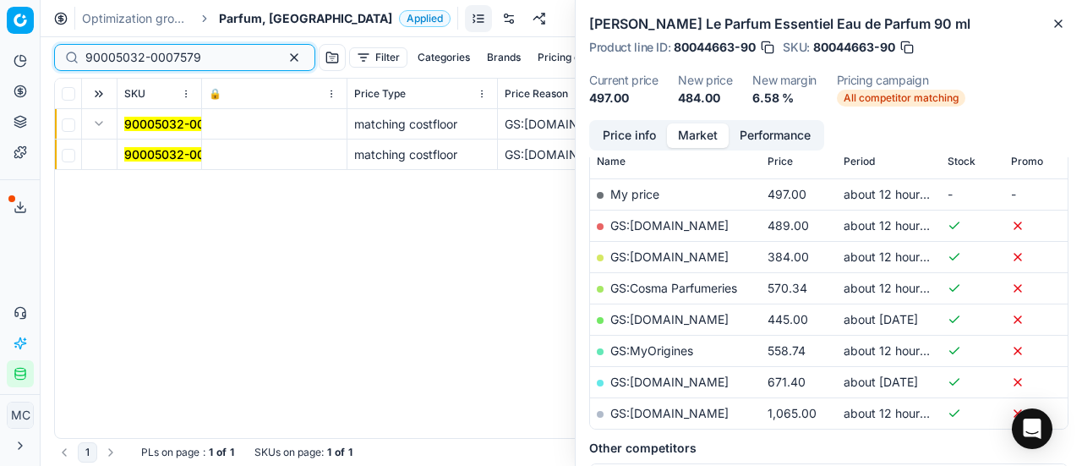
type input "90005032-0007579"
click at [98, 122] on button "Expand" at bounding box center [99, 123] width 20 height 20
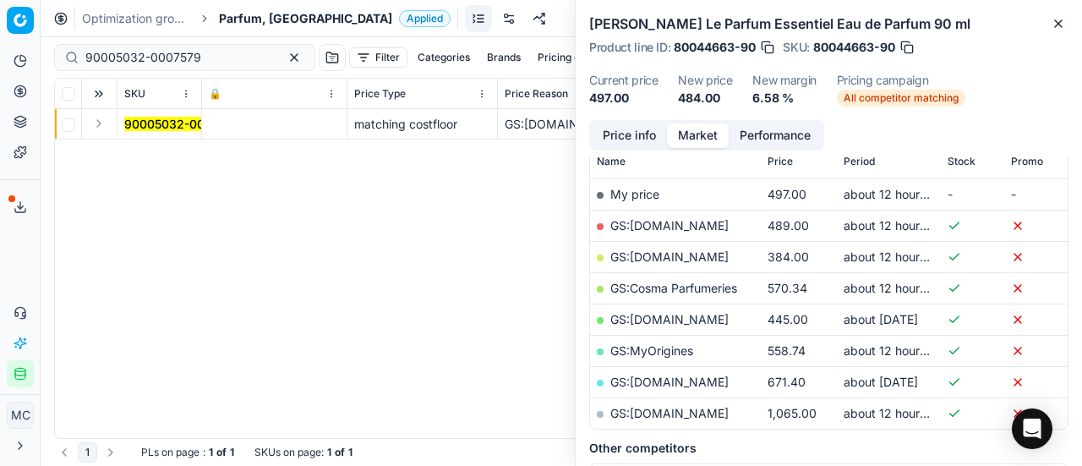
click at [93, 120] on button "Expand" at bounding box center [99, 123] width 20 height 20
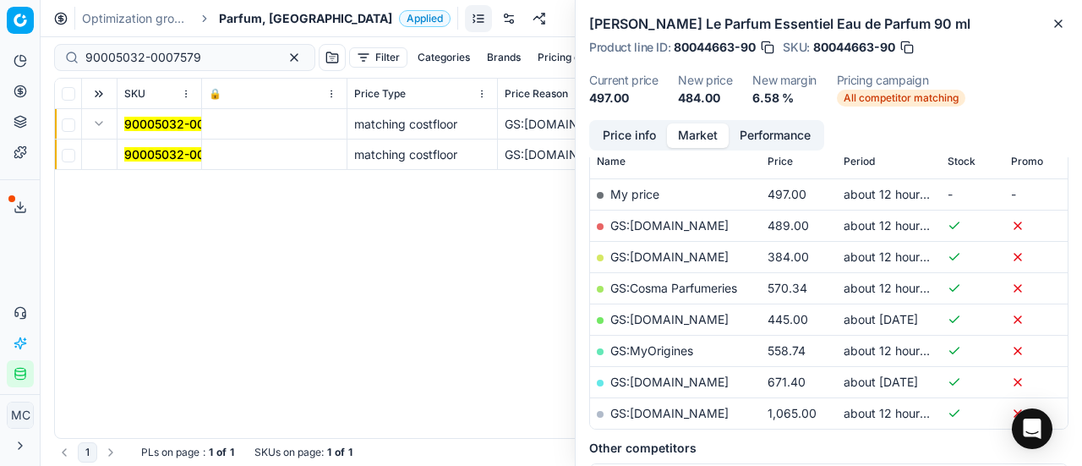
click at [140, 157] on mark "90005032-0007579" at bounding box center [182, 154] width 116 height 14
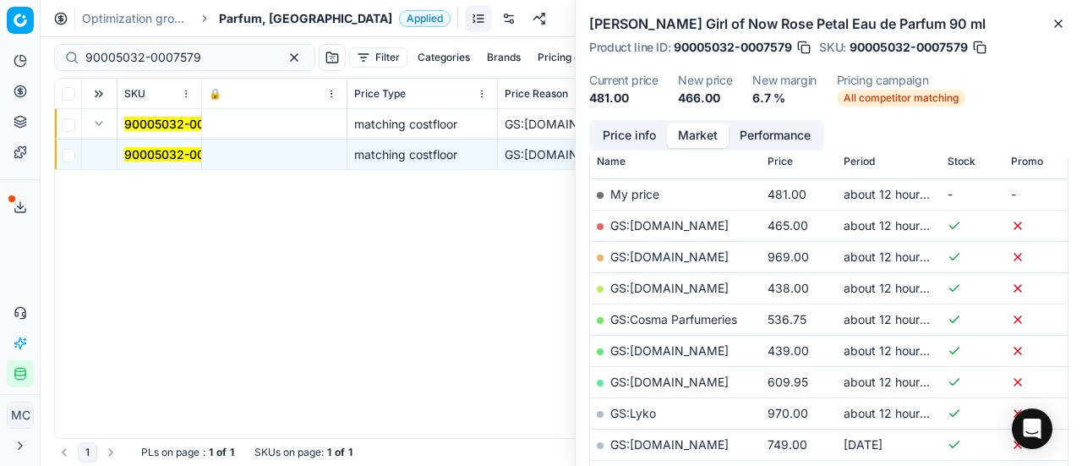
click at [602, 136] on button "Price info" at bounding box center [629, 135] width 75 height 25
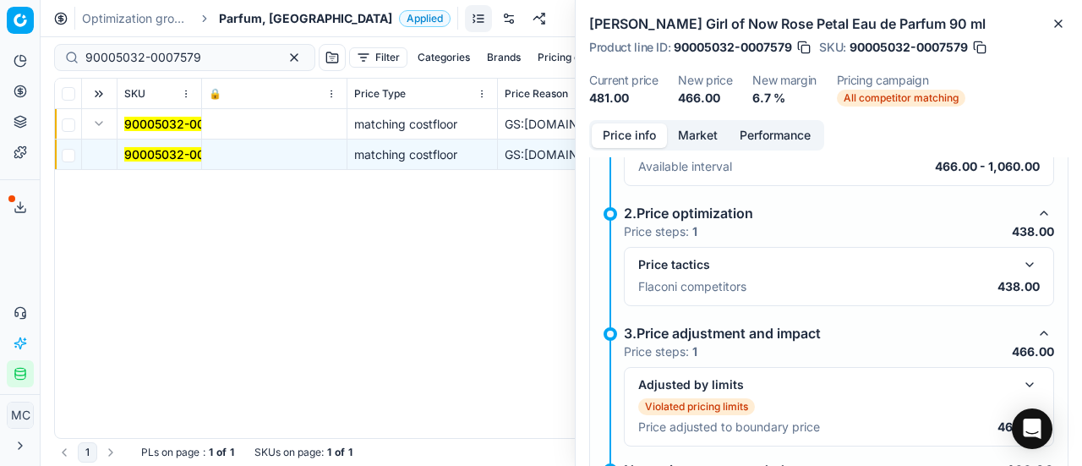
click at [1024, 266] on button "button" at bounding box center [1029, 264] width 20 height 20
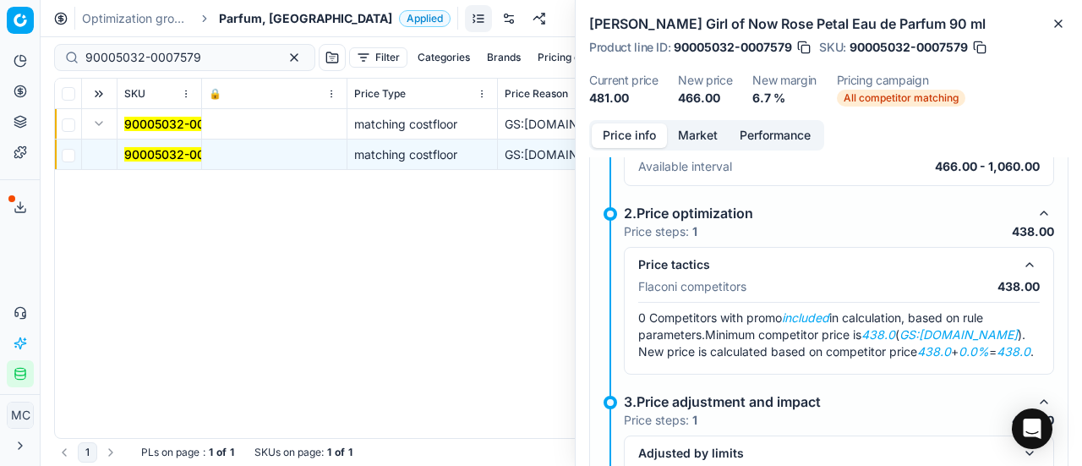
click at [696, 131] on button "Market" at bounding box center [698, 135] width 62 height 25
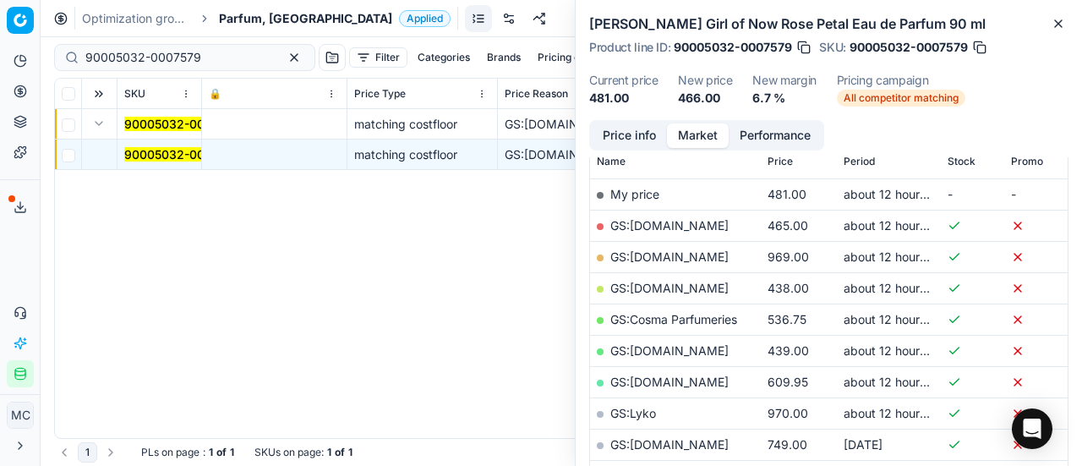
click at [675, 292] on link "GS:ComputerSalg.dk" at bounding box center [669, 288] width 118 height 14
click at [265, 18] on span "Parfum, DK" at bounding box center [305, 18] width 173 height 17
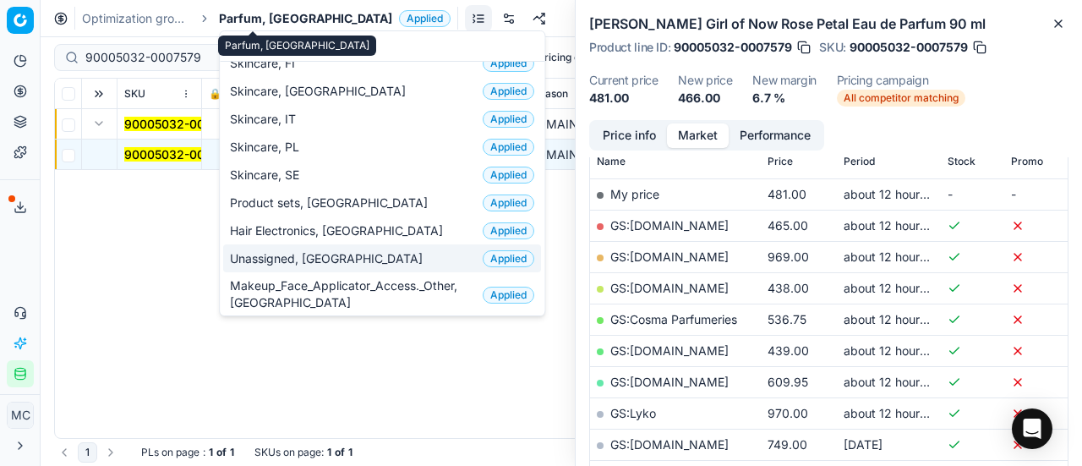
scroll to position [0, 0]
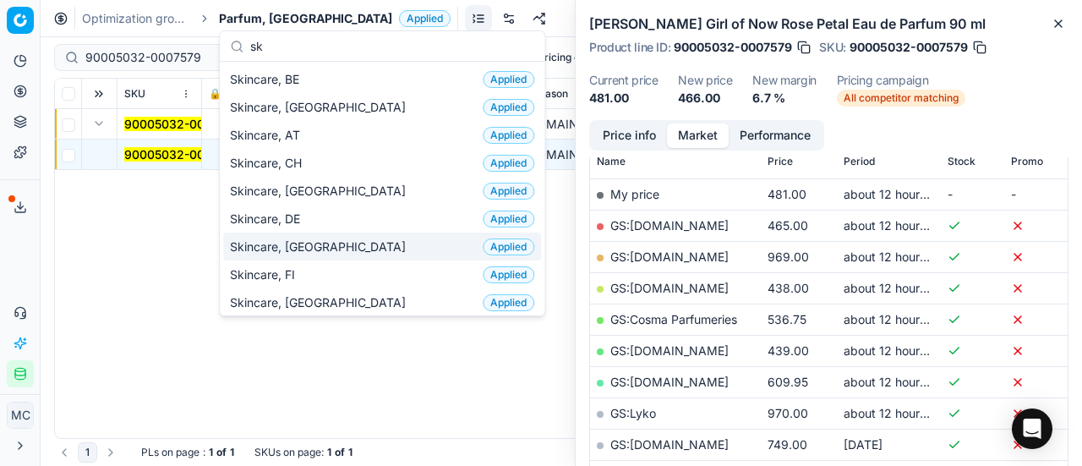
type input "sk"
click at [325, 241] on div "Skincare, DK Applied" at bounding box center [382, 246] width 318 height 28
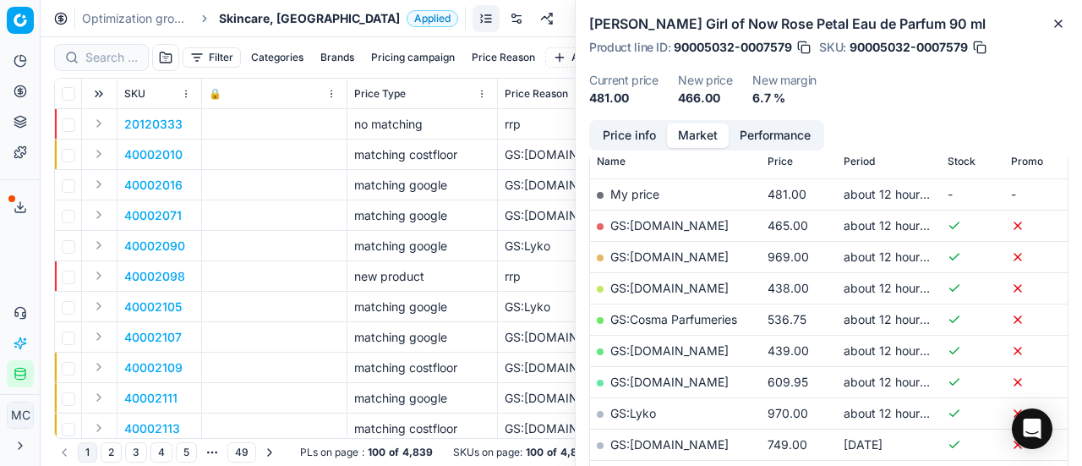
scroll to position [254, 0]
click at [117, 67] on div at bounding box center [101, 57] width 95 height 27
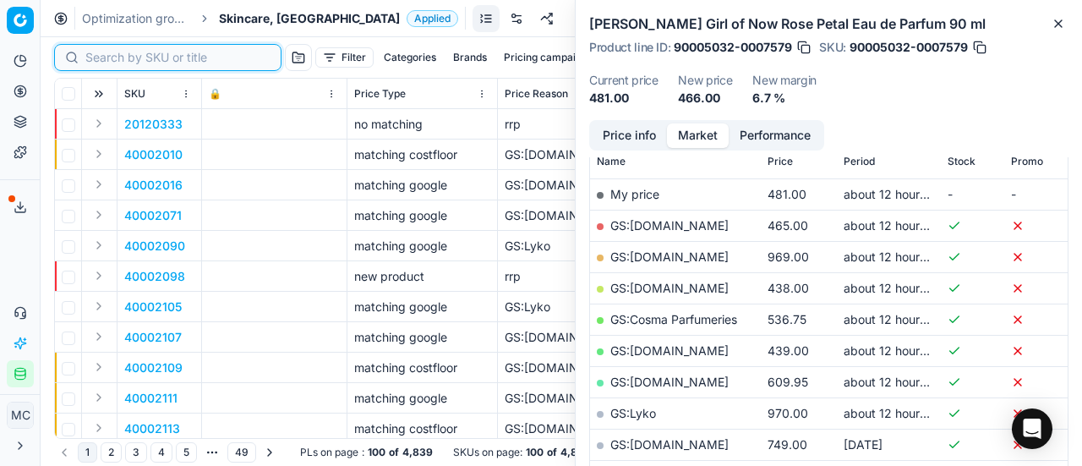
paste input "80060047-1"
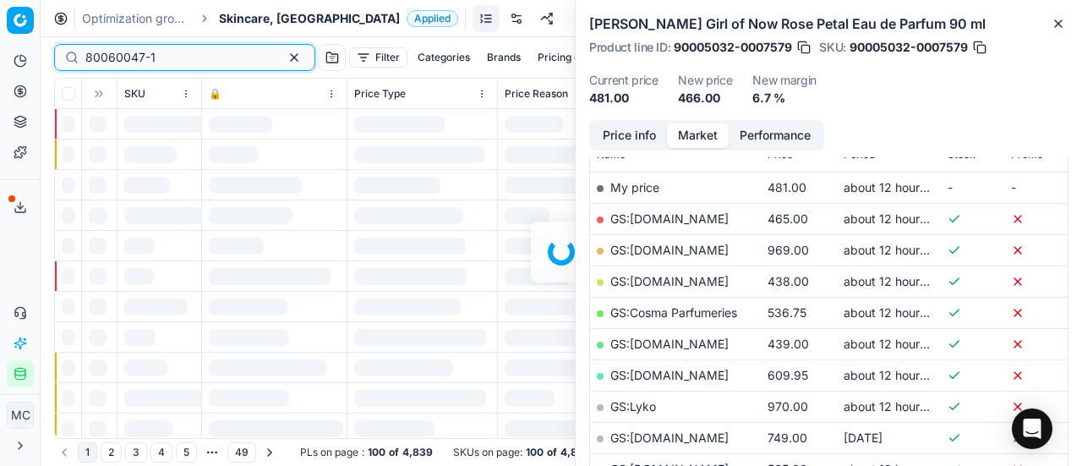
scroll to position [254, 0]
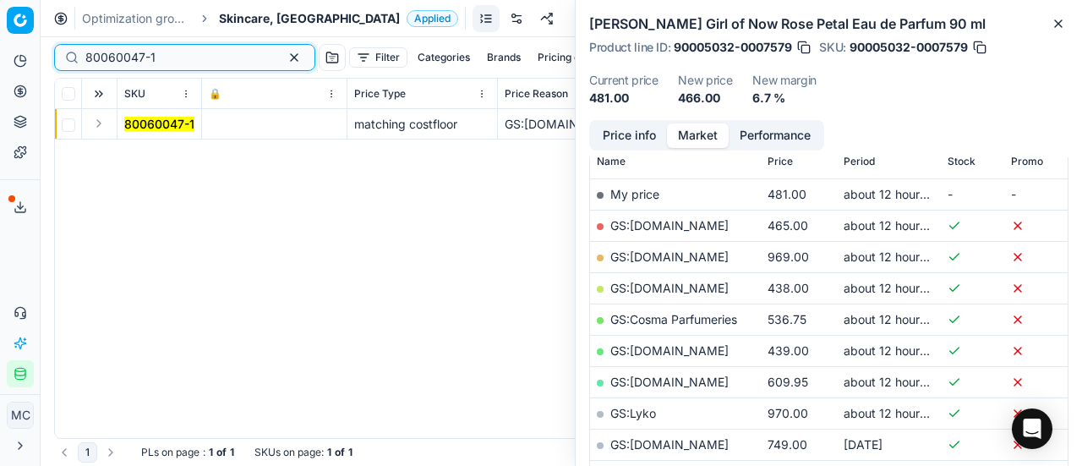
type input "80060047-1"
click at [105, 123] on button "Expand" at bounding box center [99, 123] width 20 height 20
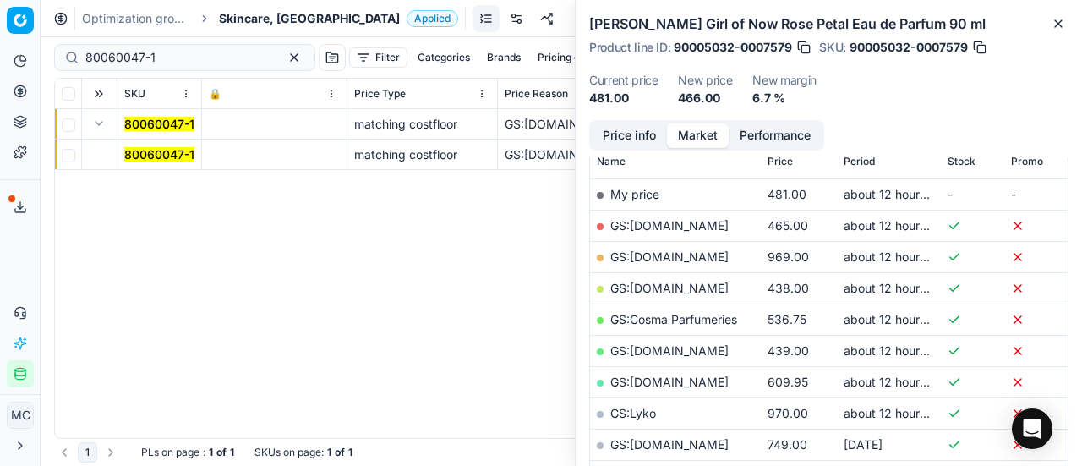
click at [162, 151] on mark "80060047-1" at bounding box center [159, 154] width 70 height 14
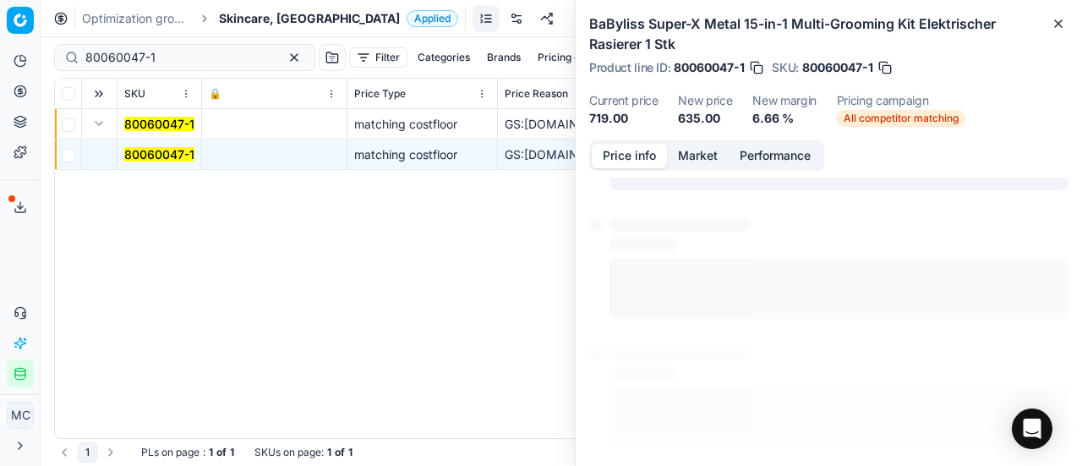
click at [641, 157] on button "Price info" at bounding box center [629, 156] width 75 height 25
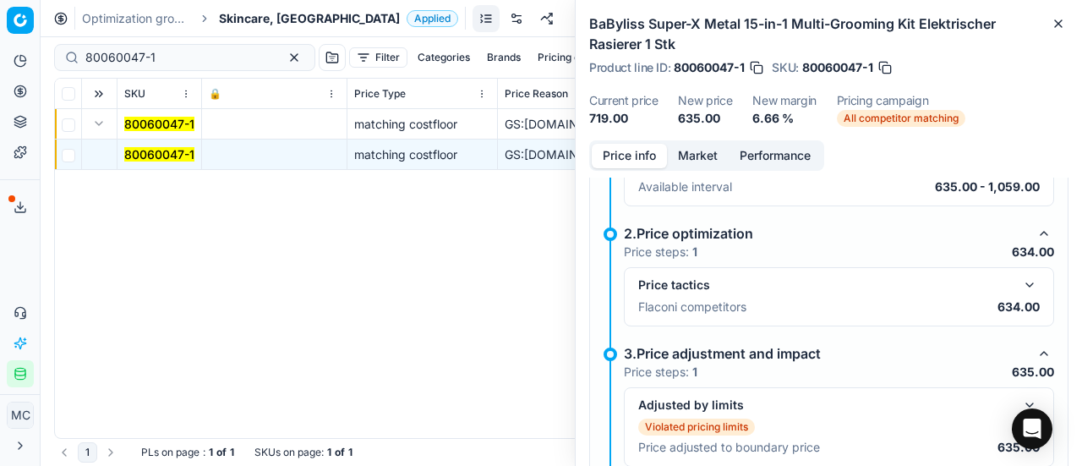
click at [1019, 280] on button "button" at bounding box center [1029, 285] width 20 height 20
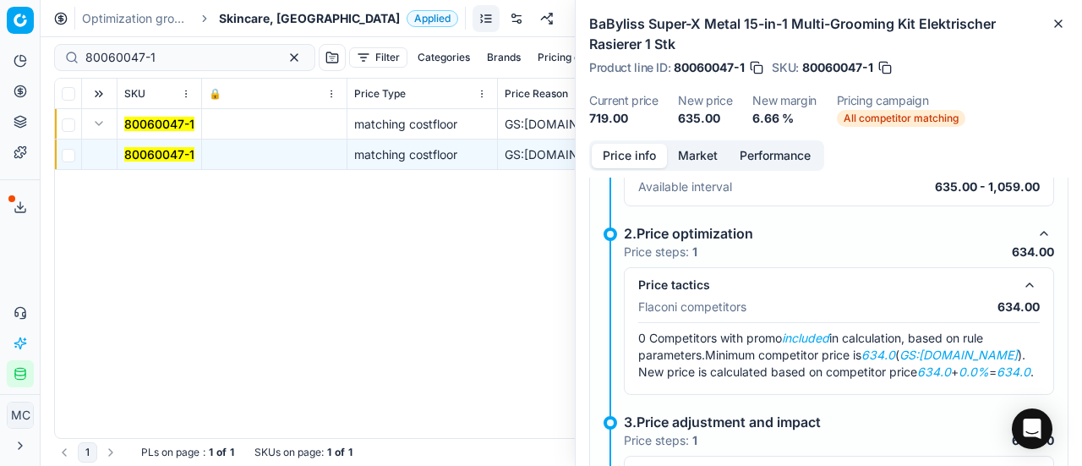
click at [703, 161] on button "Market" at bounding box center [698, 156] width 62 height 25
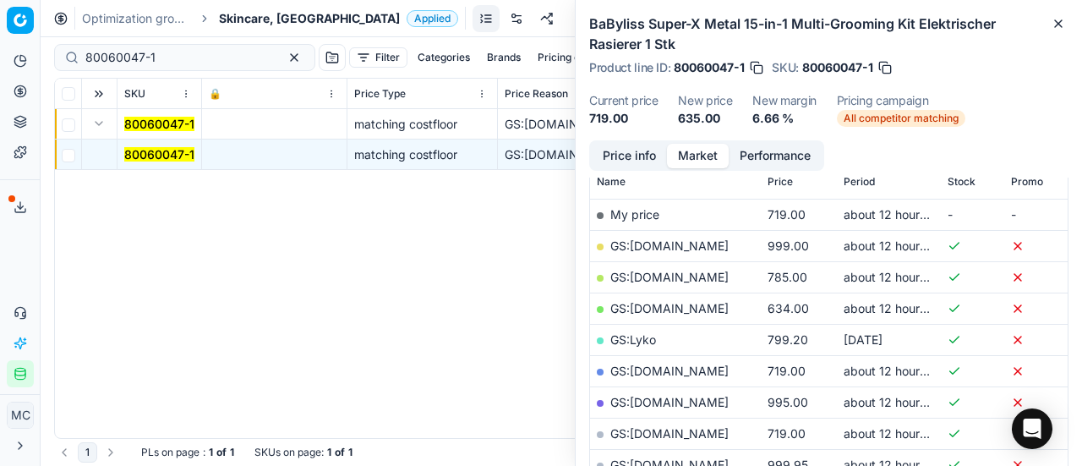
click at [687, 307] on link "GS:ComputerSalg.dk" at bounding box center [669, 308] width 118 height 14
click at [244, 13] on span "Skincare, DK" at bounding box center [309, 18] width 181 height 17
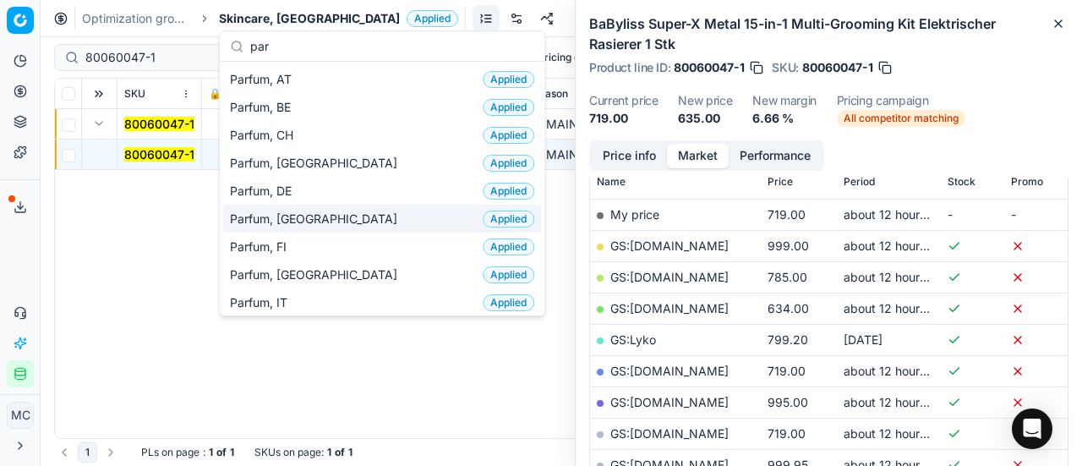
type input "par"
click at [270, 217] on span "Parfum, DK" at bounding box center [317, 218] width 174 height 17
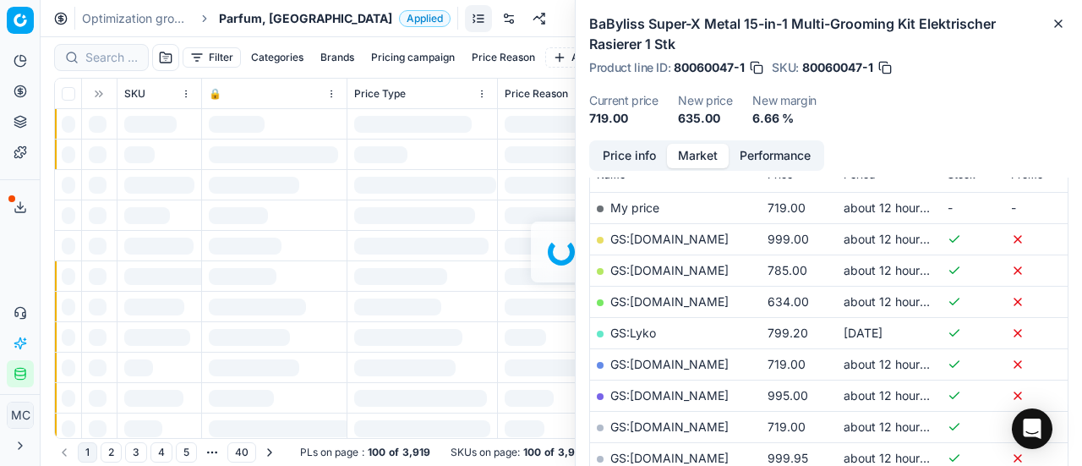
scroll to position [254, 0]
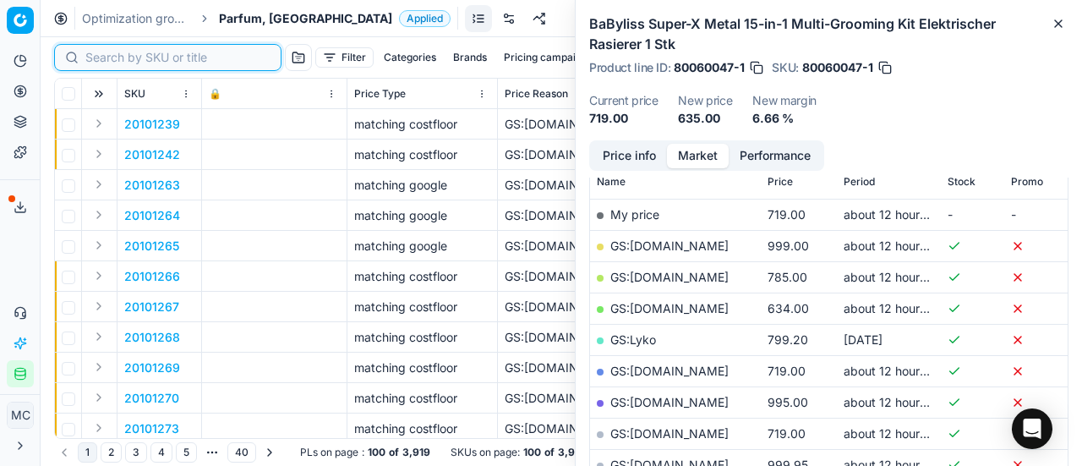
click at [115, 57] on input at bounding box center [177, 57] width 185 height 17
paste input "80077556-125"
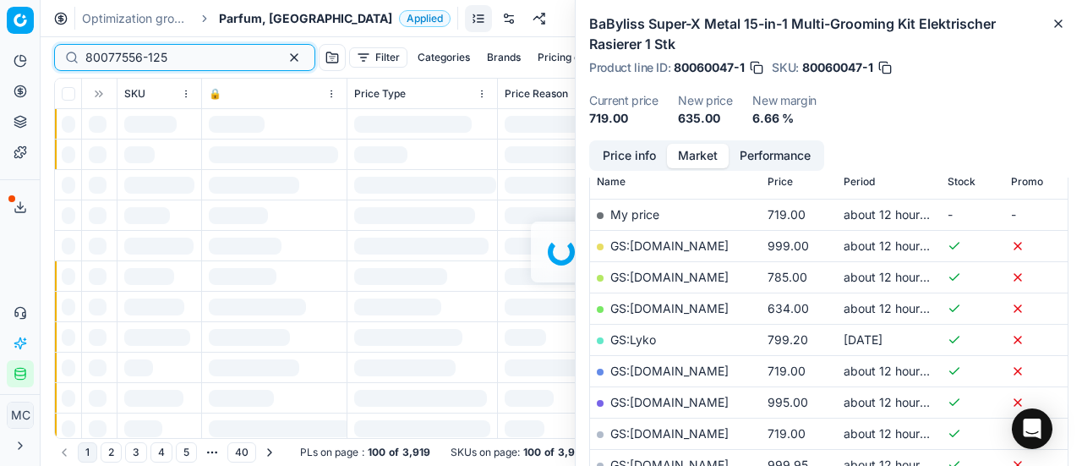
scroll to position [254, 0]
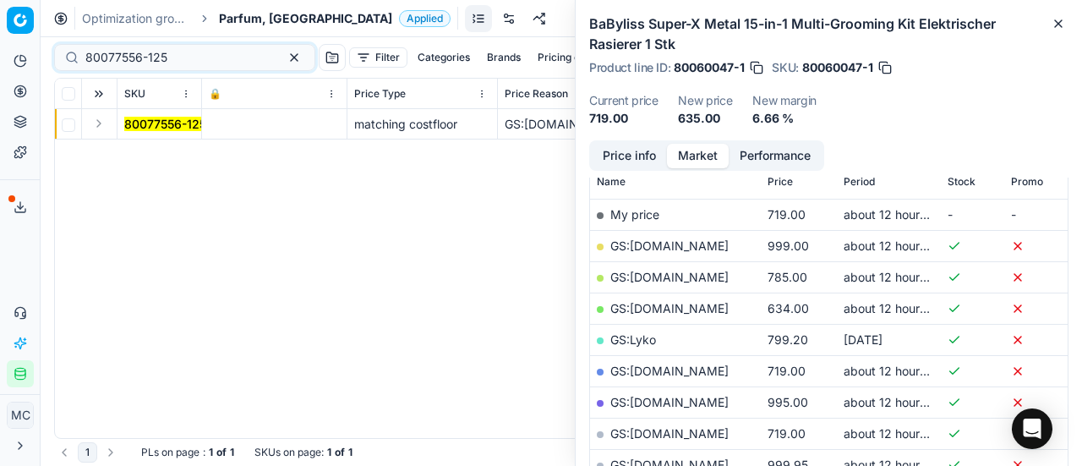
click at [108, 124] on button "Expand" at bounding box center [99, 123] width 20 height 20
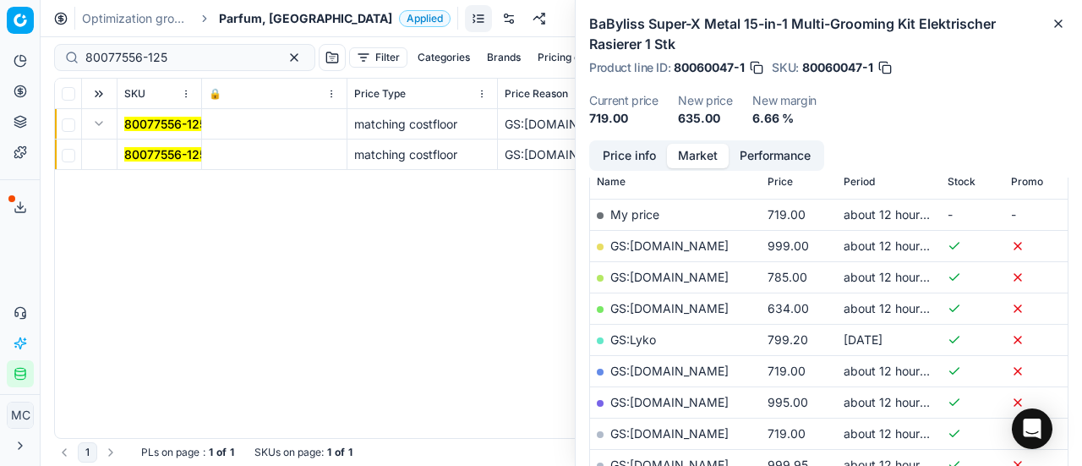
click at [178, 163] on td "80077556-125" at bounding box center [159, 154] width 85 height 30
click at [181, 158] on mark "80077556-125" at bounding box center [165, 154] width 82 height 14
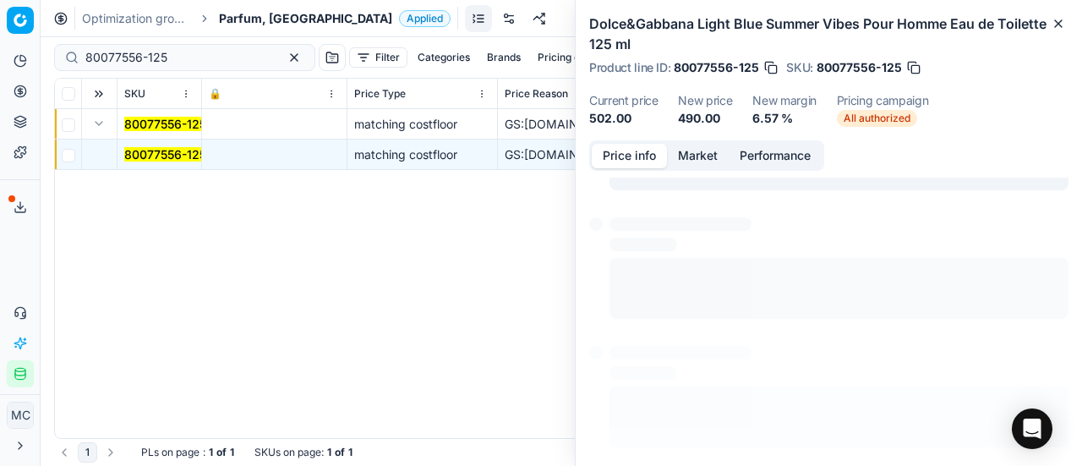
click at [632, 150] on button "Price info" at bounding box center [629, 156] width 75 height 25
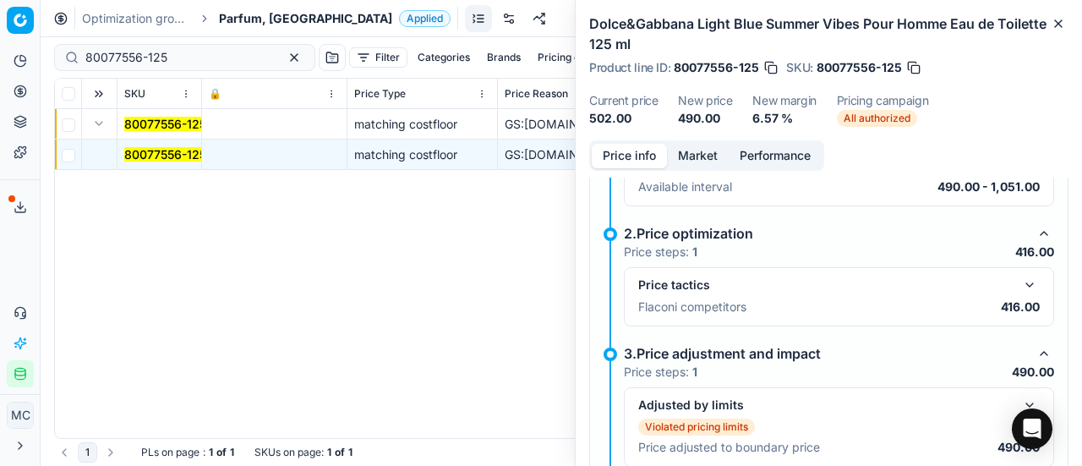
click at [1019, 280] on button "button" at bounding box center [1029, 285] width 20 height 20
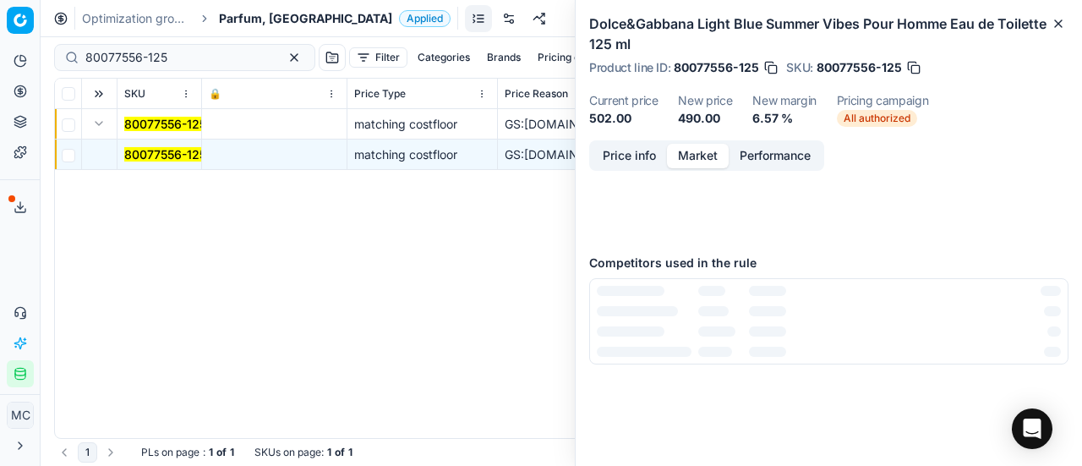
click at [712, 155] on button "Market" at bounding box center [698, 156] width 62 height 25
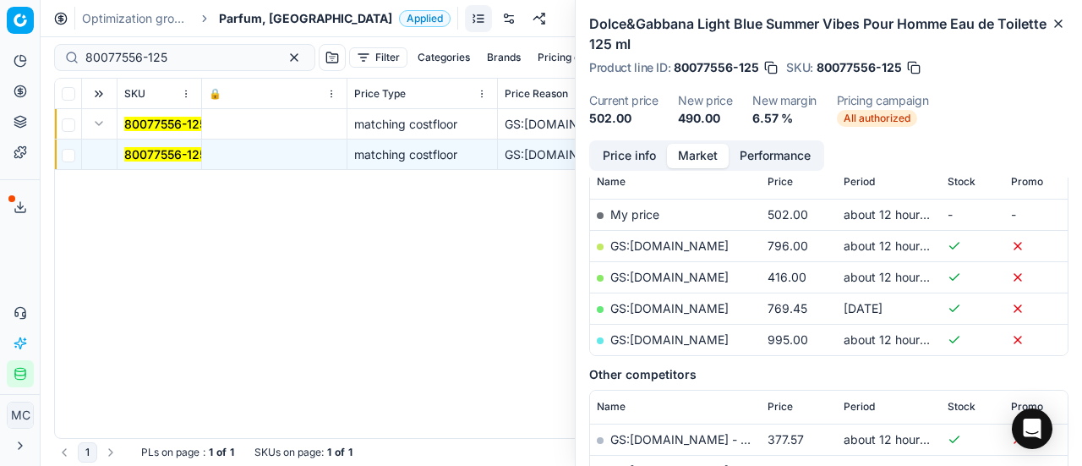
click at [657, 271] on link "GS:Deloox.dk" at bounding box center [669, 277] width 118 height 14
drag, startPoint x: 212, startPoint y: 48, endPoint x: 63, endPoint y: 19, distance: 152.3
click at [0, 20] on div "Pricing platform Analytics Pricing Product portfolio Templates Export service 1…" at bounding box center [541, 233] width 1082 height 466
paste input "90008797-0013651"
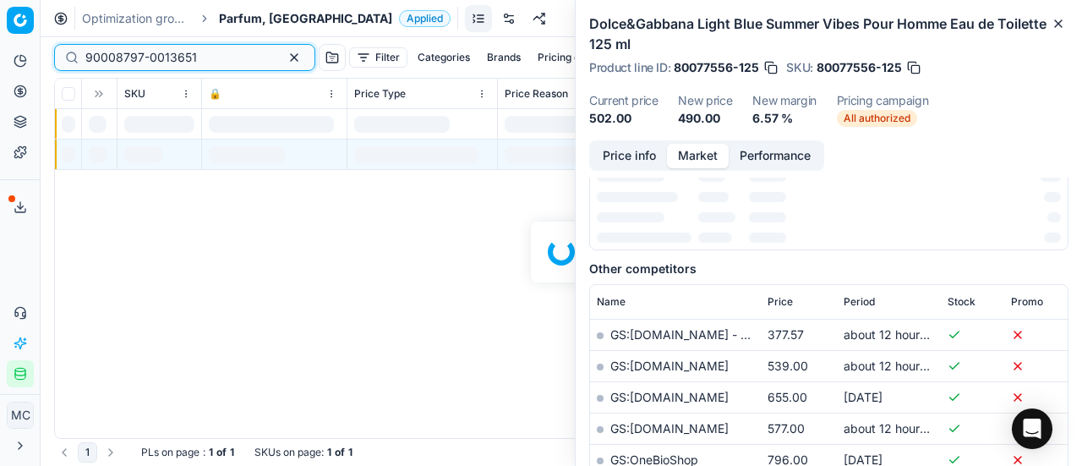
scroll to position [254, 0]
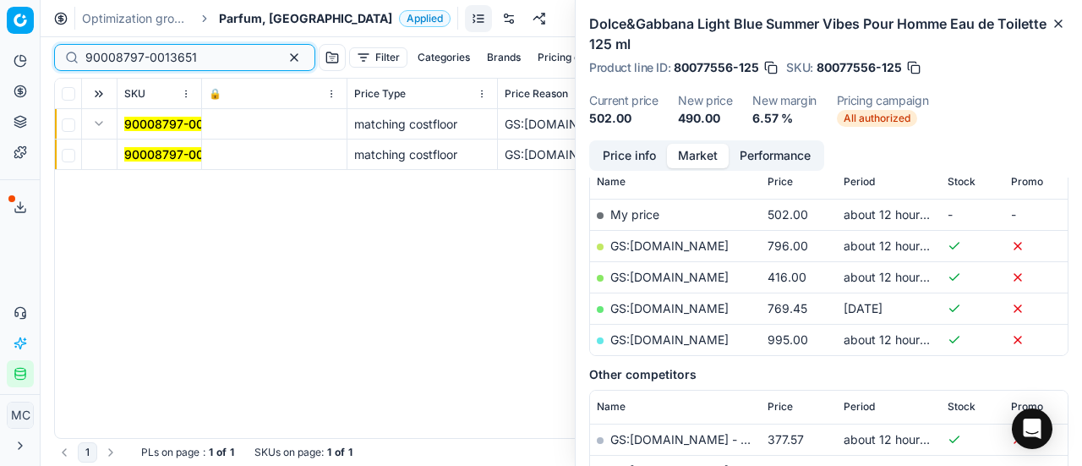
type input "90008797-0013651"
click at [146, 148] on mark "90008797-0013651" at bounding box center [180, 154] width 112 height 14
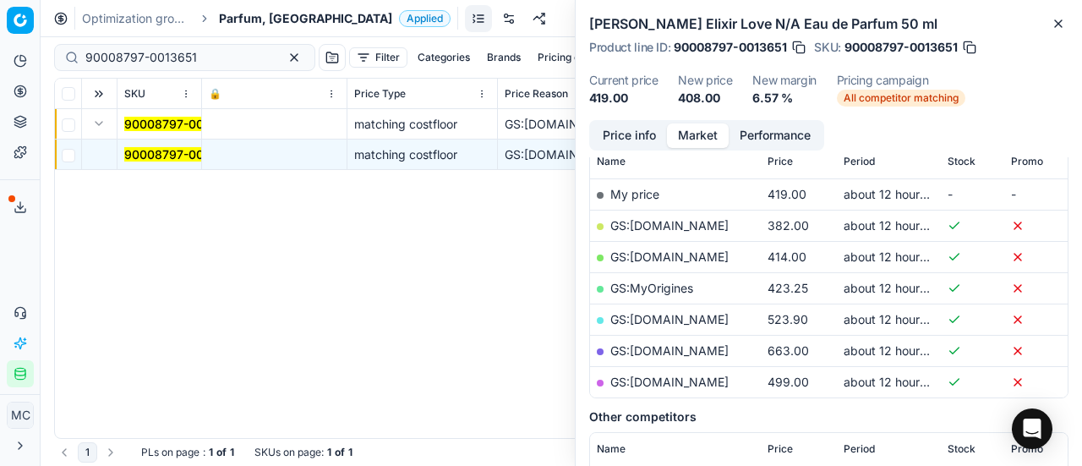
click at [637, 139] on button "Price info" at bounding box center [629, 135] width 75 height 25
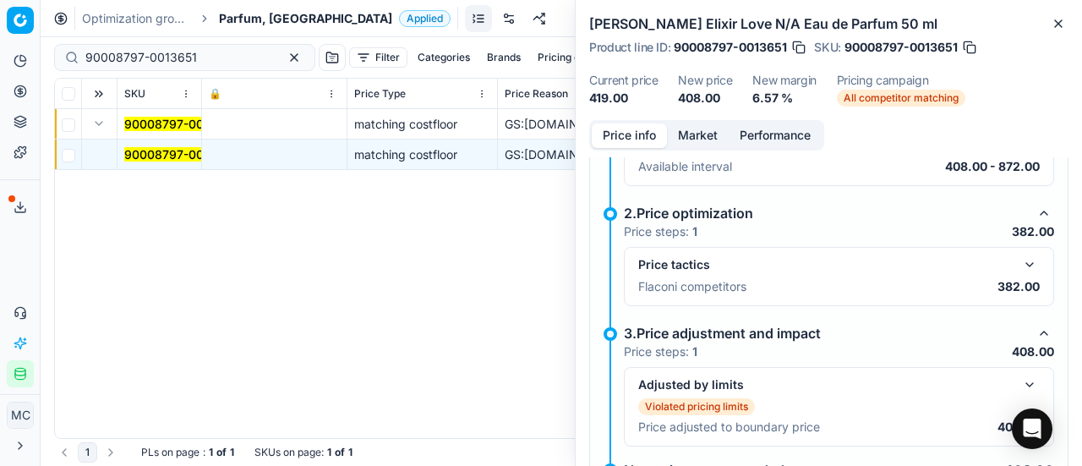
click at [1019, 261] on button "button" at bounding box center [1029, 264] width 20 height 20
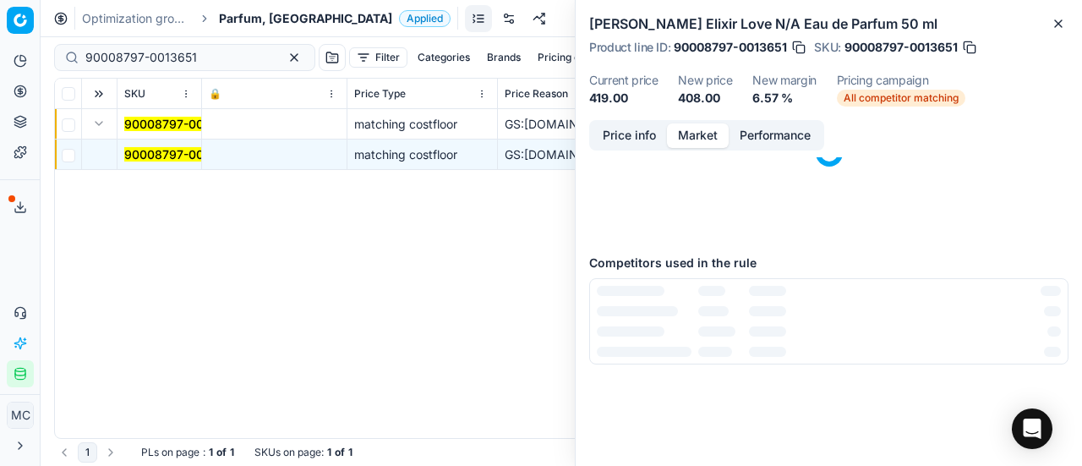
click at [690, 141] on button "Market" at bounding box center [698, 135] width 62 height 25
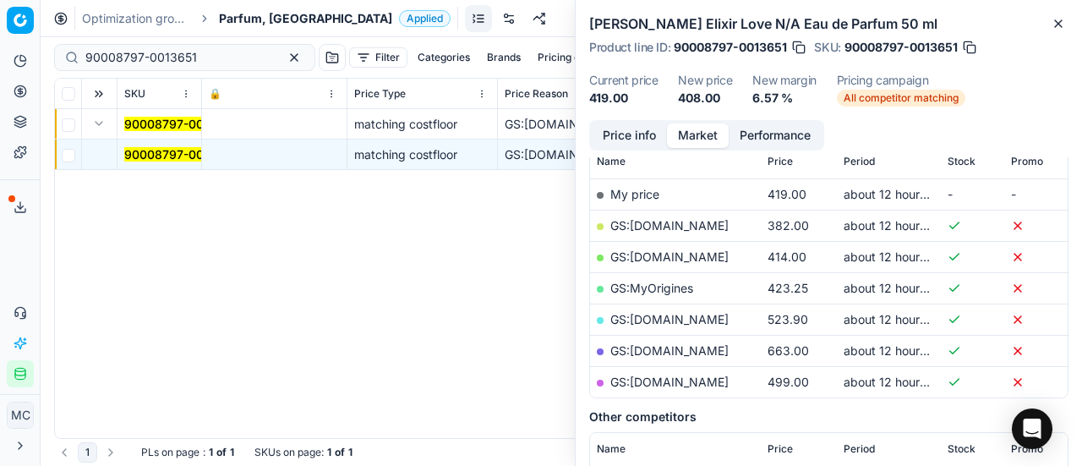
click at [707, 226] on link "GS:ComputerSalg.dk" at bounding box center [669, 225] width 118 height 14
click at [250, 18] on span "Parfum, DK" at bounding box center [305, 18] width 173 height 17
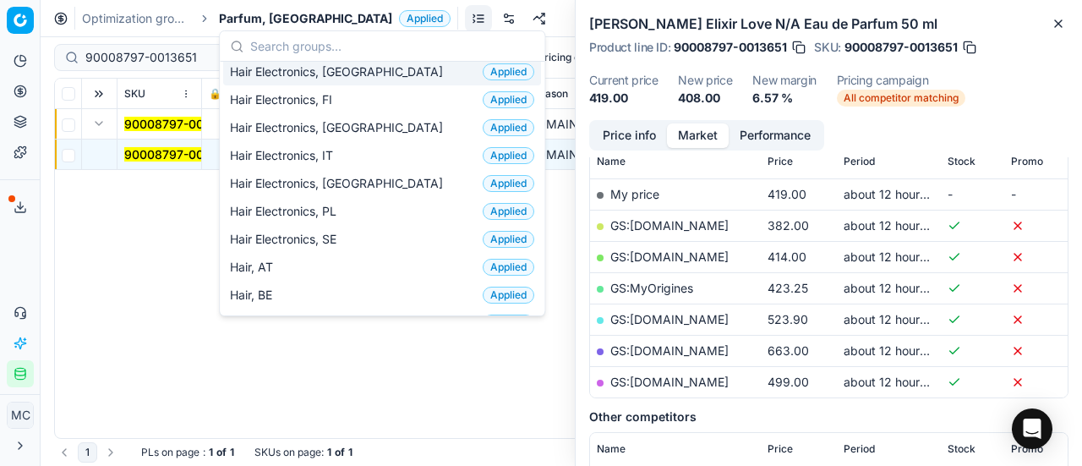
scroll to position [338, 0]
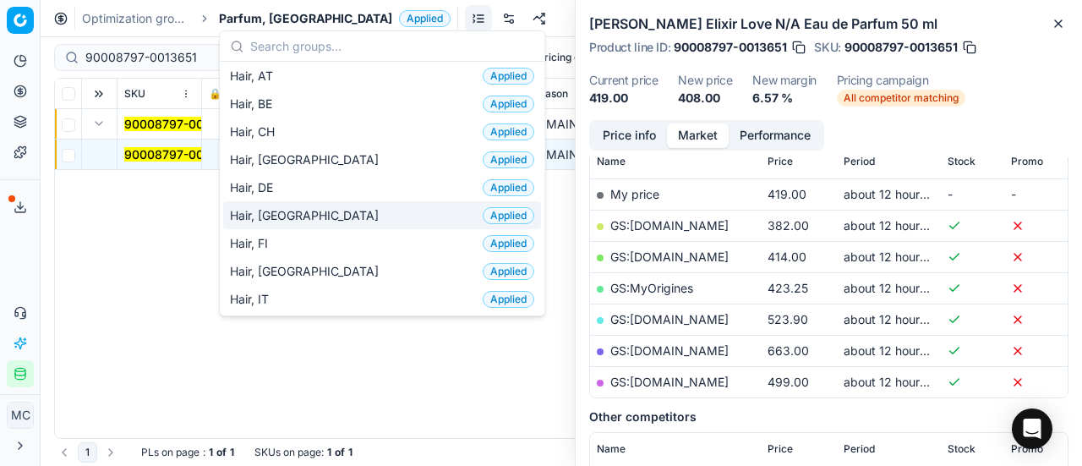
click at [319, 212] on div "Hair, DK Applied" at bounding box center [382, 215] width 318 height 28
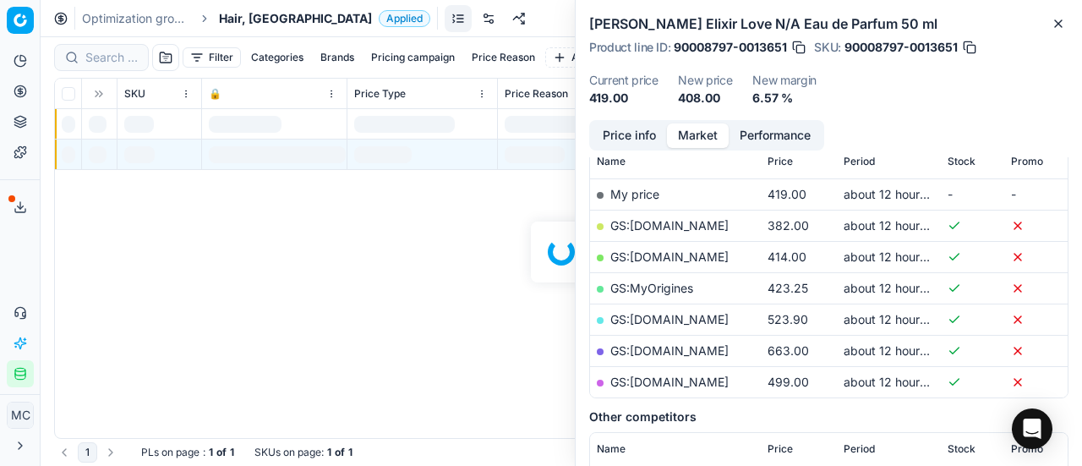
scroll to position [254, 0]
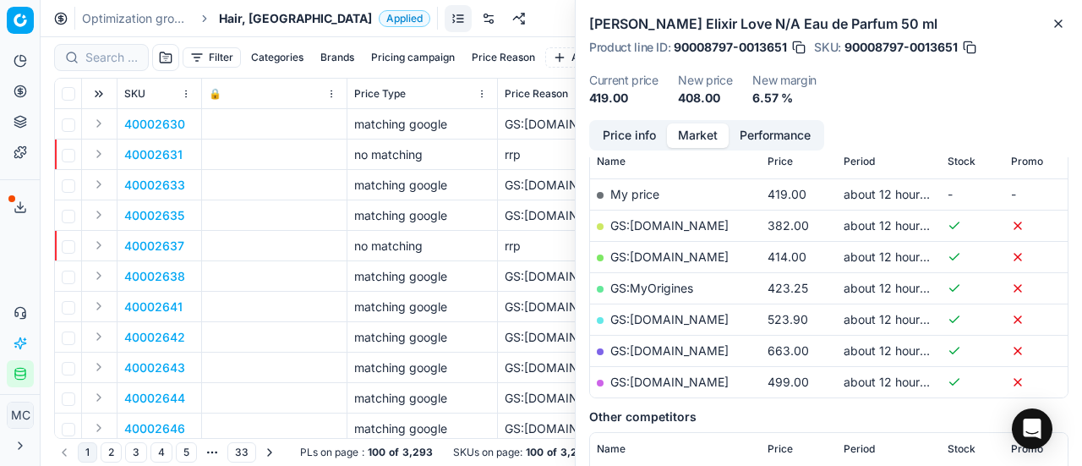
click at [112, 67] on div at bounding box center [101, 57] width 95 height 27
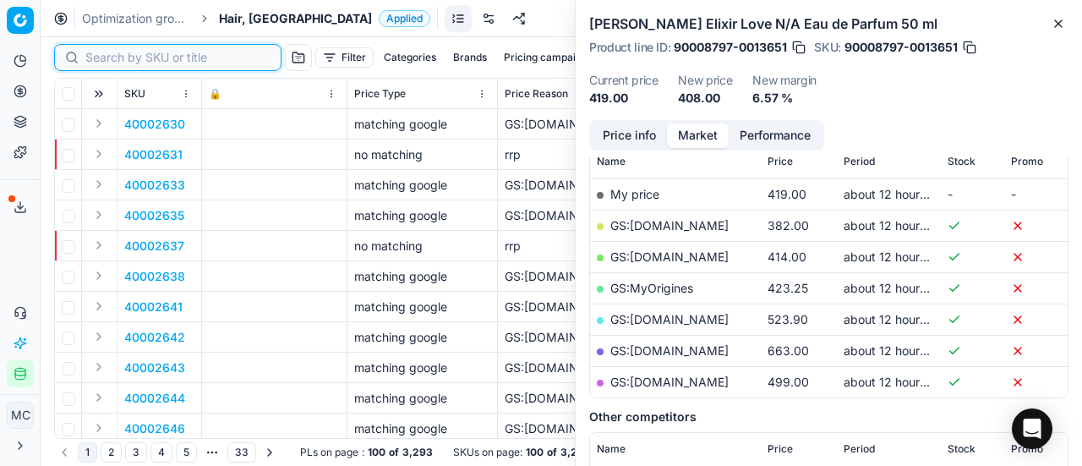
paste input "80070918-1000"
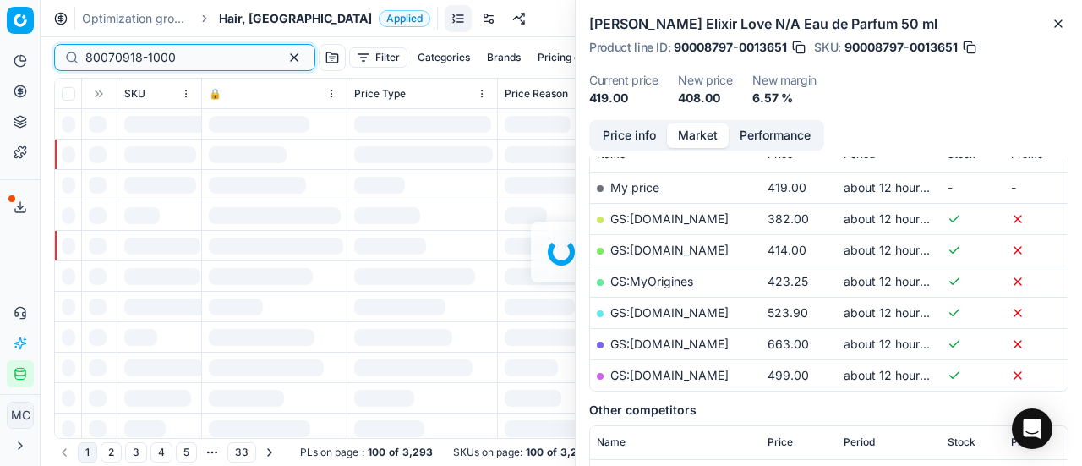
scroll to position [254, 0]
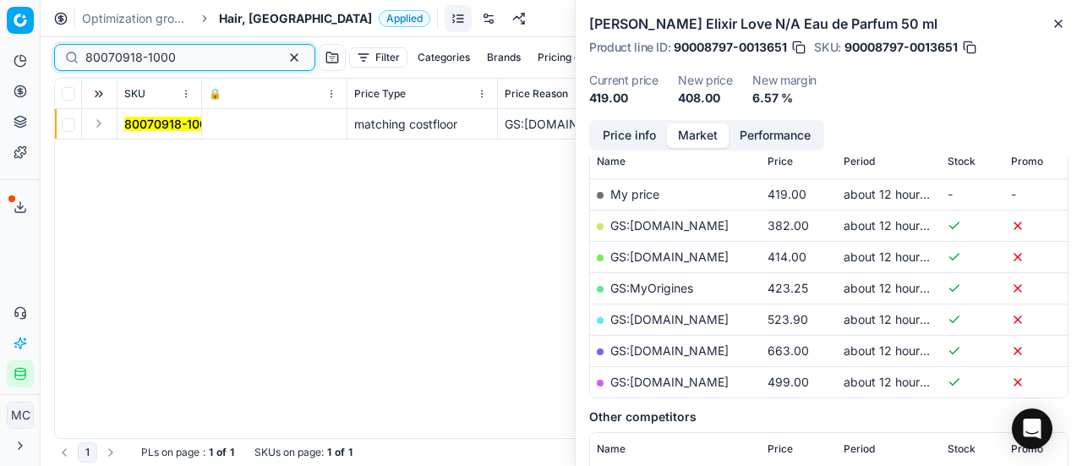
type input "80070918-1000"
click at [103, 126] on button "Expand" at bounding box center [99, 123] width 20 height 20
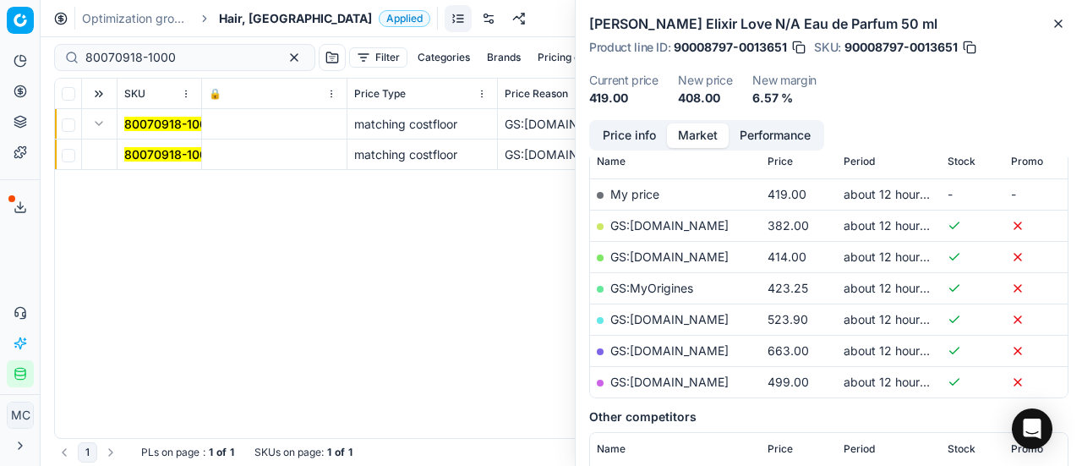
click at [149, 156] on mark "80070918-1000" at bounding box center [169, 154] width 90 height 14
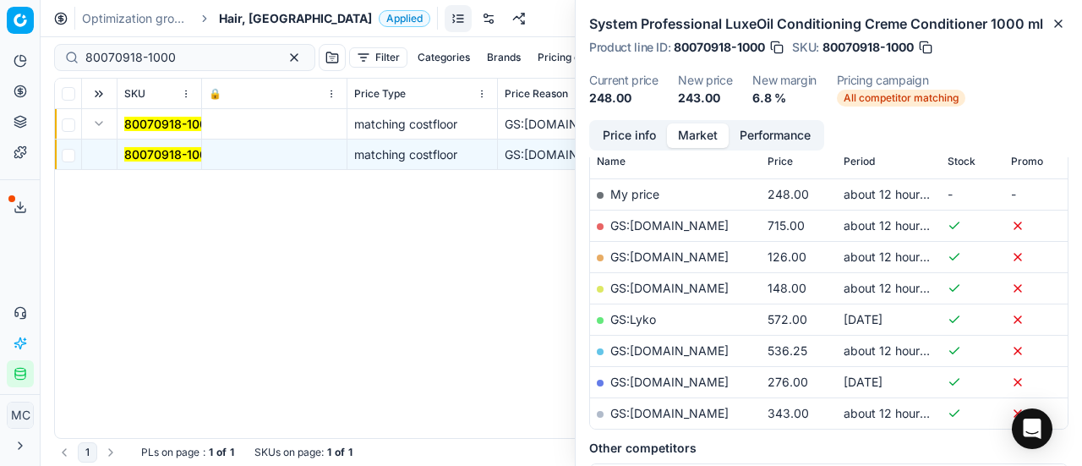
click at [610, 141] on button "Price info" at bounding box center [629, 135] width 75 height 25
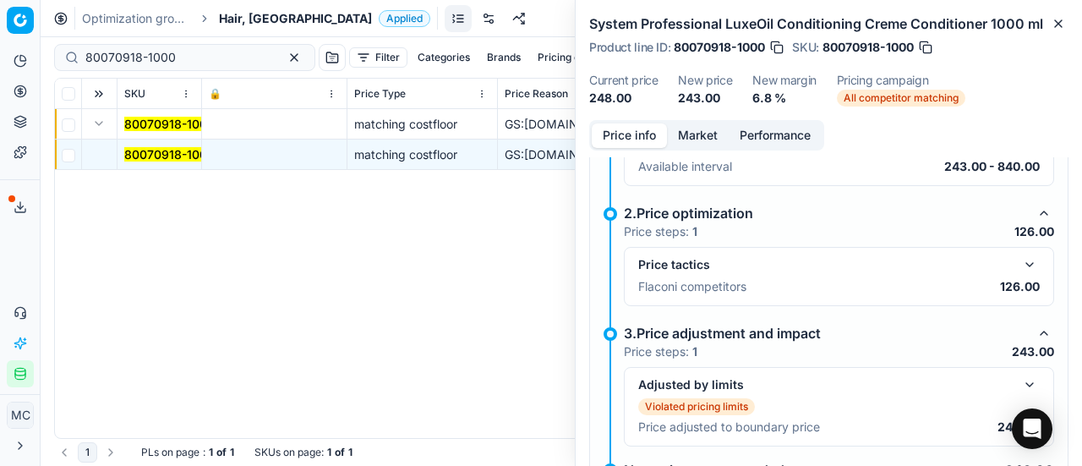
click at [1019, 266] on button "button" at bounding box center [1029, 264] width 20 height 20
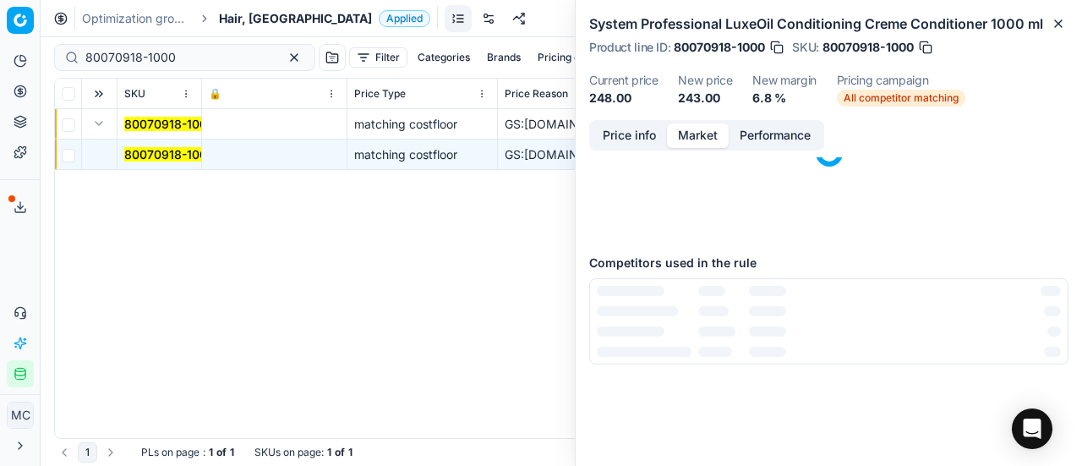
click at [671, 135] on button "Market" at bounding box center [698, 135] width 62 height 25
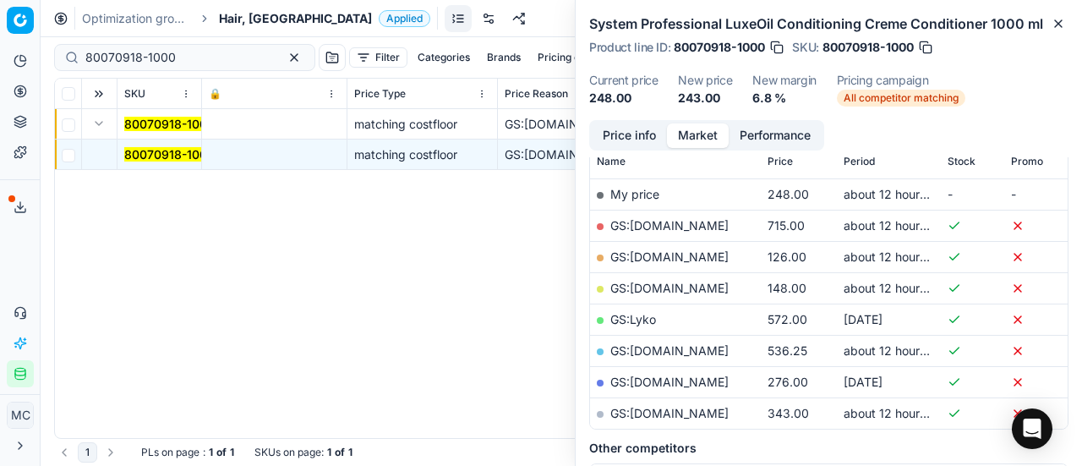
click at [704, 258] on link "GS:ComputerSalg.dk" at bounding box center [669, 256] width 118 height 14
click at [230, 10] on span "Hair, DK" at bounding box center [295, 18] width 153 height 17
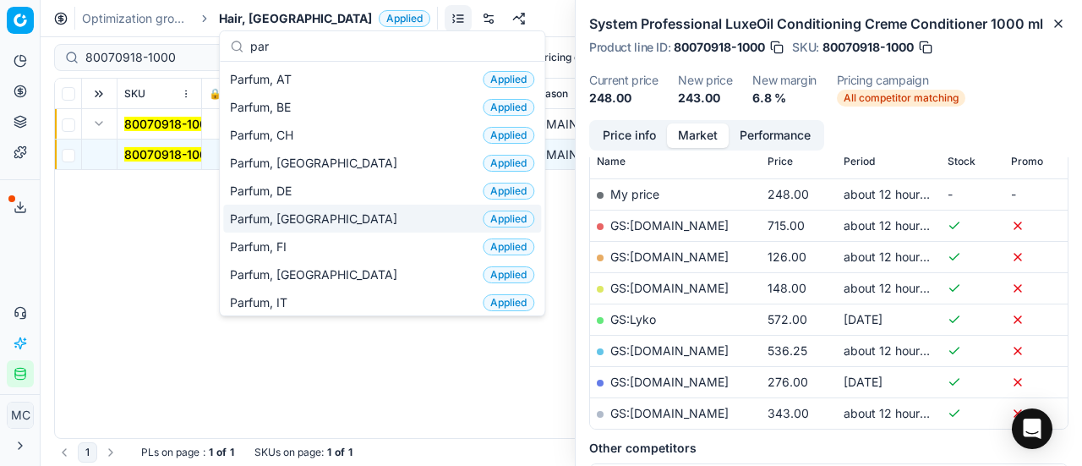
type input "par"
click at [304, 205] on div "Parfum, DK Applied" at bounding box center [382, 219] width 318 height 28
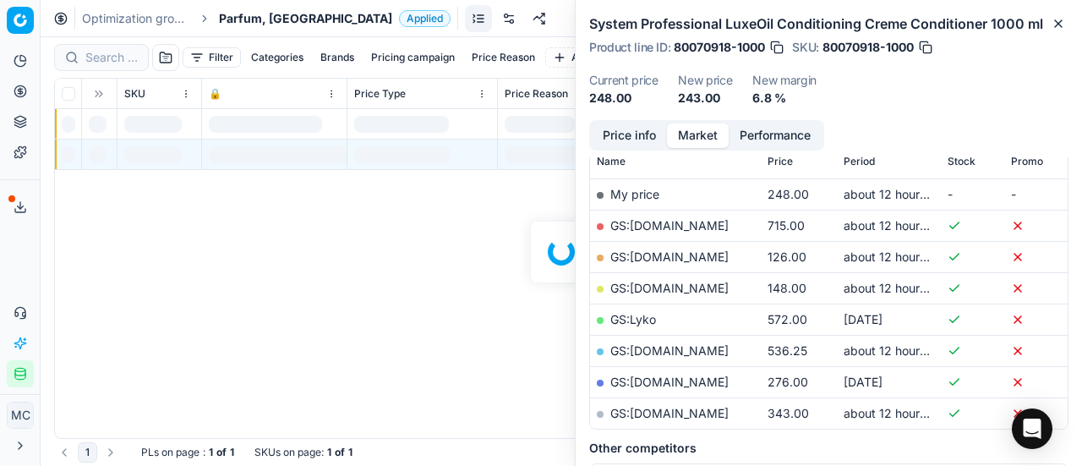
scroll to position [254, 0]
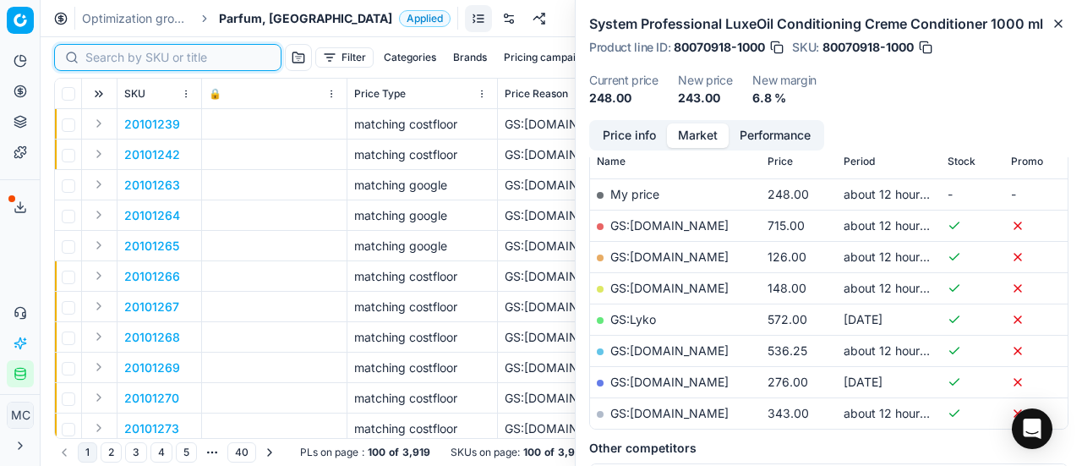
click at [123, 55] on input at bounding box center [177, 57] width 185 height 17
paste input "90011079-0017551"
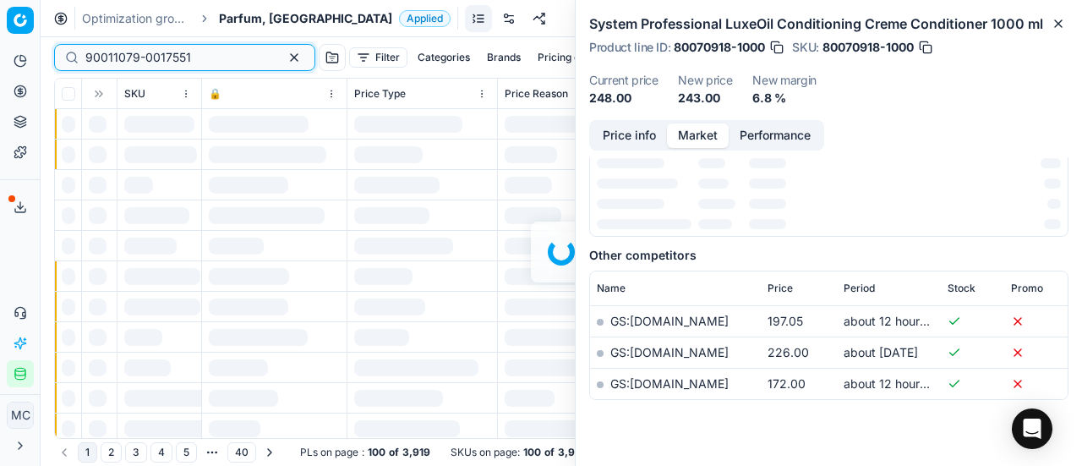
scroll to position [254, 0]
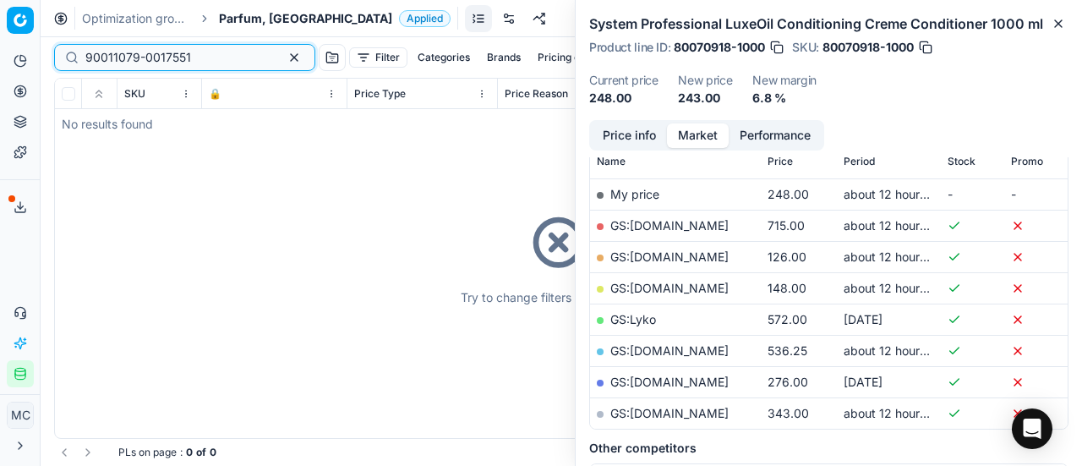
type input "90011079-0017551"
click at [98, 121] on div "Try to change filters or search query" at bounding box center [561, 258] width 1012 height 359
click at [267, 26] on span "Parfum, DK" at bounding box center [305, 18] width 173 height 17
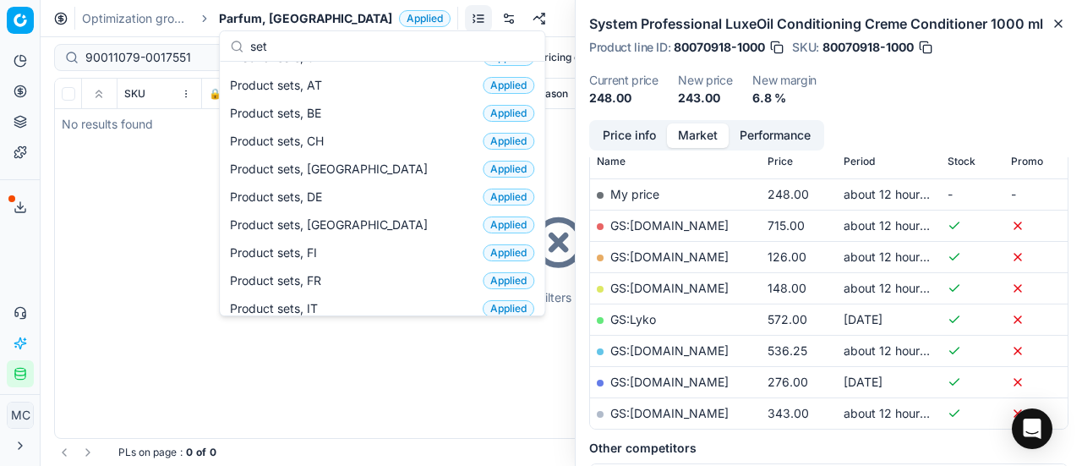
scroll to position [0, 0]
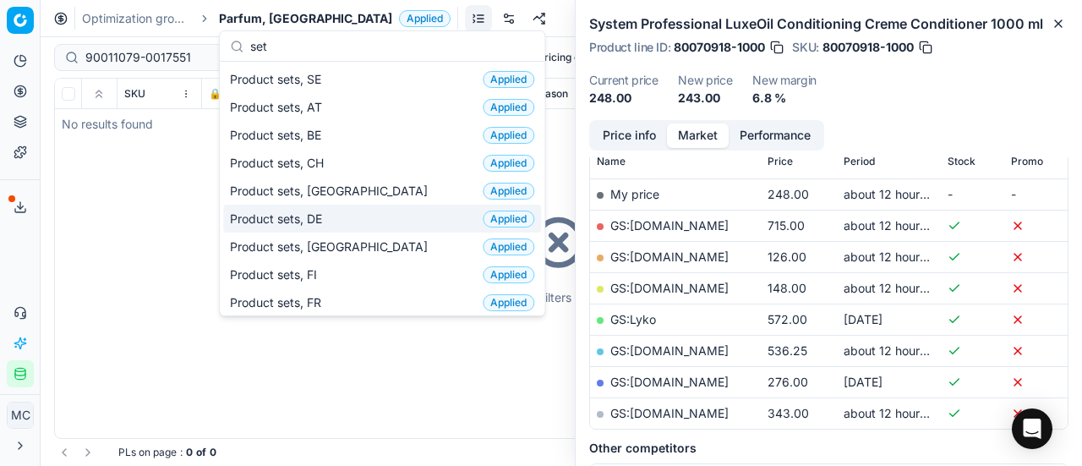
type input "set"
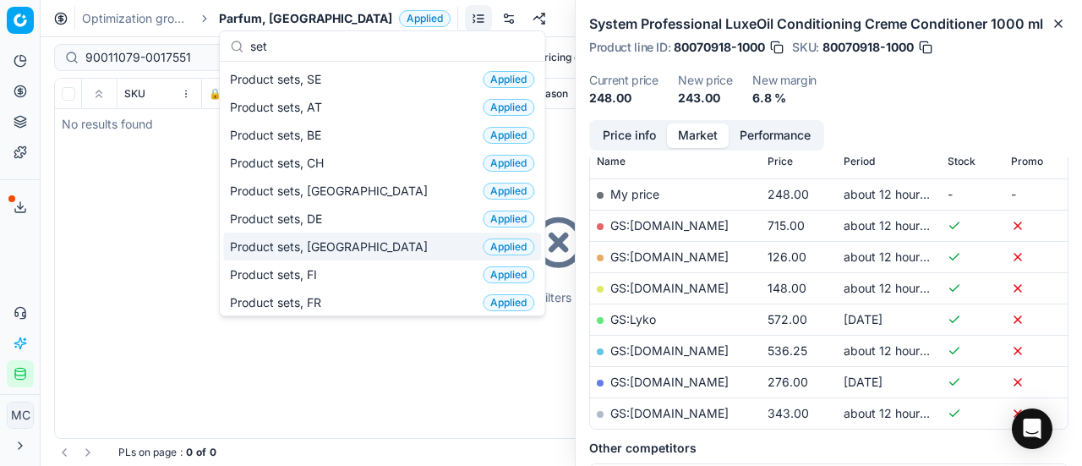
click at [338, 235] on div "Product sets, DK Applied" at bounding box center [382, 246] width 318 height 28
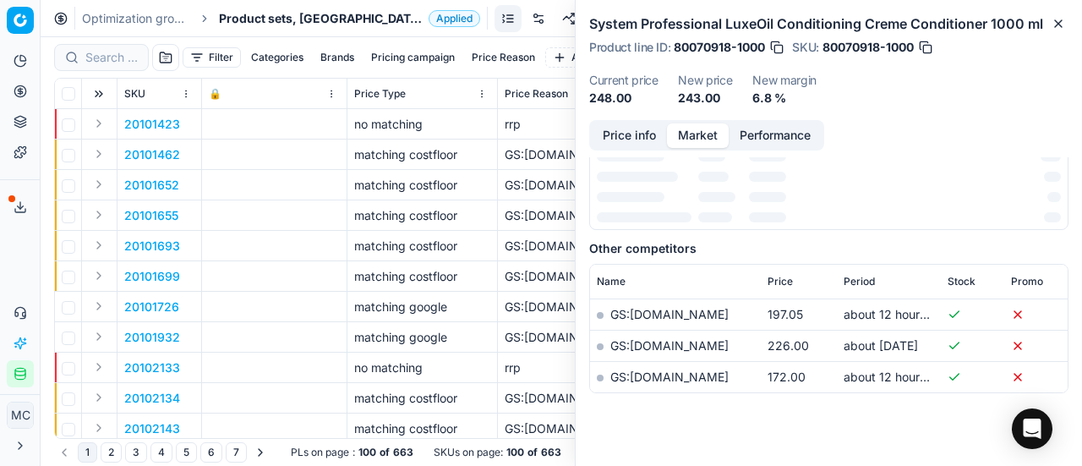
scroll to position [254, 0]
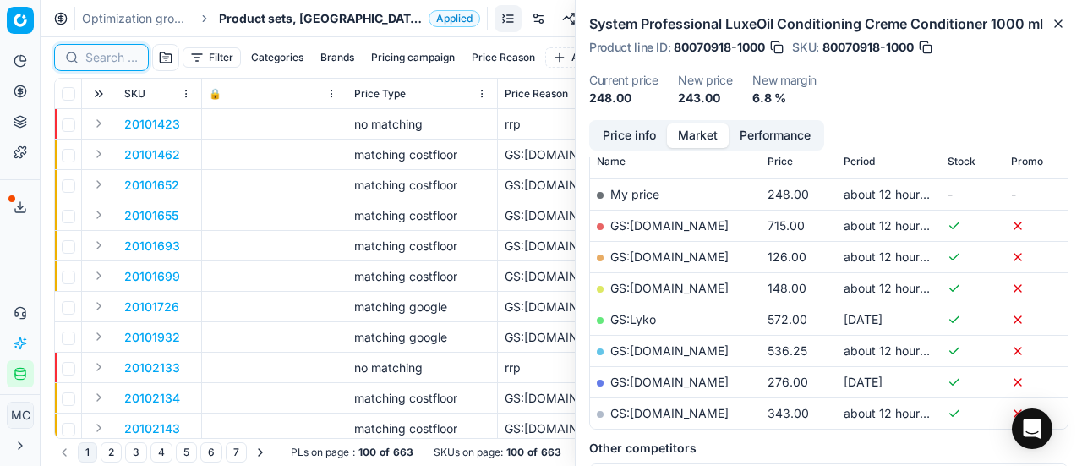
click at [125, 60] on input at bounding box center [111, 57] width 52 height 17
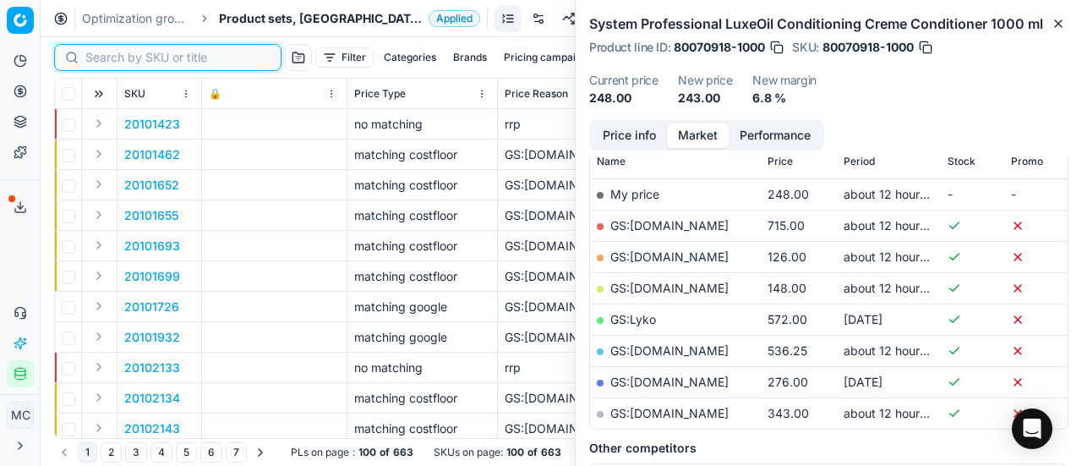
paste input "90011079-0017551"
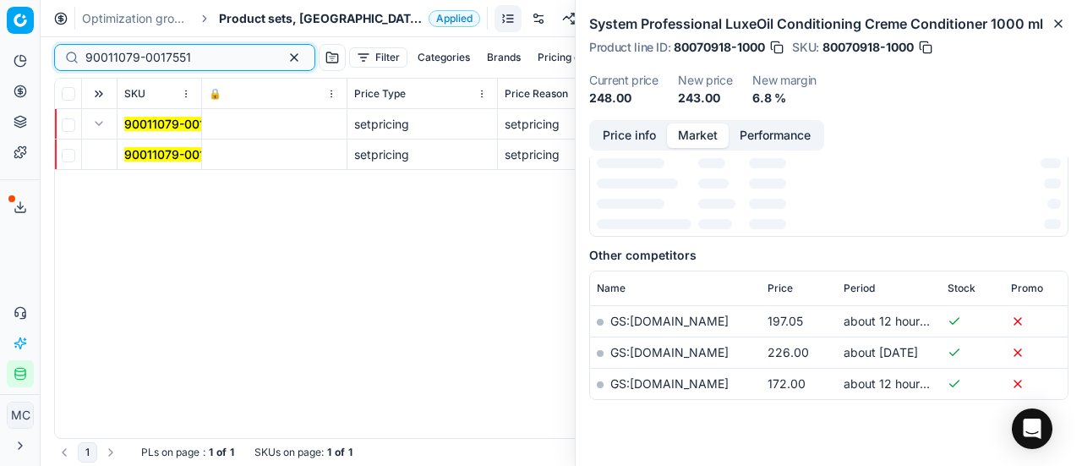
scroll to position [254, 0]
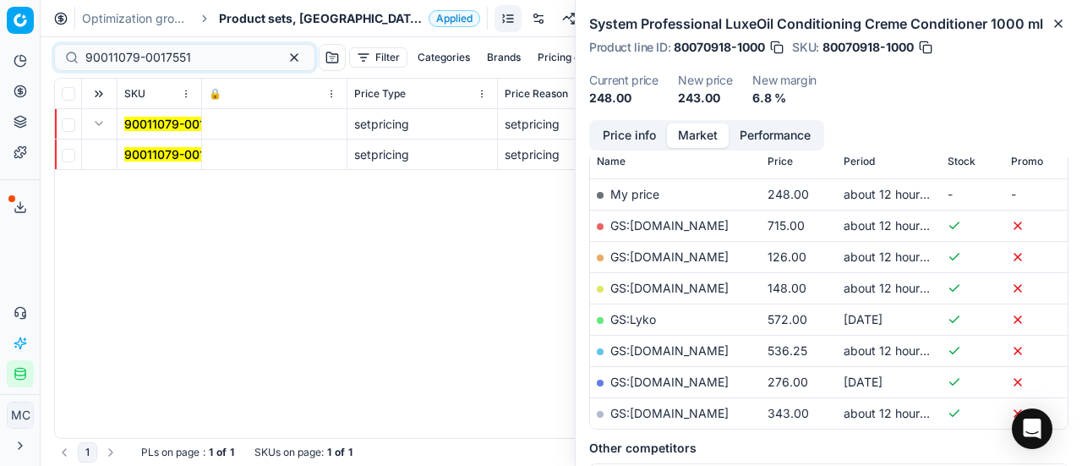
click at [134, 153] on mark "90011079-0017551" at bounding box center [177, 154] width 106 height 14
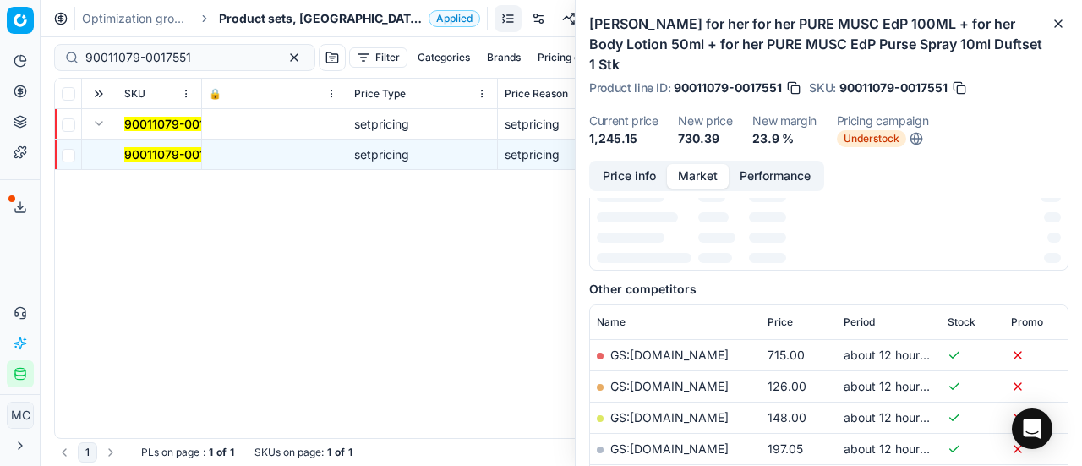
scroll to position [238, 0]
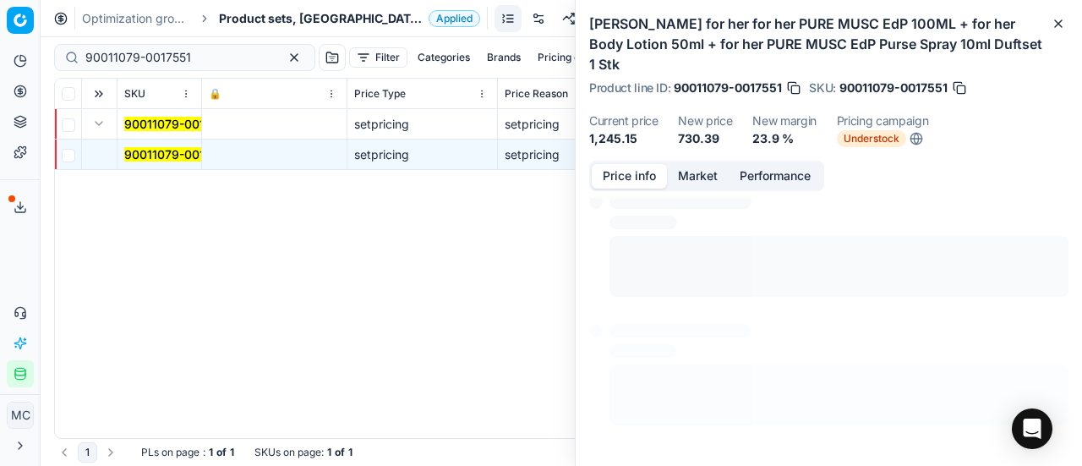
click at [647, 173] on button "Price info" at bounding box center [629, 176] width 75 height 25
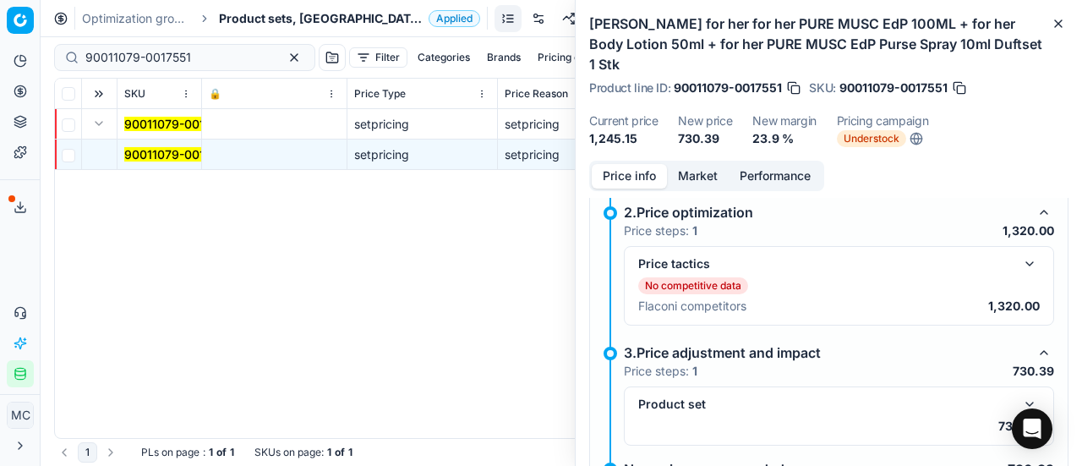
click at [1019, 263] on button "button" at bounding box center [1029, 264] width 20 height 20
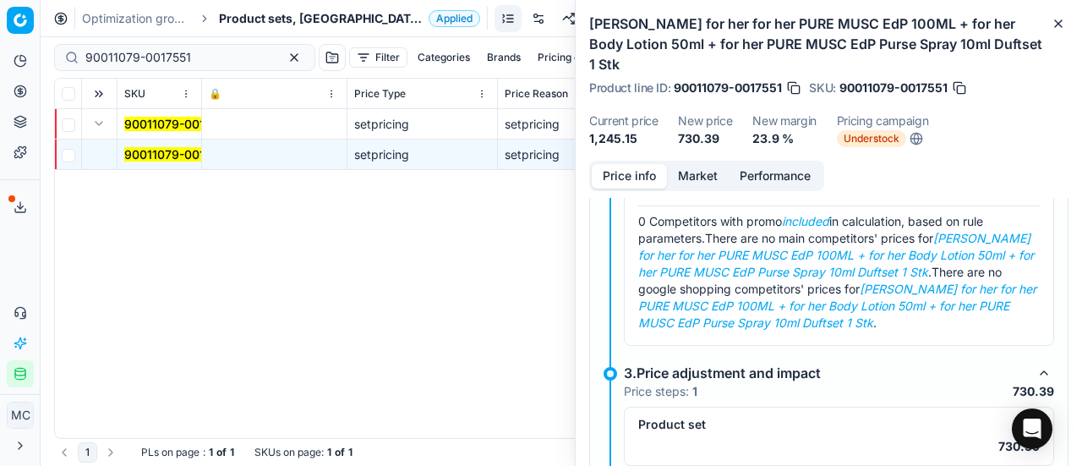
scroll to position [380, 0]
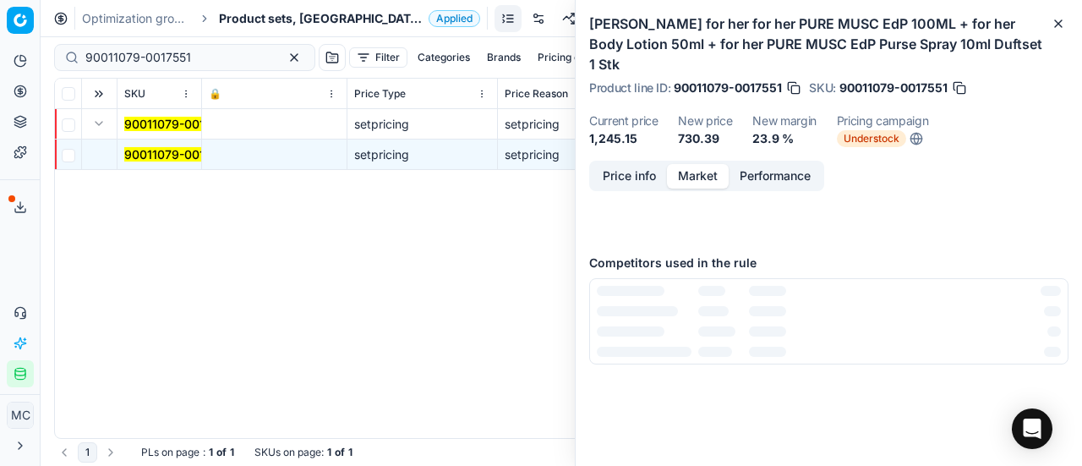
click at [715, 165] on button "Market" at bounding box center [698, 176] width 62 height 25
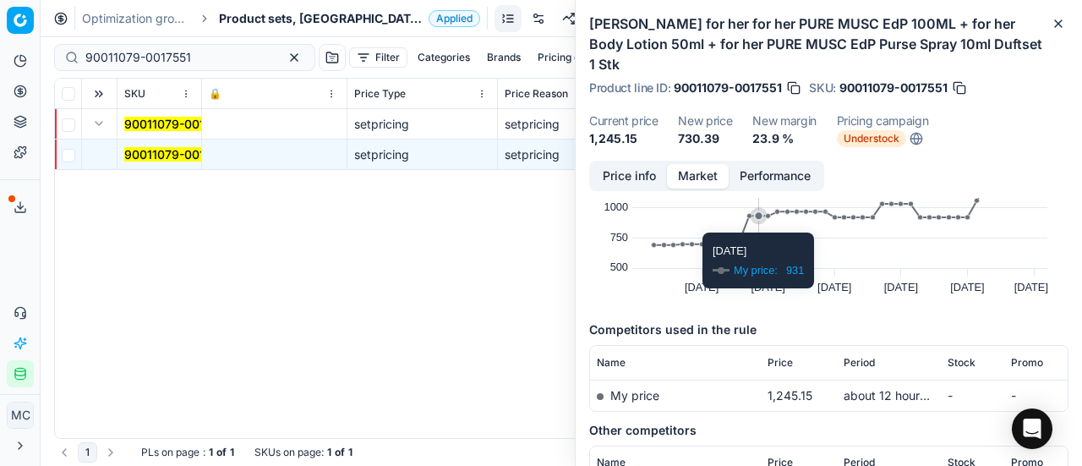
scroll to position [169, 0]
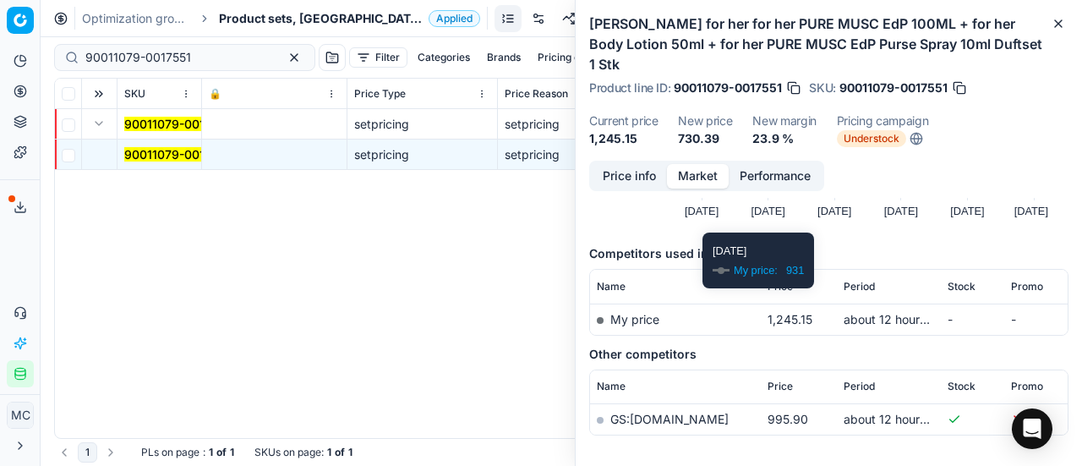
click at [613, 155] on div "Narciso Rodriguez for her for her PURE MUSC EdP 100ML + for her Body Lotion 50m…" at bounding box center [829, 80] width 506 height 161
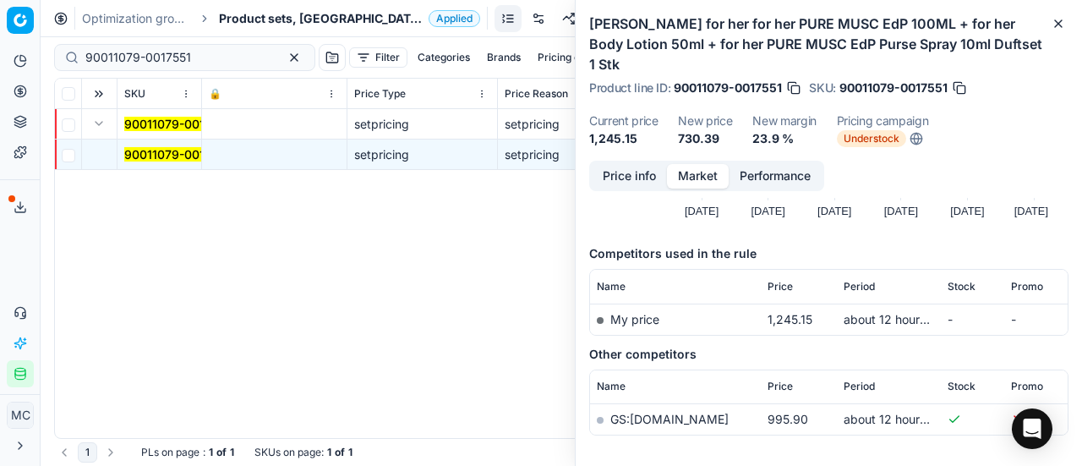
click at [614, 172] on button "Price info" at bounding box center [629, 176] width 75 height 25
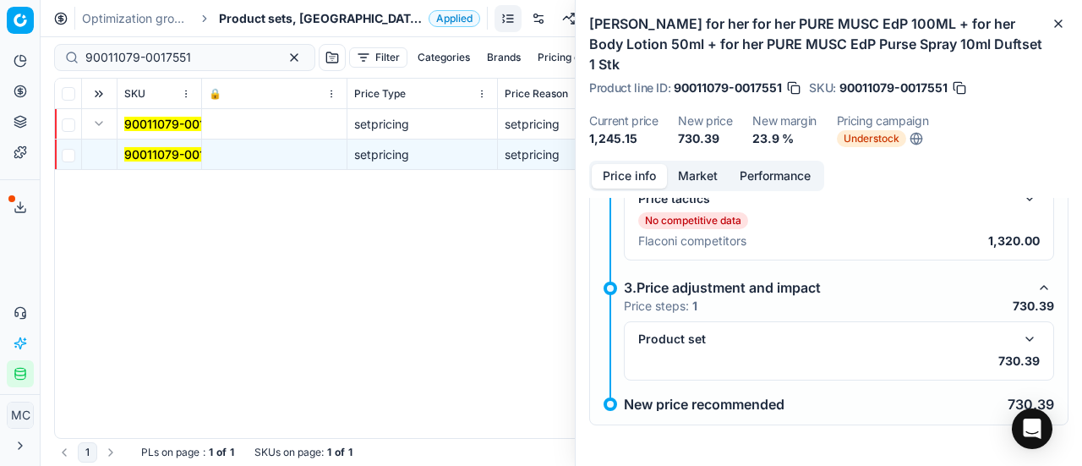
scroll to position [273, 0]
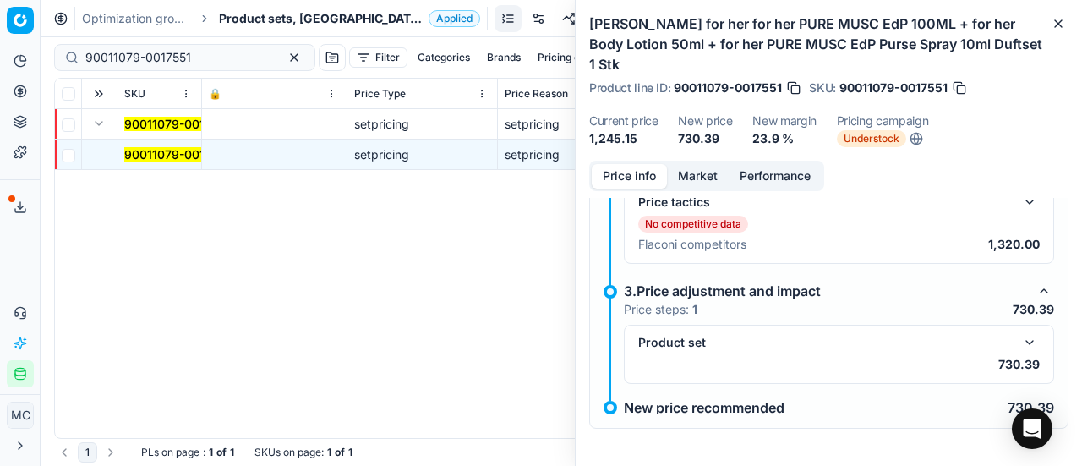
click at [1019, 342] on button "button" at bounding box center [1029, 342] width 20 height 20
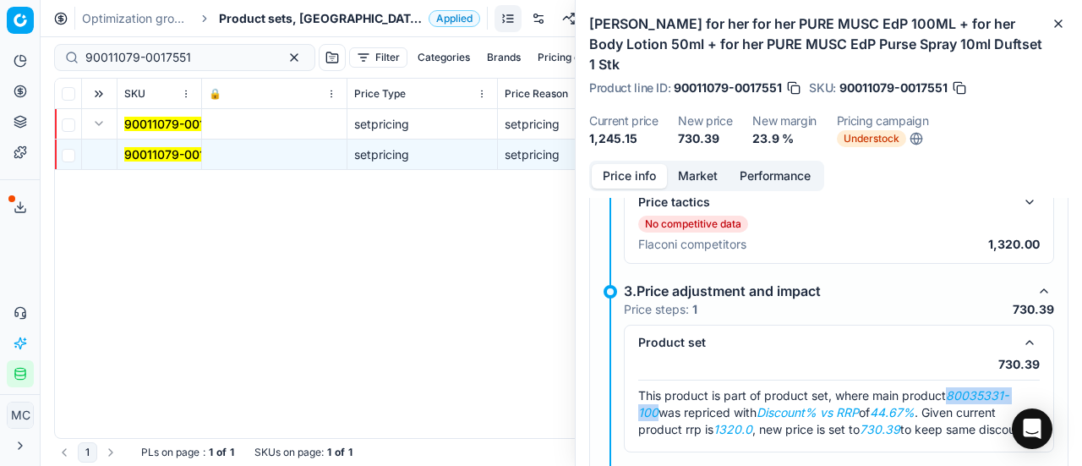
drag, startPoint x: 952, startPoint y: 390, endPoint x: 657, endPoint y: 408, distance: 295.5
click at [657, 408] on span "This product is part of product set, where main product 80035331-100 was repric…" at bounding box center [833, 412] width 391 height 48
copy em "80035331-100"
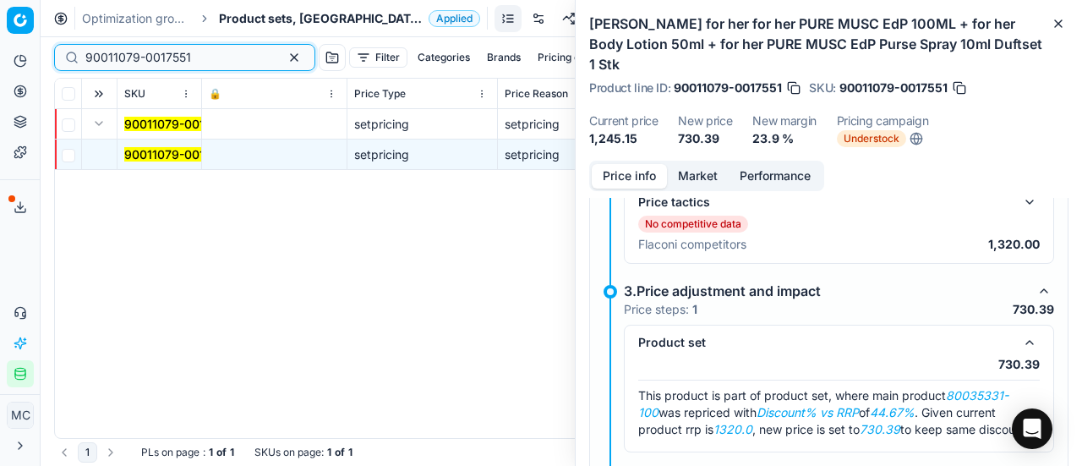
drag, startPoint x: 191, startPoint y: 60, endPoint x: 0, endPoint y: 3, distance: 199.2
click at [0, 8] on div "Pricing platform Analytics Pricing Product portfolio Templates Export service 1…" at bounding box center [541, 233] width 1082 height 466
paste input "80035331-100"
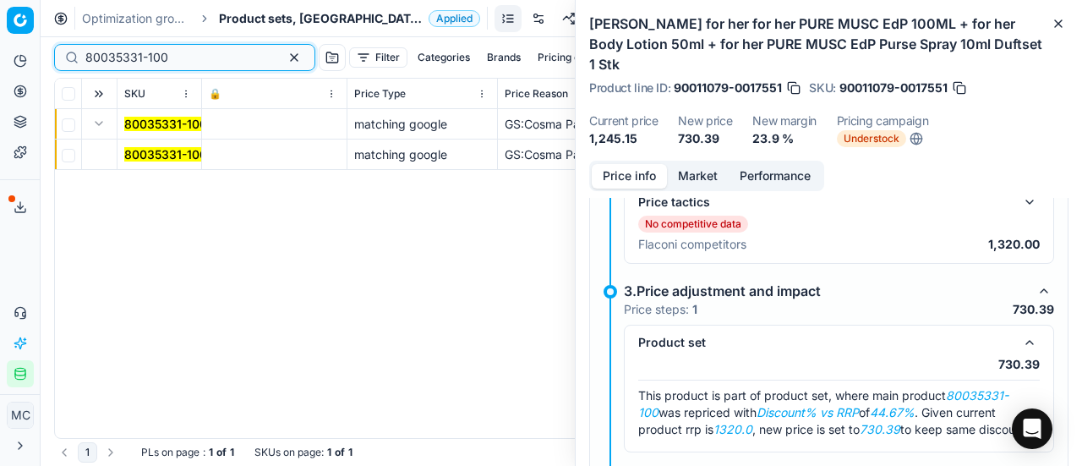
type input "80035331-100"
click at [152, 158] on mark "80035331-100" at bounding box center [165, 154] width 83 height 14
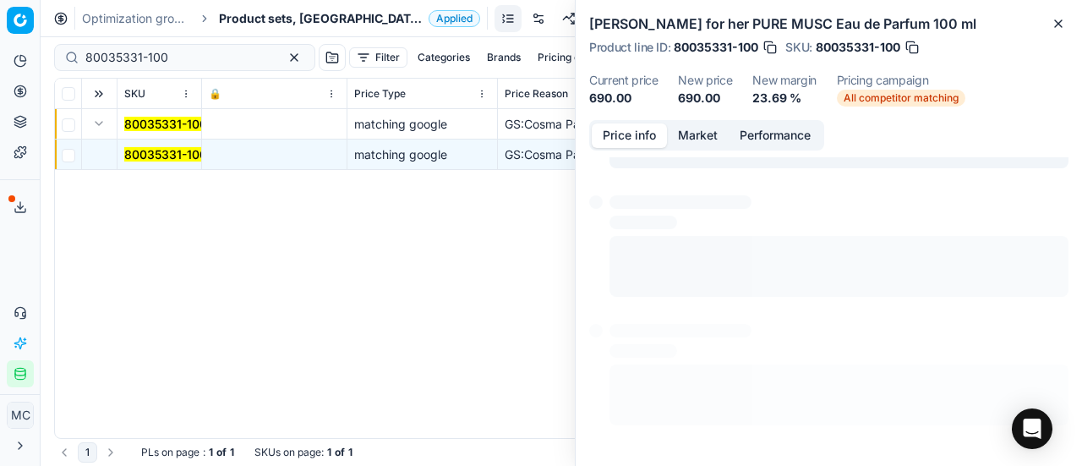
scroll to position [232, 0]
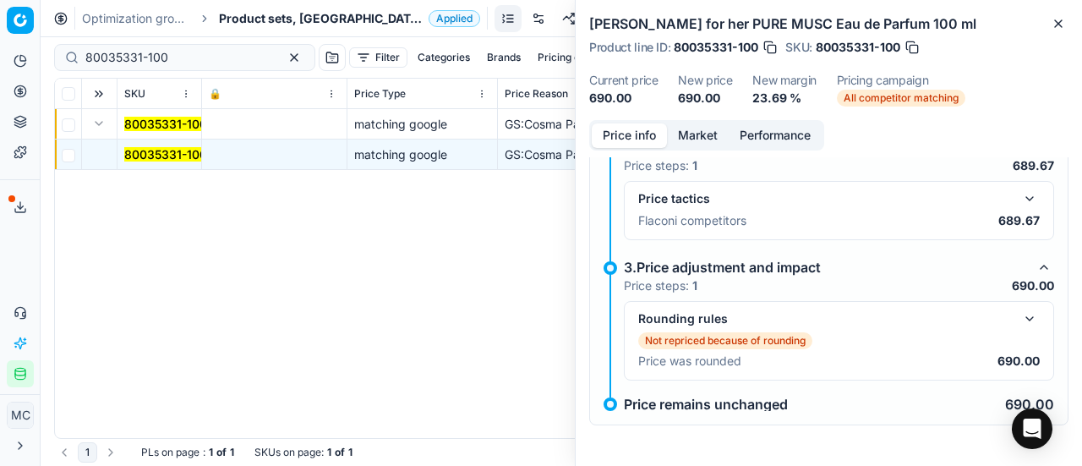
click at [1019, 192] on button "button" at bounding box center [1029, 198] width 20 height 20
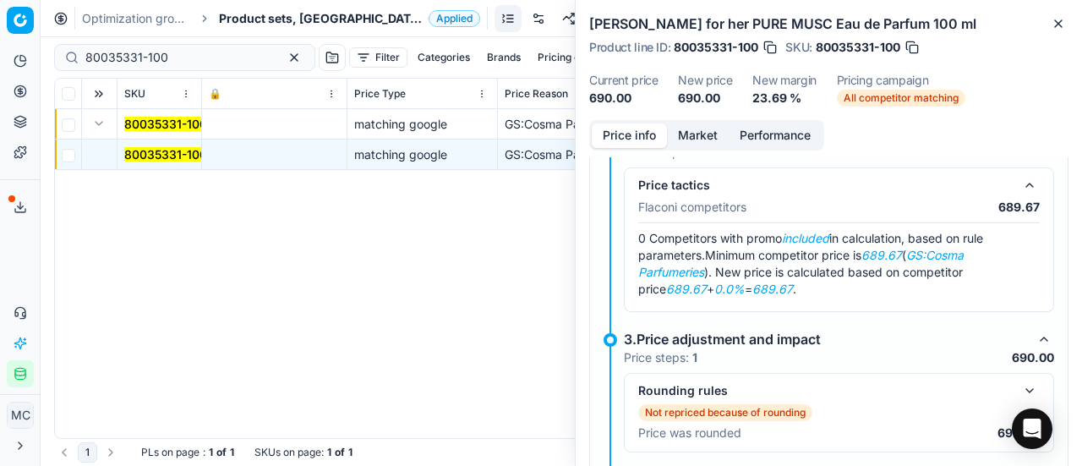
click at [698, 129] on button "Market" at bounding box center [698, 135] width 62 height 25
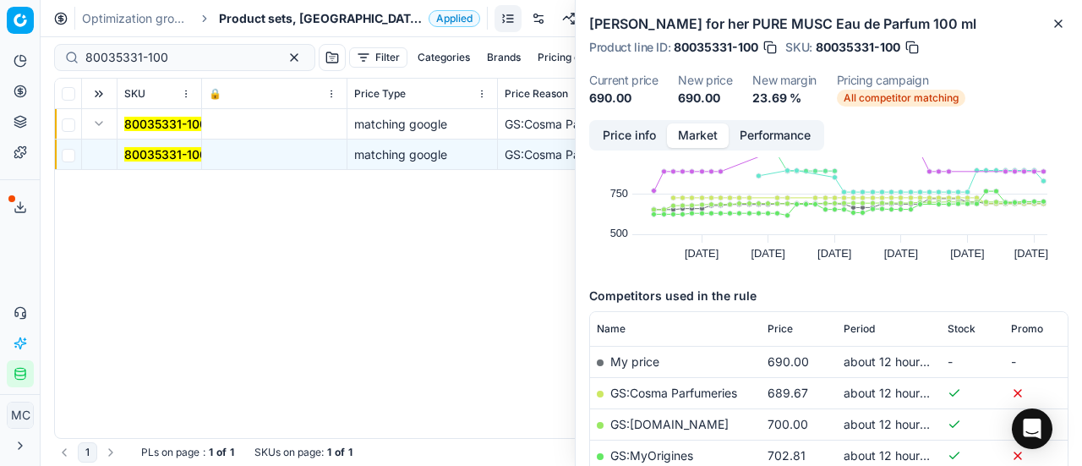
scroll to position [254, 0]
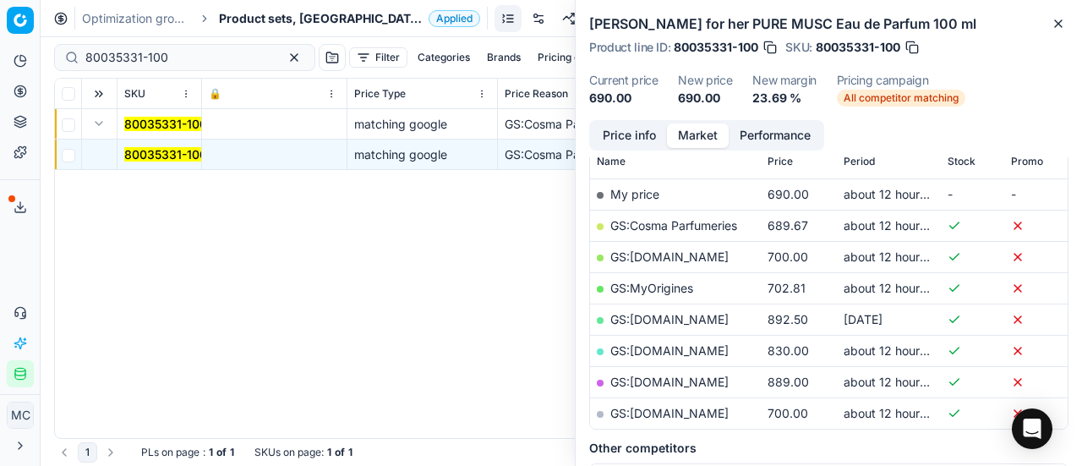
click at [691, 230] on link "GS:Cosma Parfumeries" at bounding box center [673, 225] width 127 height 14
click at [259, 20] on span "Product sets, DK" at bounding box center [320, 18] width 203 height 17
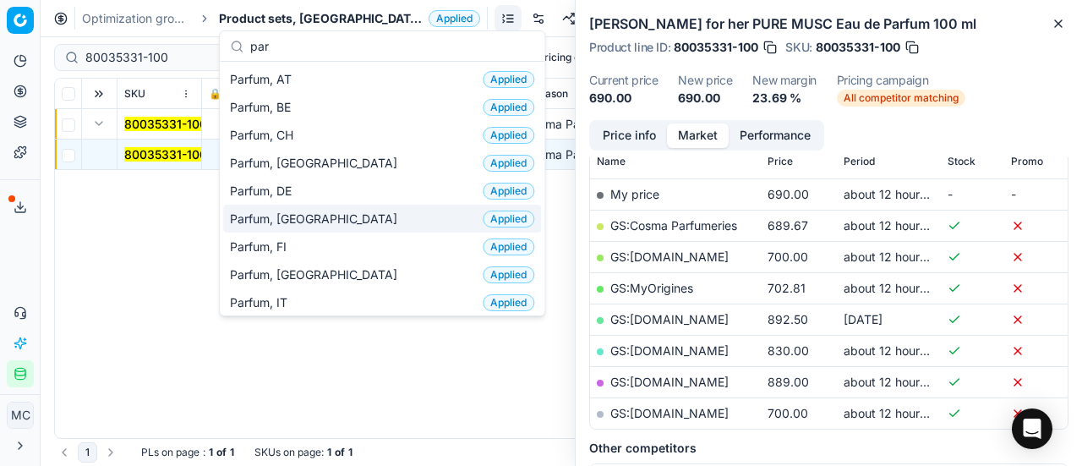
type input "par"
click at [331, 220] on div "Parfum, DK Applied" at bounding box center [382, 219] width 318 height 28
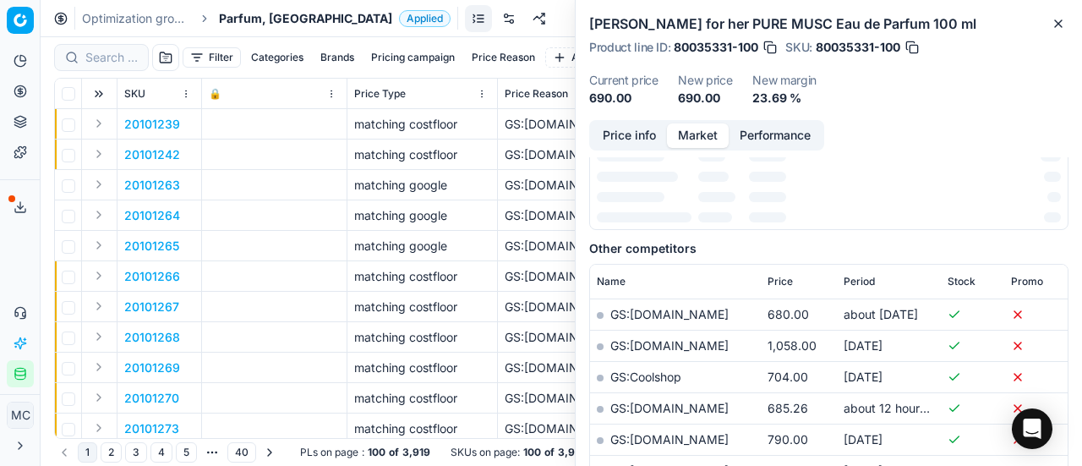
scroll to position [254, 0]
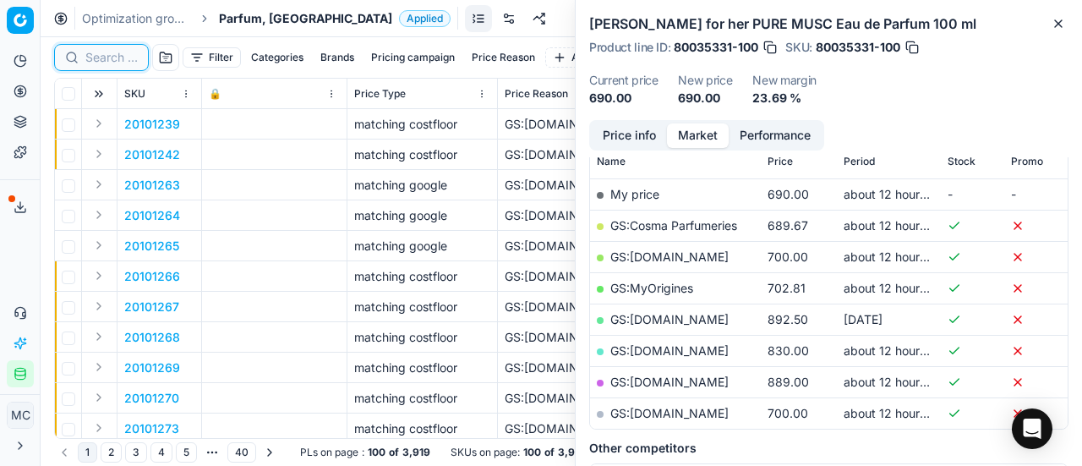
click at [121, 57] on input at bounding box center [111, 57] width 52 height 17
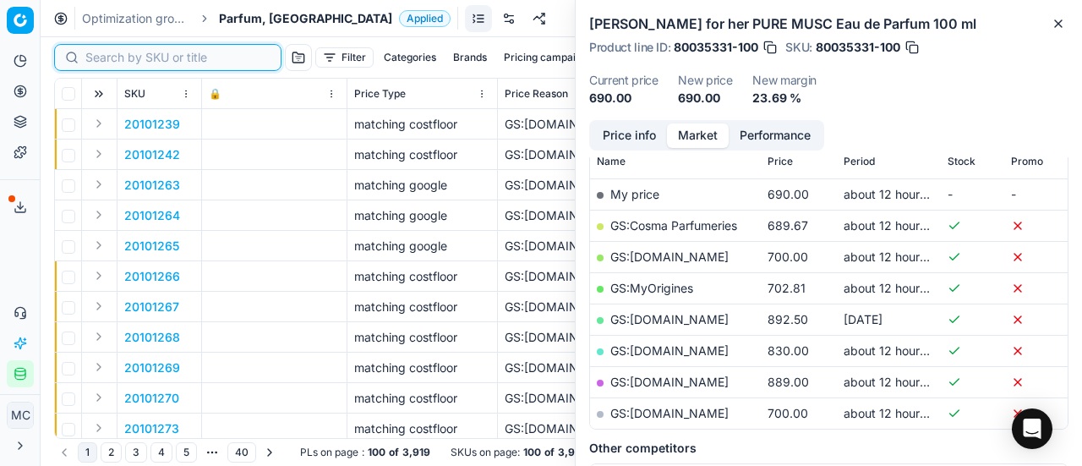
paste input "90007675-0011761"
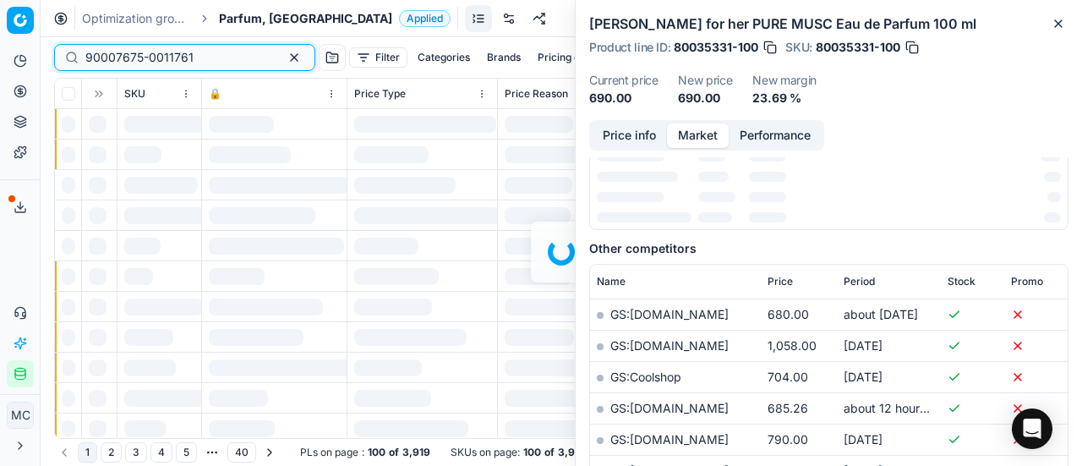
scroll to position [254, 0]
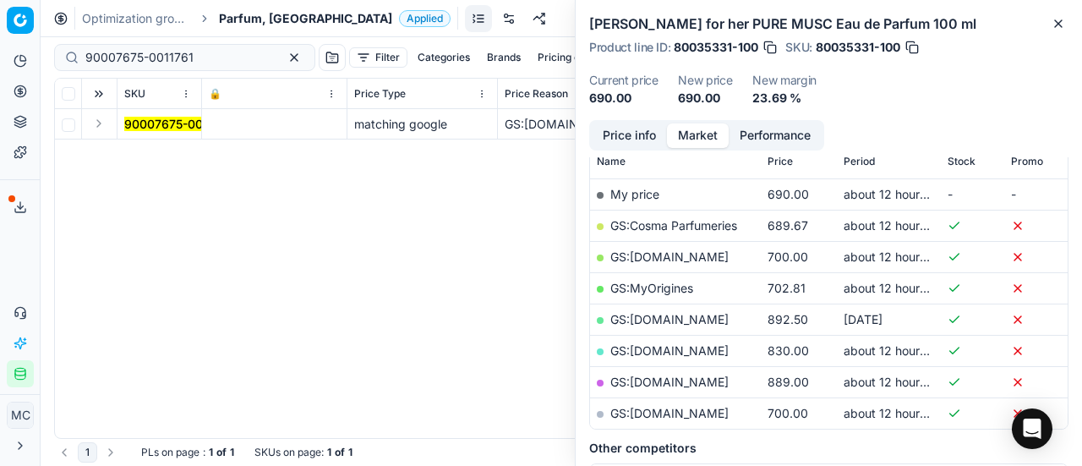
click at [99, 128] on button "Expand" at bounding box center [99, 123] width 20 height 20
click at [161, 154] on mark "90007675-0011761" at bounding box center [178, 154] width 108 height 14
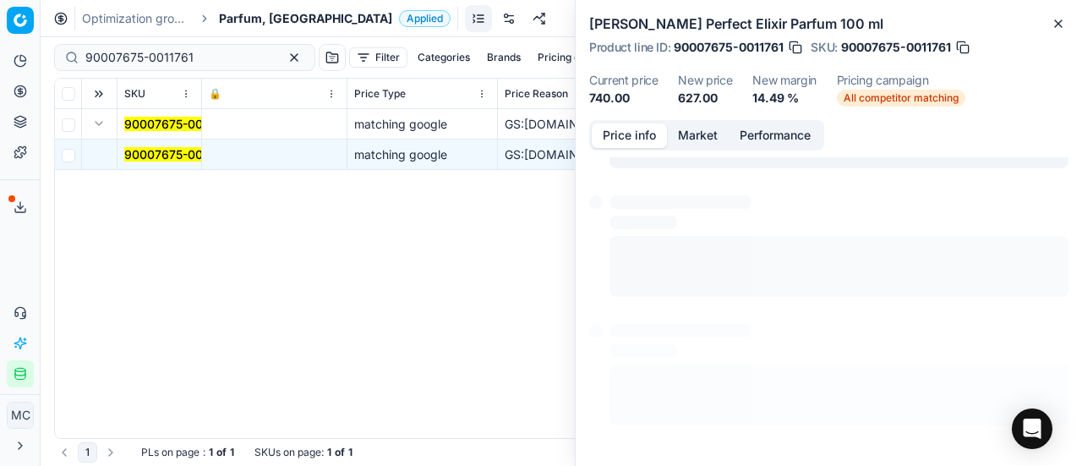
click at [641, 139] on button "Price info" at bounding box center [629, 135] width 75 height 25
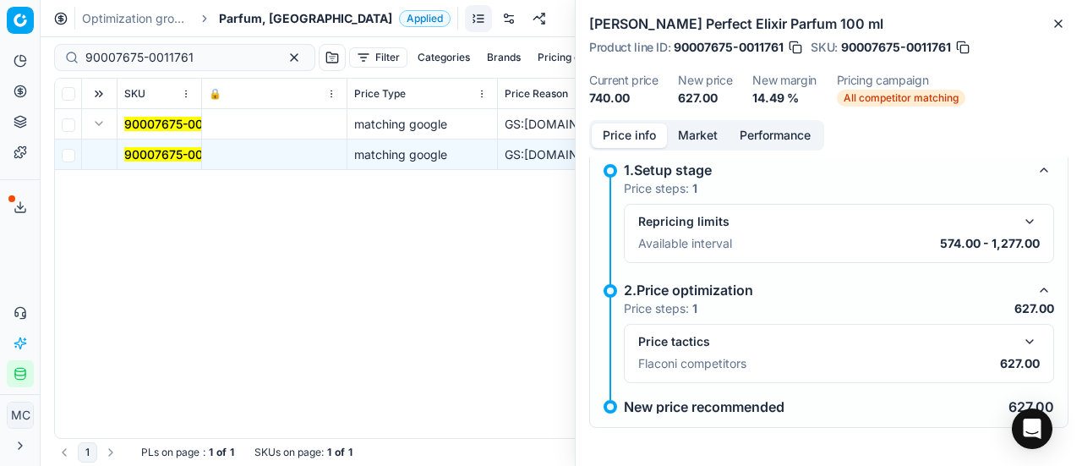
click at [1019, 346] on button "button" at bounding box center [1029, 341] width 20 height 20
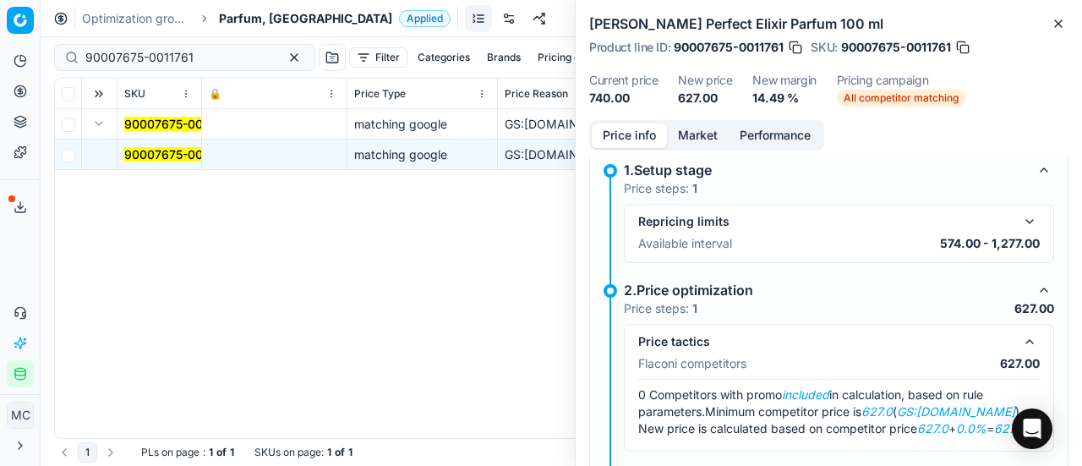
click at [685, 143] on button "Market" at bounding box center [698, 135] width 62 height 25
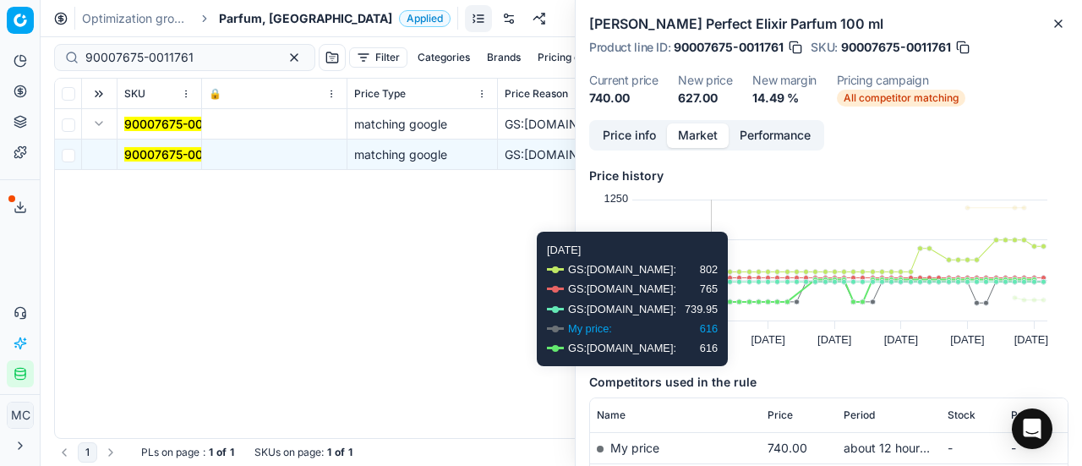
scroll to position [169, 0]
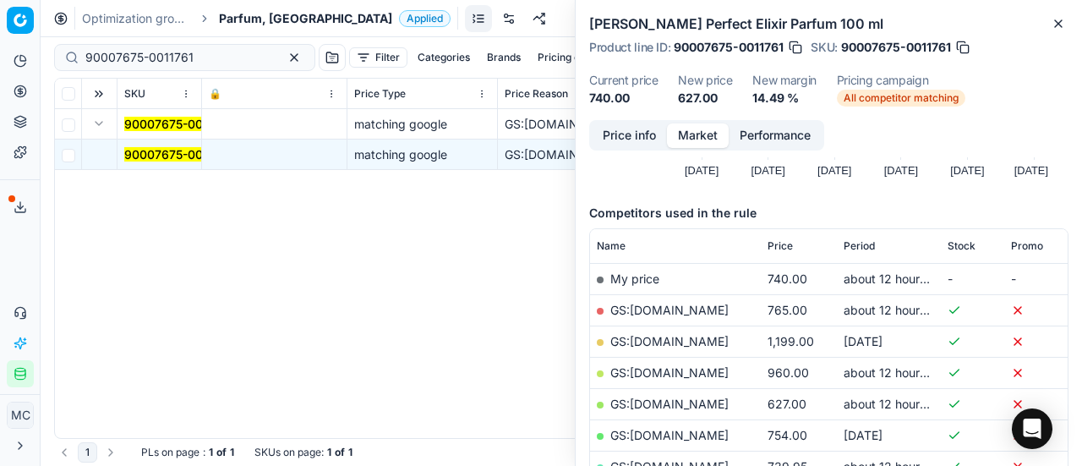
click at [696, 406] on link "GS:ComputerSalg.dk" at bounding box center [669, 403] width 118 height 14
drag, startPoint x: 213, startPoint y: 57, endPoint x: 4, endPoint y: 16, distance: 212.8
click at [0, 23] on div "Pricing platform Analytics Pricing Product portfolio Templates Export service 1…" at bounding box center [541, 233] width 1082 height 466
paste input "4643-0006972"
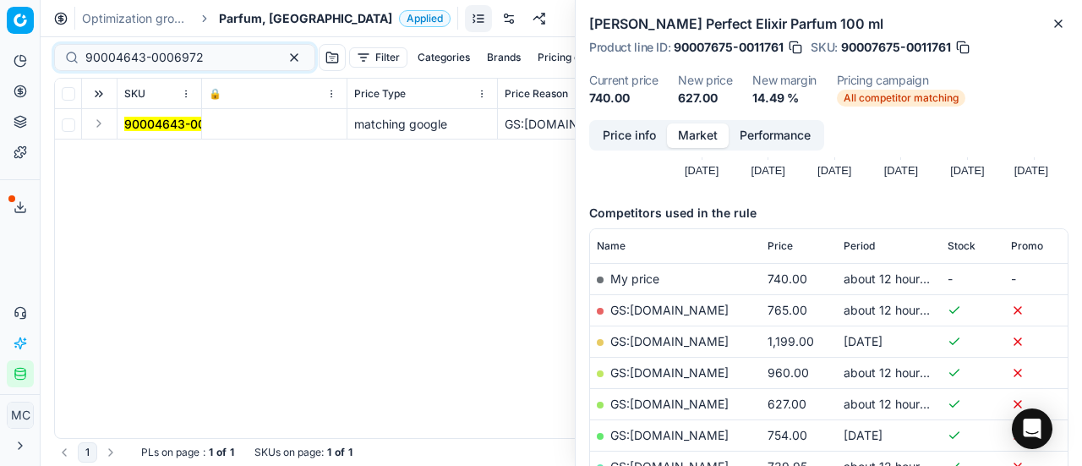
click at [101, 120] on button "Expand" at bounding box center [99, 123] width 20 height 20
drag, startPoint x: 134, startPoint y: 137, endPoint x: 513, endPoint y: 169, distance: 380.8
click at [178, 153] on mark "90004643-0006972" at bounding box center [183, 154] width 118 height 14
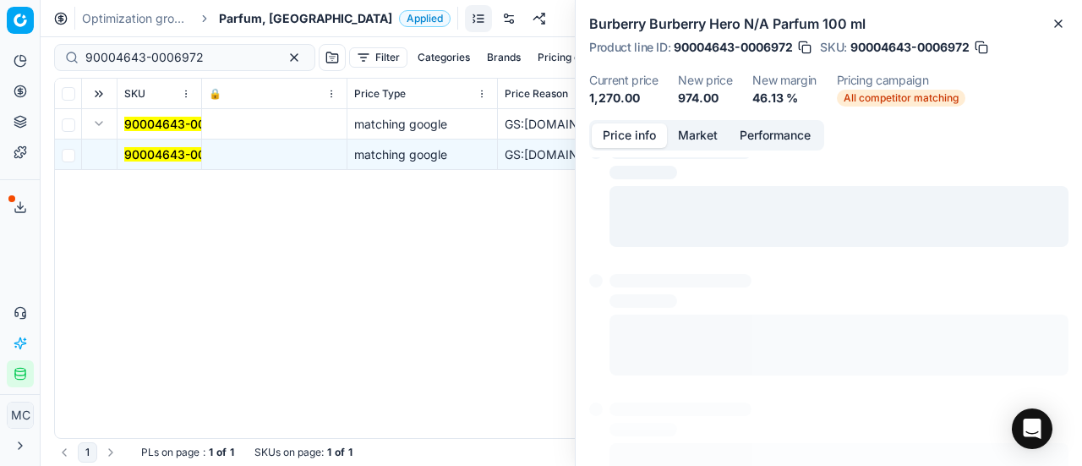
click at [629, 136] on button "Price info" at bounding box center [629, 135] width 75 height 25
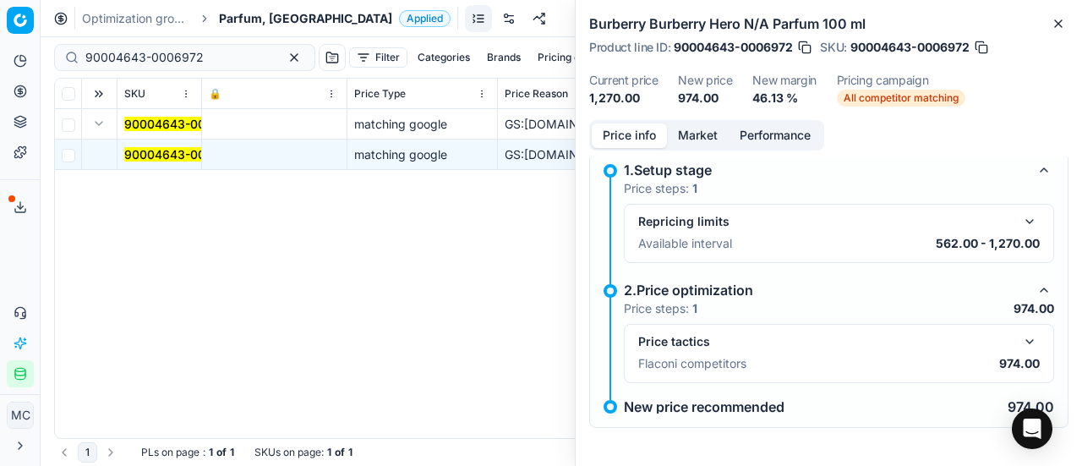
click at [1004, 341] on div "Price tactics" at bounding box center [838, 341] width 401 height 20
click at [1026, 343] on button "button" at bounding box center [1029, 341] width 20 height 20
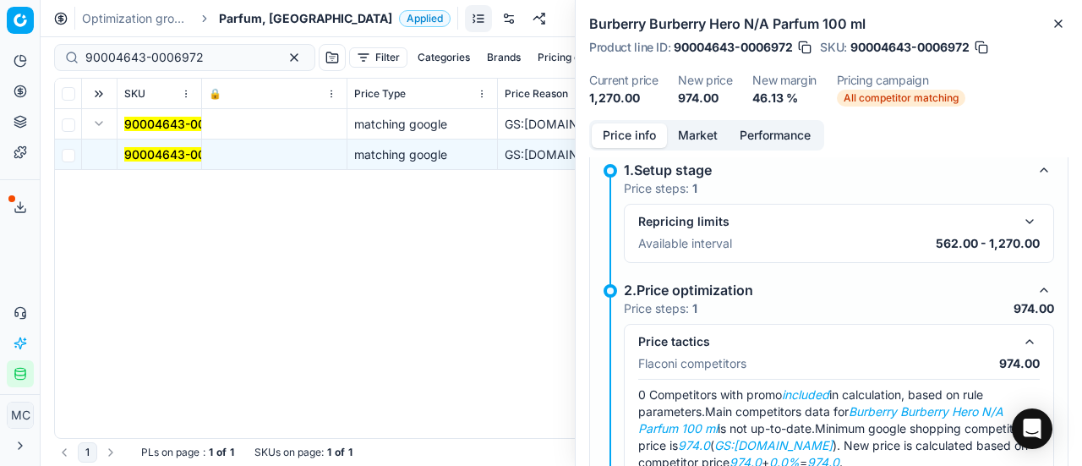
click at [1023, 343] on button "button" at bounding box center [1029, 341] width 20 height 20
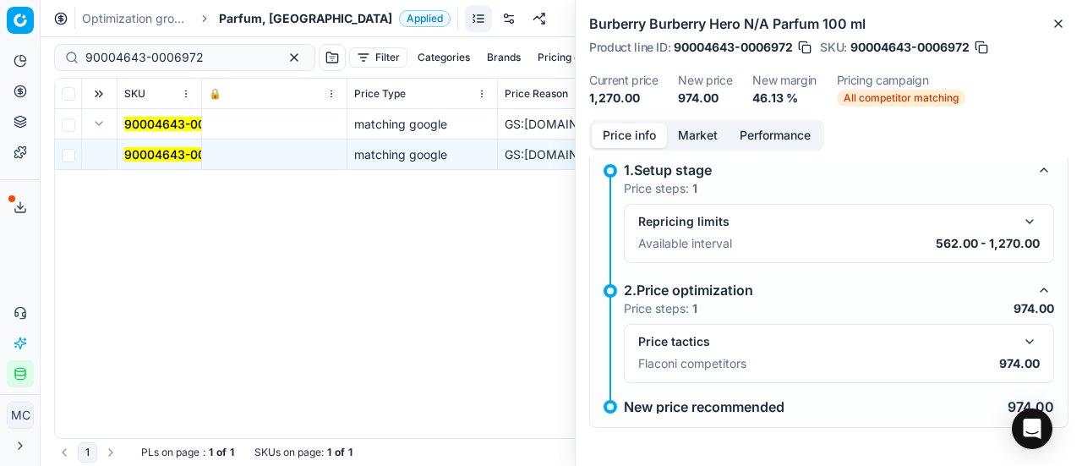
click at [1022, 336] on button "button" at bounding box center [1029, 341] width 20 height 20
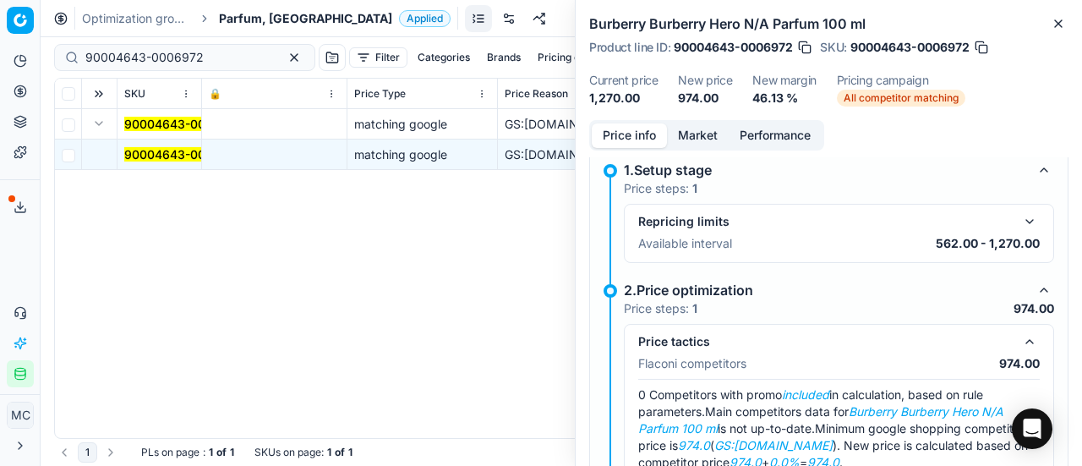
click at [699, 124] on button "Market" at bounding box center [698, 135] width 62 height 25
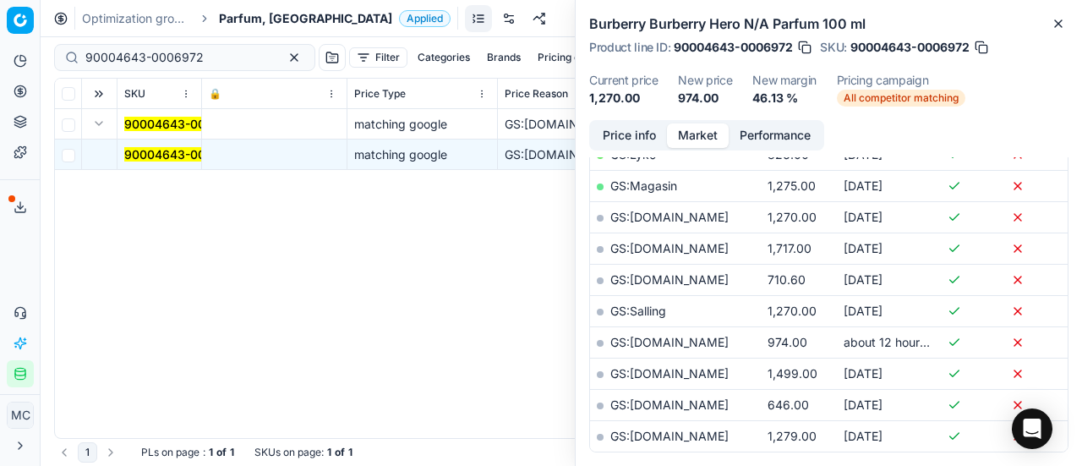
scroll to position [423, 0]
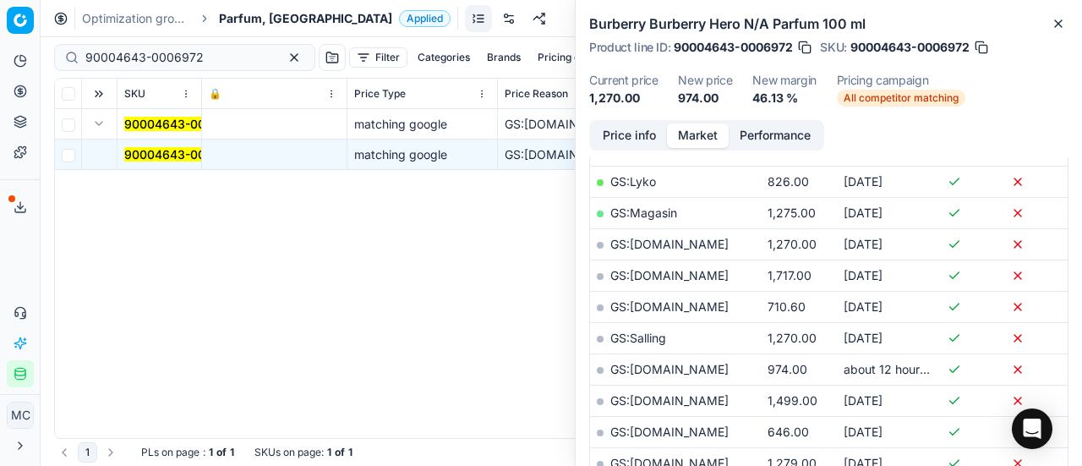
click at [705, 368] on link "GS:bangerhead.dk" at bounding box center [669, 369] width 118 height 14
drag, startPoint x: 211, startPoint y: 49, endPoint x: 0, endPoint y: 41, distance: 211.4
click at [0, 41] on div "Pricing platform Analytics Pricing Product portfolio Templates Export service 1…" at bounding box center [541, 233] width 1082 height 466
paste input "20101934"
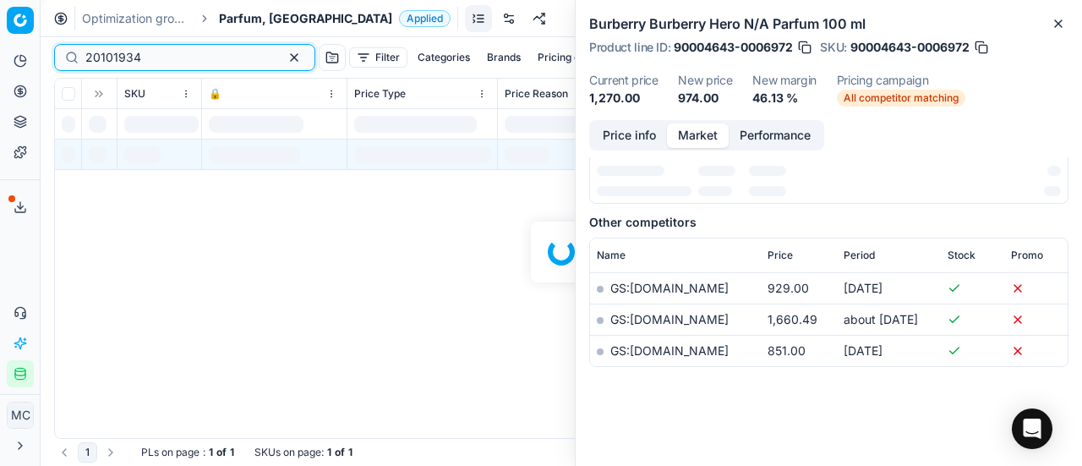
scroll to position [423, 0]
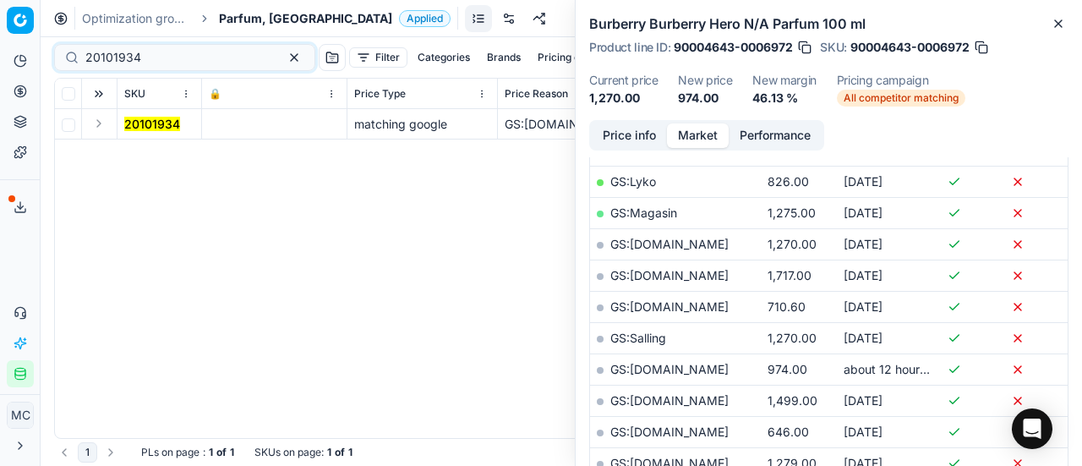
click at [94, 123] on button "Expand" at bounding box center [99, 123] width 20 height 20
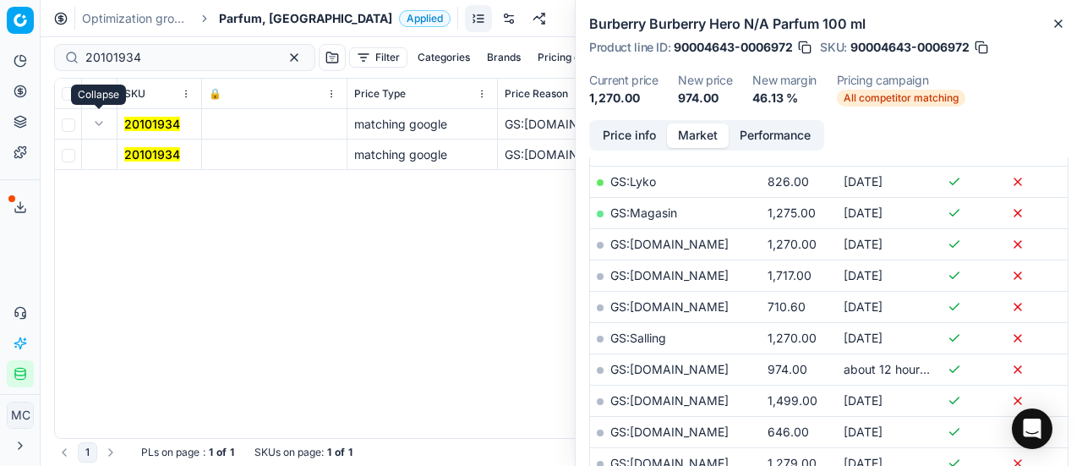
click at [135, 137] on td "20101934" at bounding box center [159, 124] width 85 height 30
click at [137, 149] on mark "20101934" at bounding box center [152, 154] width 56 height 14
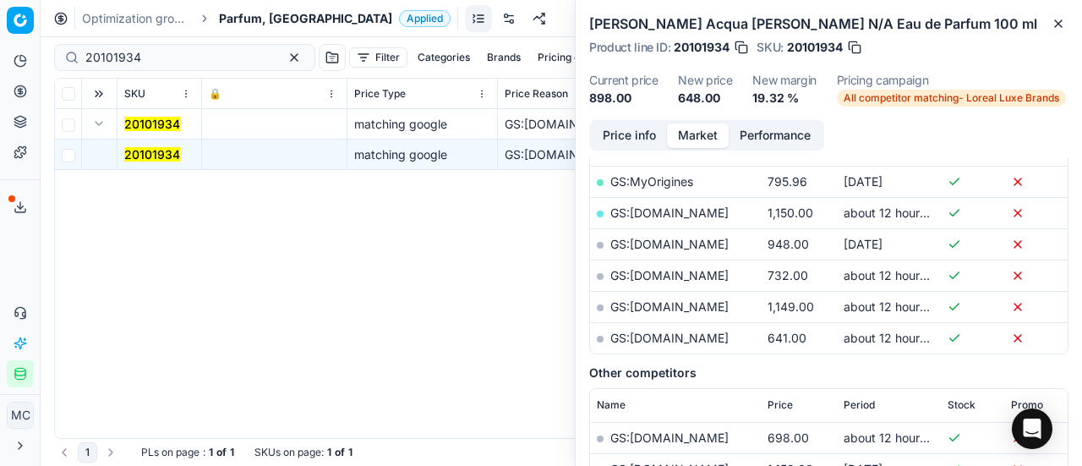
click at [633, 146] on button "Price info" at bounding box center [629, 135] width 75 height 25
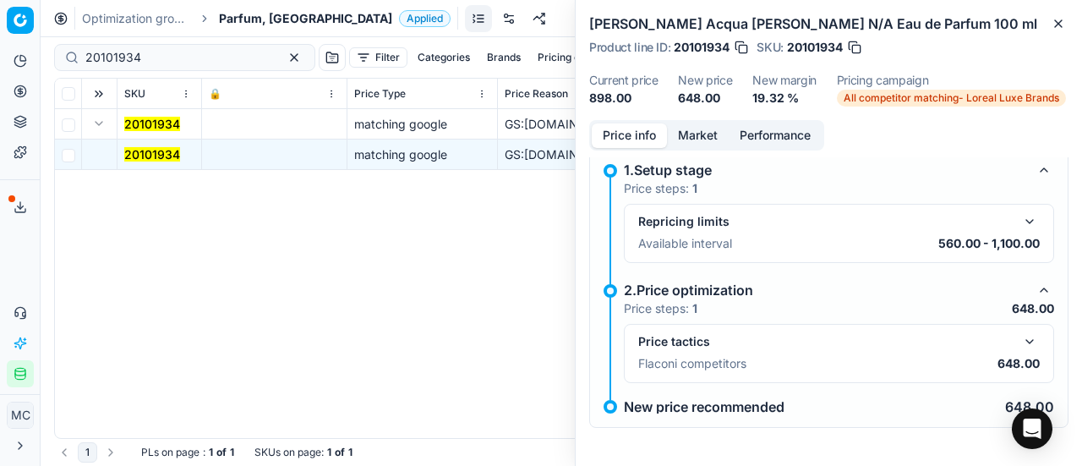
click at [1021, 343] on button "button" at bounding box center [1029, 341] width 20 height 20
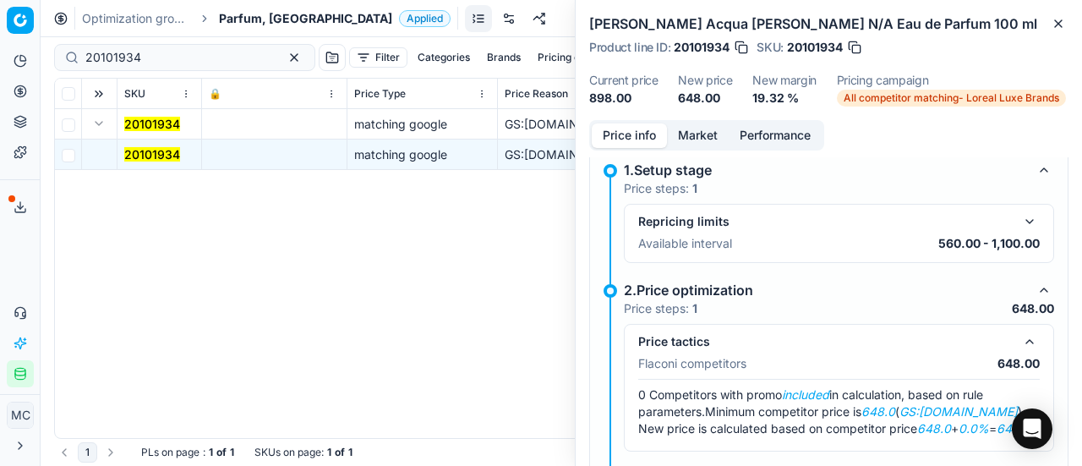
click at [703, 131] on button "Market" at bounding box center [698, 135] width 62 height 25
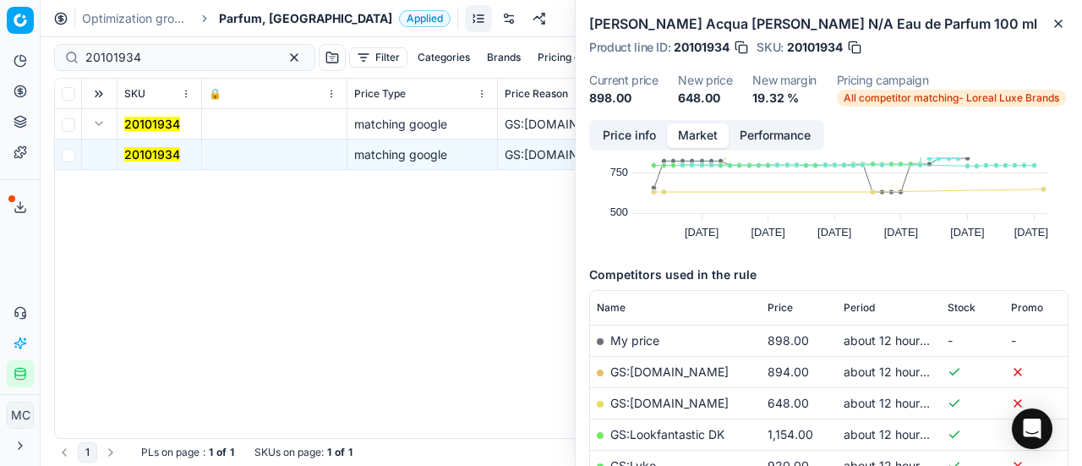
scroll to position [254, 0]
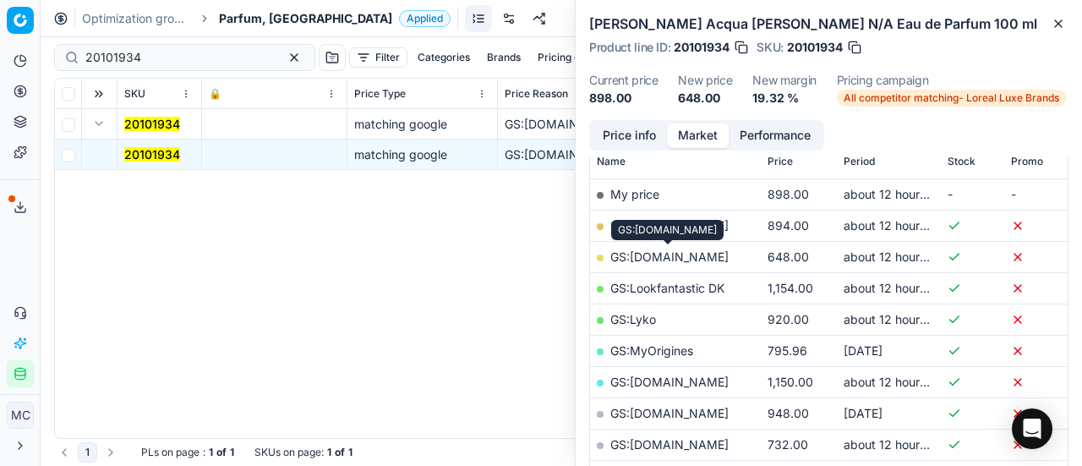
click at [697, 255] on link "GS:ComputerSalg.dk" at bounding box center [669, 256] width 118 height 14
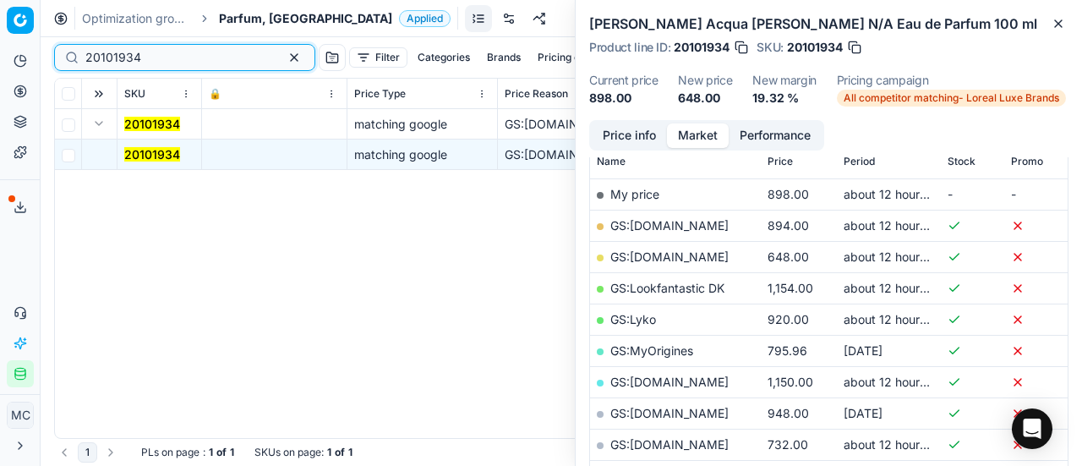
drag, startPoint x: 205, startPoint y: 53, endPoint x: 15, endPoint y: 19, distance: 193.3
click at [0, 57] on div "Pricing platform Analytics Pricing Product portfolio Templates Export service 1…" at bounding box center [541, 233] width 1082 height 466
paste input "80010171-100"
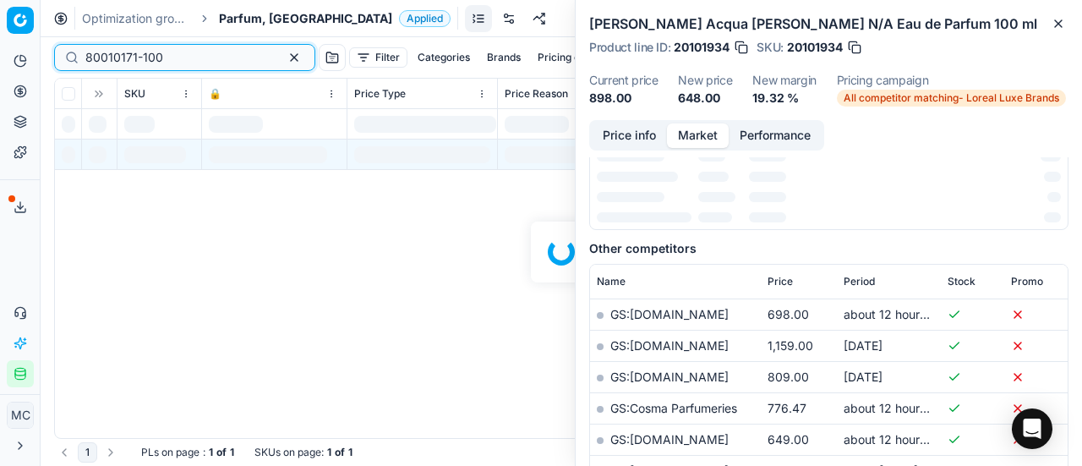
scroll to position [254, 0]
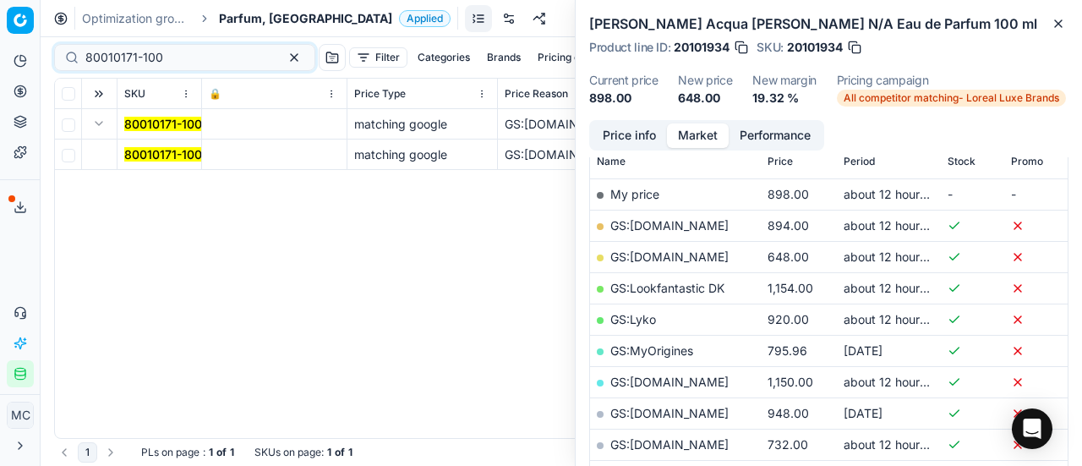
drag, startPoint x: 141, startPoint y: 155, endPoint x: 461, endPoint y: 164, distance: 320.4
click at [141, 155] on mark "80010171-100" at bounding box center [163, 154] width 78 height 14
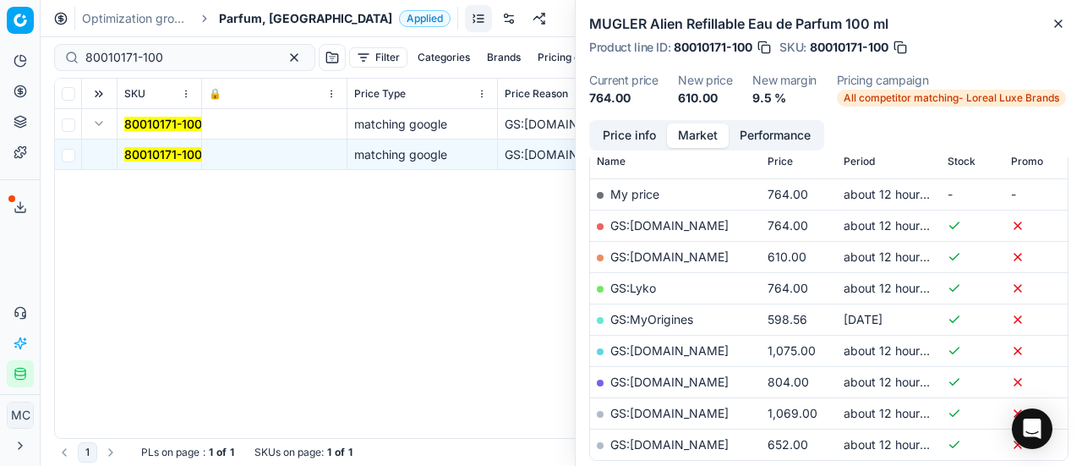
click at [637, 132] on button "Price info" at bounding box center [629, 135] width 75 height 25
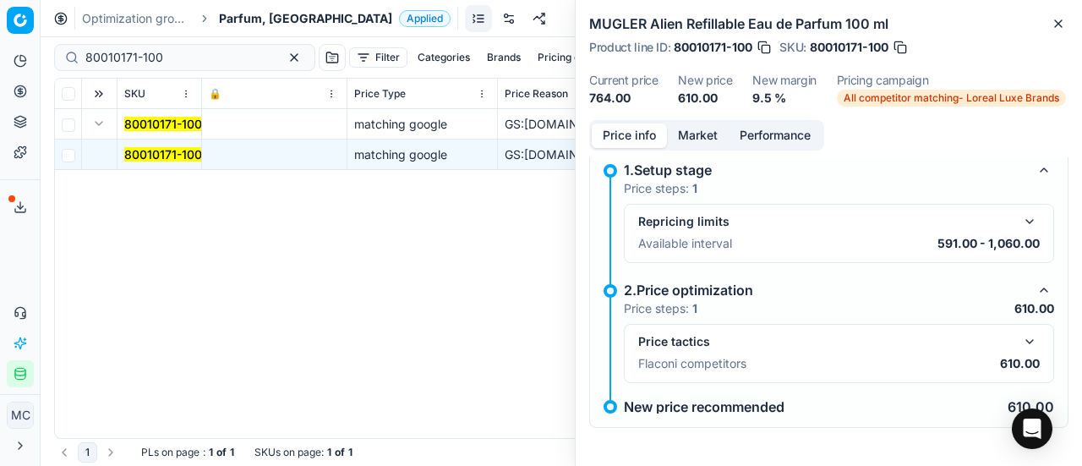
click at [1019, 336] on button "button" at bounding box center [1029, 341] width 20 height 20
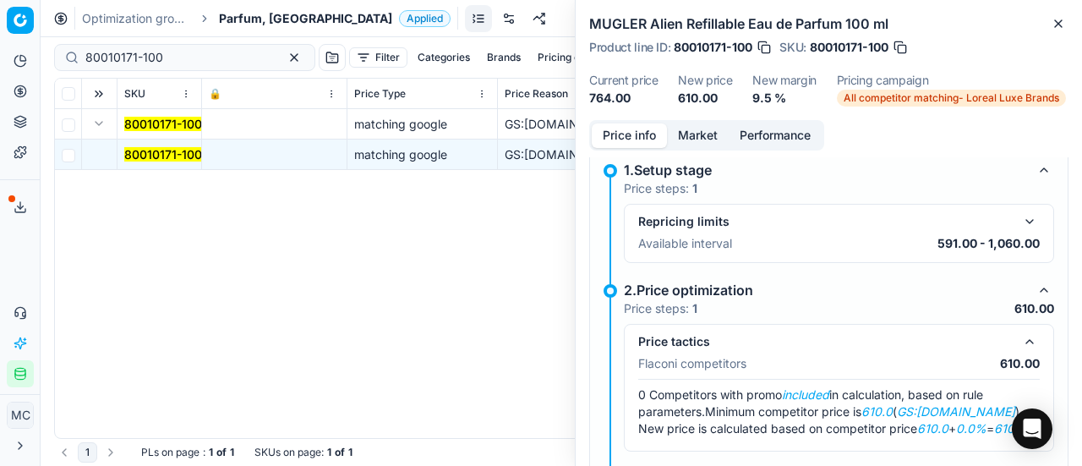
click at [722, 133] on button "Market" at bounding box center [698, 135] width 62 height 25
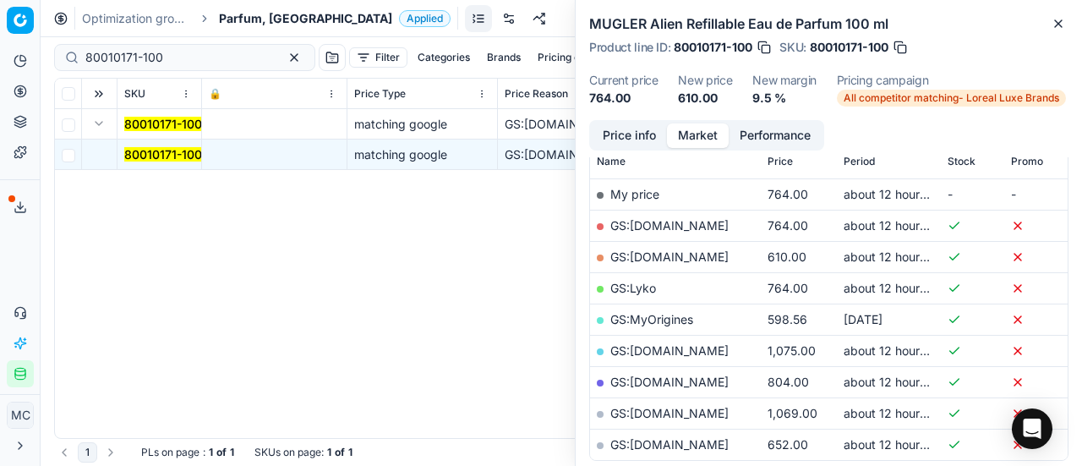
click at [705, 255] on link "GS:ComputerSalg.dk" at bounding box center [669, 256] width 118 height 14
drag, startPoint x: 166, startPoint y: 60, endPoint x: 0, endPoint y: 62, distance: 166.5
click at [0, 62] on div "Pricing platform Analytics Pricing Product portfolio Templates Export service 1…" at bounding box center [541, 233] width 1082 height 466
paste input "90005790-0008631"
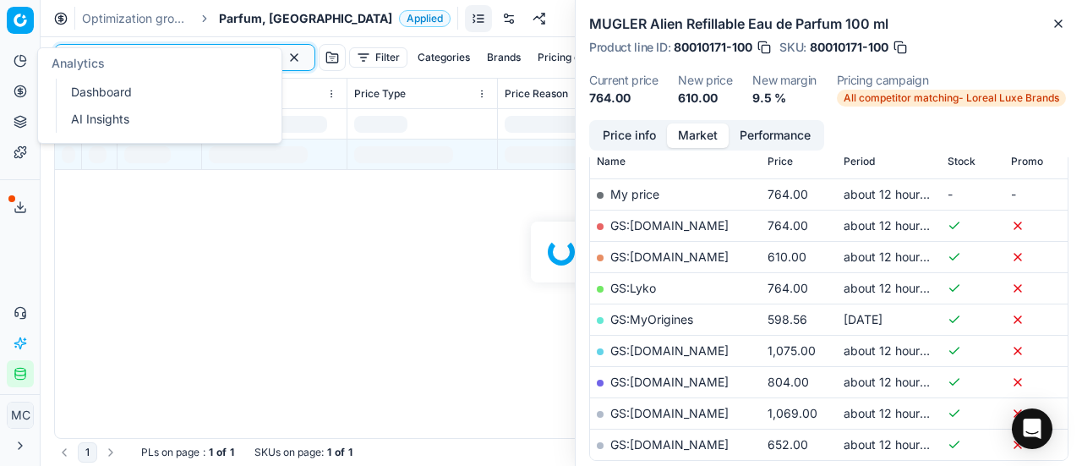
scroll to position [254, 0]
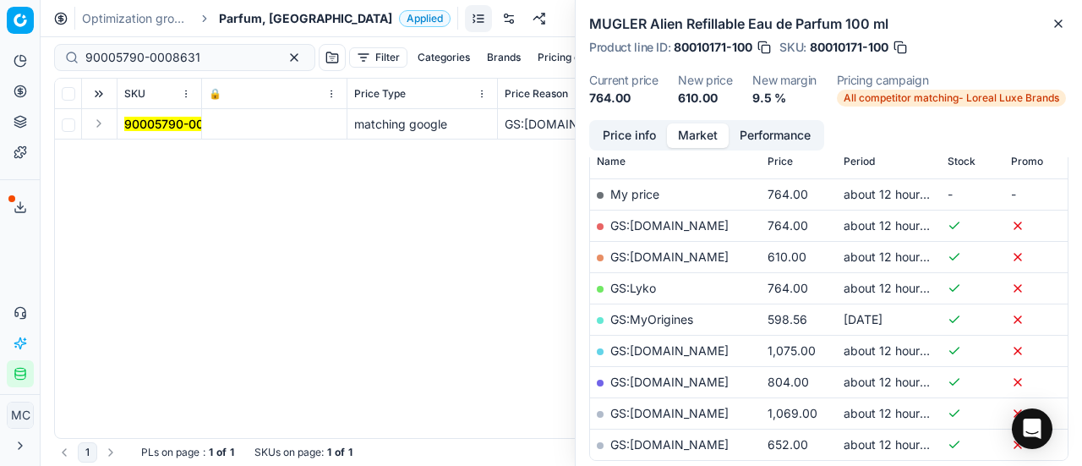
click at [105, 121] on button "Expand" at bounding box center [99, 123] width 20 height 20
click at [177, 150] on mark "90005790-0008631" at bounding box center [181, 154] width 115 height 14
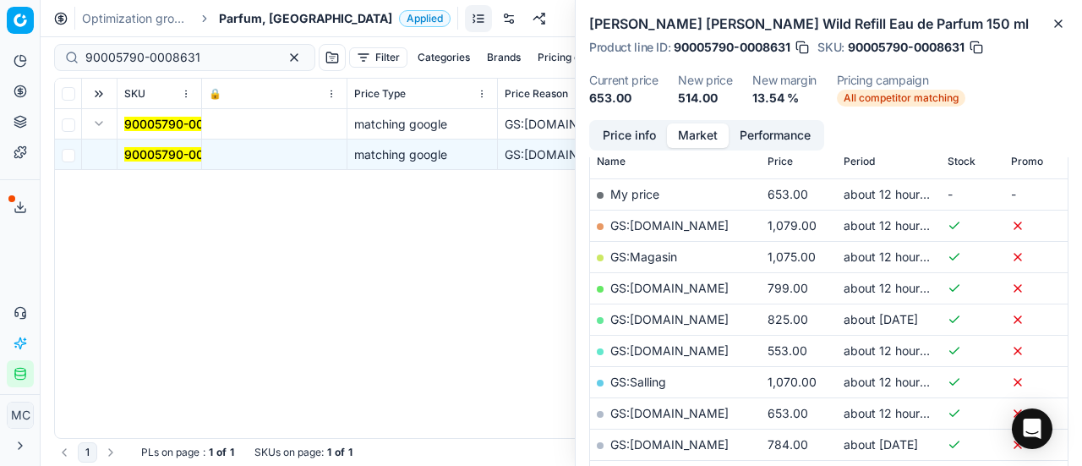
click at [634, 139] on button "Price info" at bounding box center [629, 135] width 75 height 25
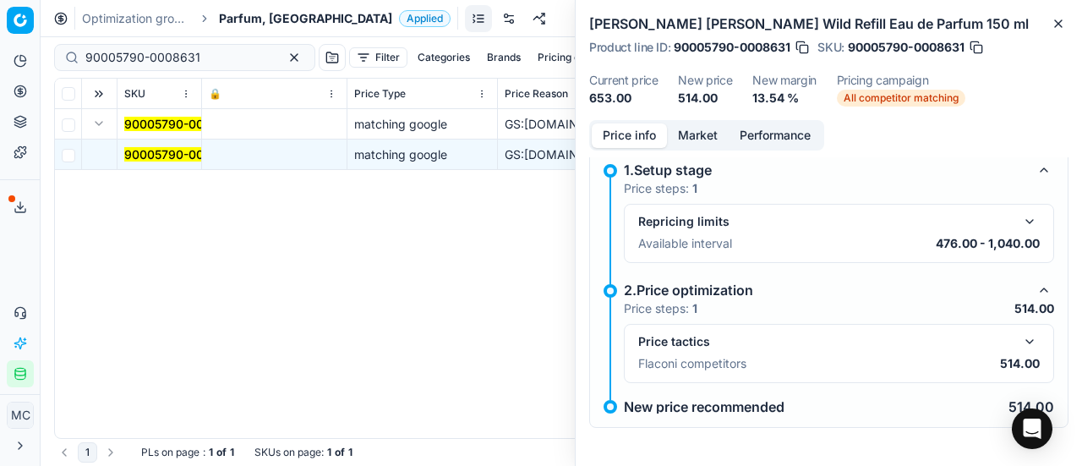
click at [1019, 339] on button "button" at bounding box center [1029, 341] width 20 height 20
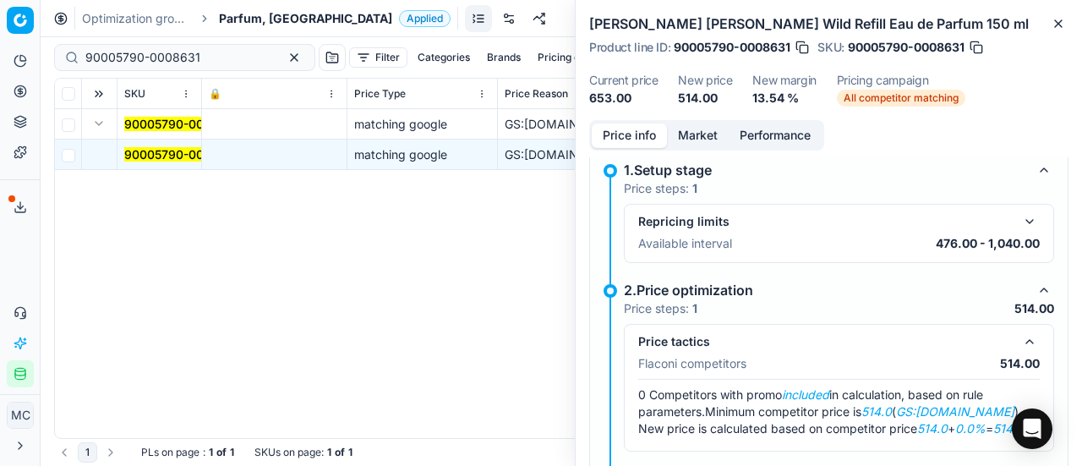
click at [690, 131] on button "Market" at bounding box center [698, 135] width 62 height 25
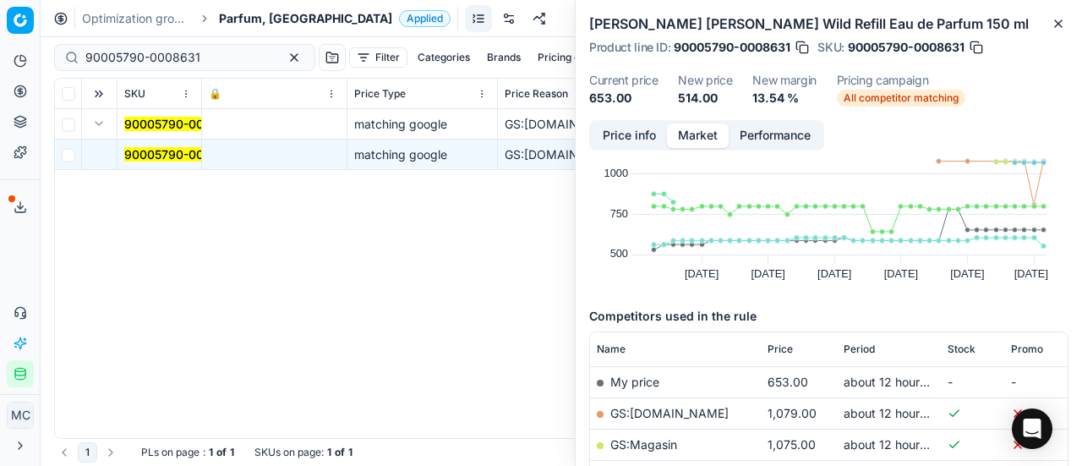
scroll to position [338, 0]
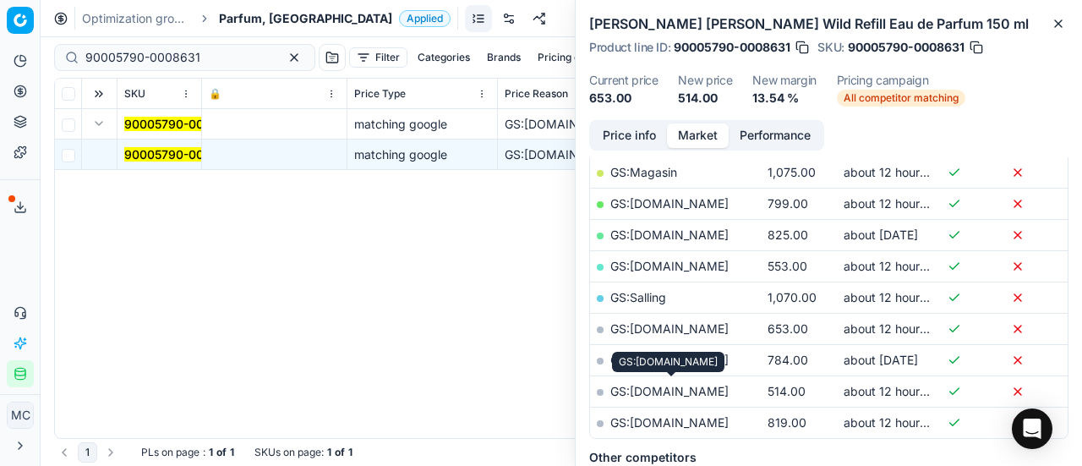
click at [710, 390] on link "GS:parfumdreams.DK" at bounding box center [669, 391] width 118 height 14
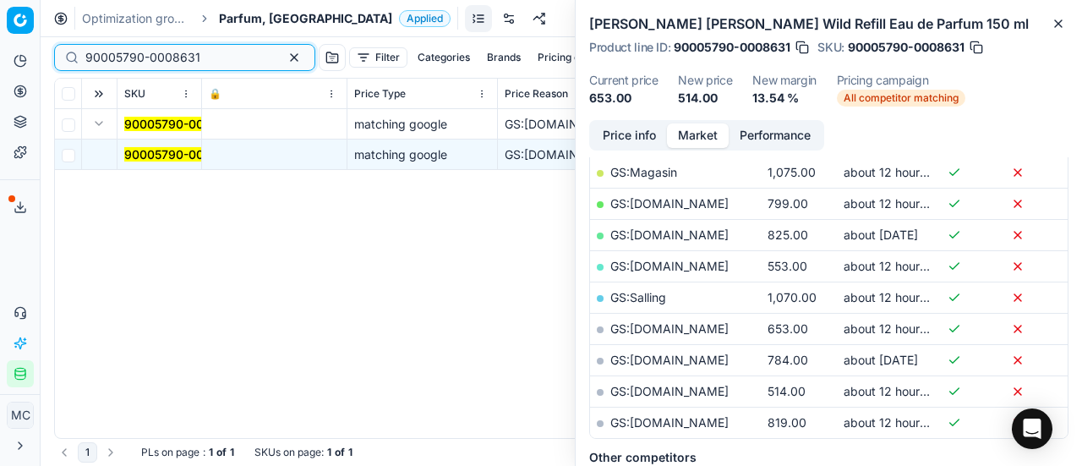
drag, startPoint x: 221, startPoint y: 63, endPoint x: 117, endPoint y: 122, distance: 119.9
click at [0, 95] on div "Pricing platform Analytics Pricing Product portfolio Templates Export service 1…" at bounding box center [541, 233] width 1082 height 466
paste input "80018077-90"
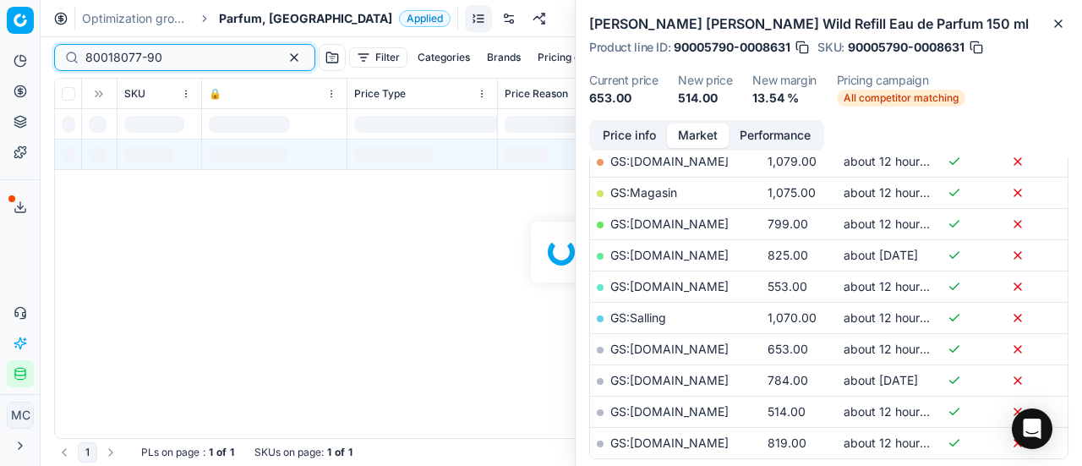
scroll to position [338, 0]
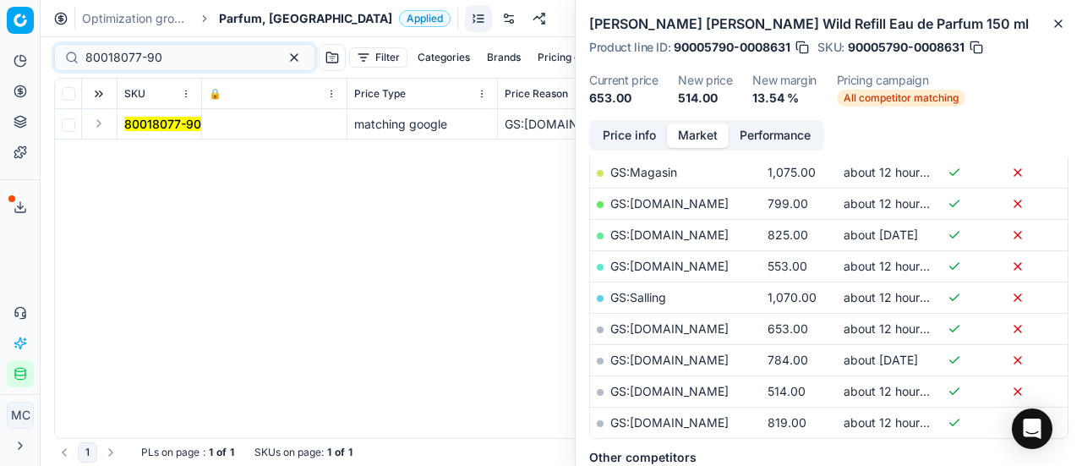
click at [108, 116] on td at bounding box center [99, 124] width 35 height 30
click at [93, 128] on button "Expand" at bounding box center [99, 123] width 20 height 20
click at [165, 152] on mark "80018077-90" at bounding box center [162, 154] width 77 height 14
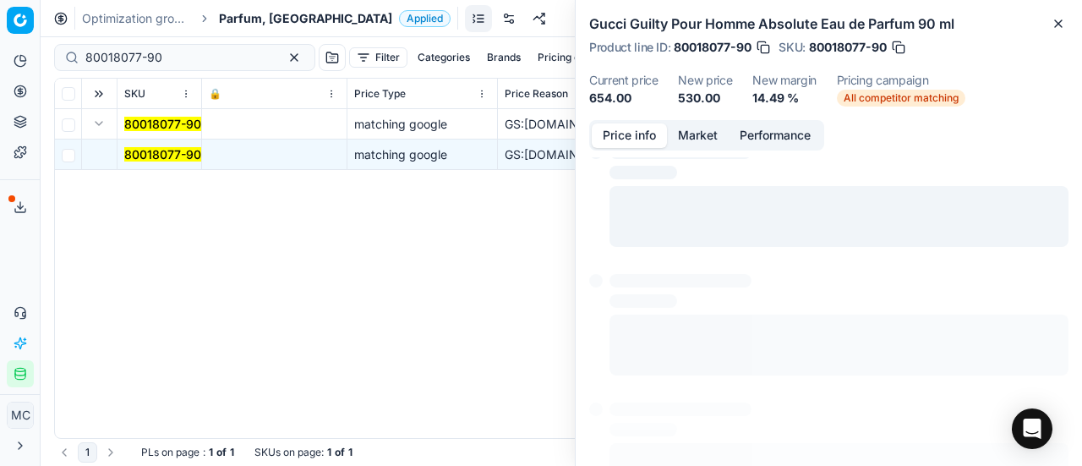
click at [627, 136] on button "Price info" at bounding box center [629, 135] width 75 height 25
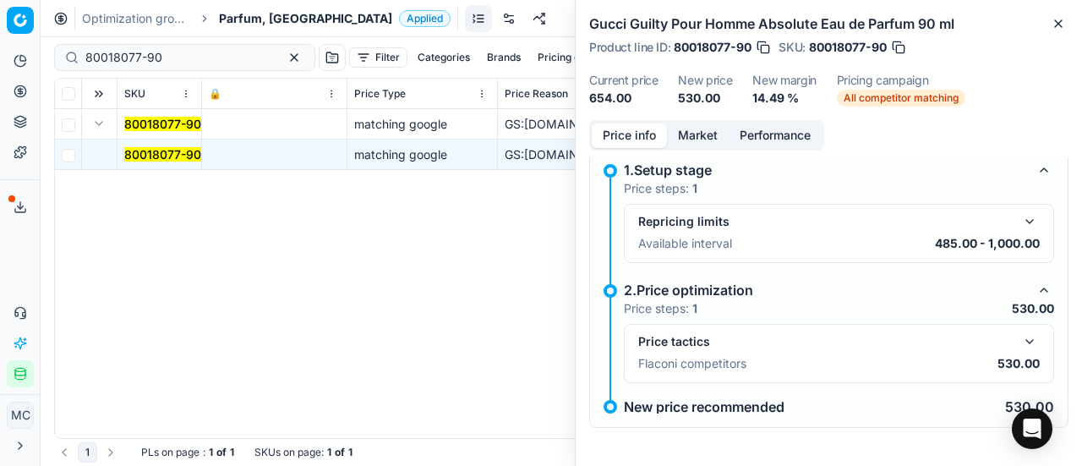
click at [1021, 341] on button "button" at bounding box center [1029, 341] width 20 height 20
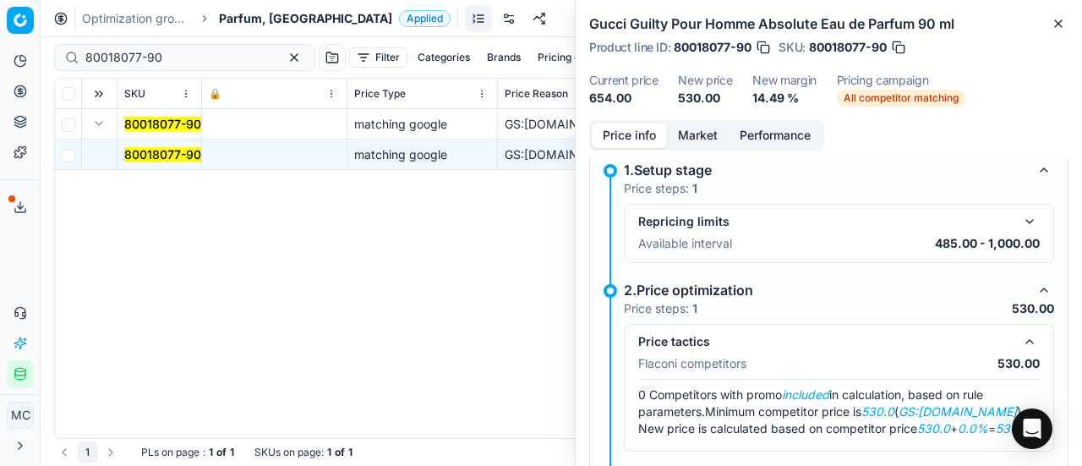
click at [694, 133] on button "Market" at bounding box center [698, 135] width 62 height 25
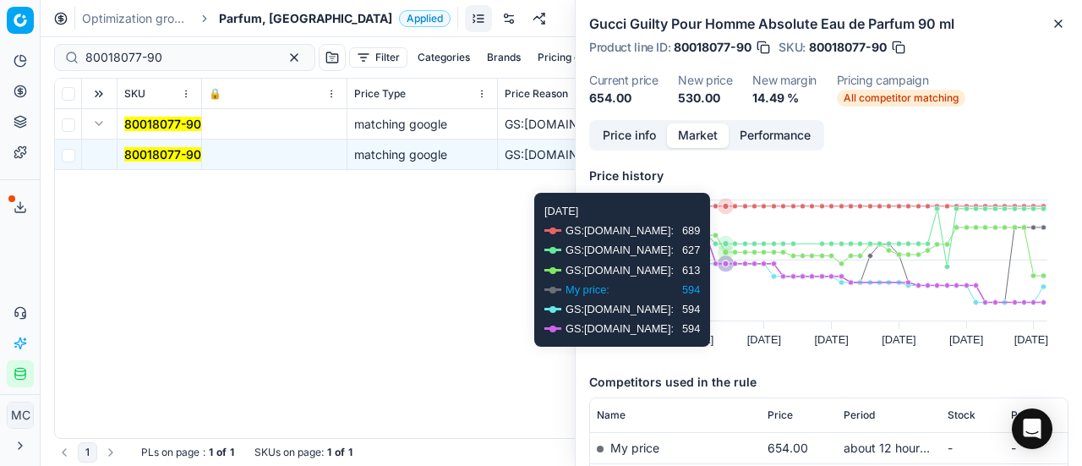
scroll to position [254, 0]
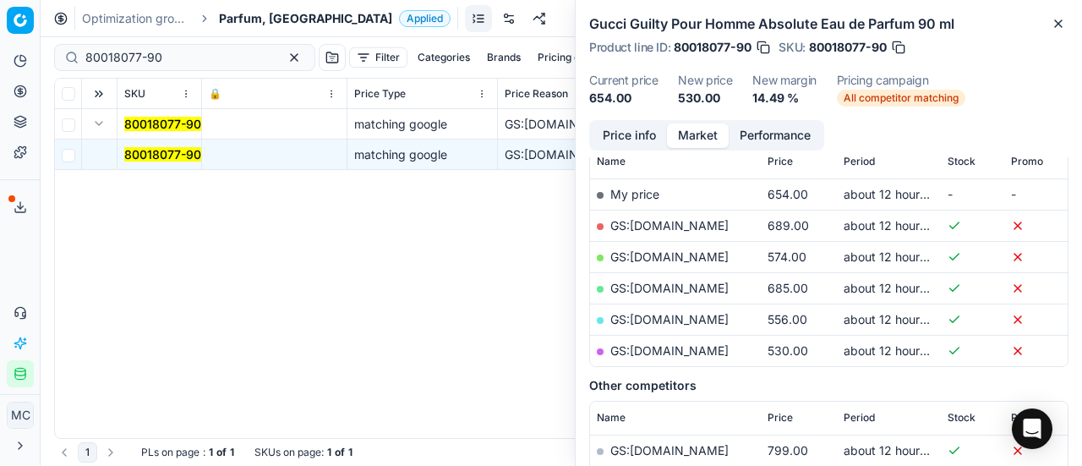
click at [701, 348] on link "GS:parfumdreams.DK" at bounding box center [669, 350] width 118 height 14
drag, startPoint x: 218, startPoint y: 49, endPoint x: 194, endPoint y: 18, distance: 39.2
click at [0, 35] on div "Pricing platform Analytics Pricing Product portfolio Templates Export service 1…" at bounding box center [541, 233] width 1082 height 466
paste input "90008709-0013424"
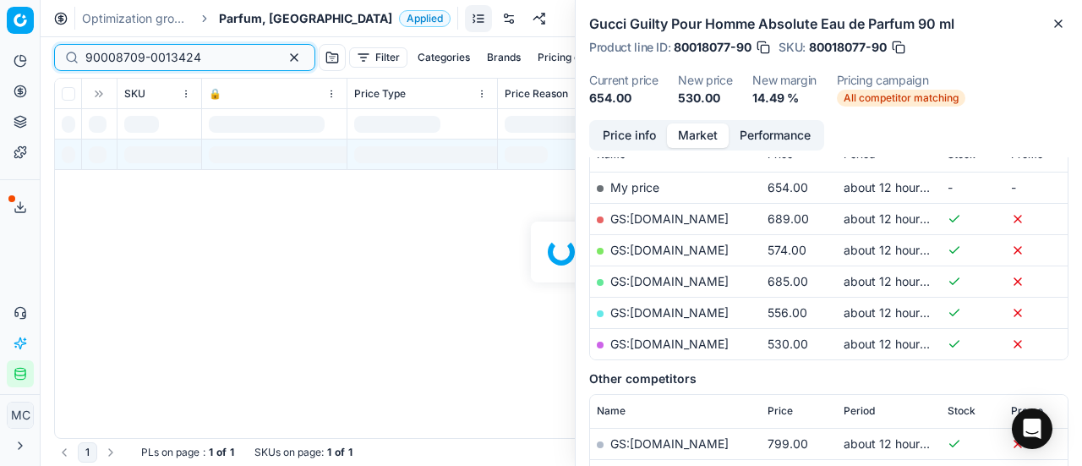
scroll to position [254, 0]
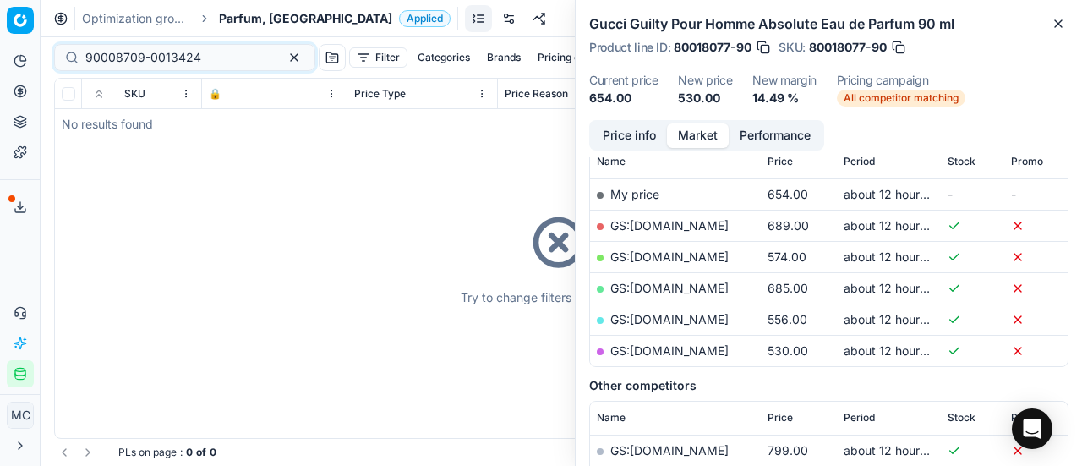
click at [270, 18] on span "Parfum, DK" at bounding box center [305, 18] width 173 height 17
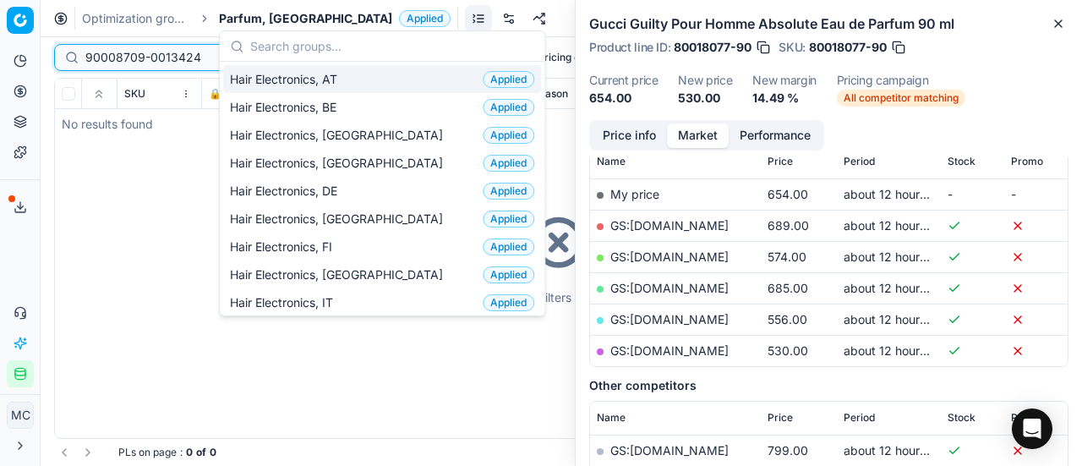
drag, startPoint x: 201, startPoint y: 58, endPoint x: 0, endPoint y: 41, distance: 201.8
click at [0, 48] on div "Pricing platform Analytics Pricing Product portfolio Templates Export service 1…" at bounding box center [541, 233] width 1082 height 466
paste input "5859-0008753"
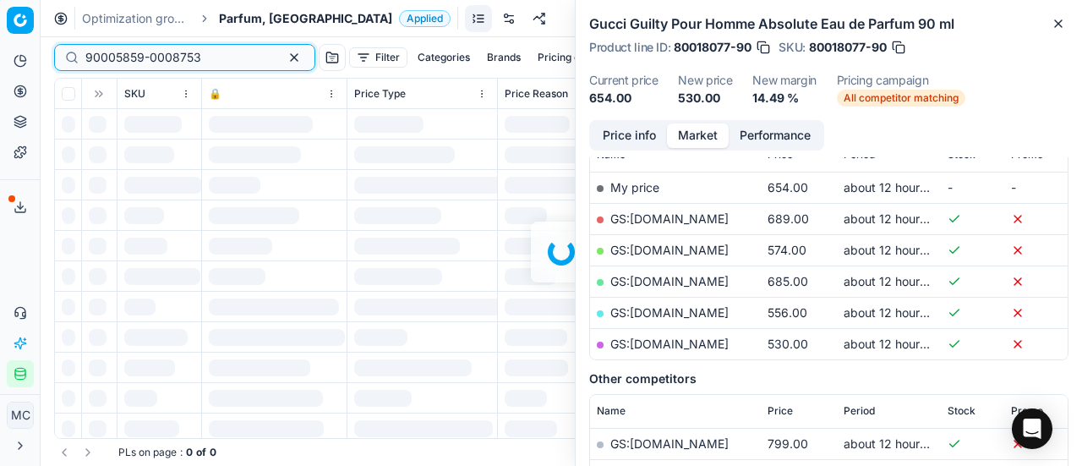
scroll to position [254, 0]
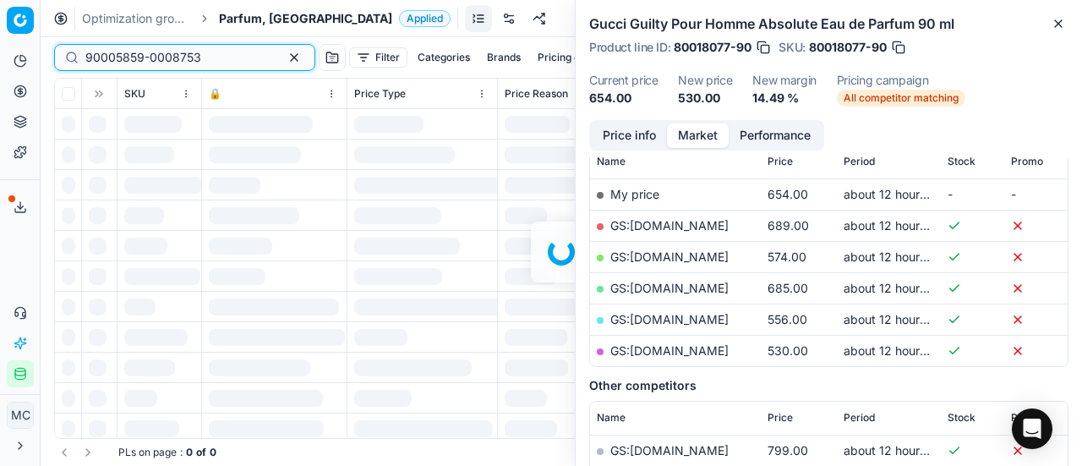
type input "90005859-0008753"
click at [25, 249] on div "Analytics Pricing Product portfolio Templates Export service 19 Contact support…" at bounding box center [20, 217] width 40 height 353
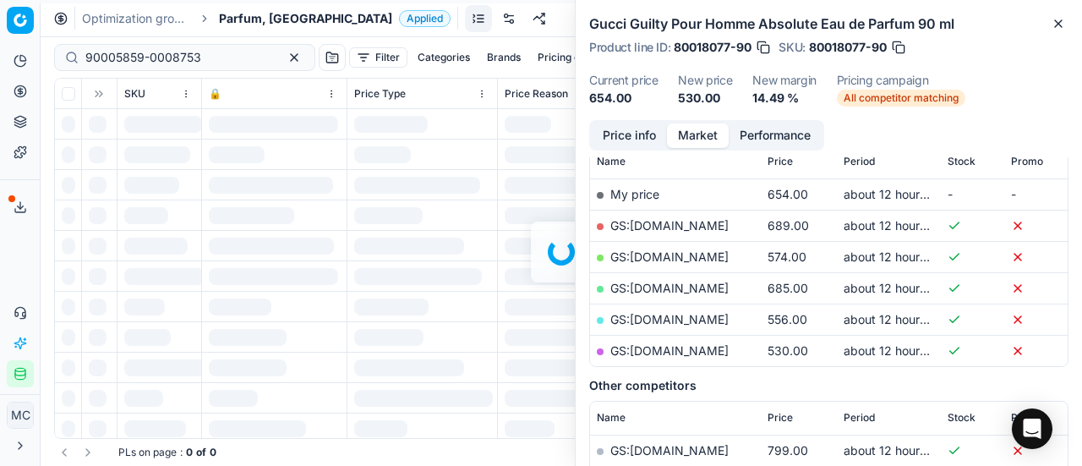
click at [9, 254] on div "Analytics Pricing Product portfolio Templates Export service 19 Contact support…" at bounding box center [20, 217] width 40 height 353
click at [517, 15] on div "Optimization groups Parfum, DK Applied Discard Download report" at bounding box center [561, 18] width 1041 height 37
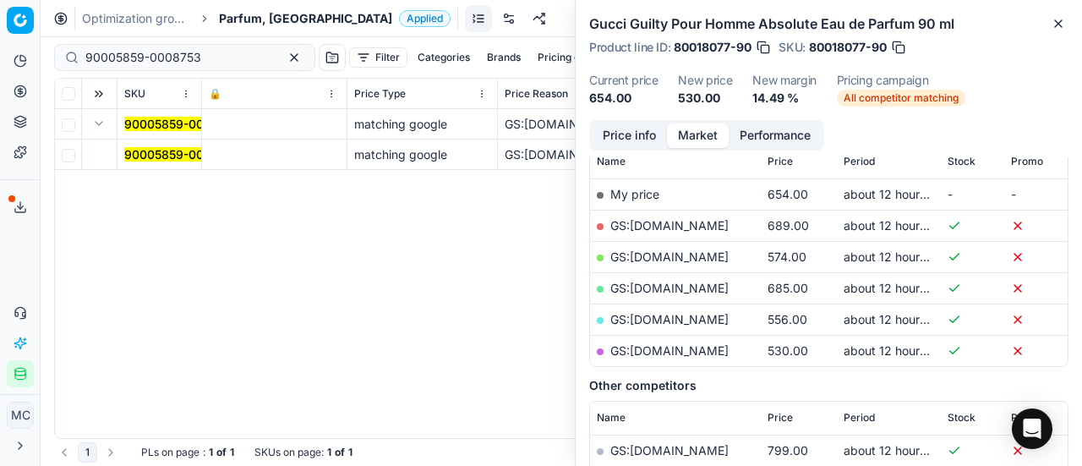
click at [159, 150] on mark "90005859-0008753" at bounding box center [182, 154] width 116 height 14
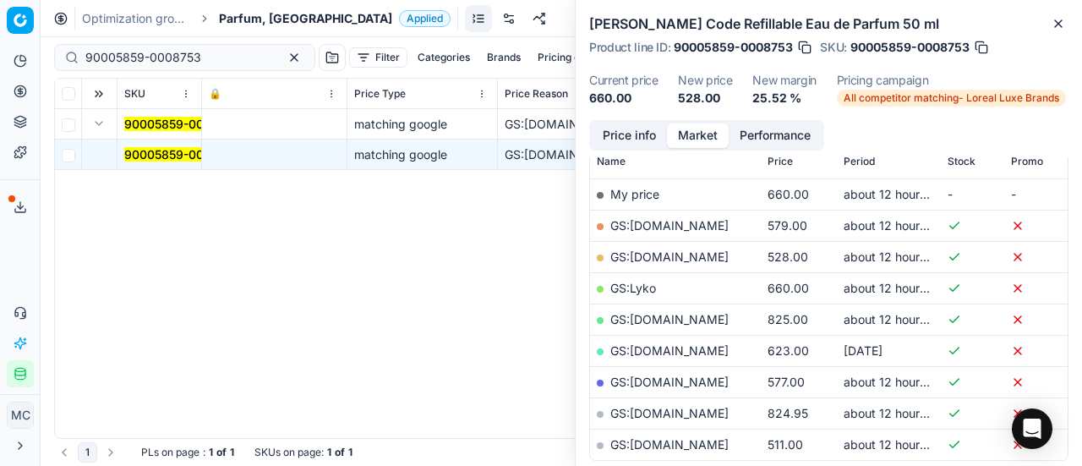
click at [639, 150] on div "Price info Market Performance" at bounding box center [706, 135] width 235 height 30
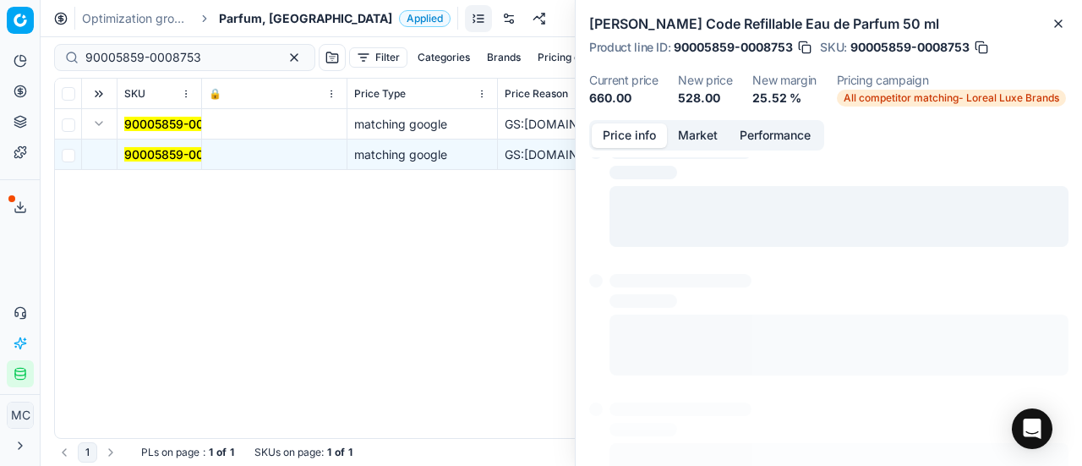
click at [641, 134] on button "Price info" at bounding box center [629, 135] width 75 height 25
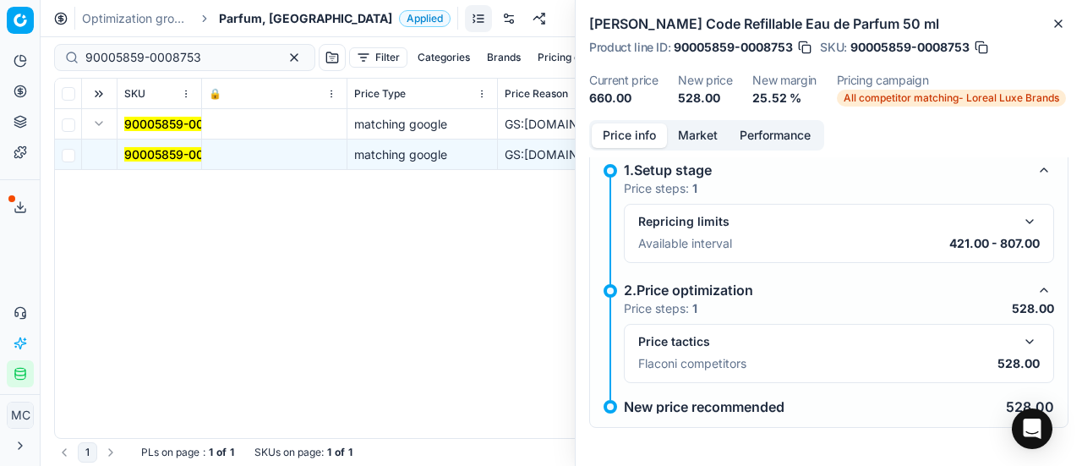
click at [1019, 346] on button "button" at bounding box center [1029, 341] width 20 height 20
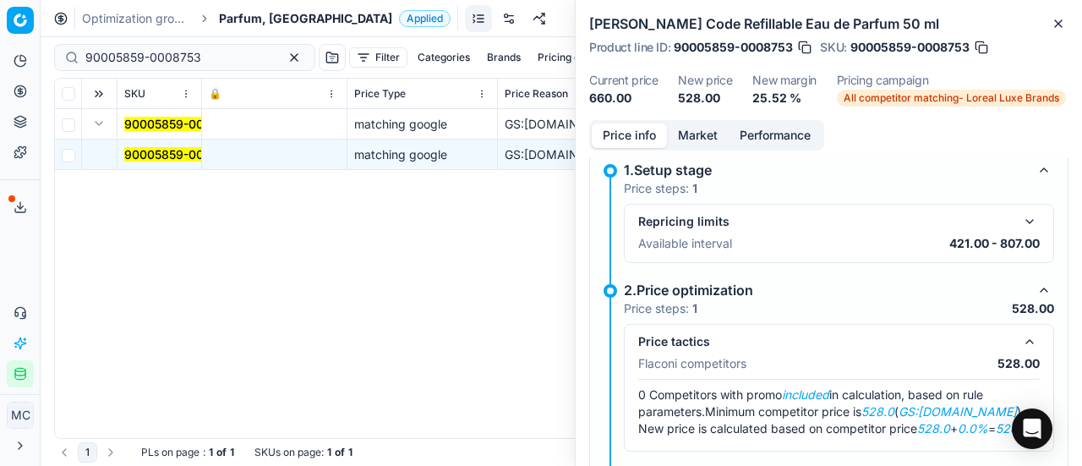
click at [703, 128] on button "Market" at bounding box center [698, 135] width 62 height 25
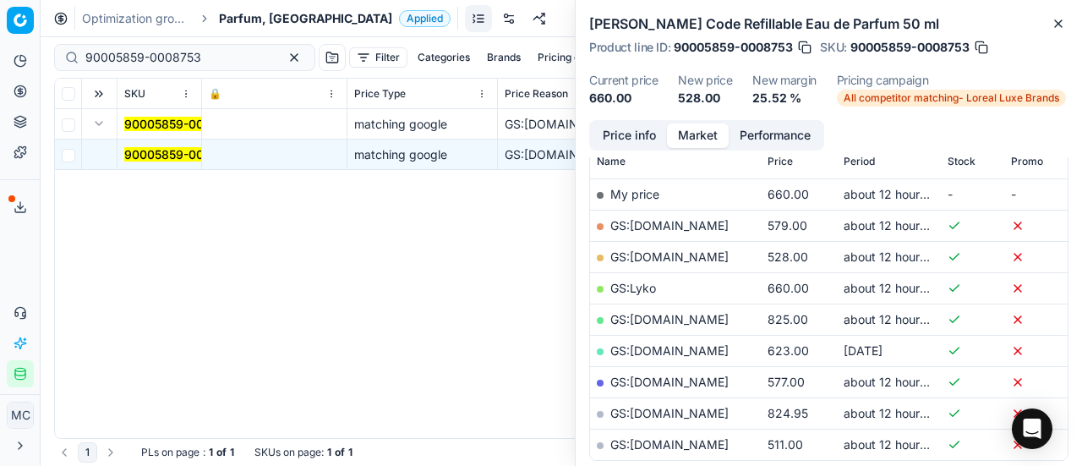
click at [705, 254] on link "GS:ComputerSalg.dk" at bounding box center [669, 256] width 118 height 14
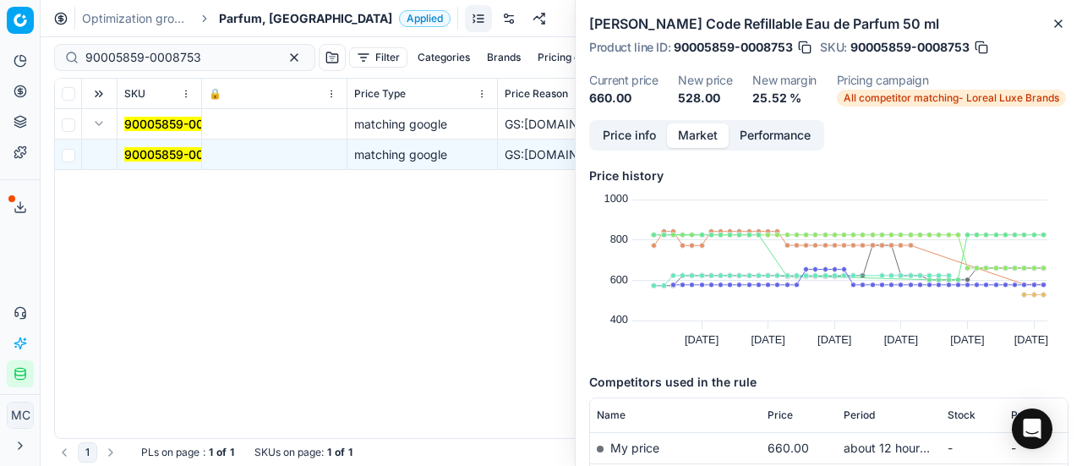
scroll to position [254, 0]
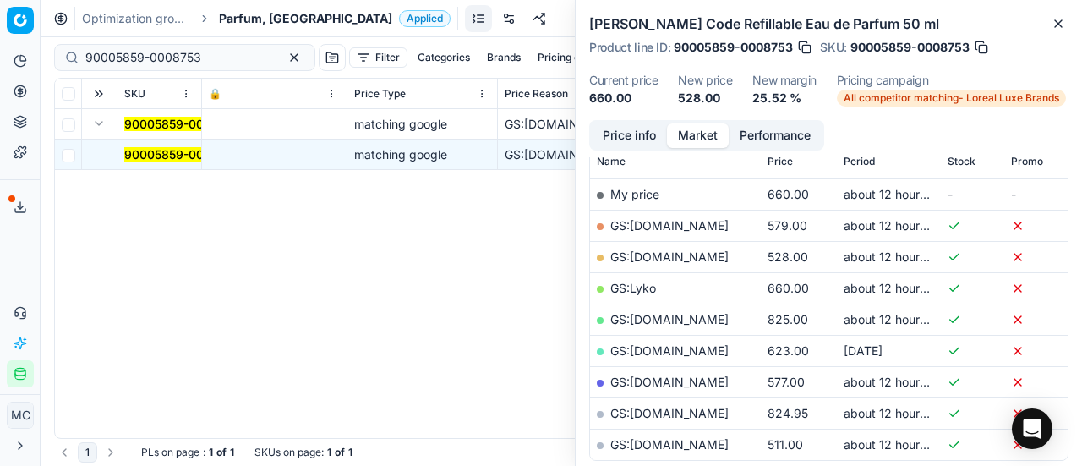
click at [265, 21] on span "Parfum, [GEOGRAPHIC_DATA]" at bounding box center [305, 18] width 173 height 17
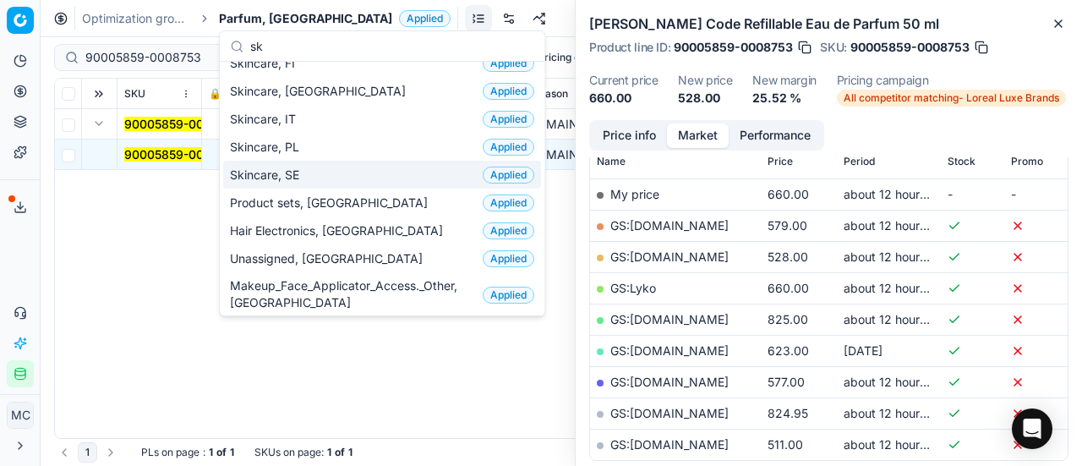
scroll to position [0, 0]
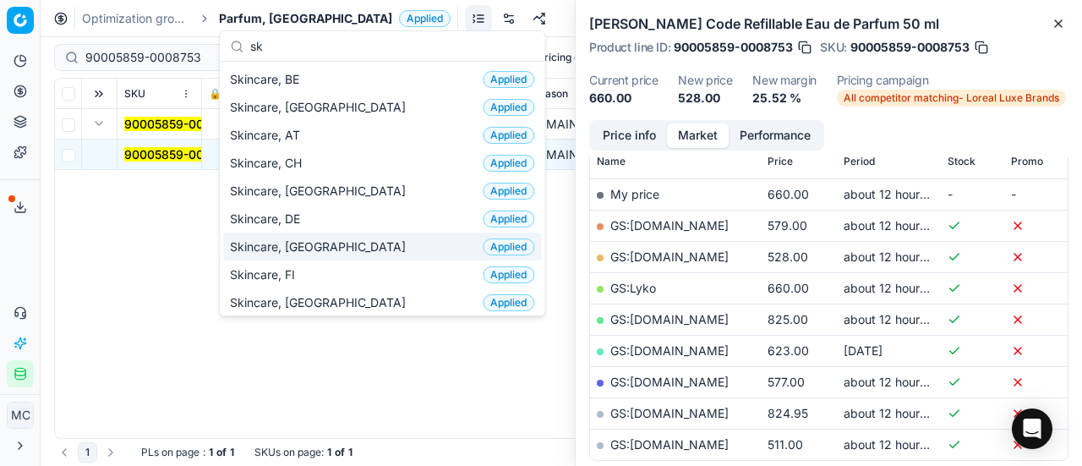
type input "sk"
click at [328, 243] on div "Skincare, DK Applied" at bounding box center [382, 246] width 318 height 28
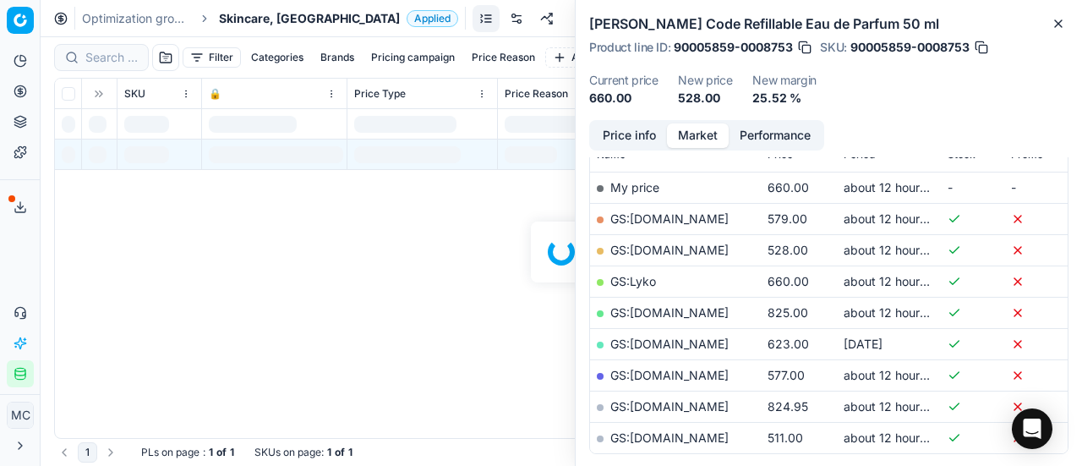
scroll to position [254, 0]
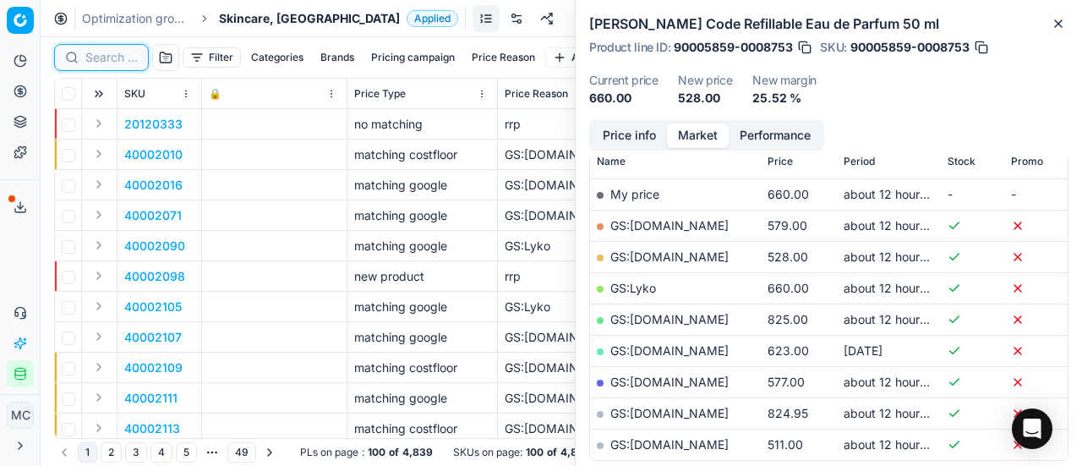
click at [106, 56] on input at bounding box center [111, 57] width 52 height 17
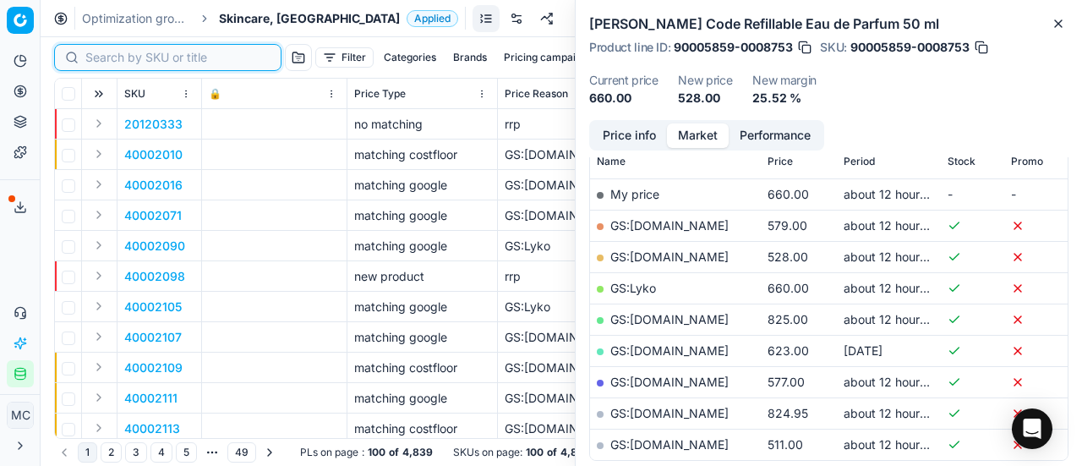
paste input "80052850-15"
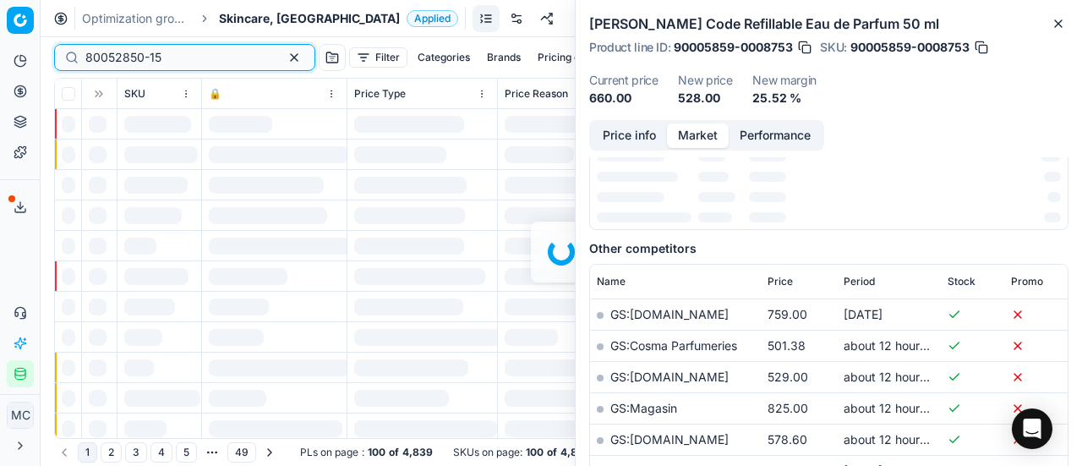
scroll to position [254, 0]
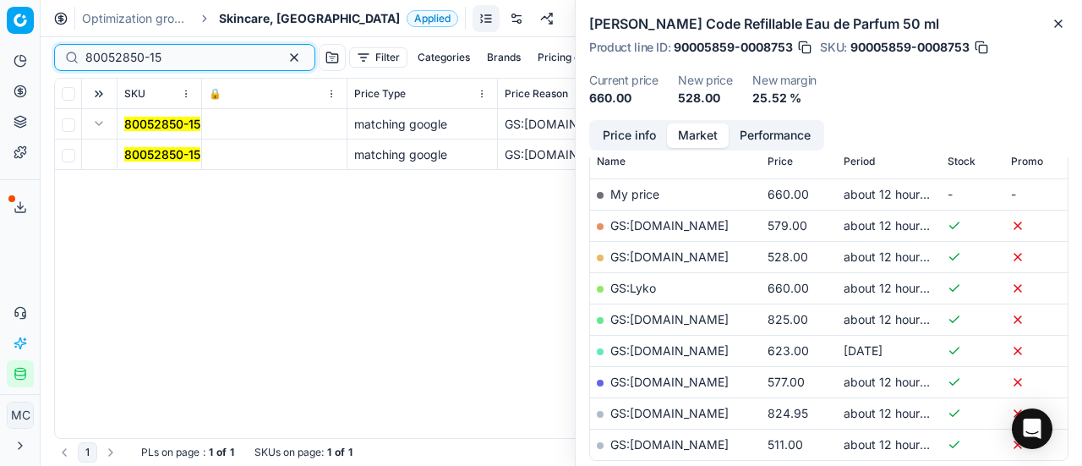
type input "80052850-15"
click at [139, 151] on mark "80052850-15" at bounding box center [162, 154] width 76 height 14
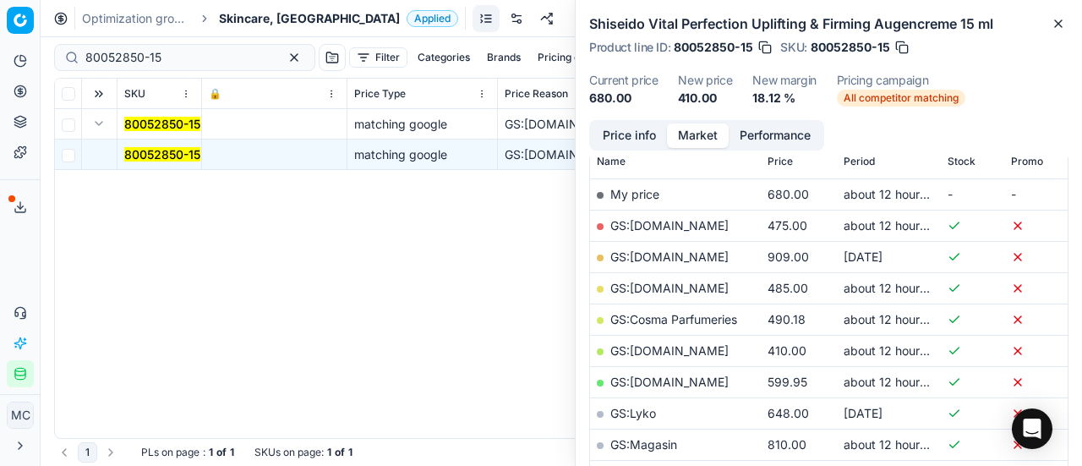
click at [612, 134] on button "Price info" at bounding box center [629, 135] width 75 height 25
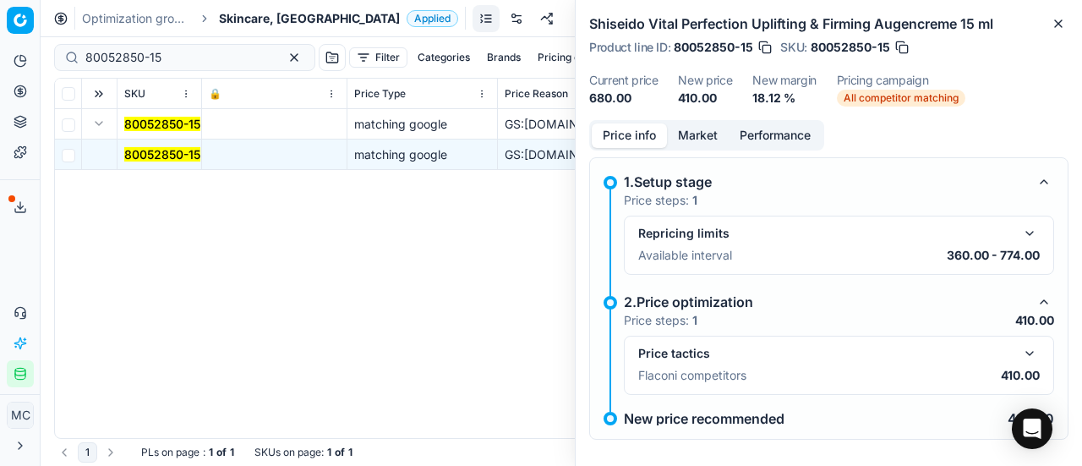
click at [1019, 343] on button "button" at bounding box center [1029, 353] width 20 height 20
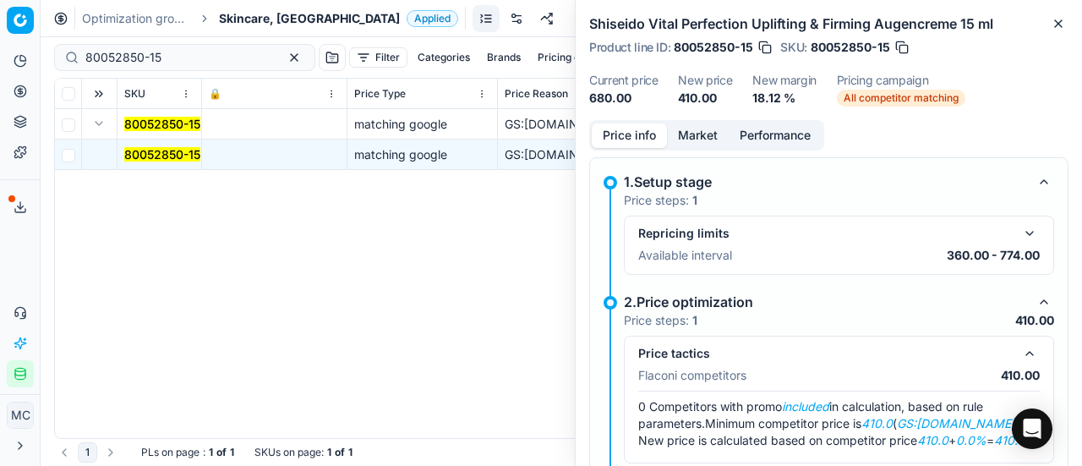
drag, startPoint x: 689, startPoint y: 128, endPoint x: 695, endPoint y: 150, distance: 22.8
click at [689, 130] on button "Market" at bounding box center [698, 135] width 62 height 25
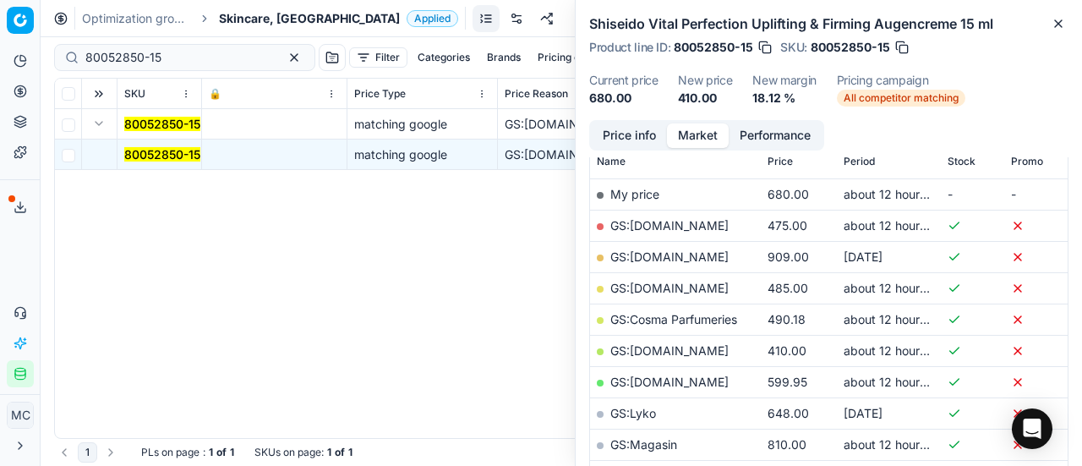
click at [657, 346] on link "GS:Deloox.dk" at bounding box center [669, 350] width 118 height 14
click at [248, 13] on span "Skincare, DK" at bounding box center [309, 18] width 181 height 17
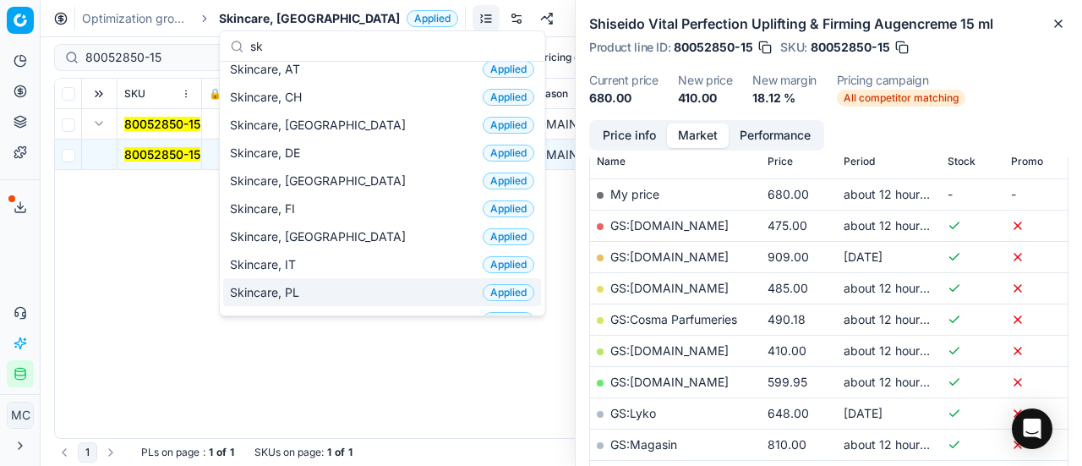
scroll to position [0, 0]
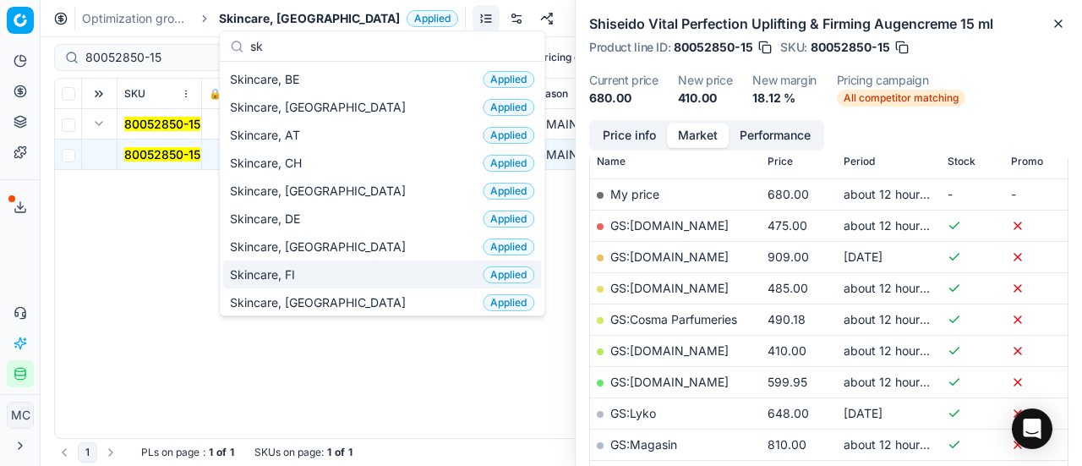
type input "sk"
click at [312, 282] on div "Skincare, FI Applied" at bounding box center [382, 274] width 318 height 28
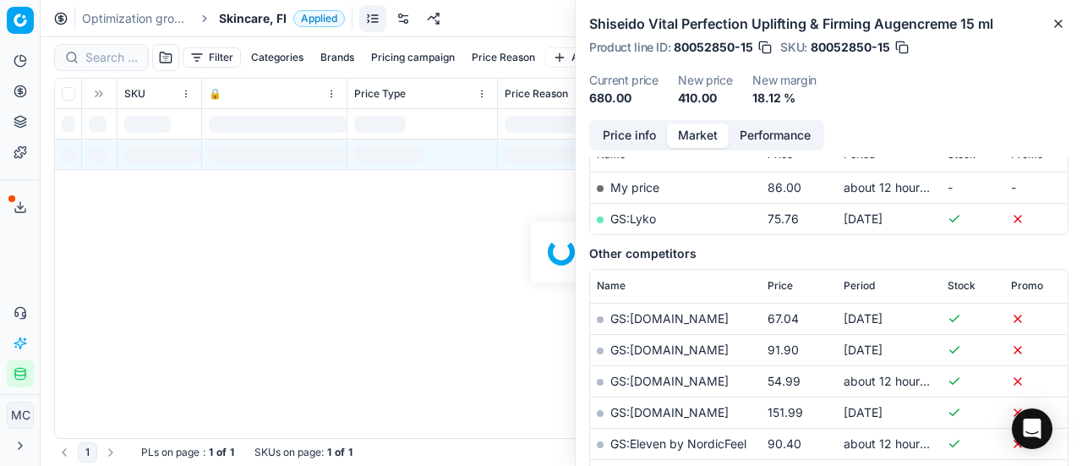
scroll to position [254, 0]
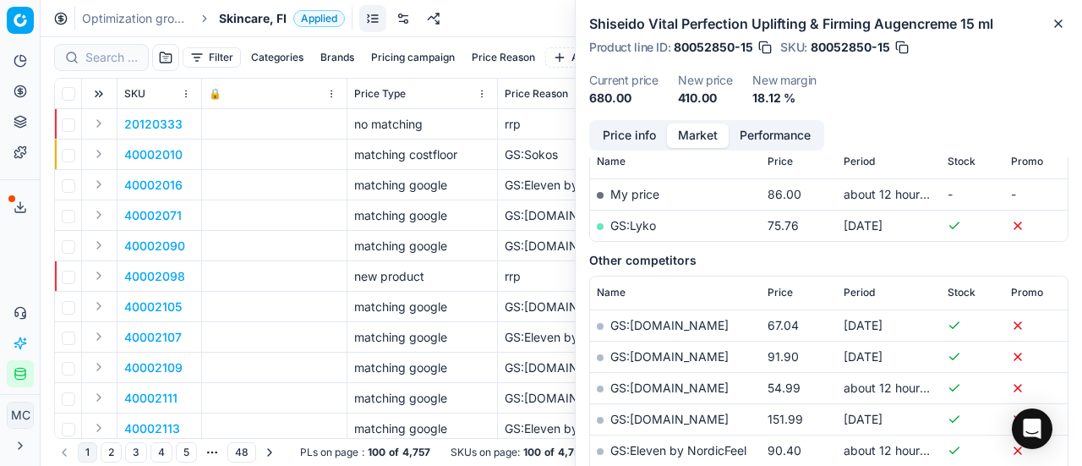
click at [79, 53] on div at bounding box center [101, 57] width 95 height 27
paste input "90003542-0005228"
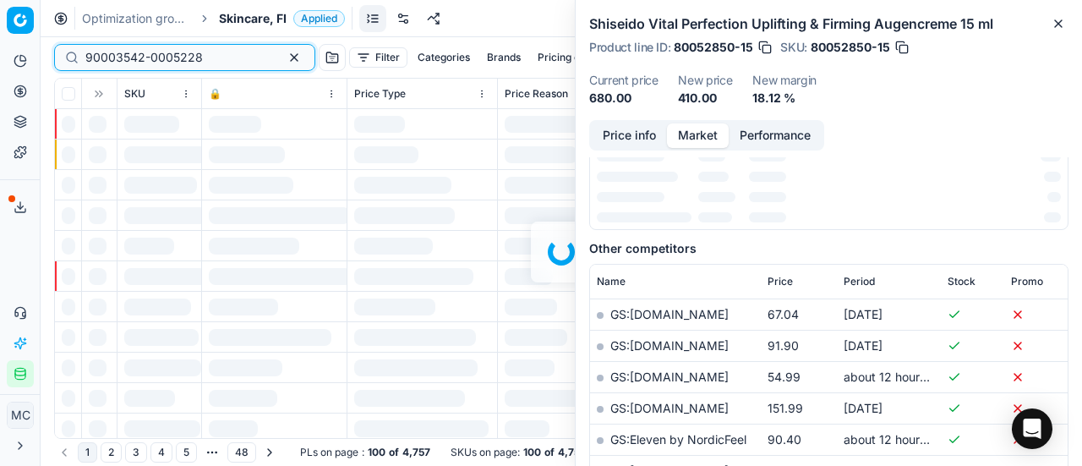
scroll to position [254, 0]
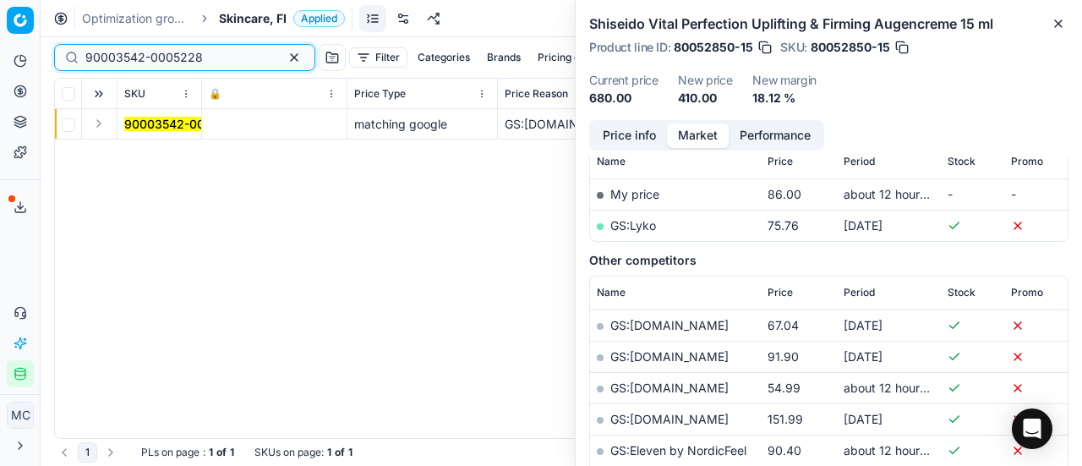
type input "90003542-0005228"
click at [99, 122] on button "Expand" at bounding box center [99, 123] width 20 height 20
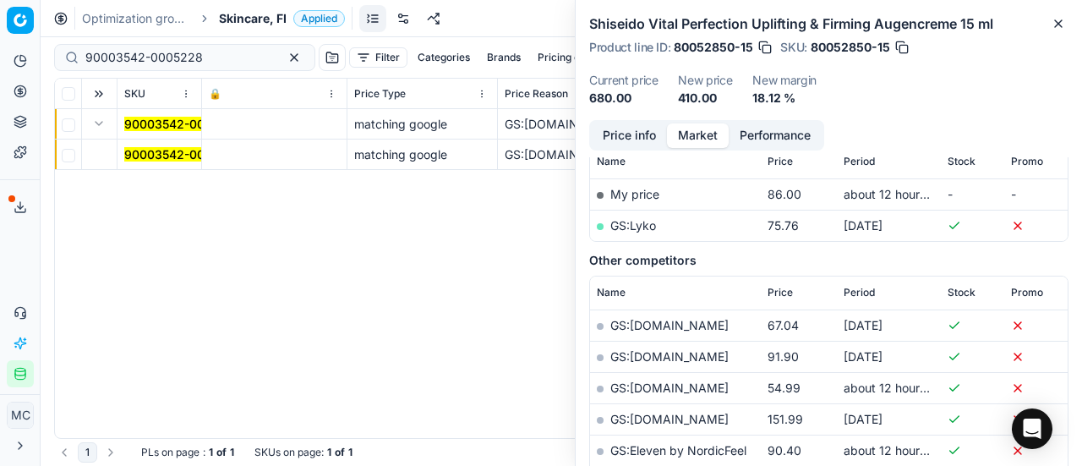
click at [157, 156] on mark "90003542-0005228" at bounding box center [182, 154] width 117 height 14
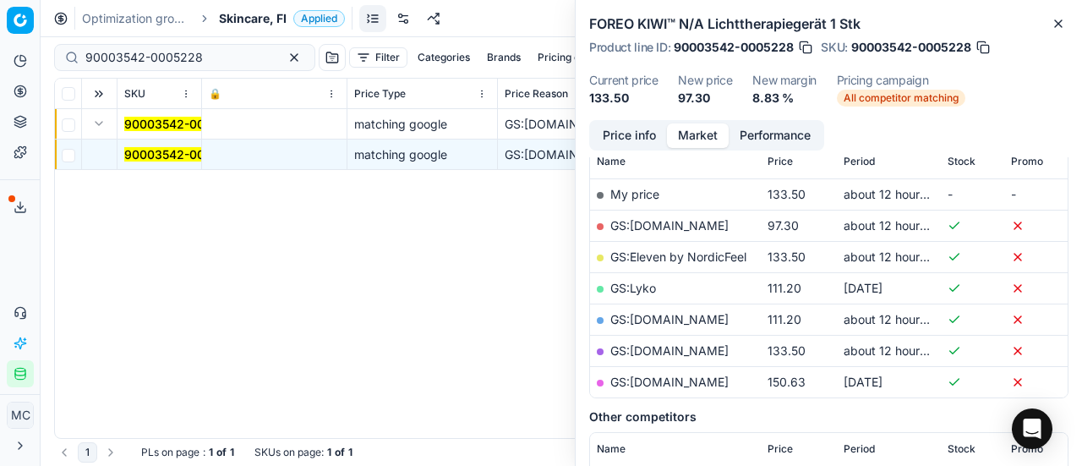
click at [614, 138] on button "Price info" at bounding box center [629, 135] width 75 height 25
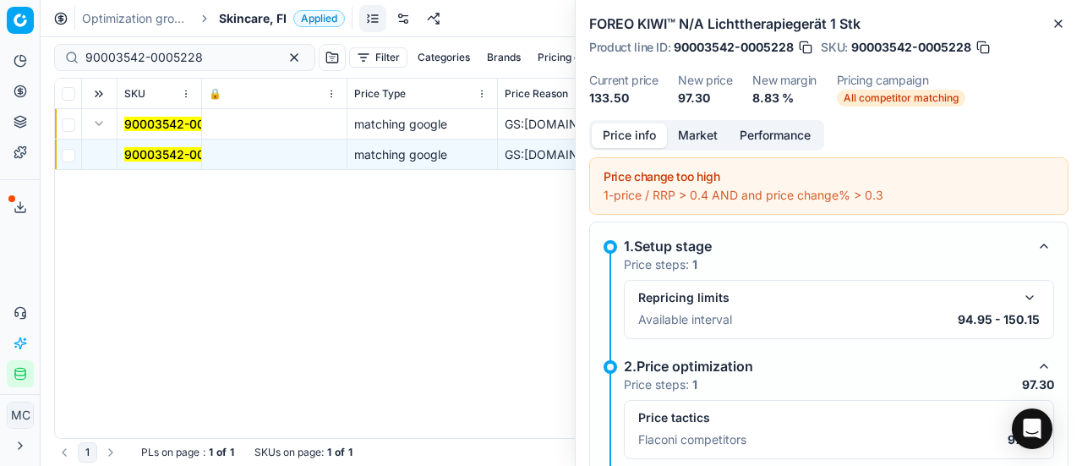
scroll to position [76, 0]
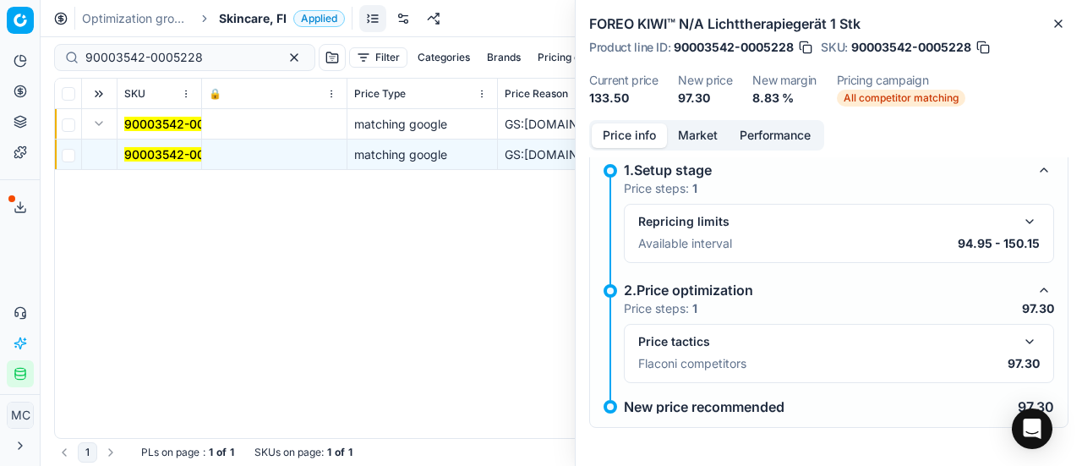
click at [1019, 331] on button "button" at bounding box center [1029, 341] width 20 height 20
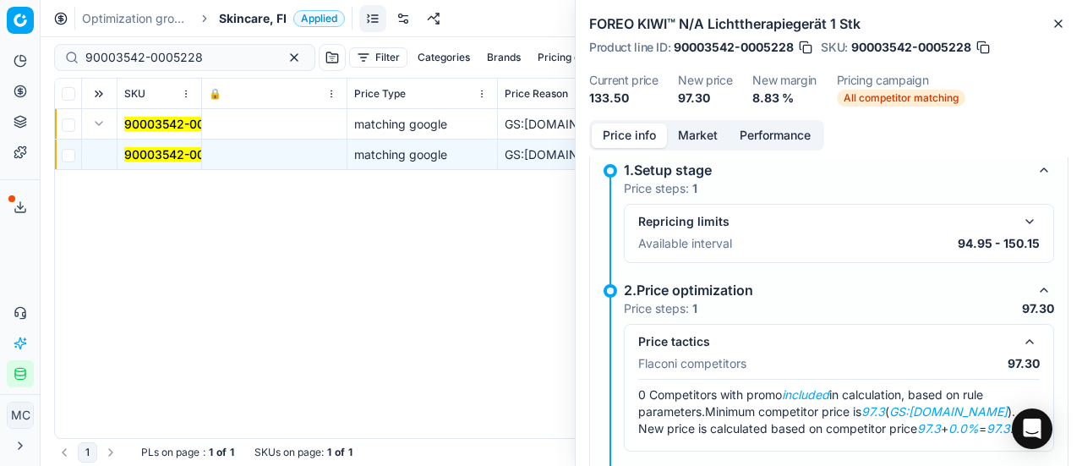
click at [686, 134] on button "Market" at bounding box center [698, 135] width 62 height 25
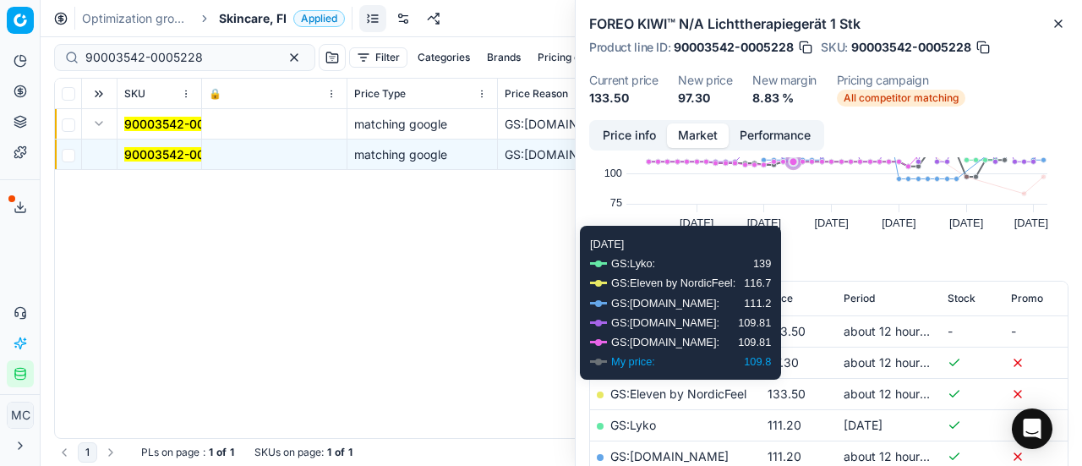
scroll to position [169, 0]
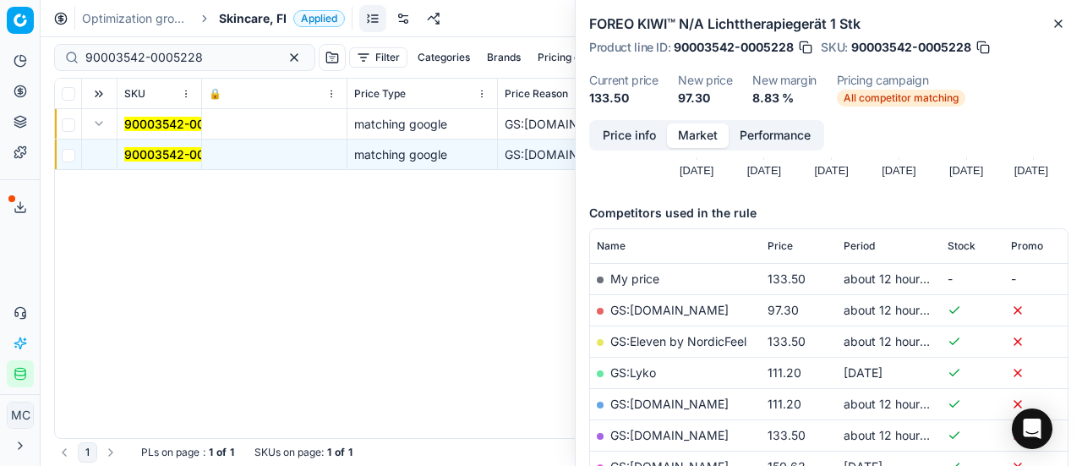
click at [670, 313] on link "GS:Boozt.com" at bounding box center [669, 310] width 118 height 14
click at [226, 19] on span "Skincare, FI" at bounding box center [253, 18] width 68 height 17
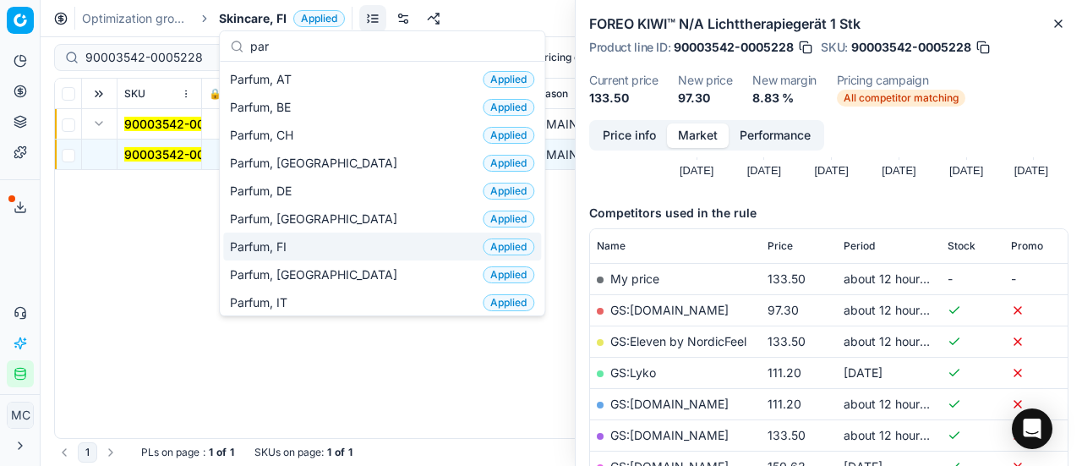
type input "par"
click at [271, 246] on span "Parfum, FI" at bounding box center [261, 246] width 63 height 17
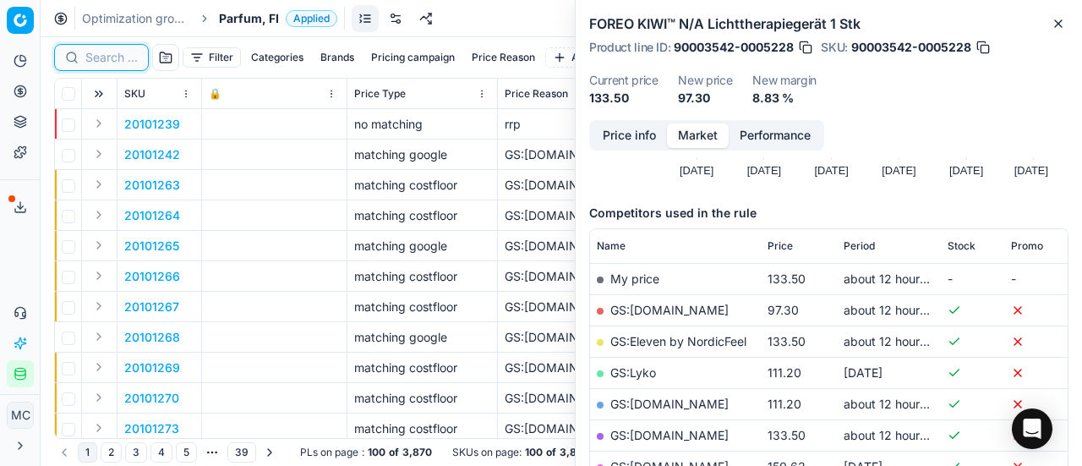
click at [103, 53] on input at bounding box center [111, 57] width 52 height 17
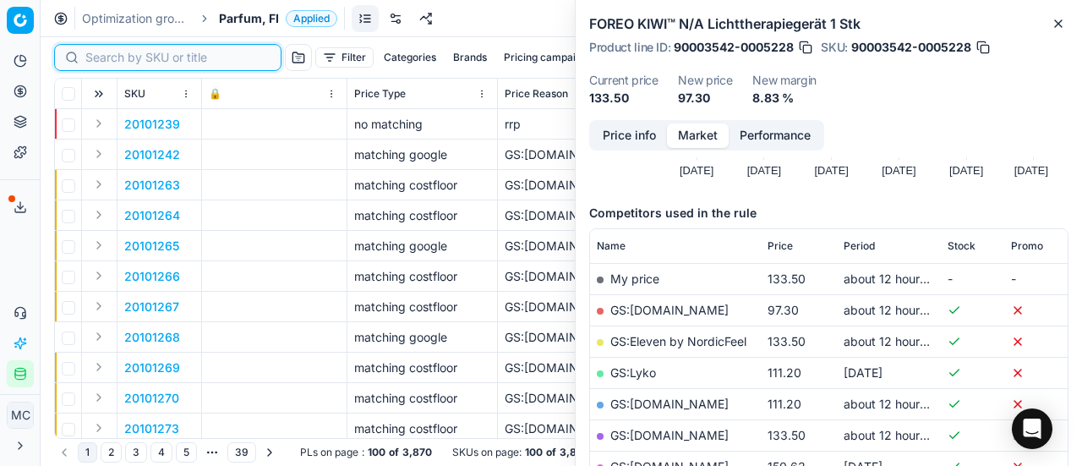
paste input "80004365-75"
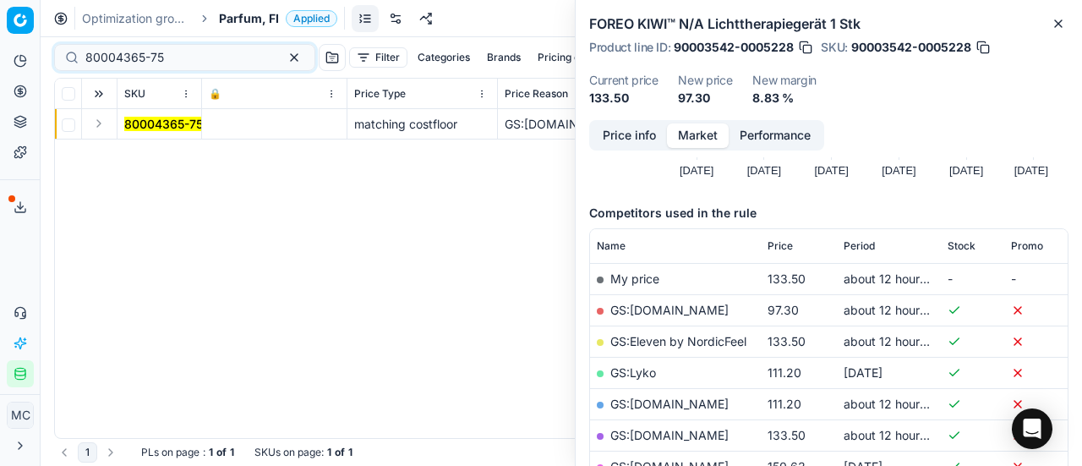
click at [99, 122] on button "Expand" at bounding box center [99, 123] width 20 height 20
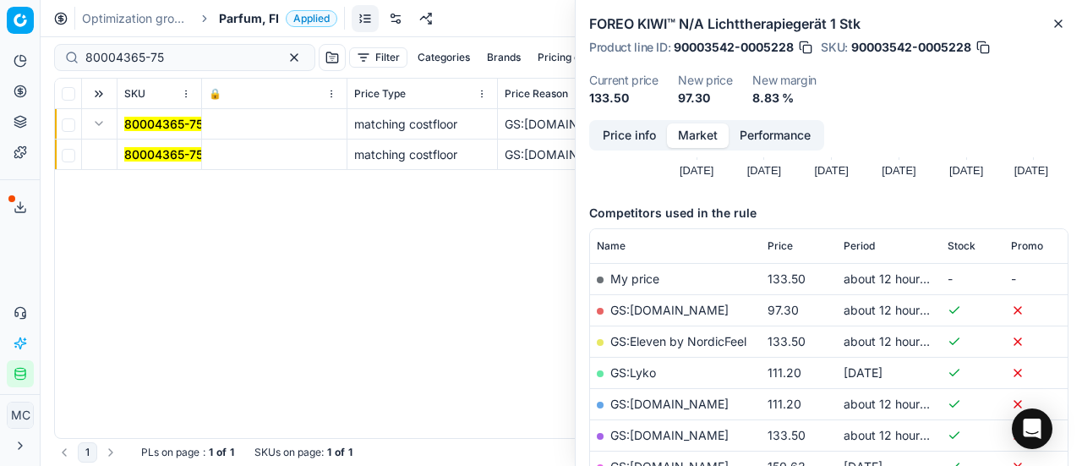
click at [145, 152] on mark "80004365-75" at bounding box center [163, 154] width 79 height 14
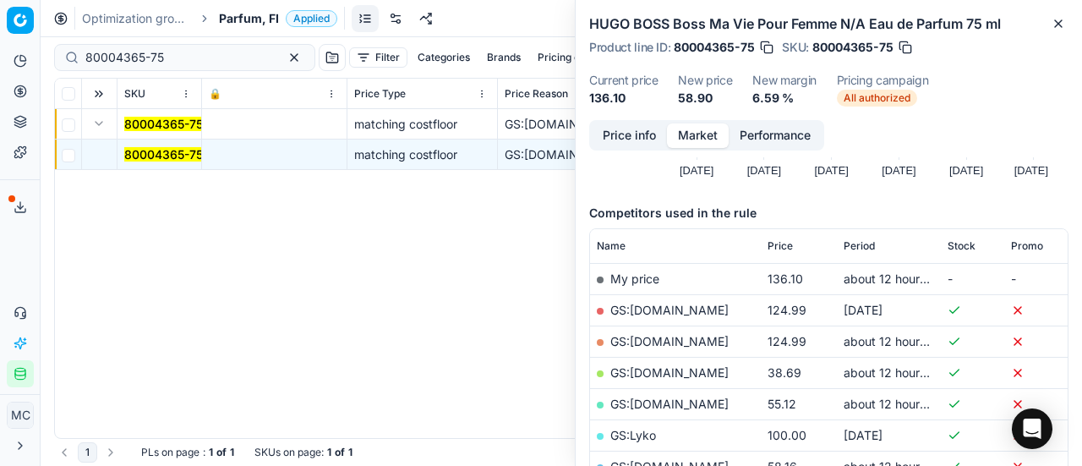
click at [616, 135] on button "Price info" at bounding box center [629, 135] width 75 height 25
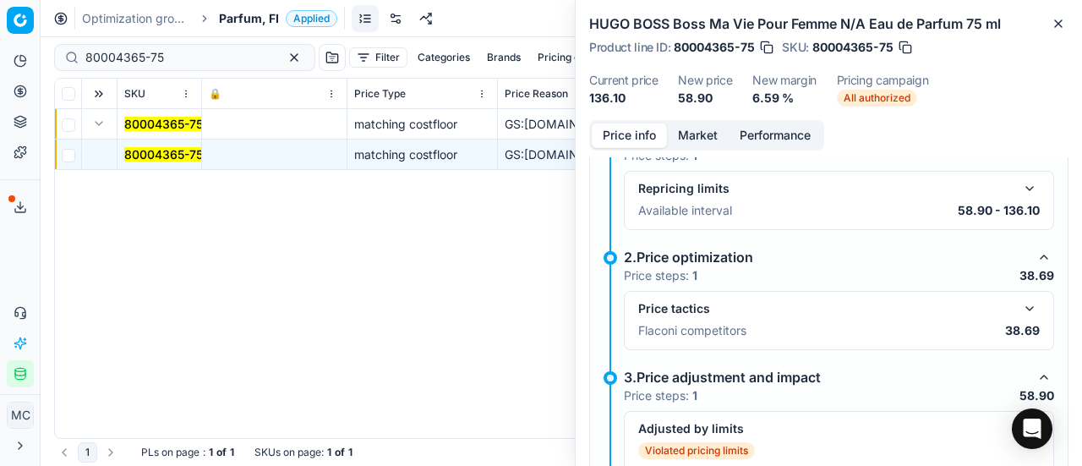
scroll to position [330, 0]
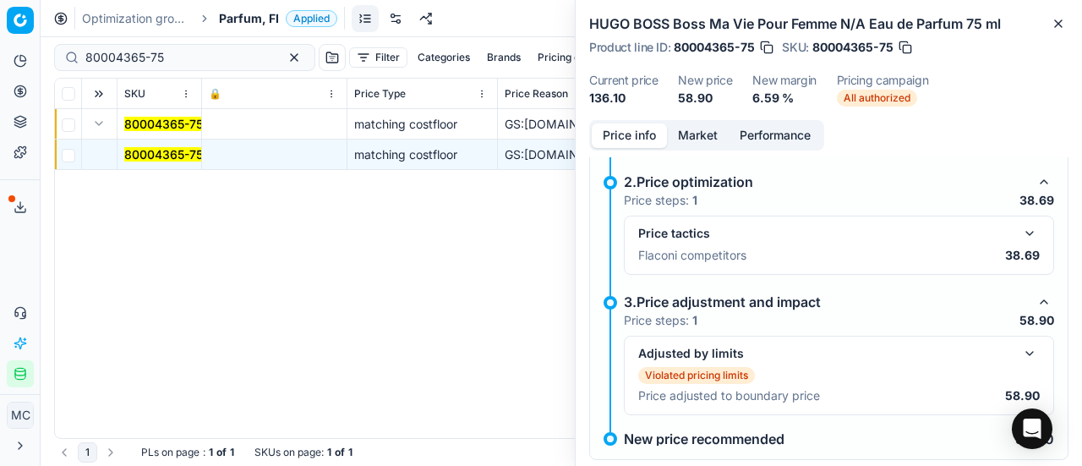
click at [1019, 228] on button "button" at bounding box center [1029, 233] width 20 height 20
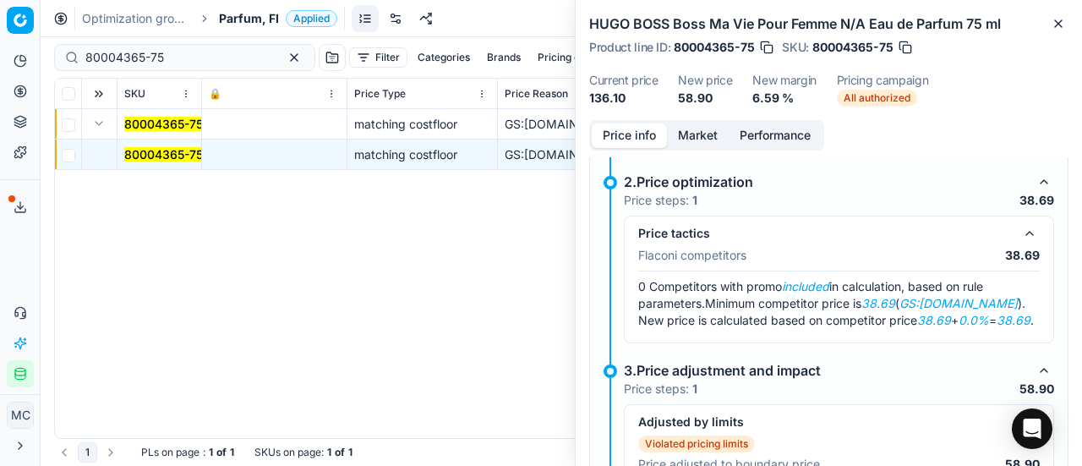
click at [690, 126] on button "Market" at bounding box center [698, 135] width 62 height 25
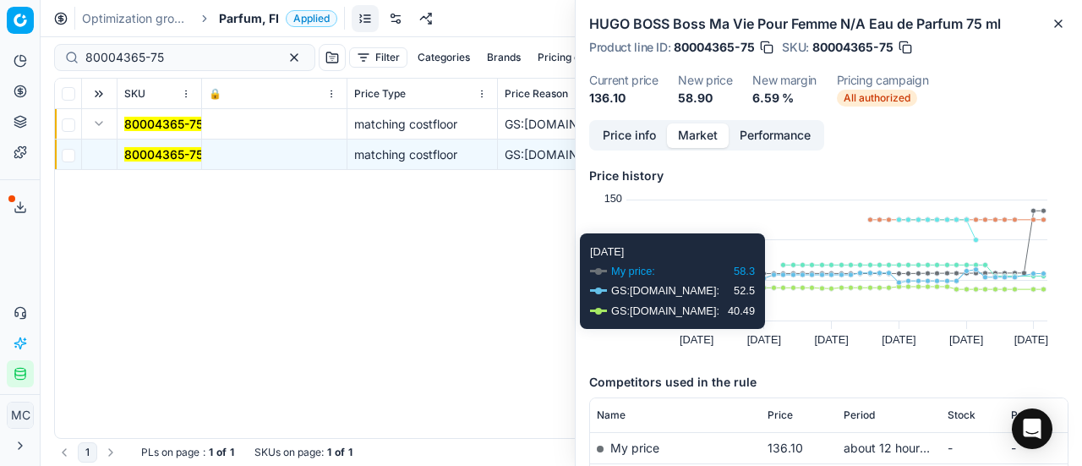
scroll to position [254, 0]
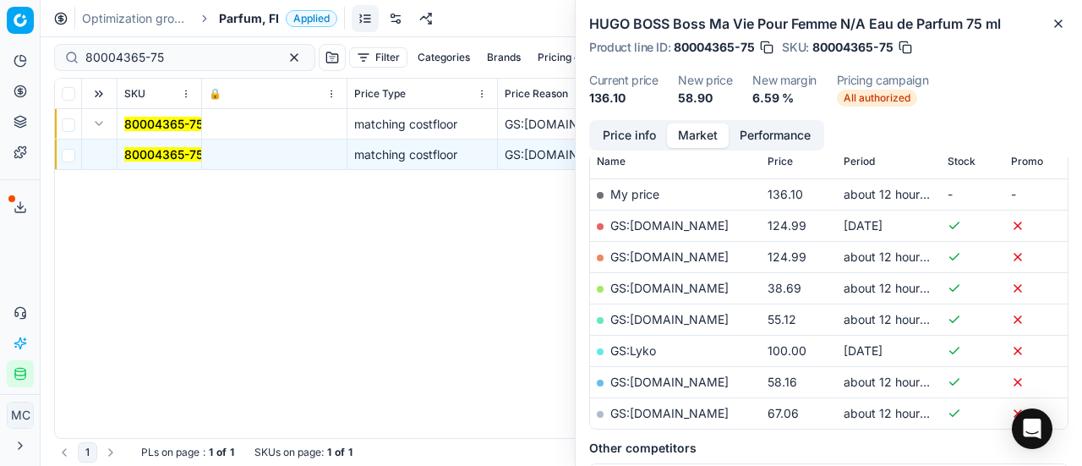
click at [656, 283] on link "GS:Deloox.fi" at bounding box center [669, 288] width 118 height 14
drag, startPoint x: 216, startPoint y: 59, endPoint x: 0, endPoint y: 63, distance: 215.5
click at [0, 60] on div "Pricing platform Analytics Pricing Product portfolio Templates Export service 1…" at bounding box center [541, 233] width 1082 height 466
paste input "20101976"
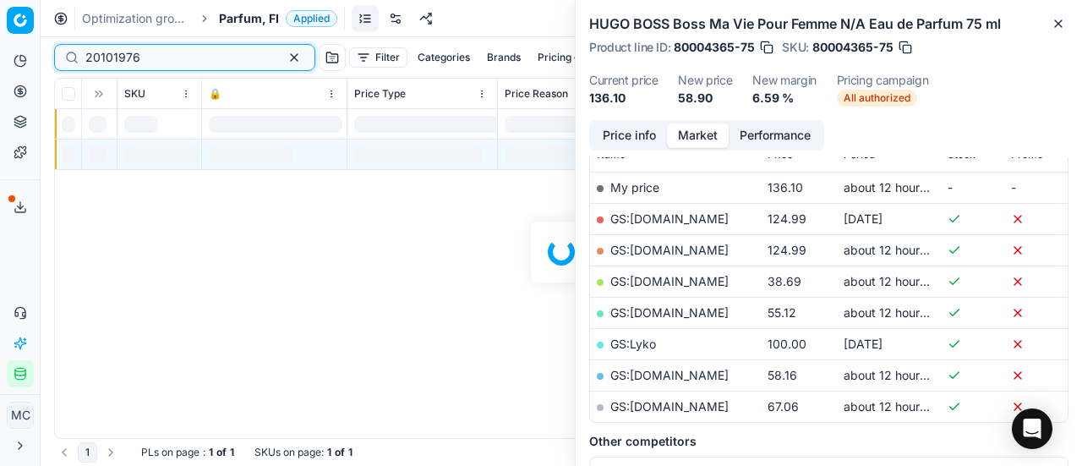
scroll to position [254, 0]
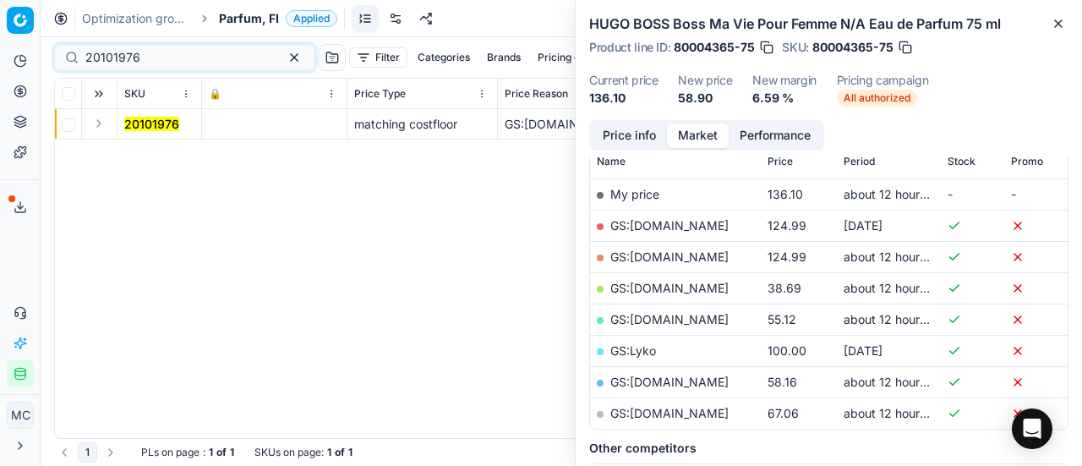
click at [102, 121] on button "Expand" at bounding box center [99, 123] width 20 height 20
click at [145, 146] on span "20101976" at bounding box center [151, 154] width 55 height 17
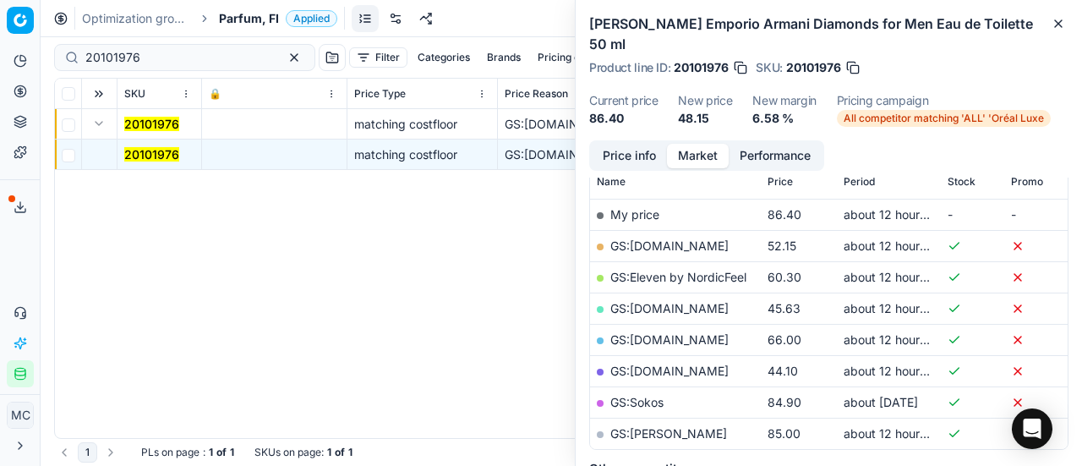
click at [636, 146] on button "Price info" at bounding box center [629, 156] width 75 height 25
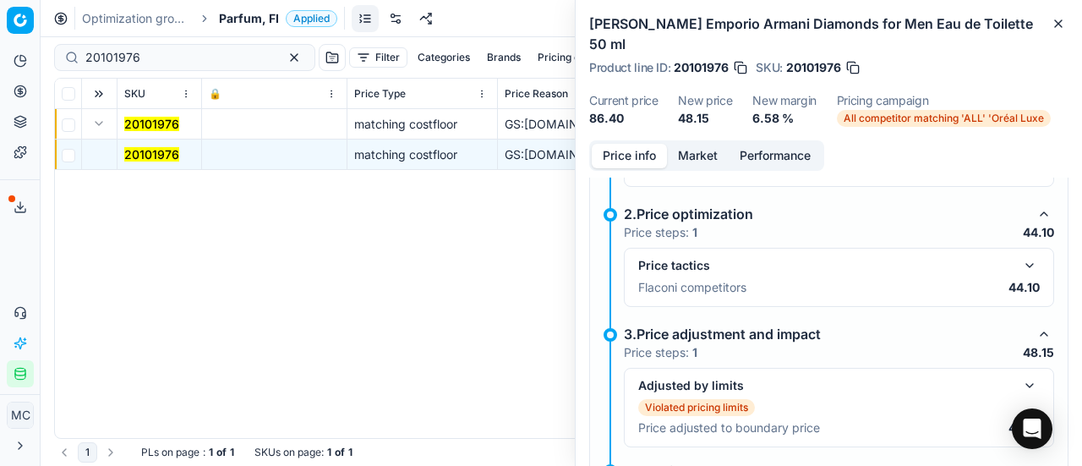
click at [1019, 259] on button "button" at bounding box center [1029, 265] width 20 height 20
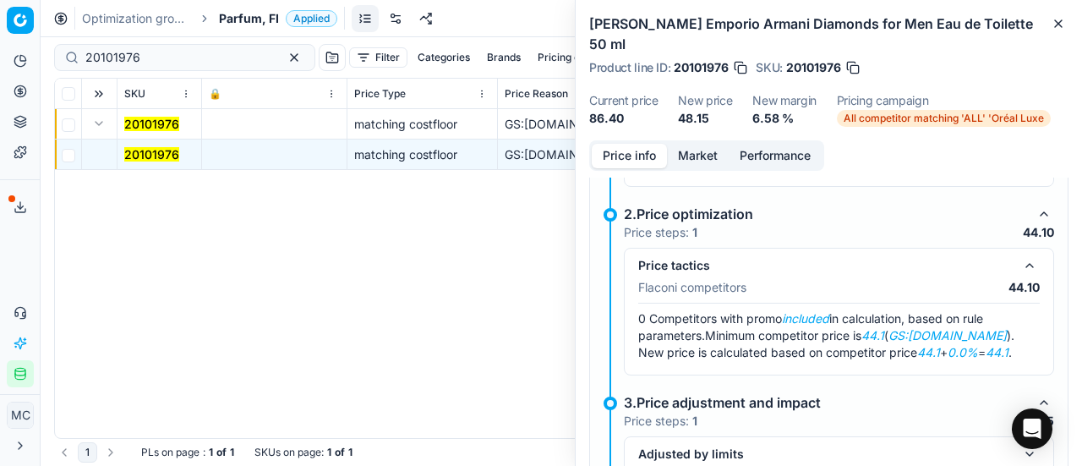
click at [696, 158] on button "Market" at bounding box center [698, 156] width 62 height 25
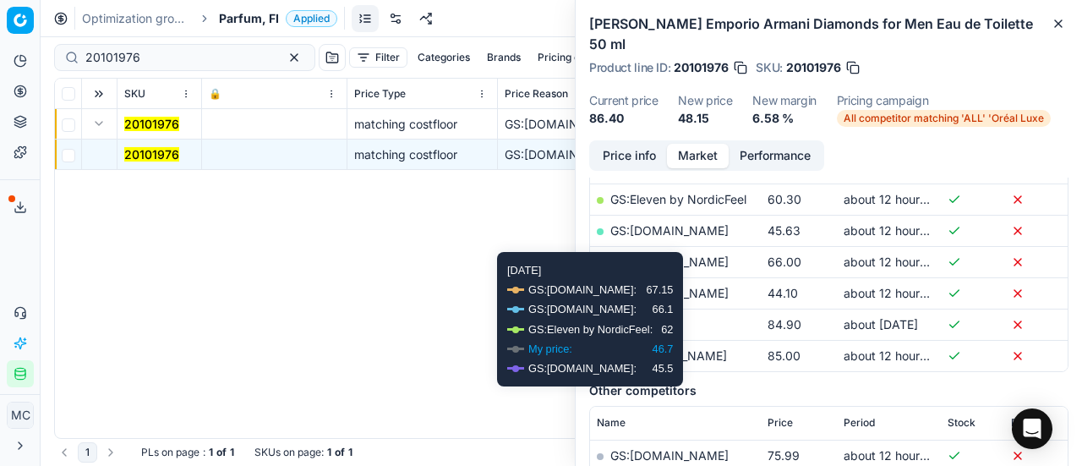
scroll to position [338, 0]
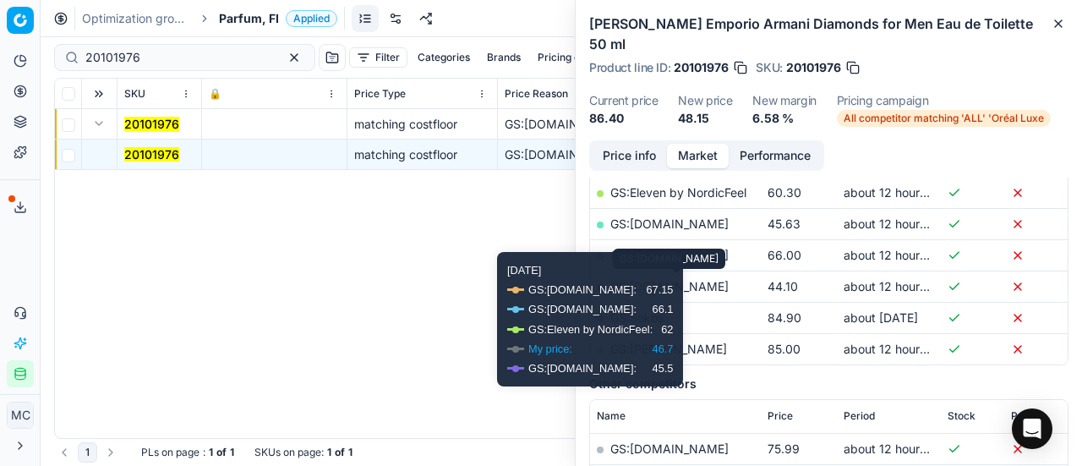
click at [728, 286] on link "GS:Parfyymi-Klikkaus.fi" at bounding box center [669, 286] width 118 height 14
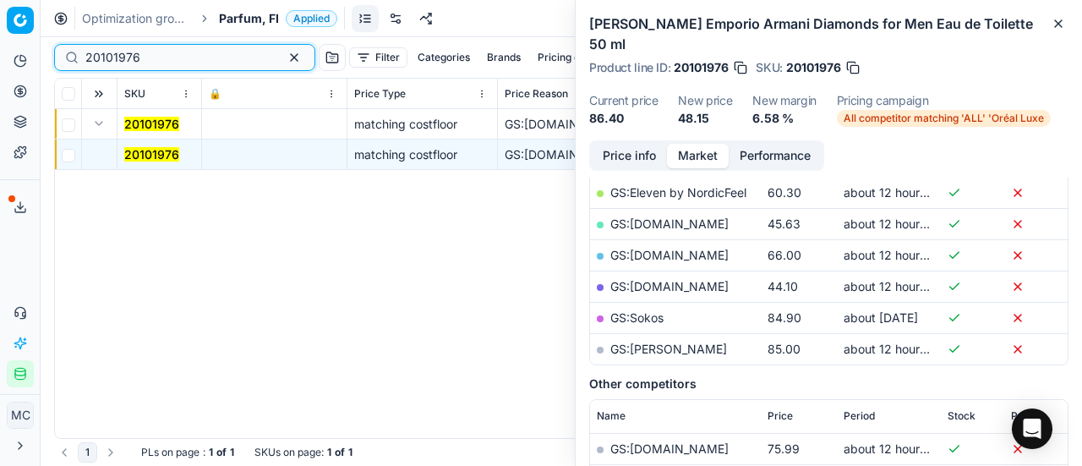
paste input "80019127-75"
drag, startPoint x: 199, startPoint y: 52, endPoint x: 20, endPoint y: 10, distance: 183.9
click at [0, 23] on div "Pricing platform Analytics Pricing Product portfolio Templates Export service 1…" at bounding box center [541, 233] width 1082 height 466
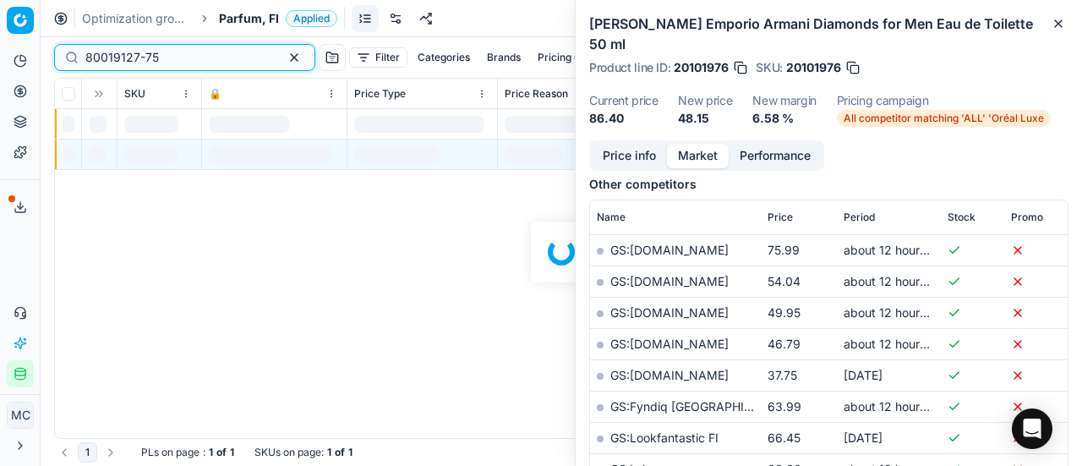
scroll to position [338, 0]
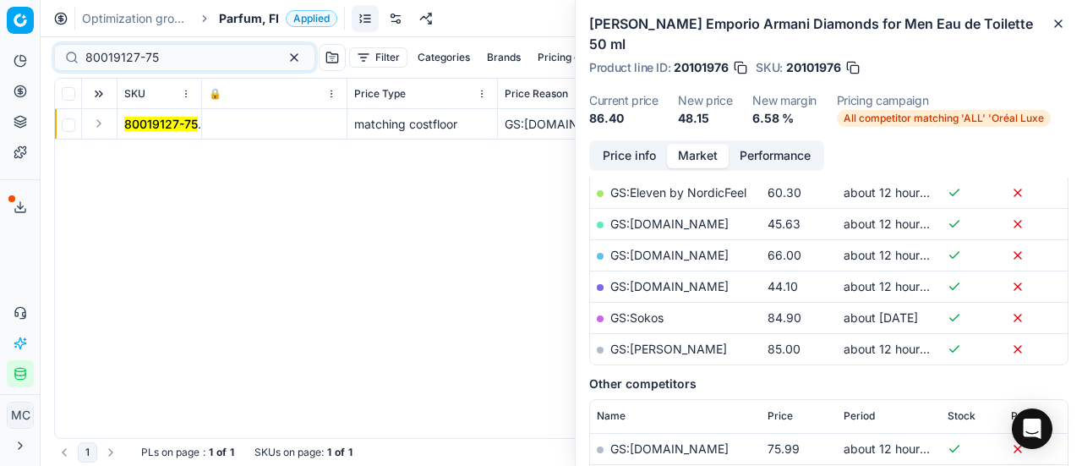
drag, startPoint x: 106, startPoint y: 123, endPoint x: 121, endPoint y: 135, distance: 19.3
click at [106, 126] on button "Expand" at bounding box center [99, 123] width 20 height 20
click at [142, 147] on mark "80019127-75" at bounding box center [161, 154] width 74 height 14
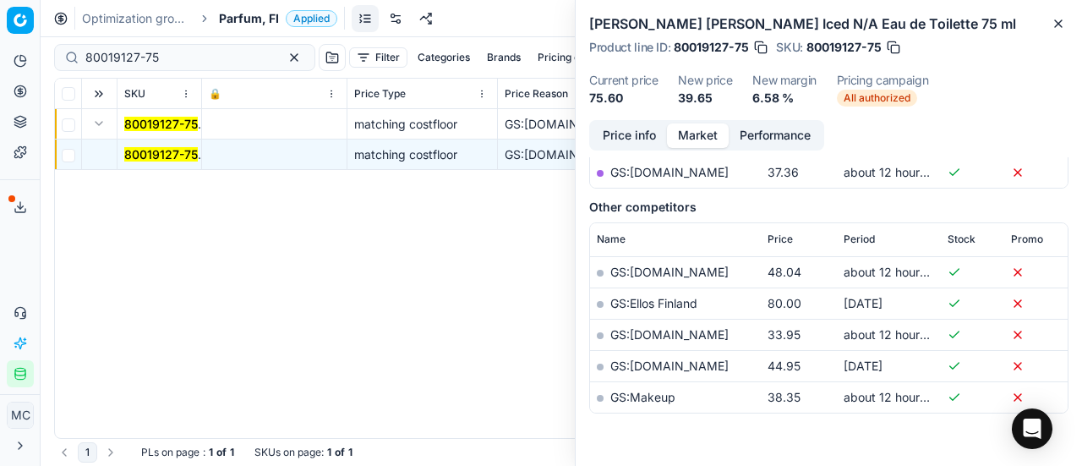
click at [631, 131] on button "Price info" at bounding box center [629, 135] width 75 height 25
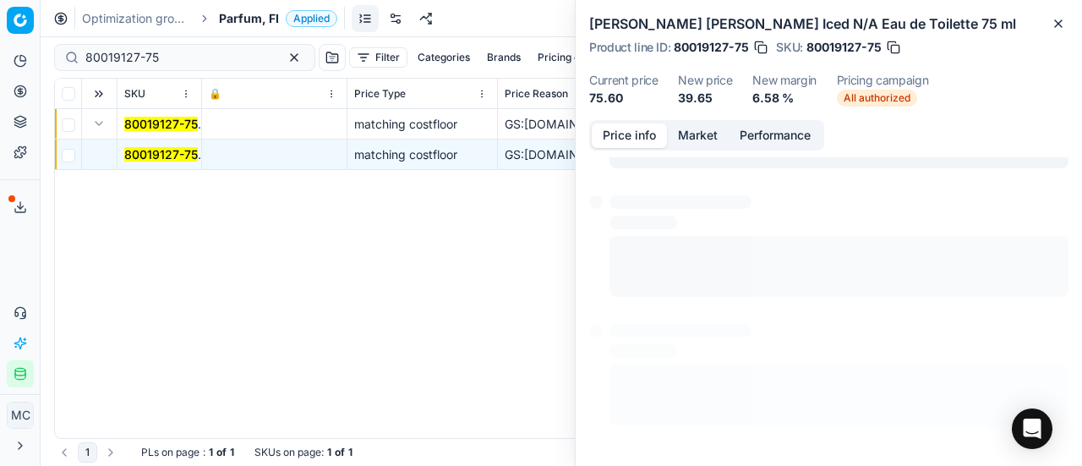
scroll to position [297, 0]
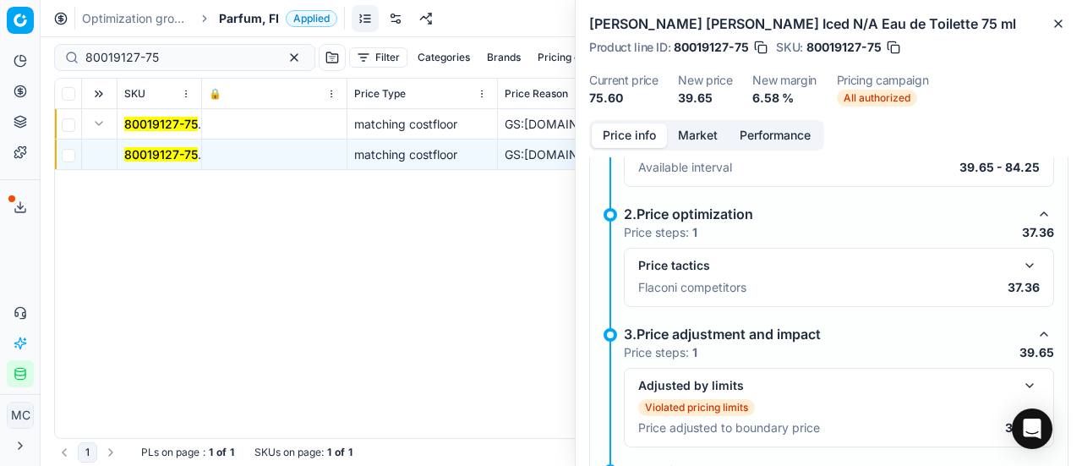
click at [1019, 268] on button "button" at bounding box center [1029, 265] width 20 height 20
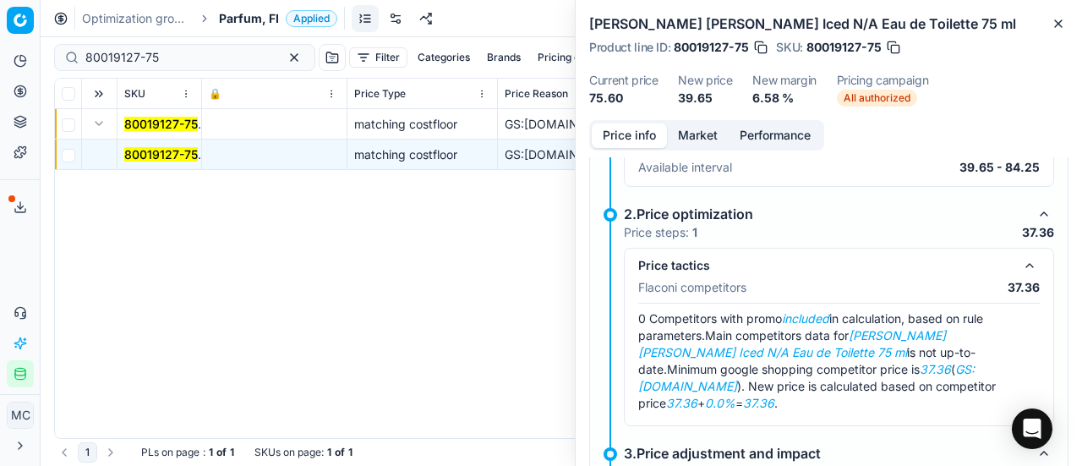
click at [716, 134] on button "Market" at bounding box center [698, 135] width 62 height 25
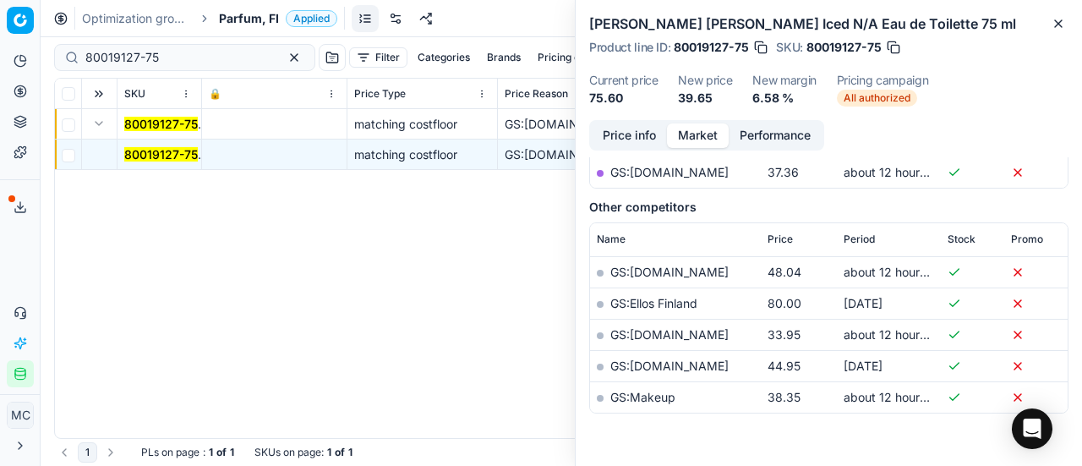
scroll to position [254, 0]
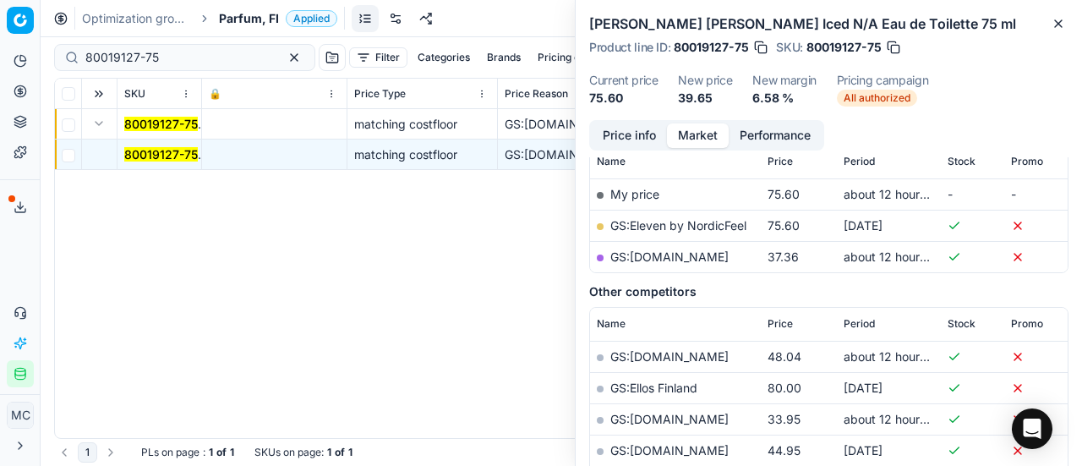
click at [667, 249] on link "GS:Notino.fi" at bounding box center [669, 256] width 118 height 14
paste input "90004709-0007082"
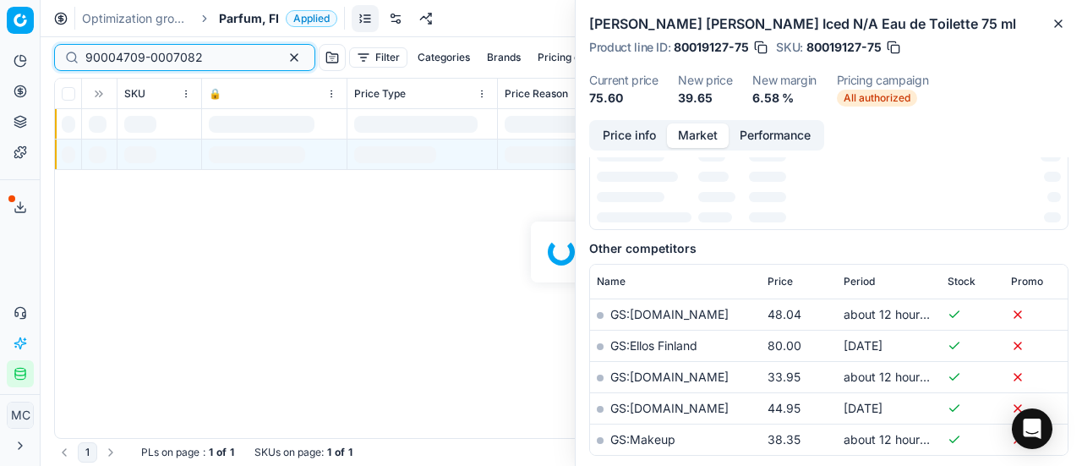
scroll to position [254, 0]
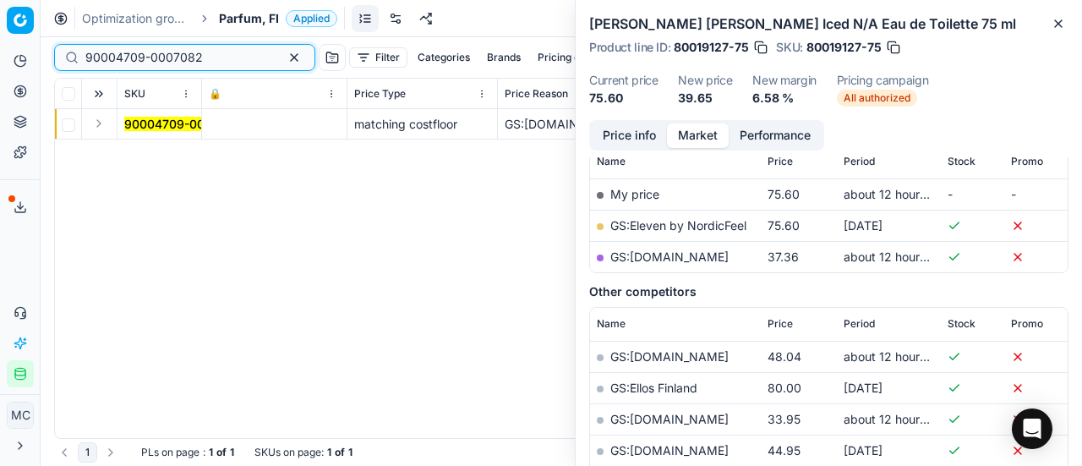
type input "90004709-0007082"
click at [102, 117] on button "Expand" at bounding box center [99, 123] width 20 height 20
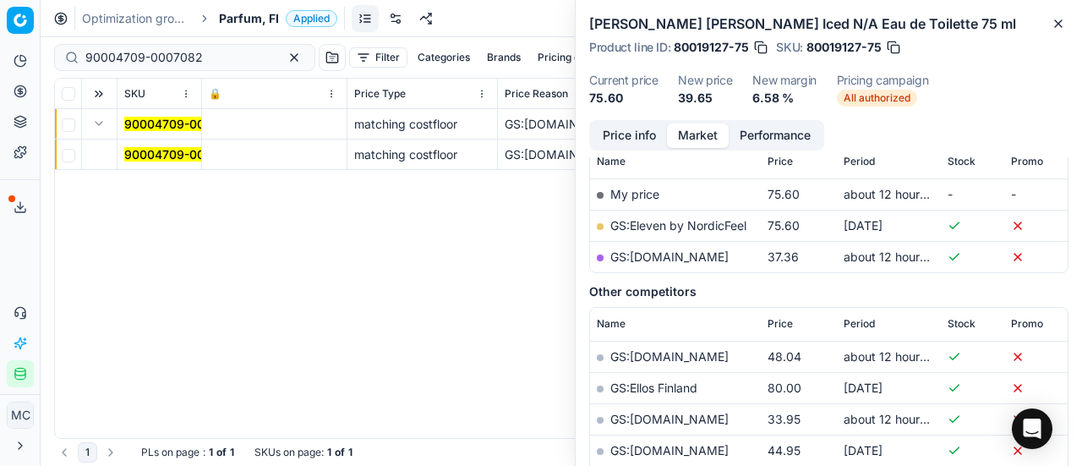
click at [145, 151] on mark "90004709-0007082" at bounding box center [182, 154] width 117 height 14
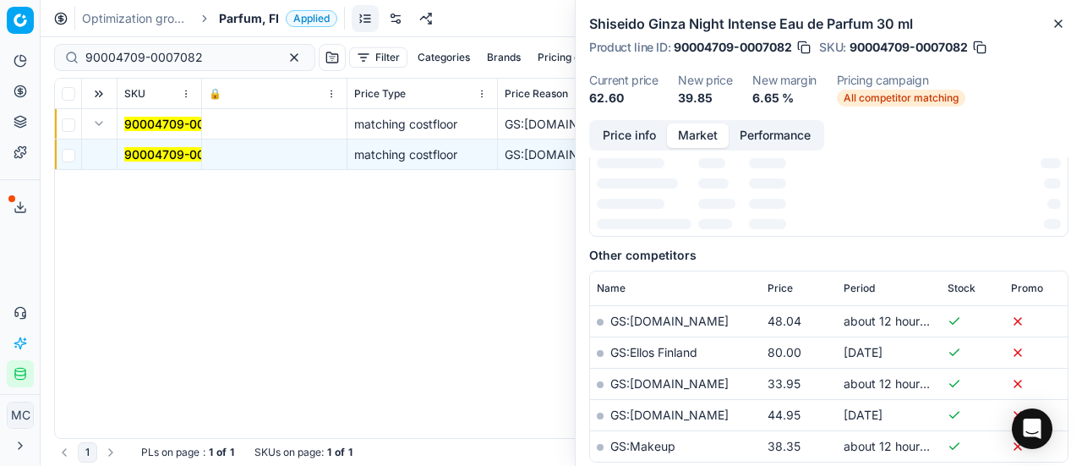
click at [630, 136] on button "Price info" at bounding box center [629, 135] width 75 height 25
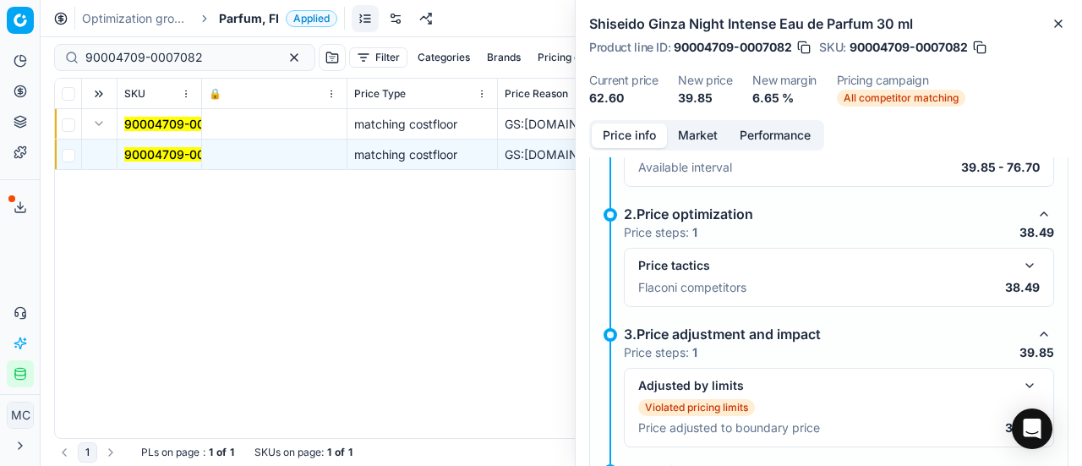
click at [1021, 261] on button "button" at bounding box center [1029, 265] width 20 height 20
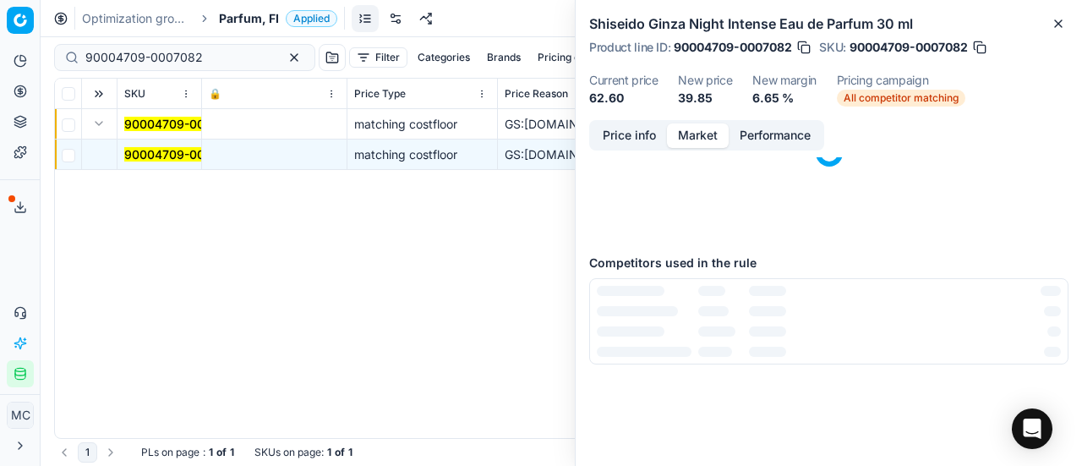
drag, startPoint x: 679, startPoint y: 129, endPoint x: 688, endPoint y: 153, distance: 25.1
click at [682, 135] on button "Market" at bounding box center [698, 135] width 62 height 25
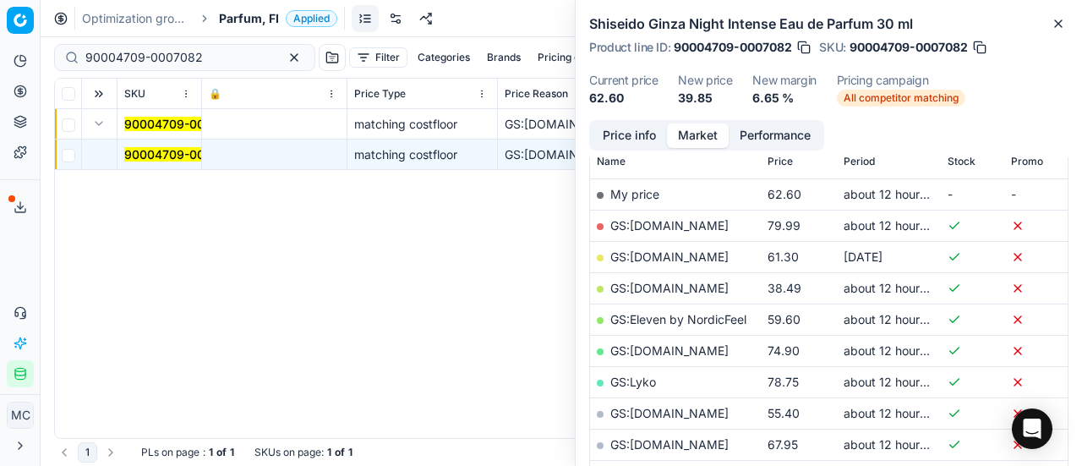
click at [671, 289] on link "GS:Deloox.fi" at bounding box center [669, 288] width 118 height 14
click at [238, 20] on span "Parfum, FI" at bounding box center [249, 18] width 60 height 17
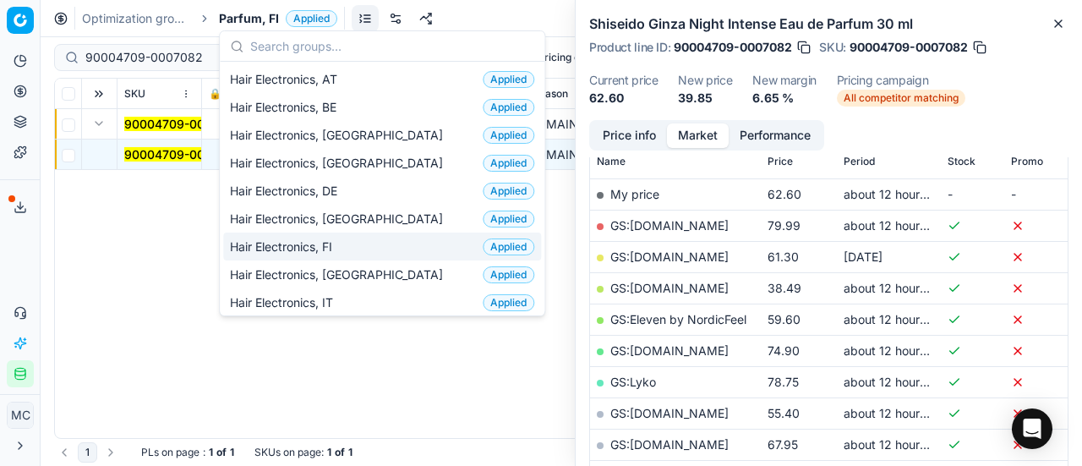
click at [365, 248] on div "Hair Electronics, FI Applied" at bounding box center [382, 246] width 318 height 28
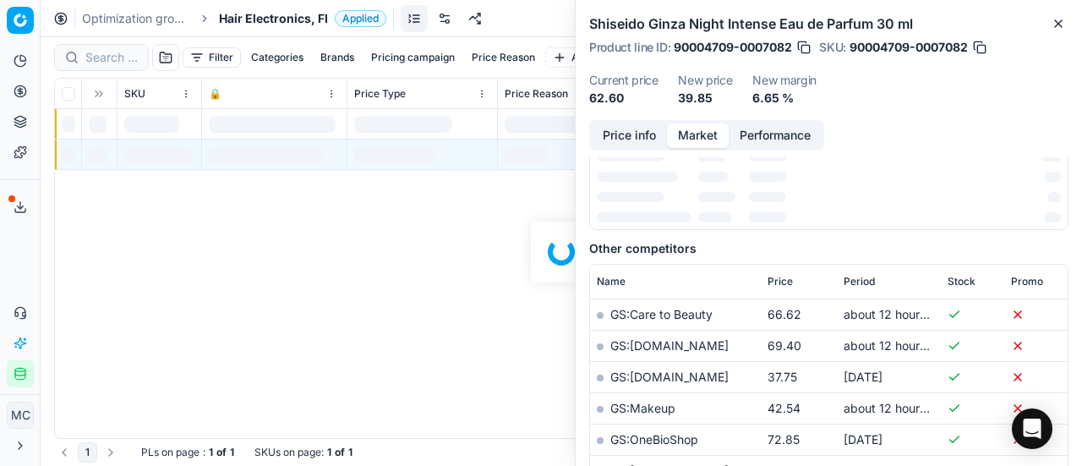
scroll to position [254, 0]
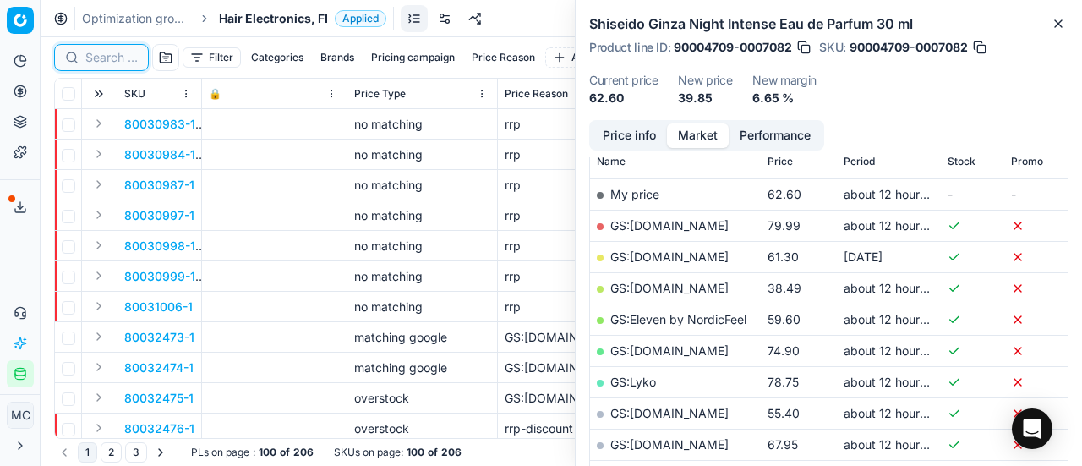
click at [113, 57] on input at bounding box center [111, 57] width 52 height 17
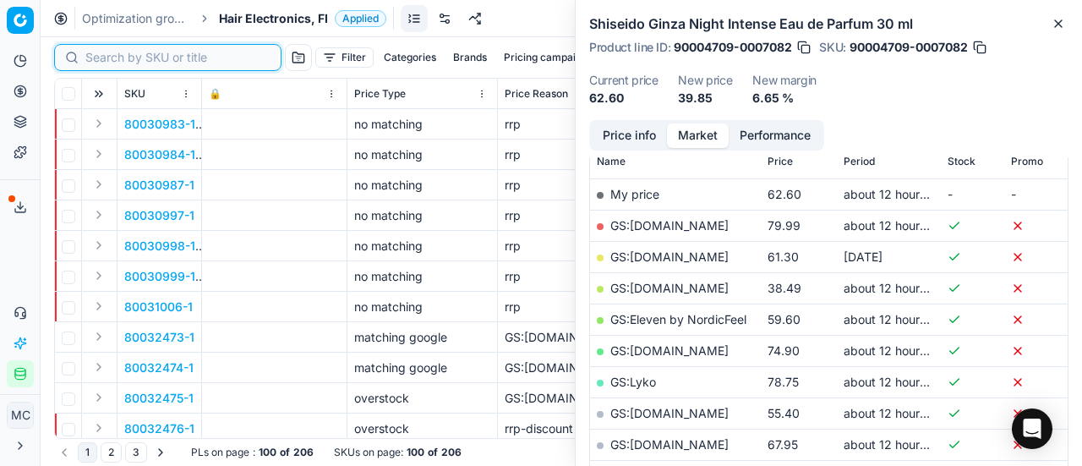
paste input "80072959-1"
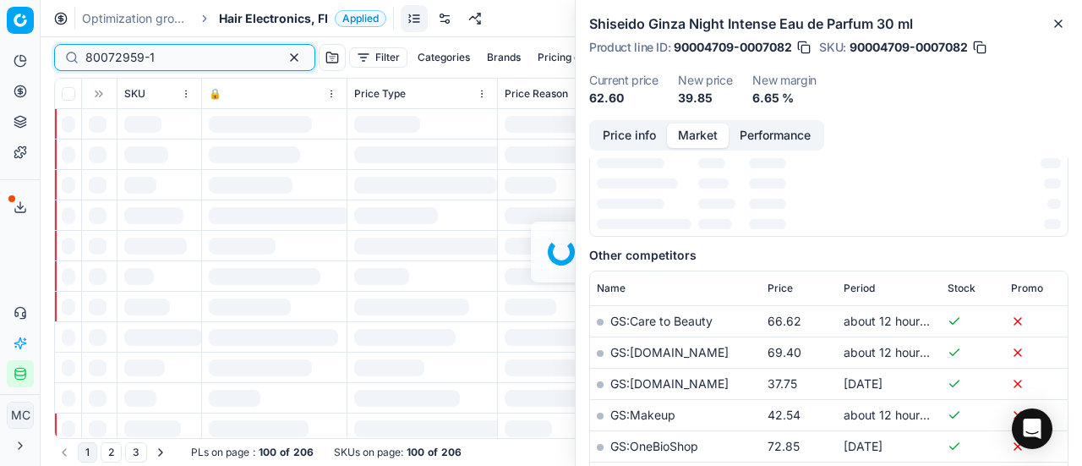
scroll to position [254, 0]
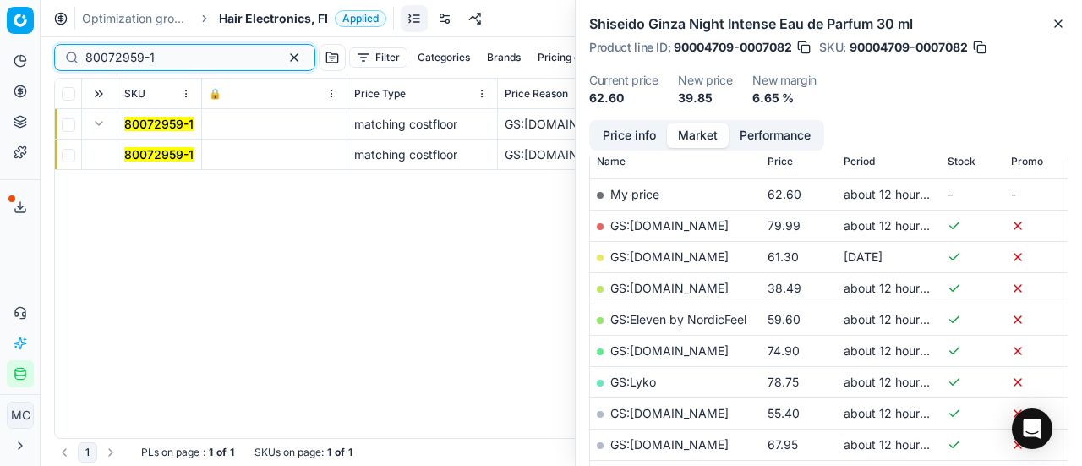
type input "80072959-1"
drag, startPoint x: 135, startPoint y: 151, endPoint x: 582, endPoint y: 150, distance: 447.1
click at [142, 152] on mark "80072959-1" at bounding box center [158, 154] width 69 height 14
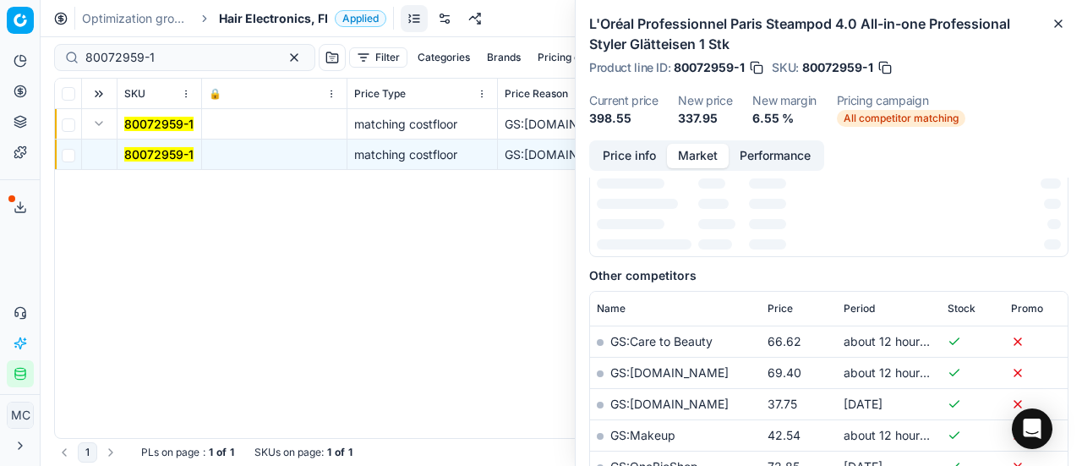
click at [622, 150] on button "Price info" at bounding box center [629, 156] width 75 height 25
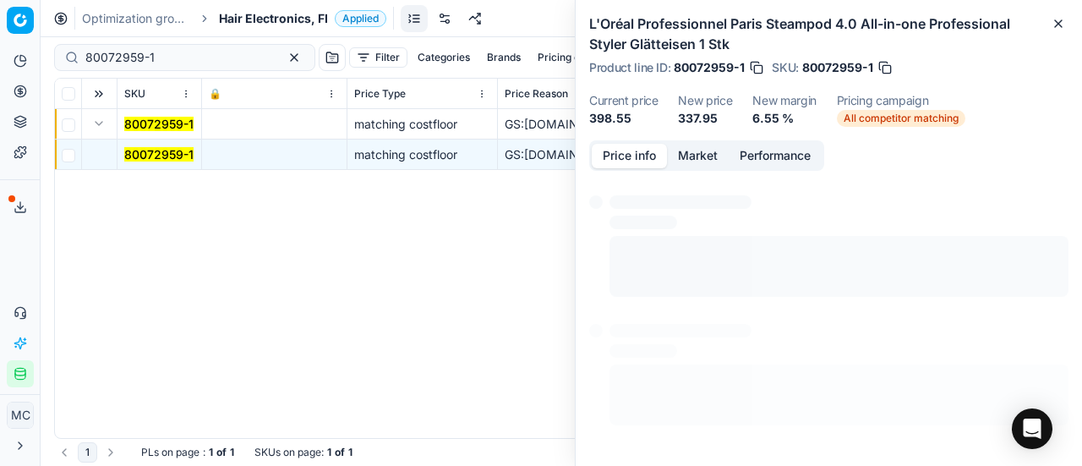
scroll to position [254, 0]
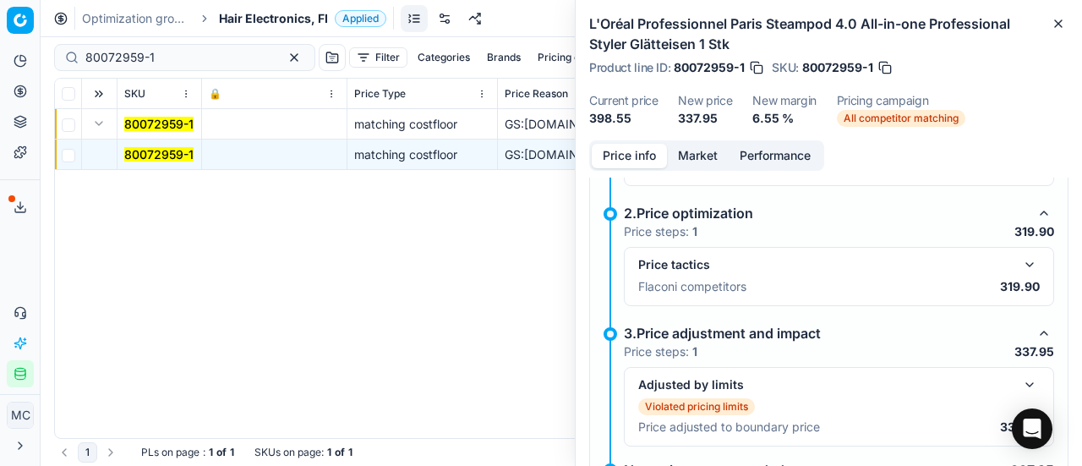
click at [1019, 259] on button "button" at bounding box center [1029, 264] width 20 height 20
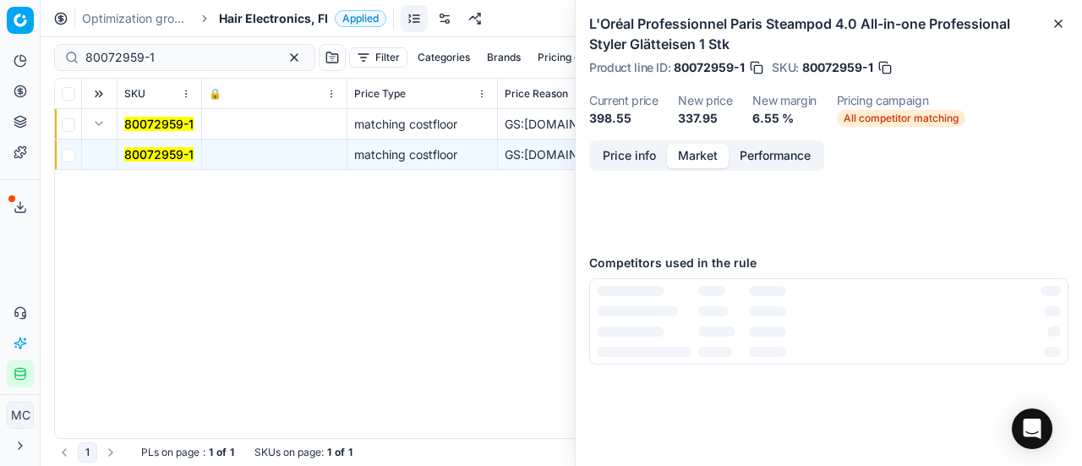
click at [712, 156] on button "Market" at bounding box center [698, 156] width 62 height 25
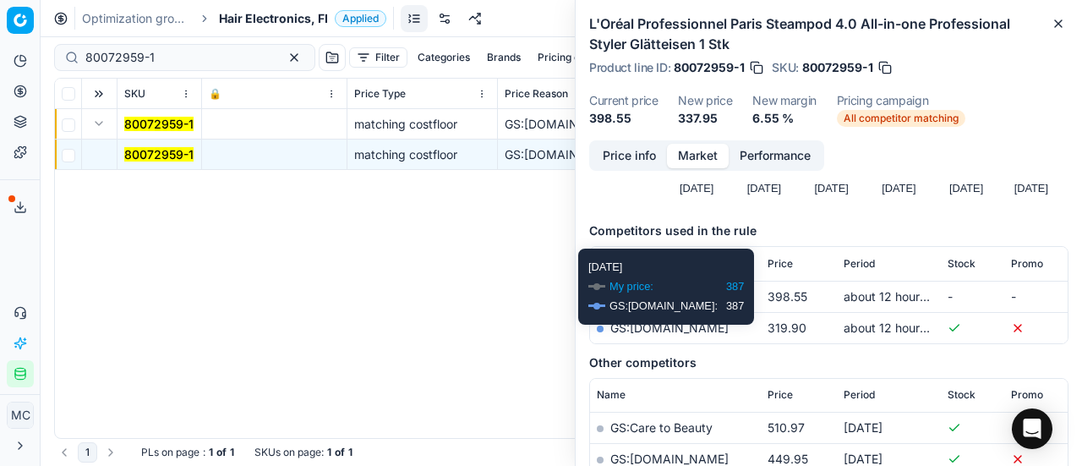
scroll to position [311, 0]
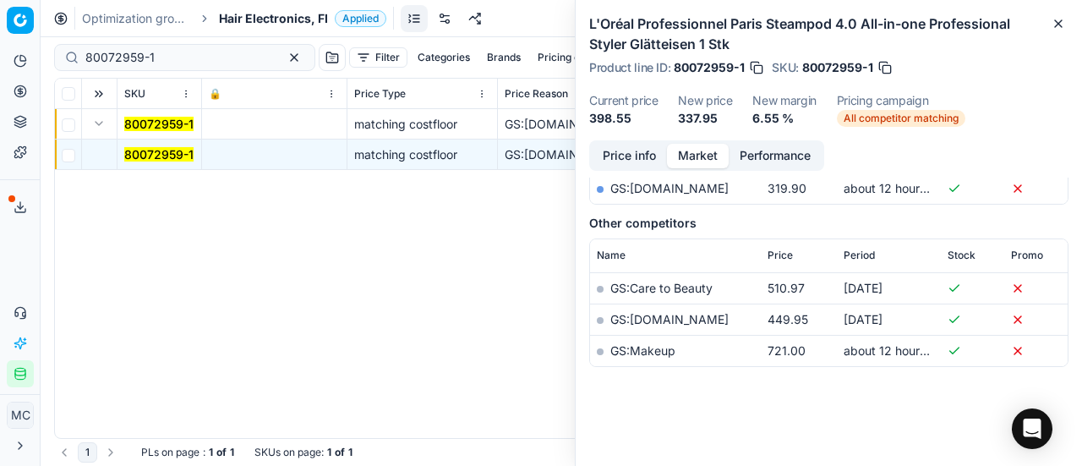
click at [690, 194] on link "GS:parfumdreams.FI" at bounding box center [669, 188] width 118 height 14
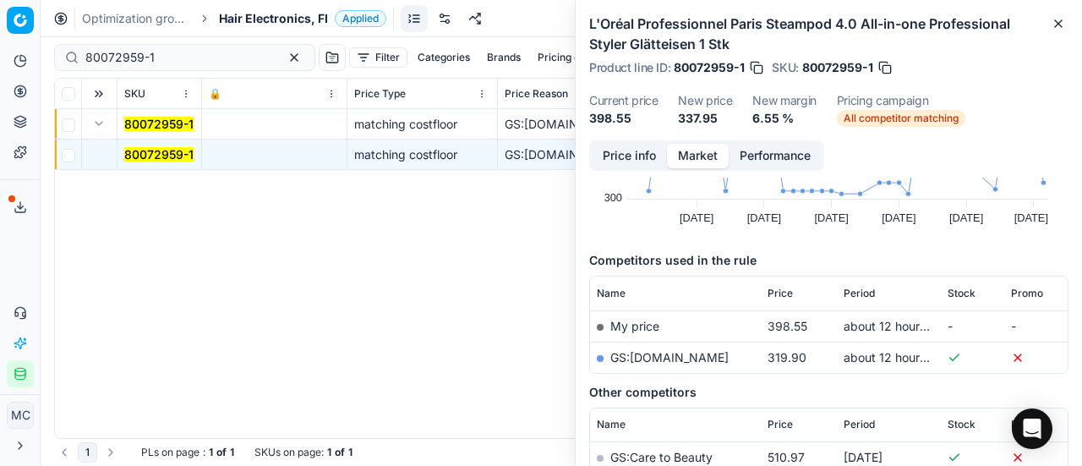
click at [237, 21] on span "Hair Electronics, FI" at bounding box center [273, 18] width 109 height 17
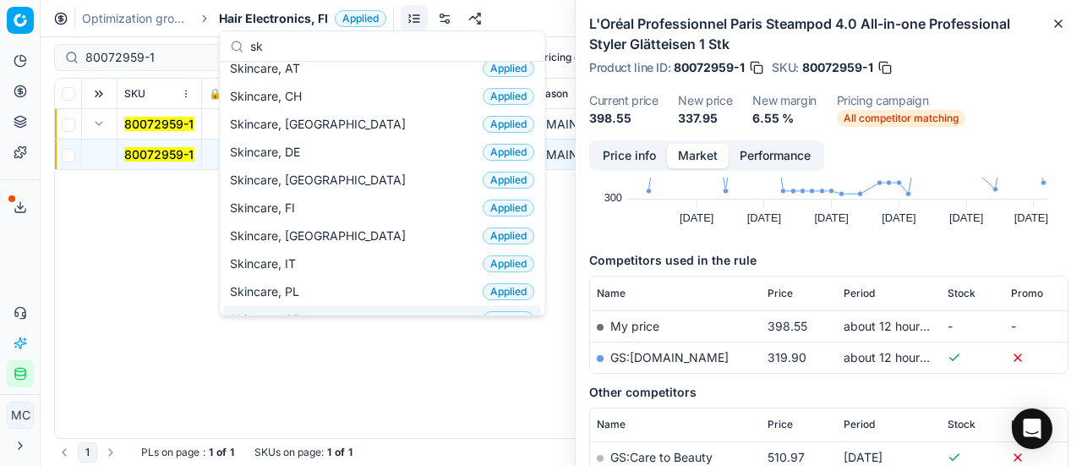
scroll to position [0, 0]
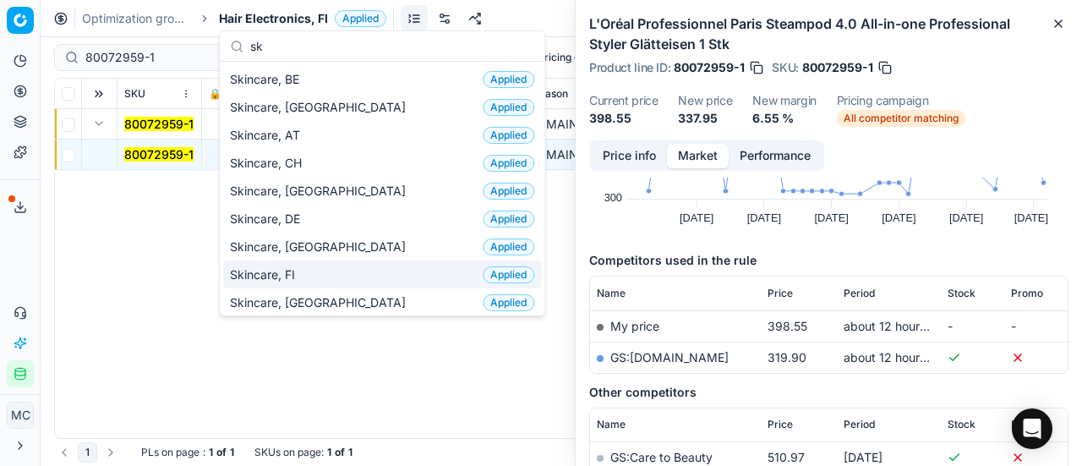
type input "sk"
click at [331, 268] on div "Skincare, FI Applied" at bounding box center [382, 274] width 318 height 28
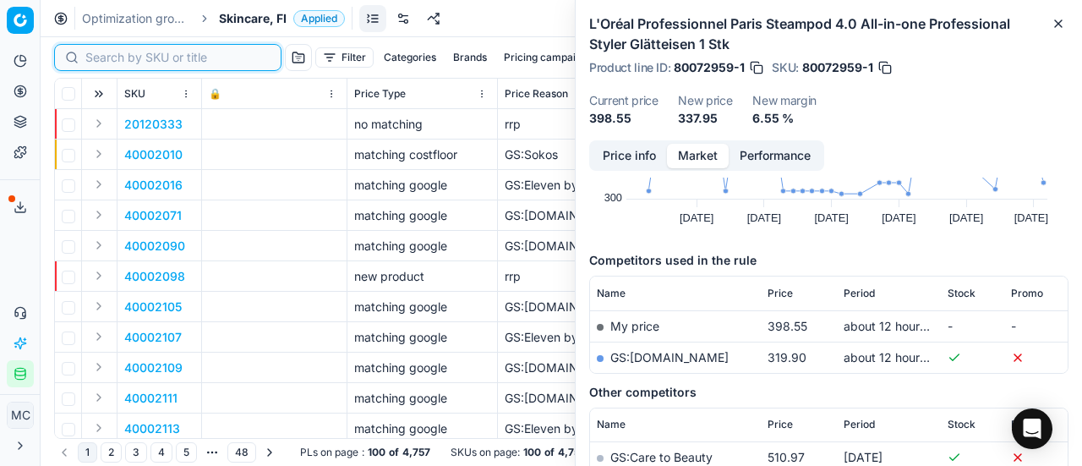
click at [115, 52] on input at bounding box center [177, 57] width 185 height 17
paste input "80075392-30"
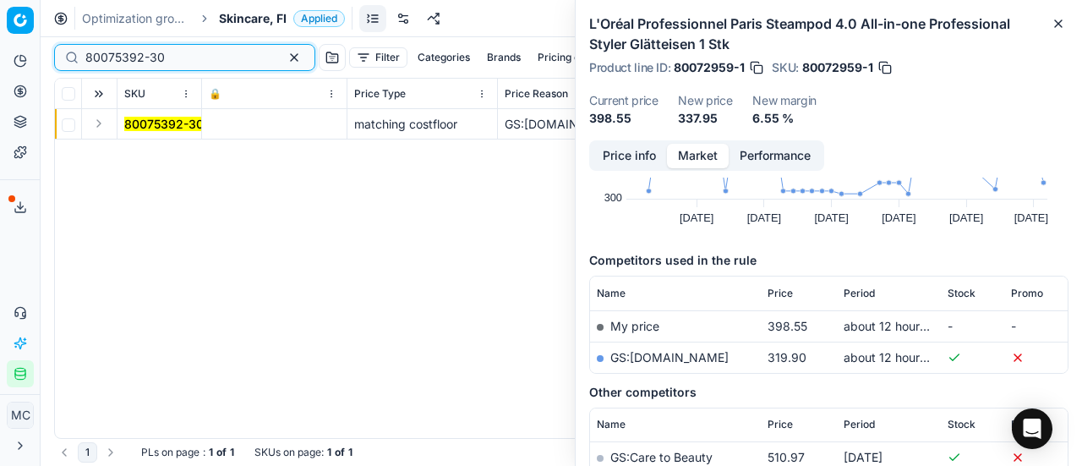
type input "80075392-30"
click at [106, 125] on button "Expand" at bounding box center [99, 123] width 20 height 20
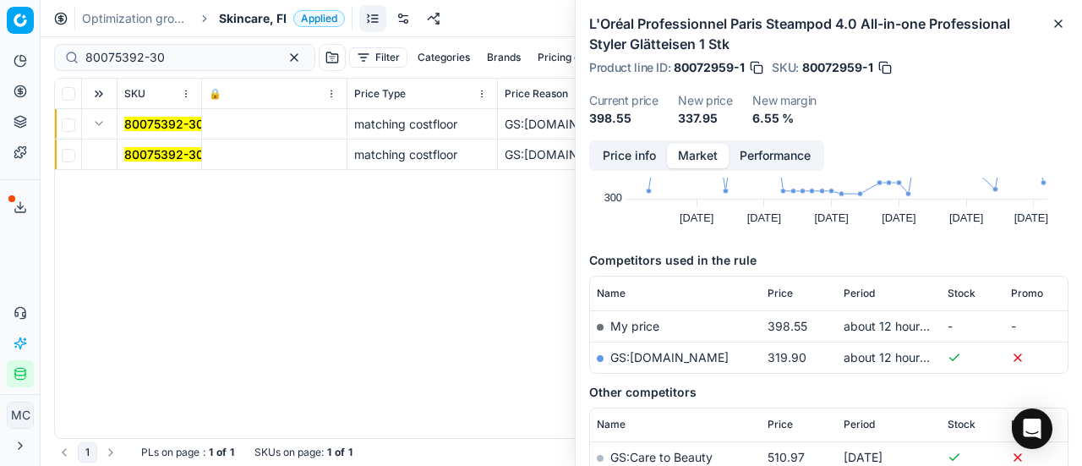
click at [193, 159] on mark "80075392-30" at bounding box center [163, 154] width 79 height 14
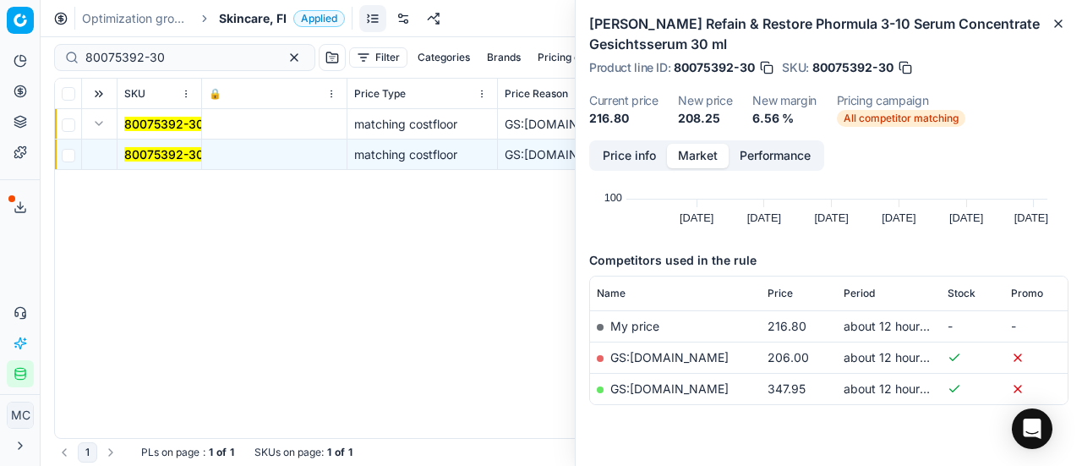
click at [637, 155] on button "Price info" at bounding box center [629, 156] width 75 height 25
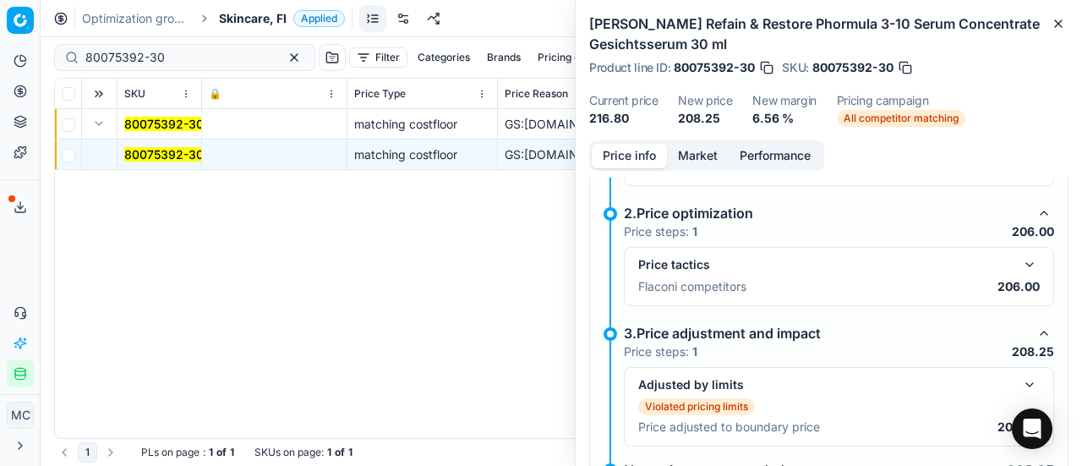
click at [1019, 268] on button "button" at bounding box center [1029, 264] width 20 height 20
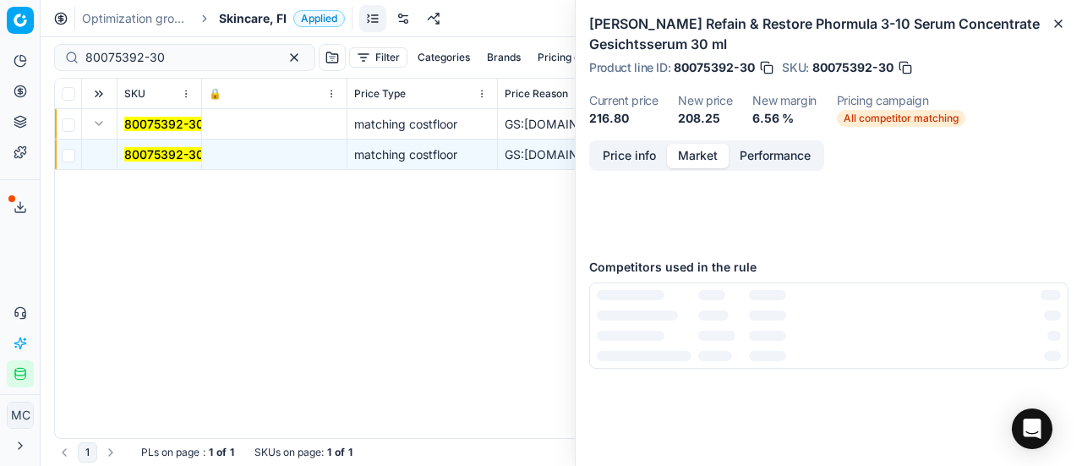
drag, startPoint x: 695, startPoint y: 159, endPoint x: 725, endPoint y: 251, distance: 97.0
click at [695, 161] on button "Market" at bounding box center [698, 156] width 62 height 25
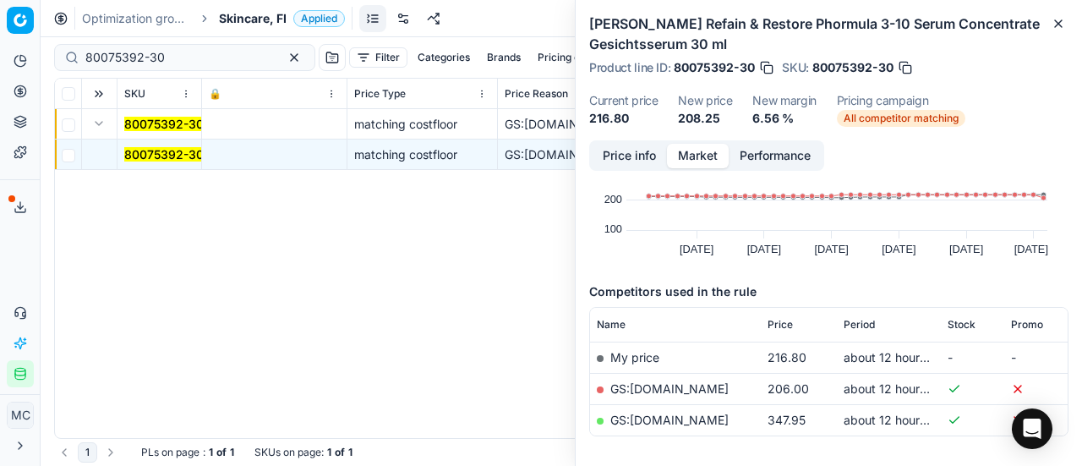
scroll to position [181, 0]
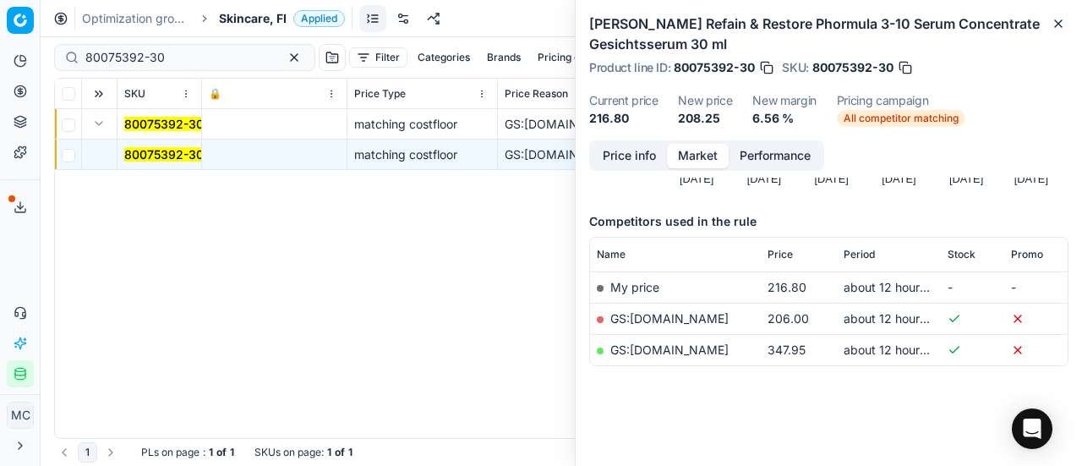
click at [721, 319] on link "GS:Parfyymi-Klikkaus.fi" at bounding box center [669, 318] width 118 height 14
click at [260, 14] on span "Skincare, FI" at bounding box center [253, 18] width 68 height 17
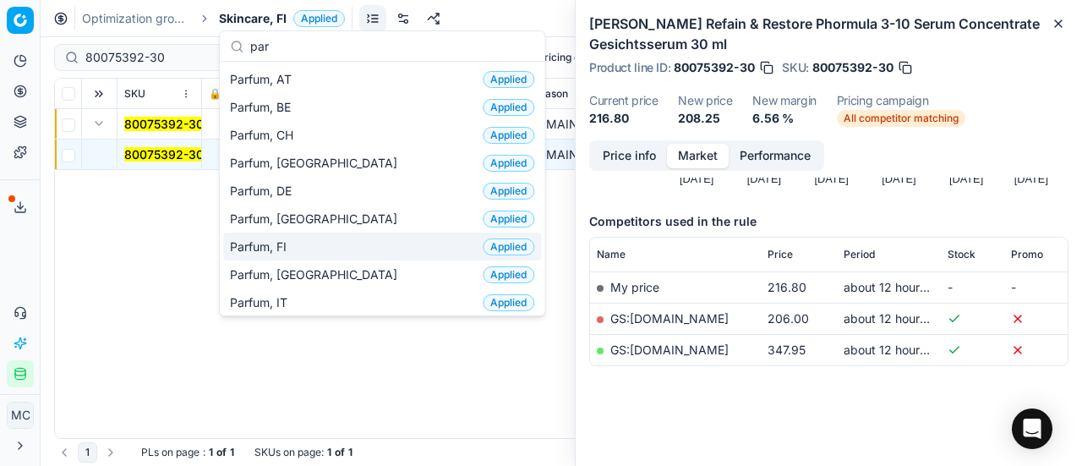
type input "par"
click at [308, 246] on div "Parfum, FI Applied" at bounding box center [382, 246] width 318 height 28
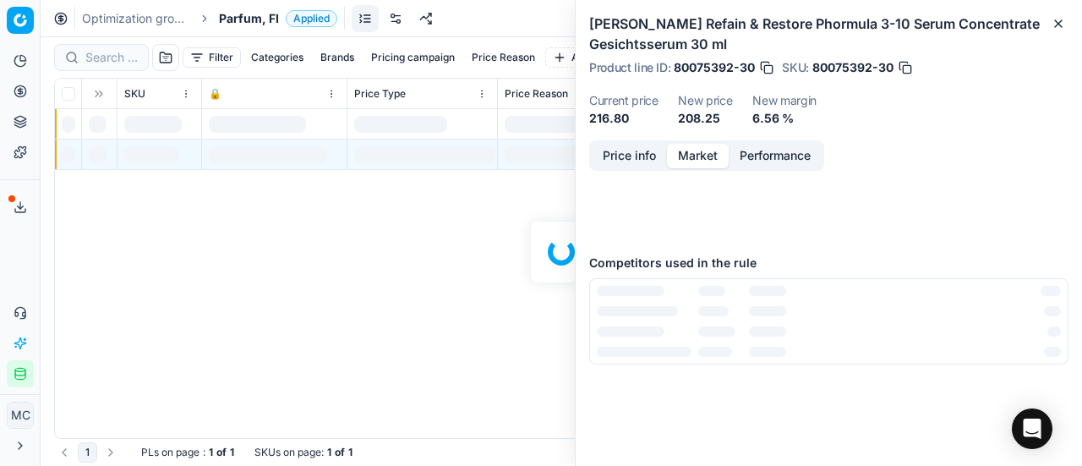
scroll to position [181, 0]
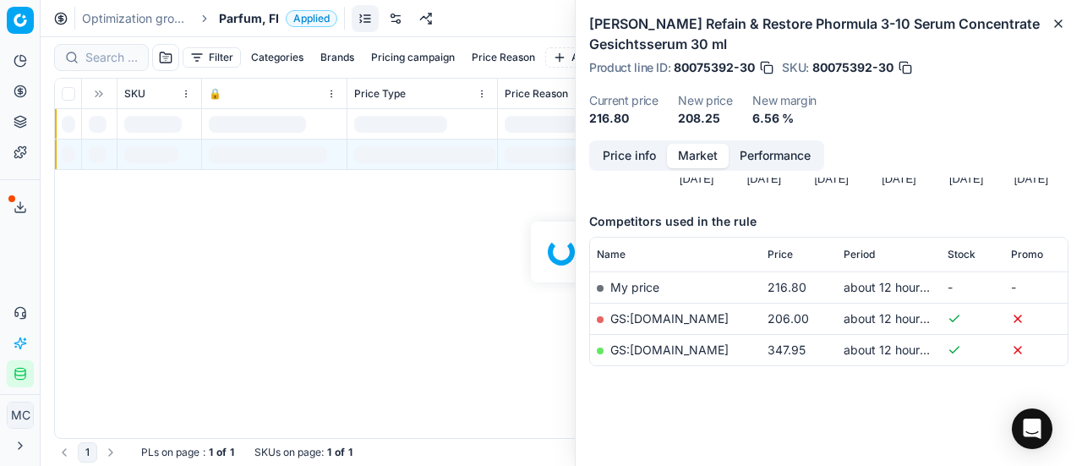
click at [117, 57] on div at bounding box center [561, 251] width 1041 height 428
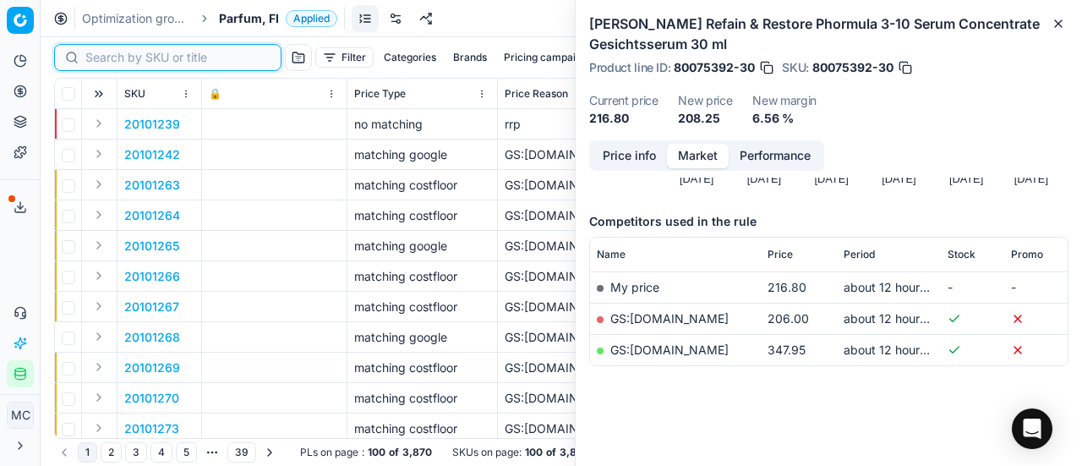
click at [117, 57] on input at bounding box center [177, 57] width 185 height 17
paste input "80061830-100"
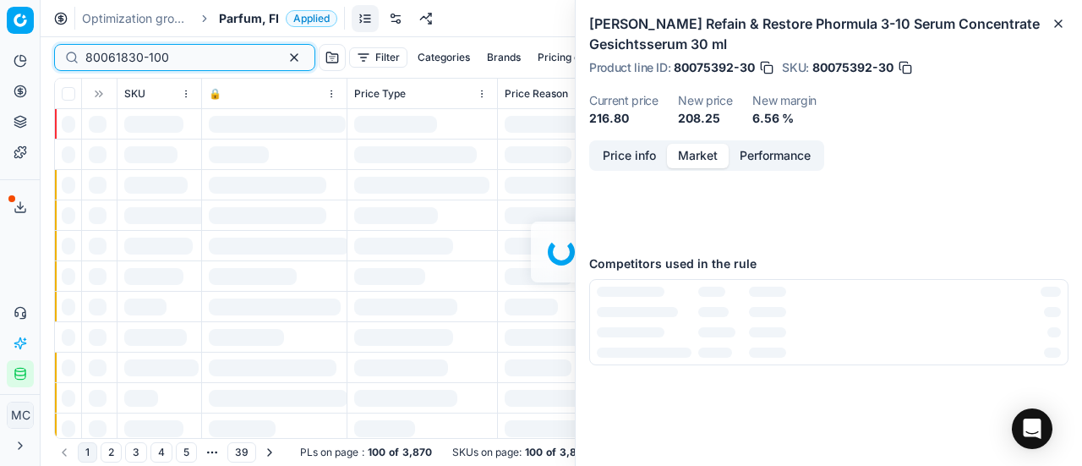
scroll to position [181, 0]
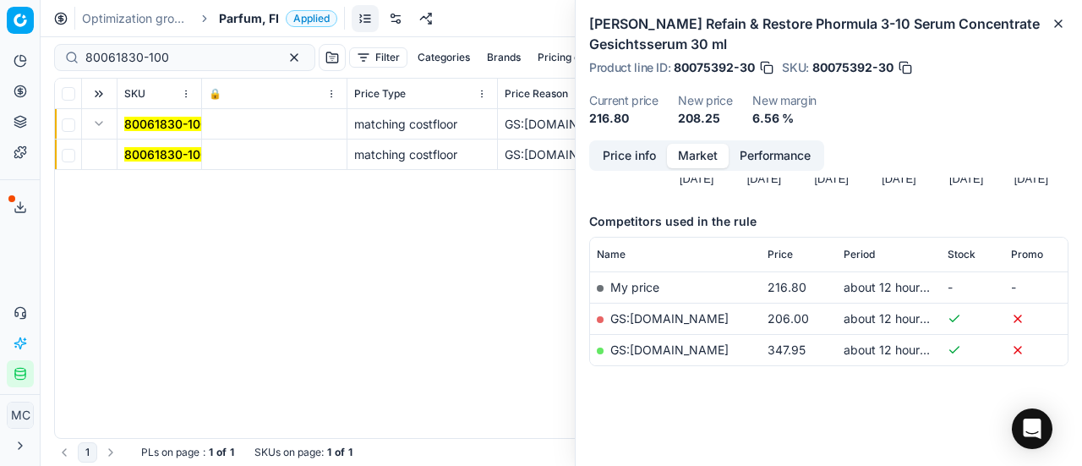
click at [150, 155] on mark "80061830-100" at bounding box center [166, 154] width 84 height 14
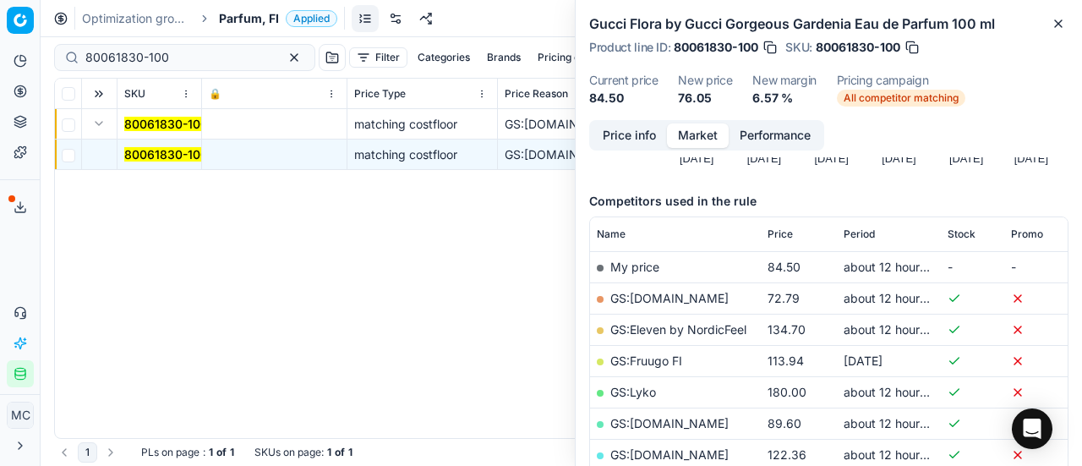
click at [624, 134] on button "Price info" at bounding box center [629, 135] width 75 height 25
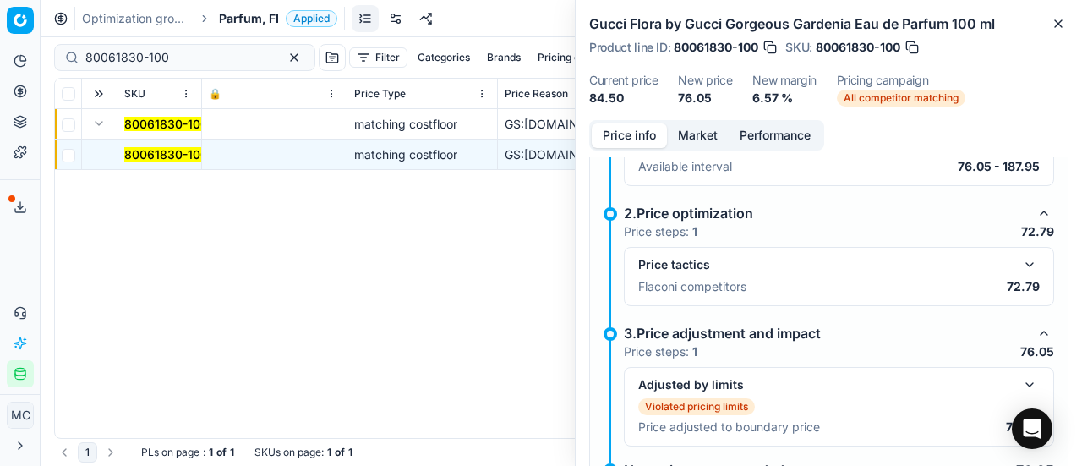
click at [1019, 260] on button "button" at bounding box center [1029, 264] width 20 height 20
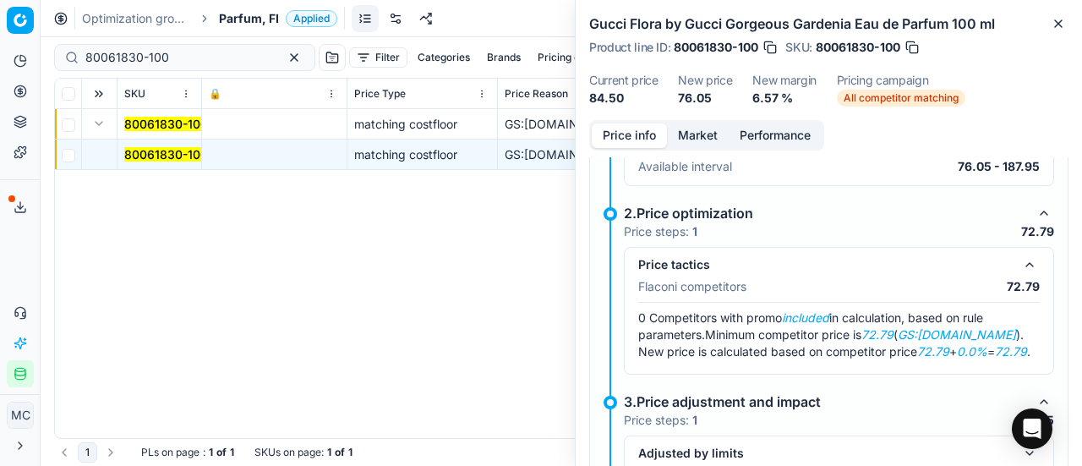
click at [683, 131] on button "Market" at bounding box center [698, 135] width 62 height 25
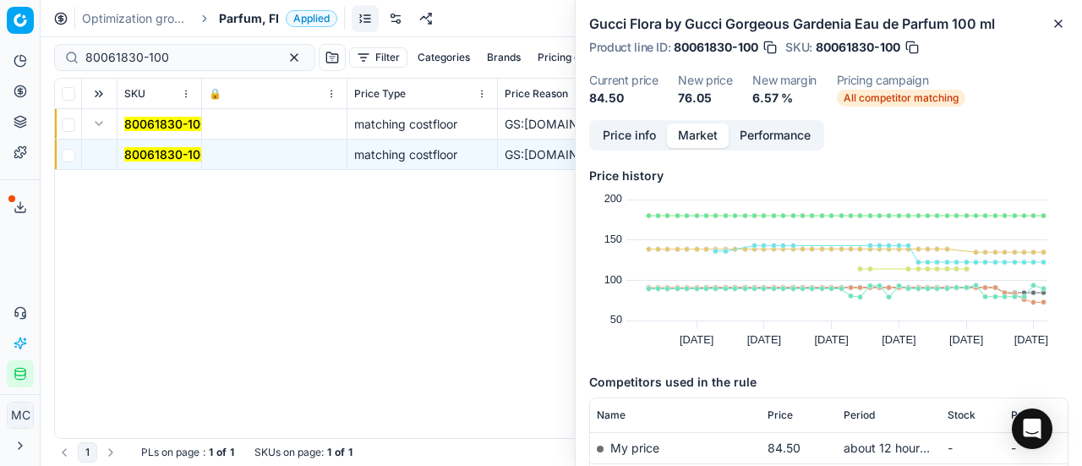
scroll to position [254, 0]
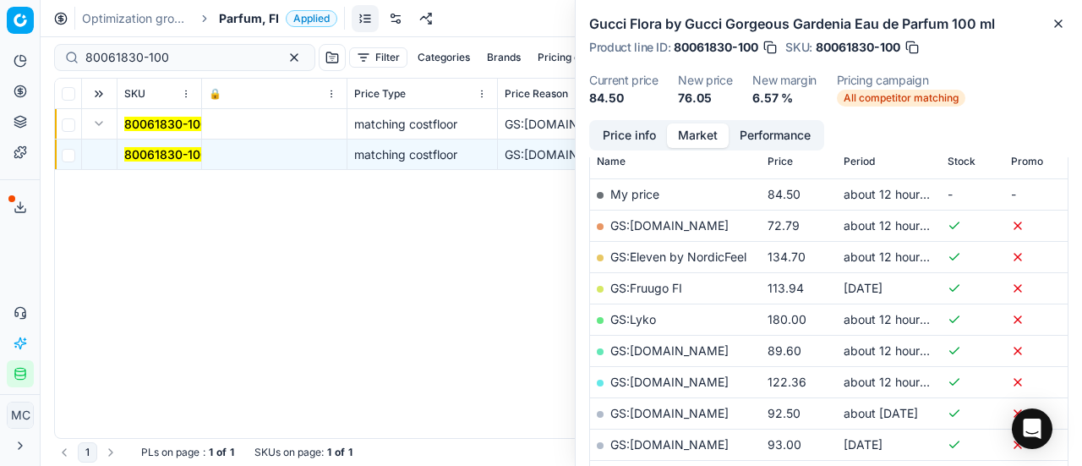
click at [646, 221] on link "GS:Deloox.fi" at bounding box center [669, 225] width 118 height 14
drag, startPoint x: 206, startPoint y: 60, endPoint x: 23, endPoint y: 35, distance: 185.1
click at [0, 36] on div "Pricing platform Analytics Pricing Product portfolio Templates Export service 1…" at bounding box center [541, 233] width 1082 height 466
paste input "90004896-0007405"
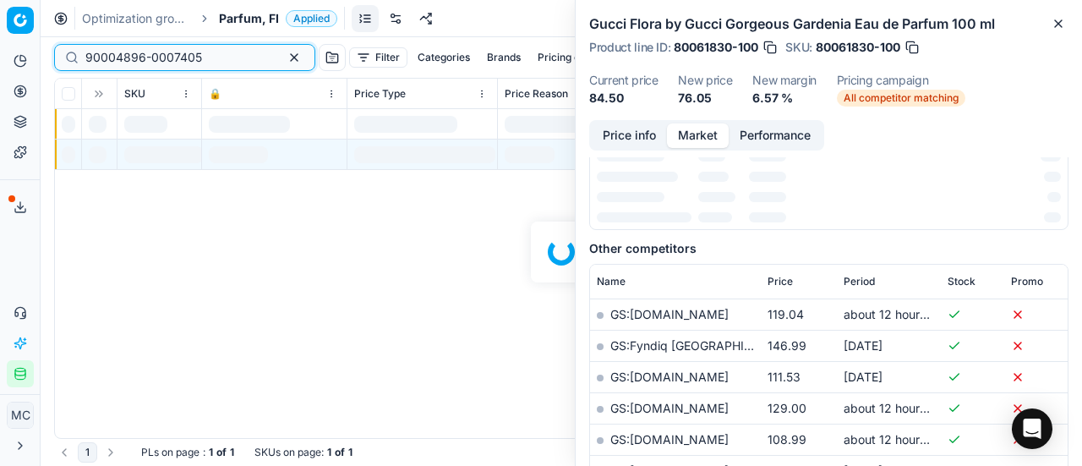
scroll to position [254, 0]
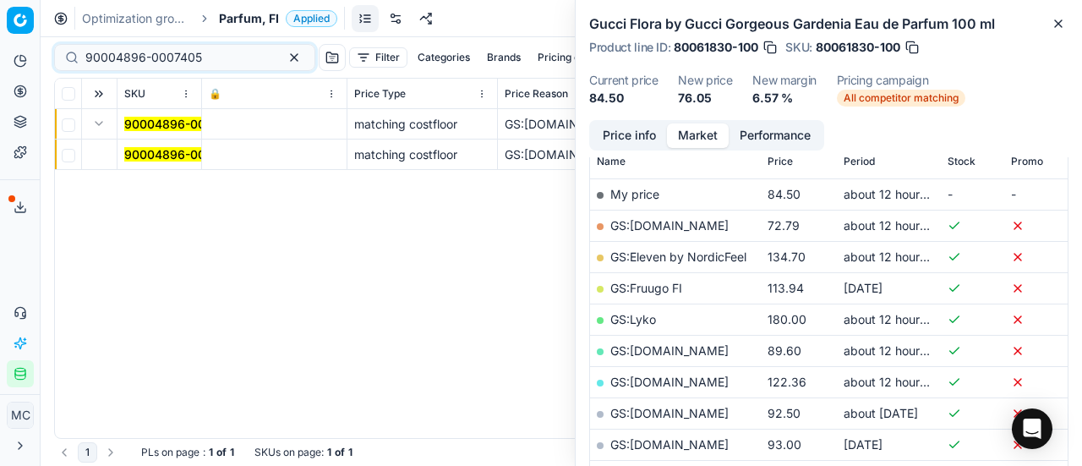
click at [101, 126] on button "Expand" at bounding box center [99, 123] width 20 height 20
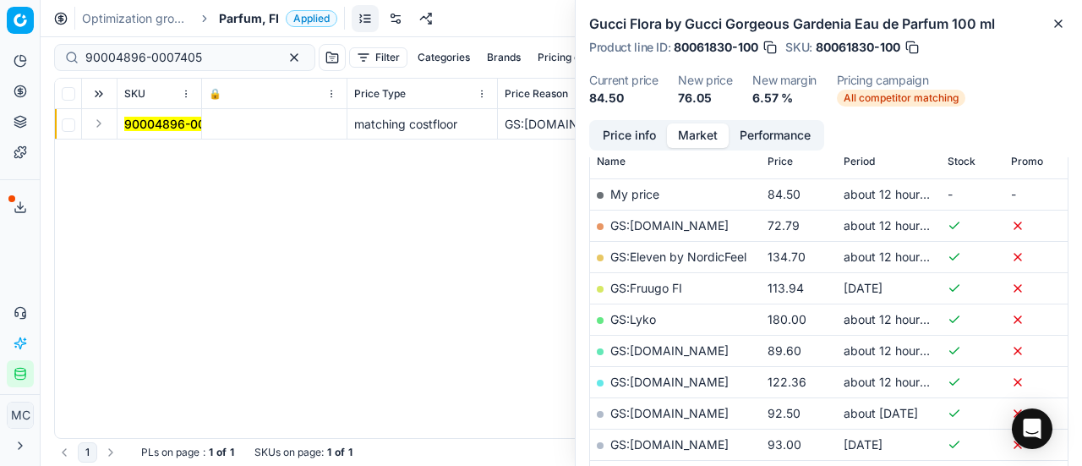
drag, startPoint x: 100, startPoint y: 121, endPoint x: 114, endPoint y: 138, distance: 22.2
click at [98, 124] on button "Expand" at bounding box center [99, 123] width 20 height 20
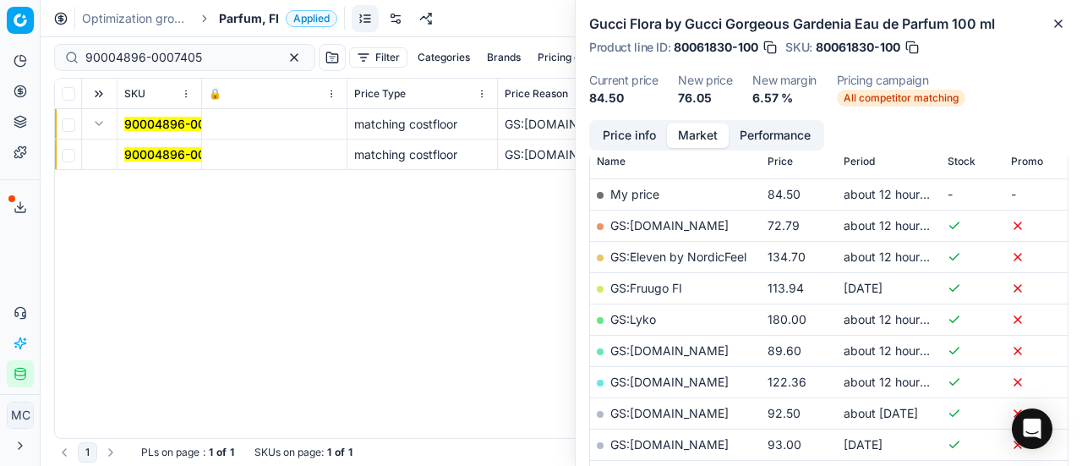
click at [144, 156] on mark "90004896-0007405" at bounding box center [182, 154] width 117 height 14
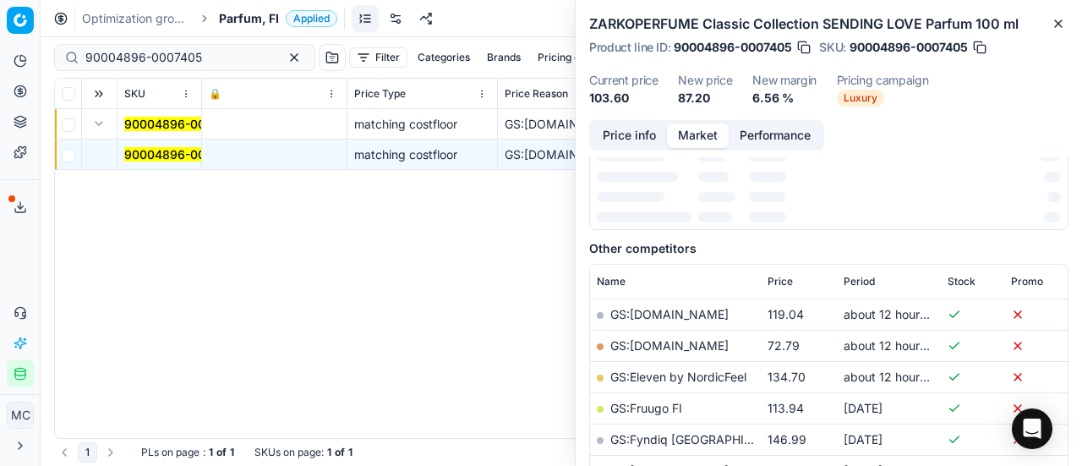
scroll to position [0, 0]
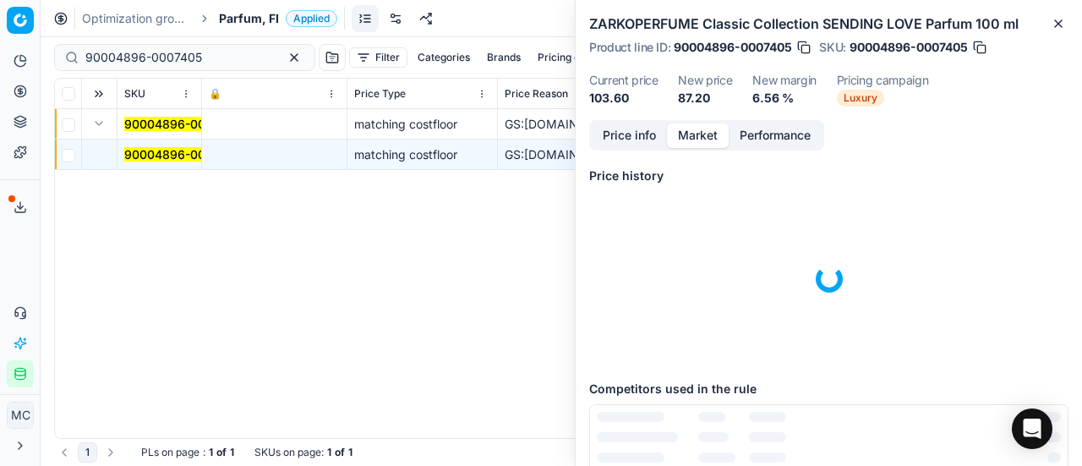
click at [626, 128] on button "Price info" at bounding box center [629, 135] width 75 height 25
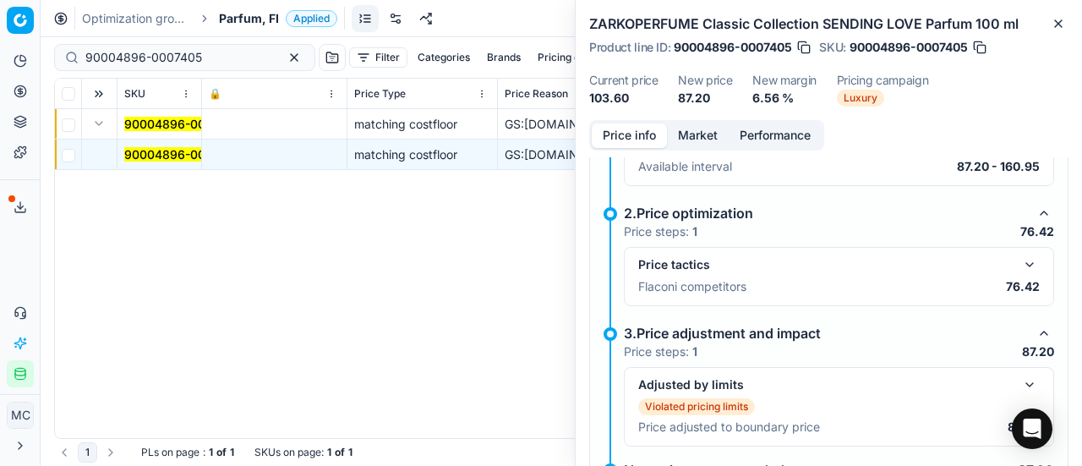
click at [1019, 258] on button "button" at bounding box center [1029, 264] width 20 height 20
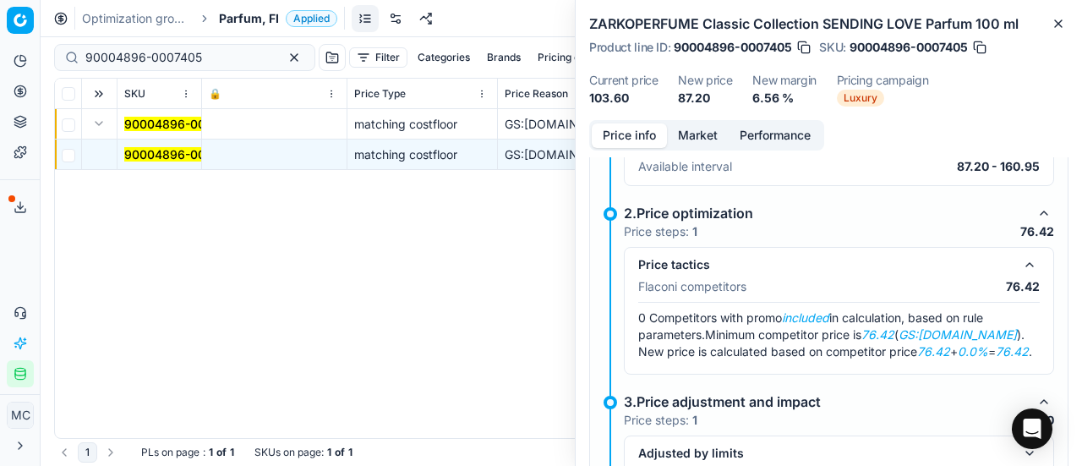
click at [705, 143] on button "Market" at bounding box center [698, 135] width 62 height 25
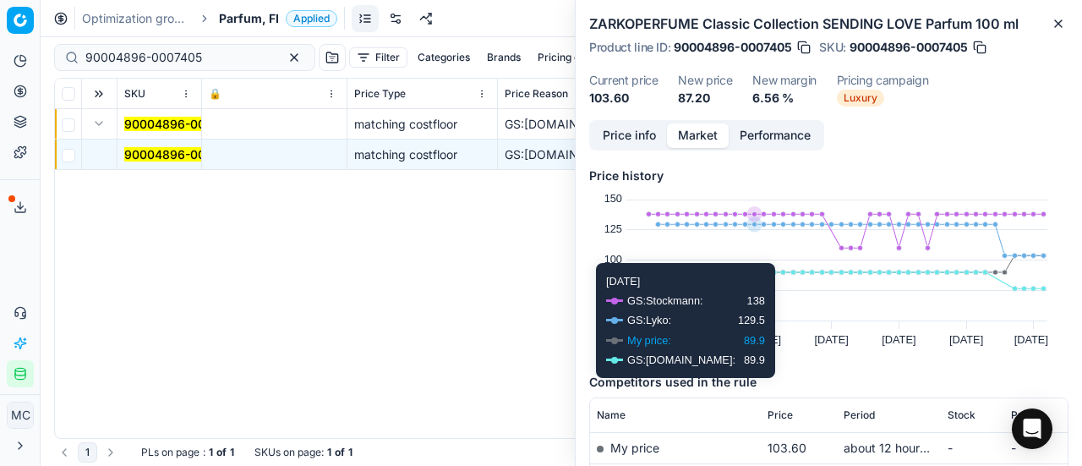
scroll to position [169, 0]
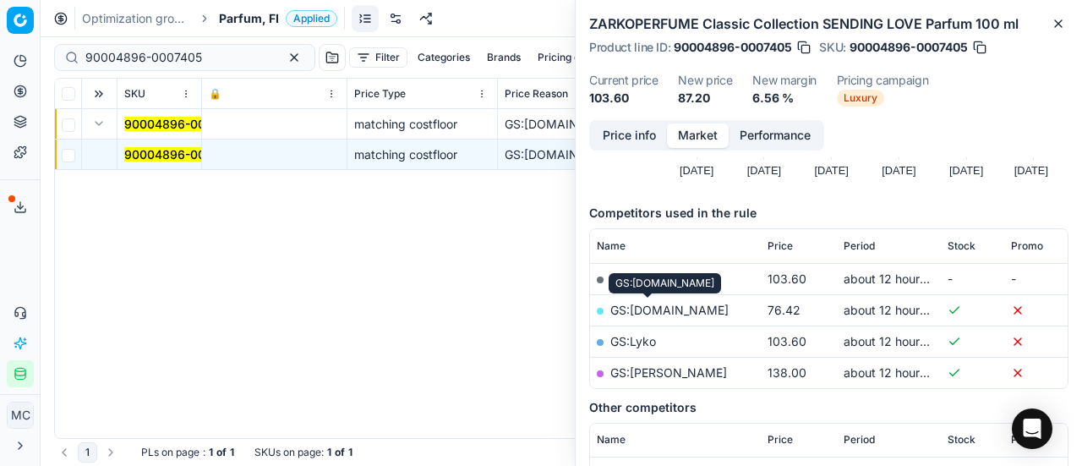
click at [657, 307] on link "GS:Luxplus.fi" at bounding box center [669, 310] width 118 height 14
drag, startPoint x: 242, startPoint y: 56, endPoint x: 0, endPoint y: 63, distance: 241.8
click at [0, 63] on div "Pricing platform Analytics Pricing Product portfolio Templates Export service 1…" at bounding box center [541, 233] width 1082 height 466
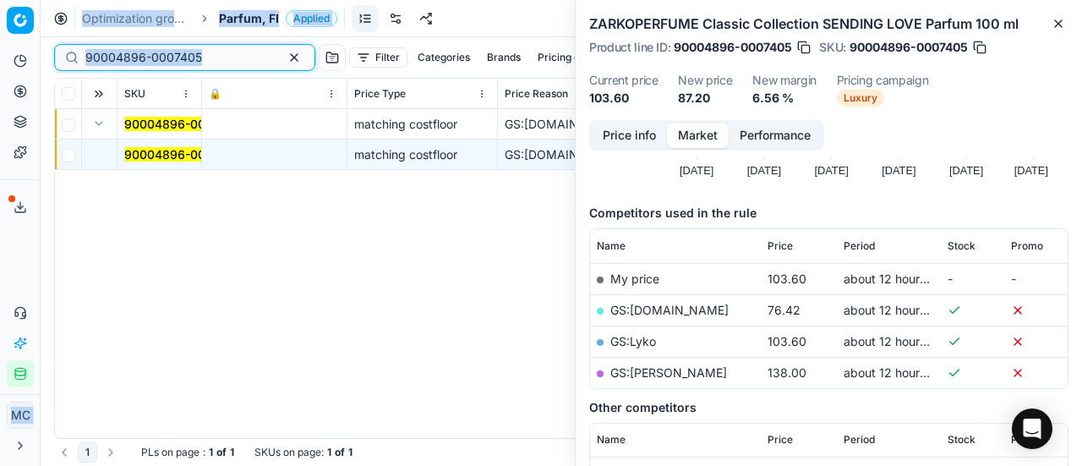
click at [224, 56] on input "90004896-0007405" at bounding box center [177, 57] width 185 height 17
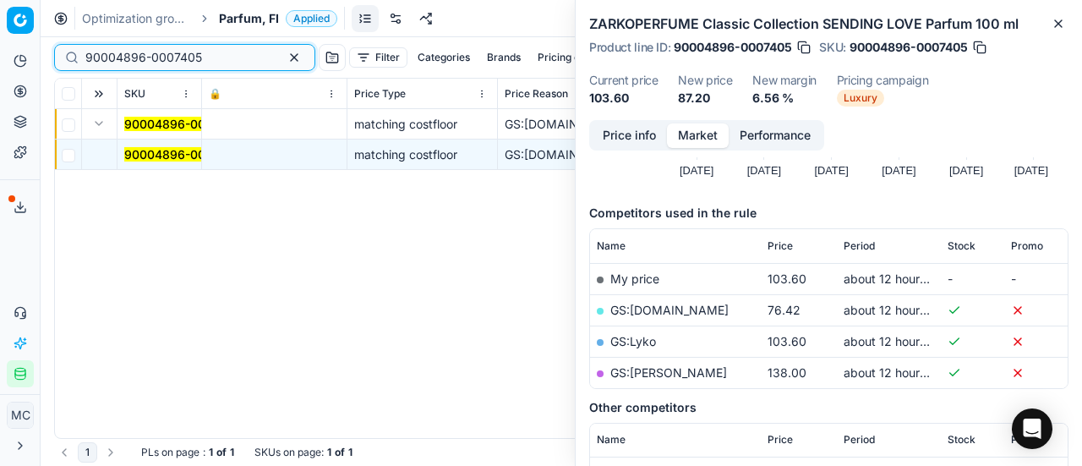
click at [0, 44] on div "Pricing platform Analytics Pricing Product portfolio Templates Export service 1…" at bounding box center [541, 233] width 1082 height 466
paste input "80011596-100"
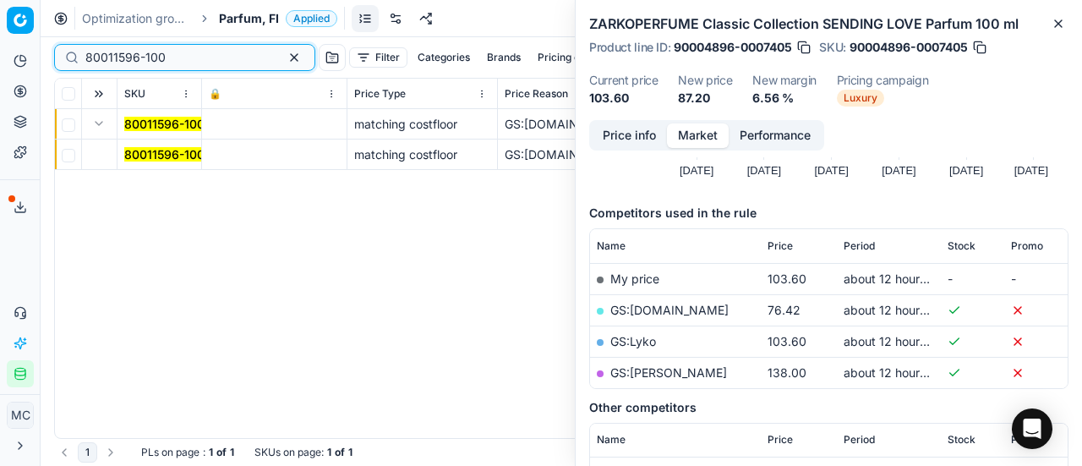
type input "80011596-100"
click at [95, 128] on button "Expand" at bounding box center [99, 123] width 20 height 20
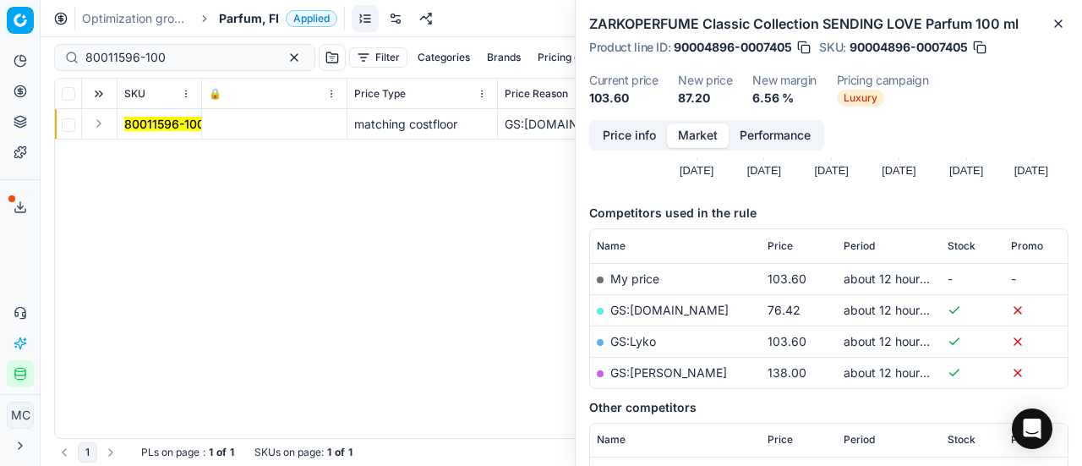
click at [105, 129] on button "Expand" at bounding box center [99, 123] width 20 height 20
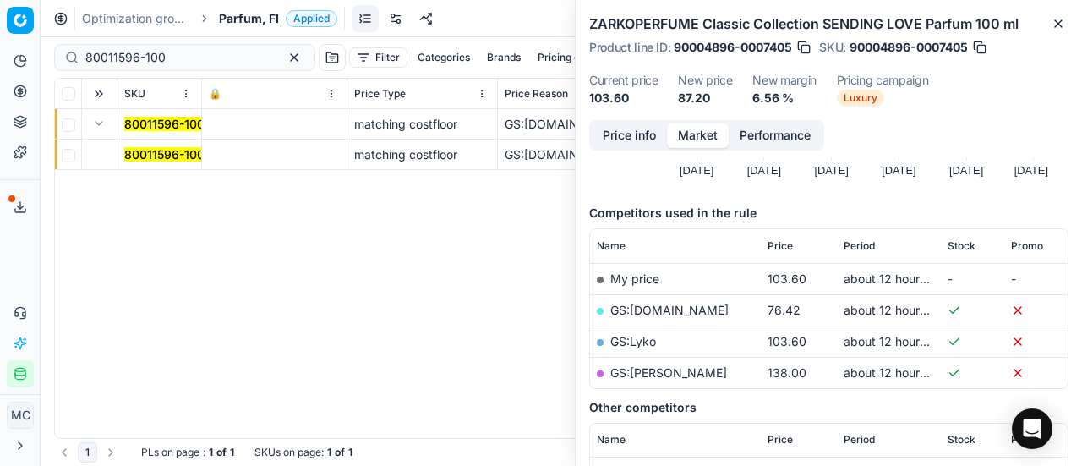
click at [145, 143] on td "80011596-100" at bounding box center [159, 154] width 85 height 30
click at [166, 149] on mark "80011596-100" at bounding box center [164, 154] width 80 height 14
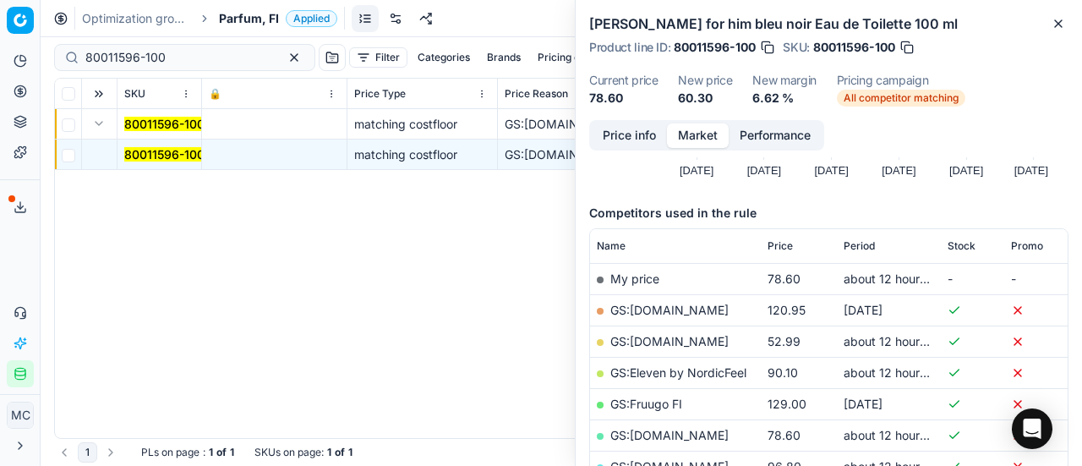
click at [613, 128] on button "Price info" at bounding box center [629, 135] width 75 height 25
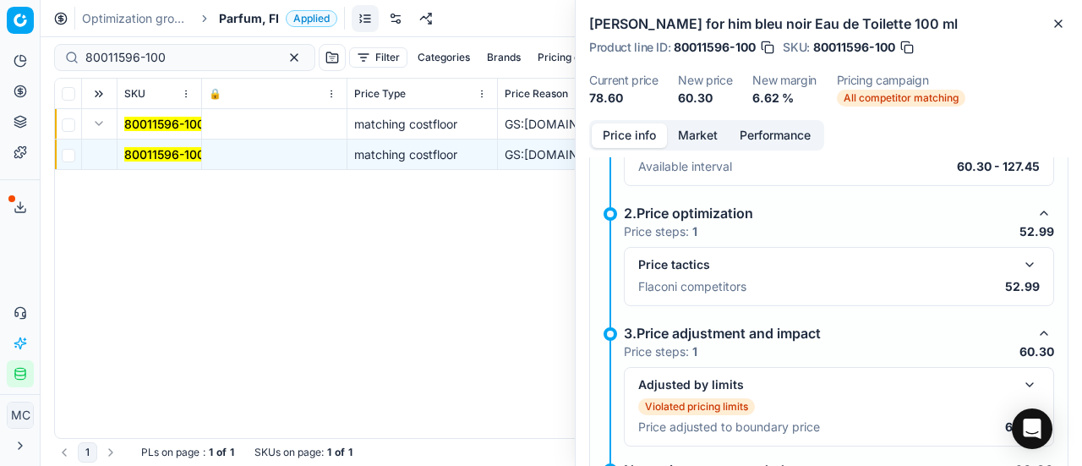
click at [1021, 262] on button "button" at bounding box center [1029, 264] width 20 height 20
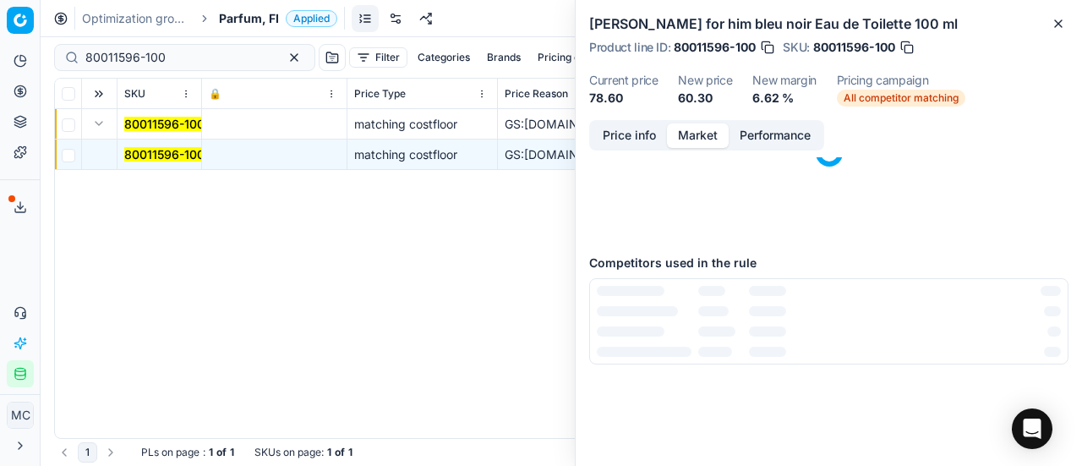
click at [694, 134] on button "Market" at bounding box center [698, 135] width 62 height 25
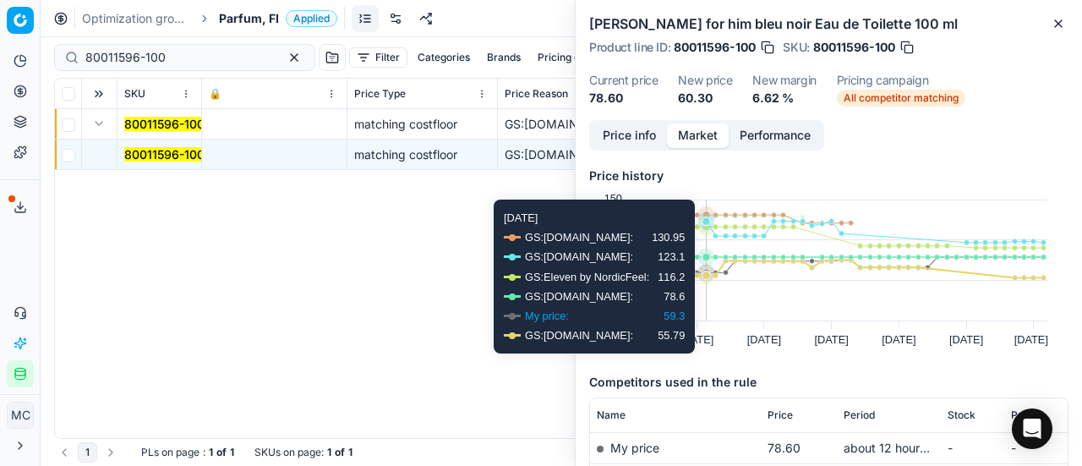
scroll to position [169, 0]
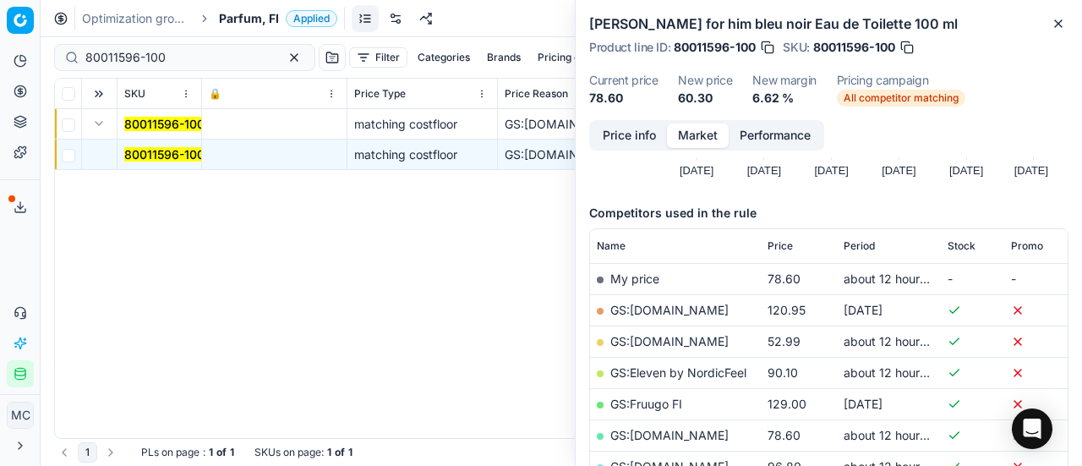
click at [670, 342] on link "GS:Deloox.fi" at bounding box center [669, 341] width 118 height 14
click at [237, 14] on span "Parfum, FI" at bounding box center [249, 18] width 60 height 17
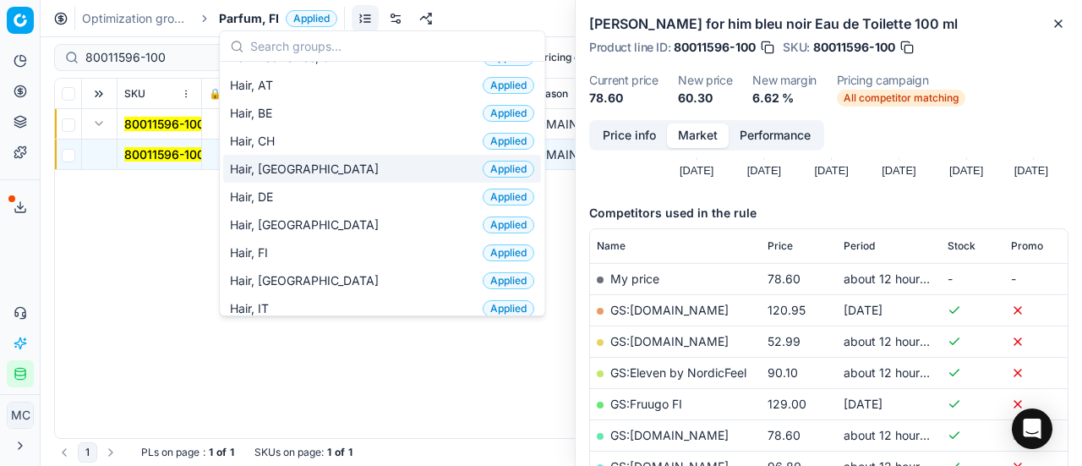
scroll to position [423, 0]
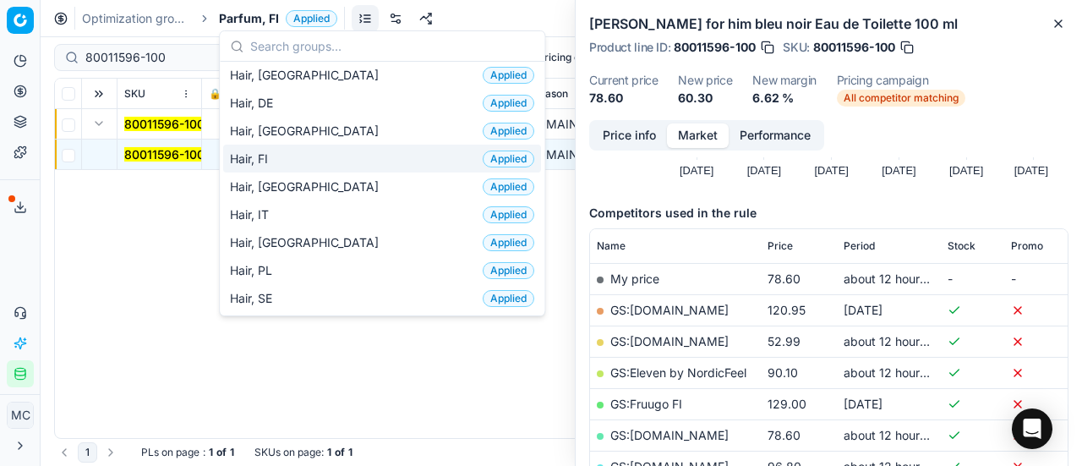
click at [295, 152] on div "Hair, FI Applied" at bounding box center [382, 159] width 318 height 28
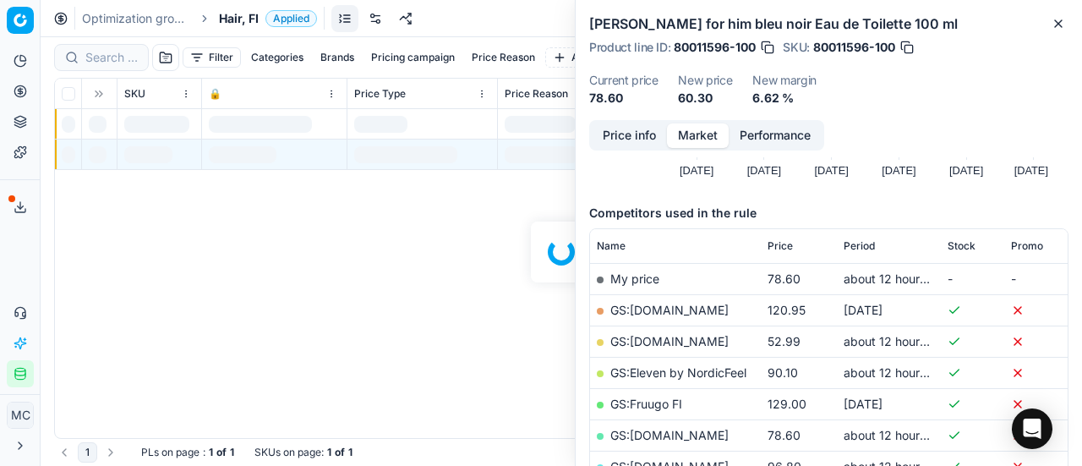
click at [112, 56] on div at bounding box center [561, 251] width 1041 height 428
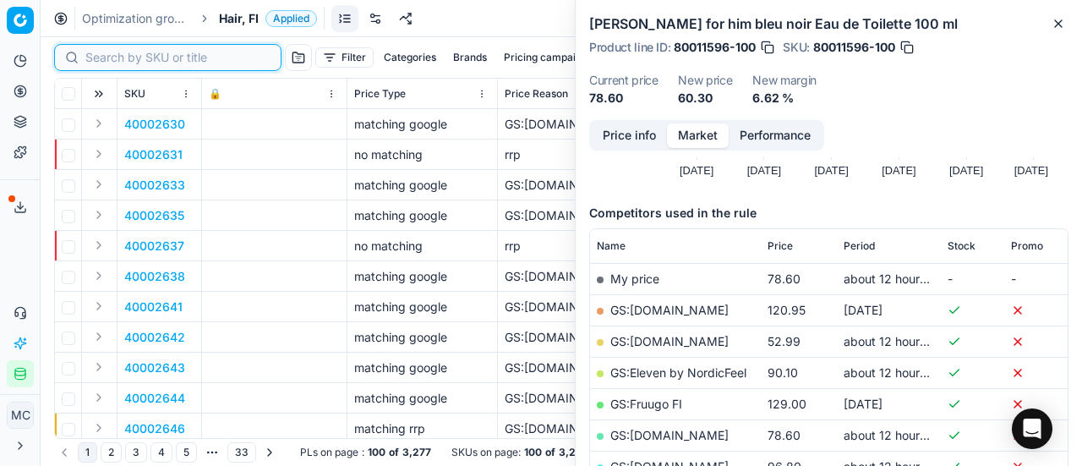
click at [113, 57] on input at bounding box center [177, 57] width 185 height 17
paste input "90001421-0002069"
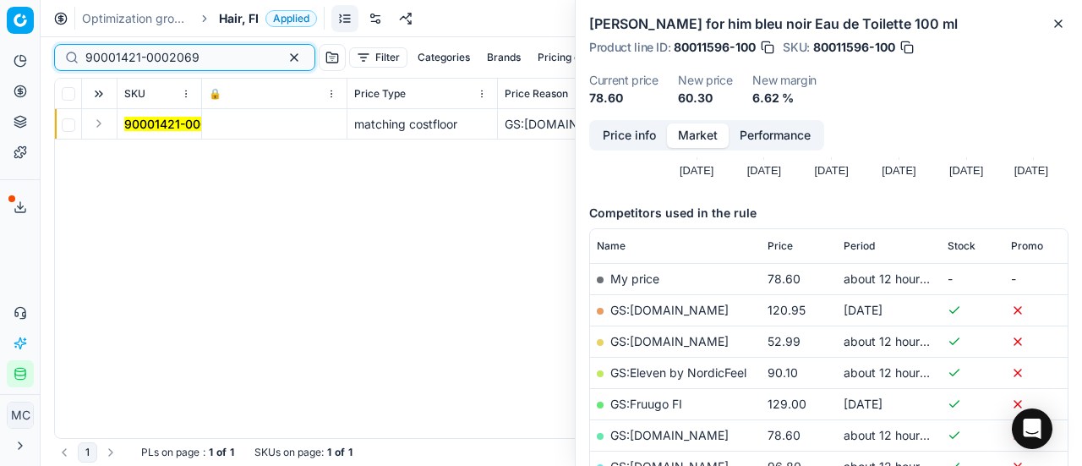
type input "90001421-0002069"
click at [99, 128] on button "Expand" at bounding box center [99, 123] width 20 height 20
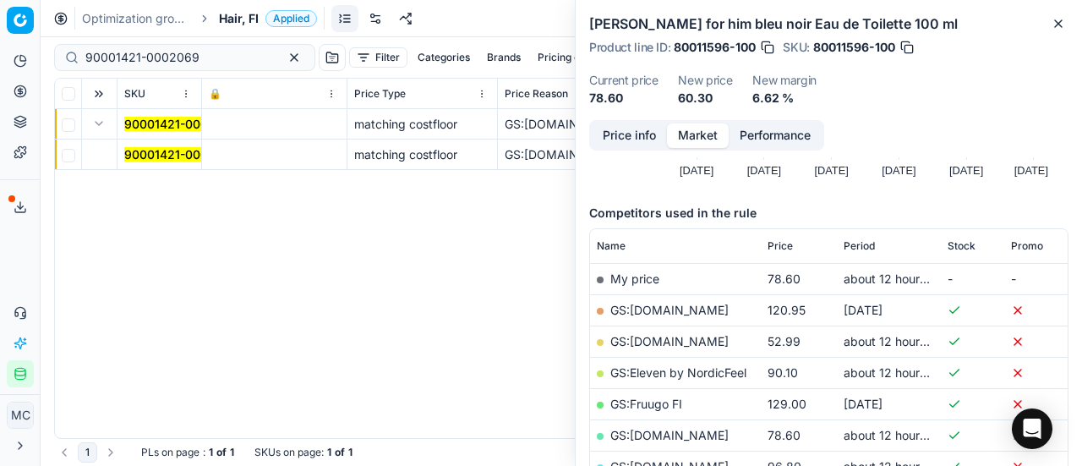
click at [149, 150] on mark "90001421-0002069" at bounding box center [181, 154] width 114 height 14
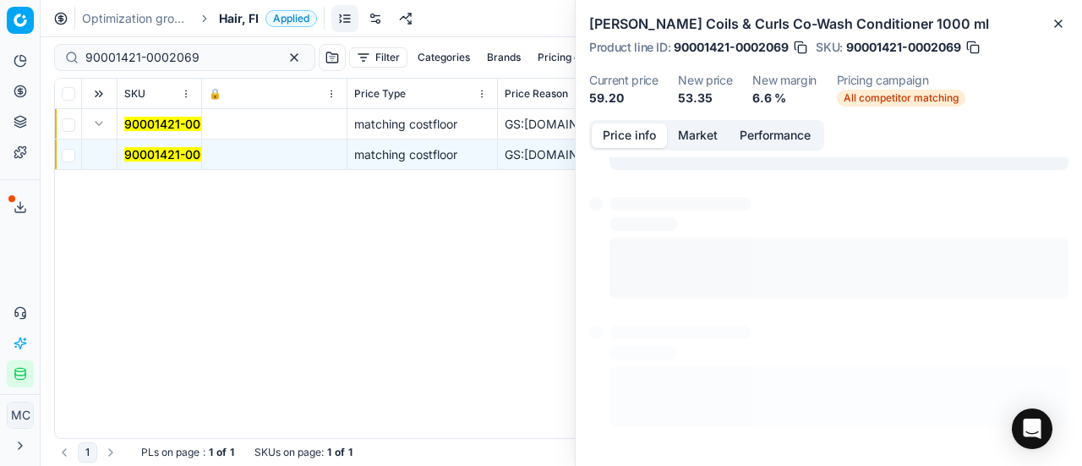
click at [641, 135] on button "Price info" at bounding box center [629, 135] width 75 height 25
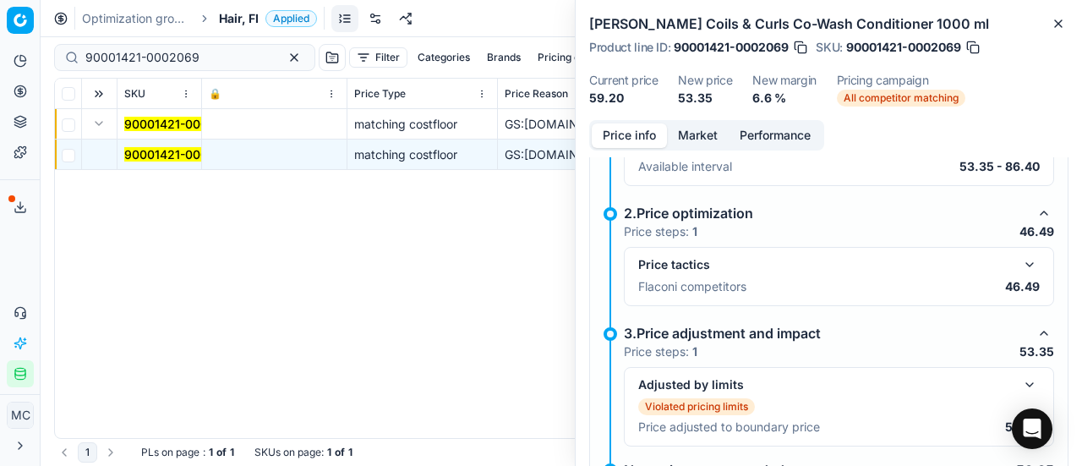
click at [1019, 256] on button "button" at bounding box center [1029, 264] width 20 height 20
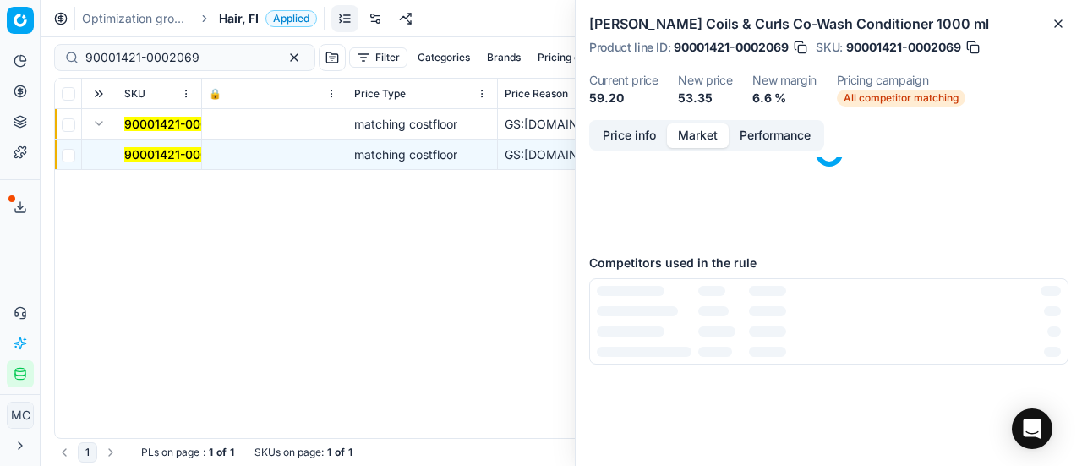
click at [709, 130] on button "Market" at bounding box center [698, 135] width 62 height 25
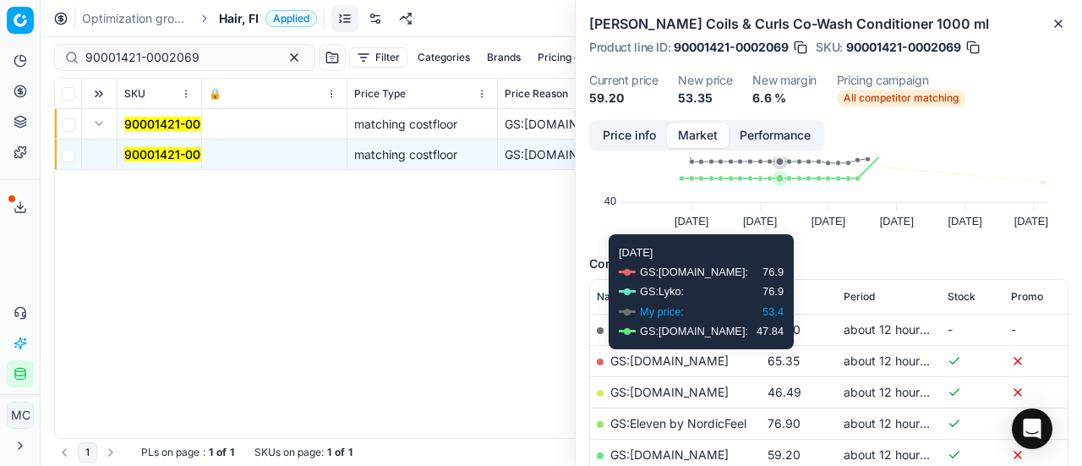
scroll to position [169, 0]
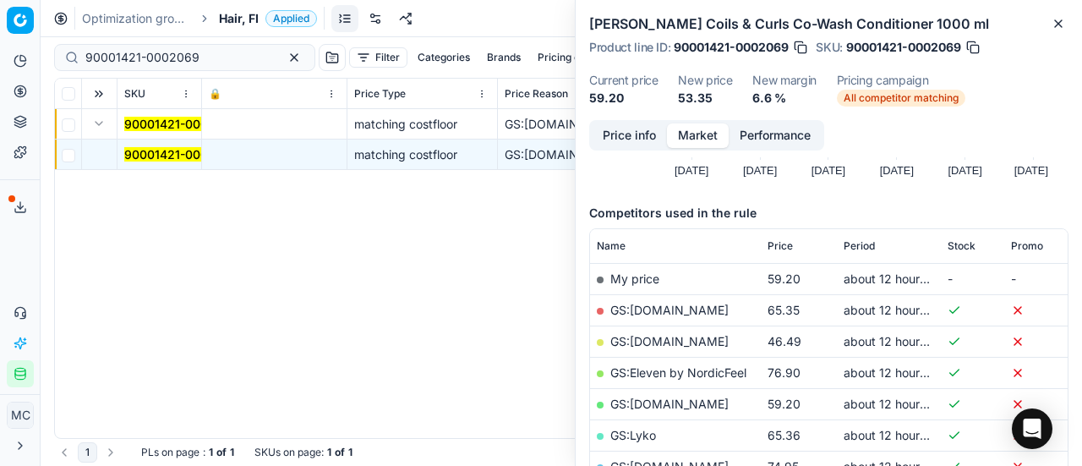
click at [644, 340] on link "GS:Deloox.fi" at bounding box center [669, 341] width 118 height 14
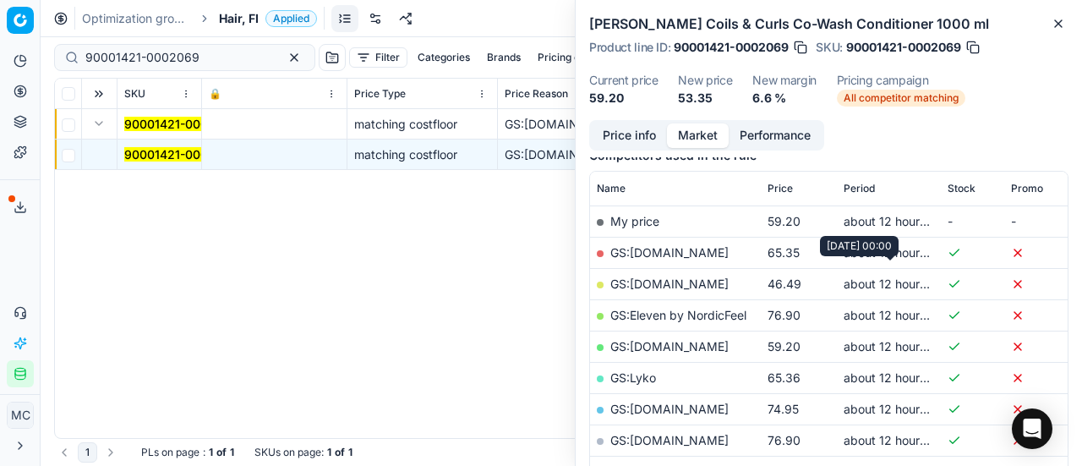
scroll to position [254, 0]
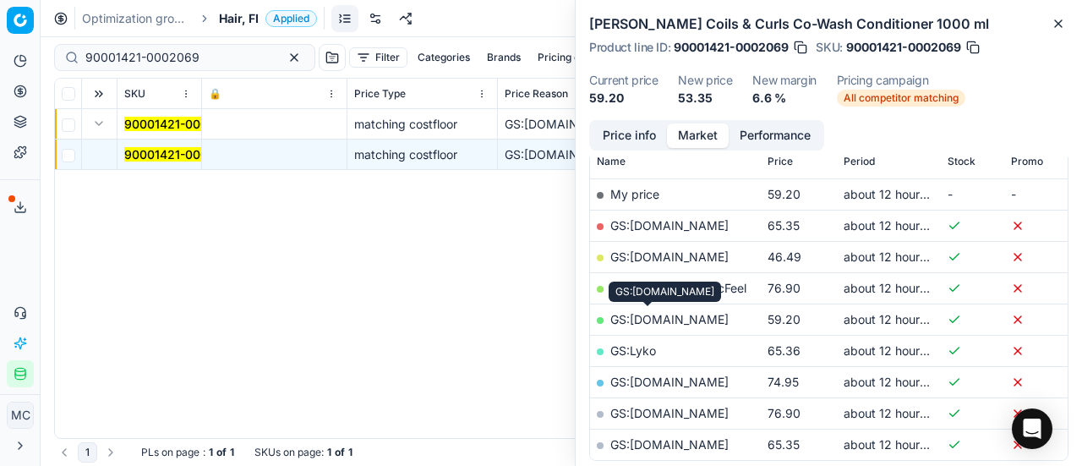
click at [644, 314] on link "GS:Luxplus.fi" at bounding box center [669, 319] width 118 height 14
click at [228, 18] on span "Hair, FI" at bounding box center [239, 18] width 40 height 17
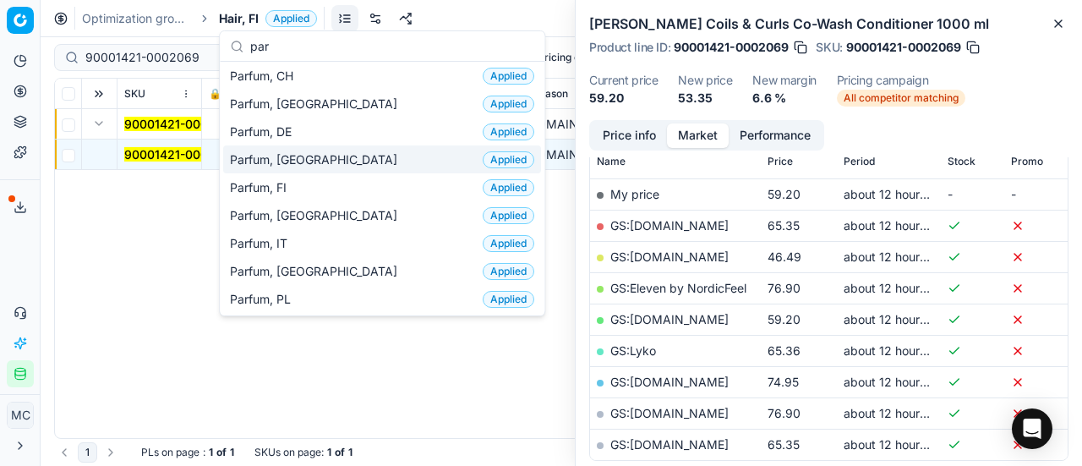
scroll to position [85, 0]
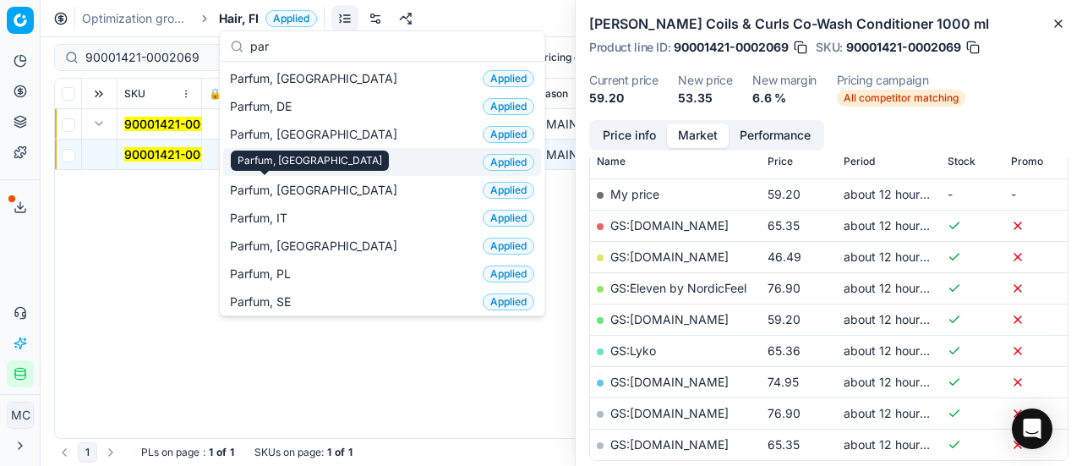
type input "par"
click at [297, 168] on div "Parfum, FR" at bounding box center [310, 160] width 158 height 20
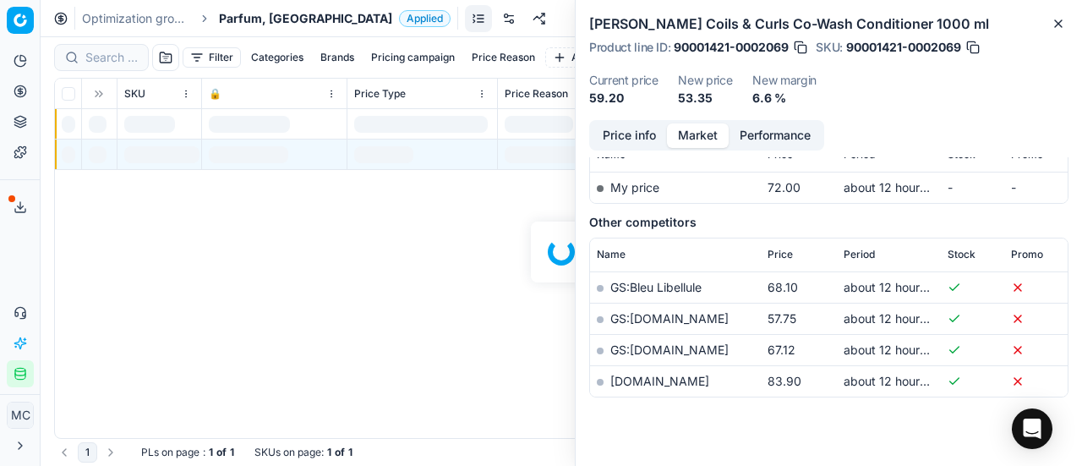
click at [264, 18] on span "Parfum, FR" at bounding box center [305, 18] width 173 height 17
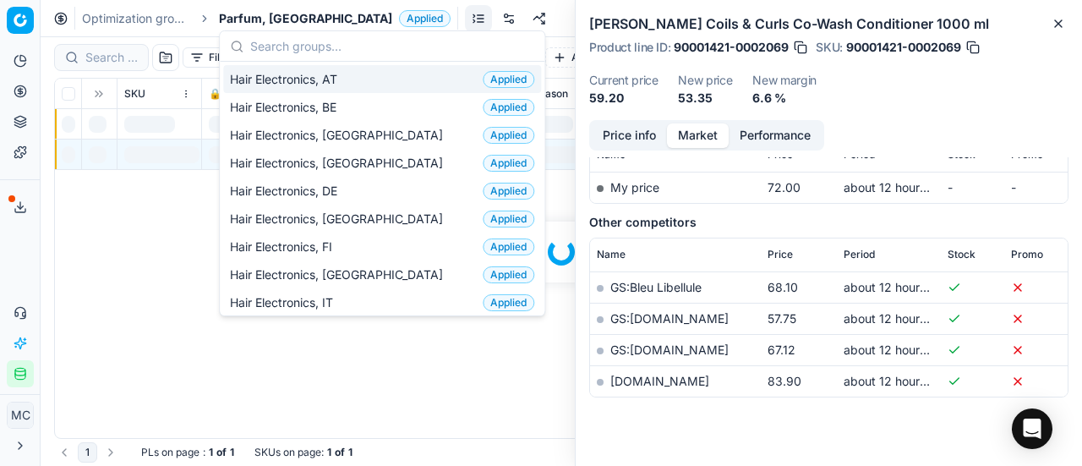
scroll to position [254, 0]
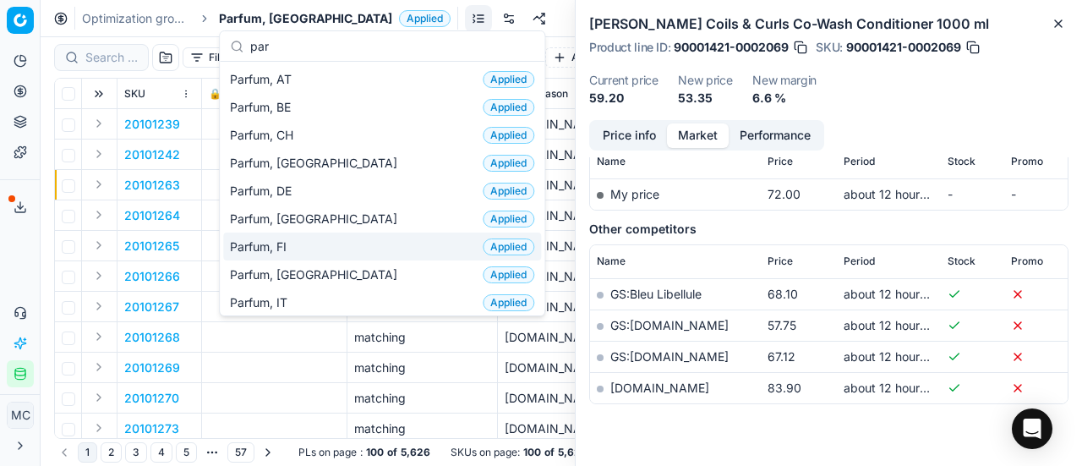
type input "par"
click at [336, 248] on div "Parfum, FI Applied" at bounding box center [382, 246] width 318 height 28
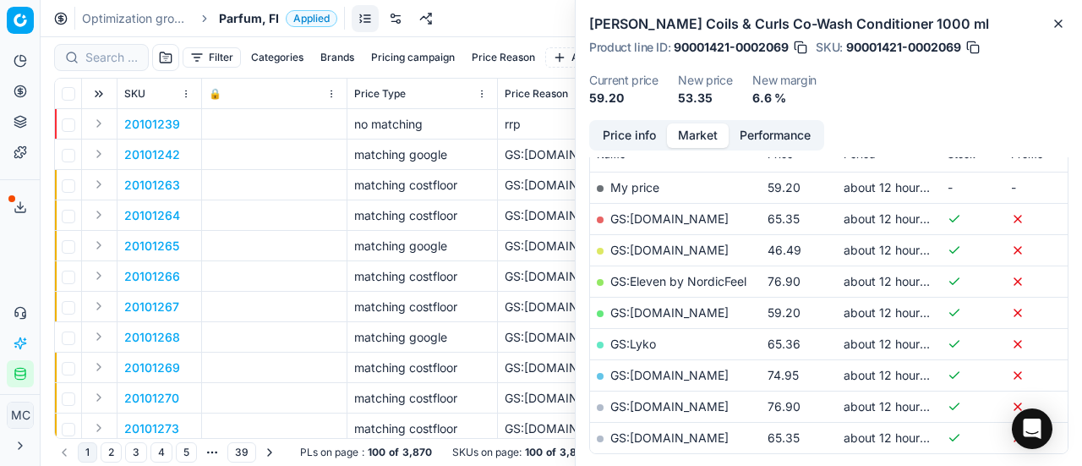
scroll to position [254, 0]
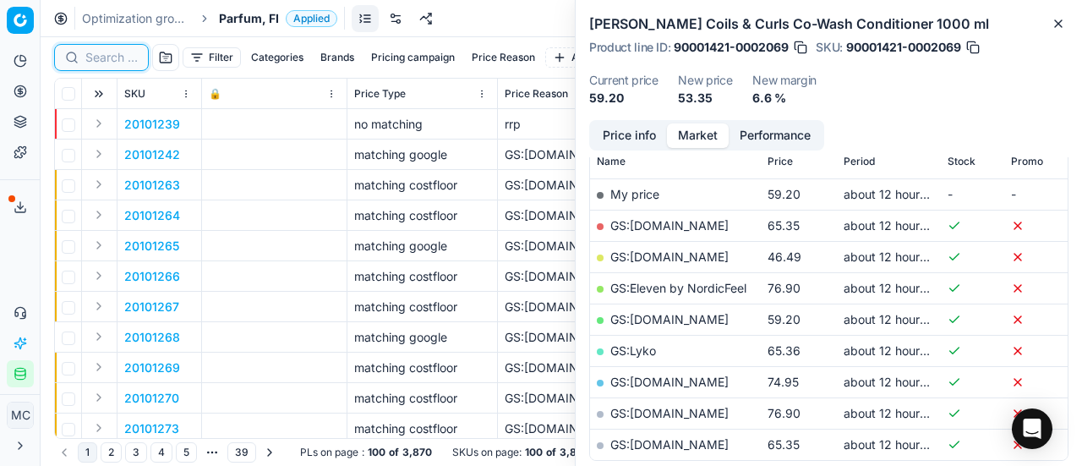
click at [112, 58] on input at bounding box center [111, 57] width 52 height 17
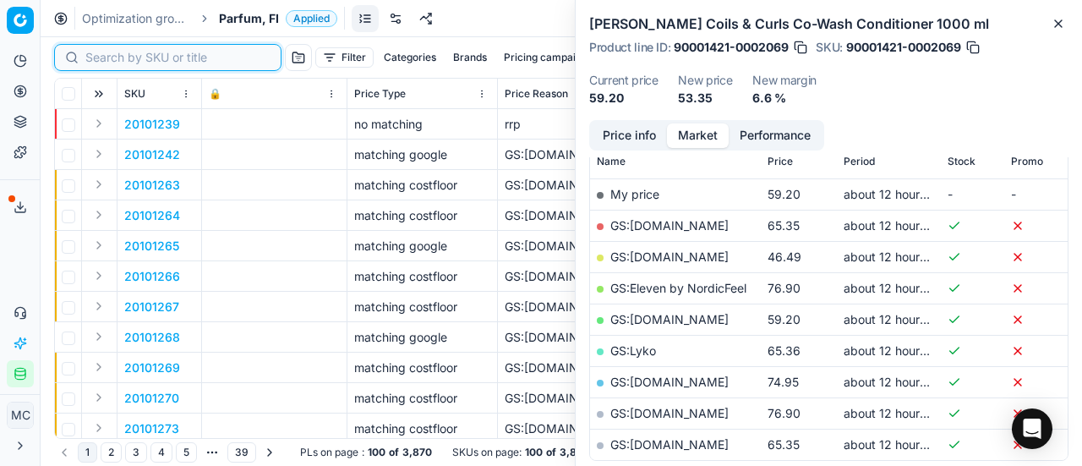
paste input "90007237-0010991"
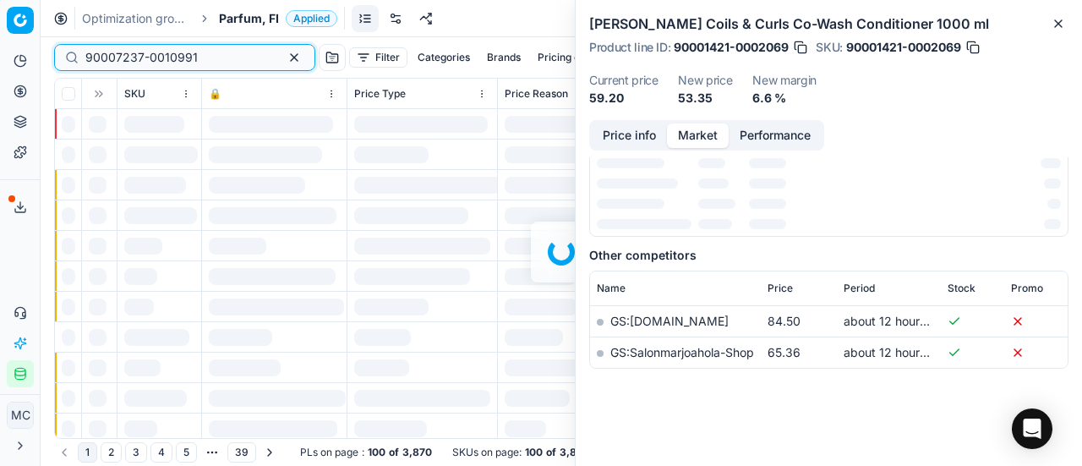
scroll to position [254, 0]
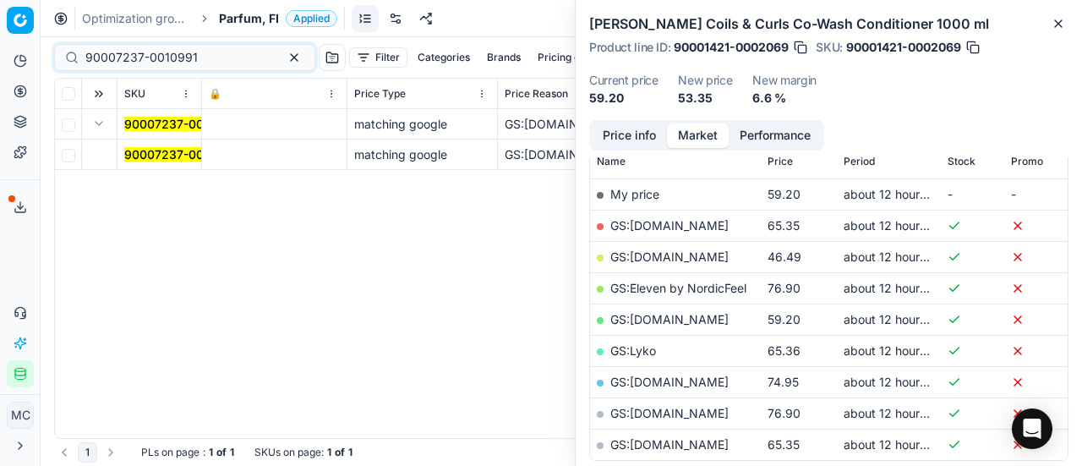
click at [105, 123] on button "Expand" at bounding box center [99, 123] width 20 height 20
click at [95, 124] on button "Expand" at bounding box center [99, 123] width 20 height 20
click at [142, 155] on mark "90007237-0010991" at bounding box center [180, 154] width 112 height 14
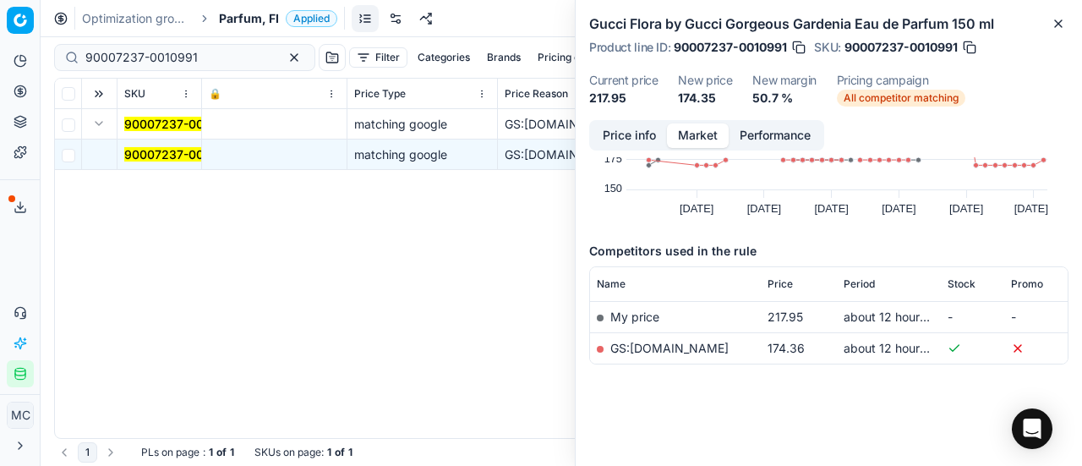
scroll to position [0, 0]
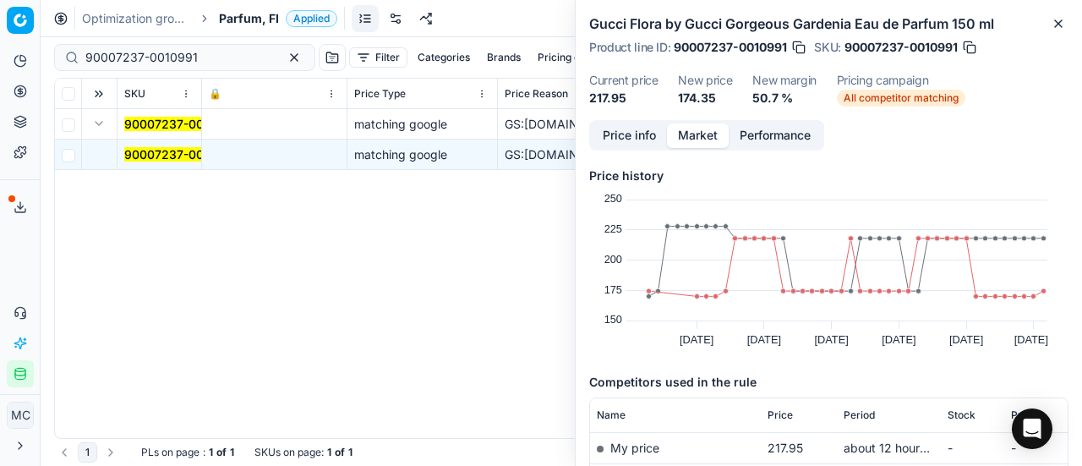
click at [657, 132] on button "Price info" at bounding box center [629, 135] width 75 height 25
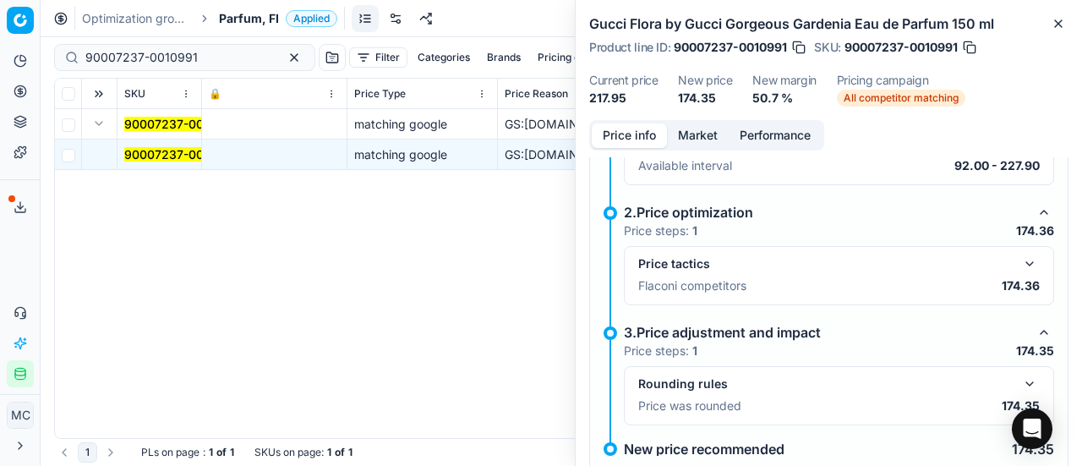
click at [1019, 259] on button "button" at bounding box center [1029, 264] width 20 height 20
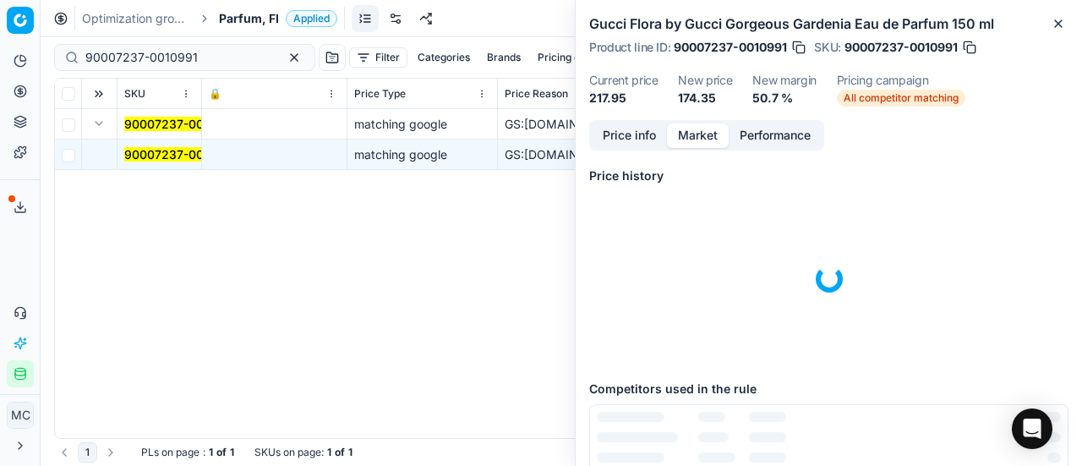
click at [681, 125] on button "Market" at bounding box center [698, 135] width 62 height 25
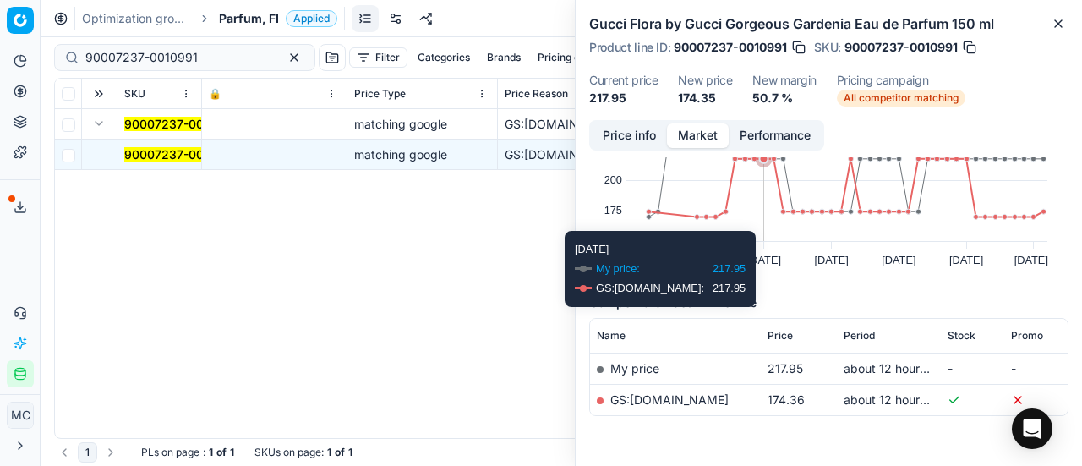
scroll to position [129, 0]
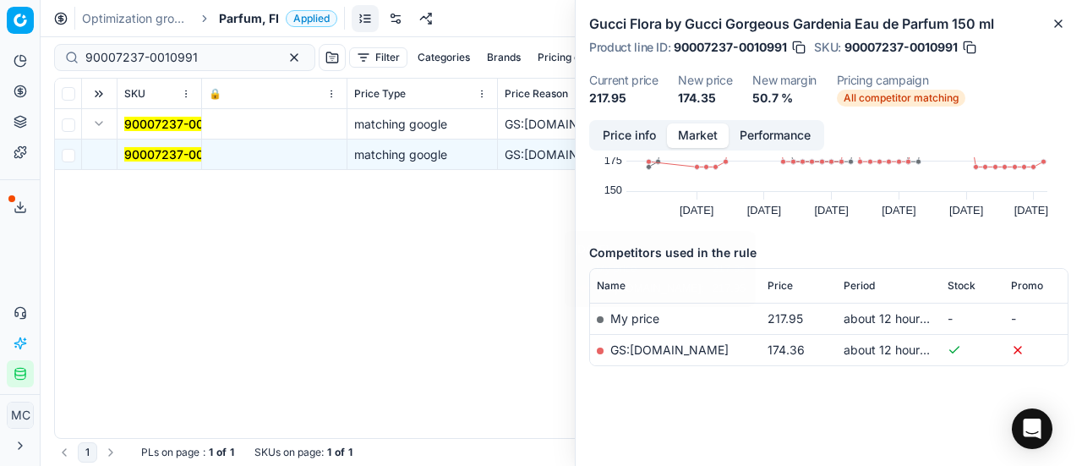
click at [683, 352] on link "GS:parfumdreams.FI" at bounding box center [669, 349] width 118 height 14
drag, startPoint x: 215, startPoint y: 57, endPoint x: 3, endPoint y: 82, distance: 213.6
click at [0, 65] on div "Pricing platform Analytics Pricing Product portfolio Templates Export service 1…" at bounding box center [541, 233] width 1082 height 466
paste input "10884-0017256"
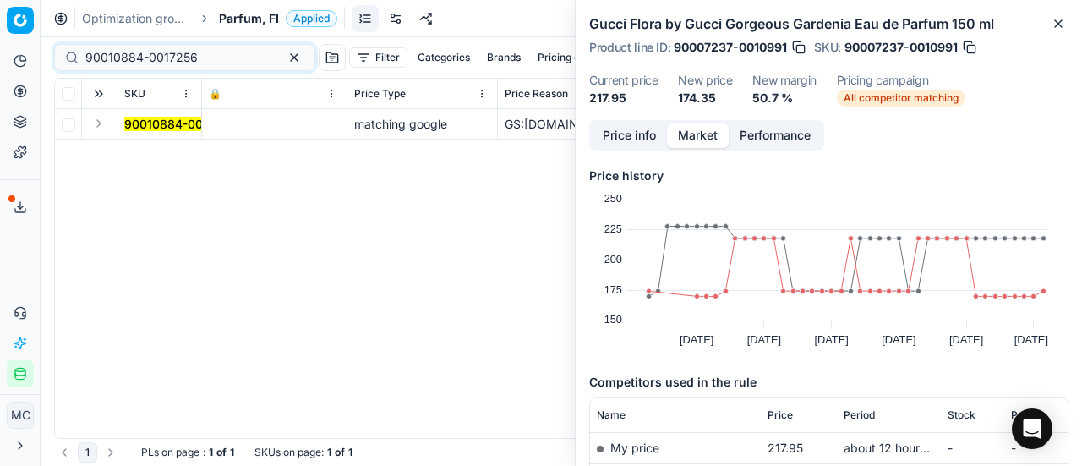
click at [102, 124] on button "Expand" at bounding box center [99, 123] width 20 height 20
click at [150, 150] on mark "90010884-0017256" at bounding box center [180, 154] width 112 height 14
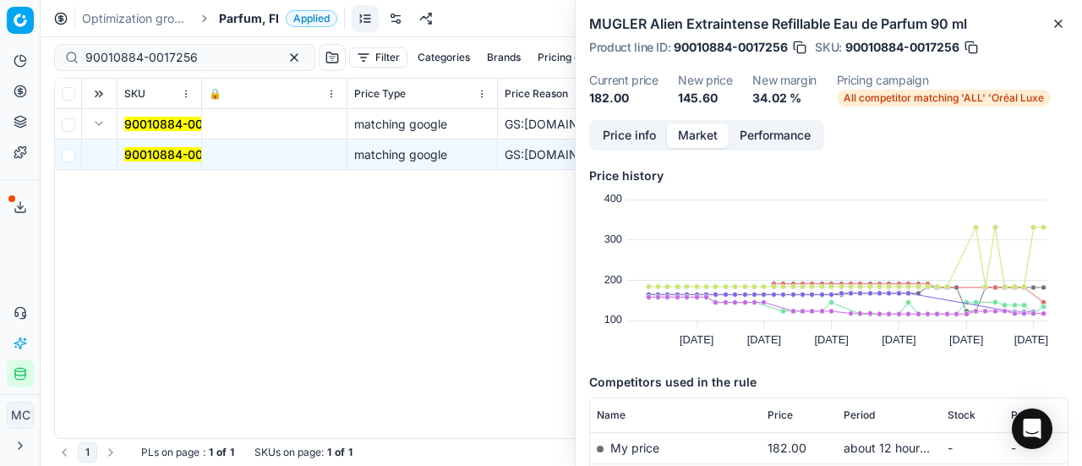
click at [629, 126] on button "Price info" at bounding box center [629, 135] width 75 height 25
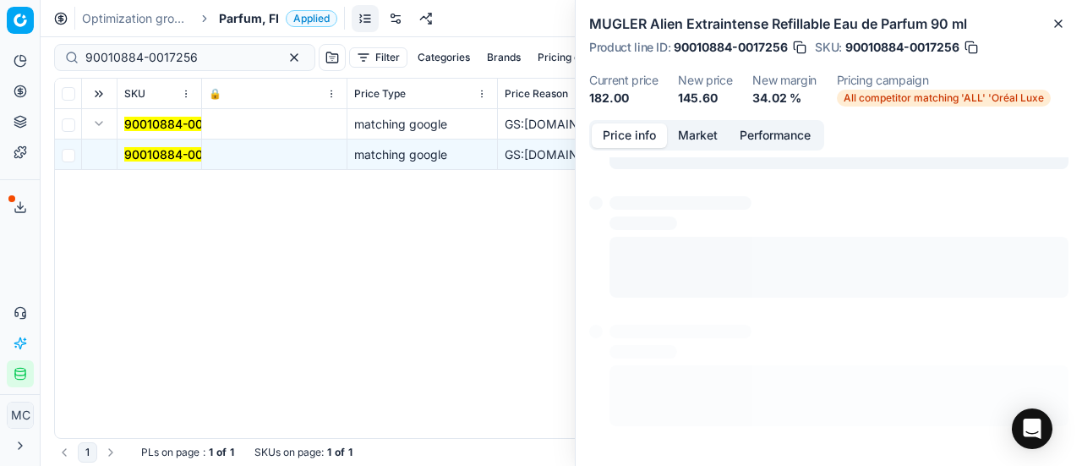
scroll to position [12, 0]
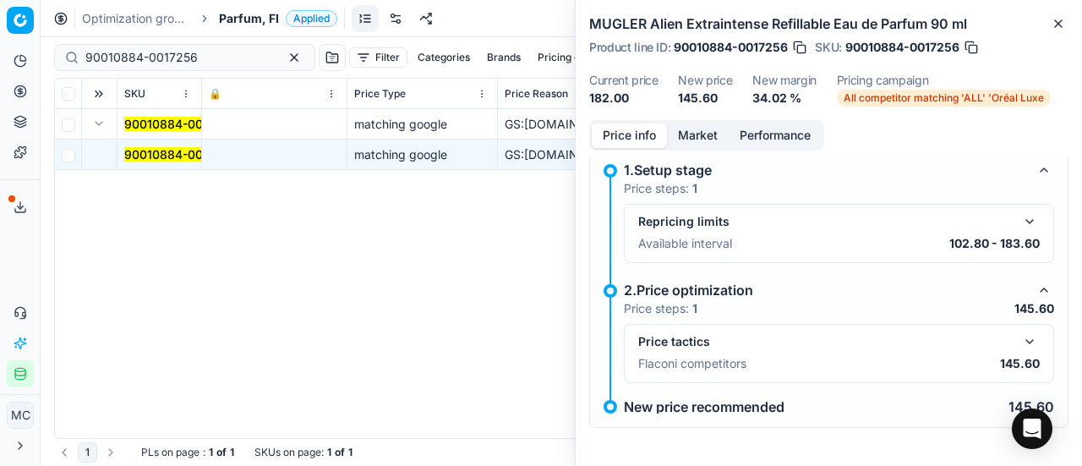
click at [1019, 338] on button "button" at bounding box center [1029, 341] width 20 height 20
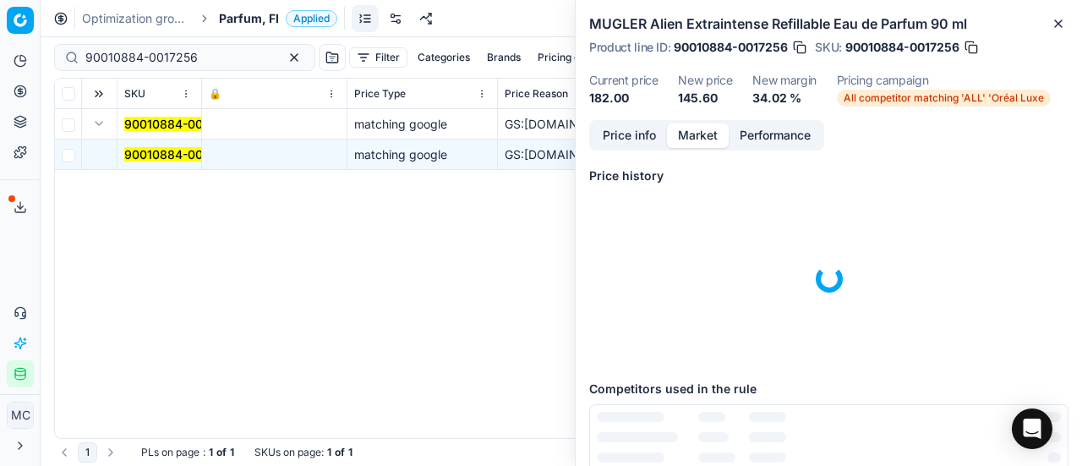
click at [703, 134] on button "Market" at bounding box center [698, 135] width 62 height 25
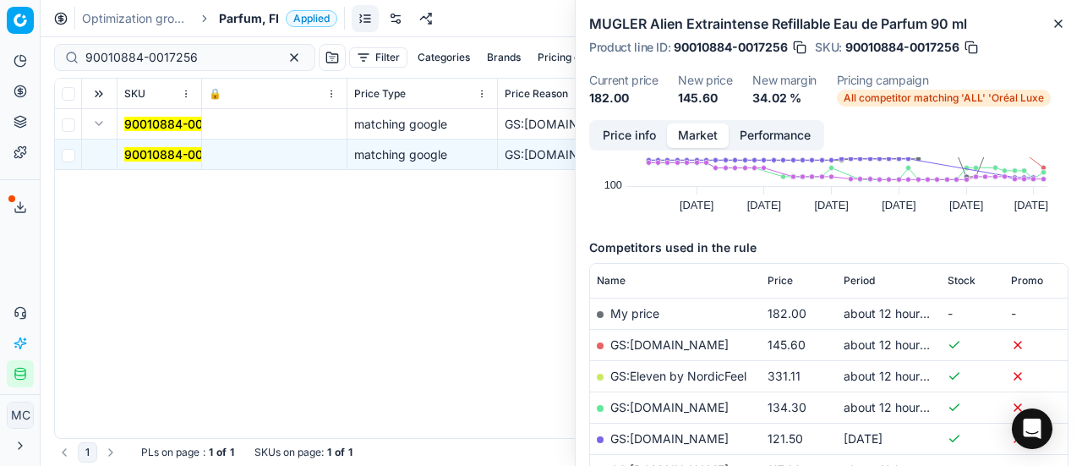
scroll to position [254, 0]
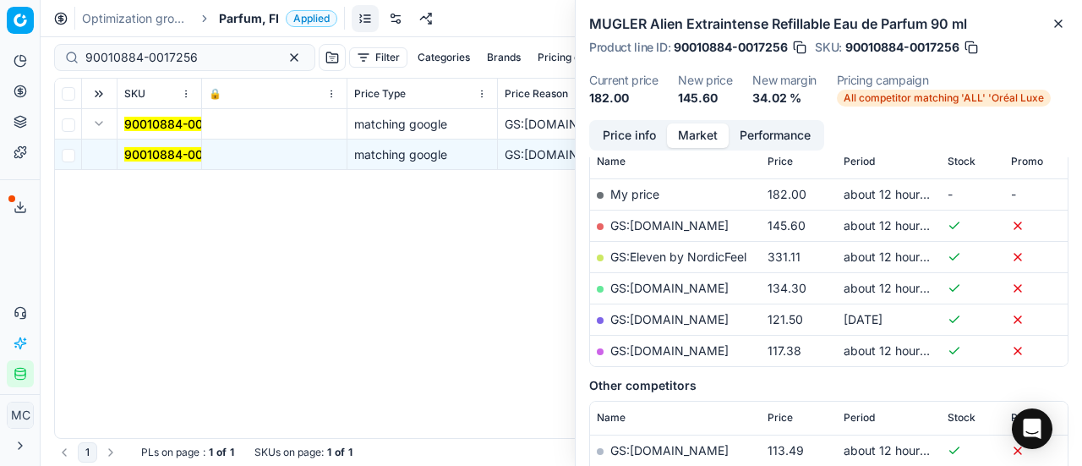
click at [681, 226] on link "GS:Cocopanda.fi" at bounding box center [669, 225] width 118 height 14
drag, startPoint x: 232, startPoint y: 53, endPoint x: 0, endPoint y: -76, distance: 266.0
click at [0, 0] on html "Pricing platform Analytics Pricing Product portfolio Templates Export service 1…" at bounding box center [541, 233] width 1082 height 466
paste input "01699-0002405"
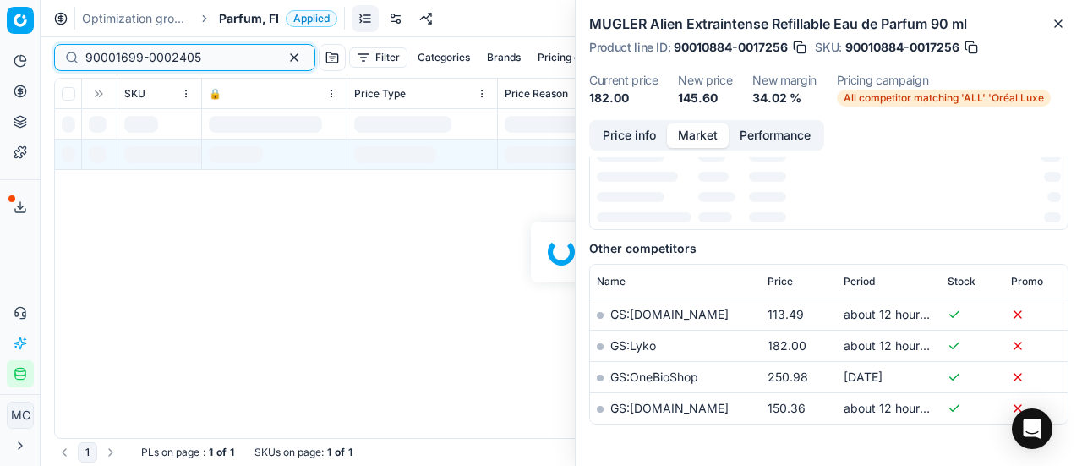
scroll to position [254, 0]
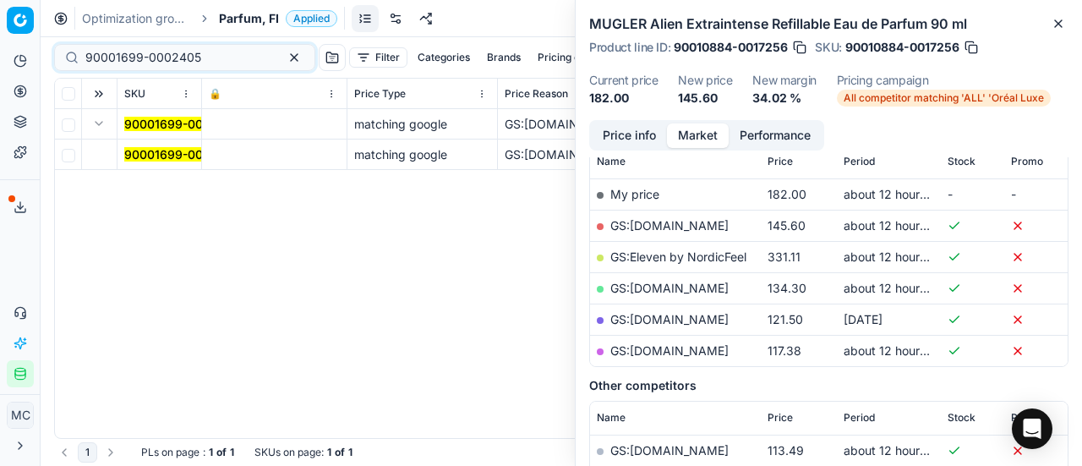
click at [146, 155] on mark "90001699-0002405" at bounding box center [182, 154] width 116 height 14
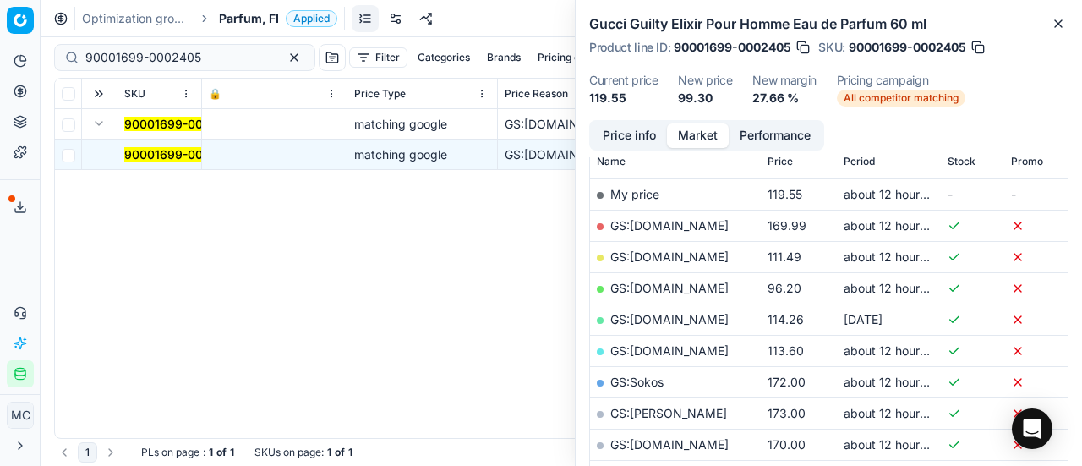
click at [646, 133] on button "Price info" at bounding box center [629, 135] width 75 height 25
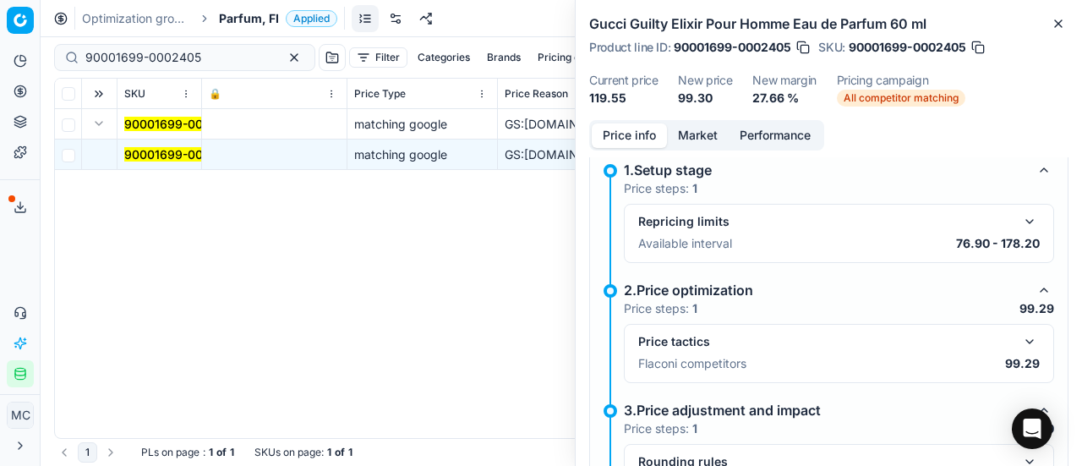
click at [1019, 339] on button "button" at bounding box center [1029, 341] width 20 height 20
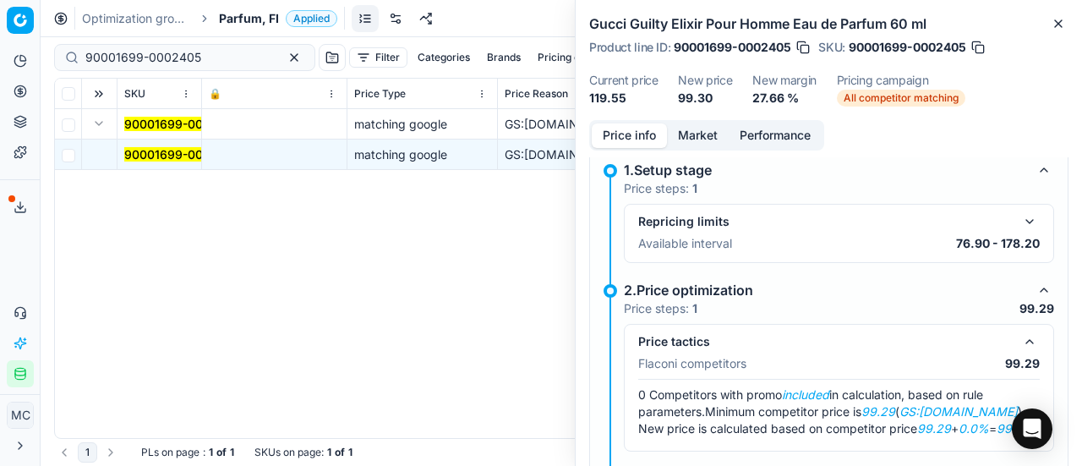
click at [674, 129] on button "Market" at bounding box center [698, 135] width 62 height 25
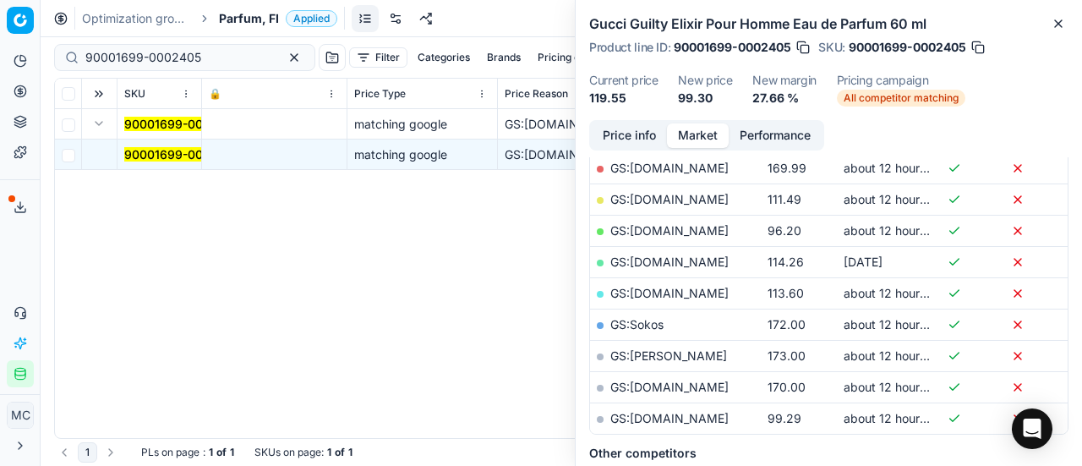
scroll to position [338, 0]
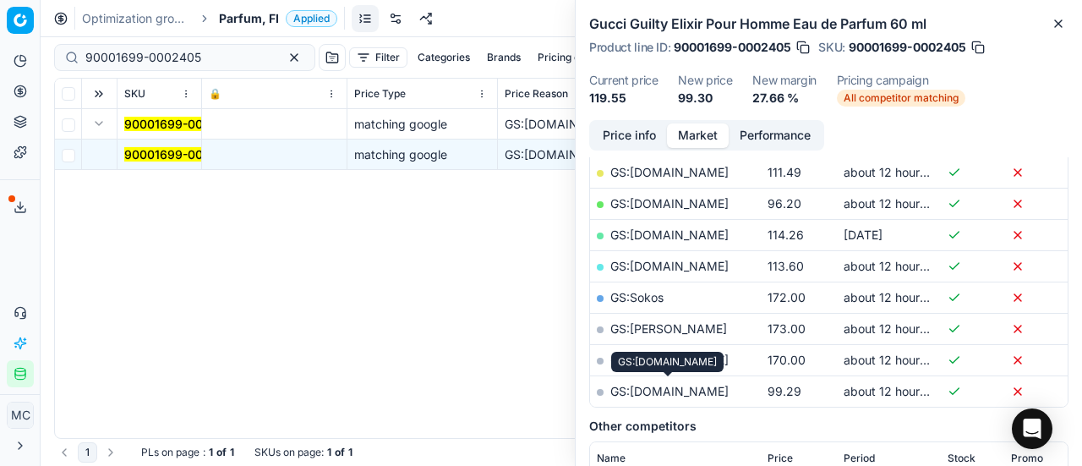
click at [668, 386] on link "GS:parfumdreams.FI" at bounding box center [669, 391] width 118 height 14
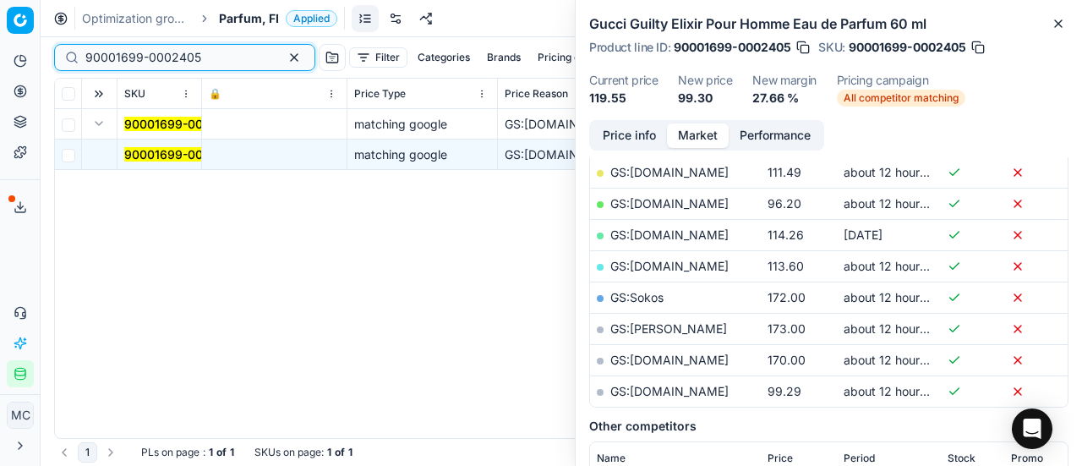
drag, startPoint x: 213, startPoint y: 64, endPoint x: 0, endPoint y: 66, distance: 213.0
click at [0, 64] on div "Pricing platform Analytics Pricing Product portfolio Templates Export service 1…" at bounding box center [541, 233] width 1082 height 466
paste input "11079-0017551"
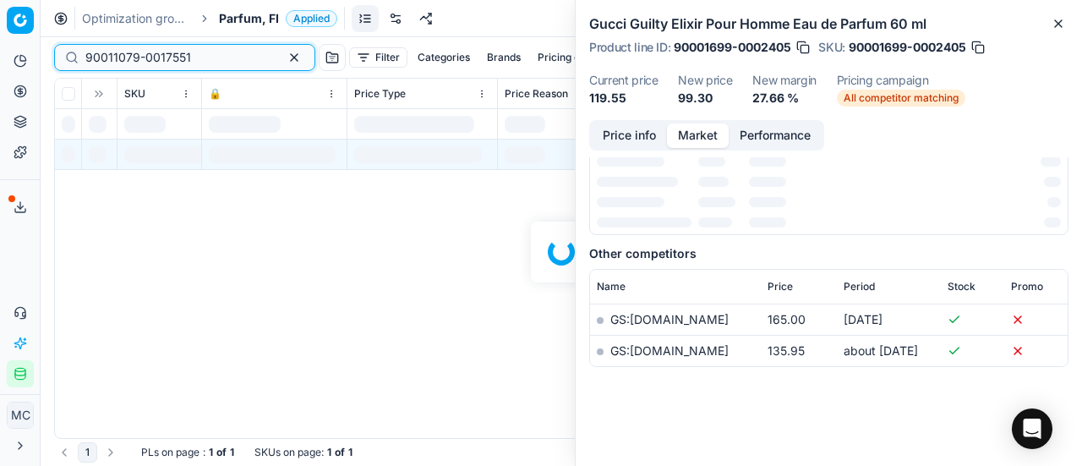
scroll to position [338, 0]
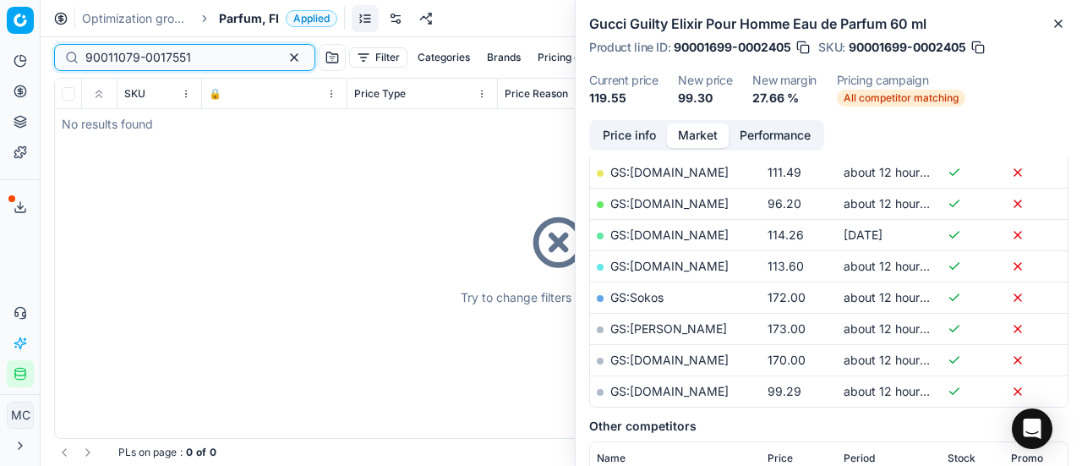
type input "90011079-0017551"
click at [251, 18] on span "Parfum, FI" at bounding box center [249, 18] width 60 height 17
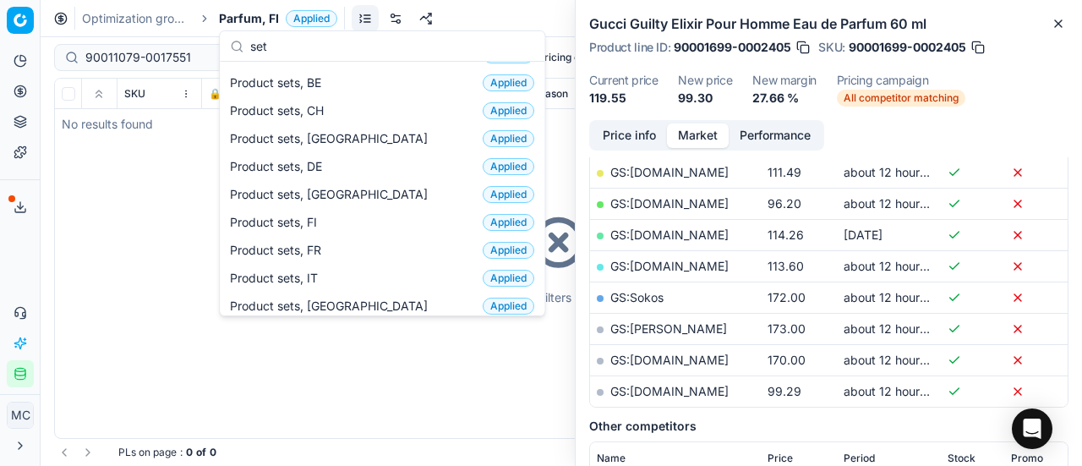
scroll to position [0, 0]
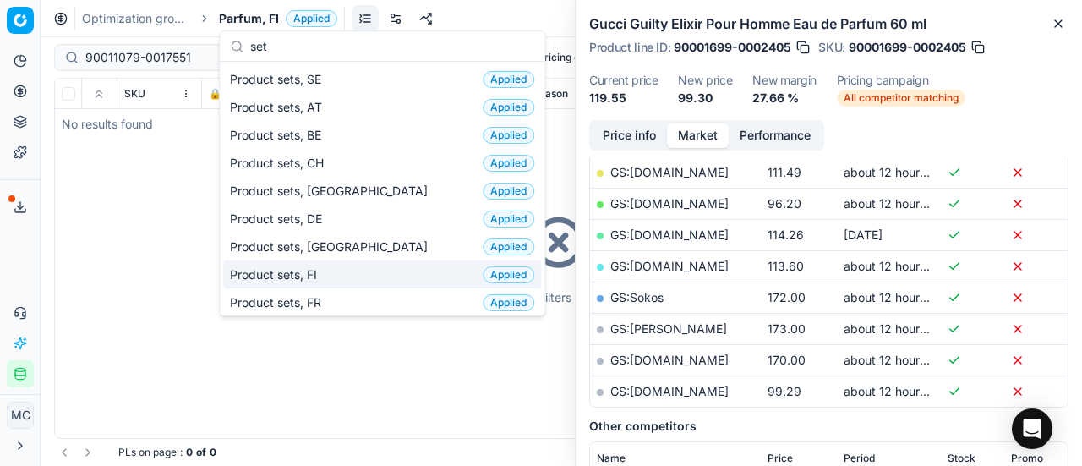
type input "set"
click at [332, 271] on div "Product sets, FI Applied" at bounding box center [382, 274] width 318 height 28
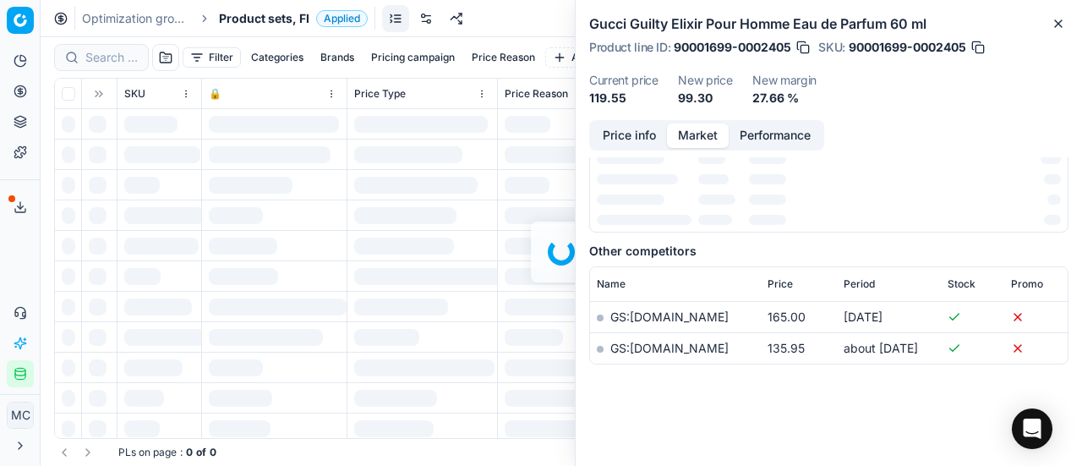
scroll to position [338, 0]
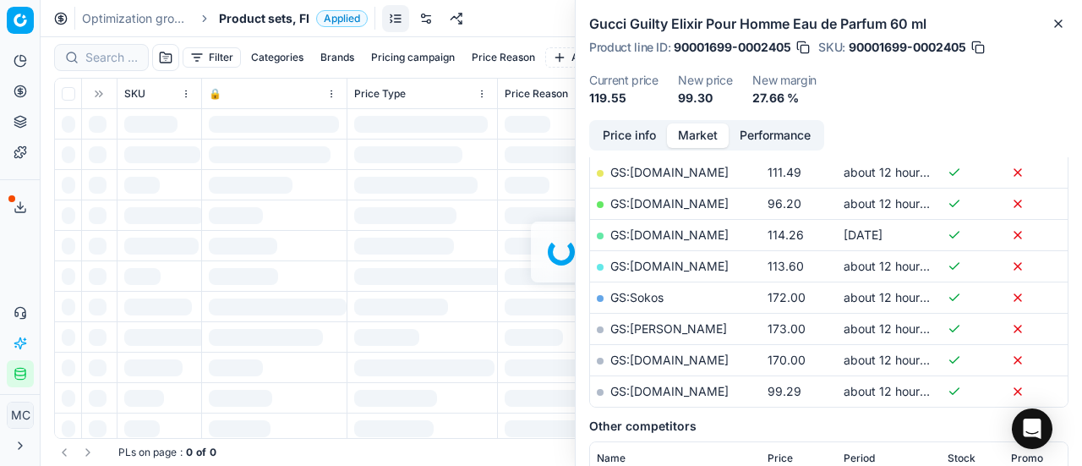
click at [100, 63] on div at bounding box center [561, 251] width 1041 height 428
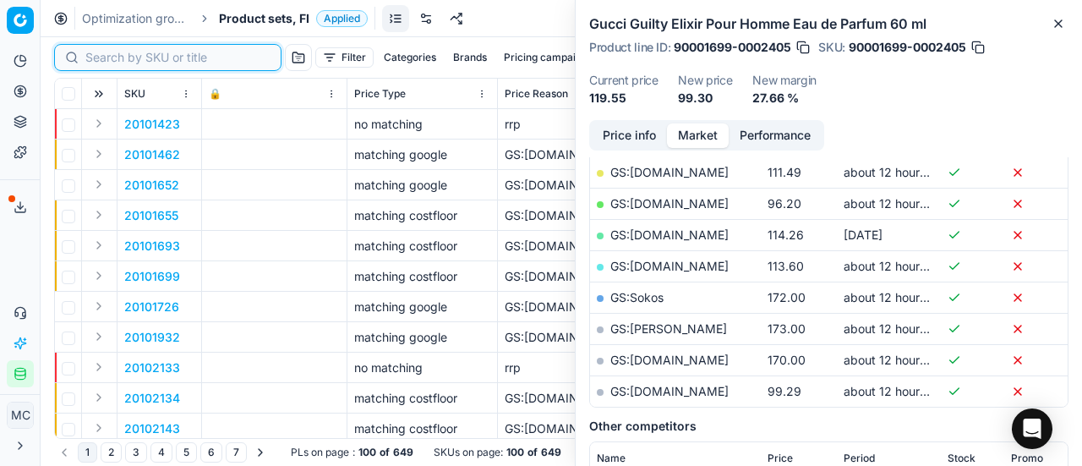
click at [103, 63] on input at bounding box center [177, 57] width 185 height 17
paste input "90011079-0017551"
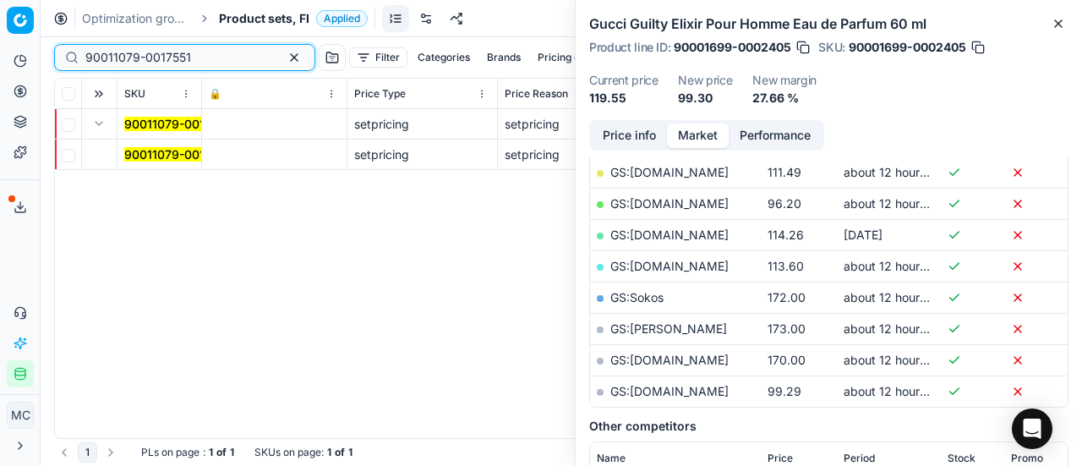
scroll to position [338, 0]
click at [139, 153] on mark "90011079-0017551" at bounding box center [177, 154] width 106 height 14
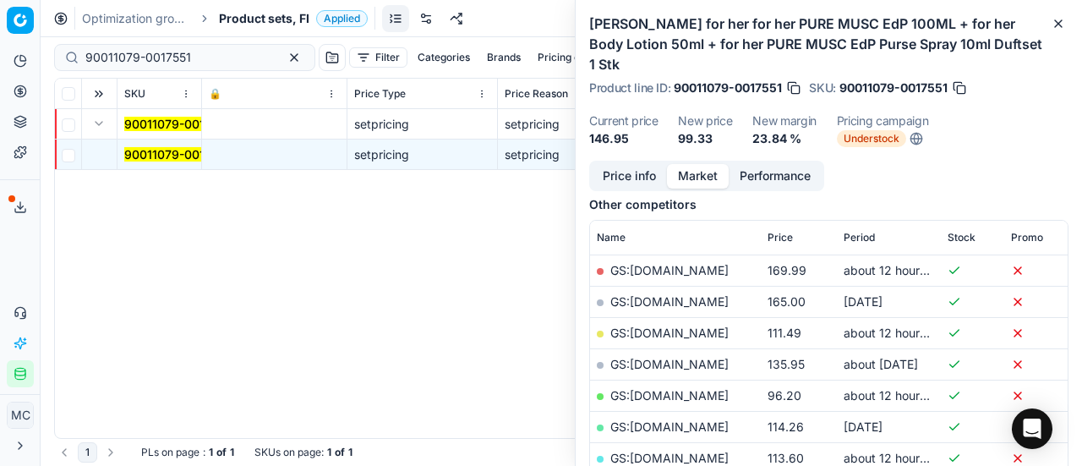
scroll to position [238, 0]
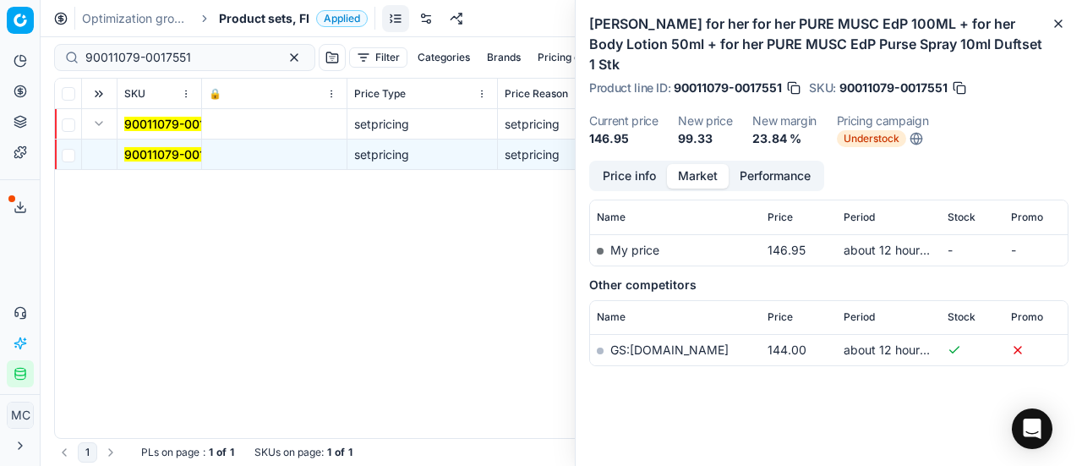
click at [641, 174] on button "Price info" at bounding box center [629, 176] width 75 height 25
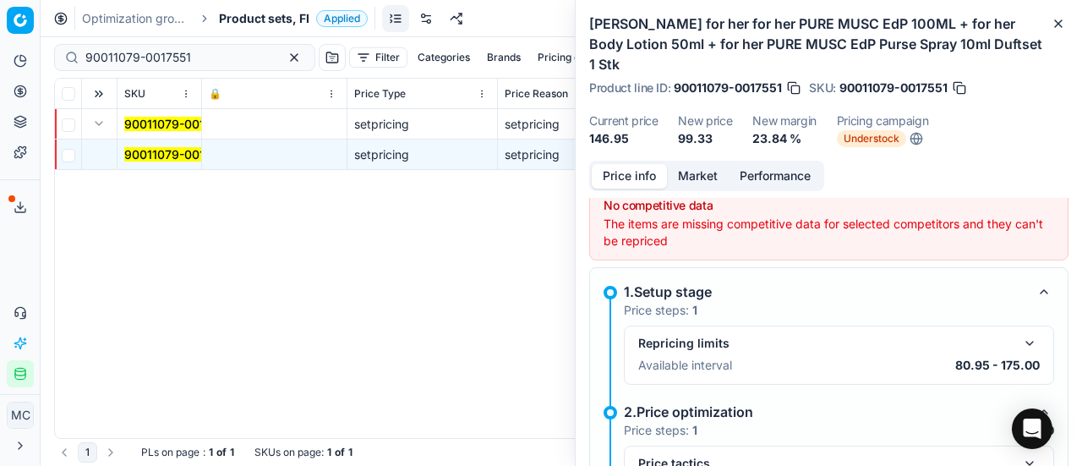
scroll to position [181, 0]
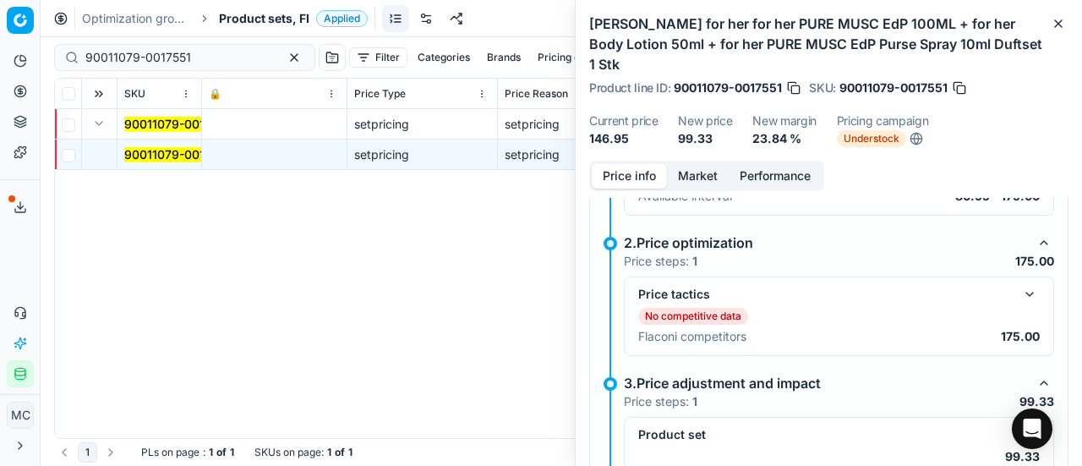
click at [1019, 298] on button "button" at bounding box center [1029, 294] width 20 height 20
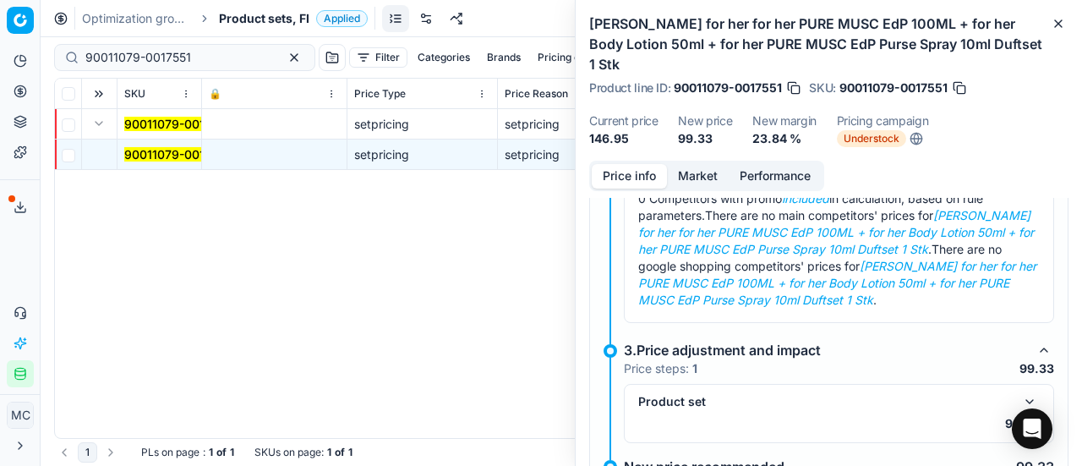
scroll to position [426, 0]
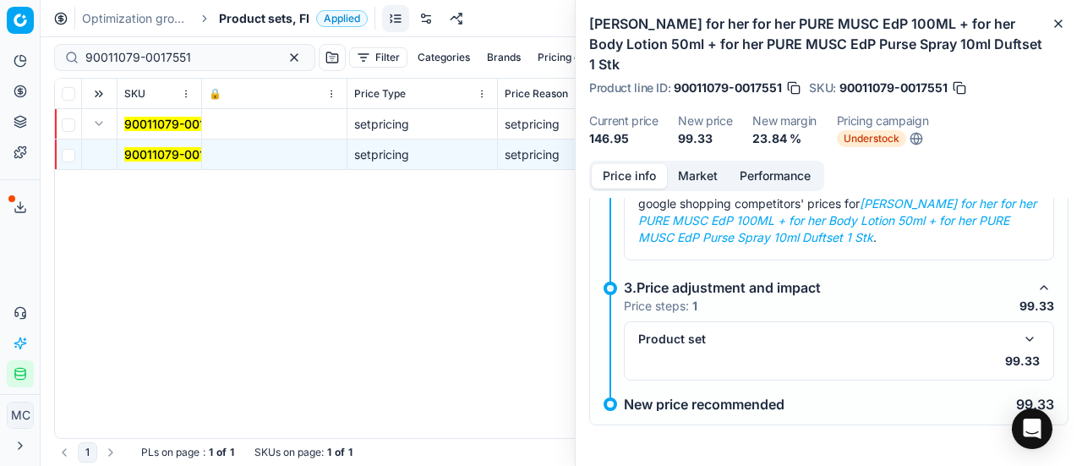
click at [1019, 338] on button "button" at bounding box center [1029, 339] width 20 height 20
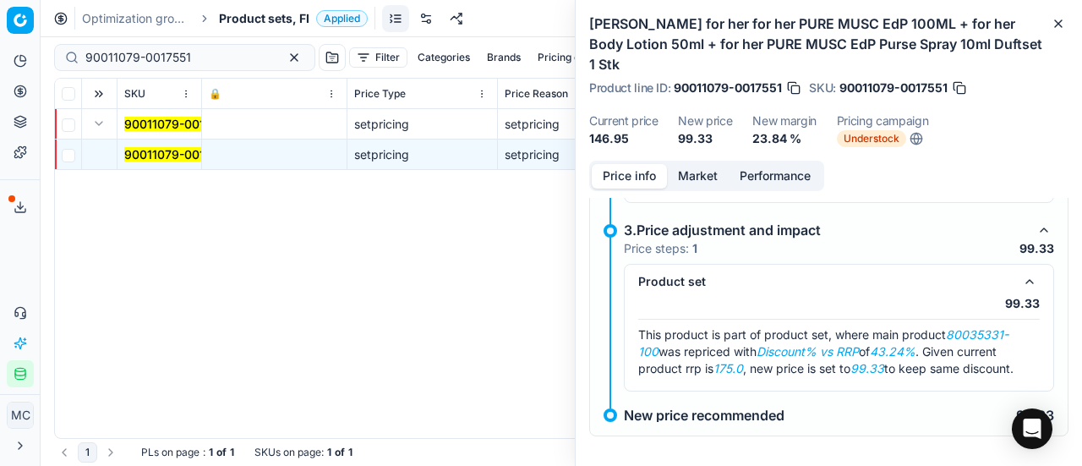
scroll to position [494, 0]
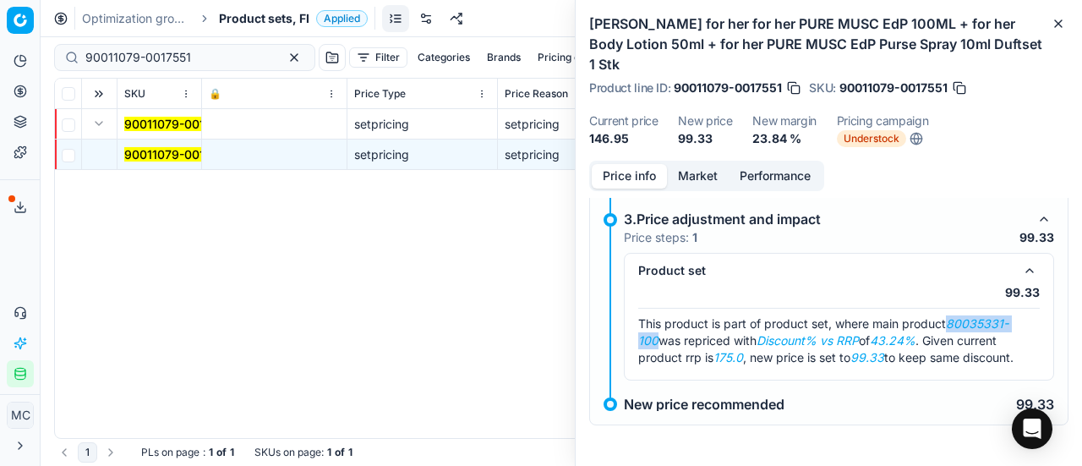
drag, startPoint x: 951, startPoint y: 325, endPoint x: 658, endPoint y: 340, distance: 292.8
click at [658, 340] on span "This product is part of product set, where main product 80035331-100 was repric…" at bounding box center [825, 340] width 375 height 48
copy em "80035331-100"
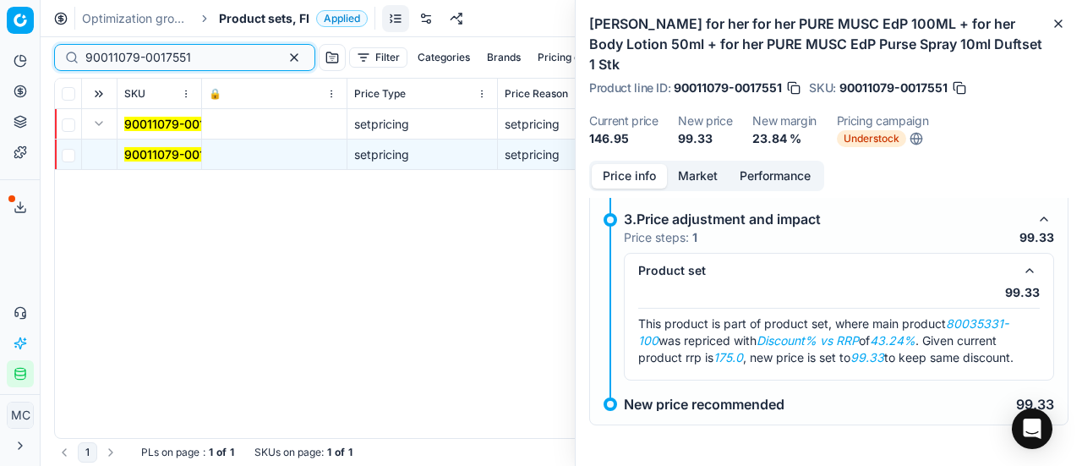
paste input "80035331-100"
drag, startPoint x: 194, startPoint y: 59, endPoint x: 0, endPoint y: 35, distance: 195.9
click at [0, 35] on div "Pricing platform Analytics Pricing Product portfolio Templates Export service 1…" at bounding box center [541, 233] width 1082 height 466
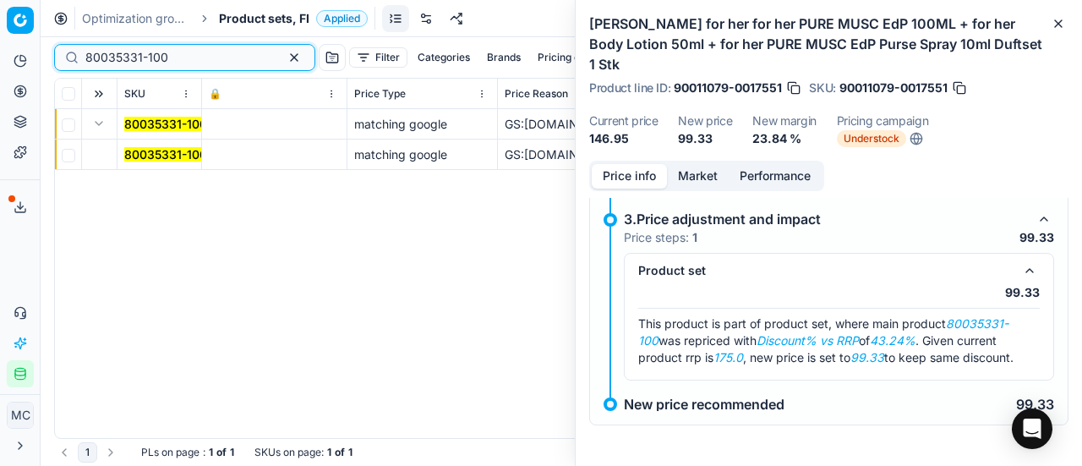
type input "80035331-100"
click at [145, 151] on mark "80035331-100" at bounding box center [165, 154] width 83 height 14
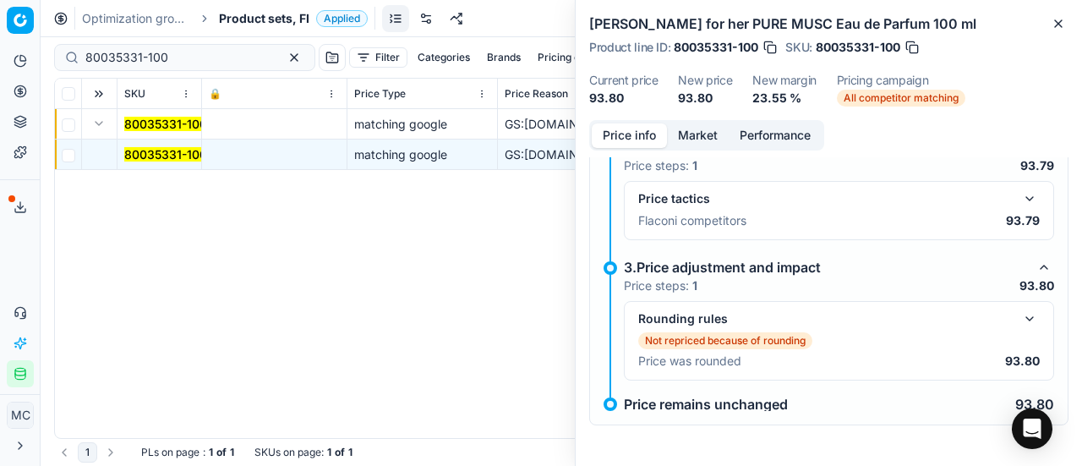
click at [1023, 188] on div "Price tactics Flaconi competitors 93.79" at bounding box center [839, 210] width 430 height 59
click at [1024, 199] on button "button" at bounding box center [1029, 198] width 20 height 20
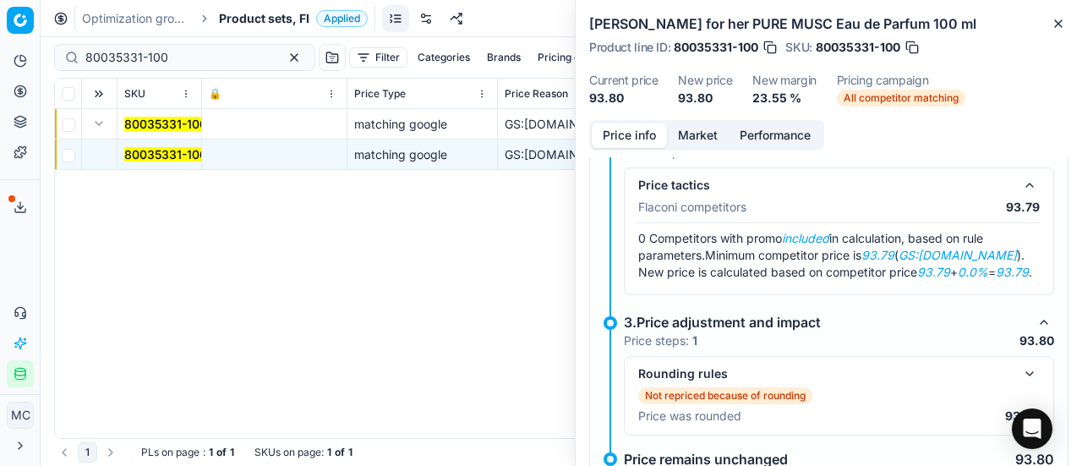
click at [688, 134] on button "Market" at bounding box center [698, 135] width 62 height 25
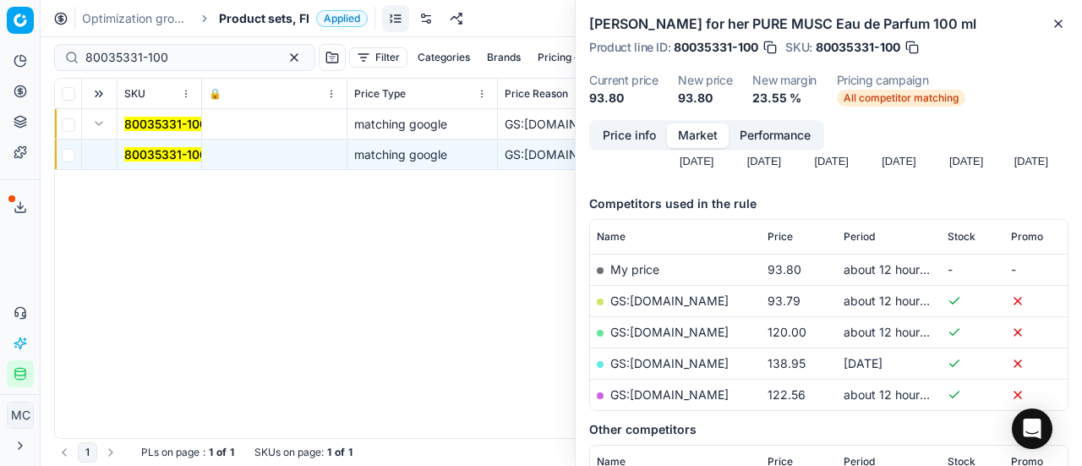
scroll to position [254, 0]
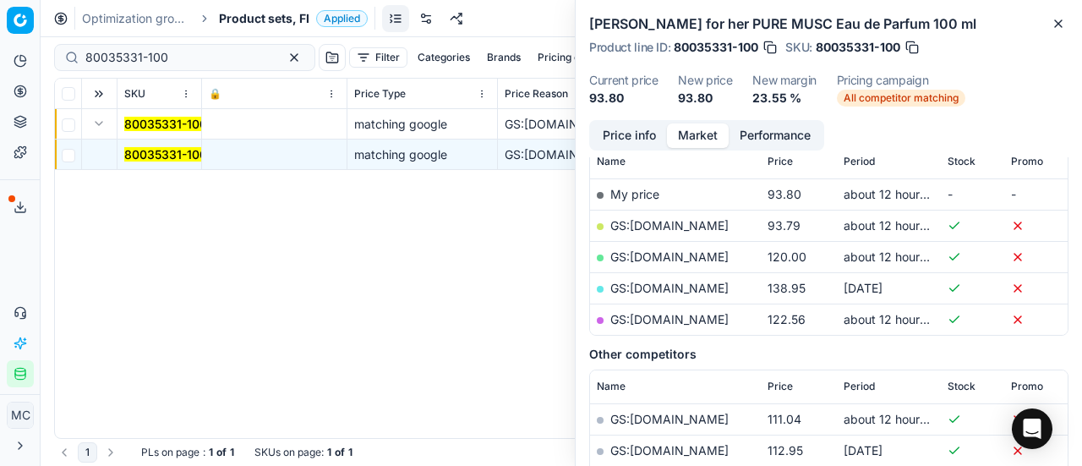
click at [663, 229] on link "GS:Deloox.fi" at bounding box center [669, 225] width 118 height 14
click at [232, 21] on span "Product sets, FI" at bounding box center [264, 18] width 90 height 17
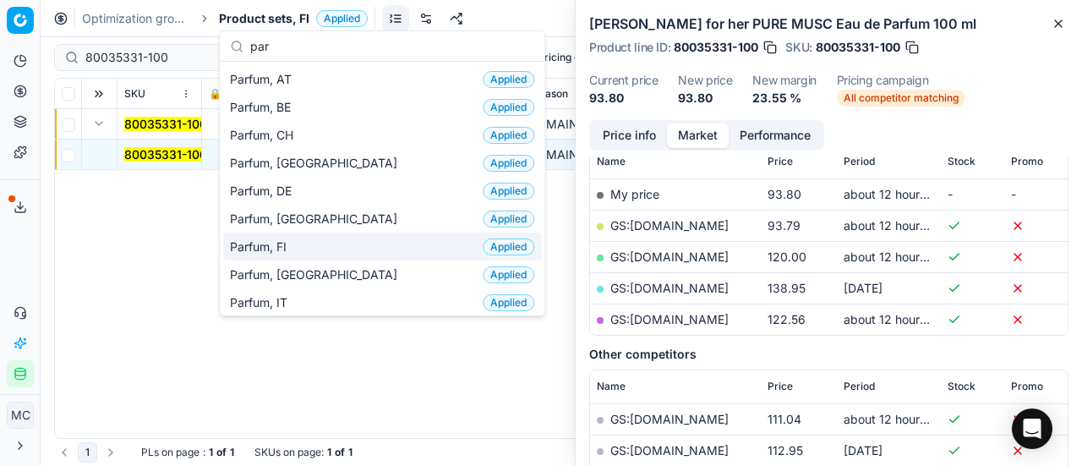
type input "par"
click at [336, 234] on div "Parfum, FI Applied" at bounding box center [382, 246] width 318 height 28
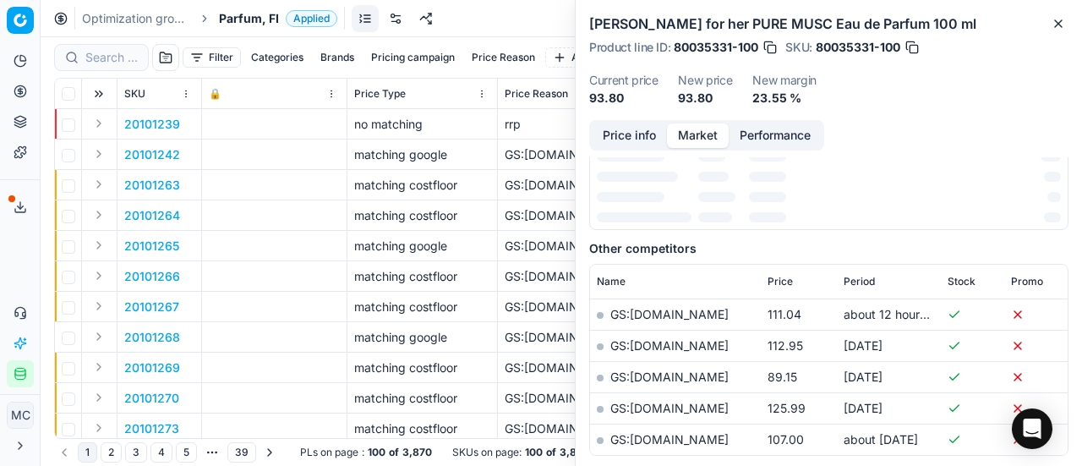
scroll to position [254, 0]
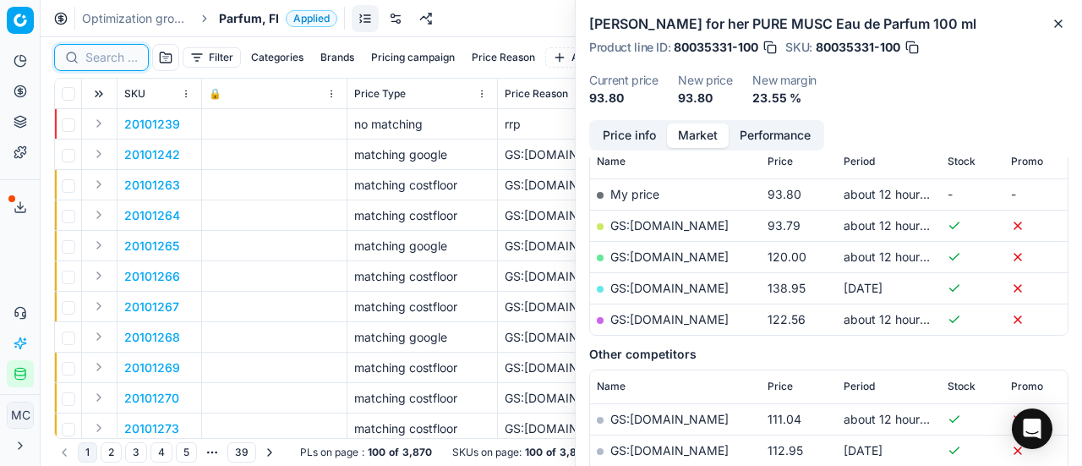
click at [106, 50] on input at bounding box center [111, 57] width 52 height 17
paste input "90003865-0005610"
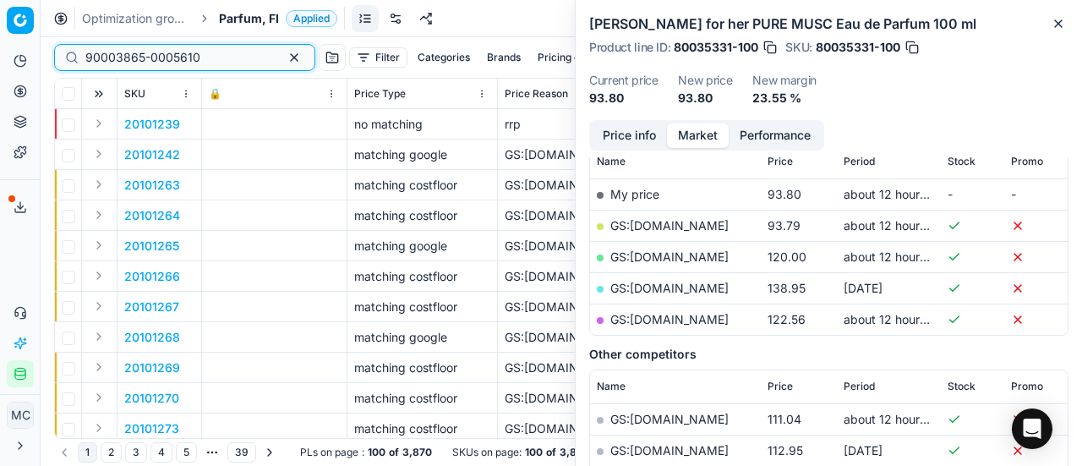
scroll to position [254, 0]
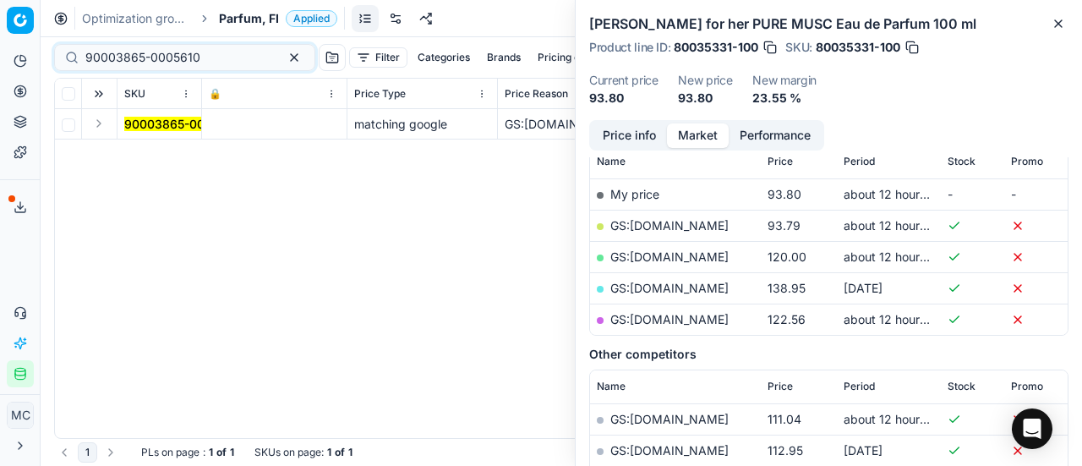
click at [105, 129] on button "Expand" at bounding box center [99, 123] width 20 height 20
click at [171, 159] on mark "90003865-0005610" at bounding box center [181, 154] width 115 height 14
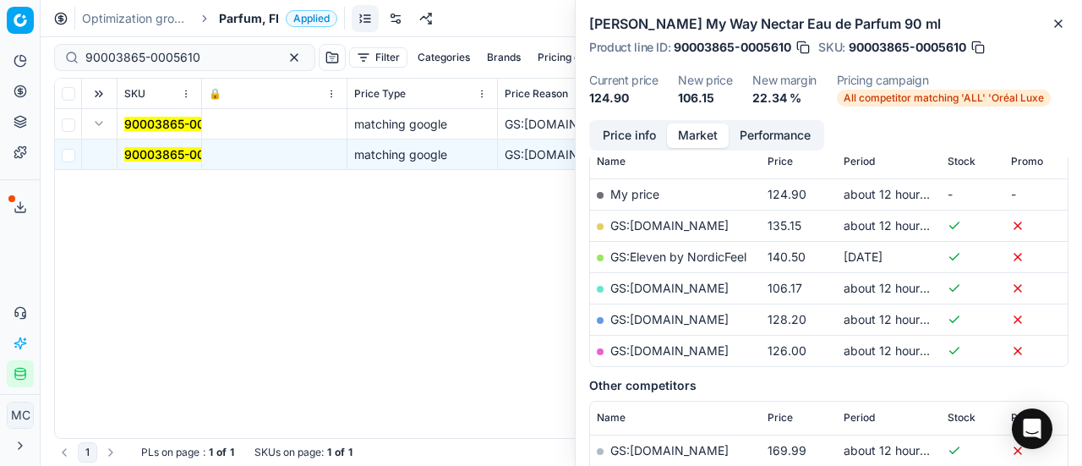
click at [621, 136] on button "Price info" at bounding box center [629, 135] width 75 height 25
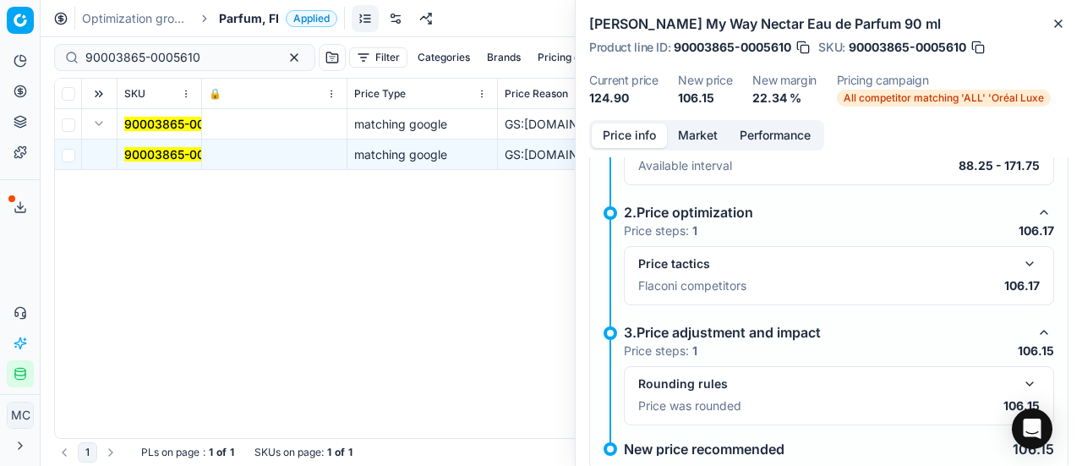
click at [1021, 268] on button "button" at bounding box center [1029, 264] width 20 height 20
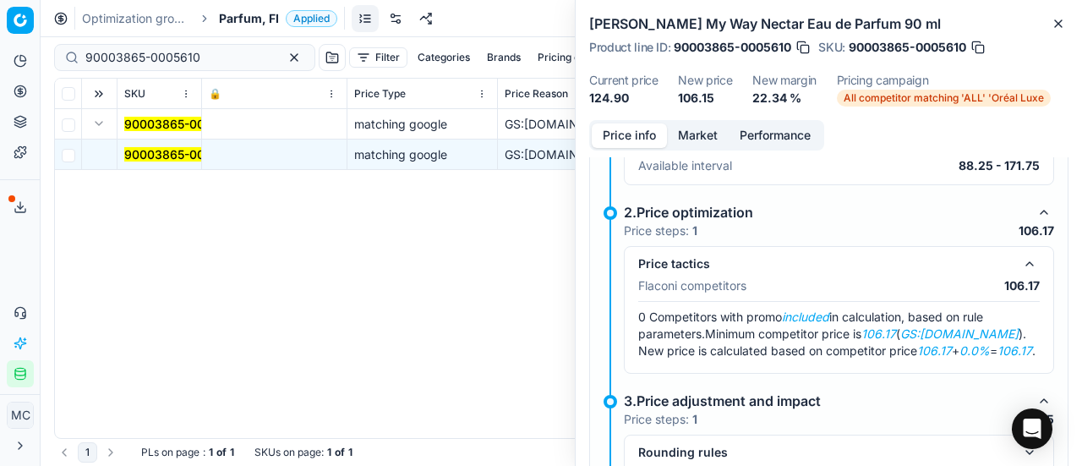
click at [704, 132] on button "Market" at bounding box center [698, 135] width 62 height 25
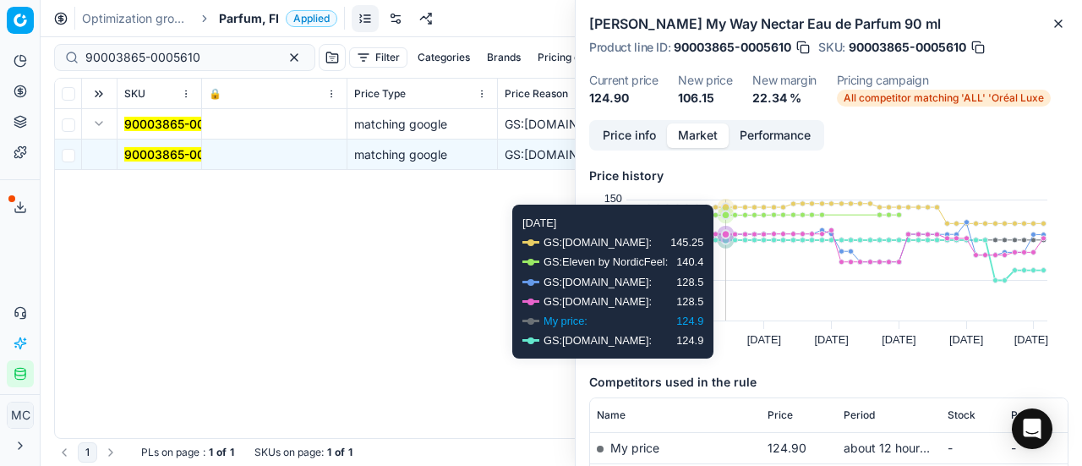
scroll to position [254, 0]
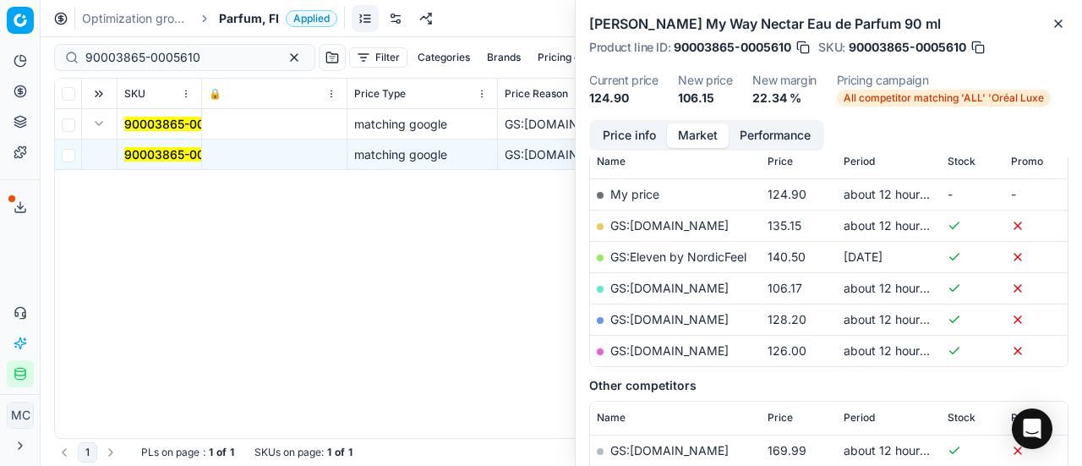
click at [668, 288] on link "GS:Luxplus.fi" at bounding box center [669, 288] width 118 height 14
drag, startPoint x: 0, startPoint y: 67, endPoint x: 10, endPoint y: 39, distance: 29.7
click at [0, 45] on div "Pricing platform Analytics Pricing Product portfolio Templates Export service 1…" at bounding box center [541, 233] width 1082 height 466
paste input "80050265-10"
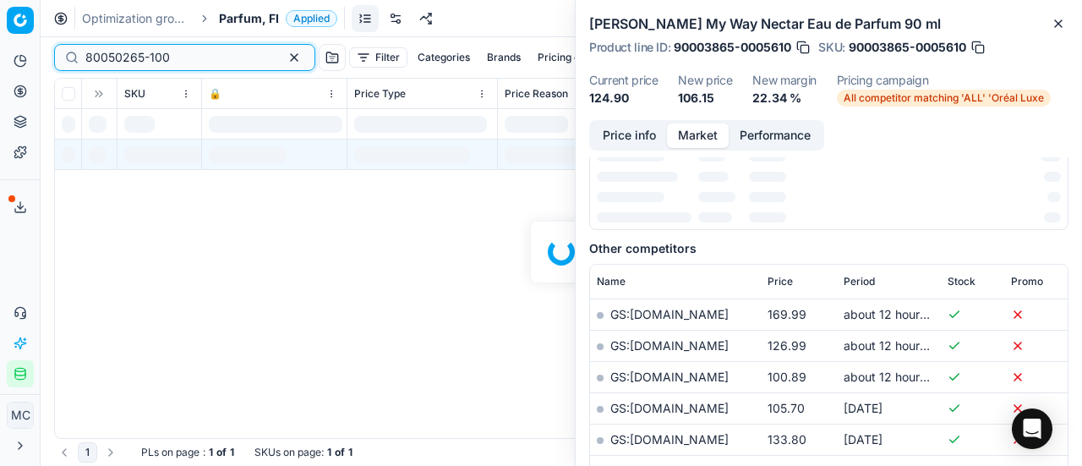
scroll to position [254, 0]
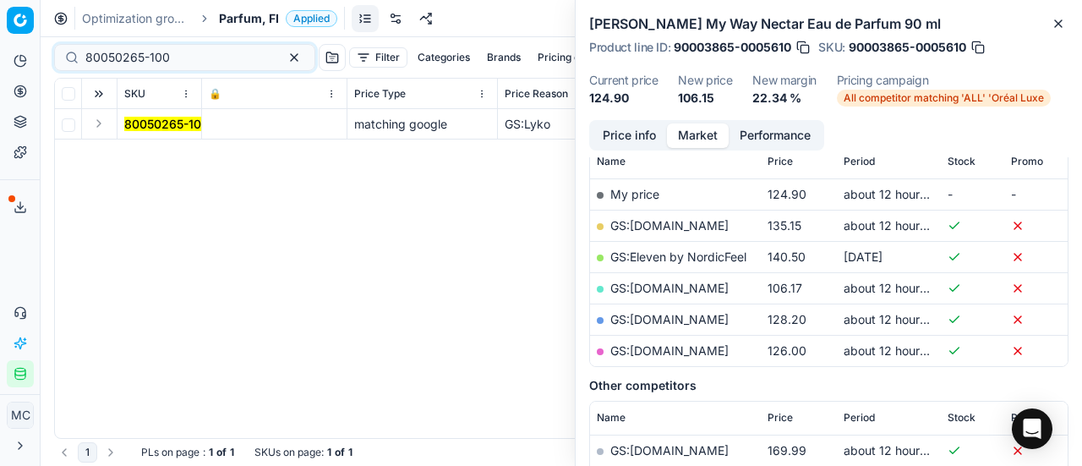
click at [100, 129] on button "Expand" at bounding box center [99, 123] width 20 height 20
drag, startPoint x: 115, startPoint y: 137, endPoint x: 652, endPoint y: 137, distance: 537.5
click at [161, 153] on mark "80050265-100" at bounding box center [166, 154] width 85 height 14
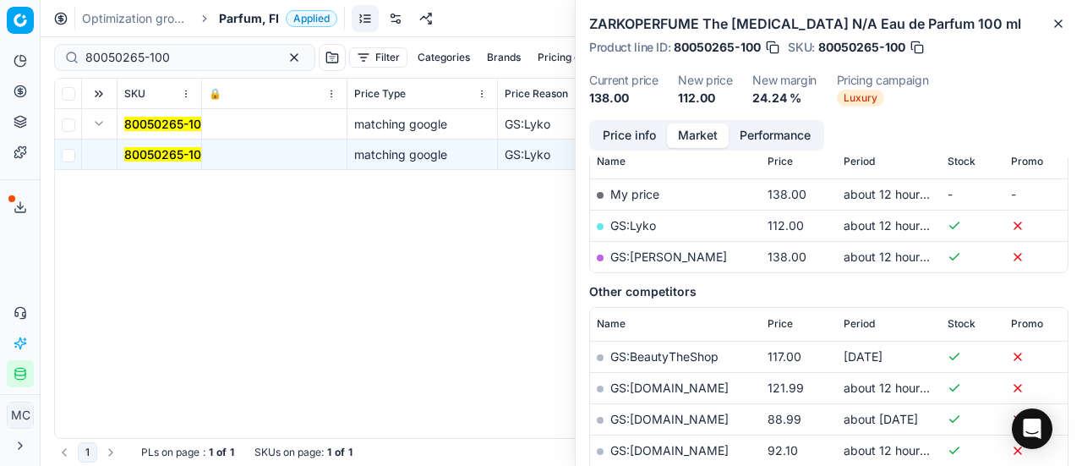
click at [657, 134] on button "Price info" at bounding box center [629, 135] width 75 height 25
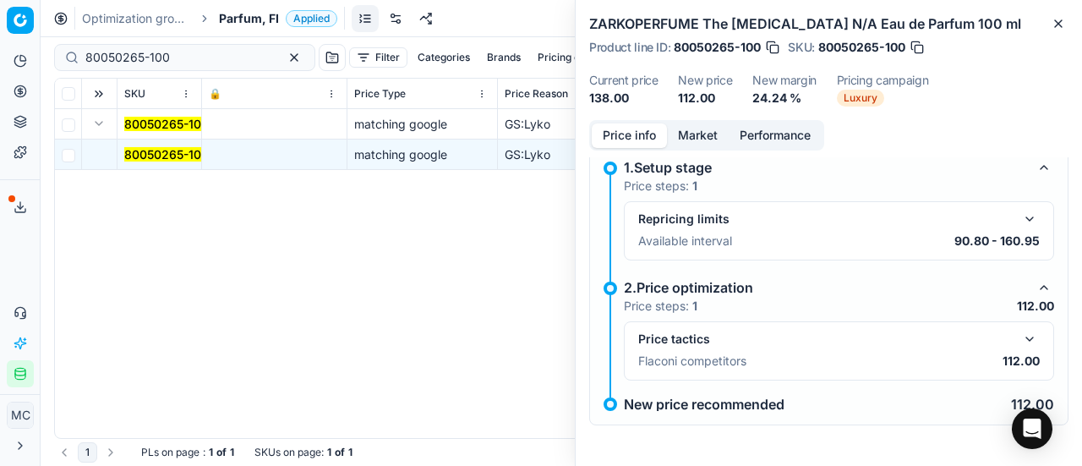
scroll to position [12, 0]
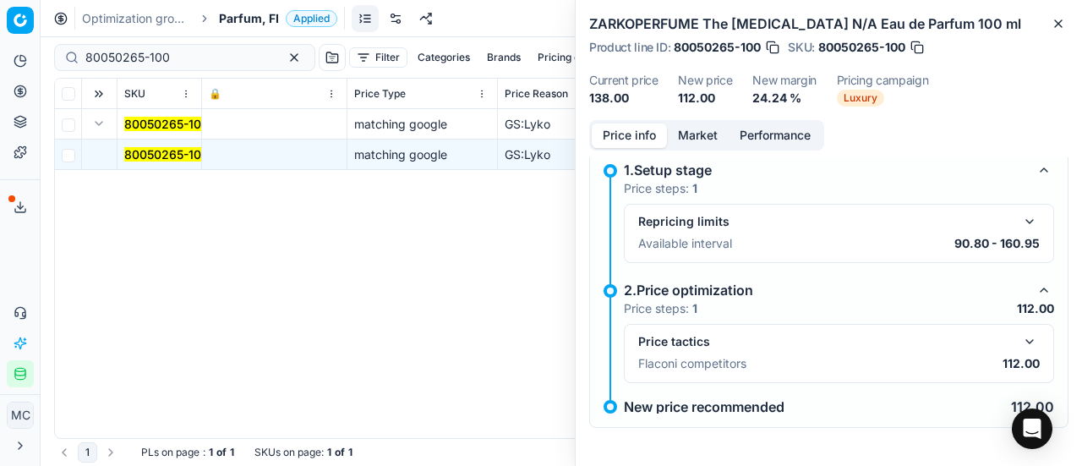
click at [1019, 339] on button "button" at bounding box center [1029, 341] width 20 height 20
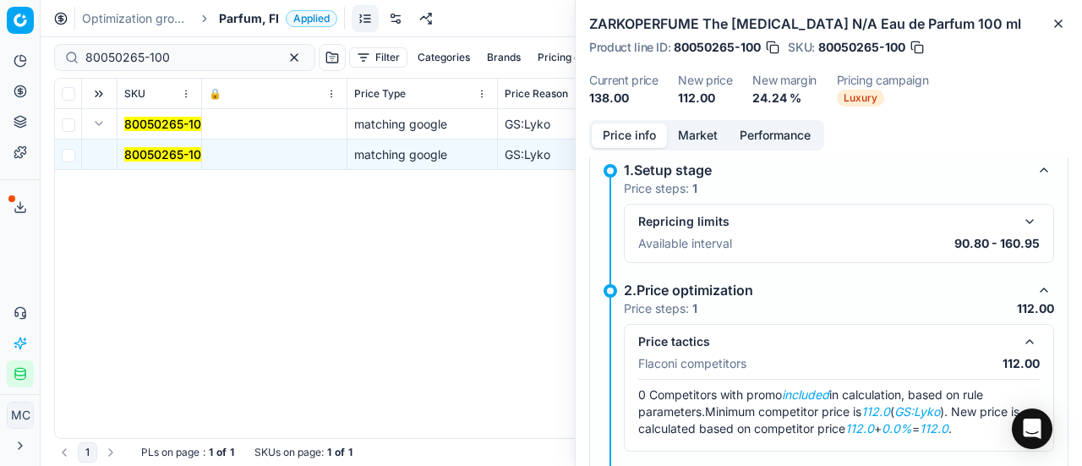
click at [701, 138] on button "Market" at bounding box center [698, 135] width 62 height 25
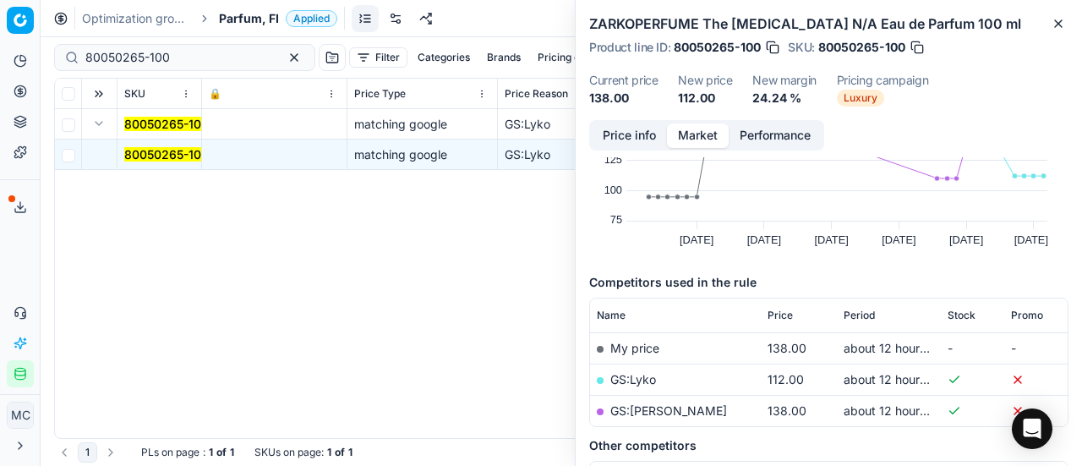
scroll to position [254, 0]
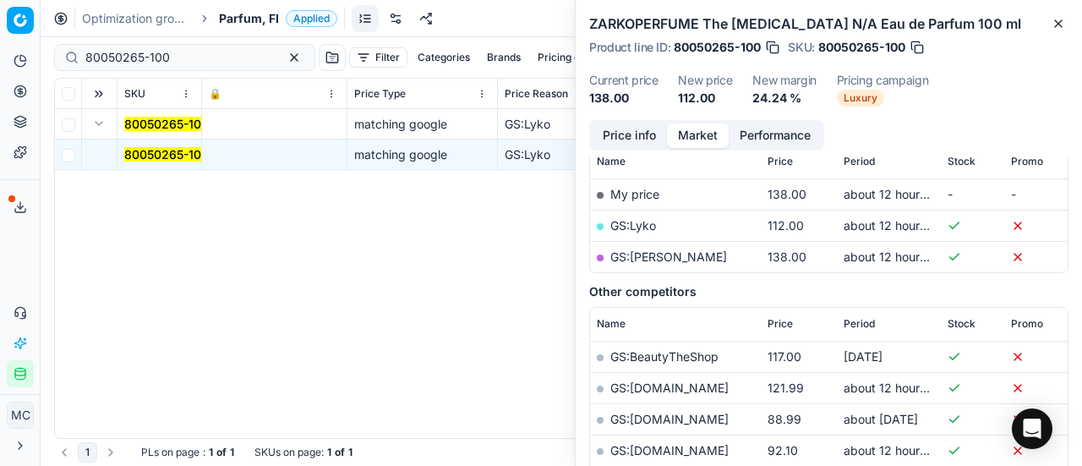
click at [639, 220] on link "GS:Lyko" at bounding box center [633, 225] width 46 height 14
drag, startPoint x: 193, startPoint y: 55, endPoint x: 0, endPoint y: 89, distance: 195.6
click at [0, 52] on div "Pricing platform Analytics Pricing Product portfolio Templates Export service 1…" at bounding box center [541, 233] width 1082 height 466
paste input "90005788-0008629"
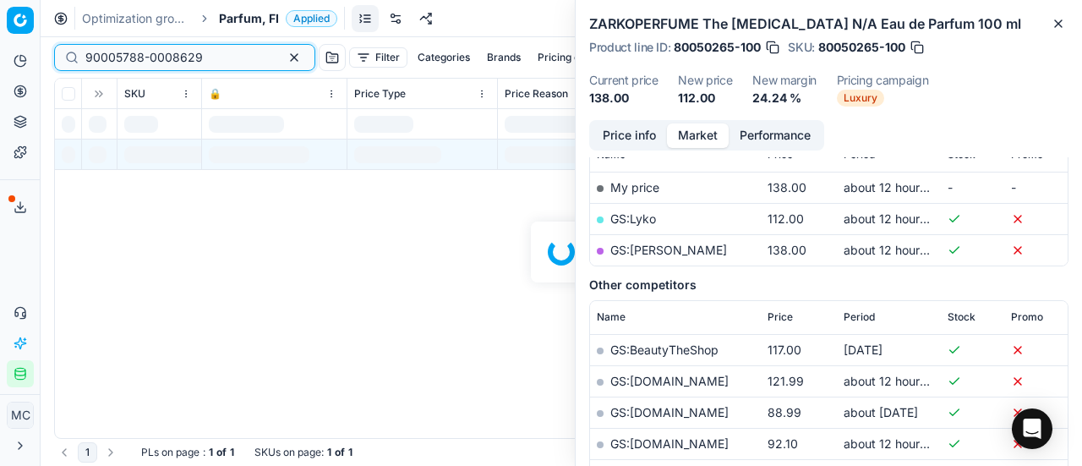
scroll to position [254, 0]
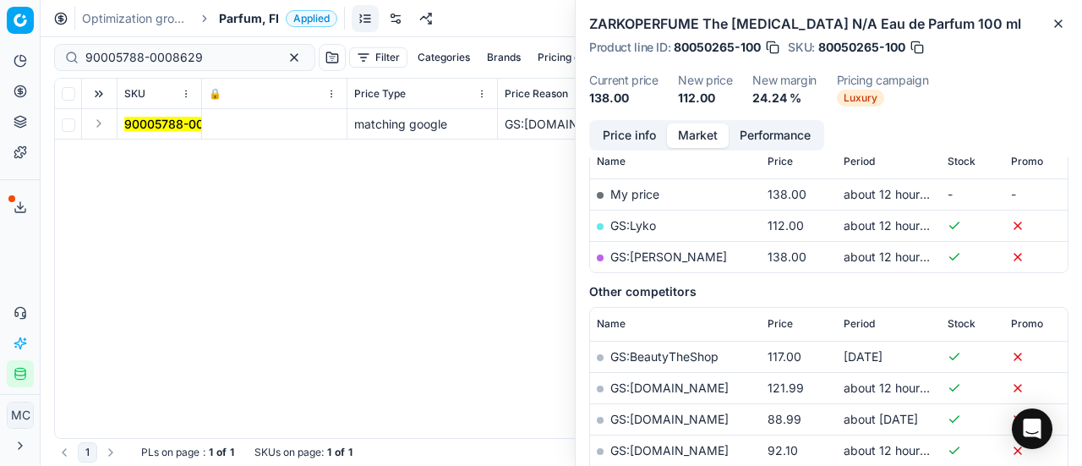
click at [95, 124] on button "Expand" at bounding box center [99, 123] width 20 height 20
click at [183, 151] on mark "90005788-0008629" at bounding box center [182, 154] width 117 height 14
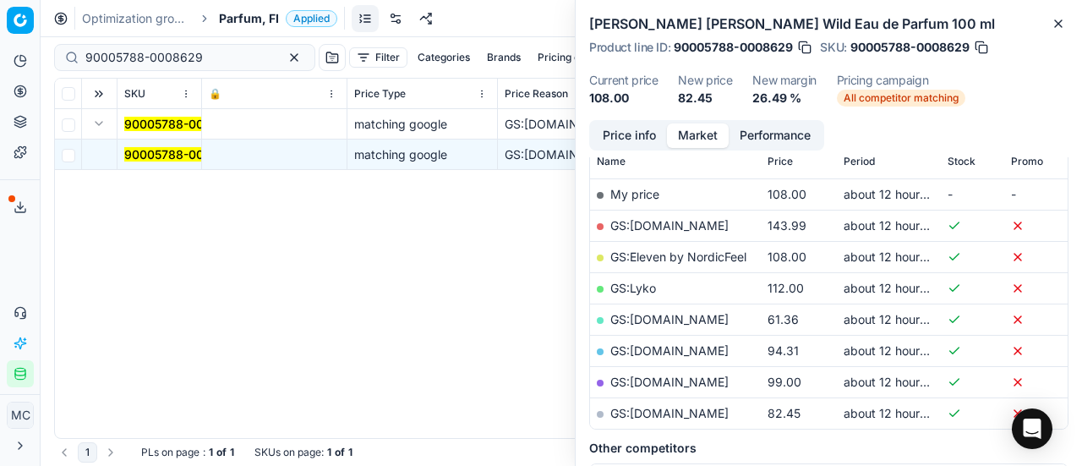
click at [618, 134] on button "Price info" at bounding box center [629, 135] width 75 height 25
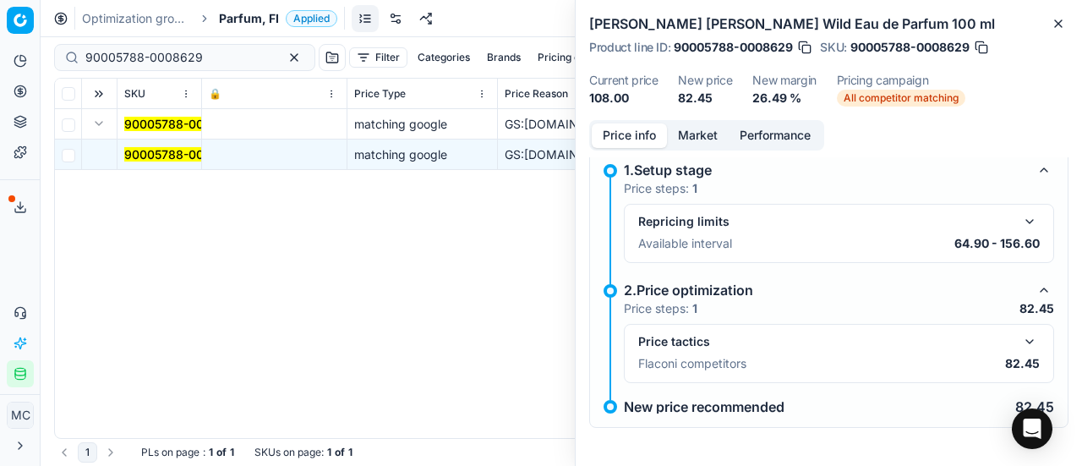
click at [1019, 334] on button "button" at bounding box center [1029, 341] width 20 height 20
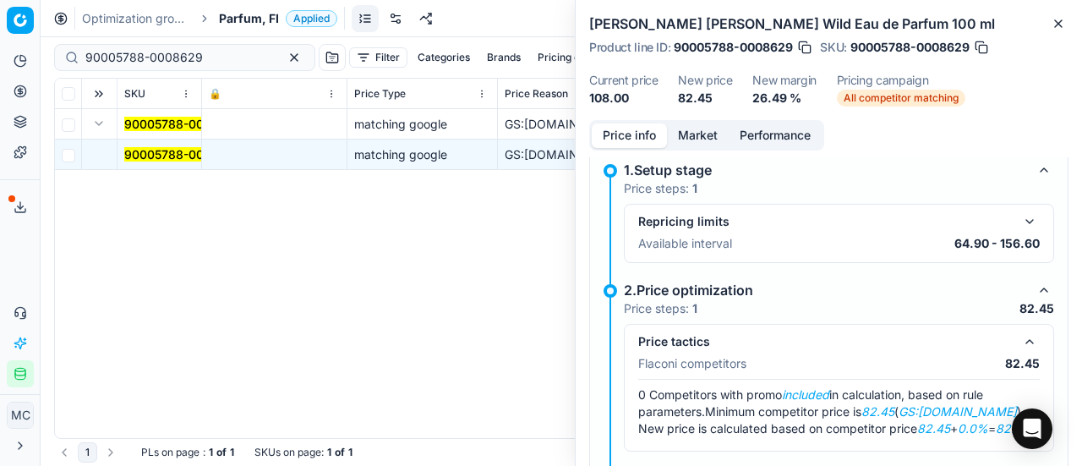
click at [717, 136] on button "Market" at bounding box center [698, 135] width 62 height 25
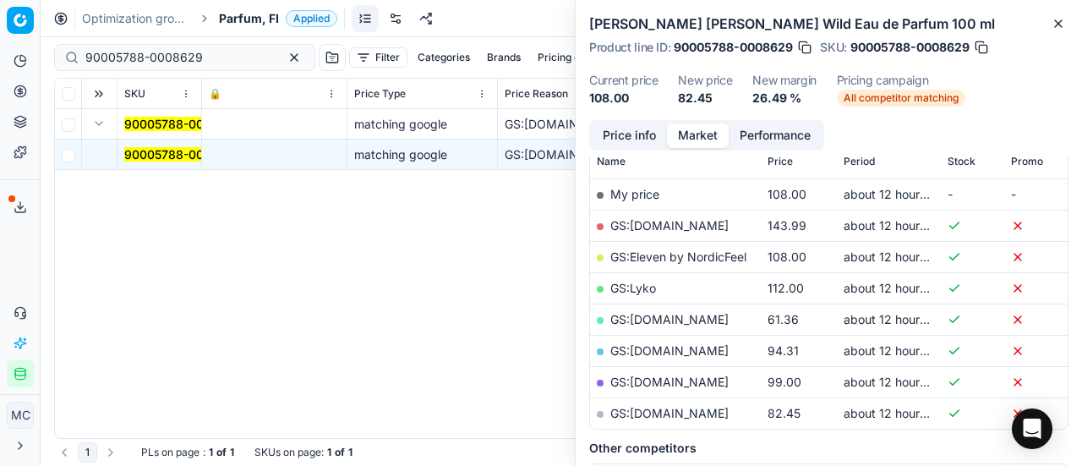
click at [661, 410] on link "GS:parfumdreams.FI" at bounding box center [669, 413] width 118 height 14
drag, startPoint x: 221, startPoint y: 57, endPoint x: 21, endPoint y: 33, distance: 201.8
click at [0, 50] on div "Pricing platform Analytics Pricing Product portfolio Templates Export service 1…" at bounding box center [541, 233] width 1082 height 466
paste input "90-0008631"
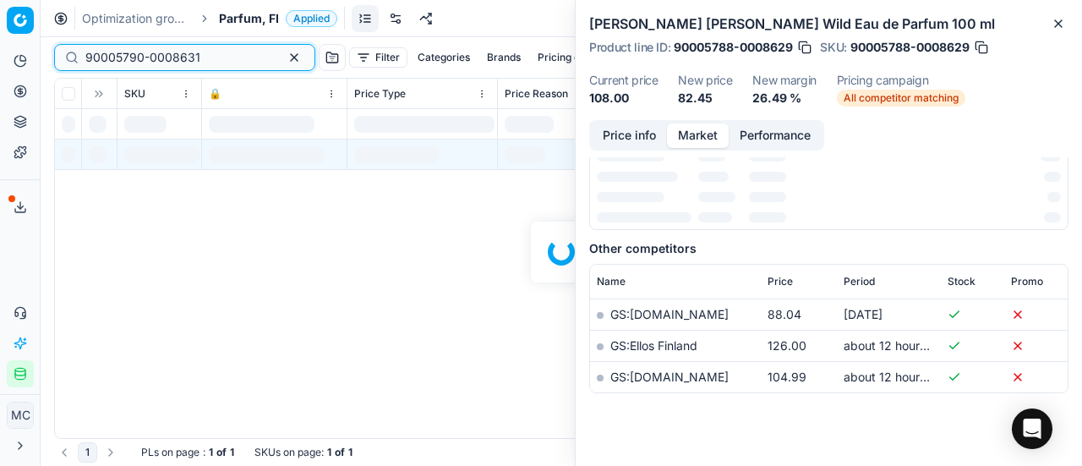
scroll to position [254, 0]
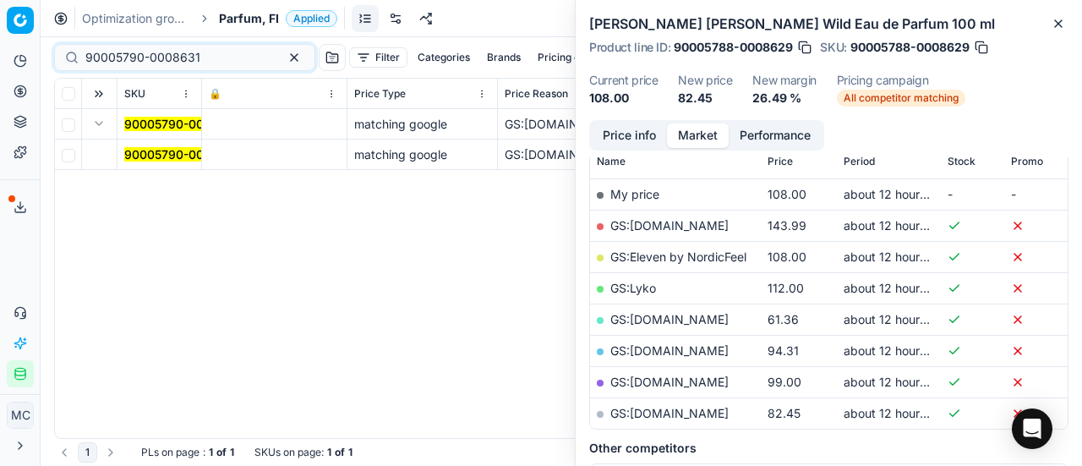
click at [155, 152] on mark "90005790-0008631" at bounding box center [181, 154] width 115 height 14
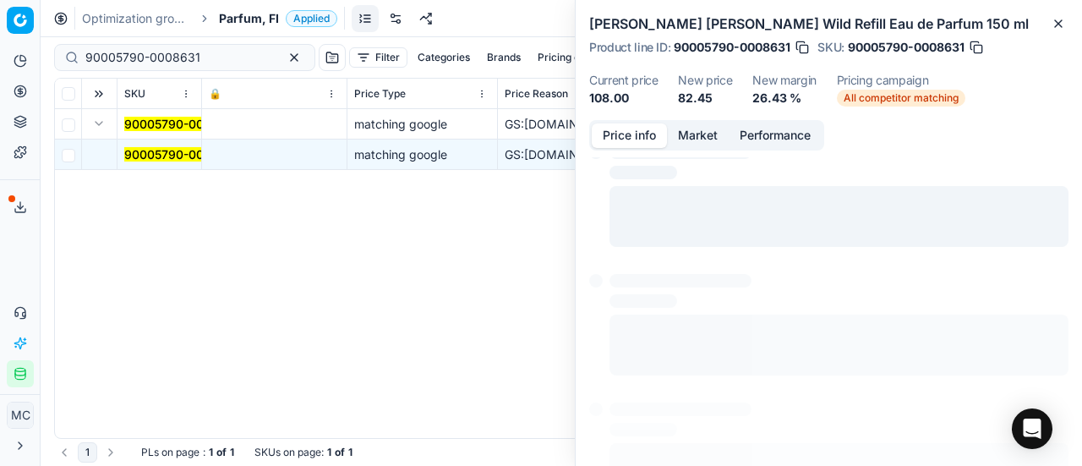
click at [619, 132] on button "Price info" at bounding box center [629, 135] width 75 height 25
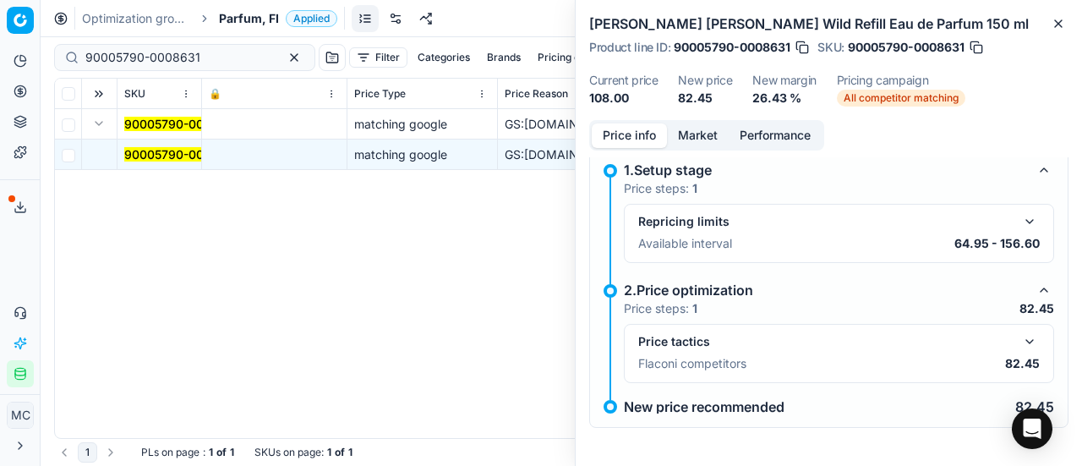
click at [1019, 337] on button "button" at bounding box center [1029, 341] width 20 height 20
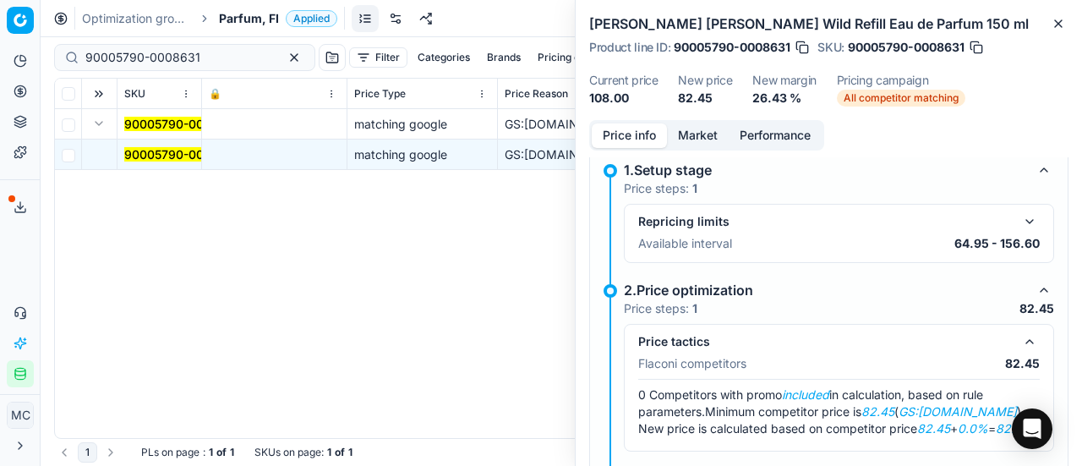
click at [695, 139] on button "Market" at bounding box center [698, 135] width 62 height 25
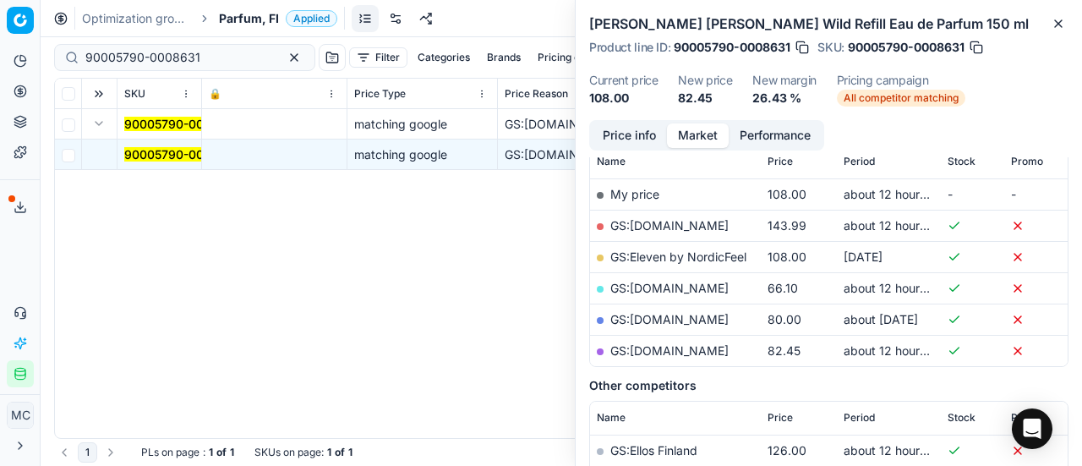
click at [689, 351] on link "GS:parfumdreams.FI" at bounding box center [669, 350] width 118 height 14
drag, startPoint x: 192, startPoint y: 57, endPoint x: 33, endPoint y: 35, distance: 160.3
click at [0, 49] on div "Pricing platform Analytics Pricing Product portfolio Templates Export service 1…" at bounding box center [541, 233] width 1082 height 466
paste input "10884-0017259"
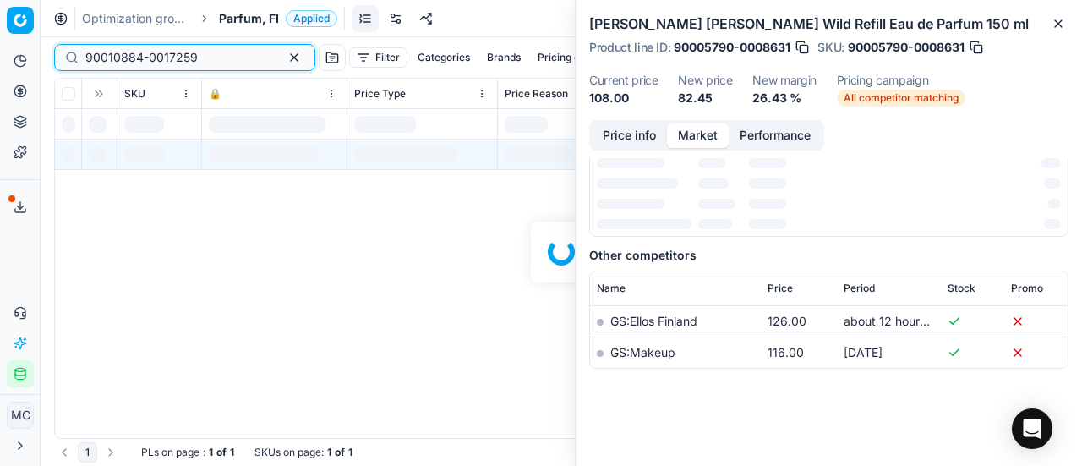
scroll to position [254, 0]
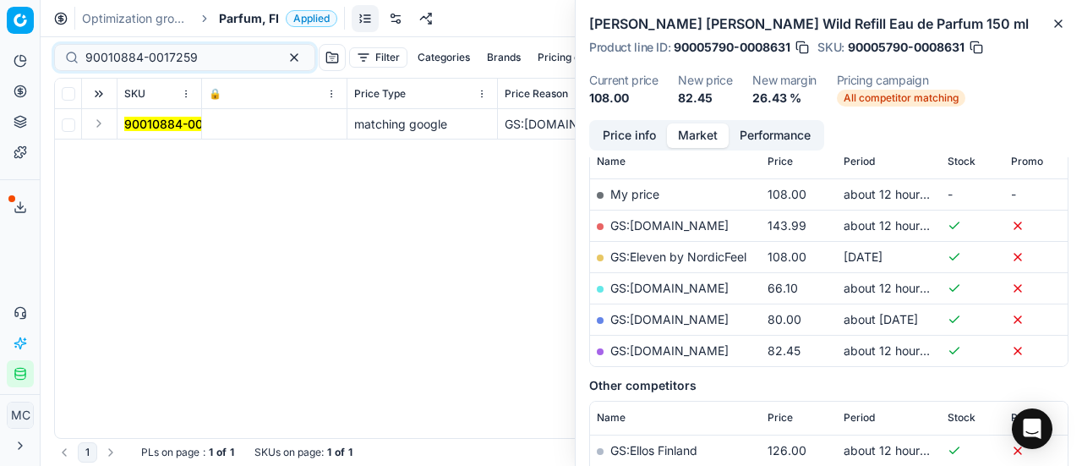
click at [96, 128] on button "Expand" at bounding box center [99, 123] width 20 height 20
click at [137, 158] on mark "90010884-0017259" at bounding box center [180, 154] width 112 height 14
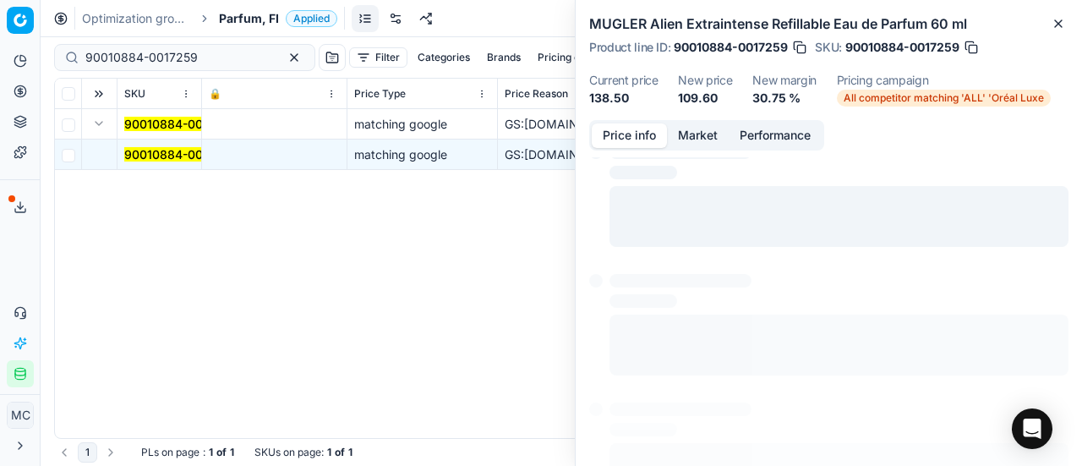
click at [625, 128] on button "Price info" at bounding box center [629, 135] width 75 height 25
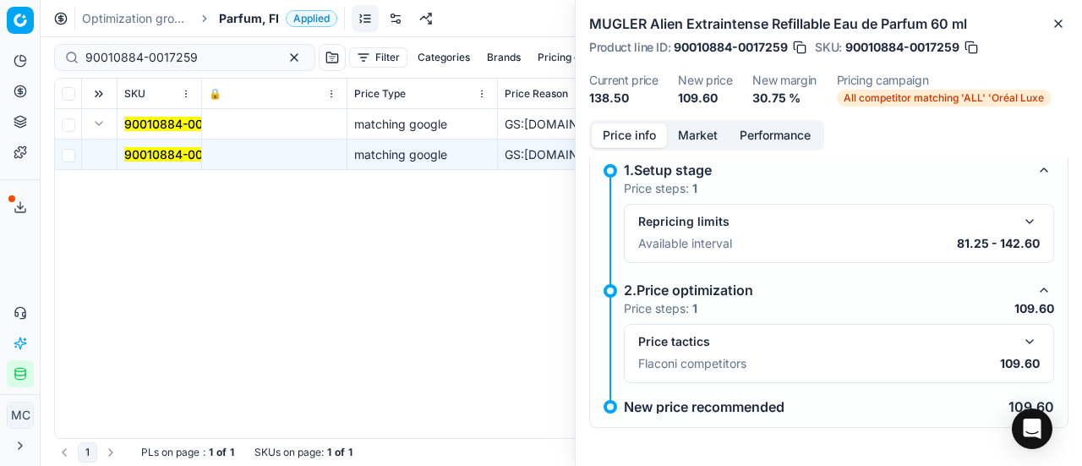
click at [1023, 336] on button "button" at bounding box center [1029, 341] width 20 height 20
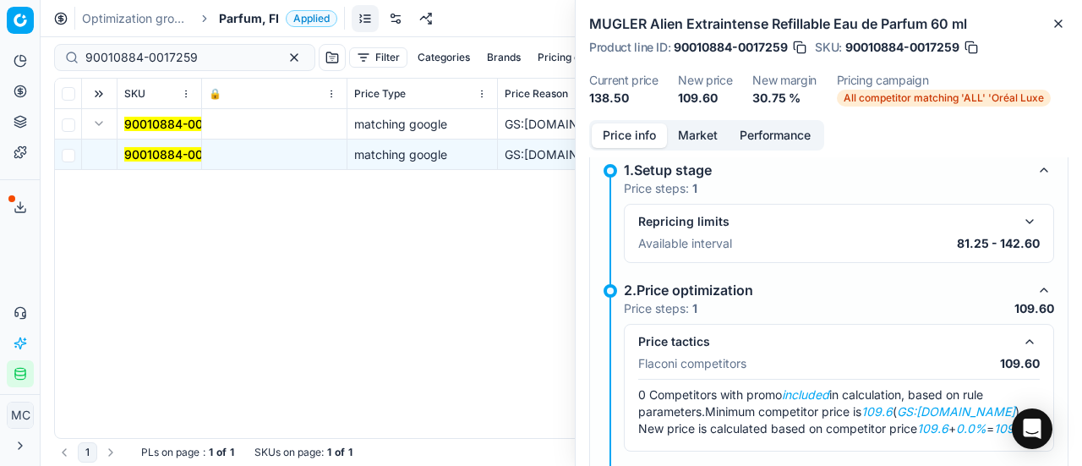
click at [697, 138] on button "Market" at bounding box center [698, 135] width 62 height 25
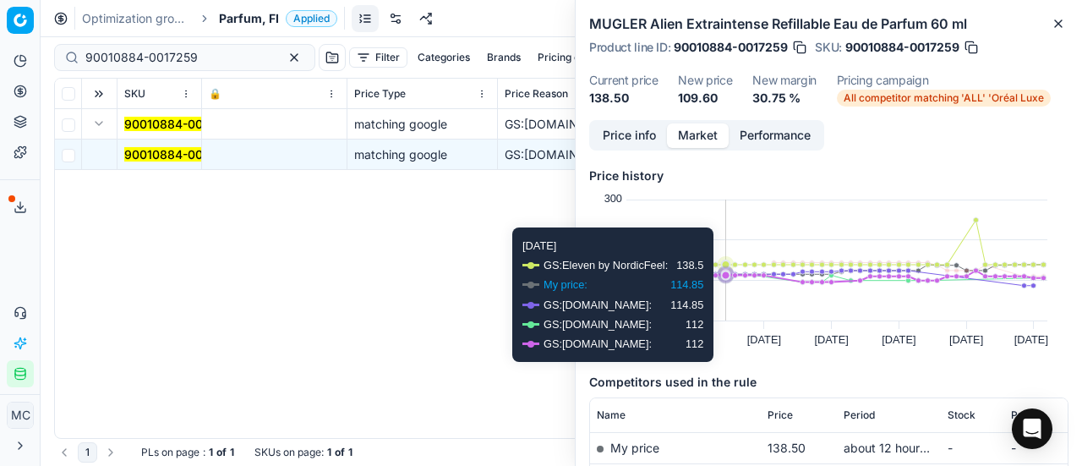
scroll to position [169, 0]
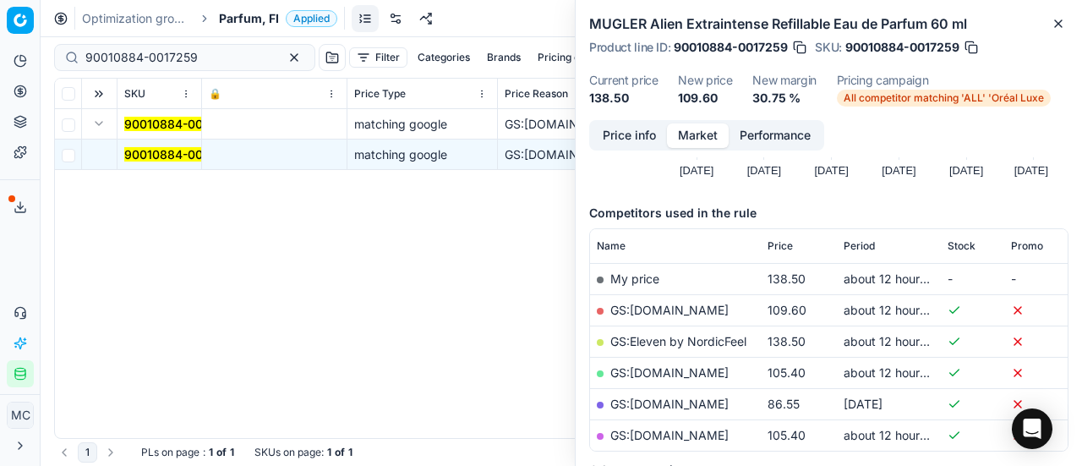
click at [690, 308] on link "GS:Cocopanda.fi" at bounding box center [669, 310] width 118 height 14
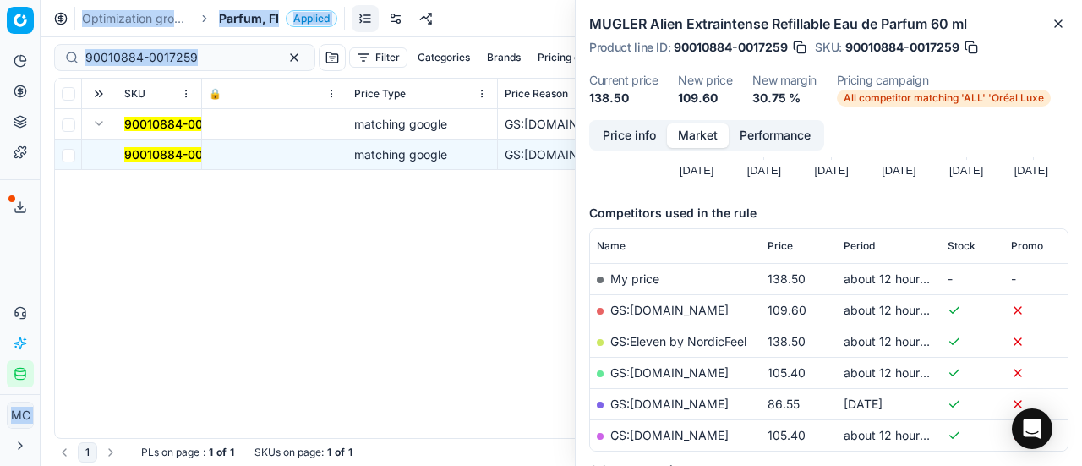
drag, startPoint x: 210, startPoint y: 46, endPoint x: 2, endPoint y: 58, distance: 208.2
click at [0, 58] on div "Pricing platform Analytics Pricing Product portfolio Templates Export service 1…" at bounding box center [541, 233] width 1082 height 466
click at [201, 65] on input "90010884-0017259" at bounding box center [177, 57] width 185 height 17
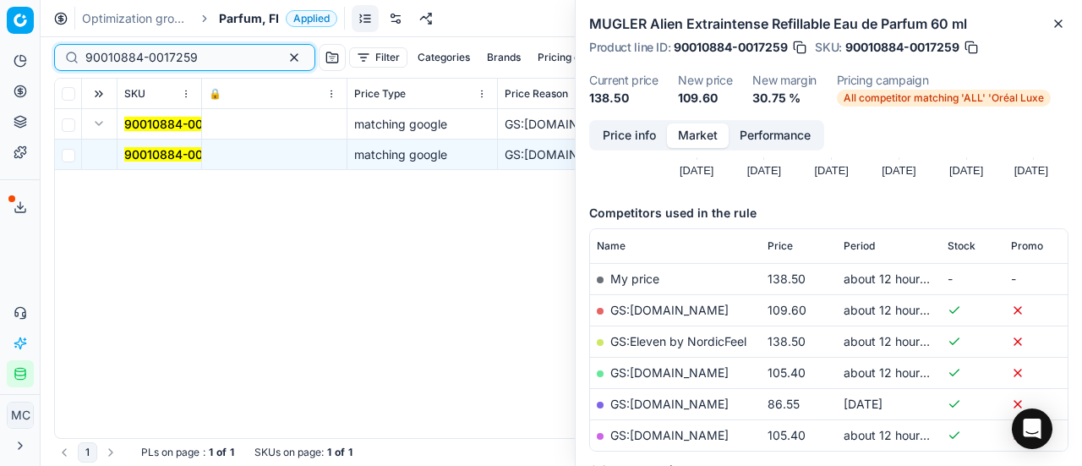
drag, startPoint x: 226, startPoint y: 59, endPoint x: 0, endPoint y: 40, distance: 226.5
click at [0, 41] on div "Pricing platform Analytics Pricing Product portfolio Templates Export service 1…" at bounding box center [541, 233] width 1082 height 466
paste input "03982-0005768"
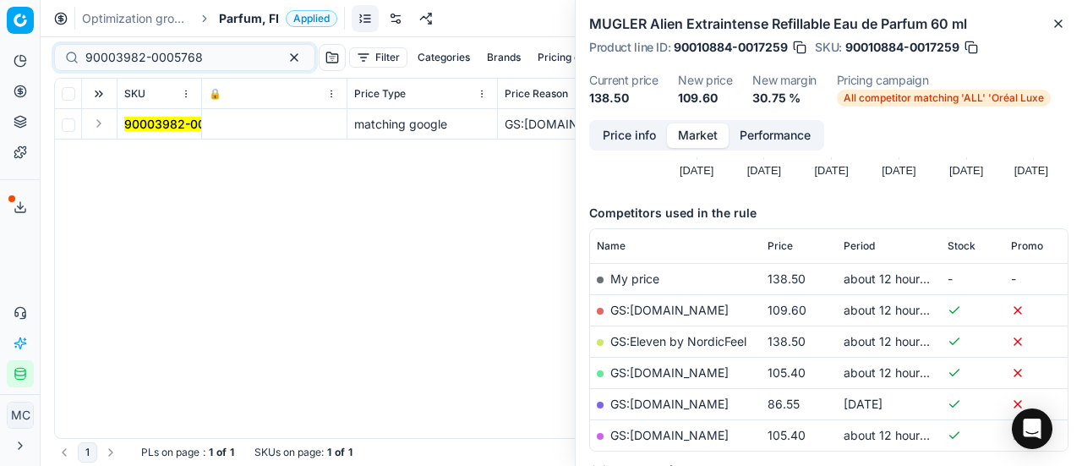
click at [103, 129] on button "Expand" at bounding box center [99, 123] width 20 height 20
click at [134, 153] on mark "90003982-0005768" at bounding box center [182, 154] width 117 height 14
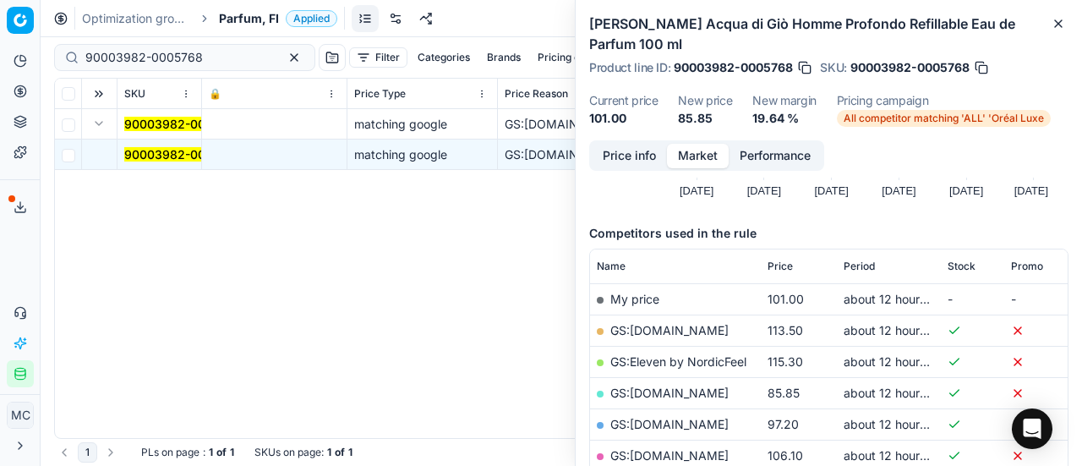
click at [647, 150] on button "Price info" at bounding box center [629, 156] width 75 height 25
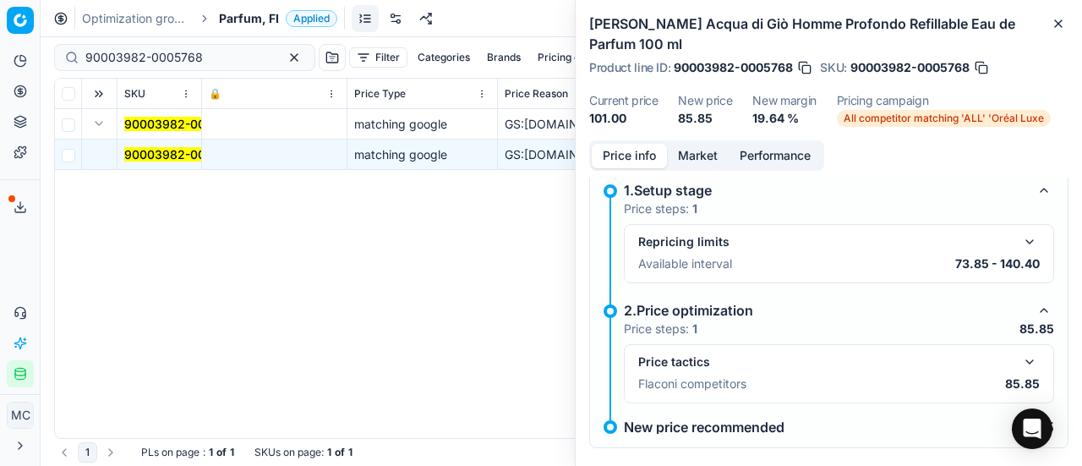
click at [1019, 356] on button "button" at bounding box center [1029, 362] width 20 height 20
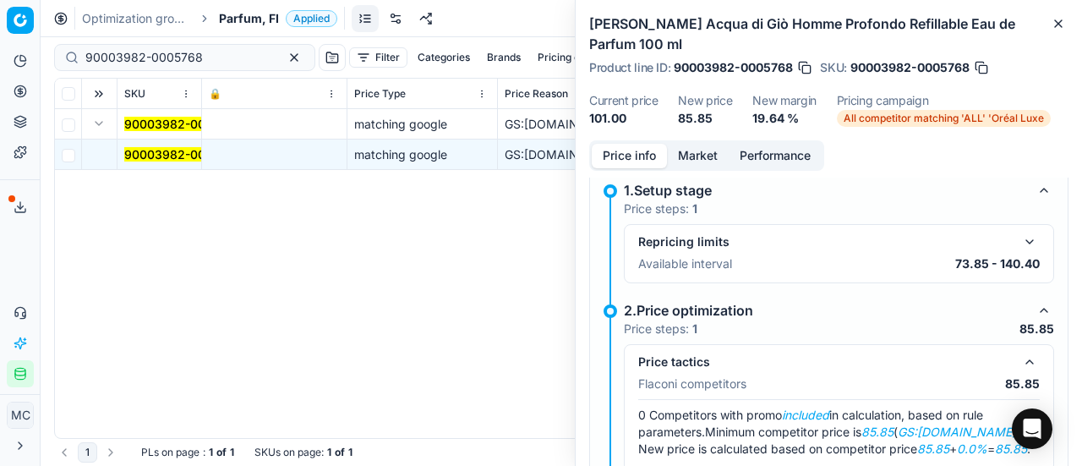
click at [696, 146] on button "Market" at bounding box center [698, 156] width 62 height 25
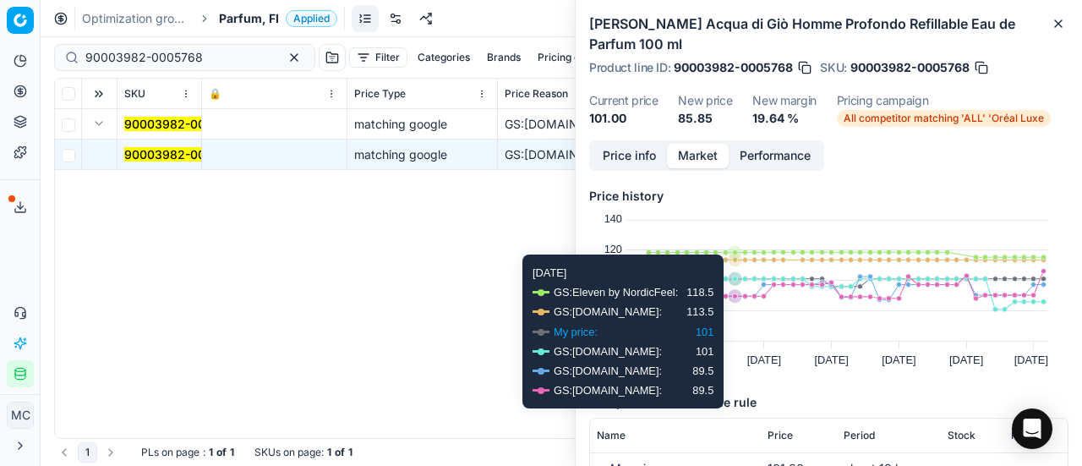
scroll to position [169, 0]
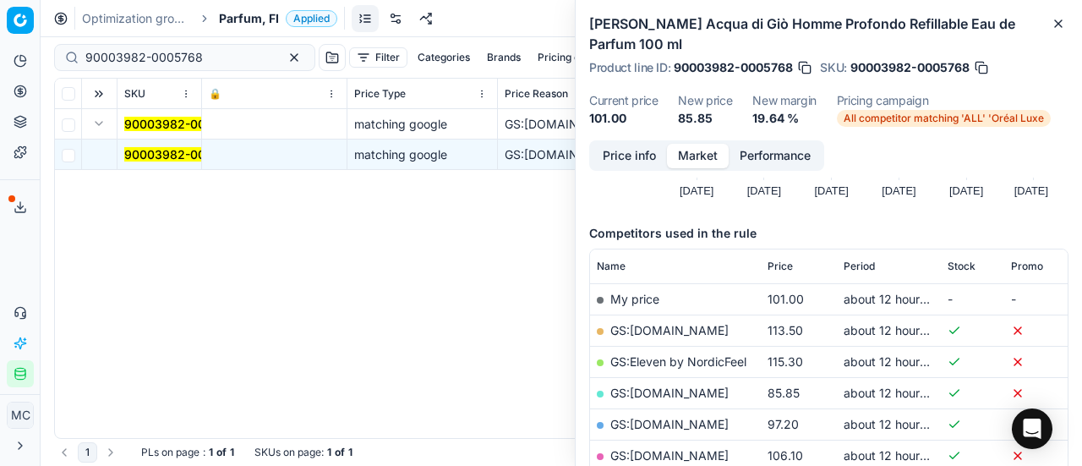
click at [667, 390] on link "GS:Luxplus.fi" at bounding box center [669, 392] width 118 height 14
click at [647, 390] on link "GS:Luxplus.fi" at bounding box center [669, 392] width 118 height 14
click at [654, 396] on link "GS:Luxplus.fi" at bounding box center [669, 392] width 118 height 14
drag, startPoint x: 213, startPoint y: 57, endPoint x: 0, endPoint y: 13, distance: 217.5
click at [0, 22] on div "Pricing platform Analytics Pricing Product portfolio Templates Export service 1…" at bounding box center [541, 233] width 1082 height 466
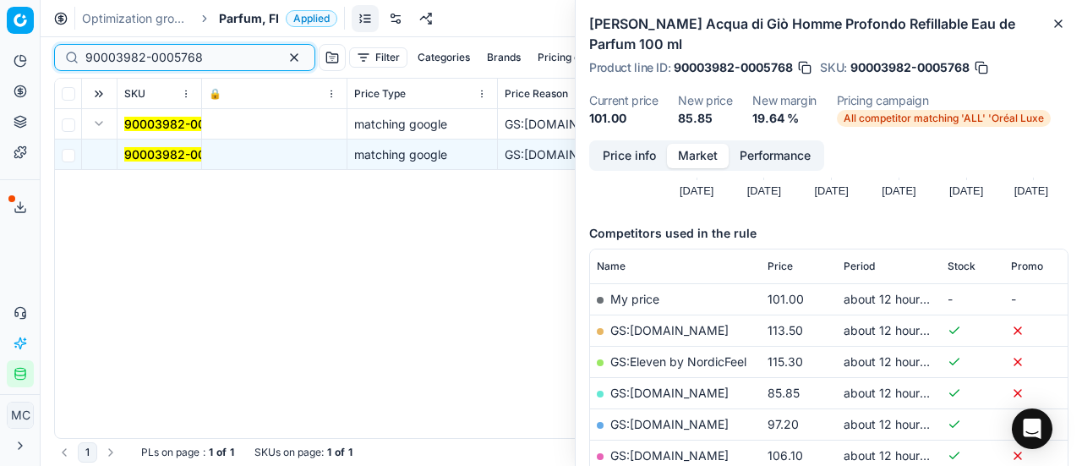
paste input "13252-0020959"
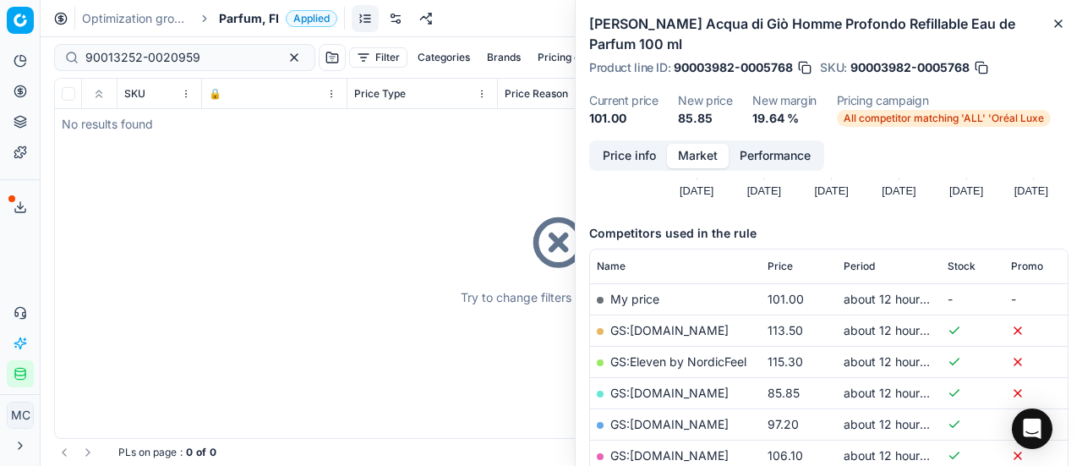
click at [243, 23] on span "Parfum, FI" at bounding box center [249, 18] width 60 height 17
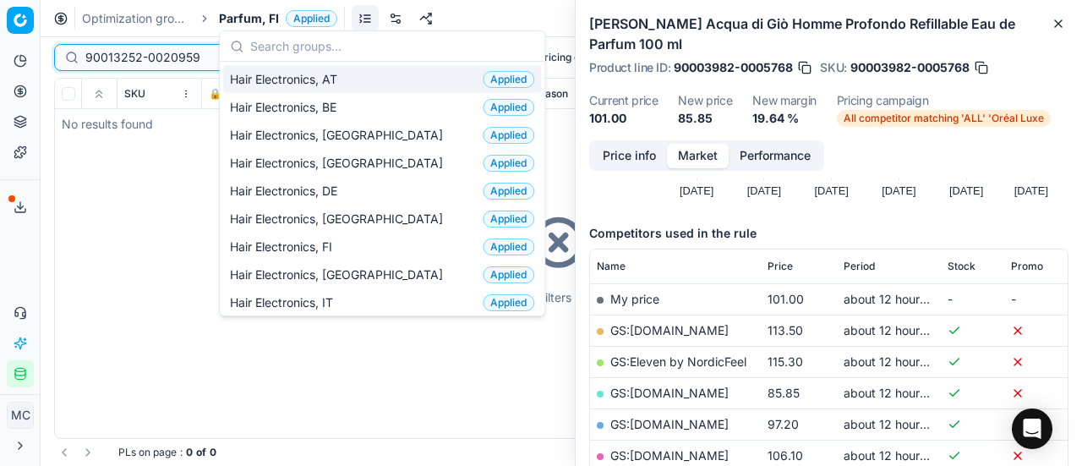
drag, startPoint x: 202, startPoint y: 57, endPoint x: 0, endPoint y: 46, distance: 202.3
click at [0, 46] on div "Pricing platform Analytics Pricing Product portfolio Templates Export service 1…" at bounding box center [541, 233] width 1082 height 466
paste input "80035331-50"
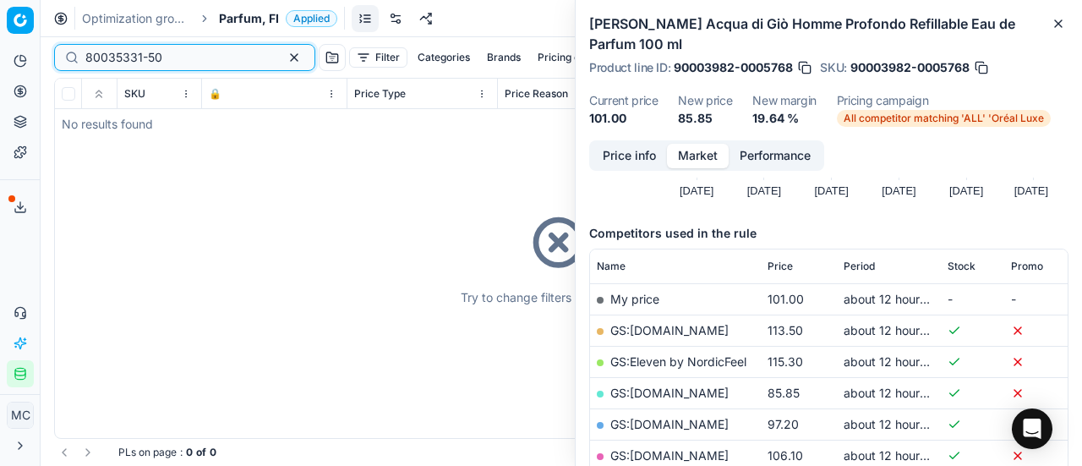
type input "80035331-50"
click at [254, 10] on span "Parfum, FI" at bounding box center [249, 18] width 60 height 17
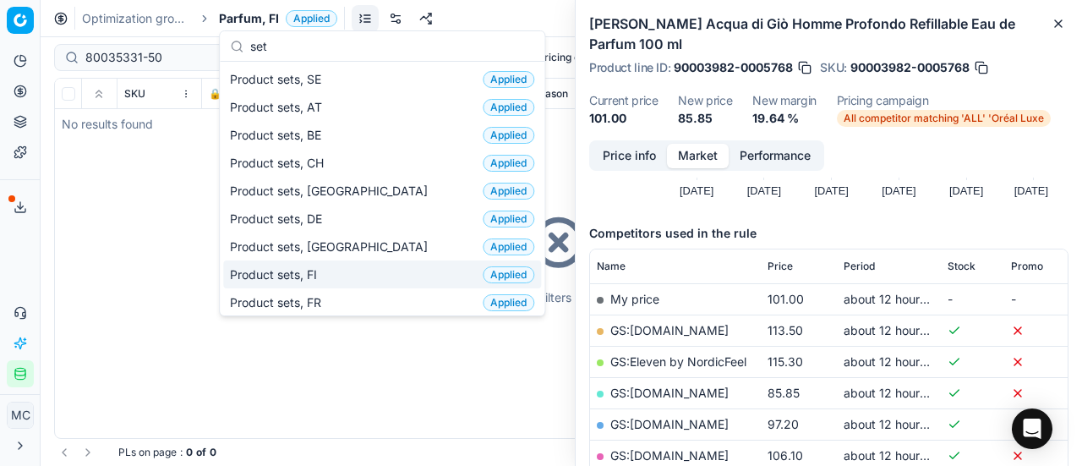
type input "set"
click at [347, 271] on div "Product sets, FI Applied" at bounding box center [382, 274] width 318 height 28
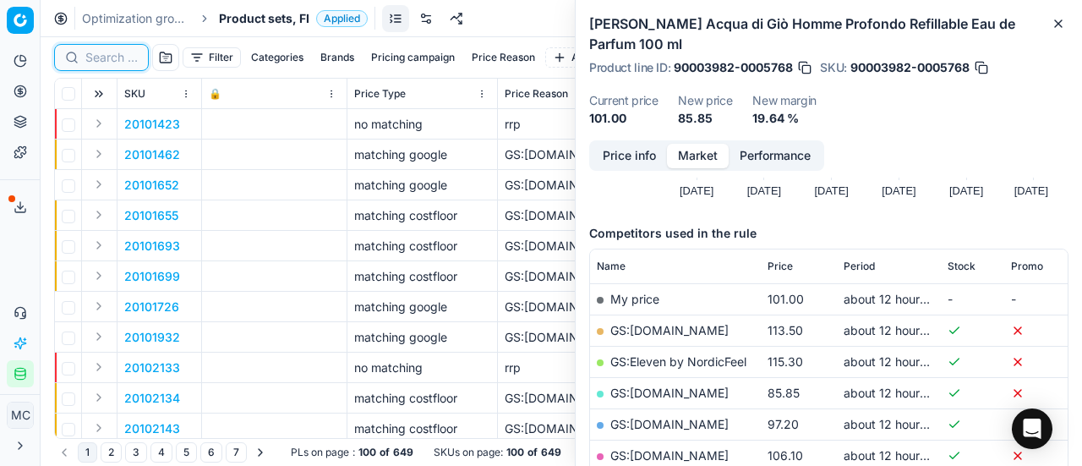
click at [97, 58] on input at bounding box center [111, 57] width 52 height 17
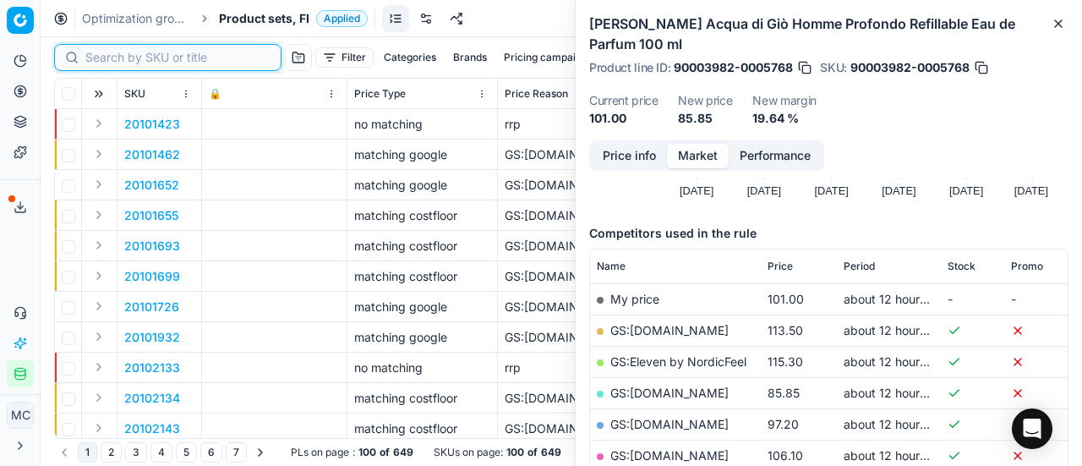
paste input "80035331-50"
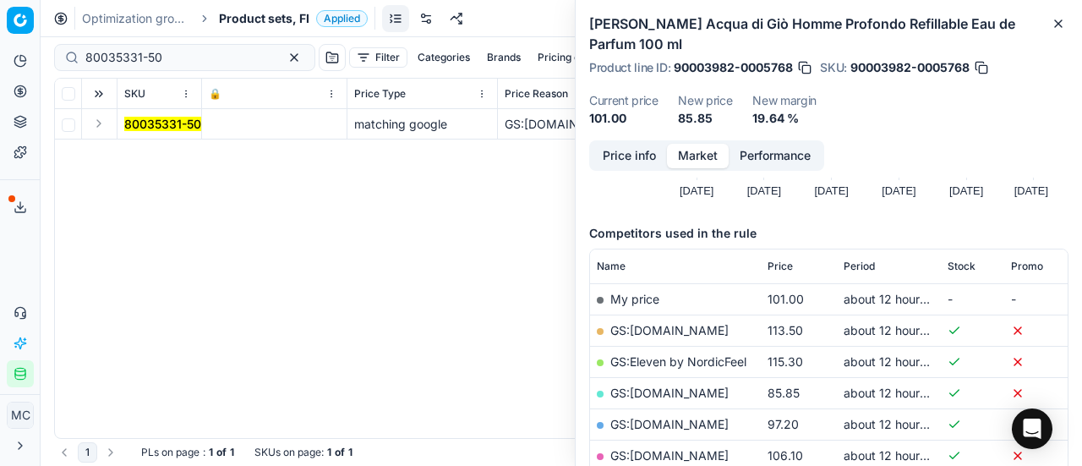
click at [101, 128] on button "Expand" at bounding box center [99, 123] width 20 height 20
click at [149, 155] on mark "80035331-50" at bounding box center [162, 154] width 77 height 14
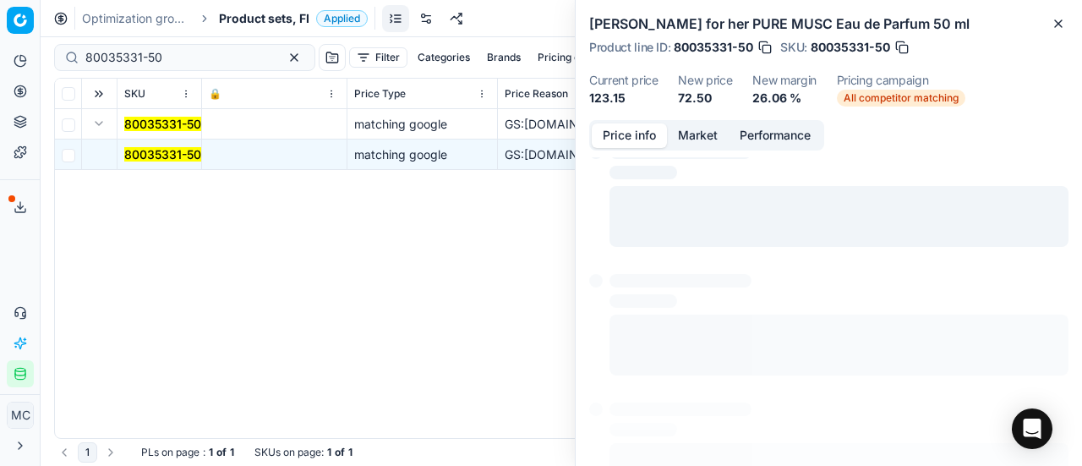
click at [608, 130] on button "Price info" at bounding box center [629, 135] width 75 height 25
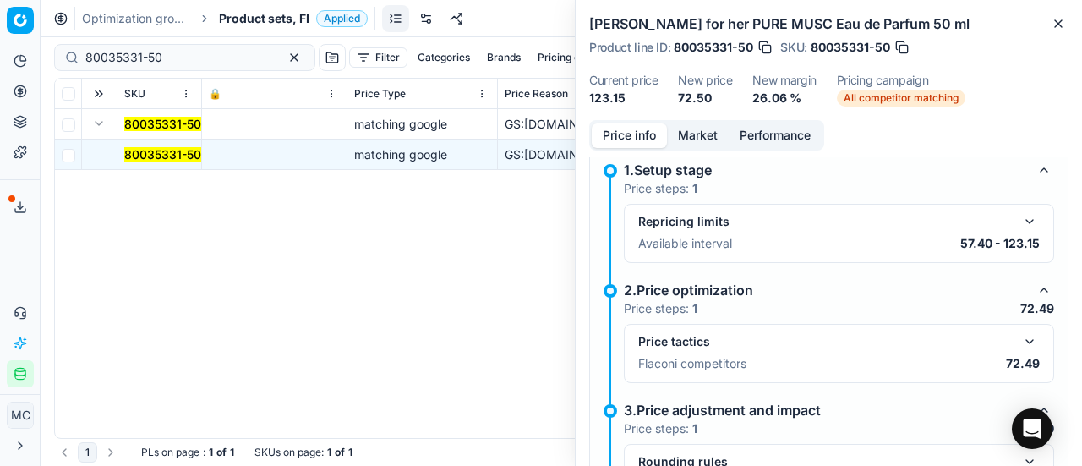
click at [1019, 331] on button "button" at bounding box center [1029, 341] width 20 height 20
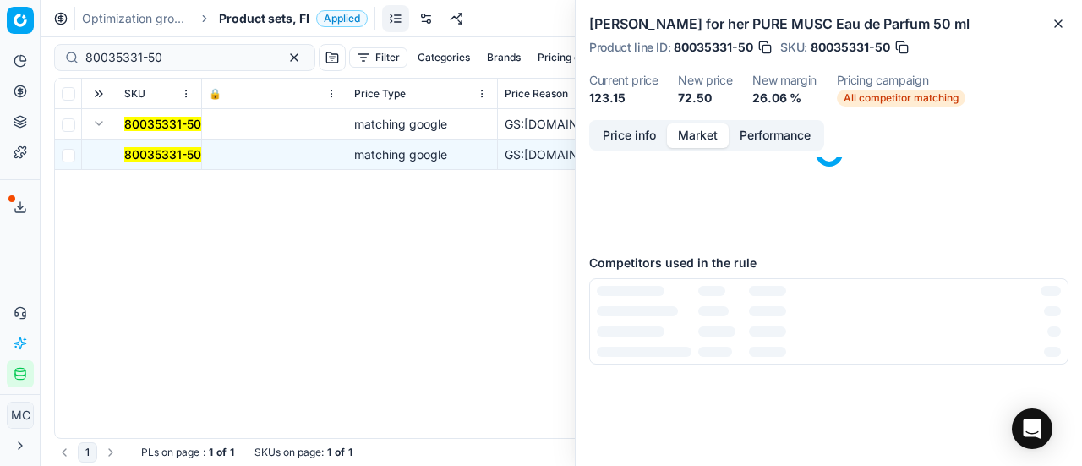
click at [705, 145] on button "Market" at bounding box center [698, 135] width 62 height 25
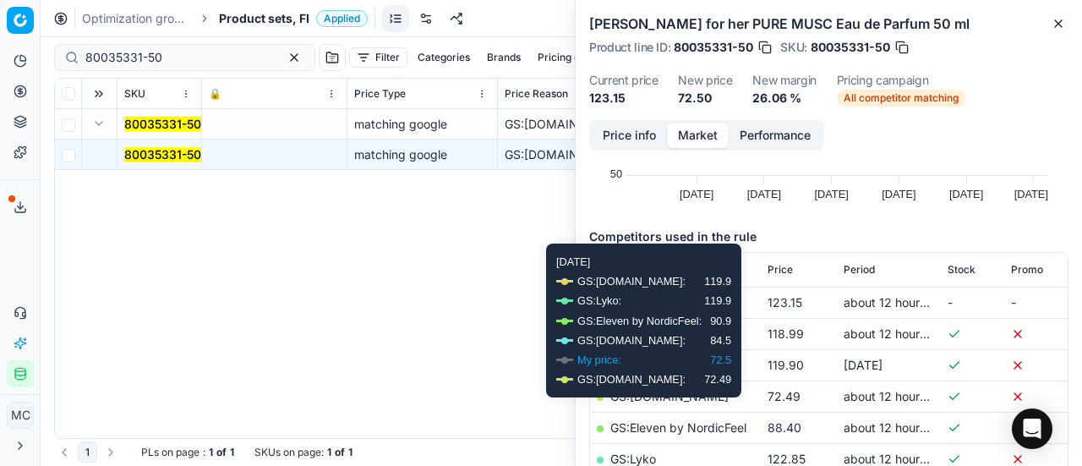
scroll to position [254, 0]
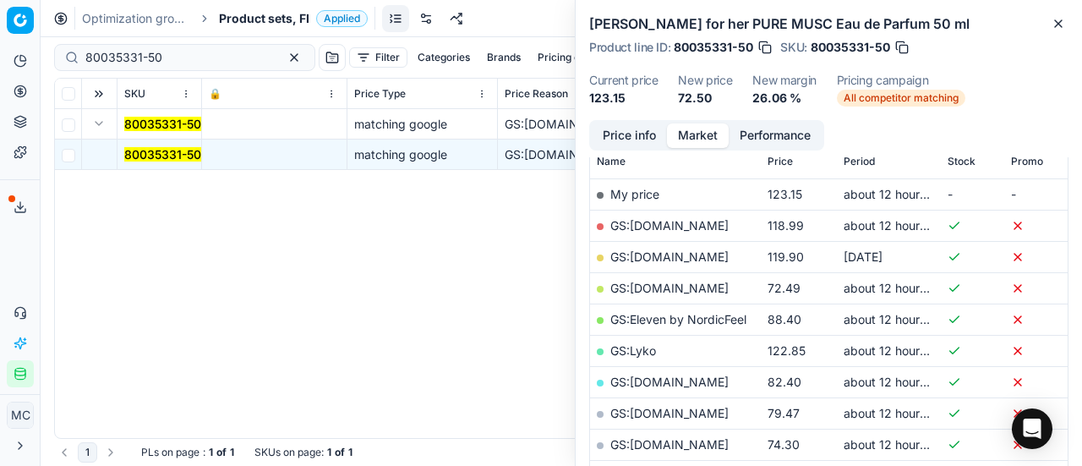
click at [667, 281] on link "GS:Deloox.fi" at bounding box center [669, 288] width 118 height 14
drag, startPoint x: 200, startPoint y: 60, endPoint x: 0, endPoint y: 19, distance: 204.5
click at [0, 28] on div "Pricing platform Analytics Pricing Product portfolio Templates Export service 1…" at bounding box center [541, 233] width 1082 height 466
paste input "90013252-0020959"
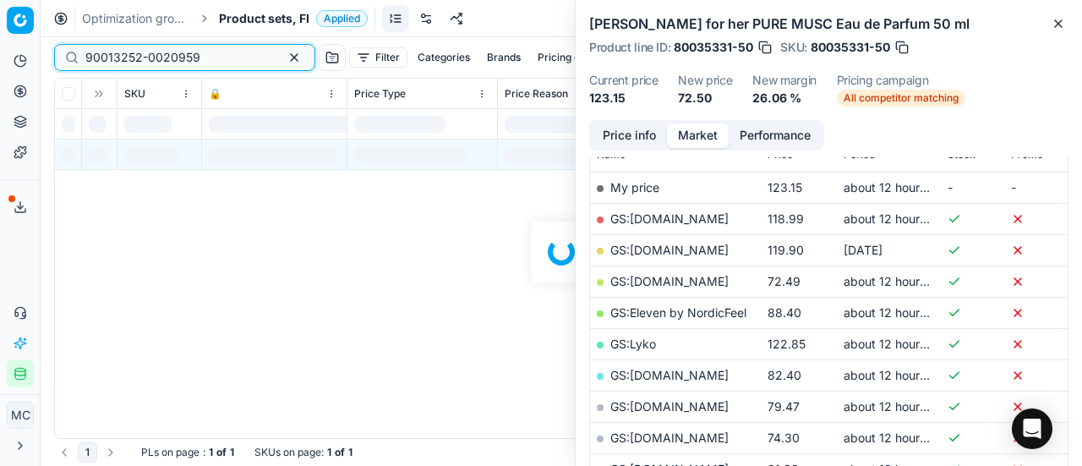
scroll to position [254, 0]
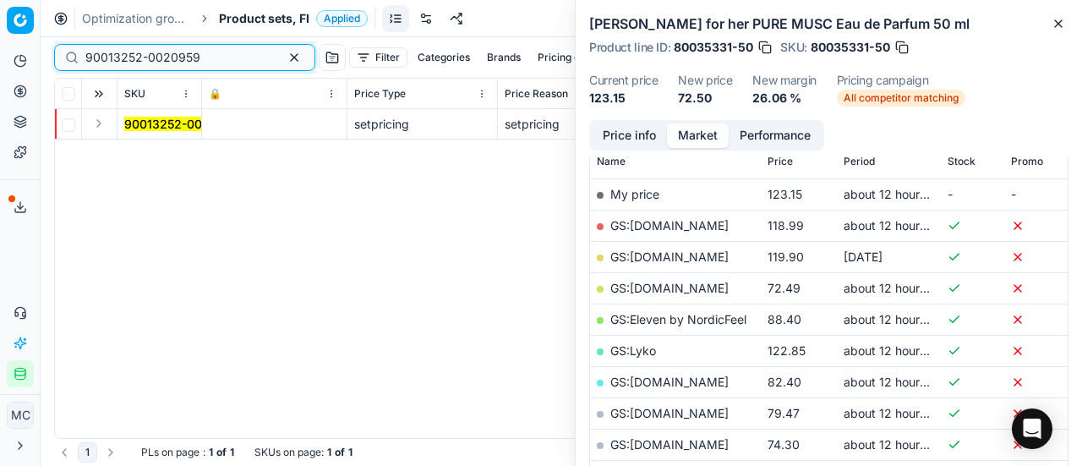
type input "90013252-0020959"
drag, startPoint x: 97, startPoint y: 123, endPoint x: 106, endPoint y: 129, distance: 10.3
click at [97, 123] on button "Expand" at bounding box center [99, 123] width 20 height 20
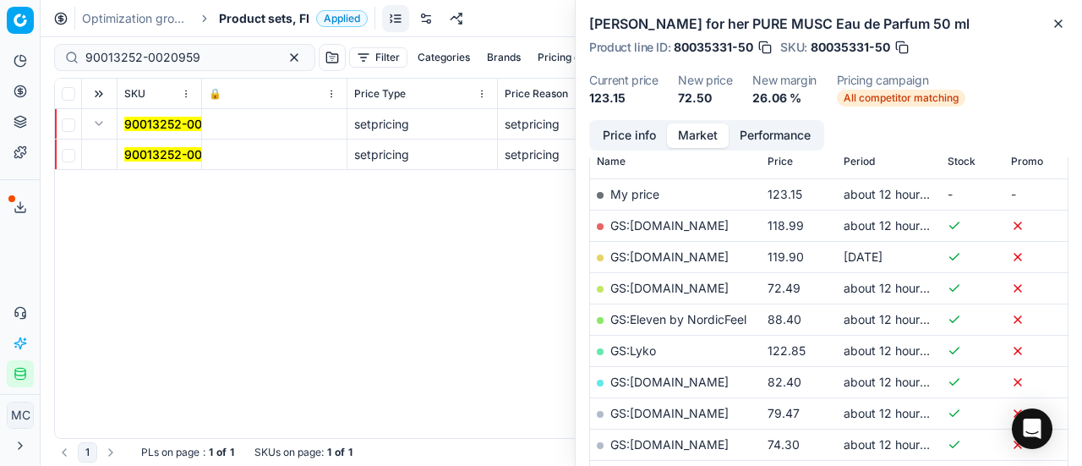
click at [172, 153] on mark "90013252-0020959" at bounding box center [181, 154] width 115 height 14
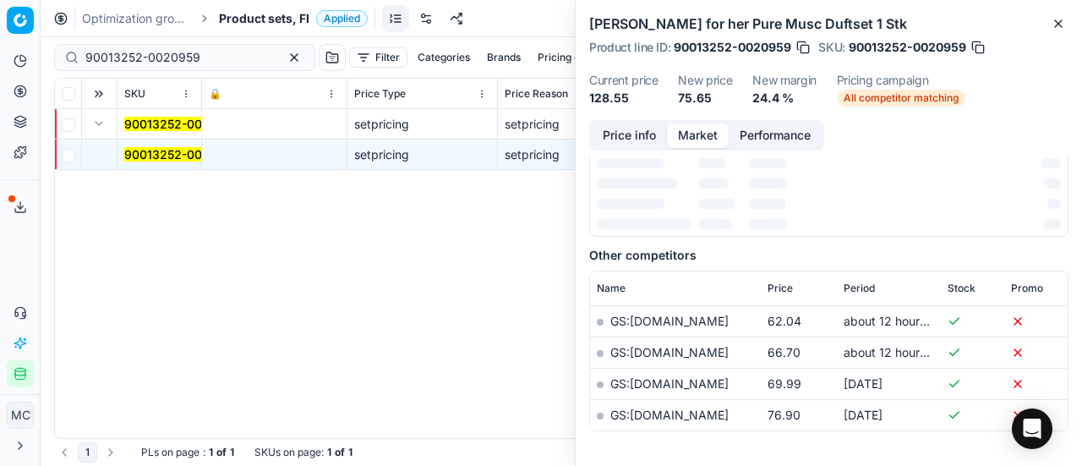
scroll to position [0, 0]
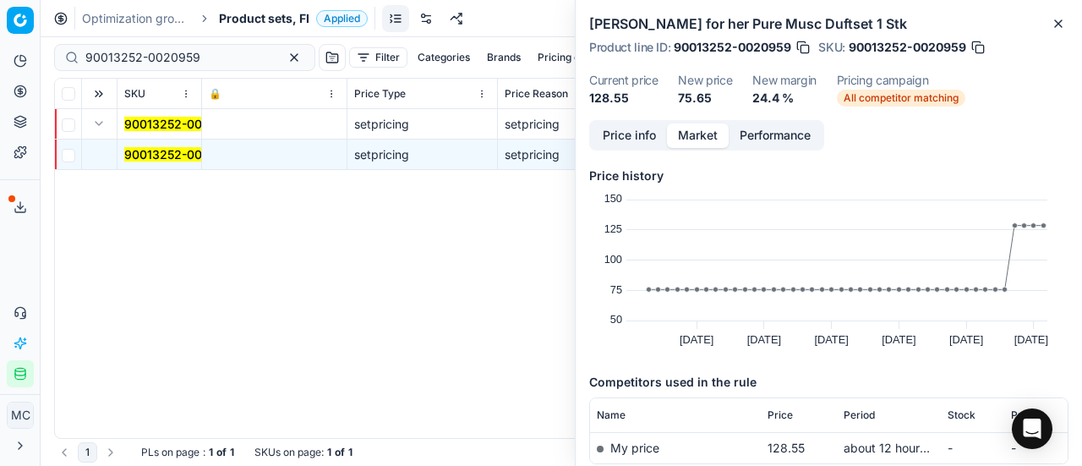
click at [635, 127] on button "Price info" at bounding box center [629, 135] width 75 height 25
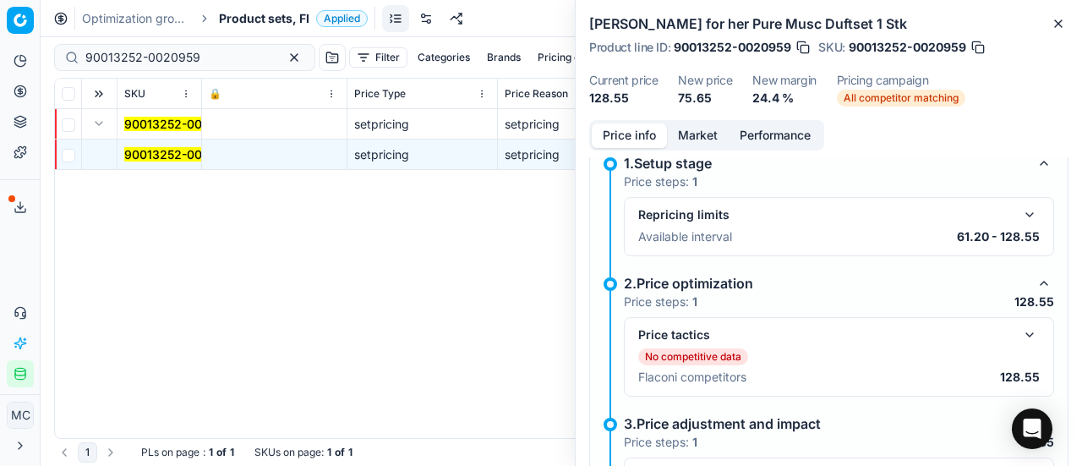
scroll to position [181, 0]
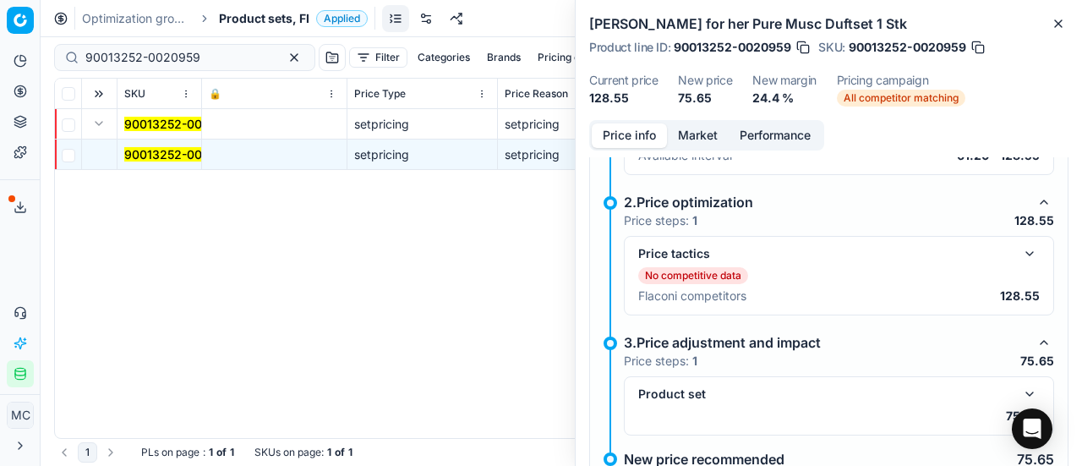
click at [1022, 254] on button "button" at bounding box center [1029, 253] width 20 height 20
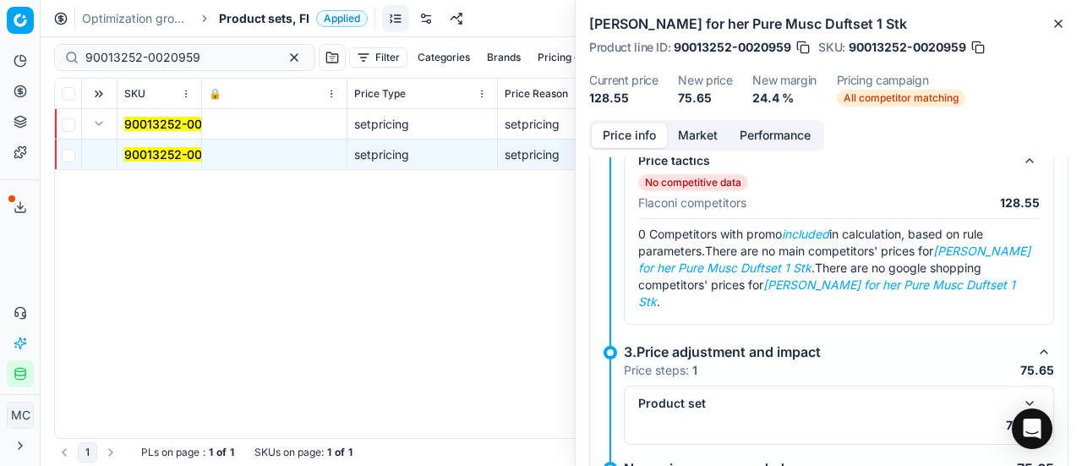
scroll to position [335, 0]
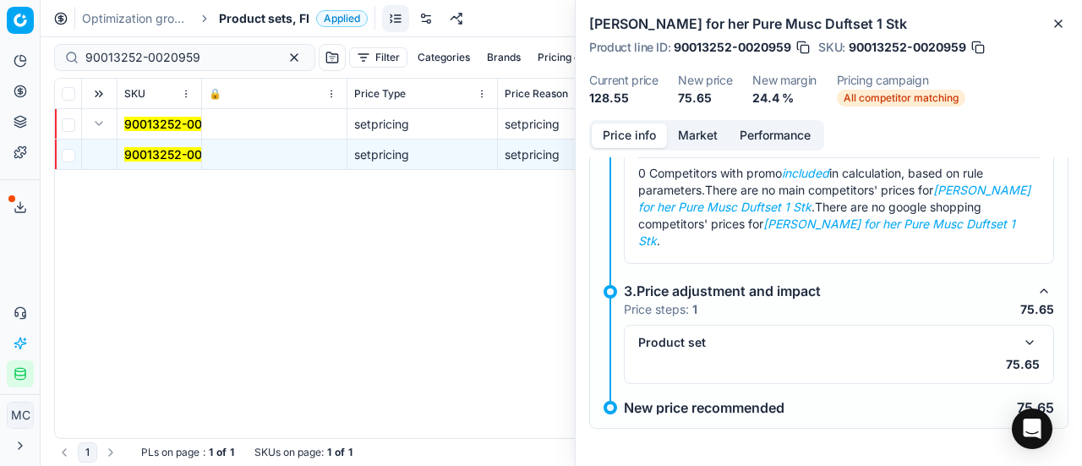
click at [251, 14] on span "Product sets, FI" at bounding box center [264, 18] width 90 height 17
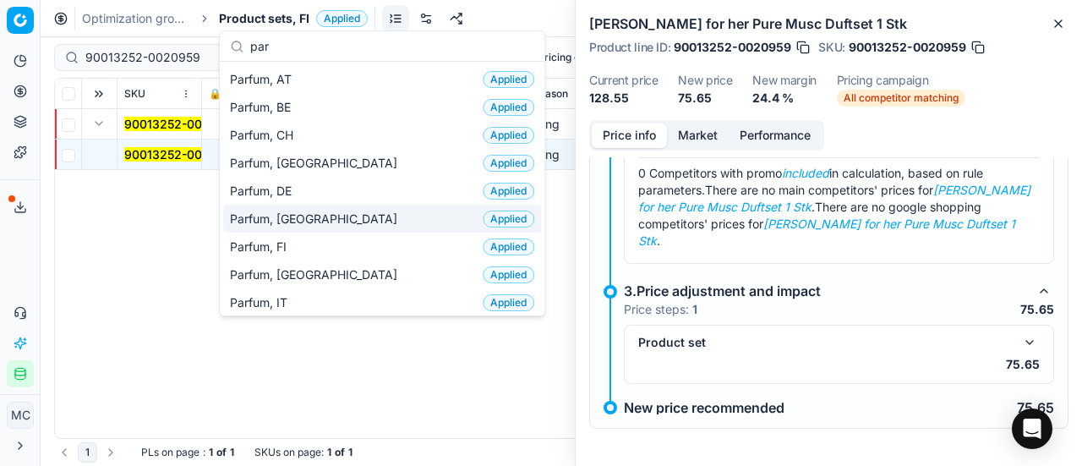
type input "par"
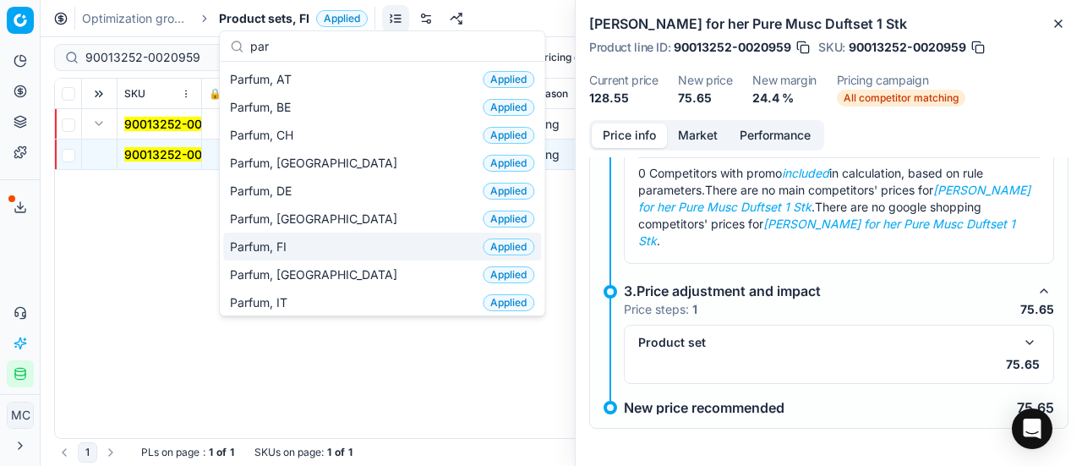
click at [306, 244] on div "Parfum, FI Applied" at bounding box center [382, 246] width 318 height 28
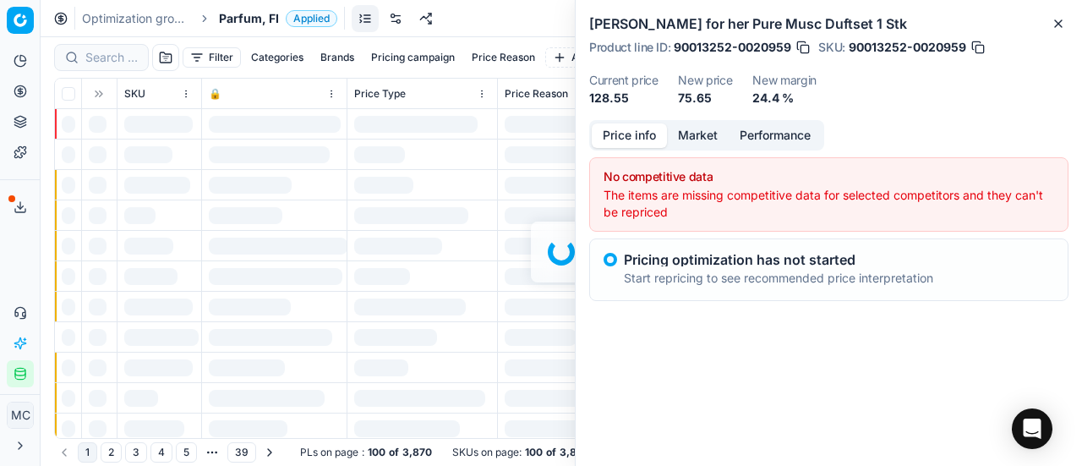
click at [110, 63] on div at bounding box center [561, 251] width 1041 height 428
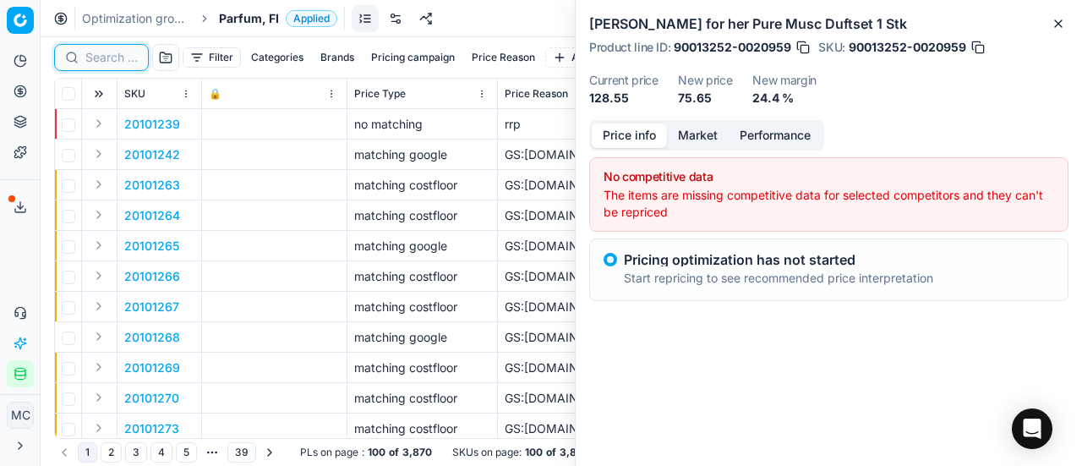
click at [111, 55] on input at bounding box center [111, 57] width 52 height 17
paste input "80066035-50"
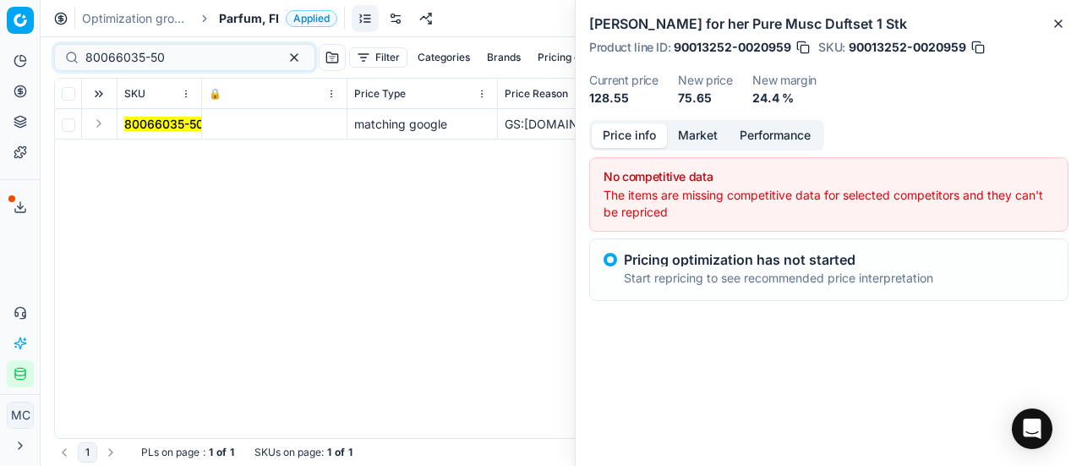
click at [95, 124] on button "Expand" at bounding box center [99, 123] width 20 height 20
click at [146, 155] on mark "80066035-50" at bounding box center [163, 154] width 79 height 14
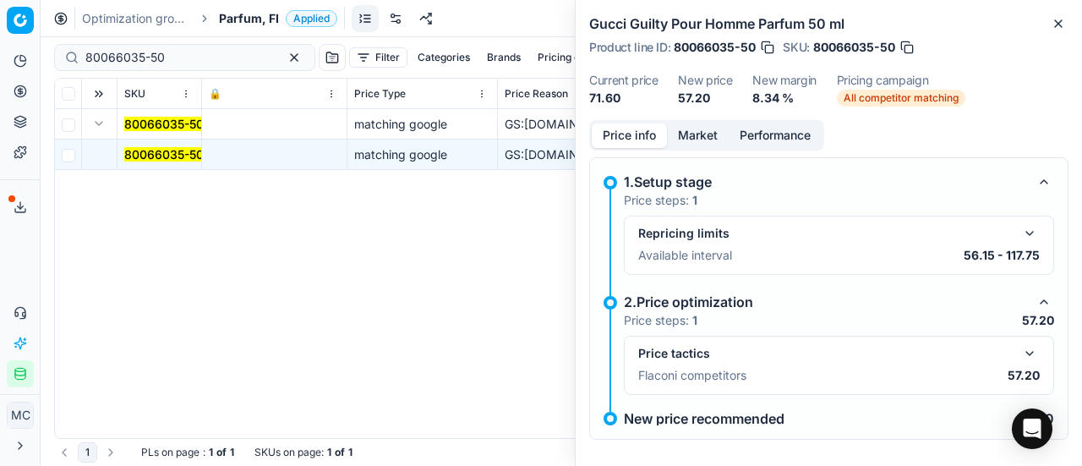
click at [1019, 343] on button "button" at bounding box center [1029, 353] width 20 height 20
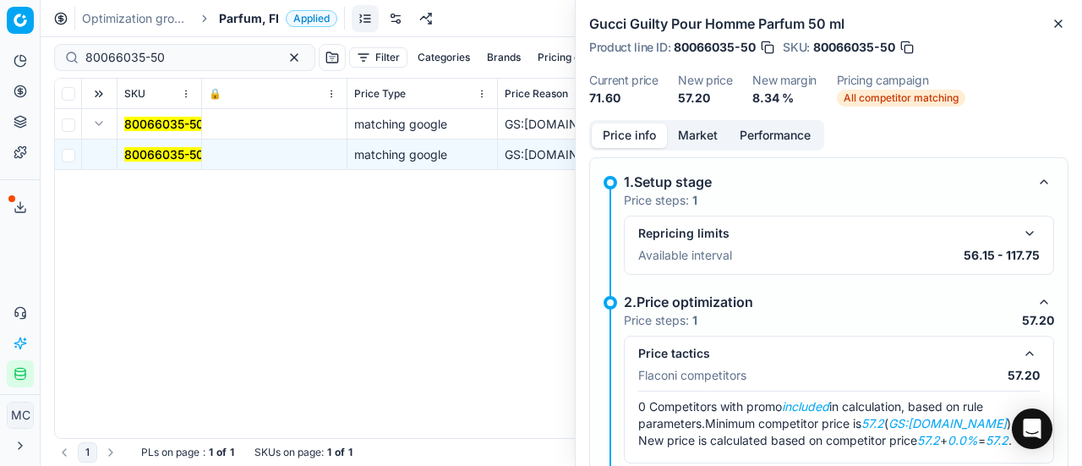
click at [705, 145] on button "Market" at bounding box center [698, 135] width 62 height 25
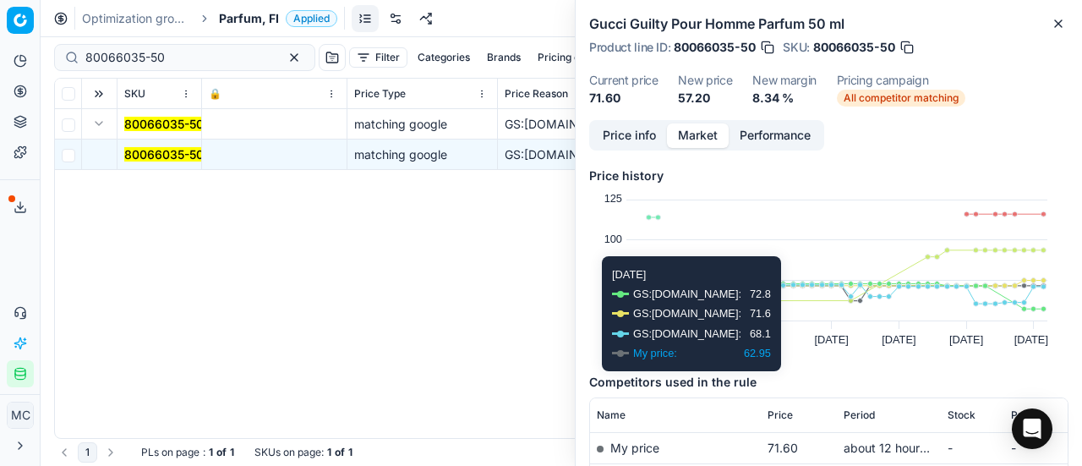
scroll to position [254, 0]
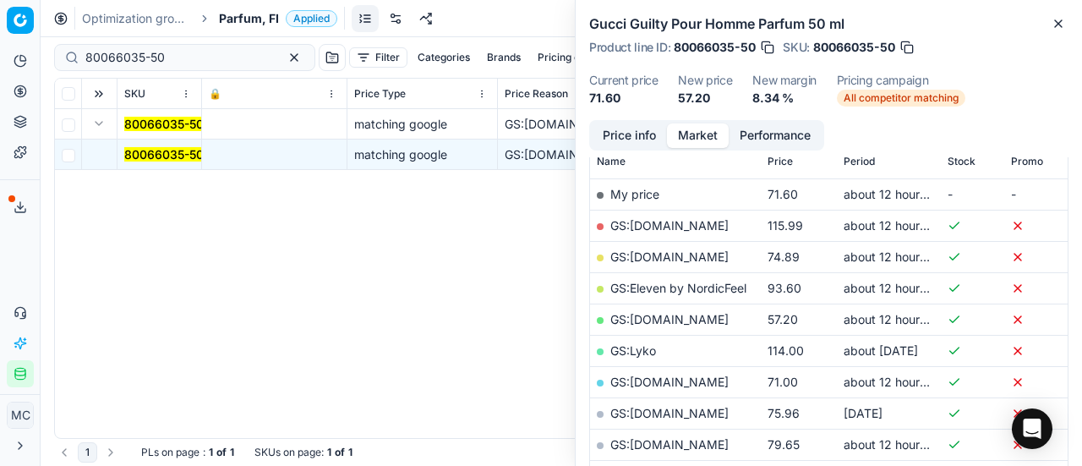
click at [656, 314] on link "GS:Luxplus.fi" at bounding box center [669, 319] width 118 height 14
paste input "52305-10"
drag, startPoint x: 176, startPoint y: 57, endPoint x: 0, endPoint y: 55, distance: 175.8
click at [0, 62] on div "Pricing platform Analytics Pricing Product portfolio Templates Export service 1…" at bounding box center [541, 233] width 1082 height 466
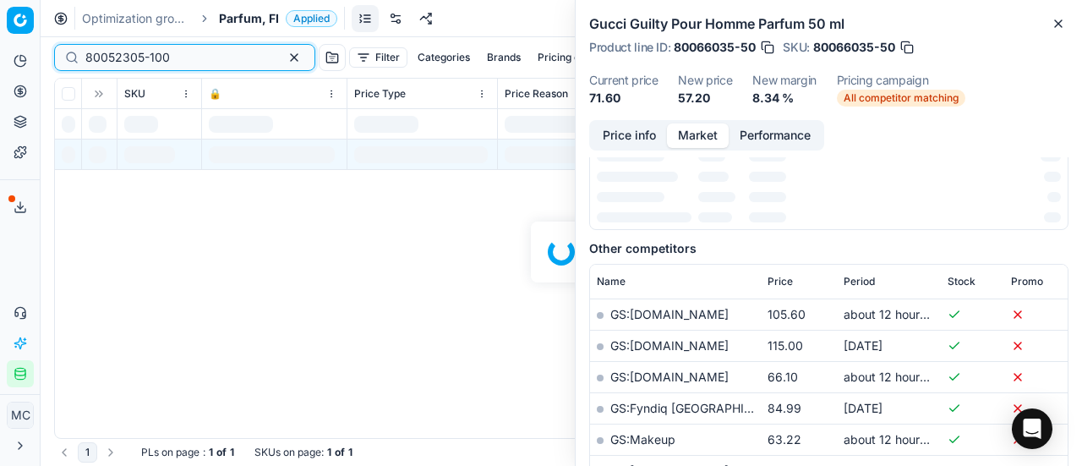
scroll to position [254, 0]
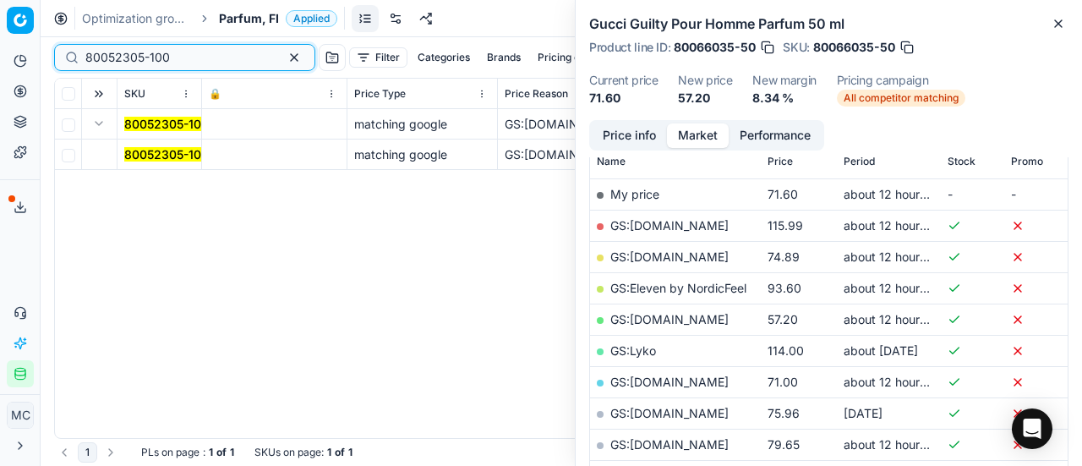
type input "80052305-100"
click at [101, 126] on button "Expand" at bounding box center [99, 123] width 20 height 20
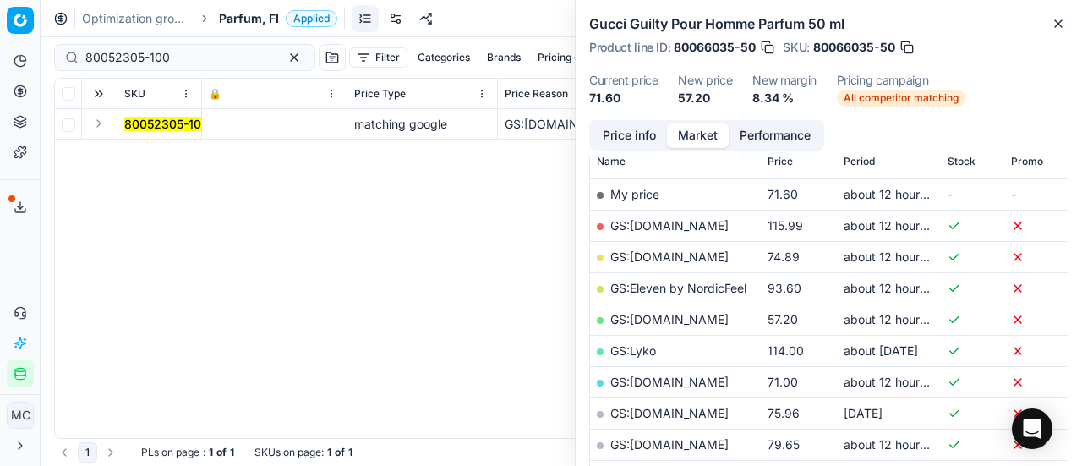
click at [98, 124] on button "Expand" at bounding box center [99, 123] width 20 height 20
click at [154, 162] on td "80052305-100" at bounding box center [159, 154] width 85 height 30
click at [189, 143] on td "80052305-100" at bounding box center [159, 154] width 85 height 30
click at [181, 147] on mark "80052305-100" at bounding box center [166, 154] width 85 height 14
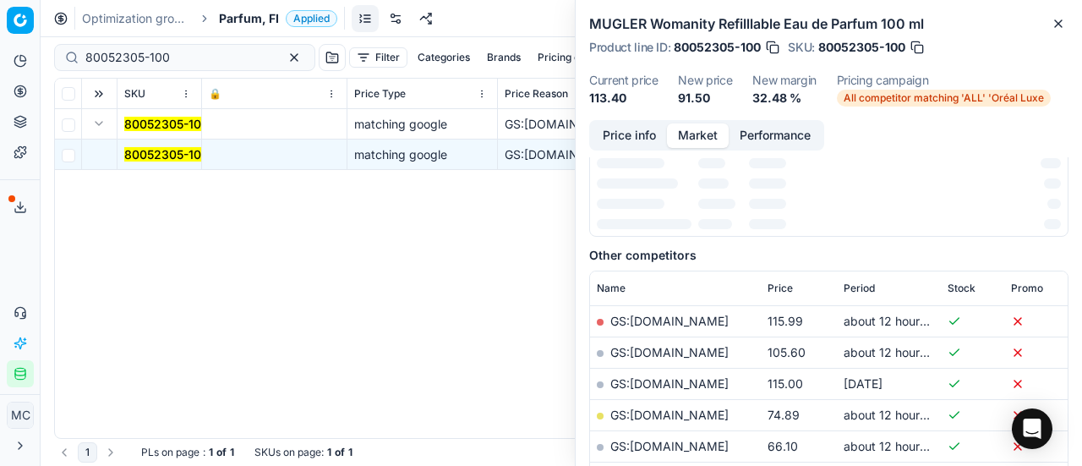
scroll to position [0, 0]
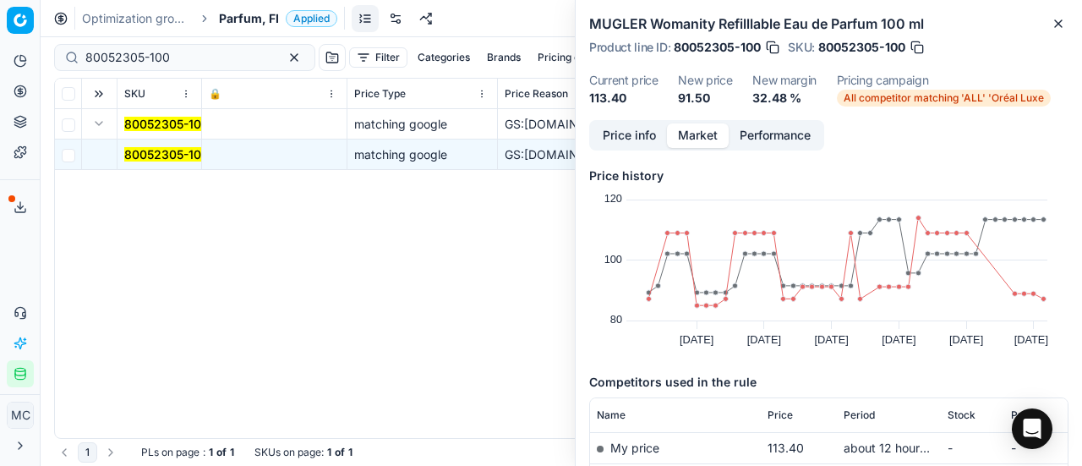
click at [643, 134] on button "Price info" at bounding box center [629, 135] width 75 height 25
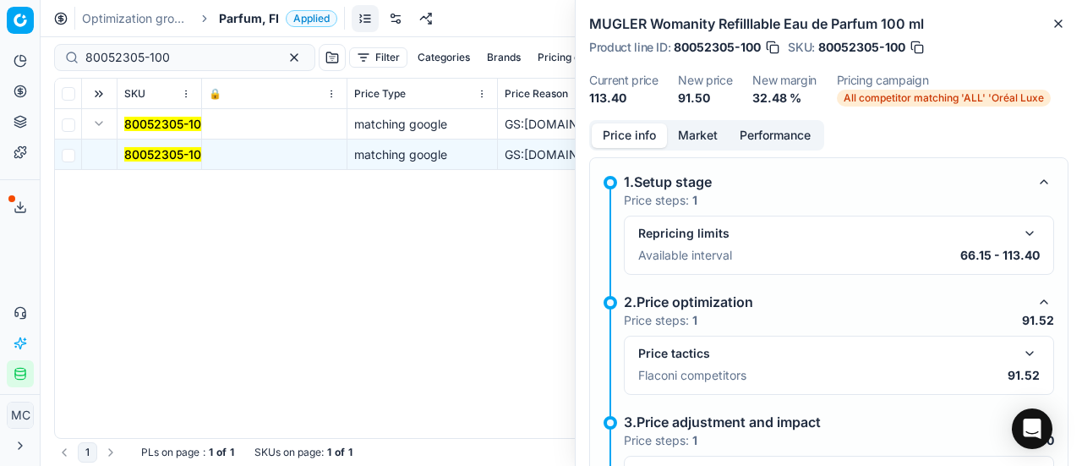
click at [1022, 350] on button "button" at bounding box center [1029, 353] width 20 height 20
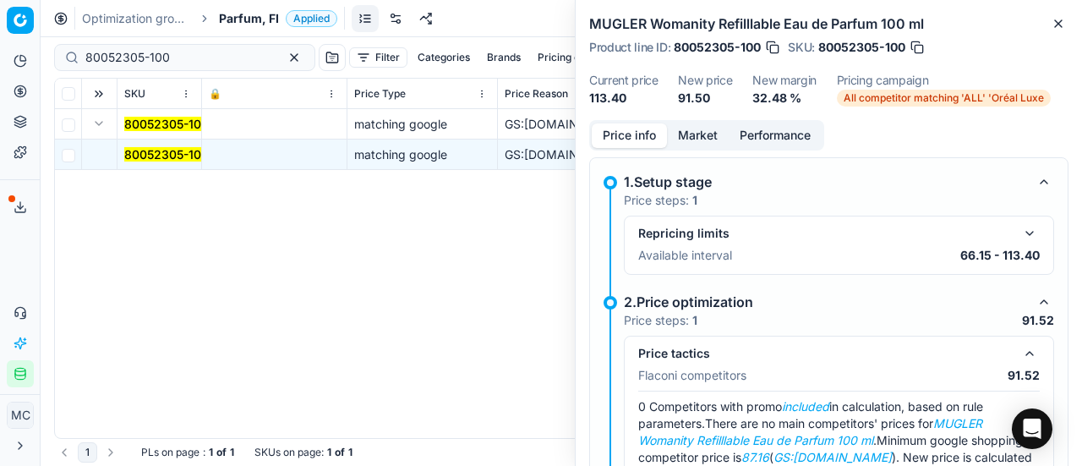
click at [702, 129] on button "Market" at bounding box center [698, 135] width 62 height 25
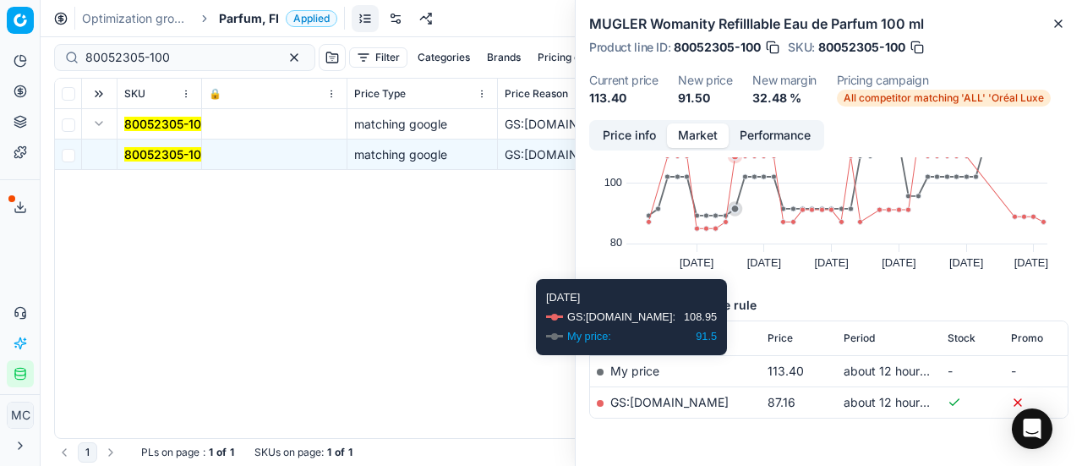
scroll to position [129, 0]
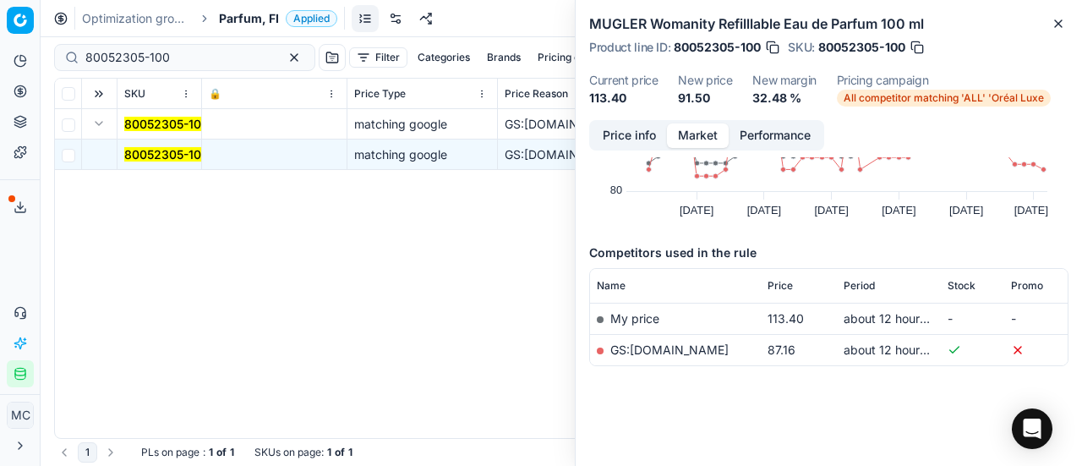
click at [698, 344] on link "GS:parfumdreams.FI" at bounding box center [669, 349] width 118 height 14
click at [267, 25] on span "Parfum, FI" at bounding box center [249, 18] width 60 height 17
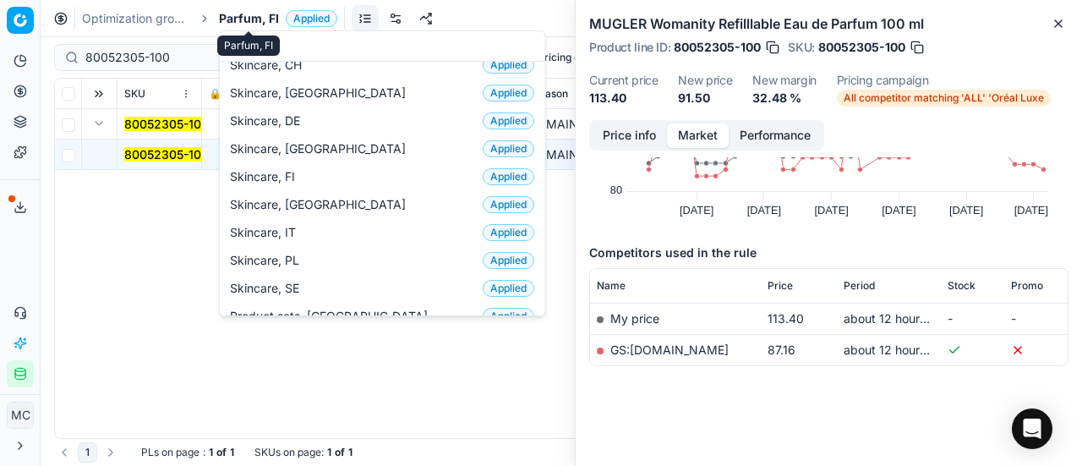
scroll to position [0, 0]
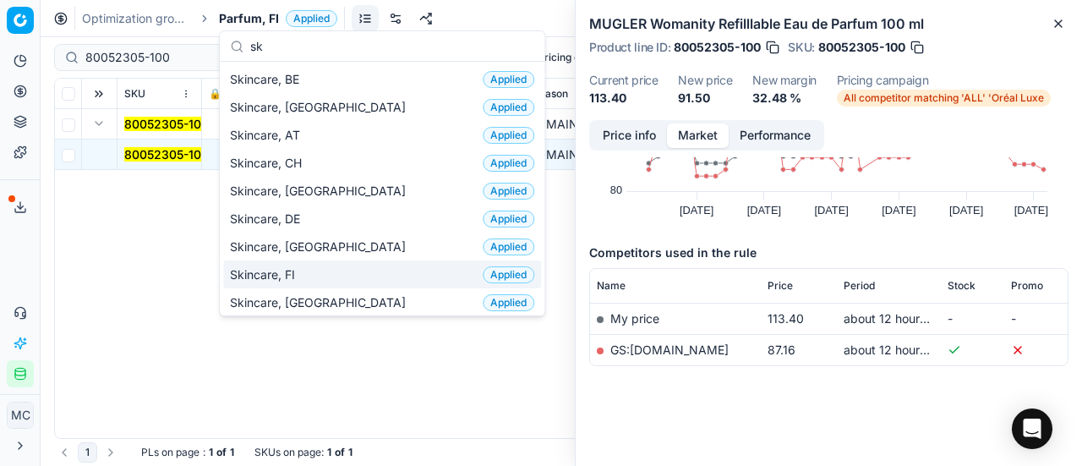
type input "sk"
click at [330, 268] on div "Skincare, FI Applied" at bounding box center [382, 274] width 318 height 28
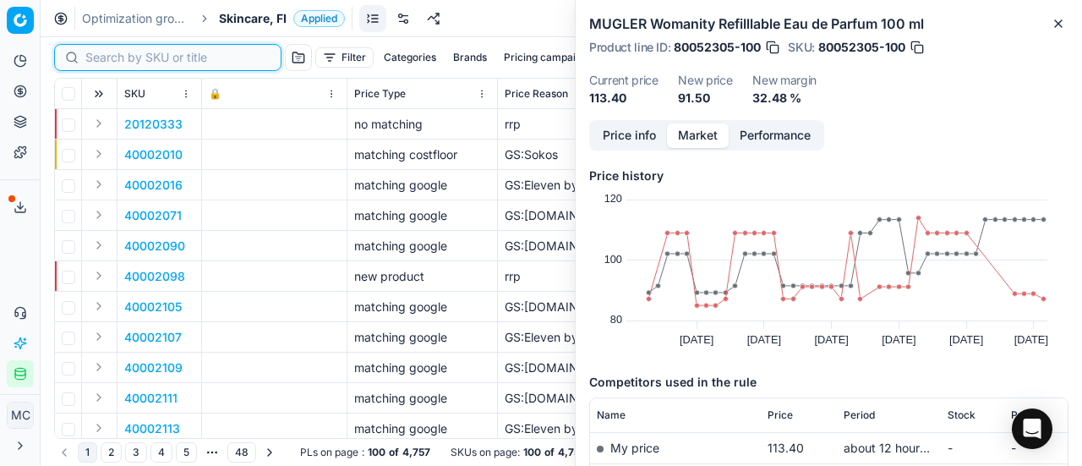
click at [115, 57] on input at bounding box center [177, 57] width 185 height 17
paste input "80052850-15"
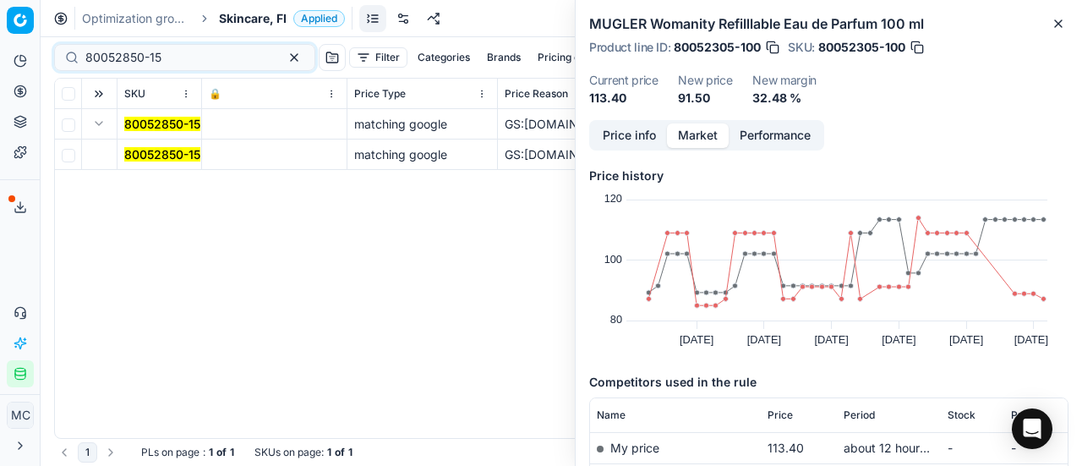
click at [105, 123] on button "Expand" at bounding box center [99, 123] width 20 height 20
click at [103, 124] on button "Expand" at bounding box center [99, 123] width 20 height 20
click at [137, 154] on mark "80052850-15" at bounding box center [162, 154] width 76 height 14
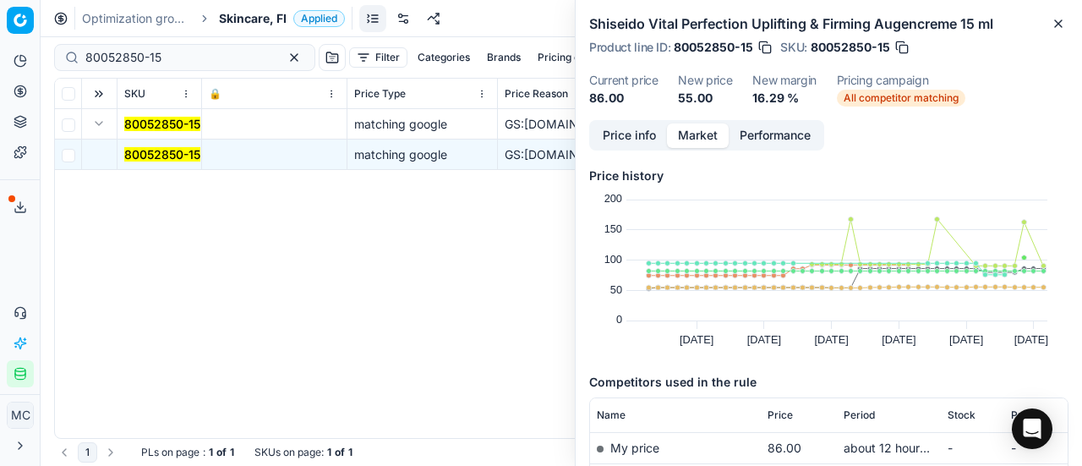
click at [632, 134] on button "Price info" at bounding box center [629, 135] width 75 height 25
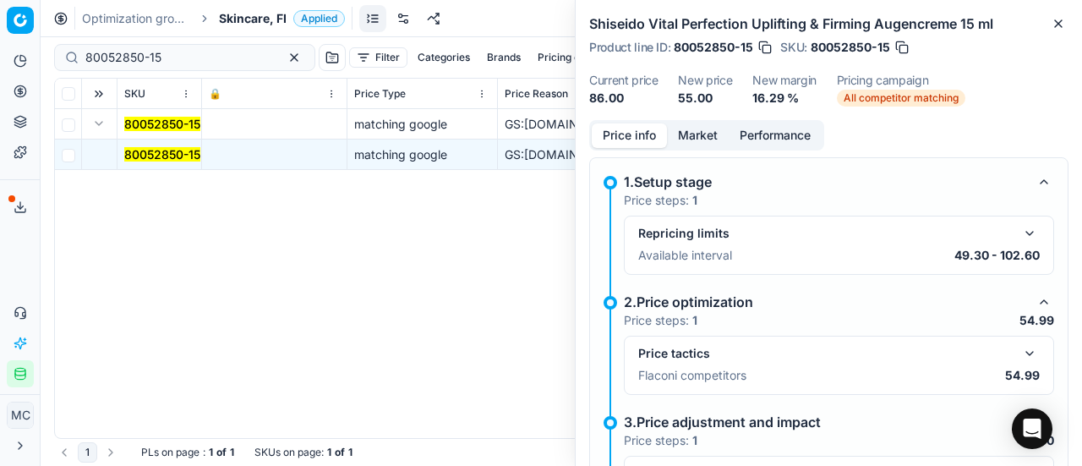
click at [1019, 352] on button "button" at bounding box center [1029, 353] width 20 height 20
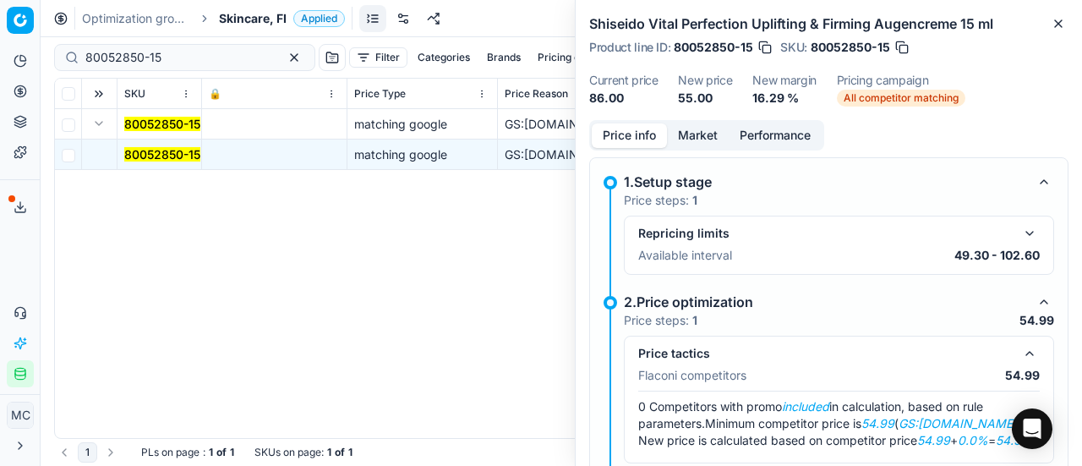
click at [712, 136] on button "Market" at bounding box center [698, 135] width 62 height 25
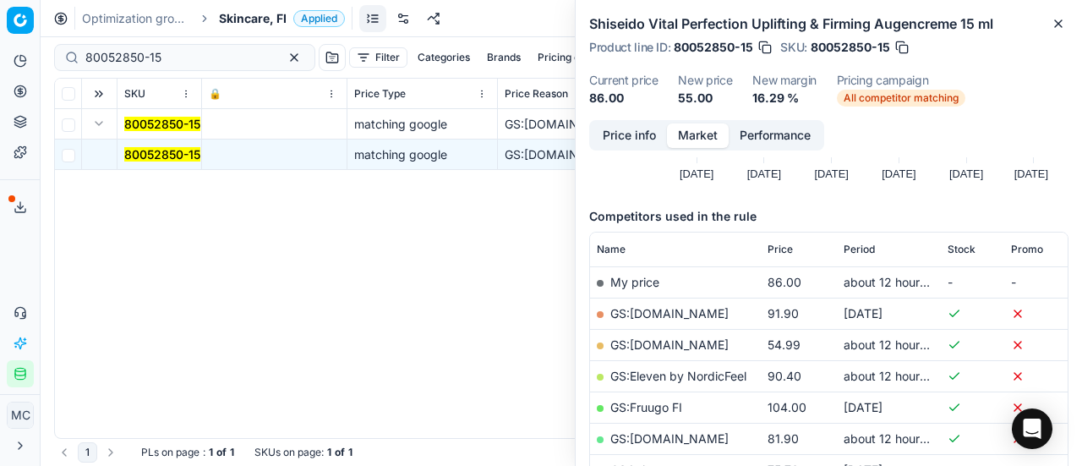
scroll to position [338, 0]
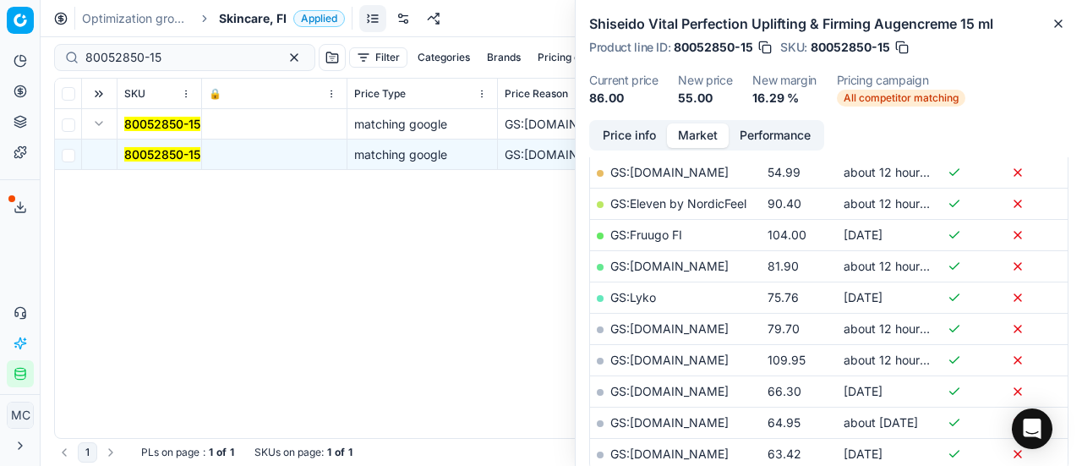
click at [662, 172] on link "GS:Deloox.fi" at bounding box center [669, 172] width 118 height 14
drag, startPoint x: 186, startPoint y: 60, endPoint x: 3, endPoint y: 21, distance: 187.5
click at [0, 41] on div "Pricing platform Analytics Pricing Product portfolio Templates Export service 1…" at bounding box center [541, 233] width 1082 height 466
paste input "90001587-0002274"
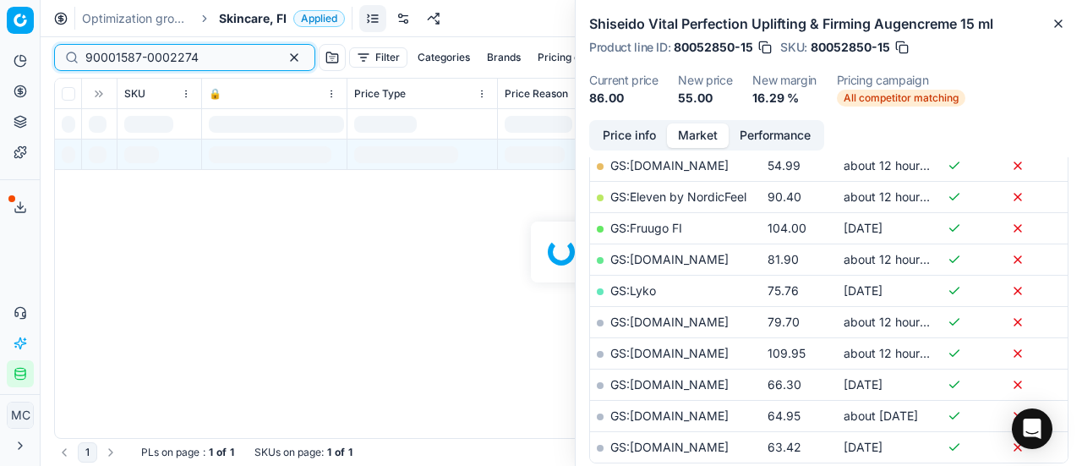
scroll to position [338, 0]
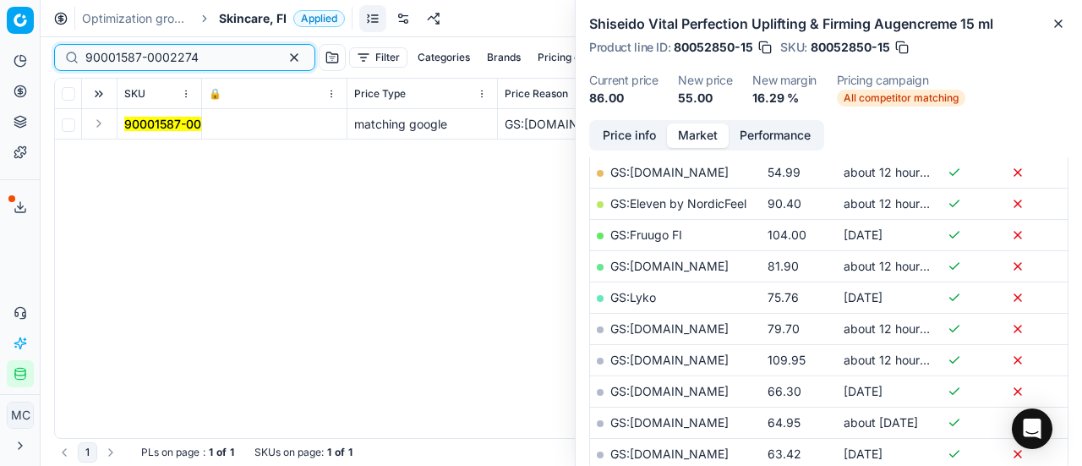
type input "90001587-0002274"
click at [104, 123] on button "Expand" at bounding box center [99, 123] width 20 height 20
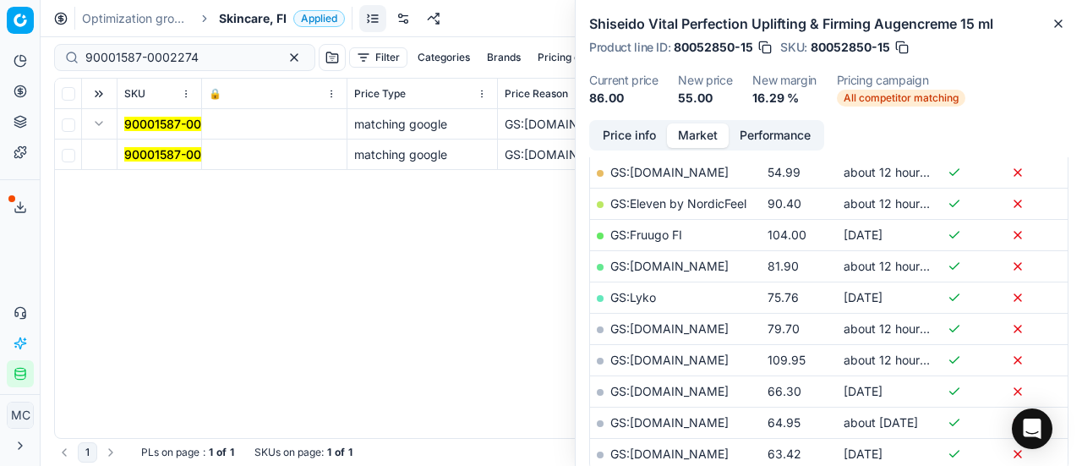
click at [169, 146] on span "90001587-0002274" at bounding box center [180, 154] width 113 height 17
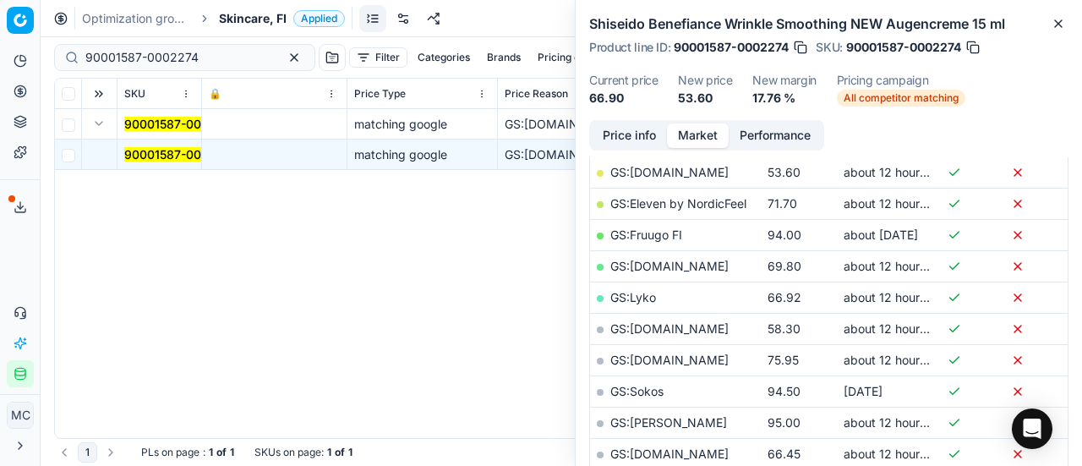
click at [635, 139] on button "Price info" at bounding box center [629, 135] width 75 height 25
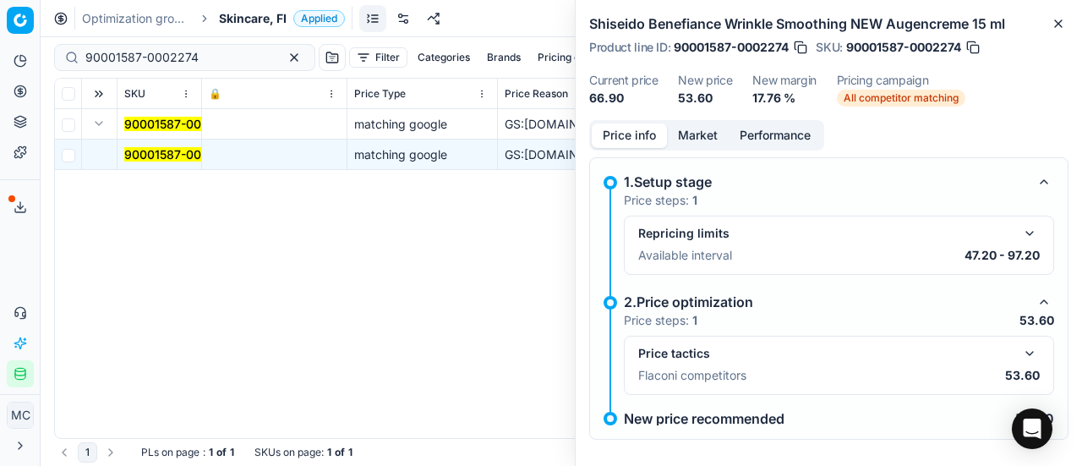
click at [1019, 360] on button "button" at bounding box center [1029, 353] width 20 height 20
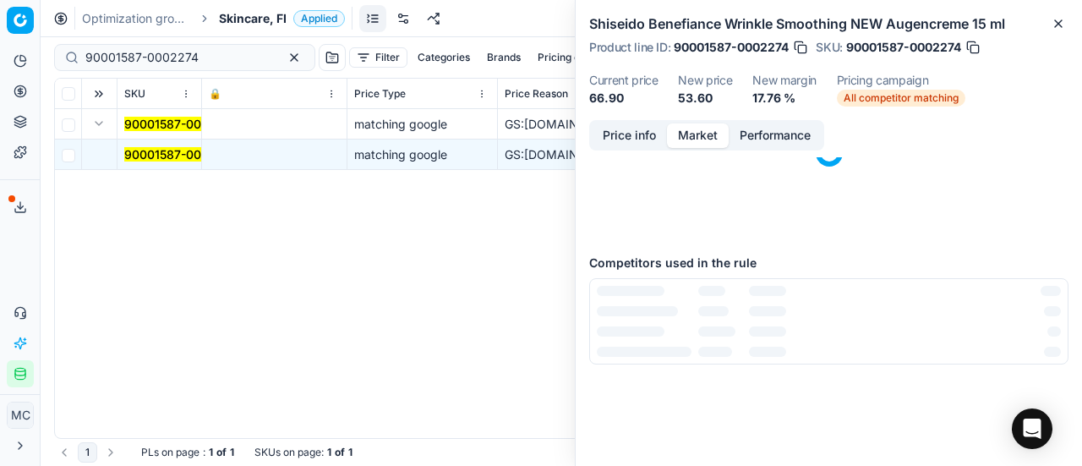
click at [686, 132] on button "Market" at bounding box center [698, 135] width 62 height 25
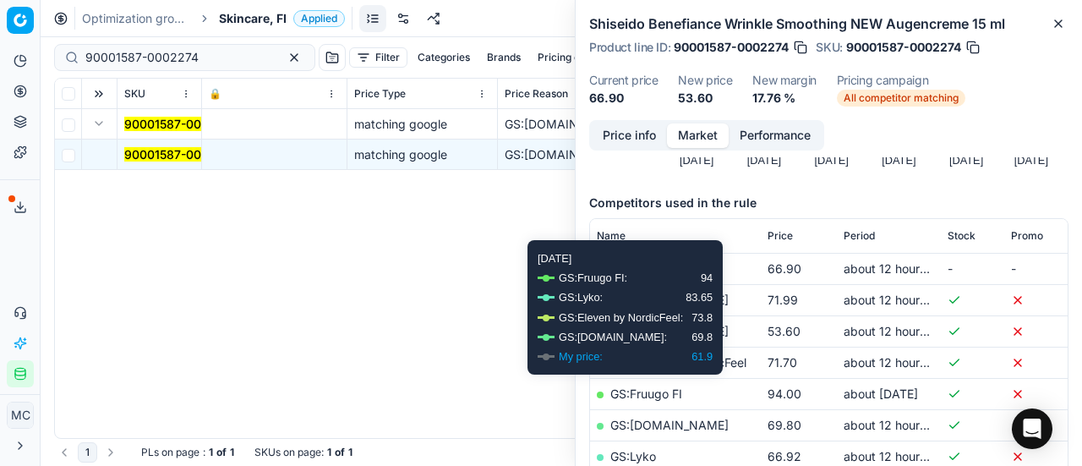
scroll to position [254, 0]
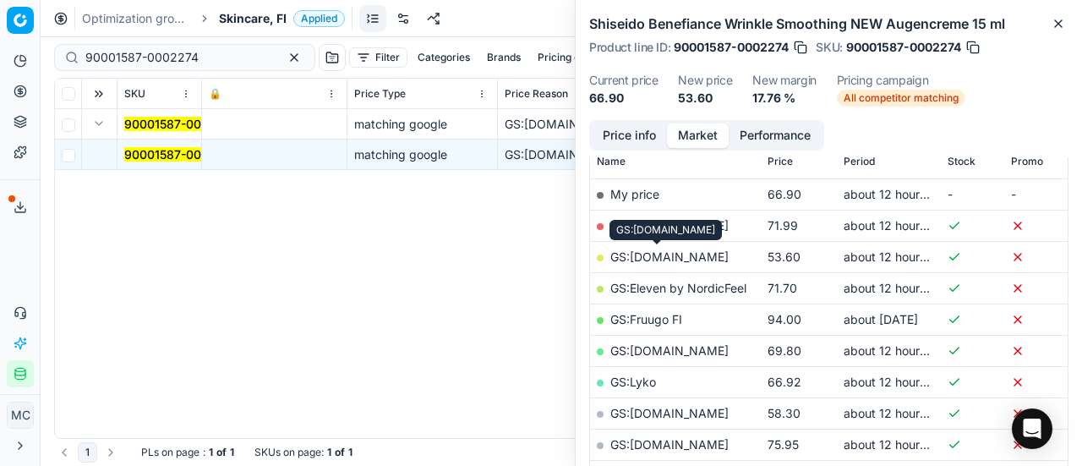
click at [684, 259] on link "GS:Cocopanda.fi" at bounding box center [669, 256] width 118 height 14
click at [263, 15] on span "Skincare, FI" at bounding box center [253, 18] width 68 height 17
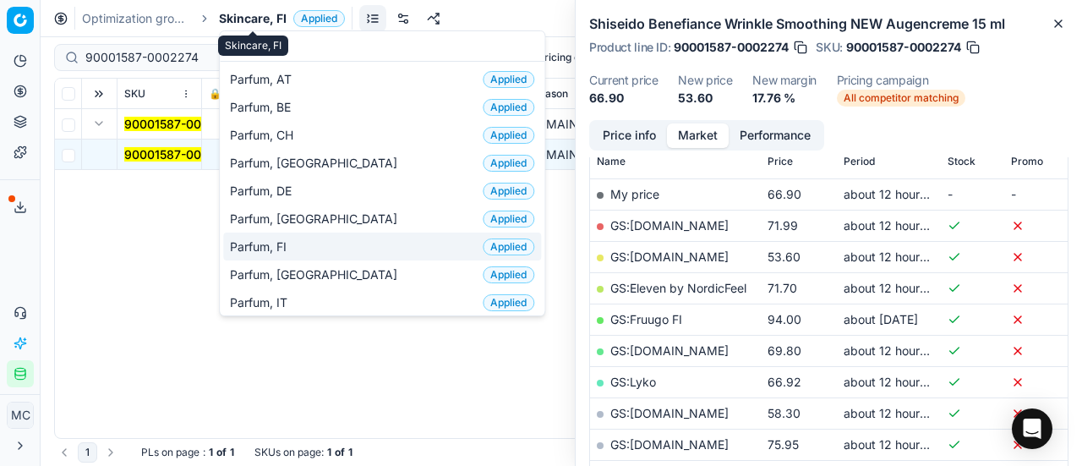
type input "par"
click at [325, 251] on div "Parfum, FI Applied" at bounding box center [382, 246] width 318 height 28
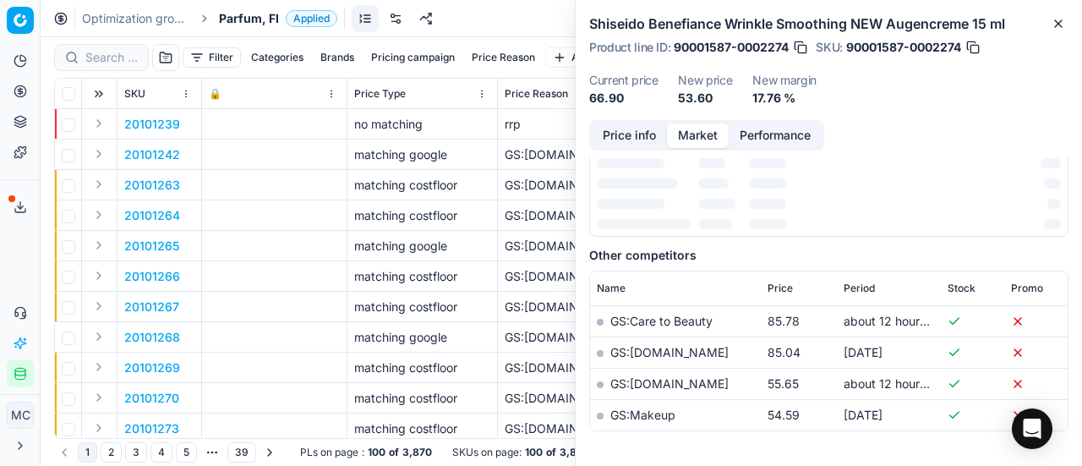
scroll to position [254, 0]
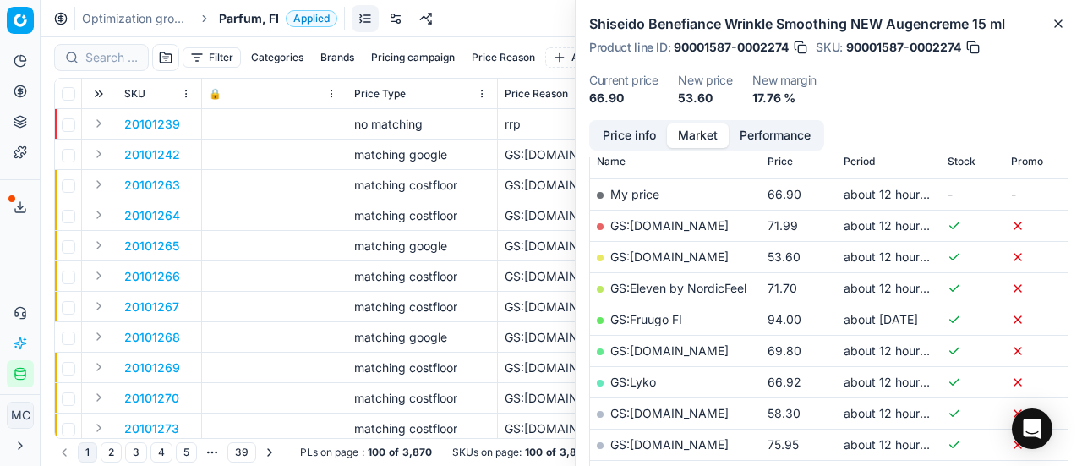
click at [118, 69] on div at bounding box center [101, 57] width 95 height 27
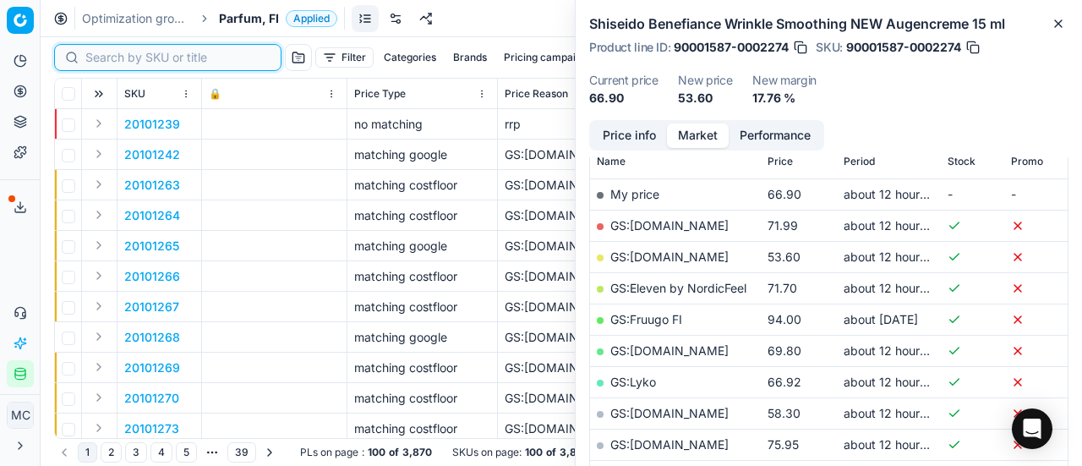
paste input "20101464"
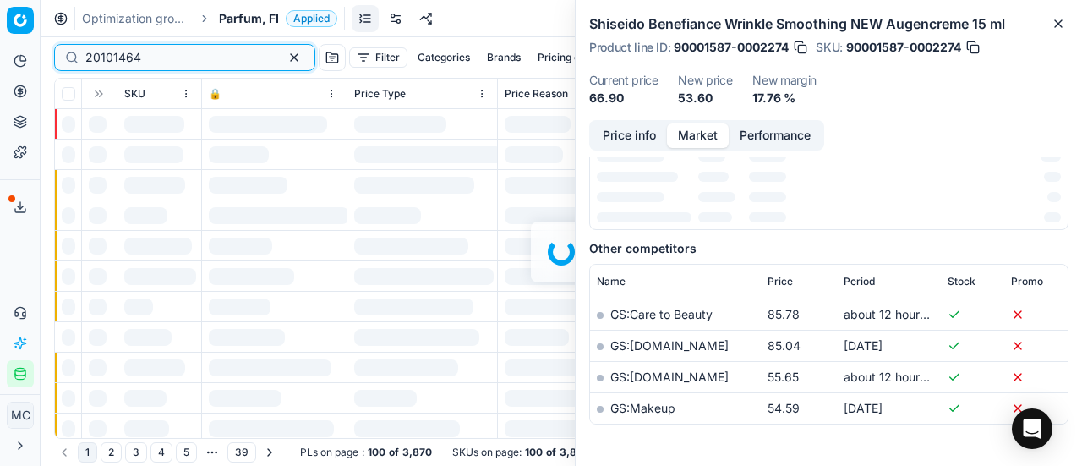
scroll to position [254, 0]
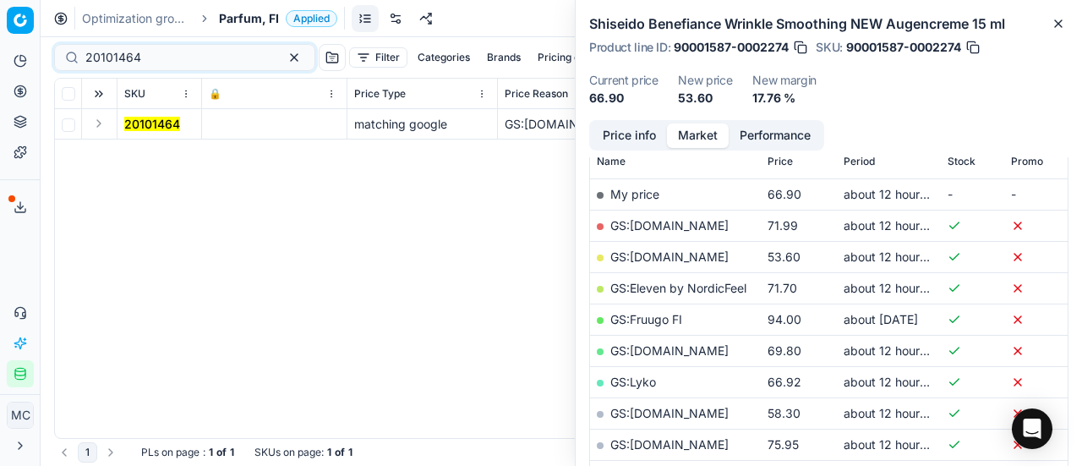
drag, startPoint x: 100, startPoint y: 128, endPoint x: 110, endPoint y: 138, distance: 14.3
click at [100, 128] on button "Expand" at bounding box center [99, 123] width 20 height 20
click at [144, 156] on mark "20101464" at bounding box center [152, 154] width 56 height 14
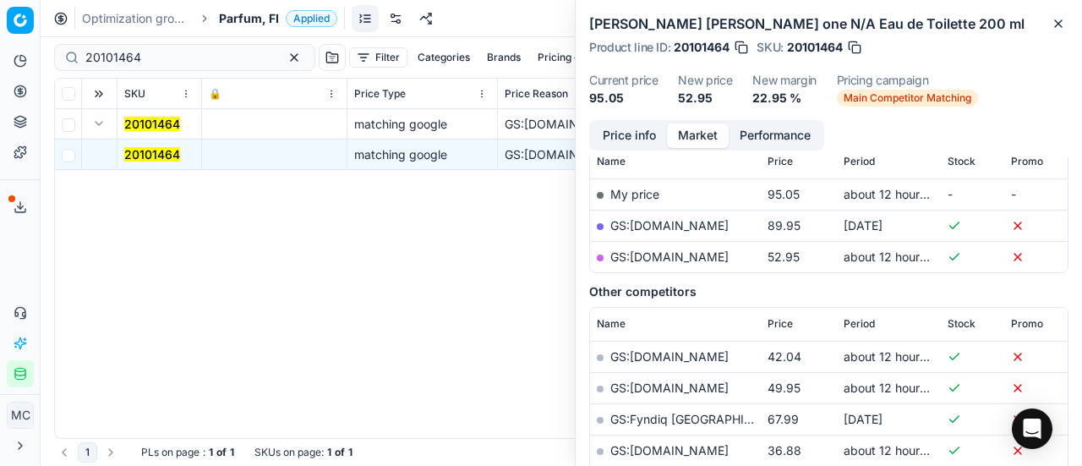
click at [621, 133] on button "Price info" at bounding box center [629, 135] width 75 height 25
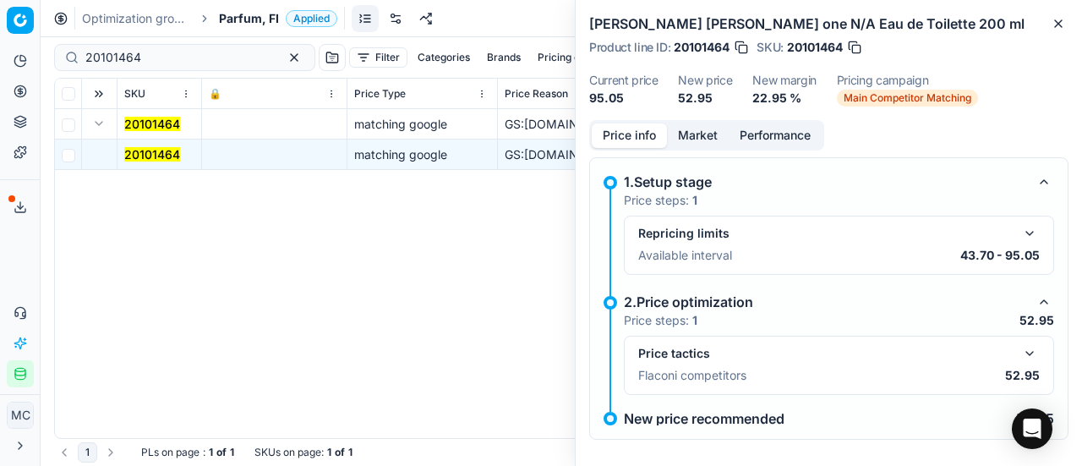
click at [1019, 350] on button "button" at bounding box center [1029, 353] width 20 height 20
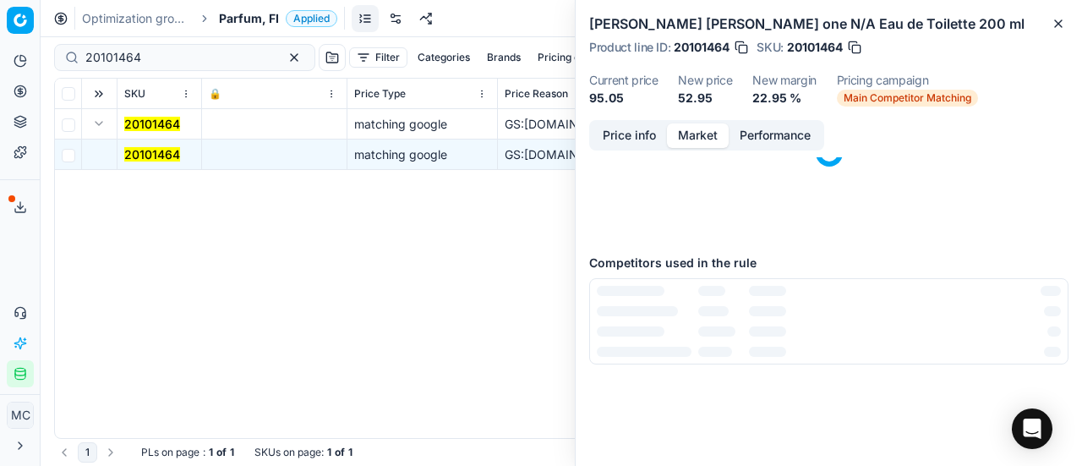
drag, startPoint x: 693, startPoint y: 132, endPoint x: 695, endPoint y: 145, distance: 12.8
click at [693, 134] on button "Market" at bounding box center [698, 135] width 62 height 25
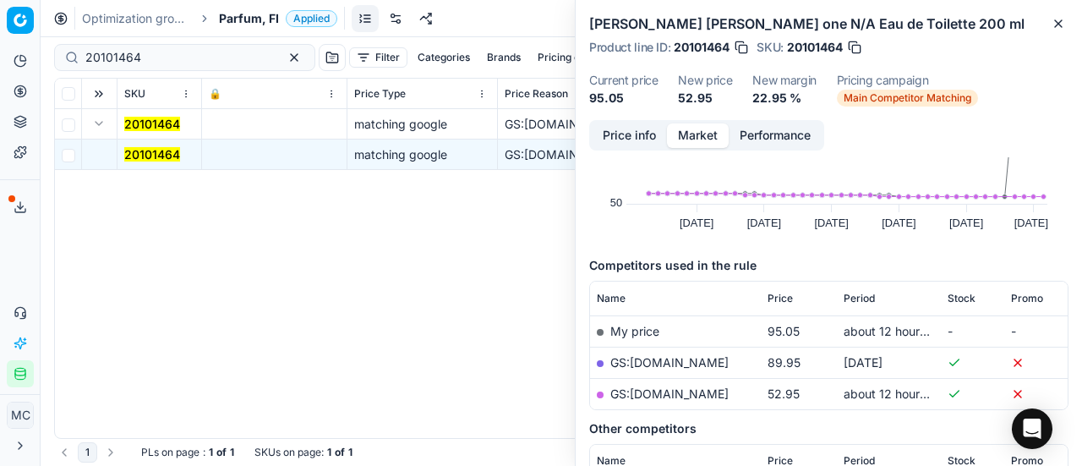
scroll to position [169, 0]
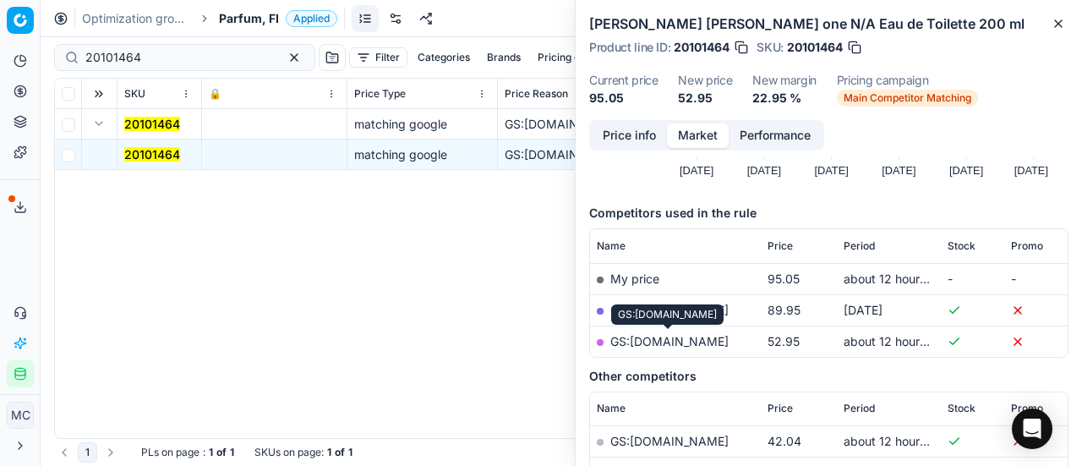
click at [652, 337] on link "GS:parfumdreams.FI" at bounding box center [669, 341] width 118 height 14
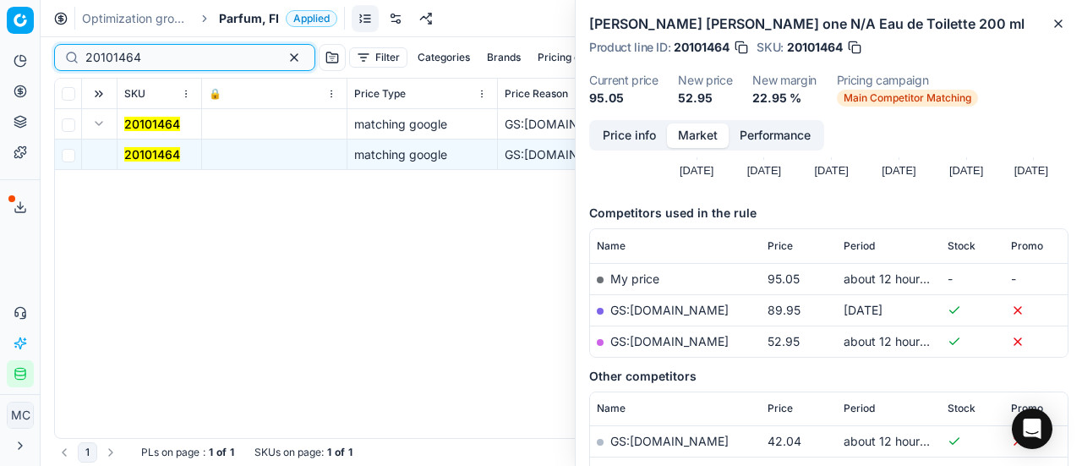
drag, startPoint x: 207, startPoint y: 60, endPoint x: 0, endPoint y: 41, distance: 207.9
click at [0, 43] on div "Pricing platform Analytics Pricing Product portfolio Templates Export service 1…" at bounding box center [541, 233] width 1082 height 466
paste input "80066037-30"
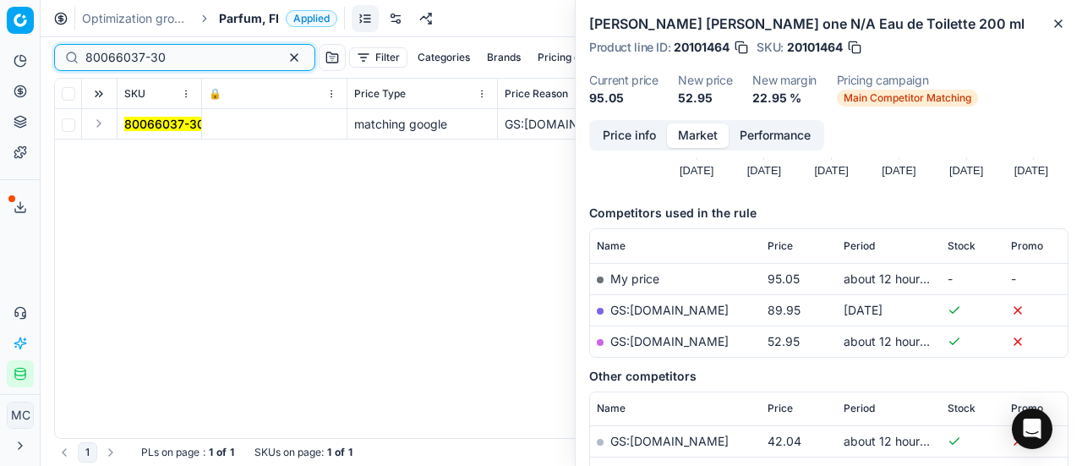
type input "80066037-30"
click at [102, 130] on button "Expand" at bounding box center [99, 123] width 20 height 20
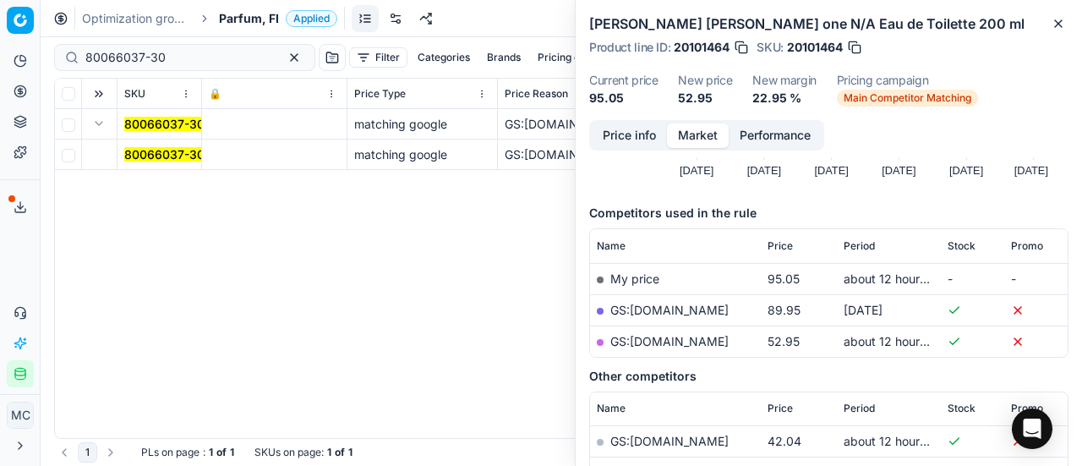
click at [176, 167] on td "80066037-30" at bounding box center [159, 154] width 85 height 30
click at [176, 155] on mark "80066037-30" at bounding box center [164, 154] width 80 height 14
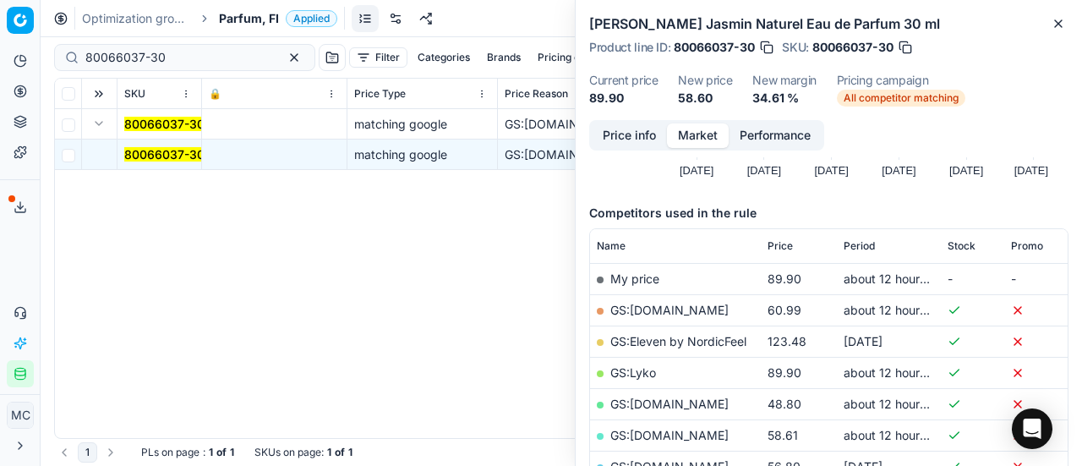
click at [617, 137] on button "Price info" at bounding box center [629, 135] width 75 height 25
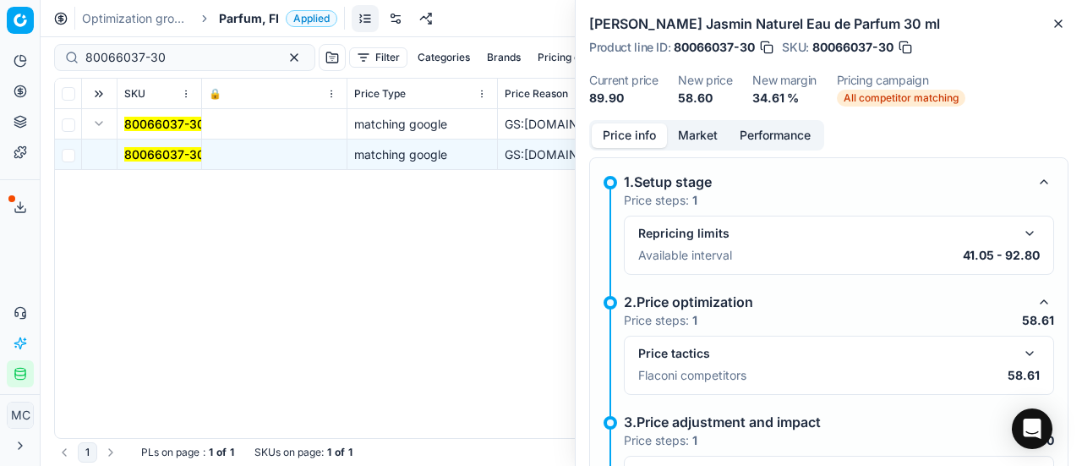
click at [1019, 348] on button "button" at bounding box center [1029, 353] width 20 height 20
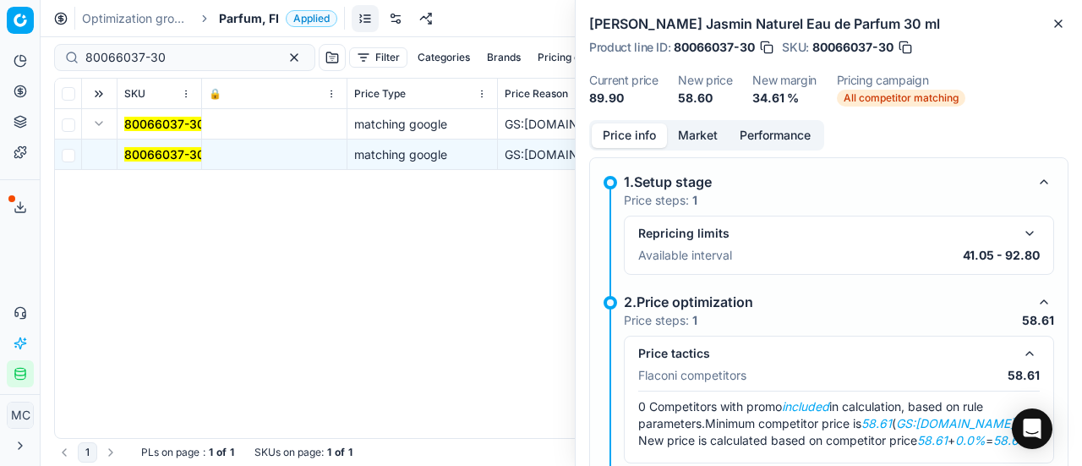
drag, startPoint x: 689, startPoint y: 123, endPoint x: 688, endPoint y: 137, distance: 14.4
click at [689, 123] on button "Market" at bounding box center [698, 135] width 62 height 25
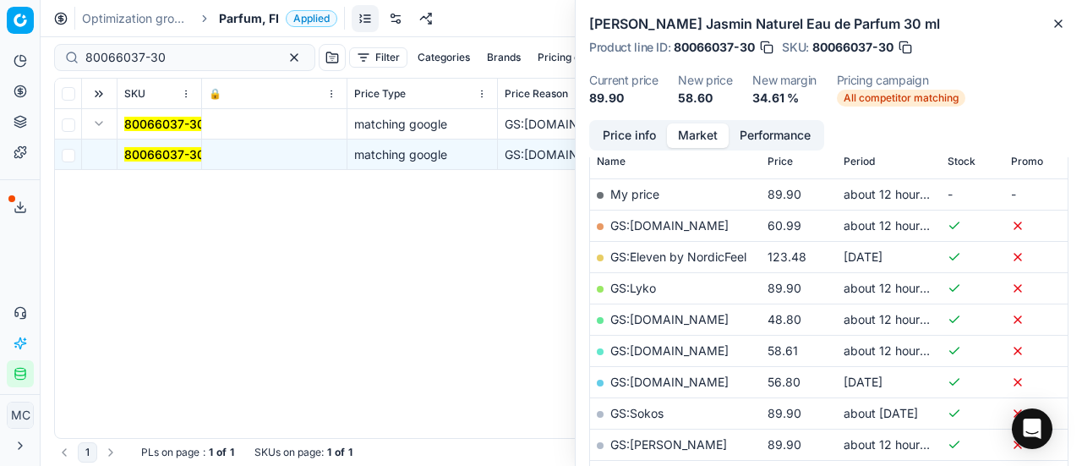
scroll to position [338, 0]
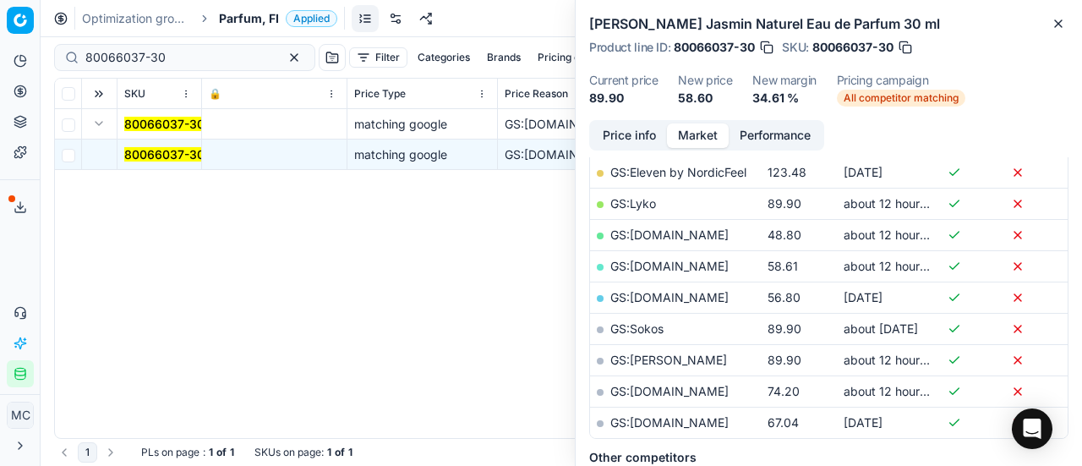
click at [712, 421] on link "GS:parfumdreams.FI" at bounding box center [669, 422] width 118 height 14
click at [632, 137] on button "Price info" at bounding box center [629, 135] width 75 height 25
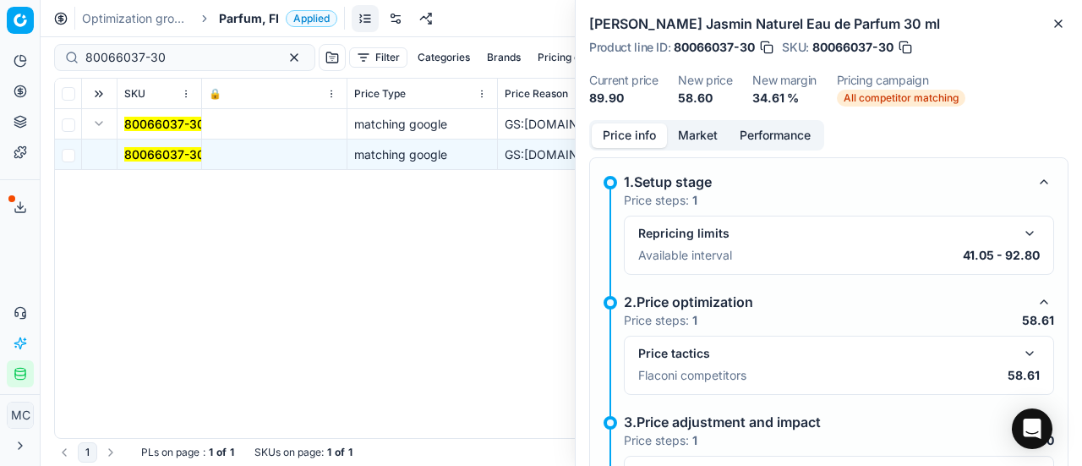
click at [1019, 355] on button "button" at bounding box center [1029, 353] width 20 height 20
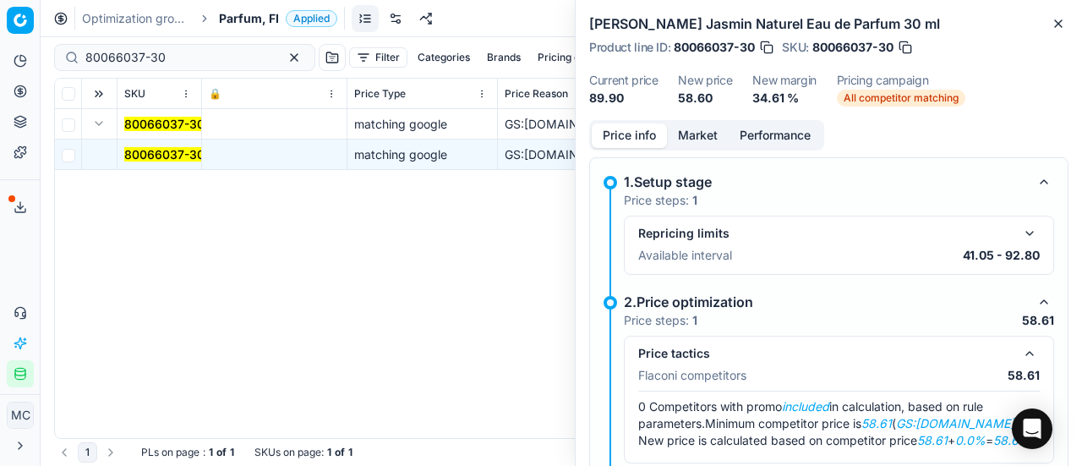
click at [690, 121] on div "Price info Market Performance" at bounding box center [706, 135] width 235 height 30
click at [693, 138] on button "Market" at bounding box center [698, 135] width 62 height 25
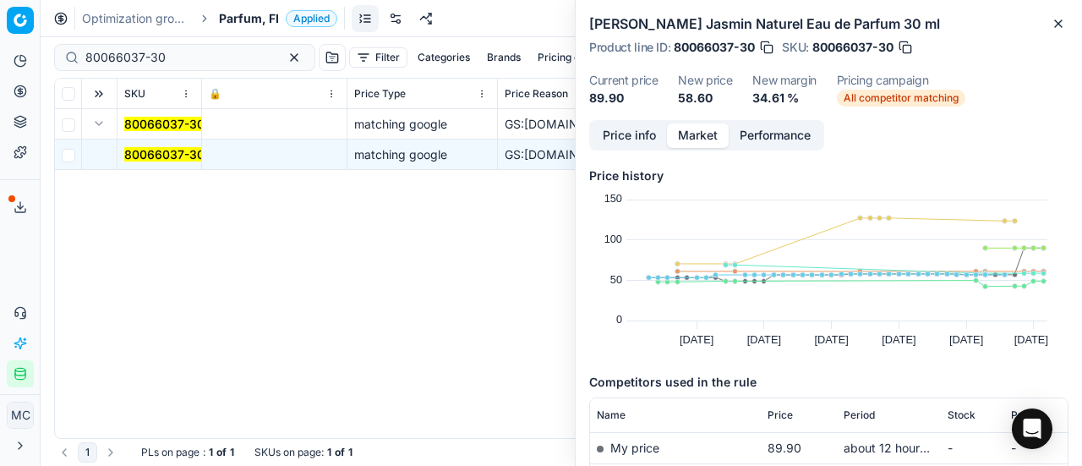
scroll to position [254, 0]
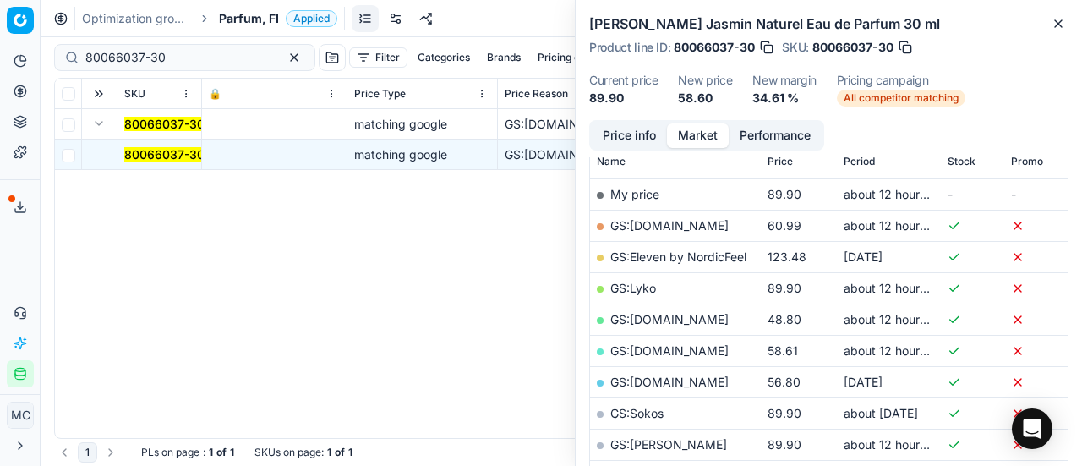
click at [643, 344] on link "GS:Parfym.fi" at bounding box center [669, 350] width 118 height 14
click at [240, 26] on div "Optimization groups Parfum, FI Applied Discard Download report" at bounding box center [561, 18] width 1041 height 37
click at [245, 13] on span "Parfum, FI" at bounding box center [249, 18] width 60 height 17
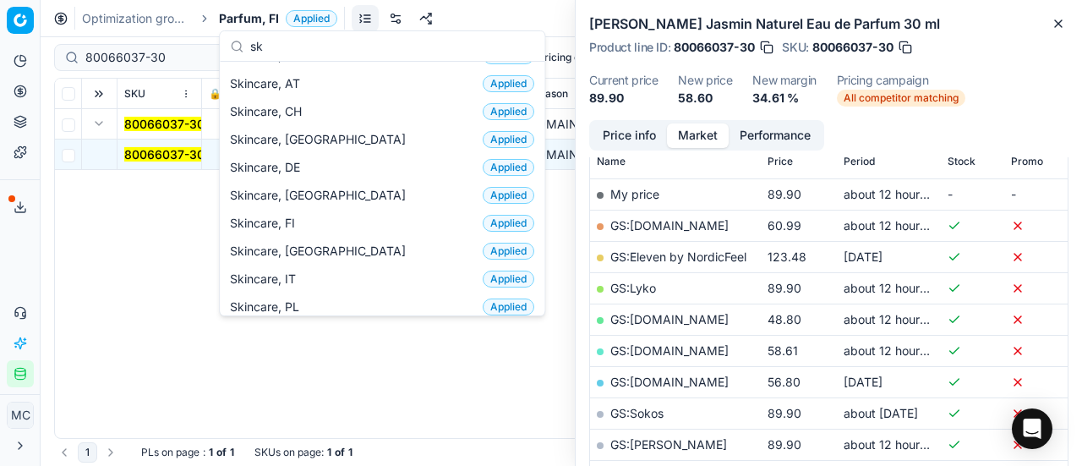
scroll to position [0, 0]
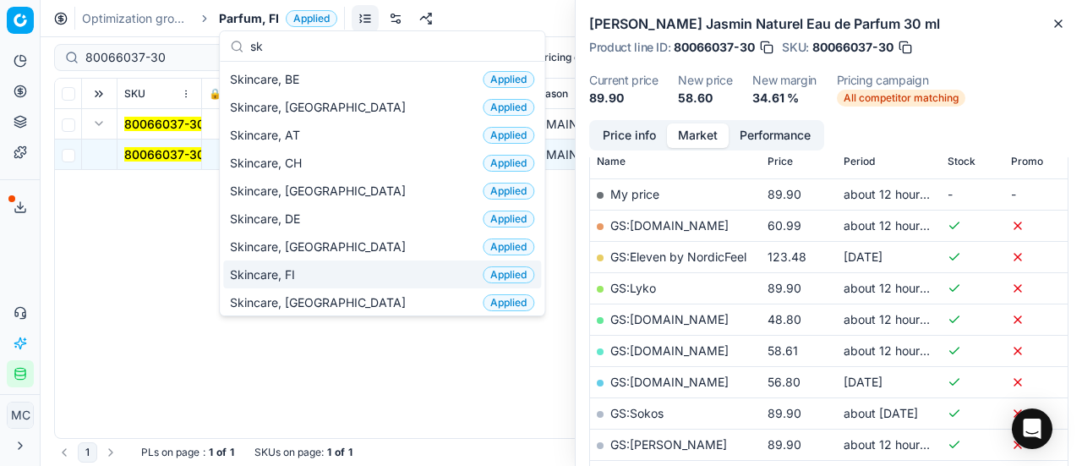
type input "sk"
click at [315, 276] on div "Skincare, FI Applied" at bounding box center [382, 274] width 318 height 28
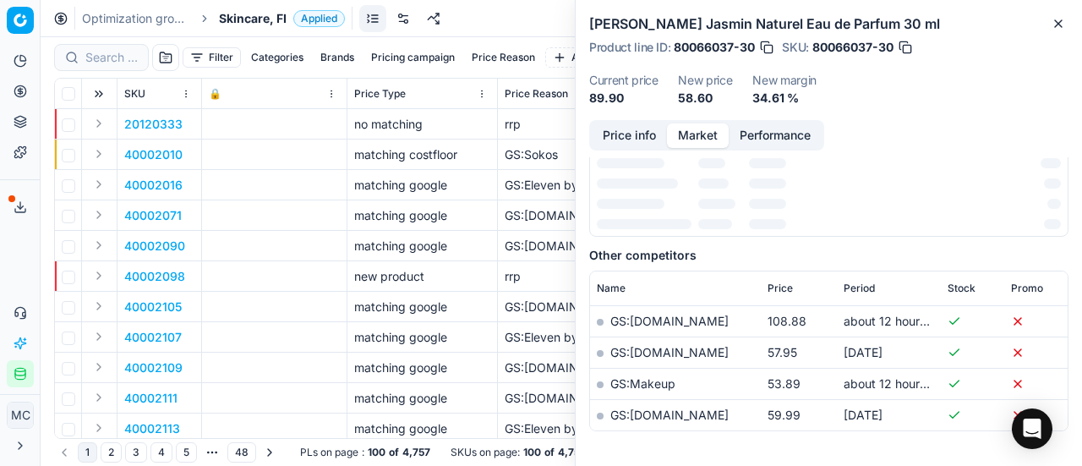
scroll to position [254, 0]
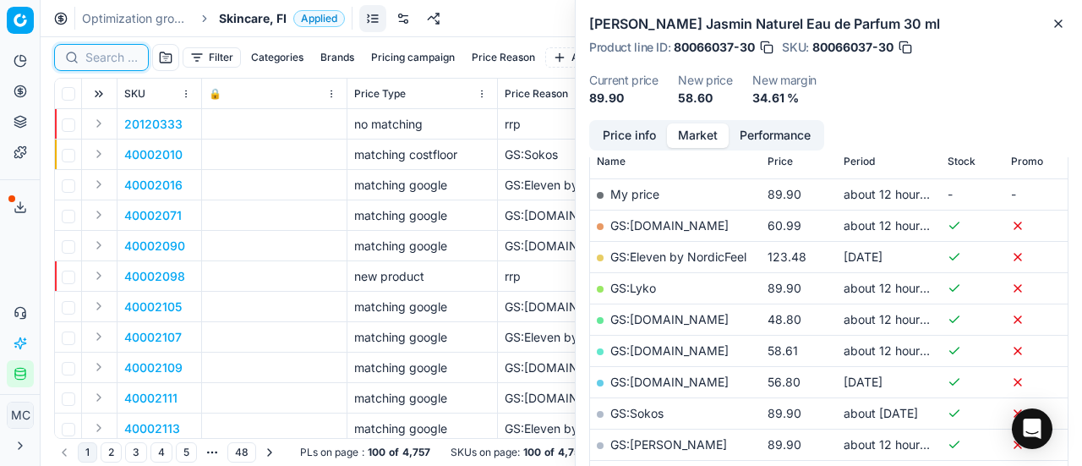
click at [108, 59] on input at bounding box center [111, 57] width 52 height 17
paste input "80024630-50"
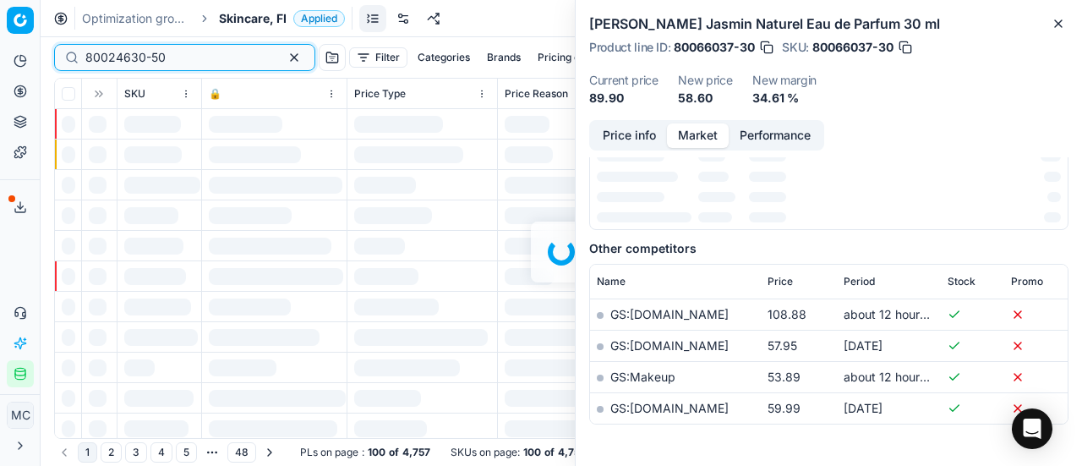
scroll to position [254, 0]
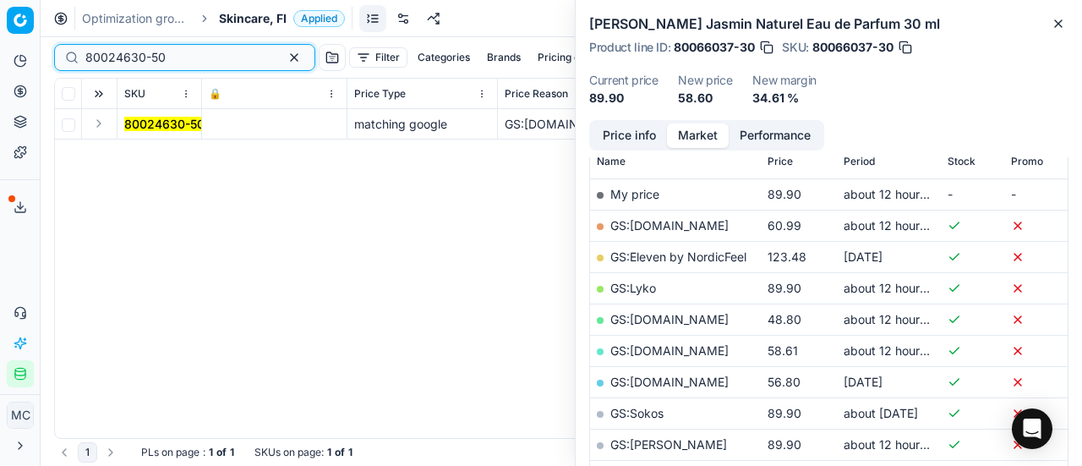
type input "80024630-50"
drag, startPoint x: 105, startPoint y: 123, endPoint x: 123, endPoint y: 137, distance: 22.8
click at [105, 123] on button "Expand" at bounding box center [99, 123] width 20 height 20
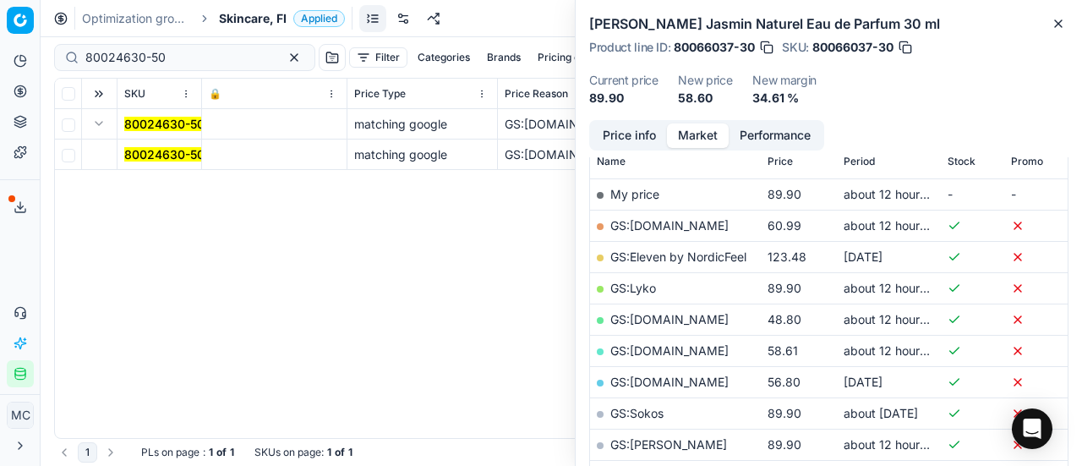
drag, startPoint x: 155, startPoint y: 153, endPoint x: 357, endPoint y: 160, distance: 202.1
click at [156, 153] on mark "80024630-50" at bounding box center [164, 154] width 80 height 14
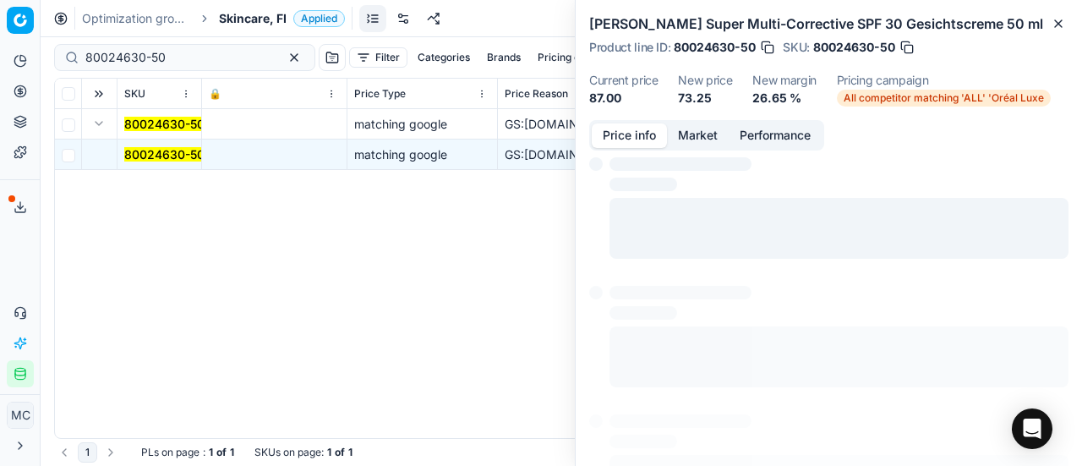
click at [614, 127] on button "Price info" at bounding box center [629, 135] width 75 height 25
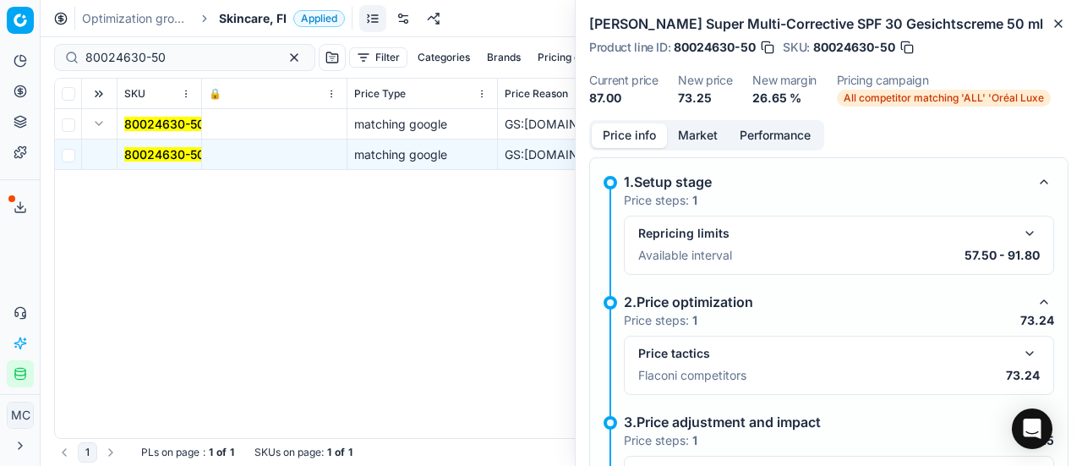
click at [1020, 352] on button "button" at bounding box center [1029, 353] width 20 height 20
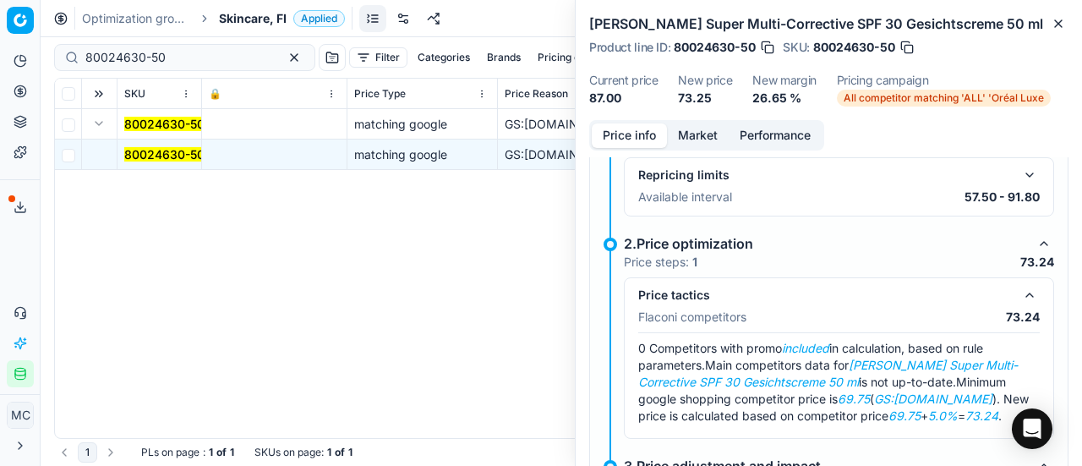
scroll to position [85, 0]
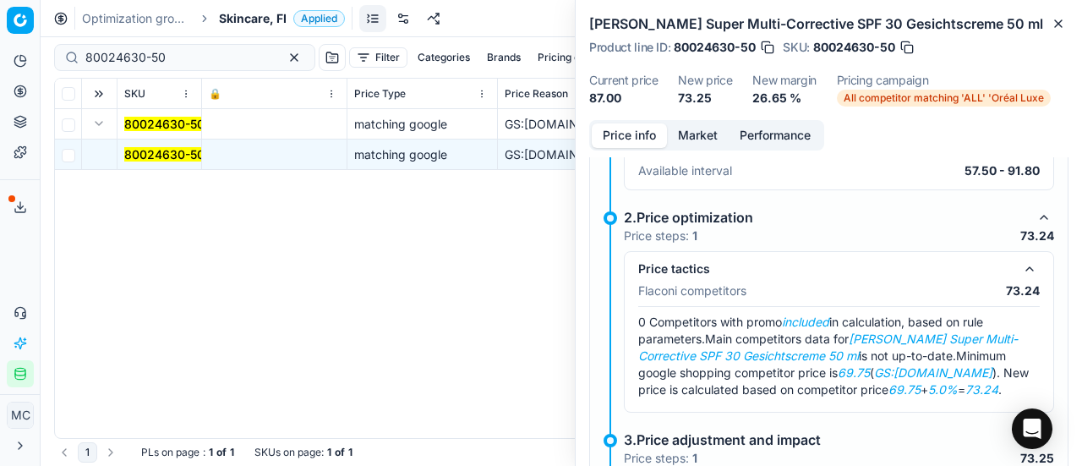
click at [706, 134] on button "Market" at bounding box center [698, 135] width 62 height 25
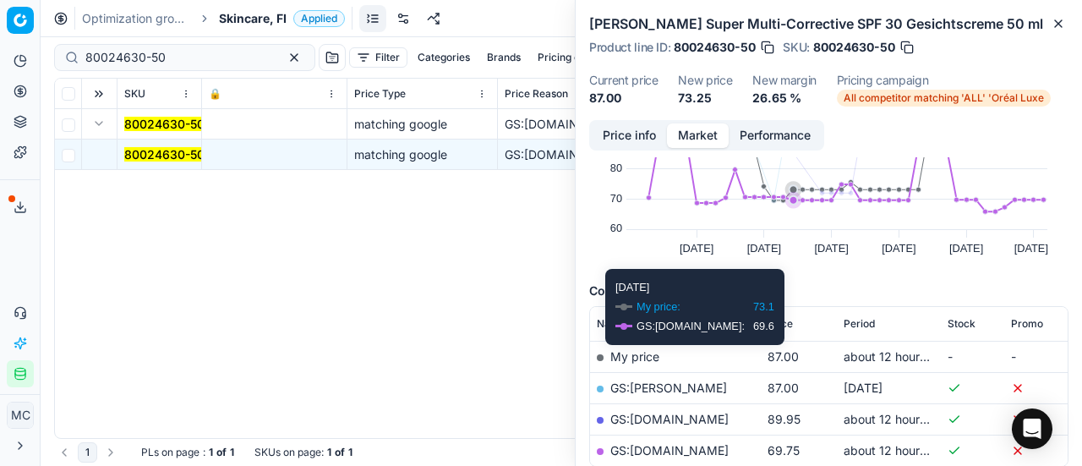
scroll to position [169, 0]
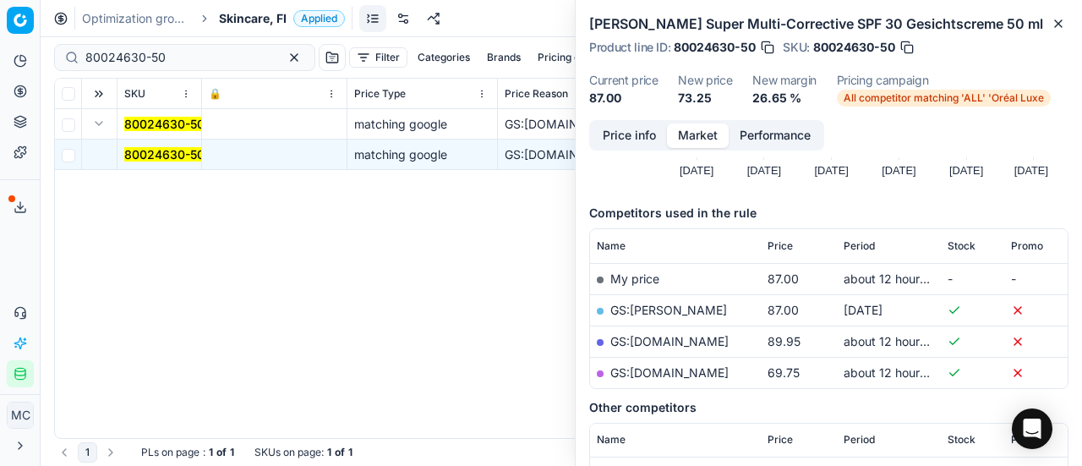
click at [715, 373] on link "GS:parfumdreams.FI" at bounding box center [669, 372] width 118 height 14
click at [225, 25] on span "Skincare, FI" at bounding box center [253, 18] width 68 height 17
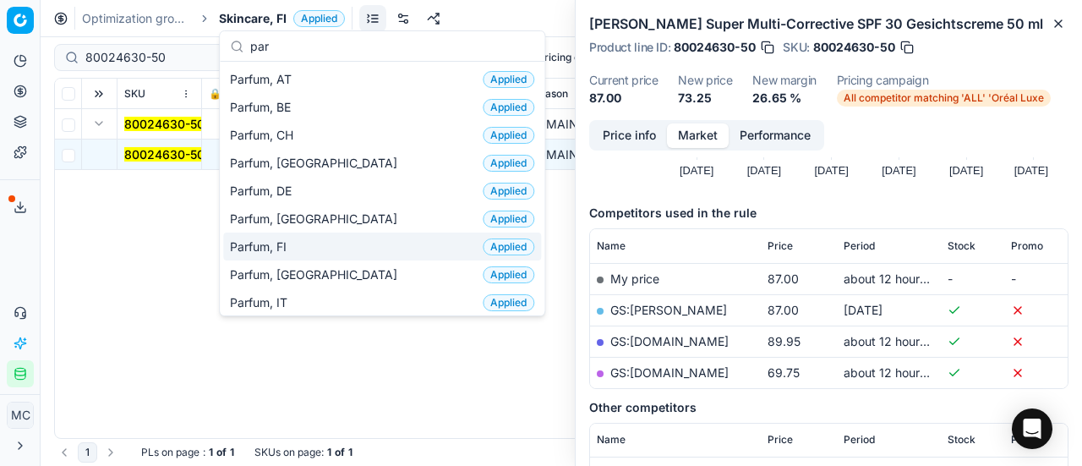
type input "par"
click at [313, 244] on div "Parfum, FI Applied" at bounding box center [382, 246] width 318 height 28
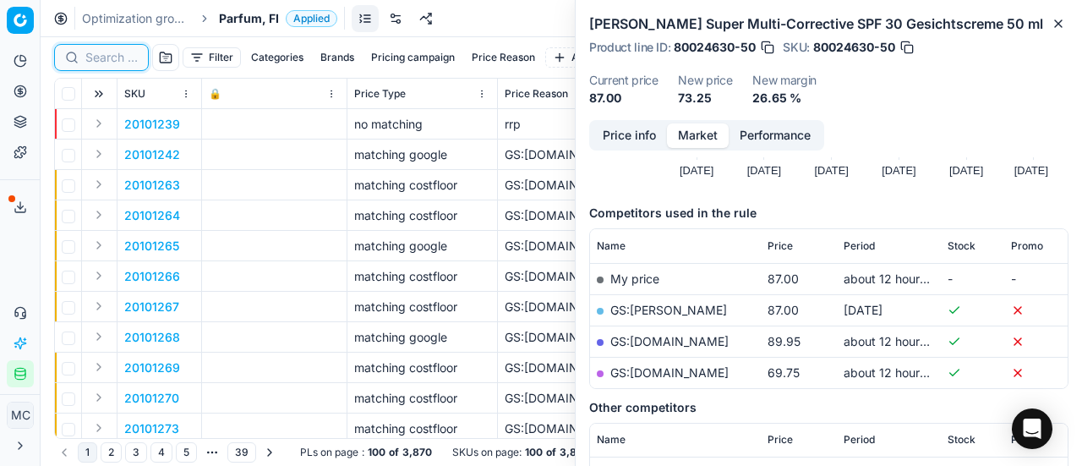
click at [122, 57] on input at bounding box center [111, 57] width 52 height 17
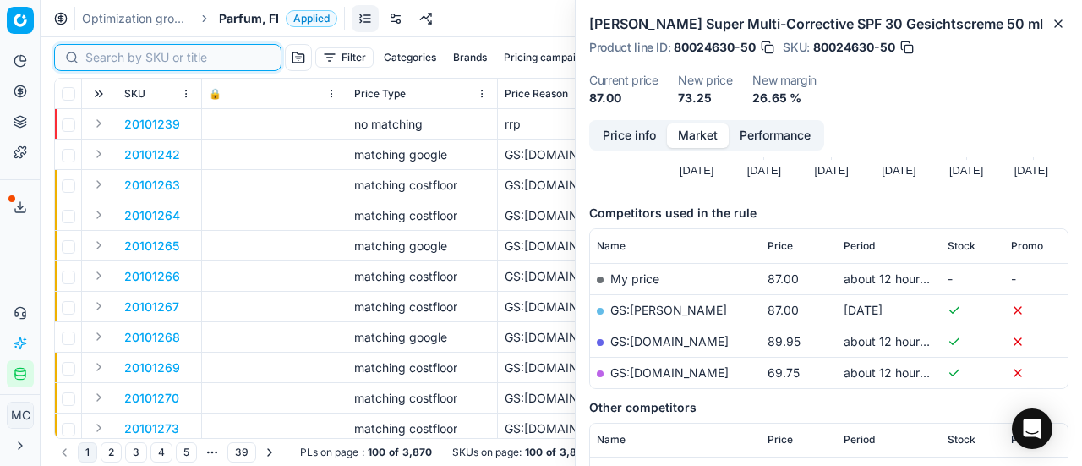
click at [122, 57] on input at bounding box center [177, 57] width 185 height 17
paste input "90005788-0008632"
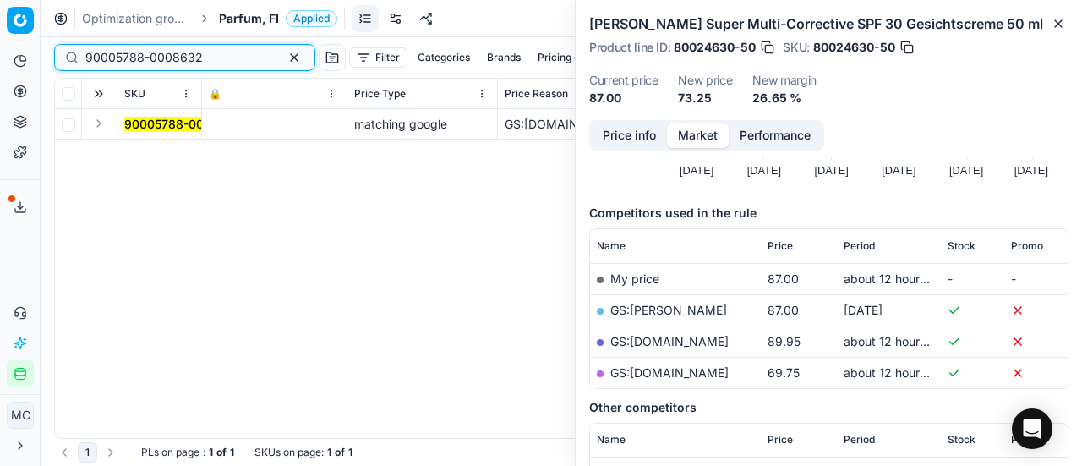
type input "90005788-0008632"
click at [99, 125] on button "Expand" at bounding box center [99, 123] width 20 height 20
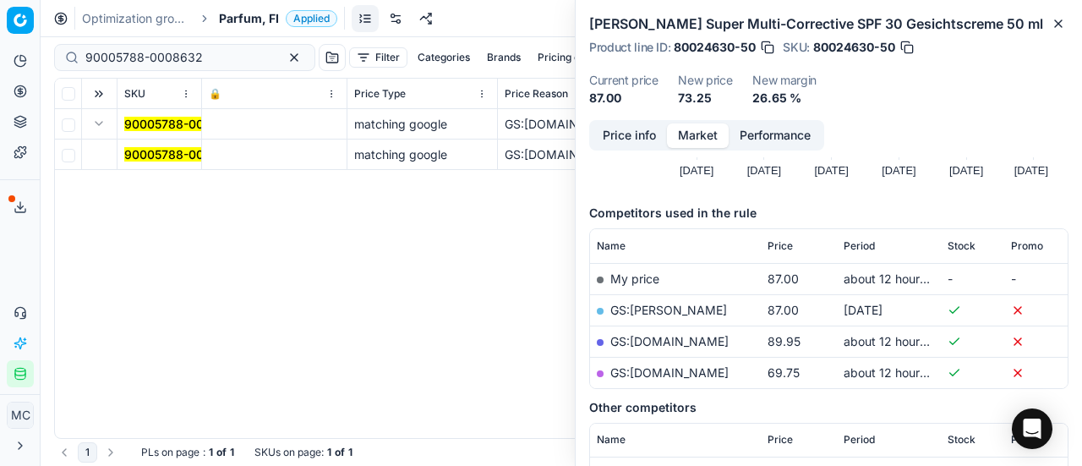
click at [144, 157] on mark "90005788-0008632" at bounding box center [182, 154] width 117 height 14
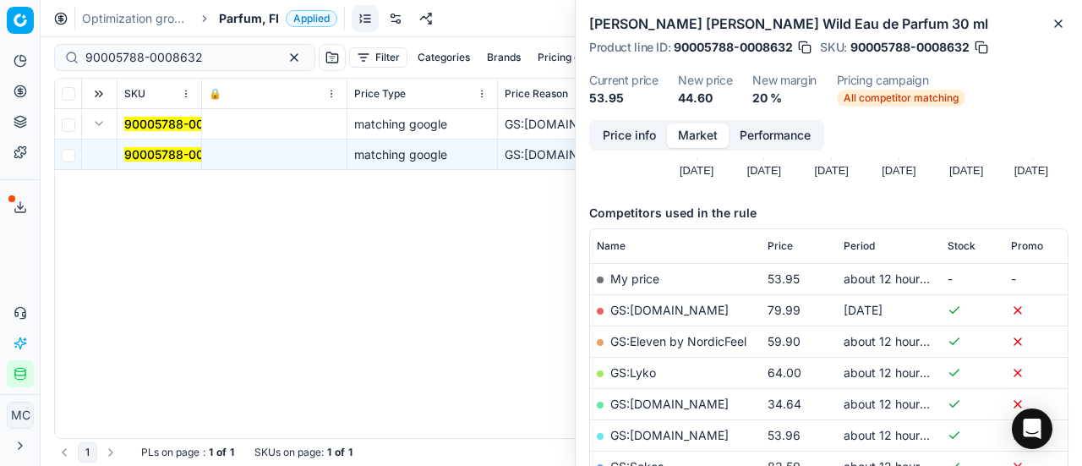
click at [645, 141] on button "Price info" at bounding box center [629, 135] width 75 height 25
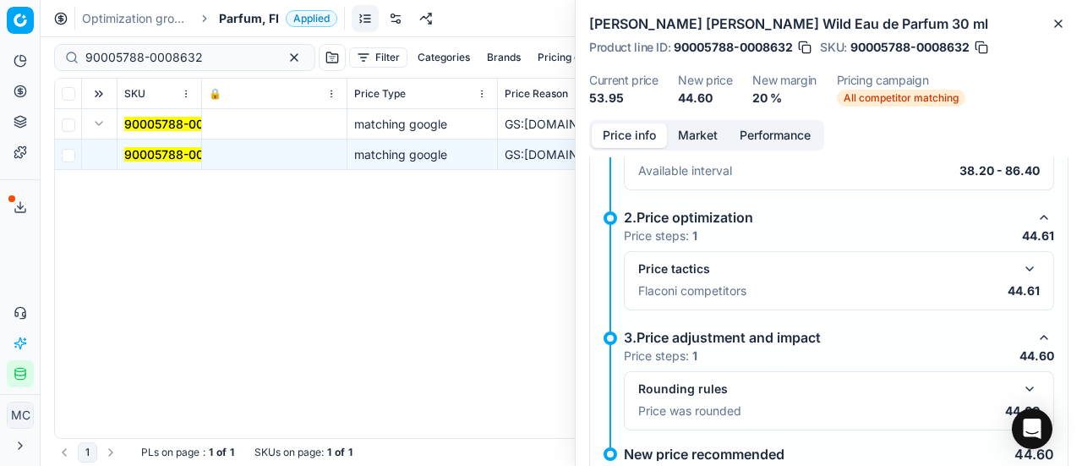
click at [1019, 270] on button "button" at bounding box center [1029, 269] width 20 height 20
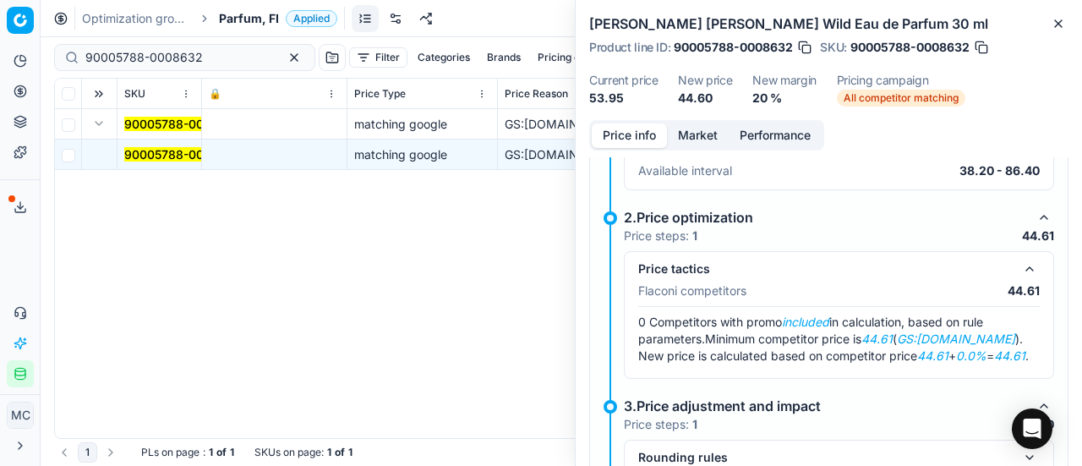
click at [722, 136] on button "Market" at bounding box center [698, 135] width 62 height 25
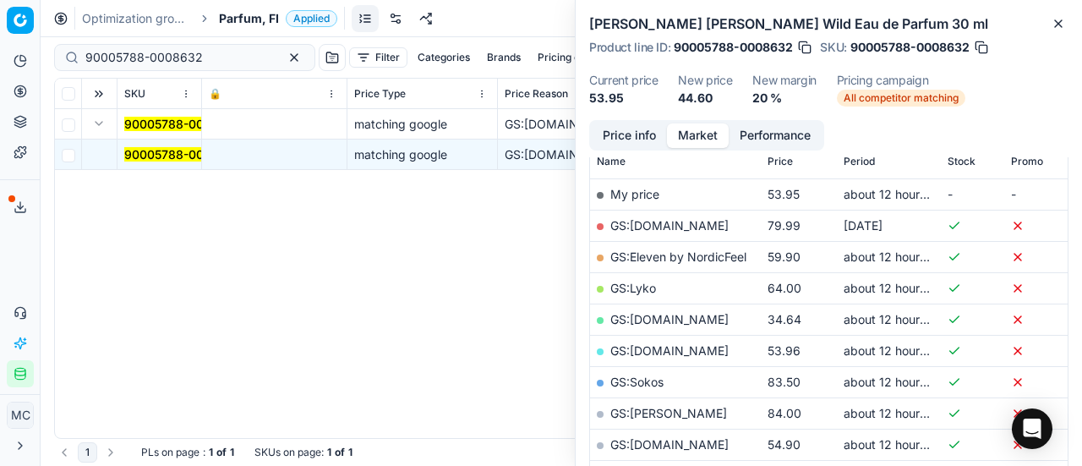
scroll to position [338, 0]
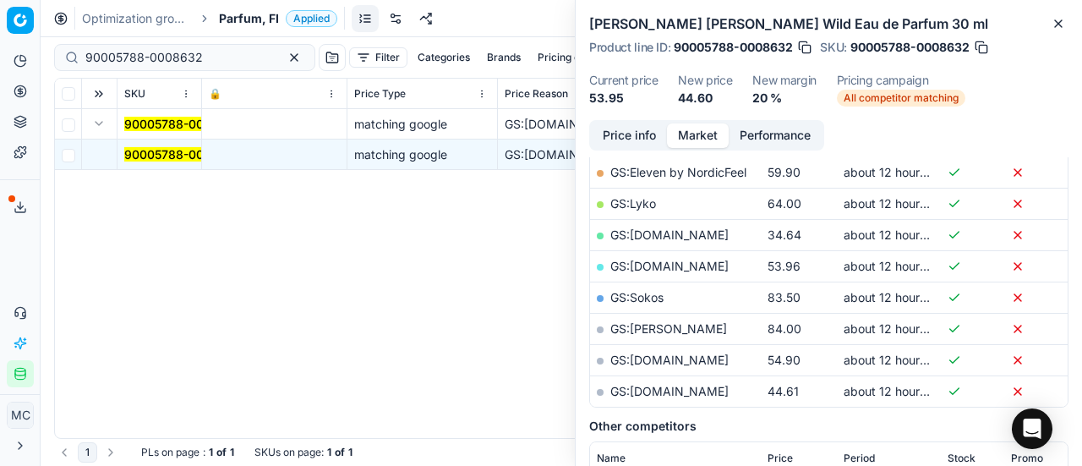
click at [701, 390] on link "GS:parfumdreams.FI" at bounding box center [669, 391] width 118 height 14
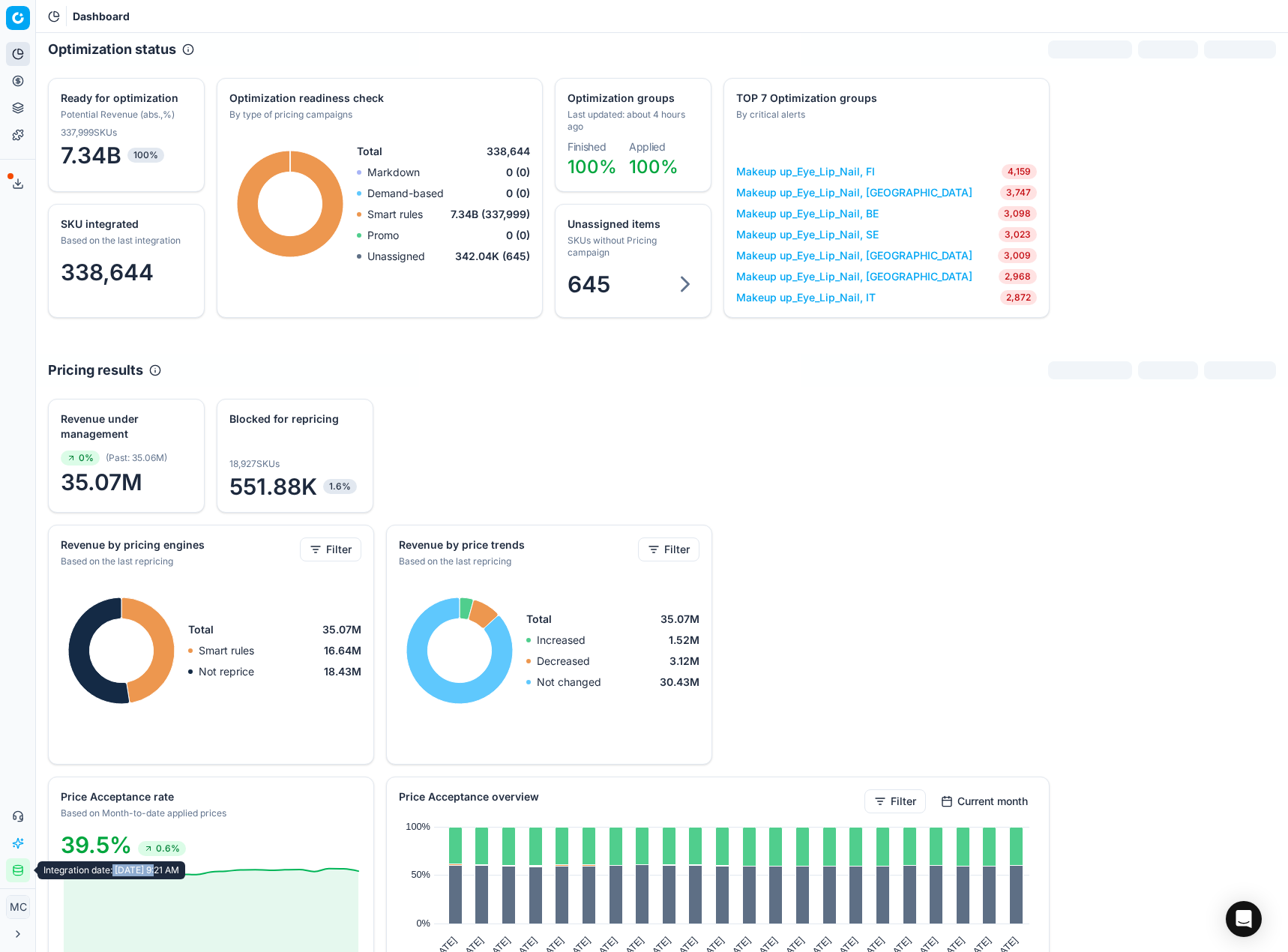
drag, startPoint x: 114, startPoint y: 870, endPoint x: 158, endPoint y: 869, distance: 44.0
click at [158, 869] on div "Integration date: [DATE] 9:21 AM" at bounding box center [111, 870] width 147 height 18
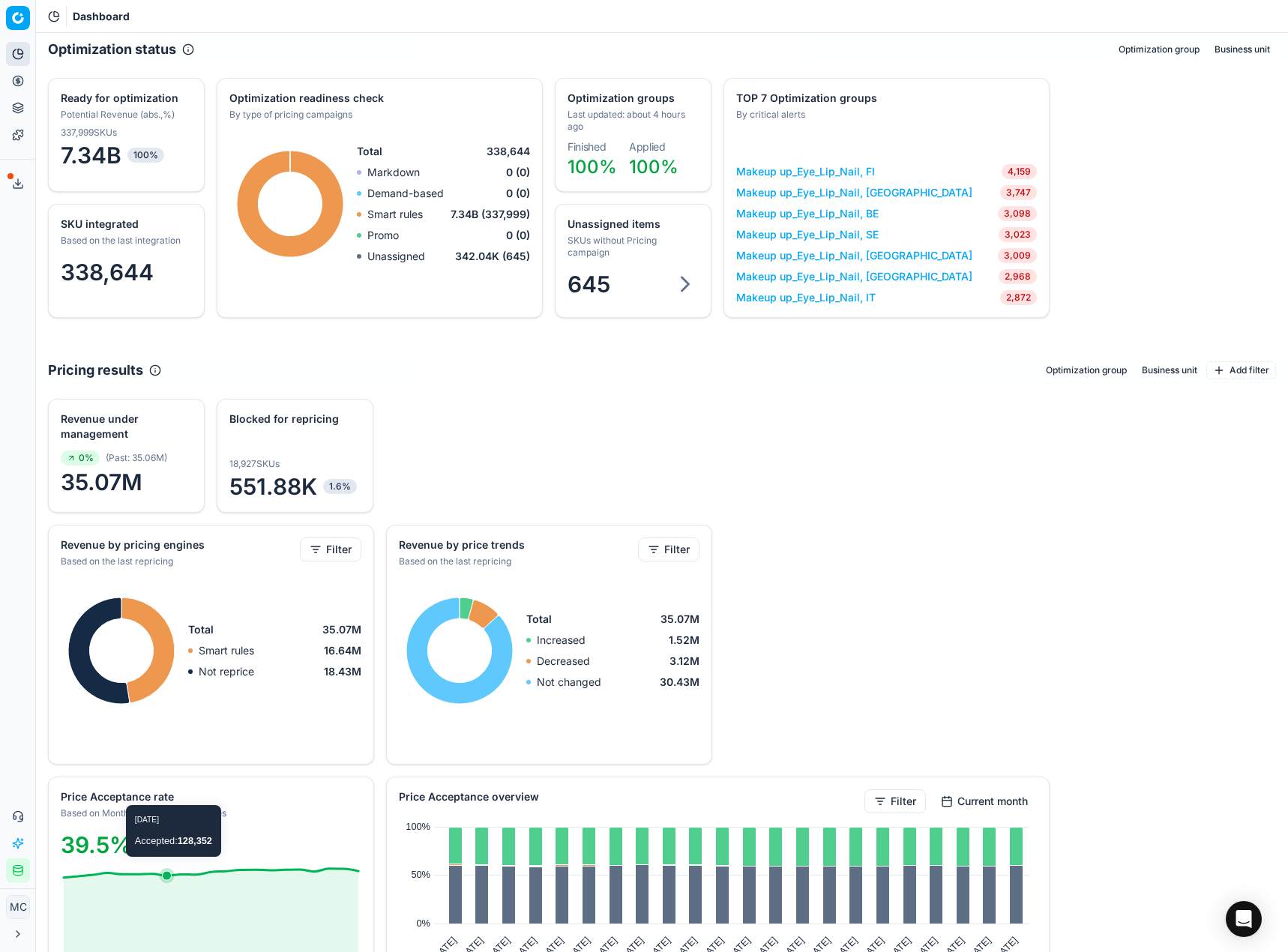
drag, startPoint x: 114, startPoint y: 872, endPoint x: 172, endPoint y: 872, distance: 58.0
